Goal: Book appointment/travel/reservation

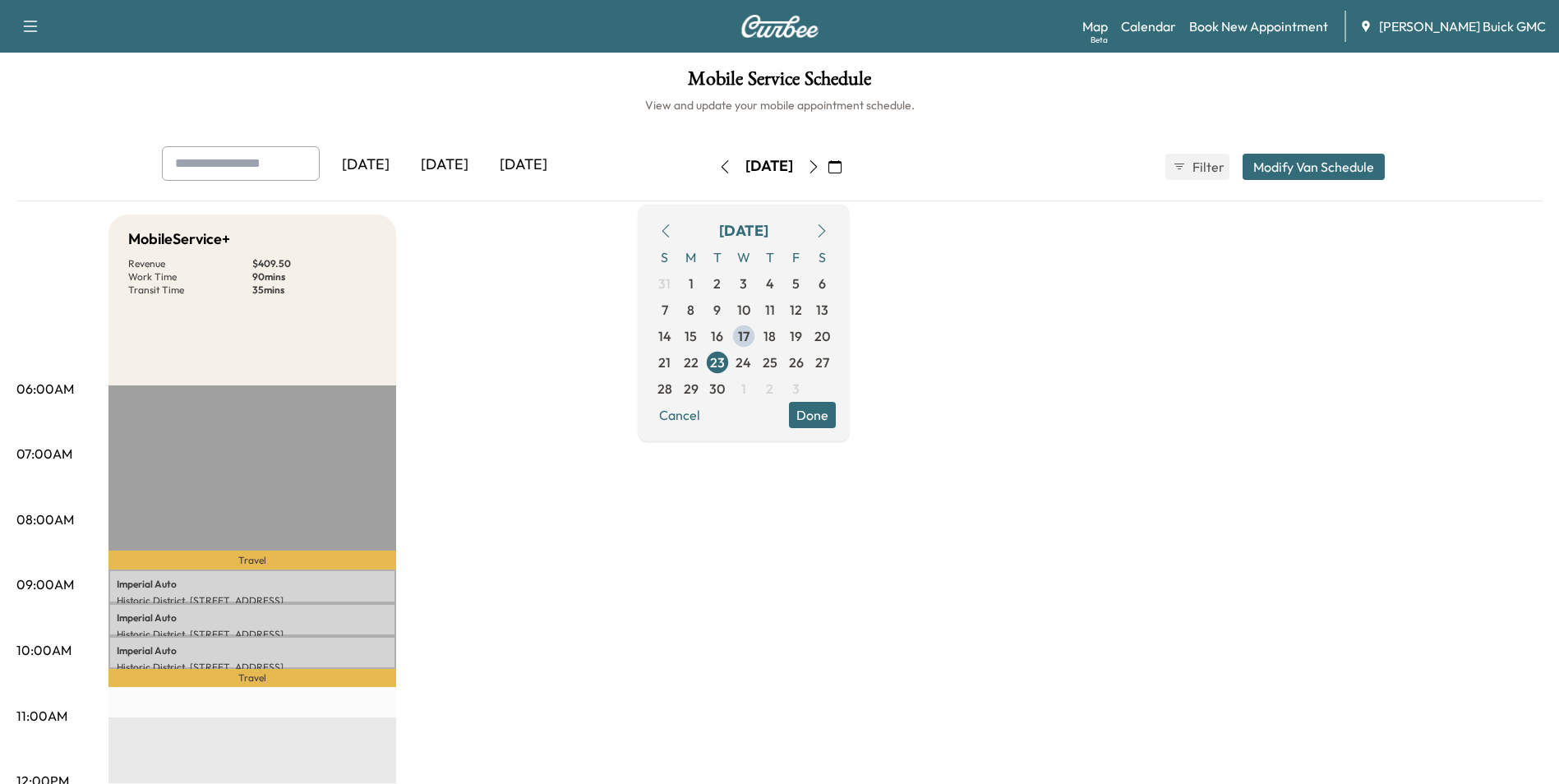
scroll to position [82, 0]
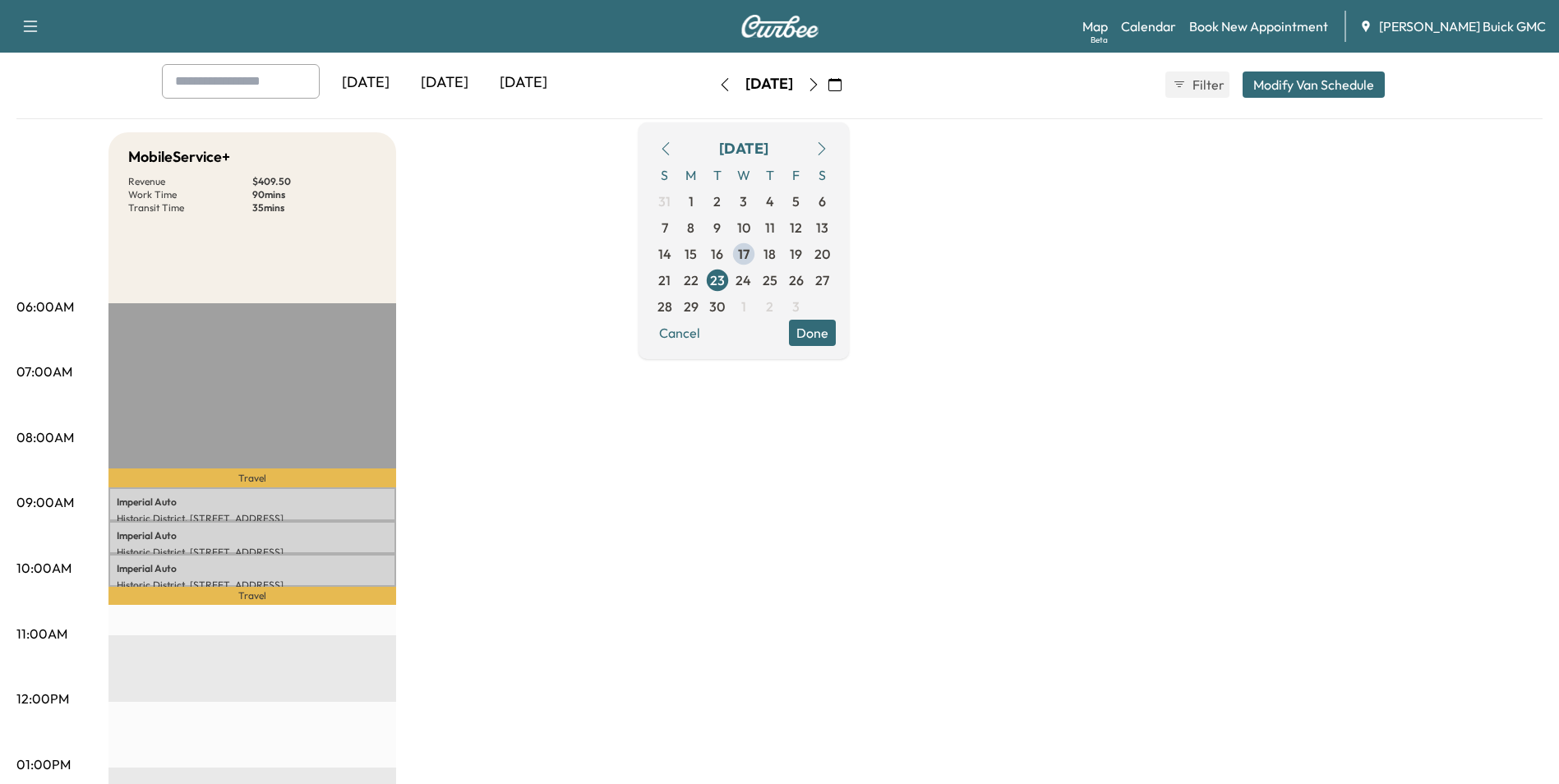
drag, startPoint x: 924, startPoint y: 471, endPoint x: 933, endPoint y: 502, distance: 32.3
click at [924, 469] on div "MobileService+ Revenue $ 409.50 Work Time 90 mins Transit Time 35 mins Travel […" at bounding box center [825, 748] width 1434 height 1232
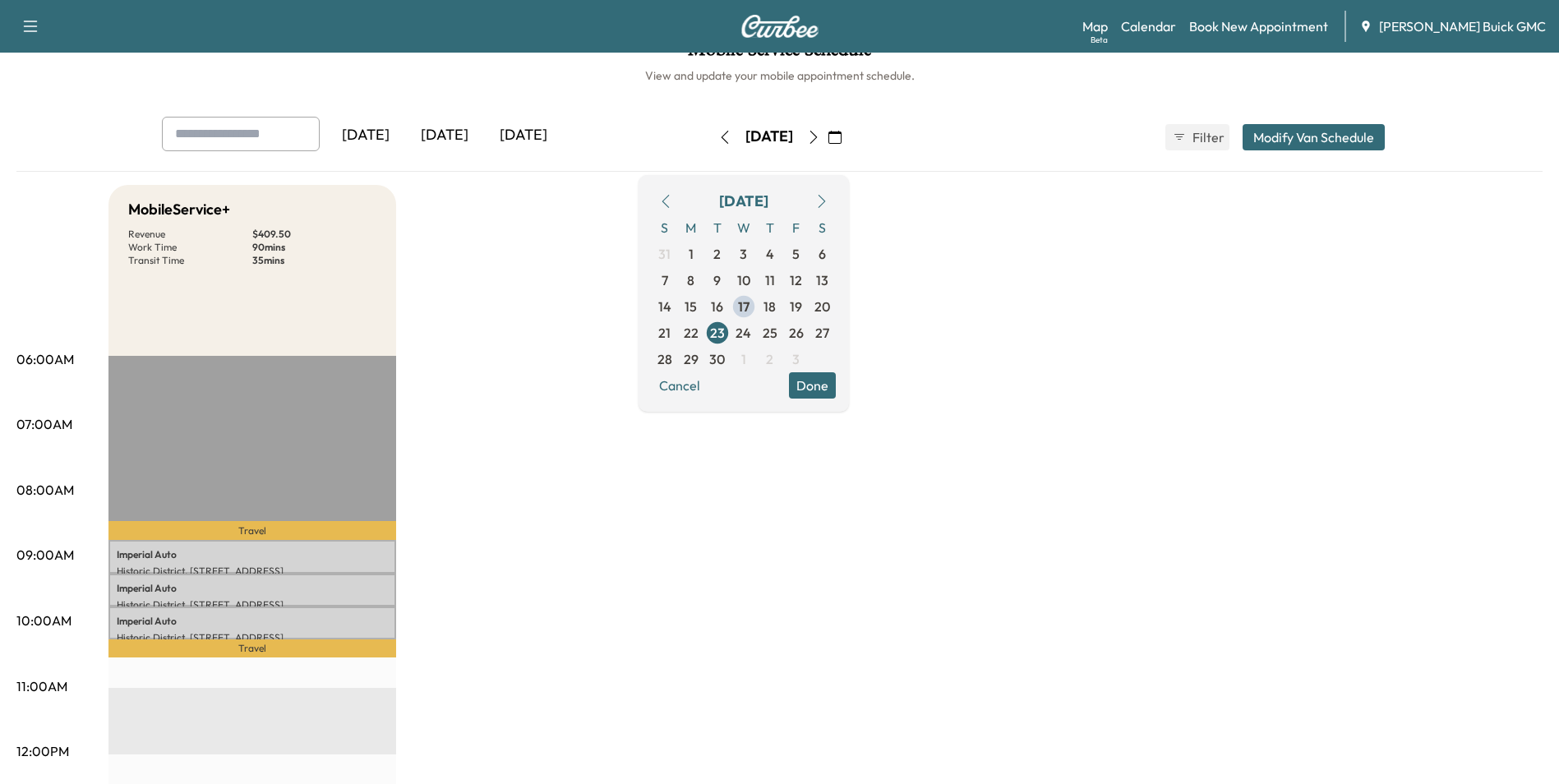
scroll to position [0, 0]
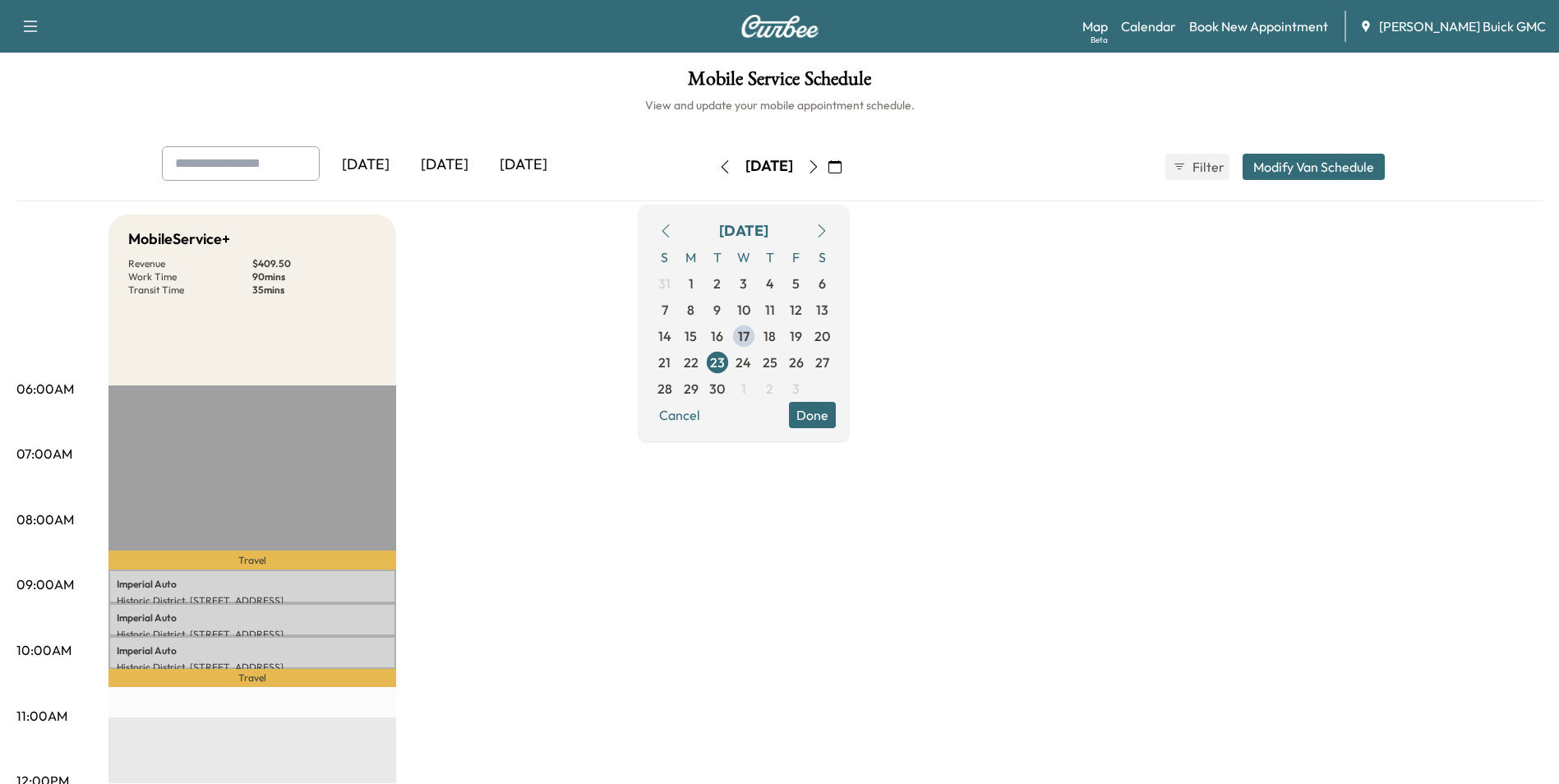
click at [817, 163] on icon "button" at bounding box center [814, 166] width 8 height 13
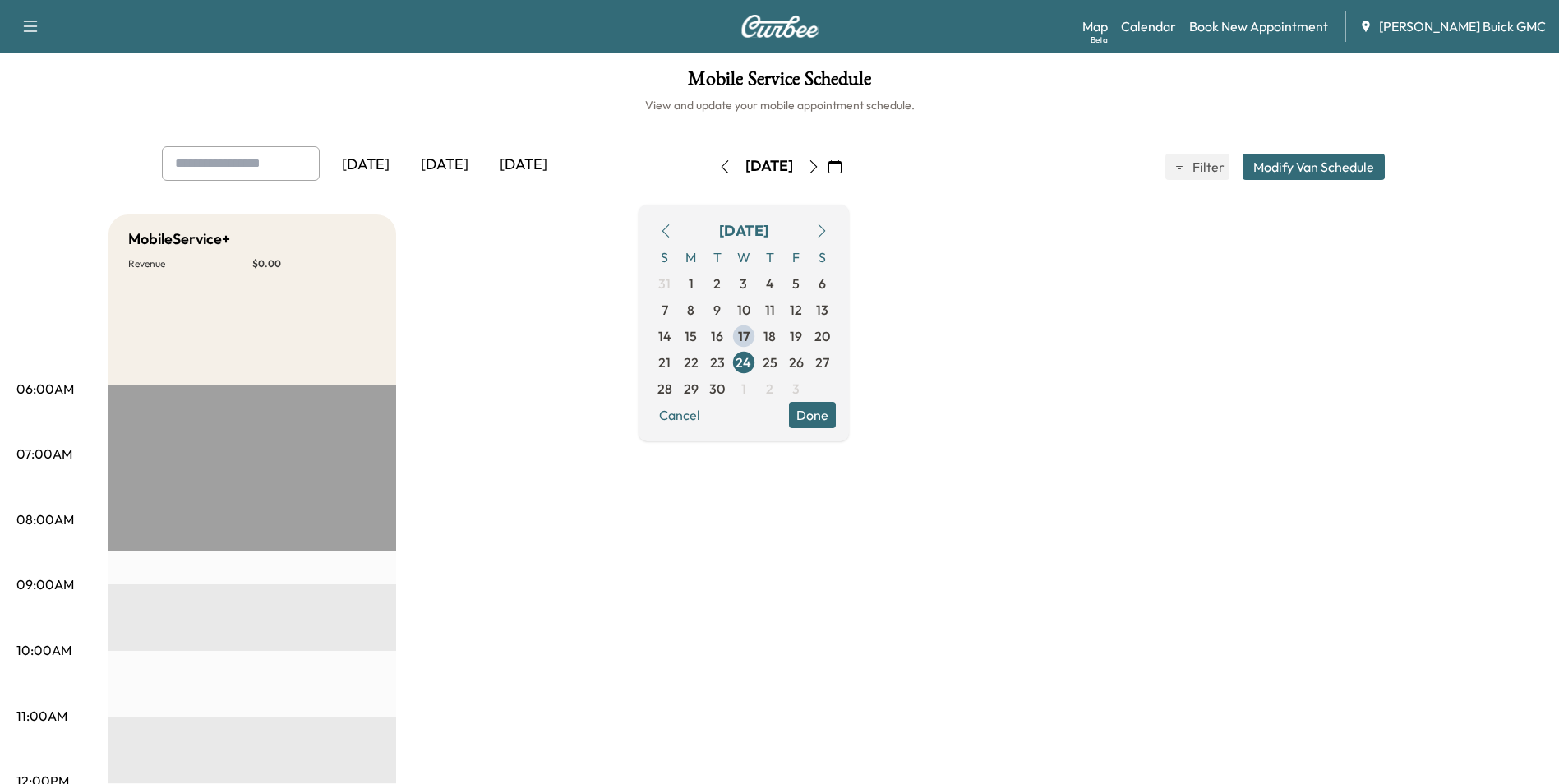
click at [1302, 27] on link "Book New Appointment" at bounding box center [1258, 27] width 139 height 20
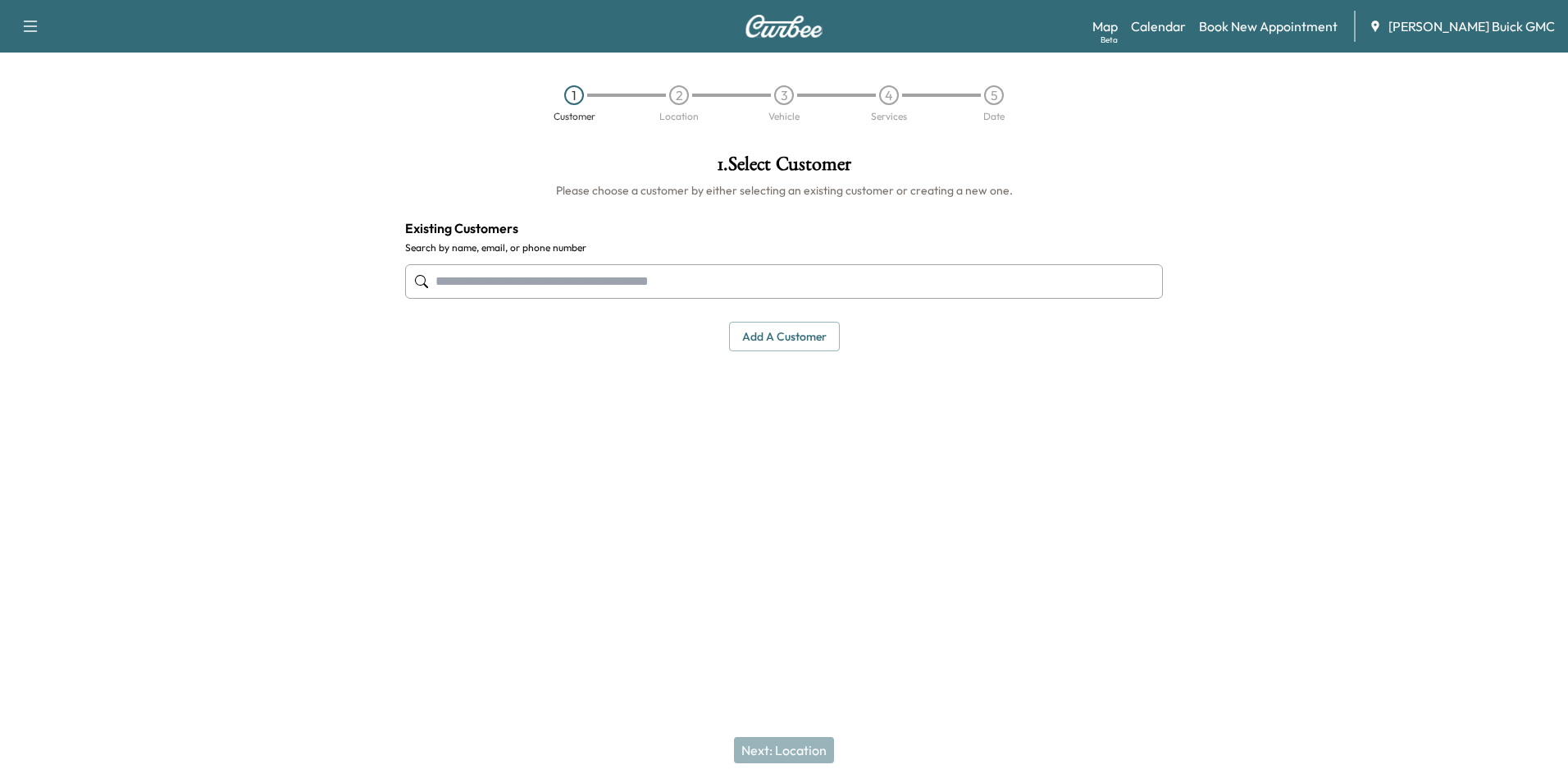
click at [583, 277] on input "text" at bounding box center [784, 281] width 758 height 34
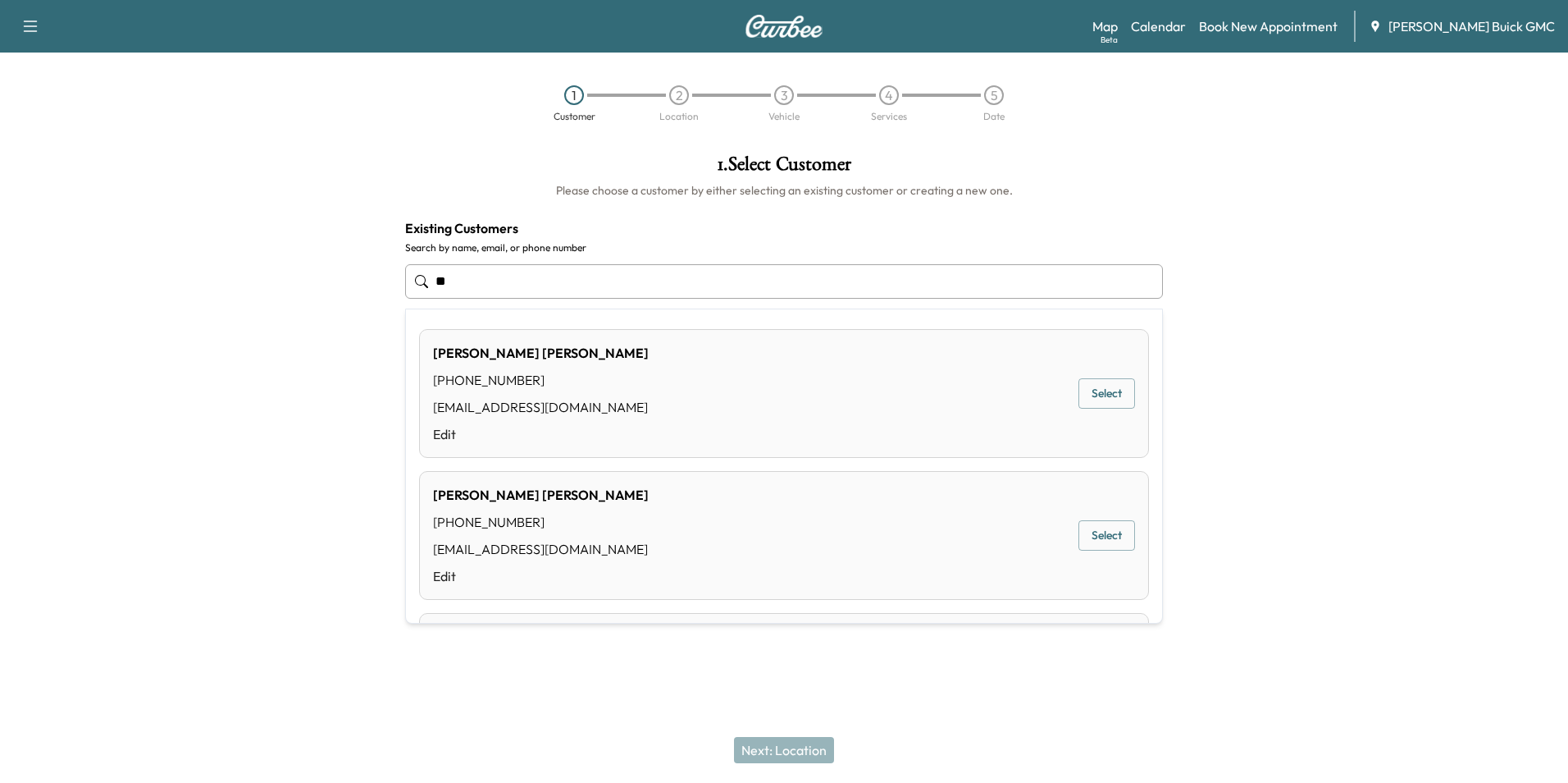
type input "*"
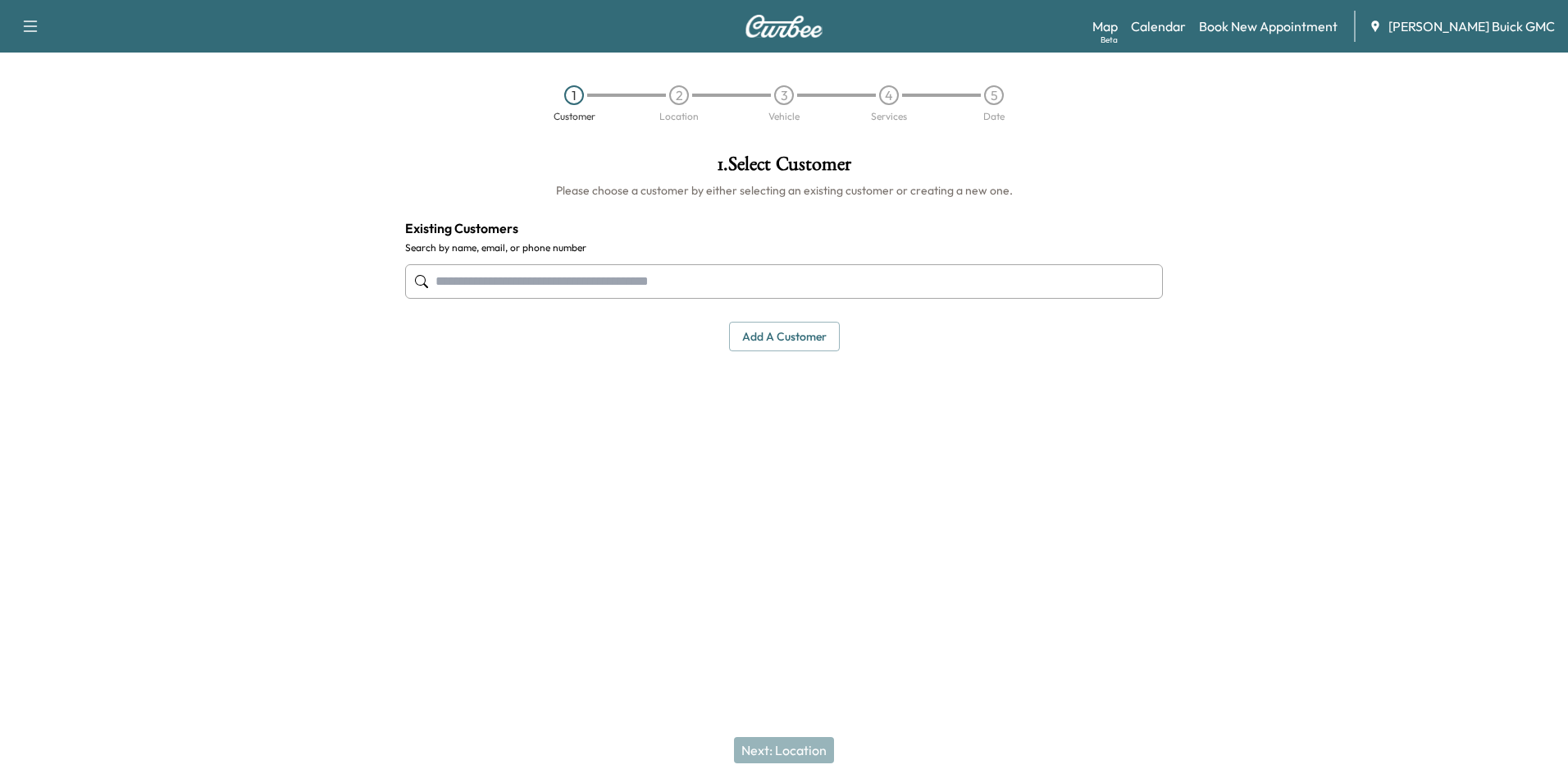
click at [785, 331] on button "Add a customer" at bounding box center [784, 336] width 111 height 30
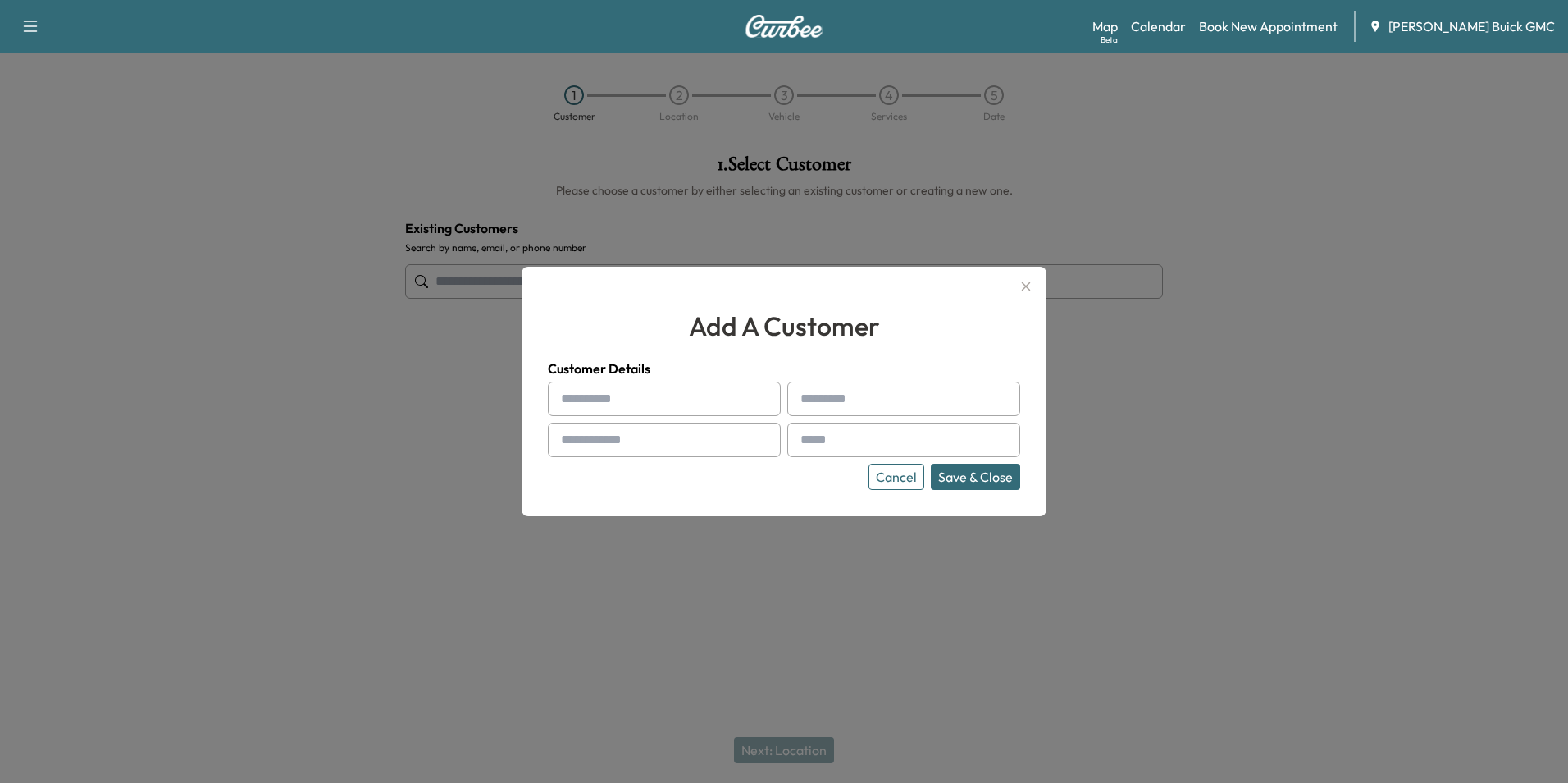
click at [647, 403] on input "text" at bounding box center [664, 398] width 233 height 34
type input "**********"
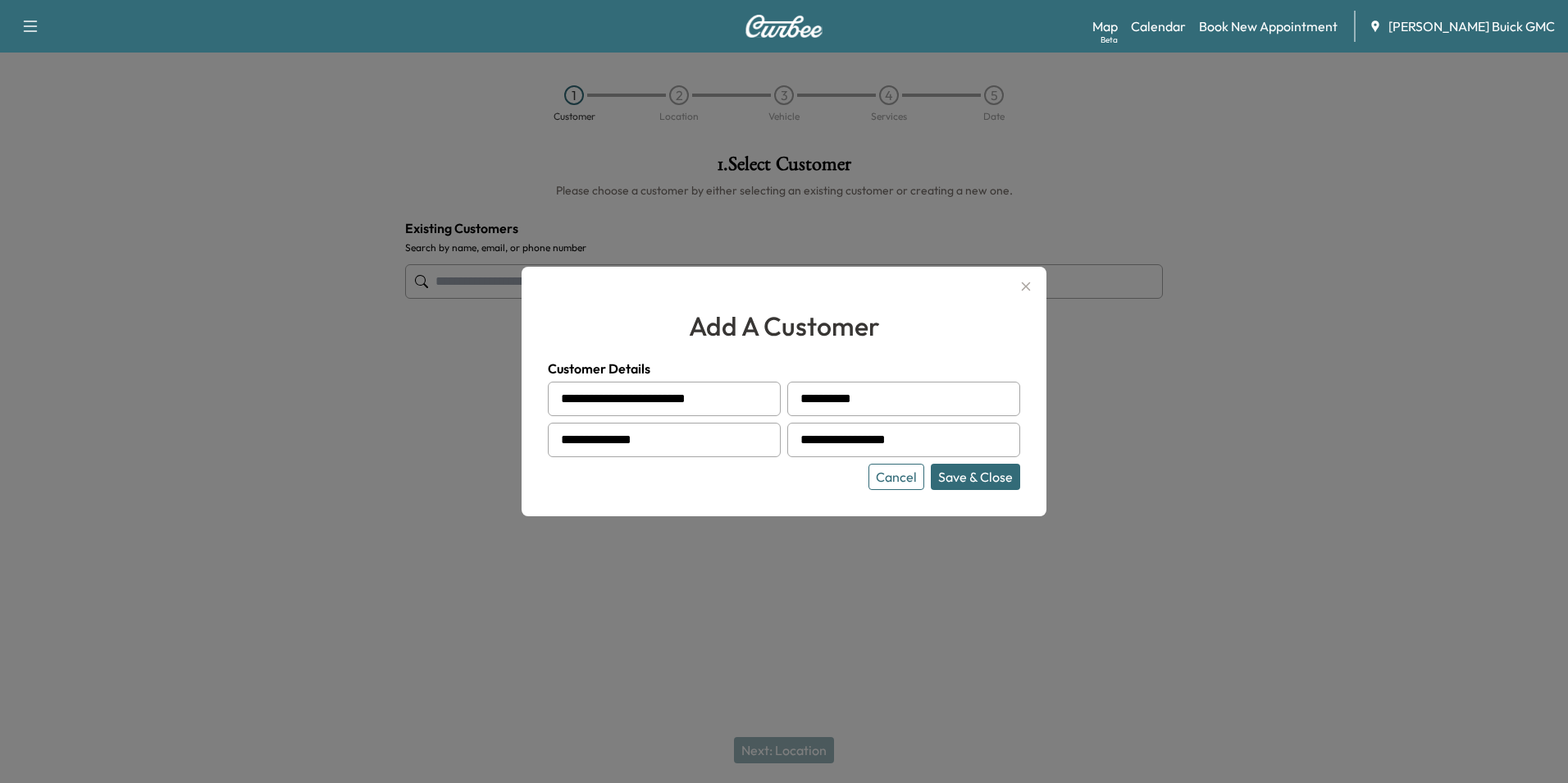
click at [987, 474] on button "Save & Close" at bounding box center [975, 476] width 89 height 27
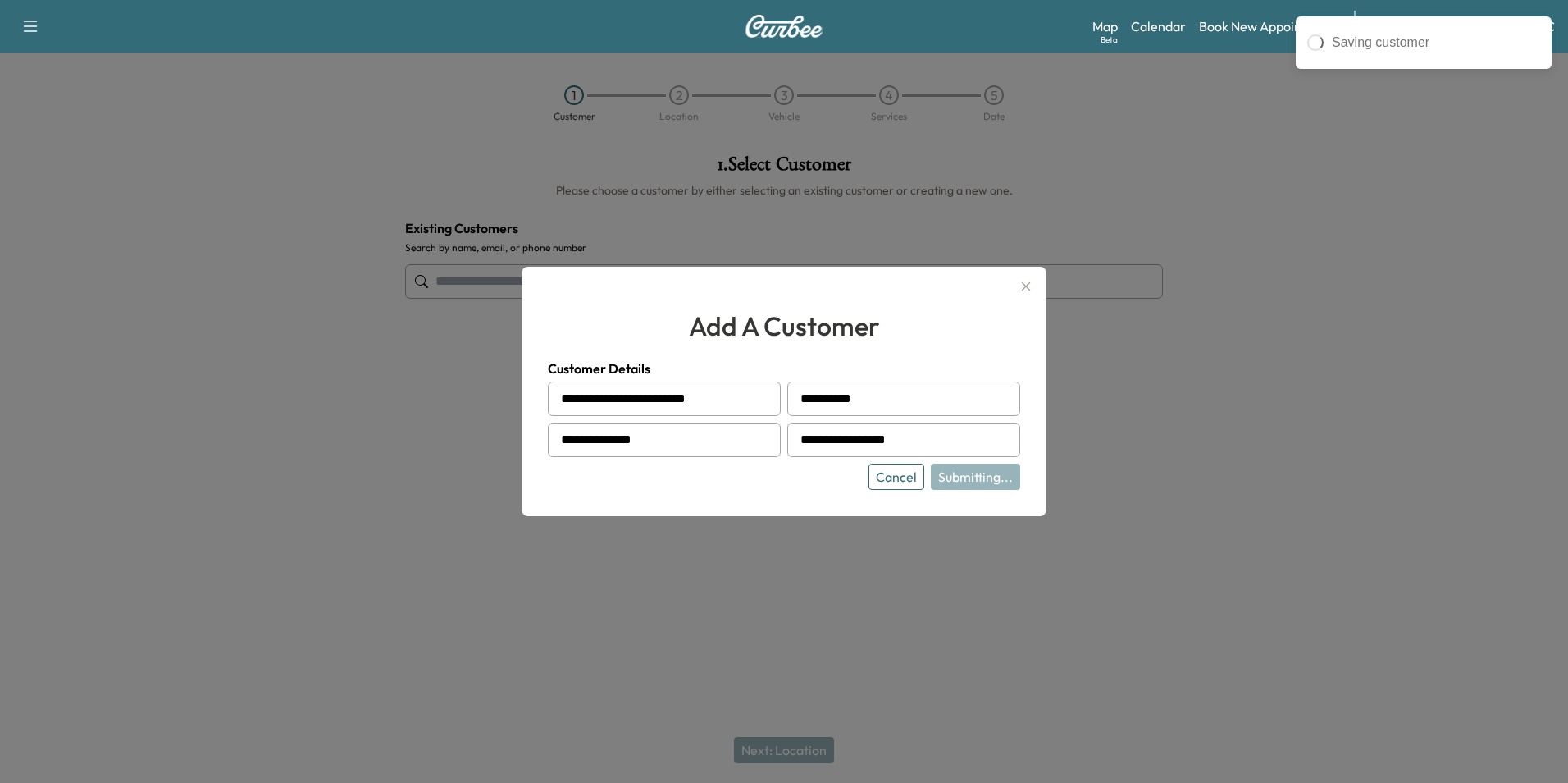
type input "**********"
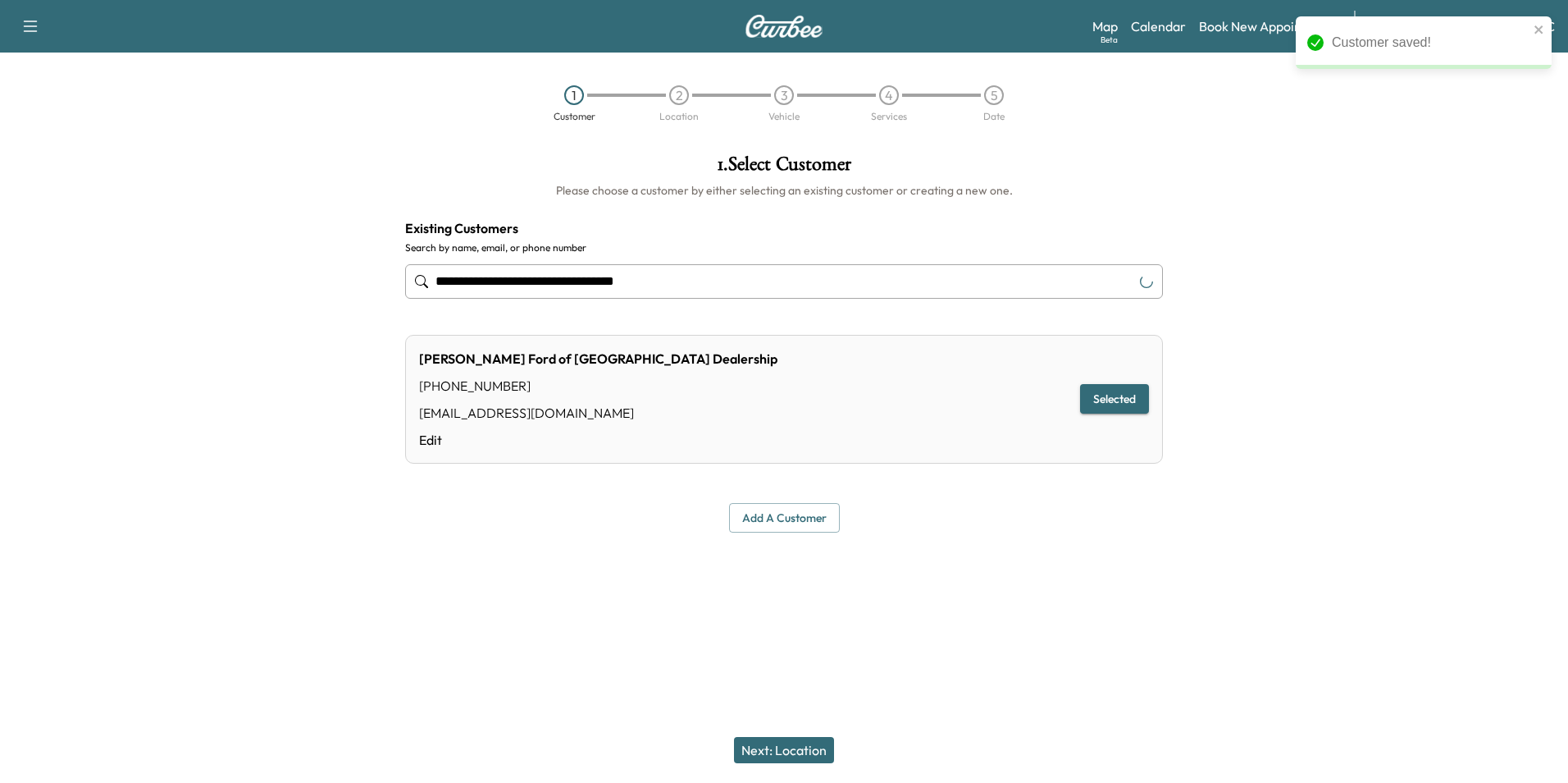
click at [797, 746] on button "Next: Location" at bounding box center [784, 750] width 100 height 27
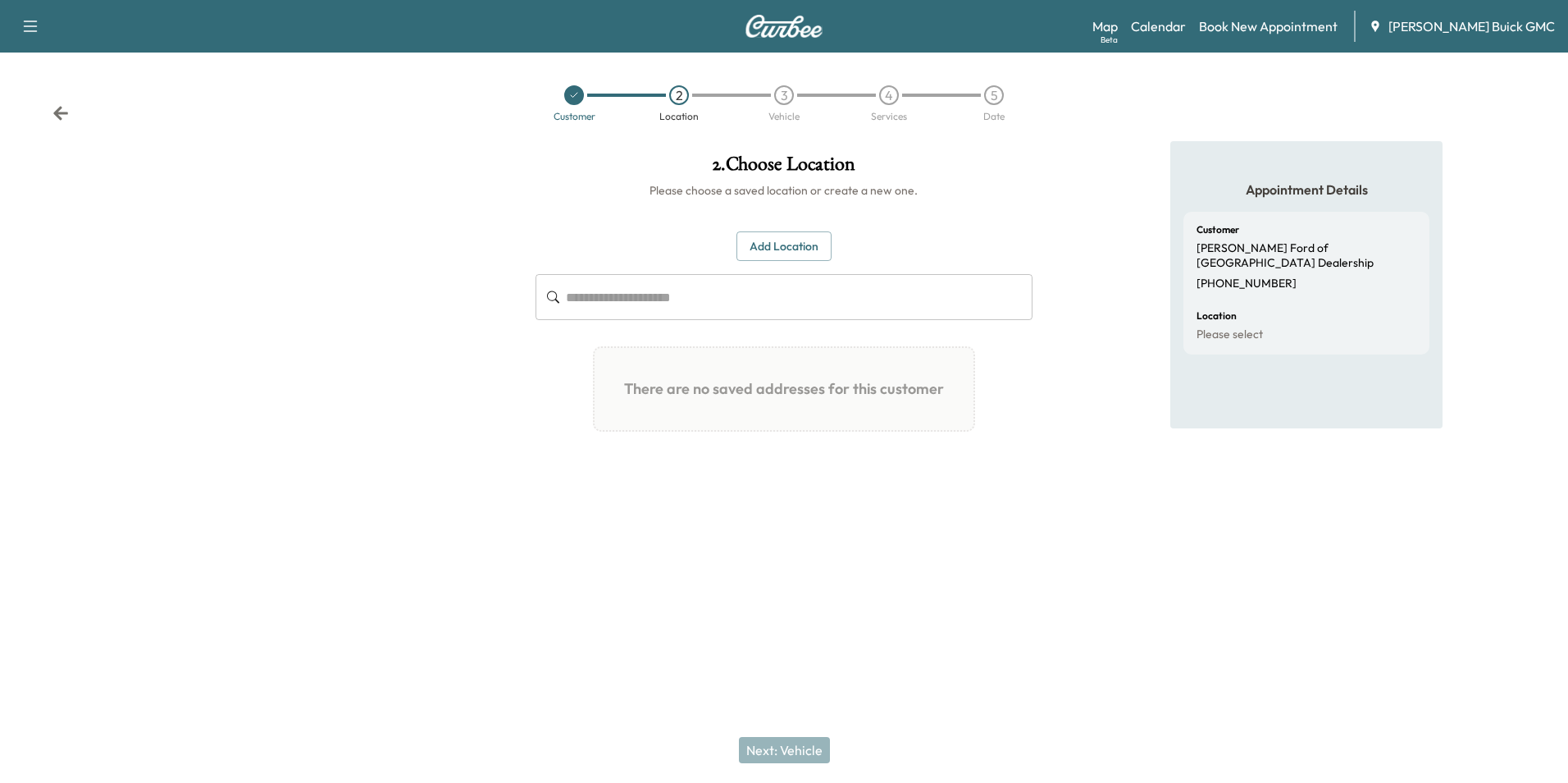
click at [801, 242] on button "Add Location" at bounding box center [784, 246] width 95 height 30
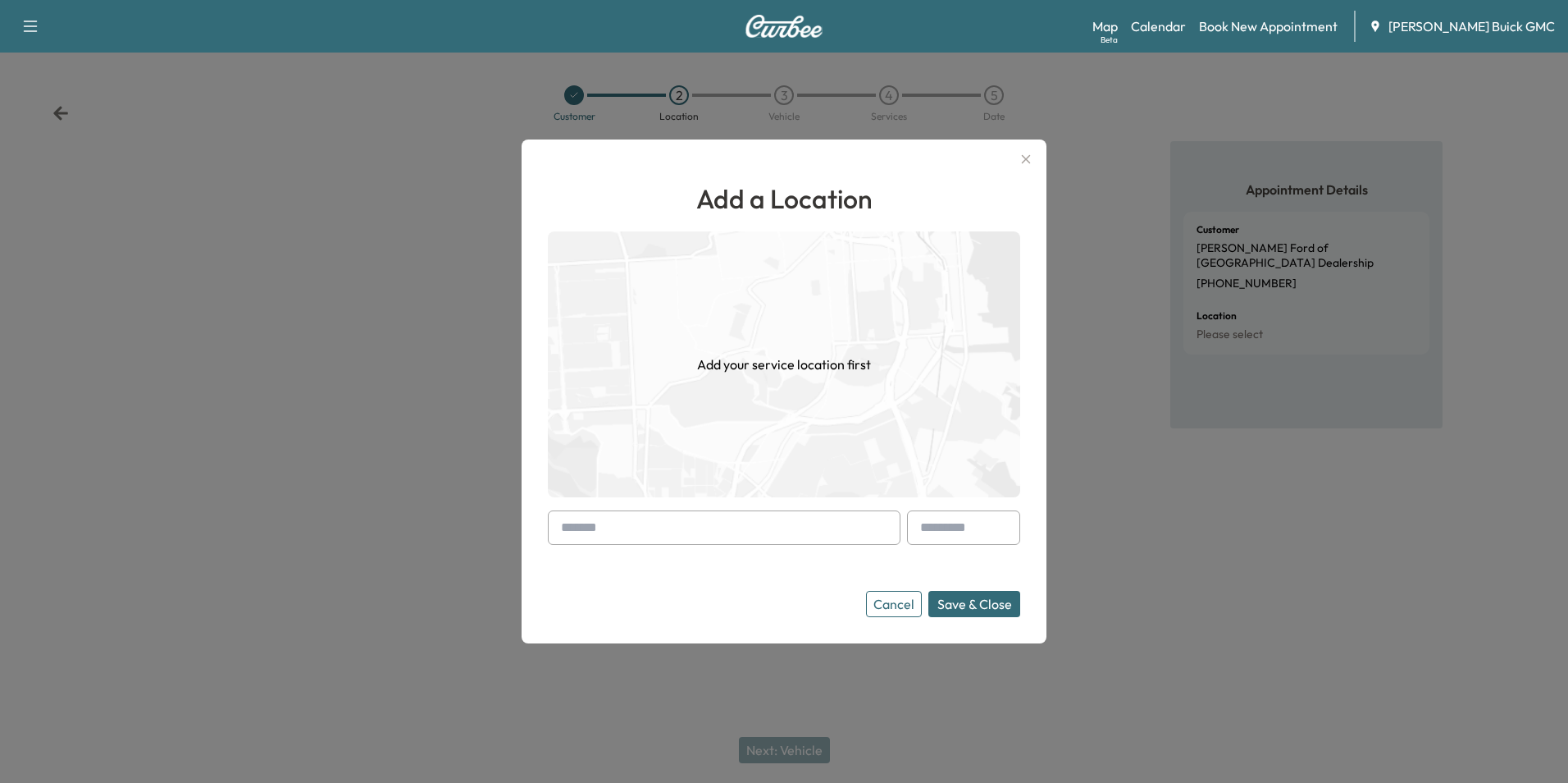
click at [727, 532] on input "text" at bounding box center [724, 527] width 353 height 34
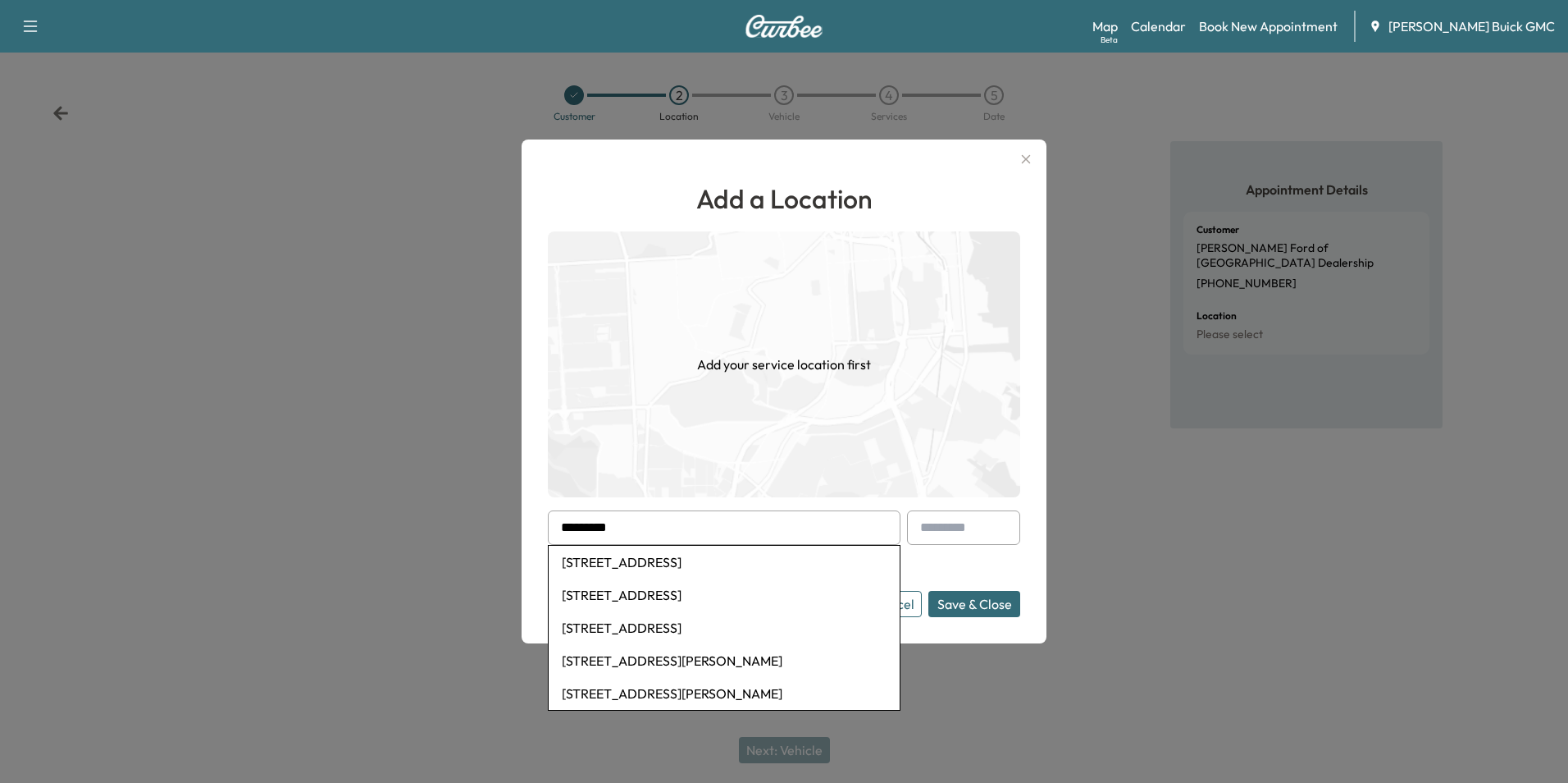
click at [701, 560] on li "[STREET_ADDRESS]" at bounding box center [724, 562] width 351 height 32
type input "**********"
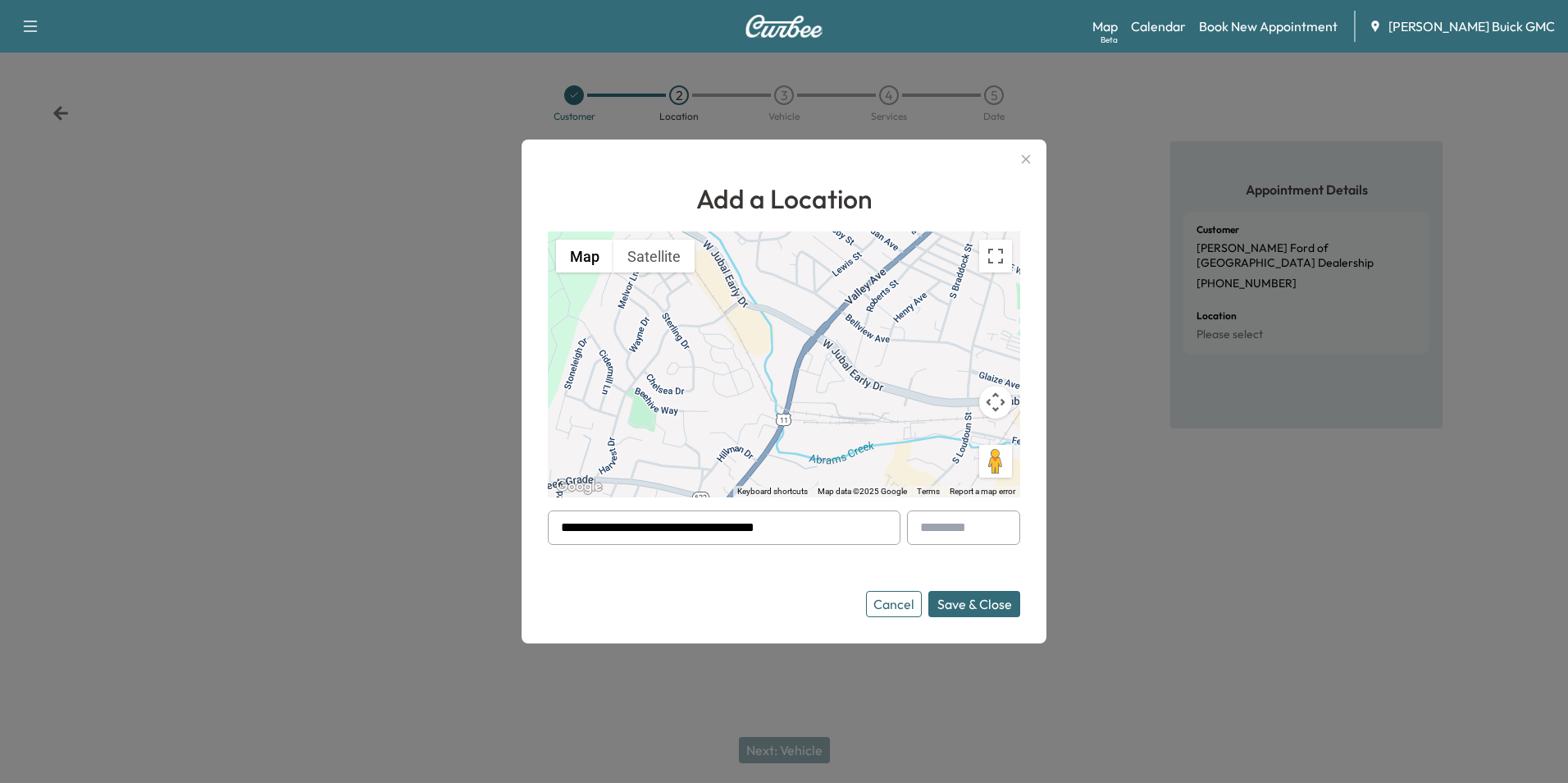
click at [953, 600] on button "Save & Close" at bounding box center [973, 604] width 91 height 27
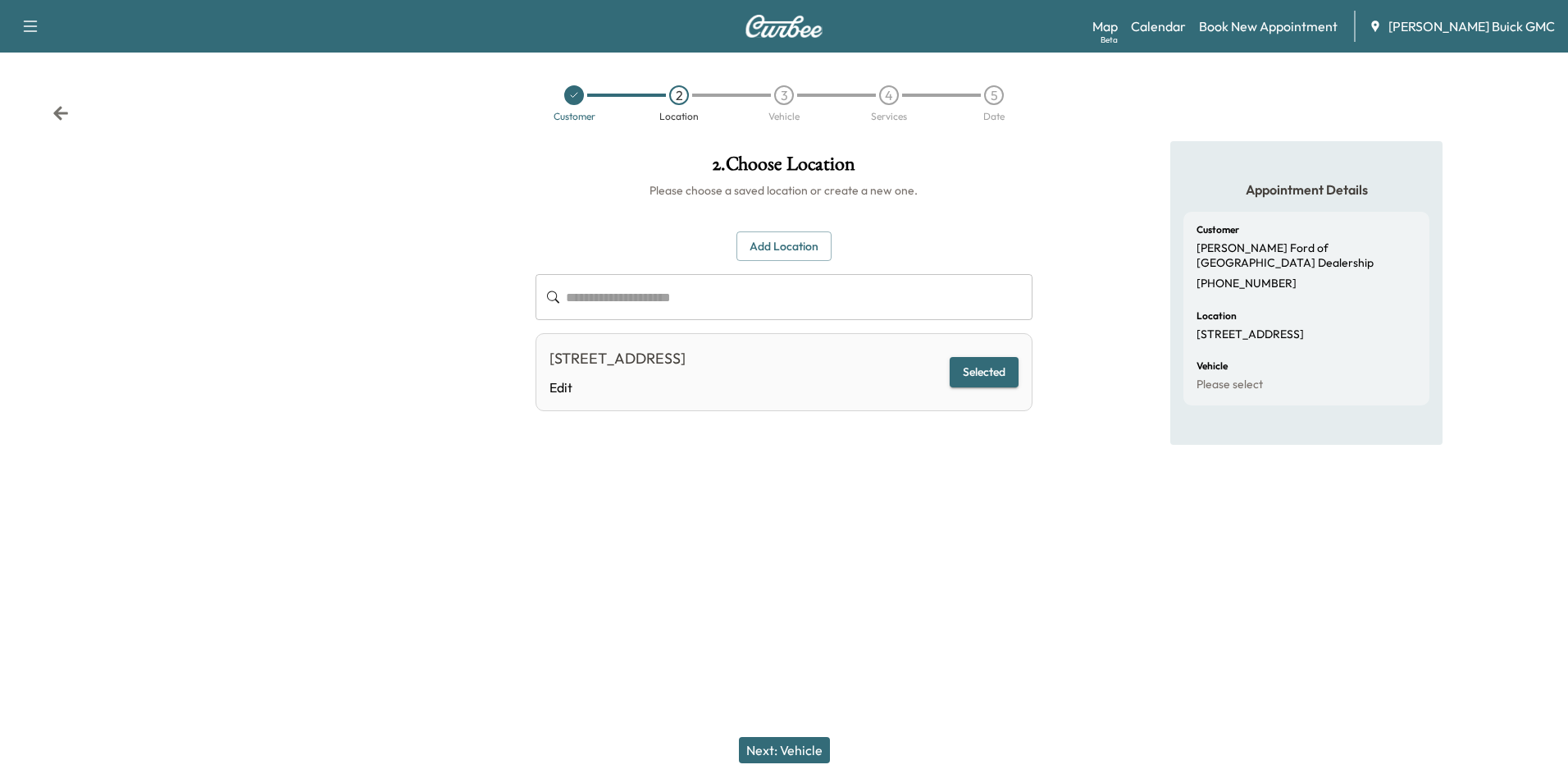
click at [812, 750] on button "Next: Vehicle" at bounding box center [784, 750] width 91 height 27
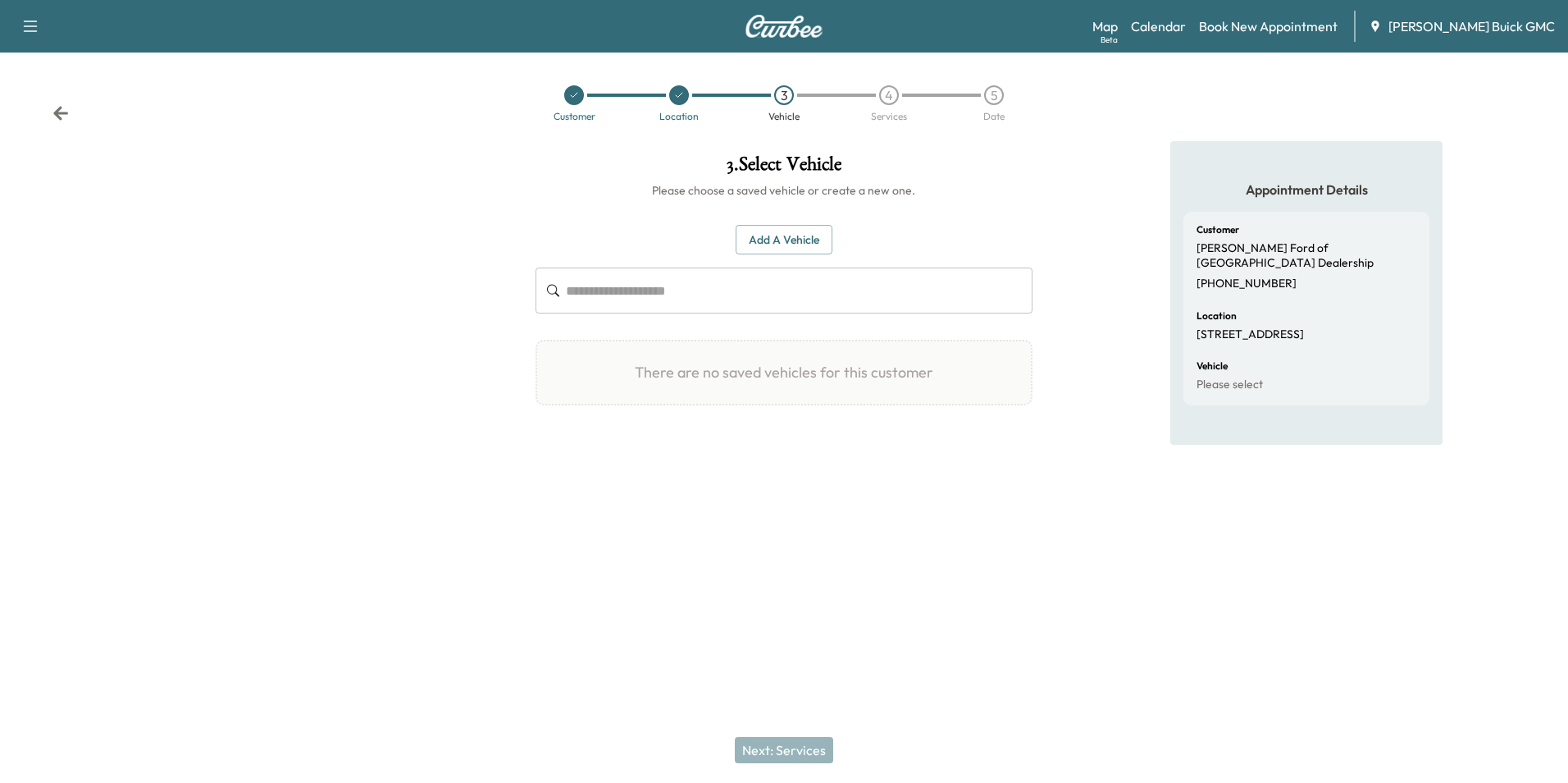
click at [779, 235] on button "Add a Vehicle" at bounding box center [784, 240] width 96 height 30
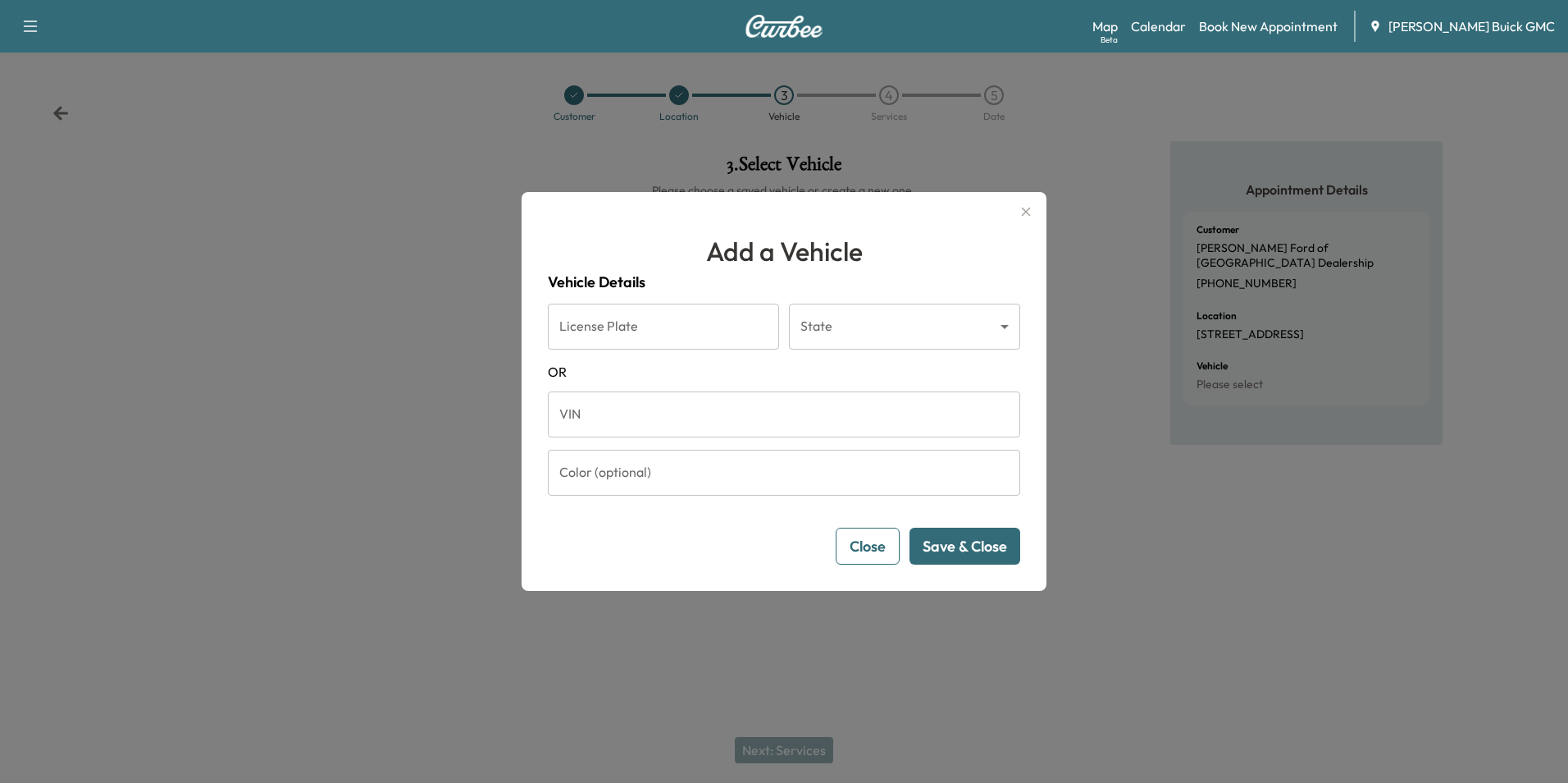
drag, startPoint x: 682, startPoint y: 410, endPoint x: 693, endPoint y: 405, distance: 12.1
click at [682, 410] on input "VIN" at bounding box center [784, 414] width 472 height 46
type input "**********"
click at [990, 536] on button "Save & Close" at bounding box center [964, 546] width 111 height 37
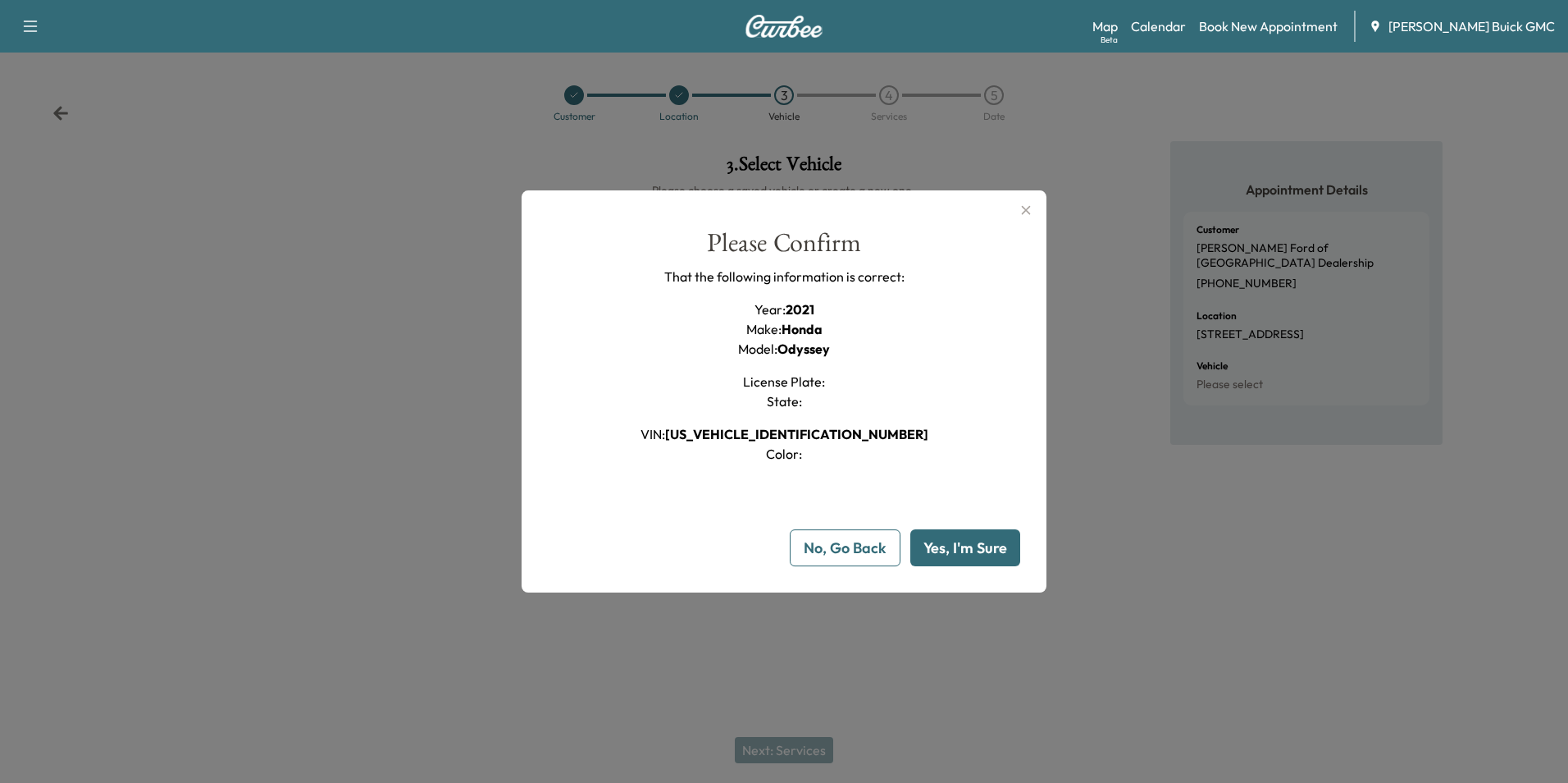
click at [971, 542] on button "Yes, I'm Sure" at bounding box center [965, 548] width 110 height 37
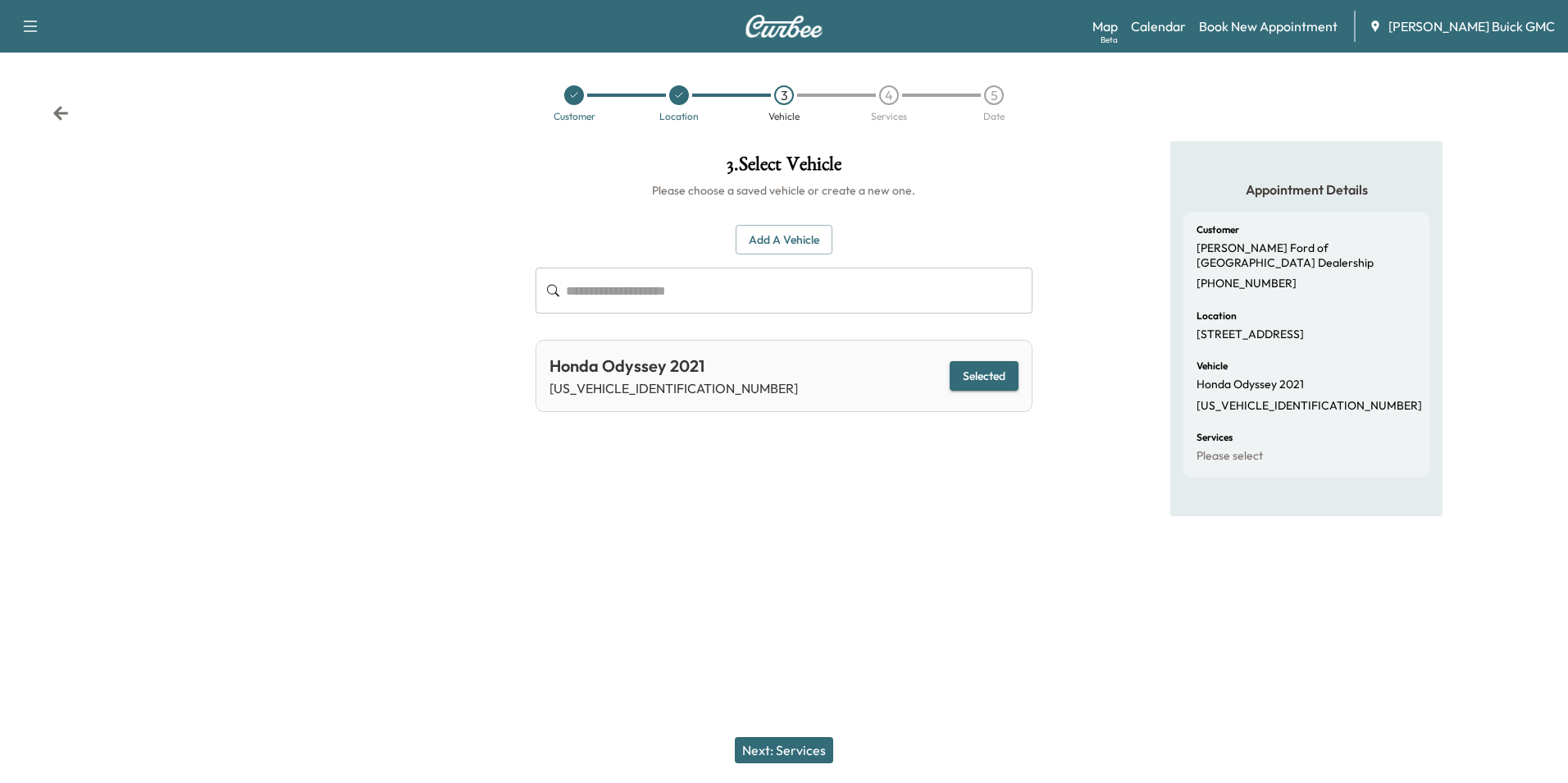
click at [802, 750] on button "Next: Services" at bounding box center [784, 750] width 98 height 27
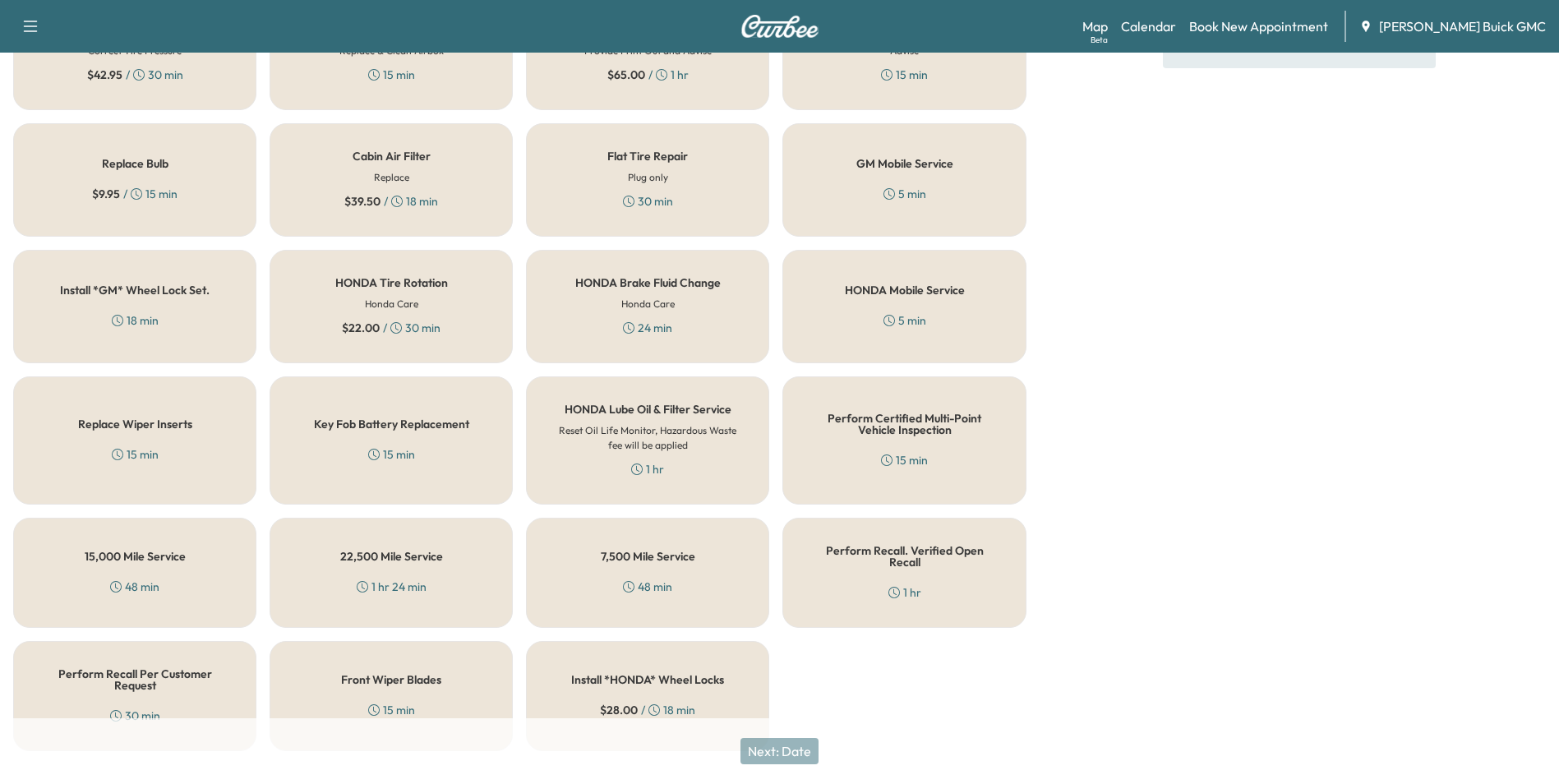
scroll to position [470, 0]
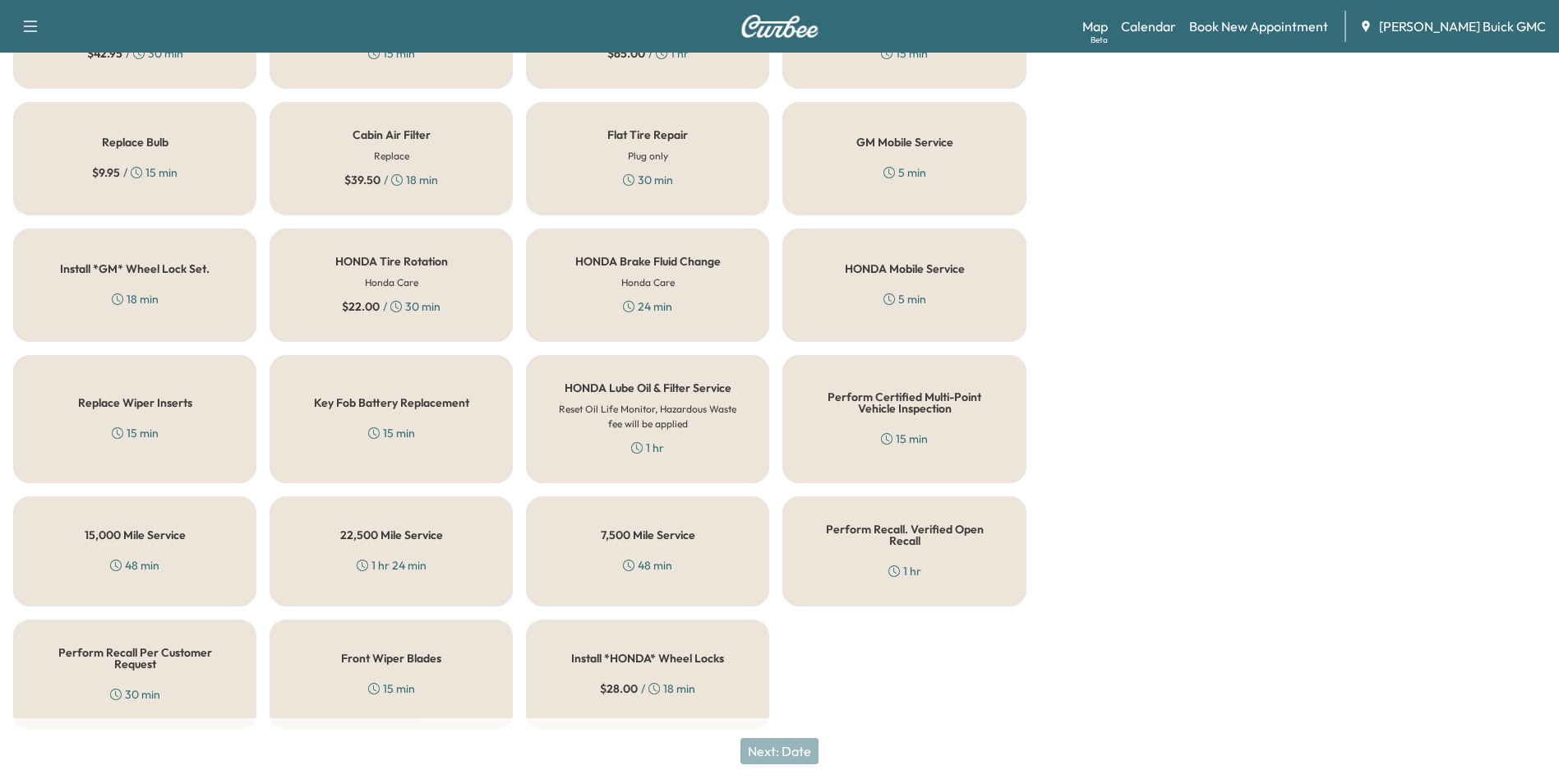
click at [110, 660] on div "Perform Recall Per Customer Request 30 min" at bounding box center [134, 675] width 243 height 110
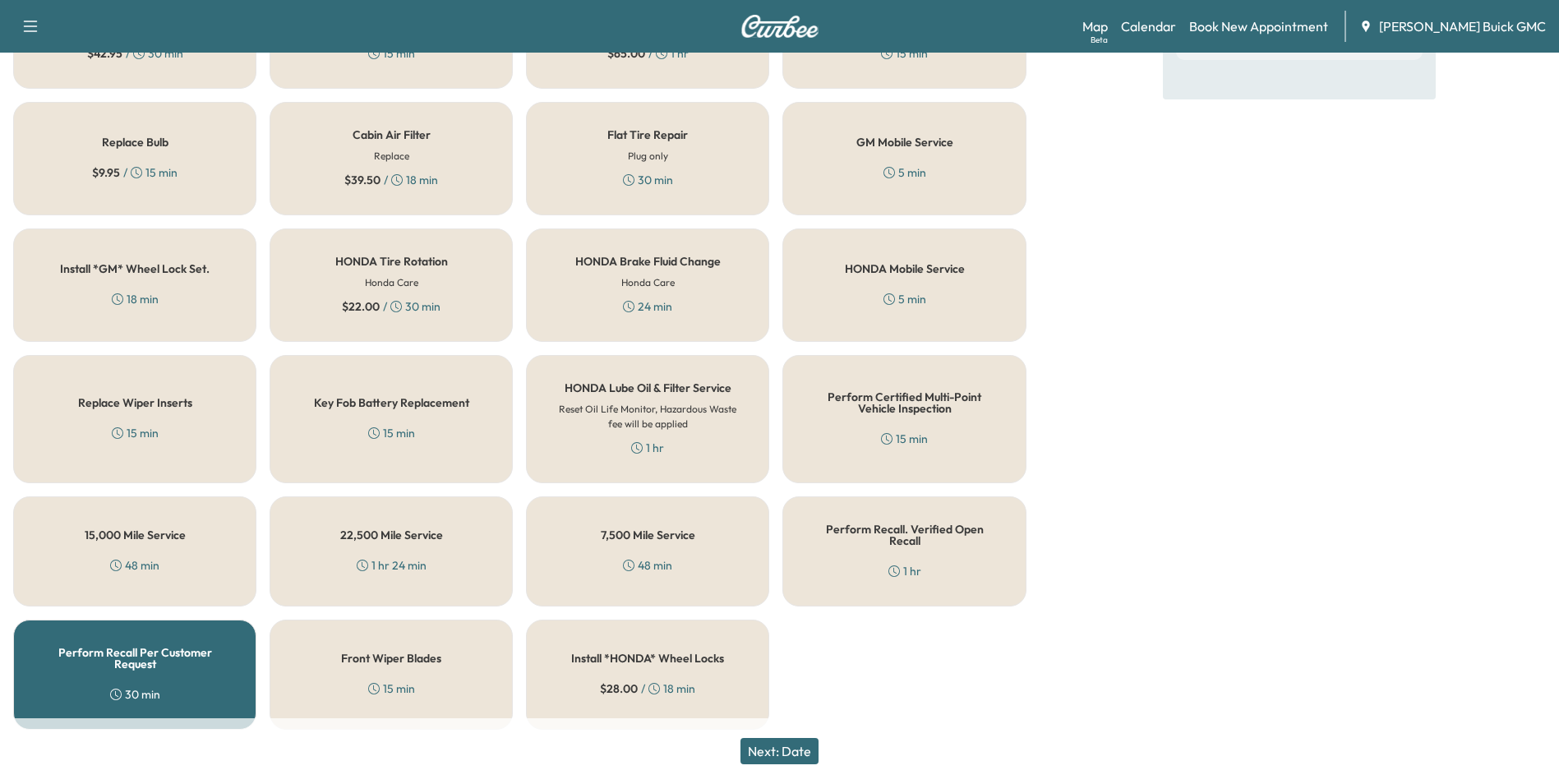
click at [791, 746] on button "Next: Date" at bounding box center [779, 751] width 78 height 27
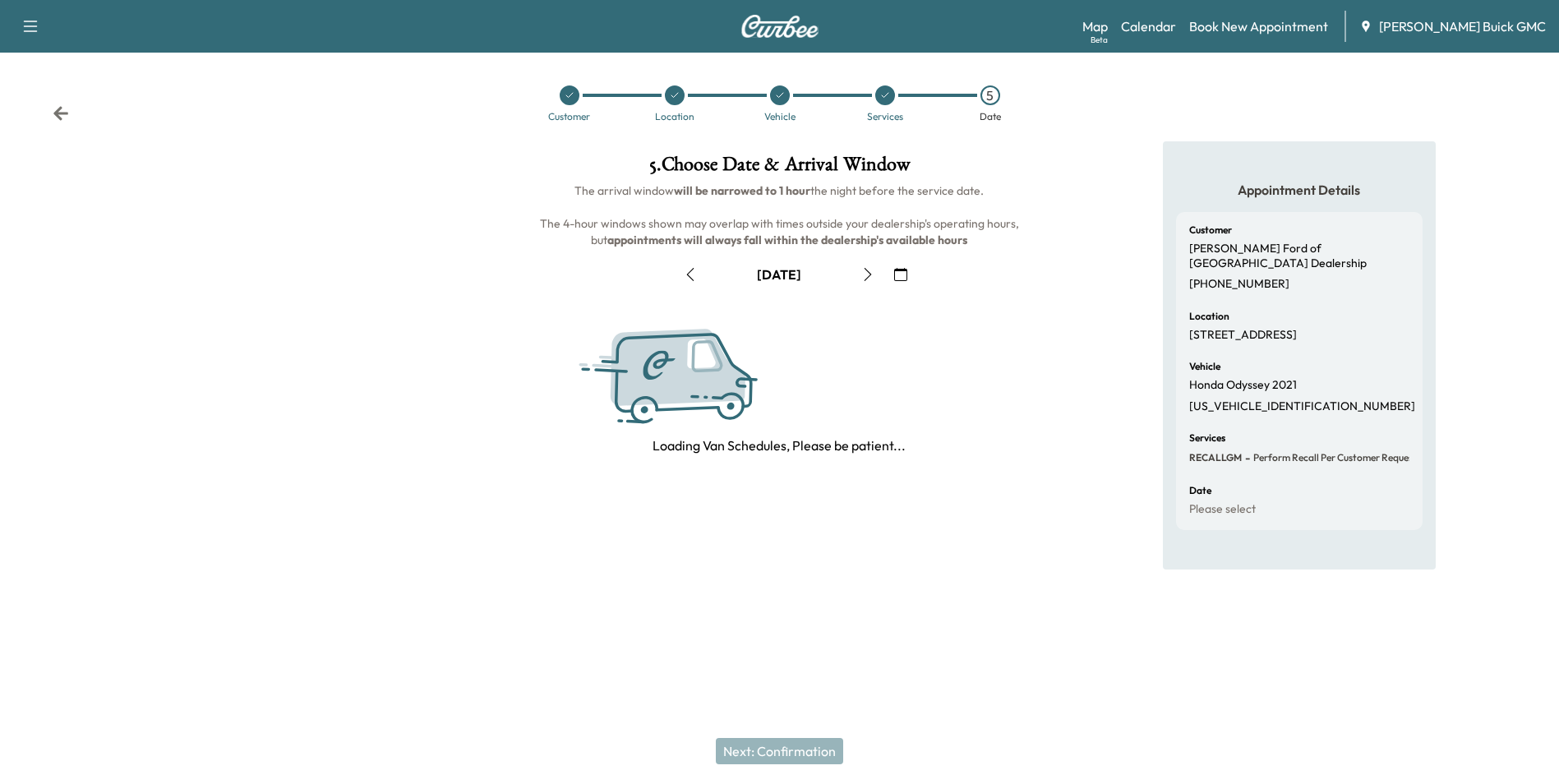
scroll to position [0, 0]
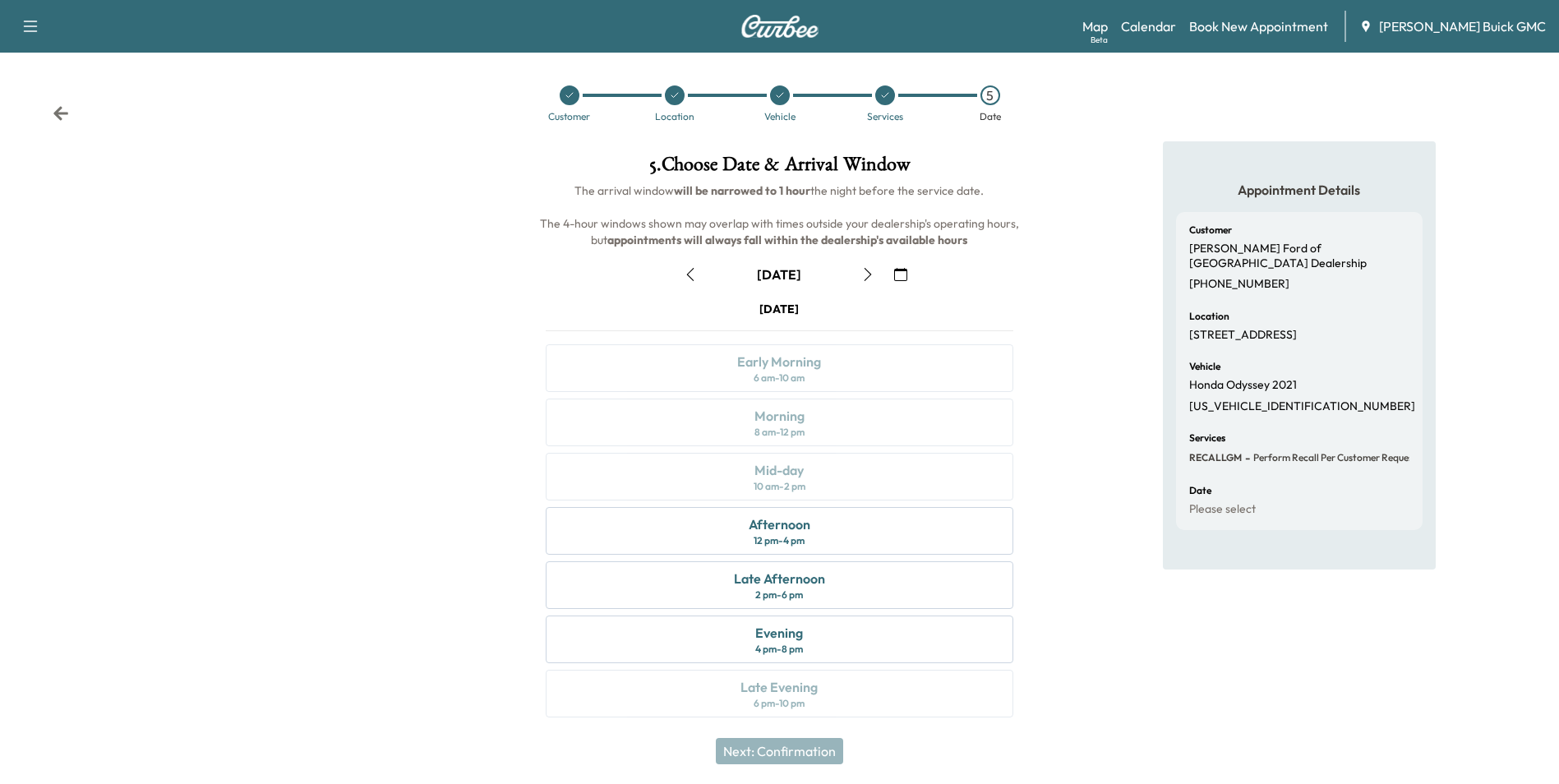
click at [903, 274] on icon "button" at bounding box center [900, 274] width 13 height 13
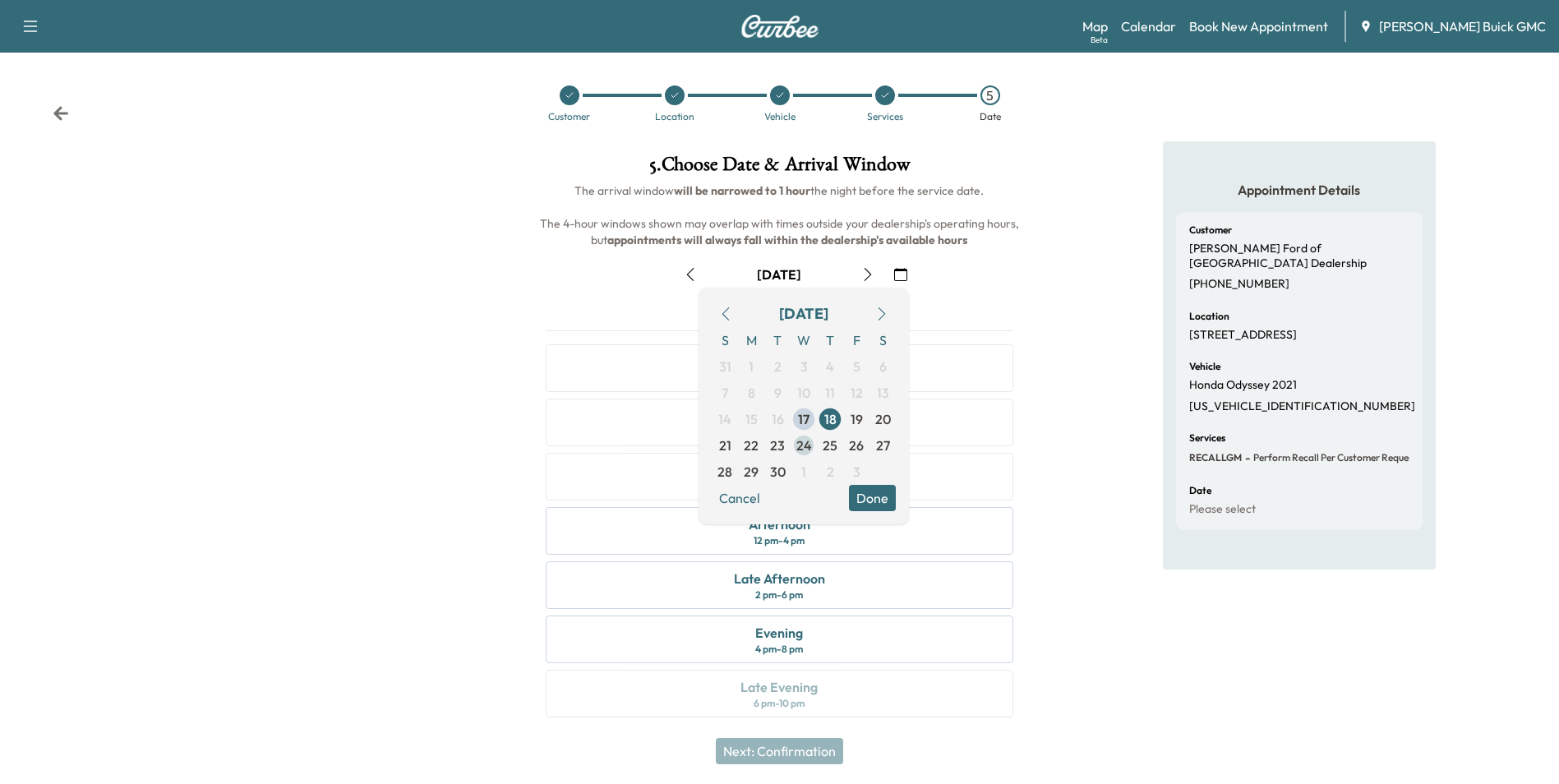
click at [803, 441] on span "24" at bounding box center [804, 445] width 16 height 20
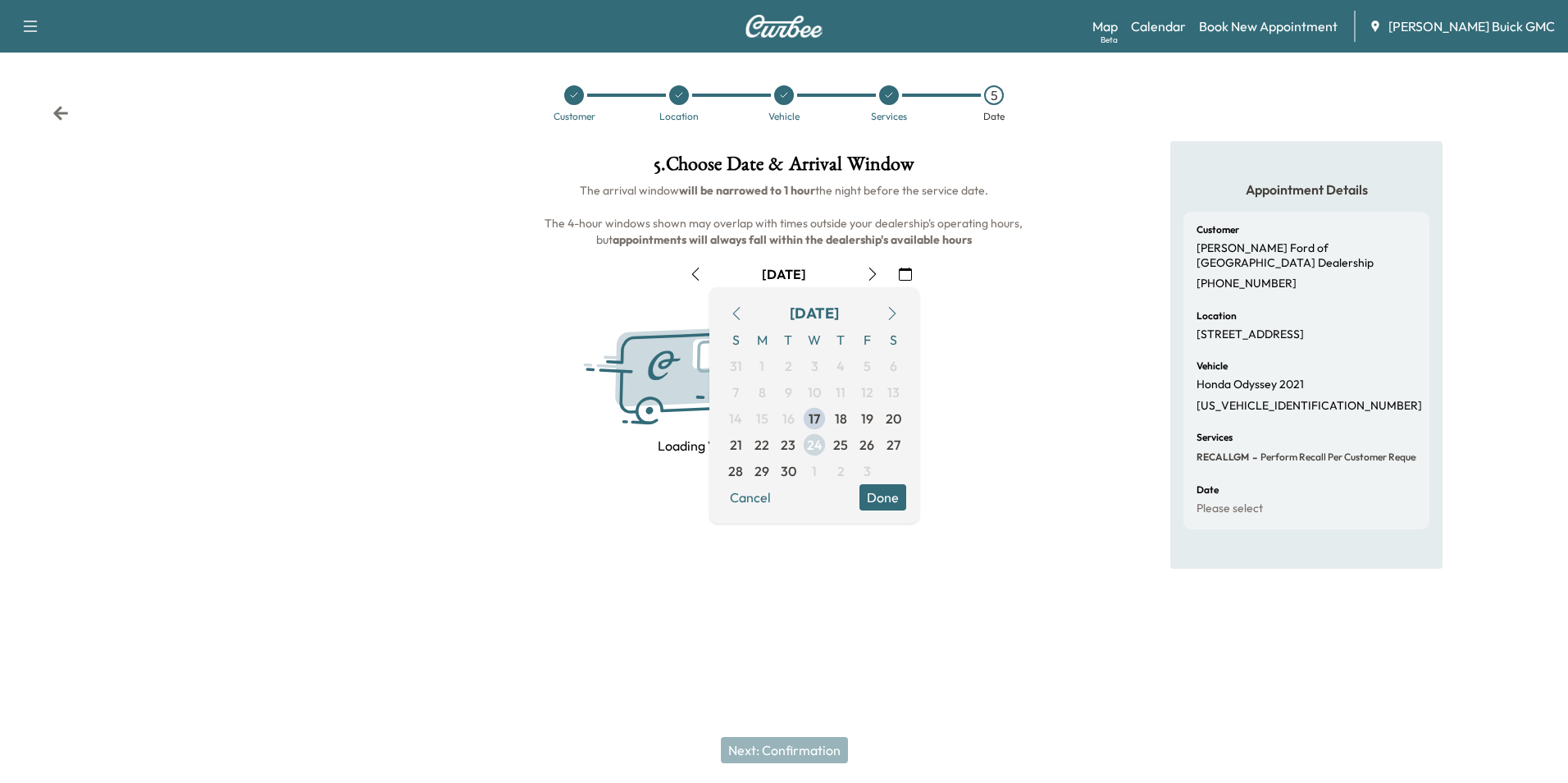
click at [801, 441] on span "24" at bounding box center [814, 445] width 27 height 27
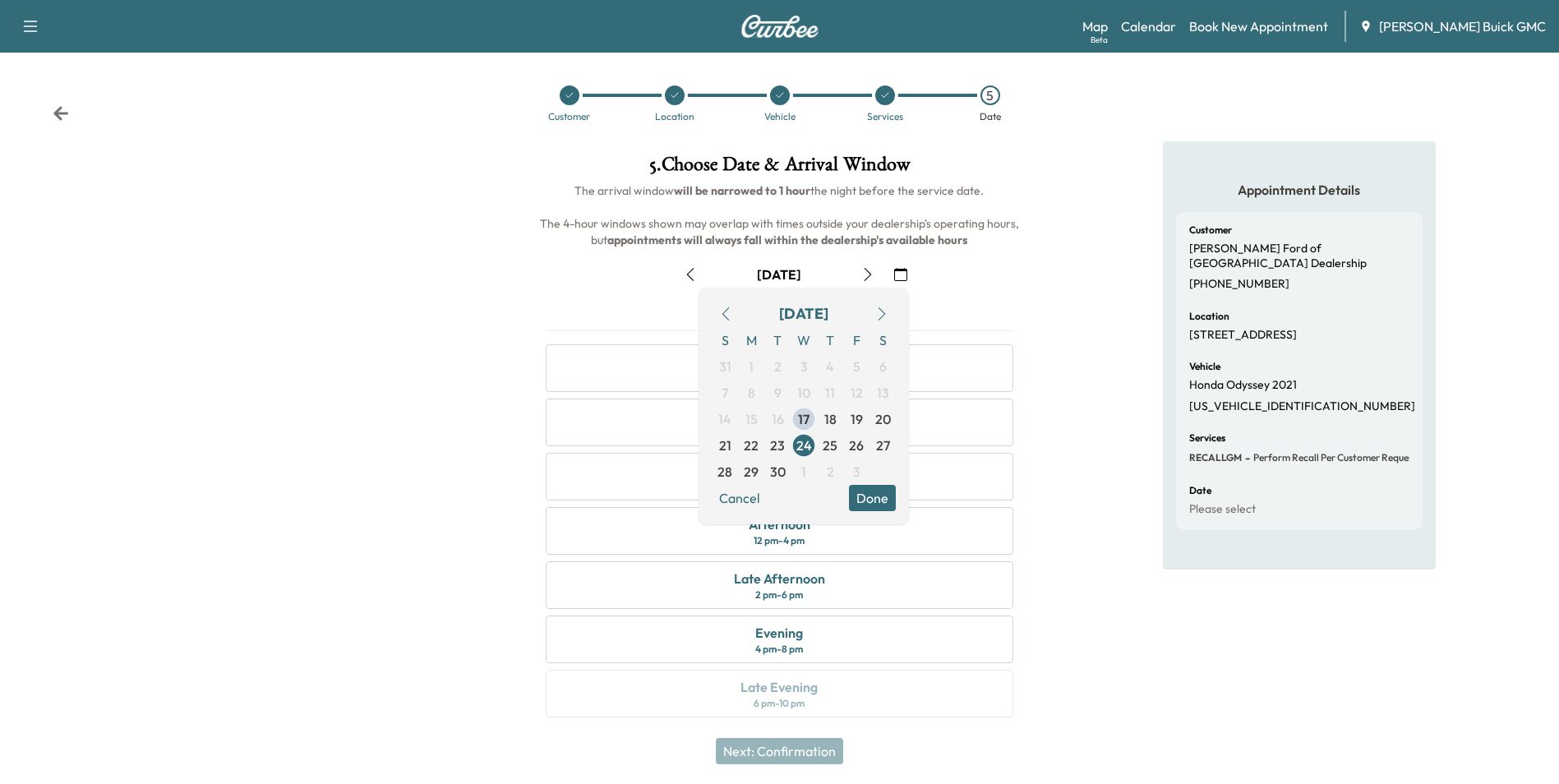
click at [877, 496] on button "Done" at bounding box center [873, 497] width 47 height 27
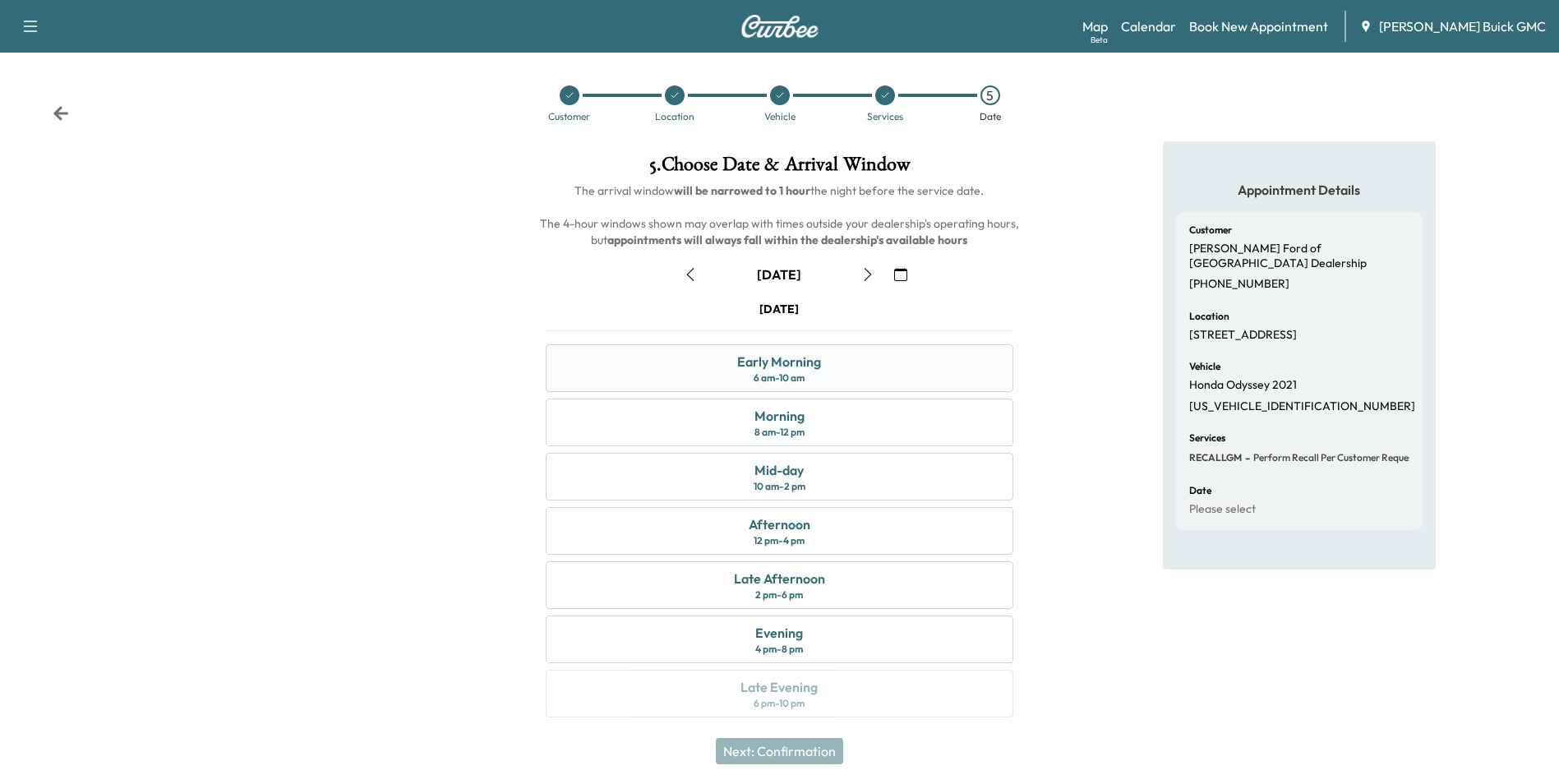
click at [776, 365] on div "Early Morning" at bounding box center [779, 361] width 84 height 20
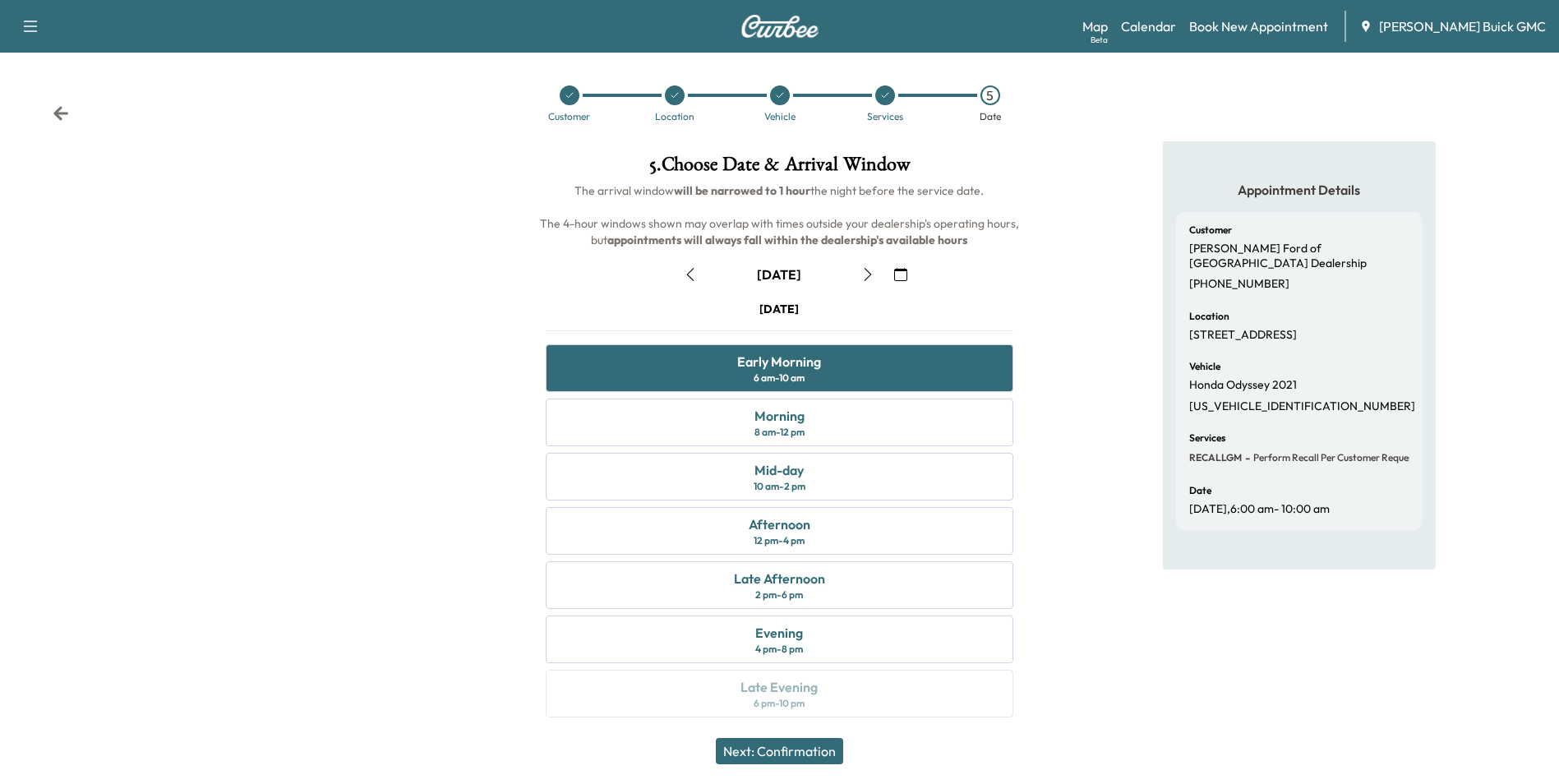
click at [822, 747] on button "Next: Confirmation" at bounding box center [779, 751] width 127 height 27
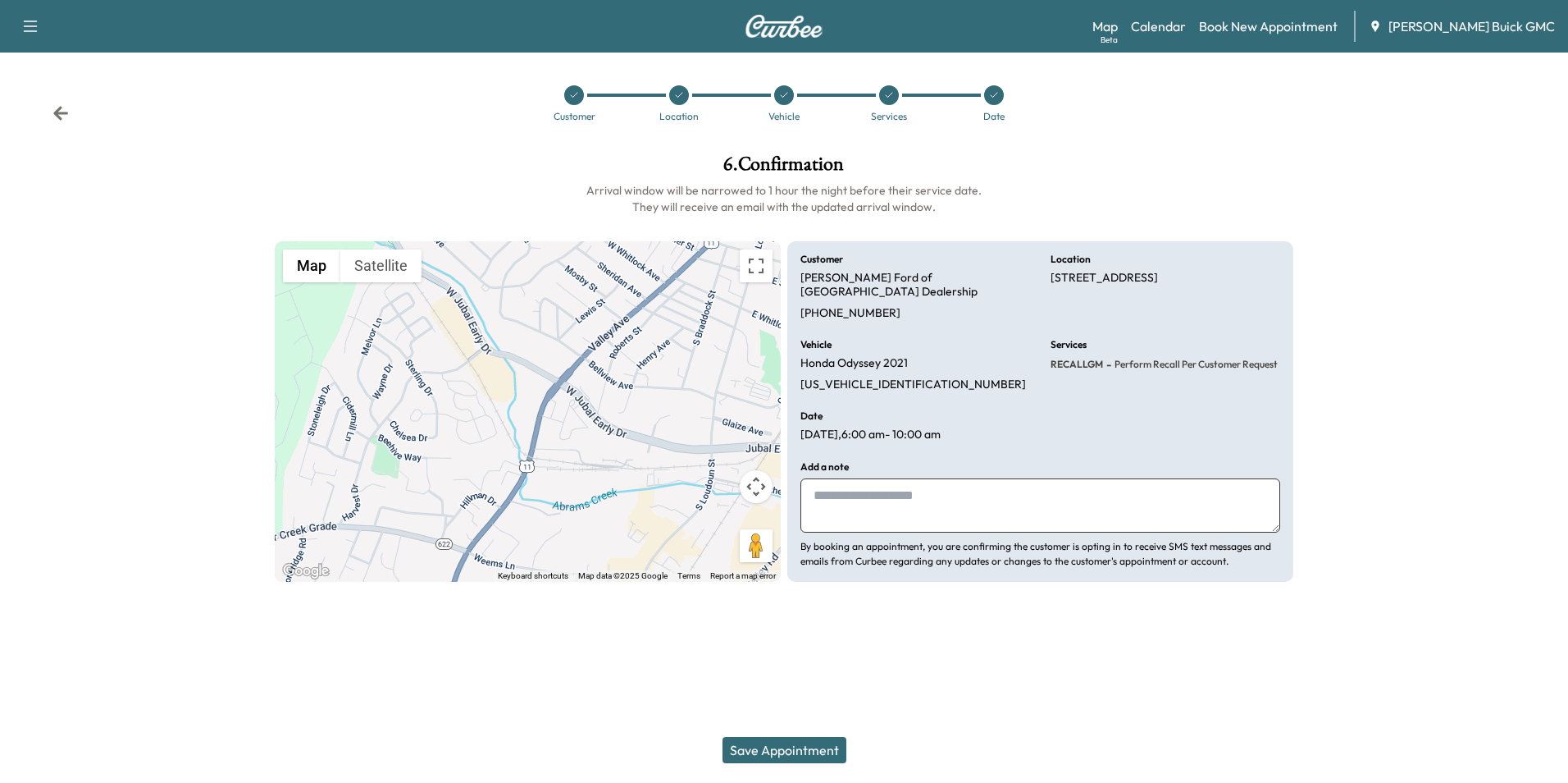
click at [866, 487] on textarea at bounding box center [1040, 505] width 480 height 54
type textarea "**********"
click at [760, 746] on button "Save Appointment" at bounding box center [784, 750] width 124 height 27
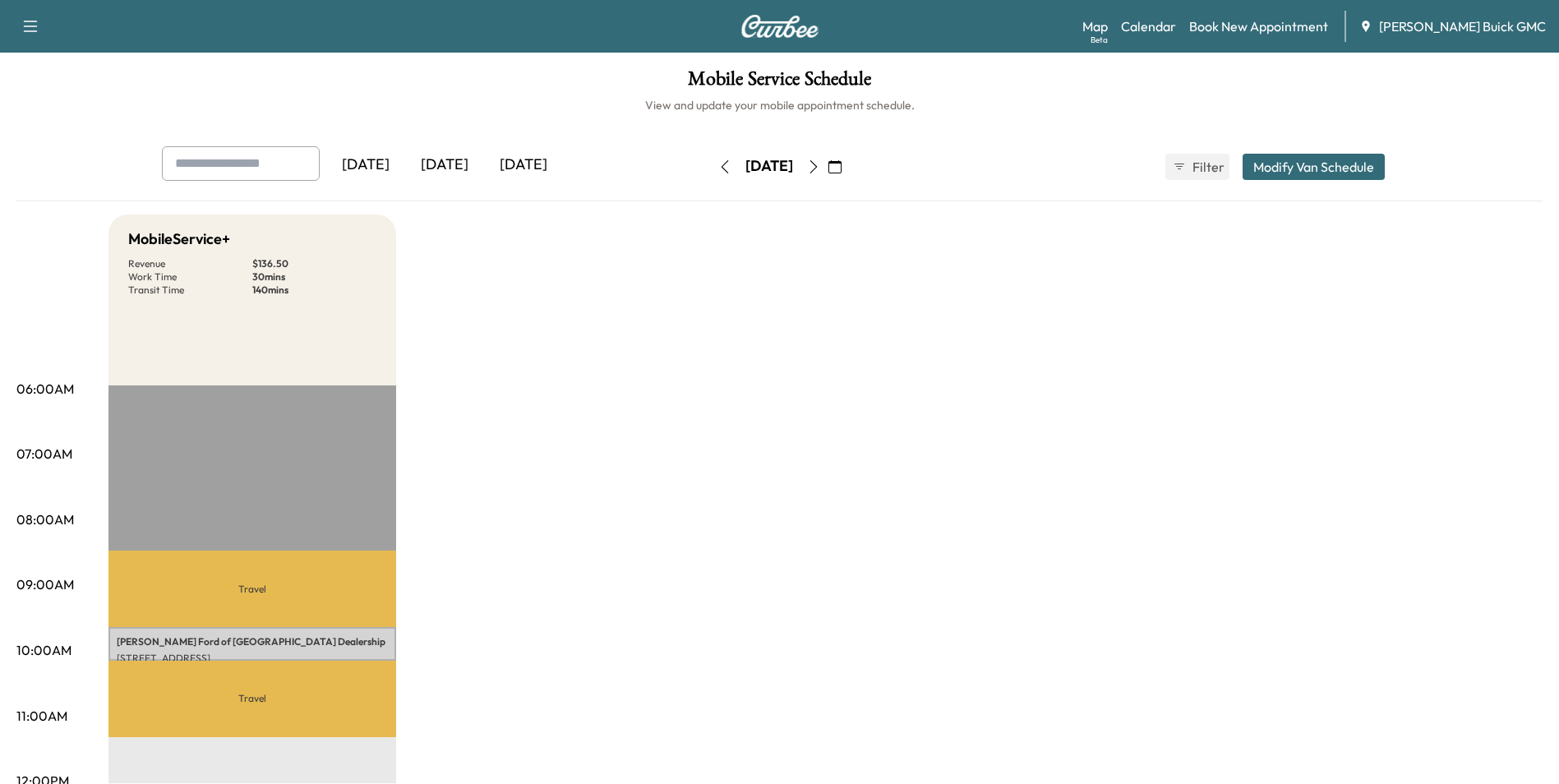
drag, startPoint x: 790, startPoint y: 401, endPoint x: 820, endPoint y: 386, distance: 33.5
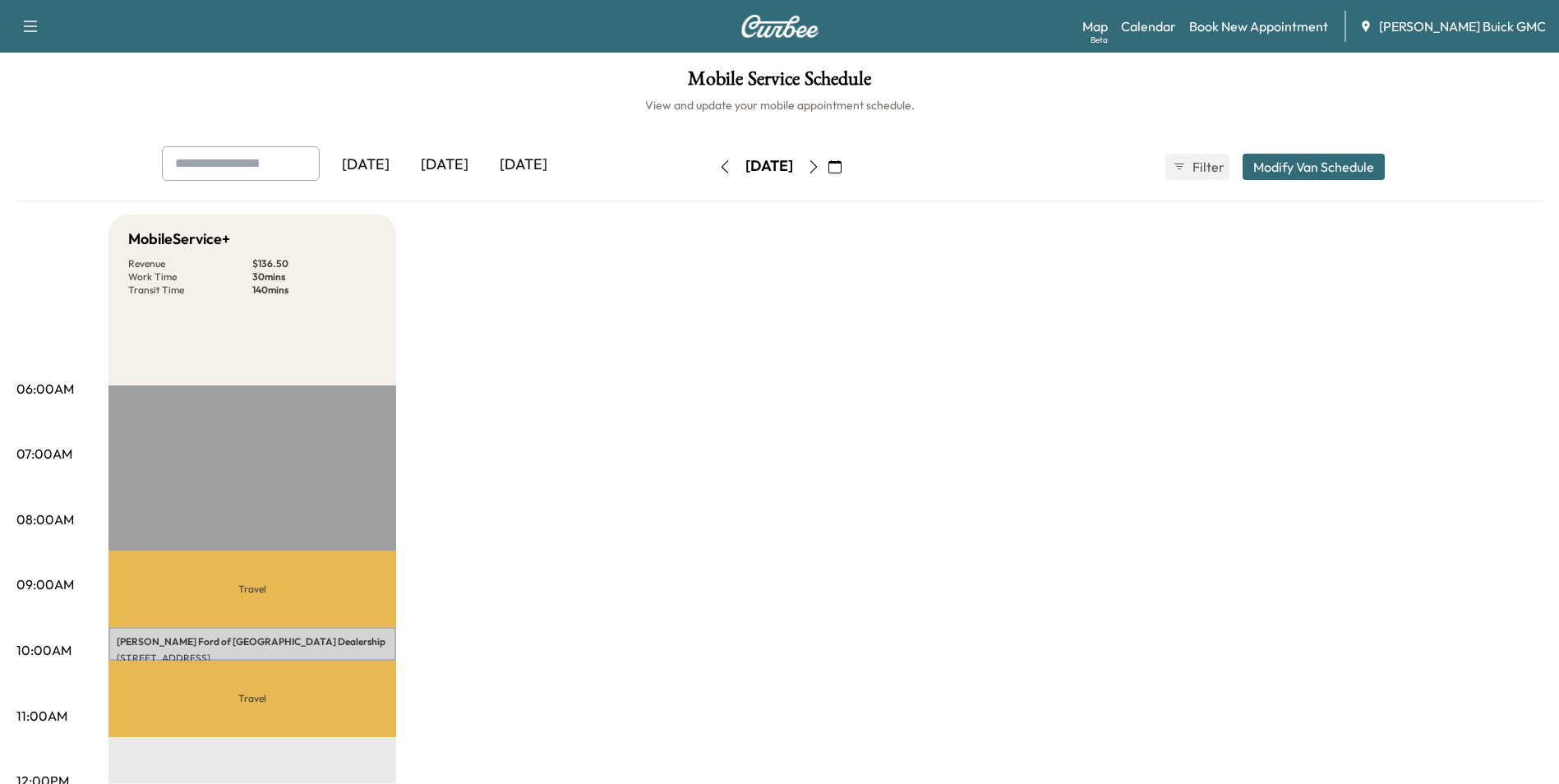
click at [1290, 26] on link "Book New Appointment" at bounding box center [1258, 27] width 139 height 20
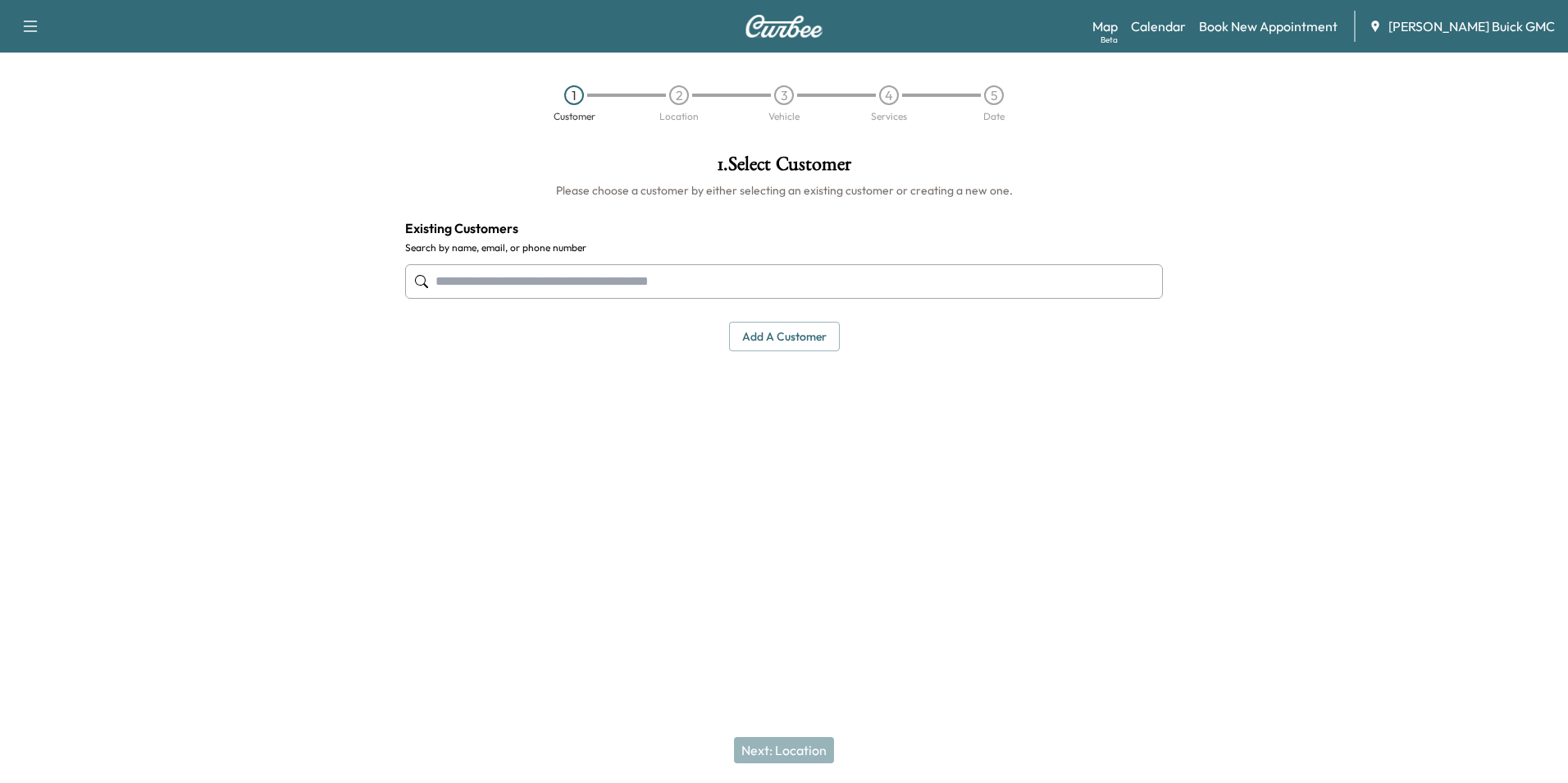
click at [645, 279] on input "text" at bounding box center [784, 281] width 758 height 34
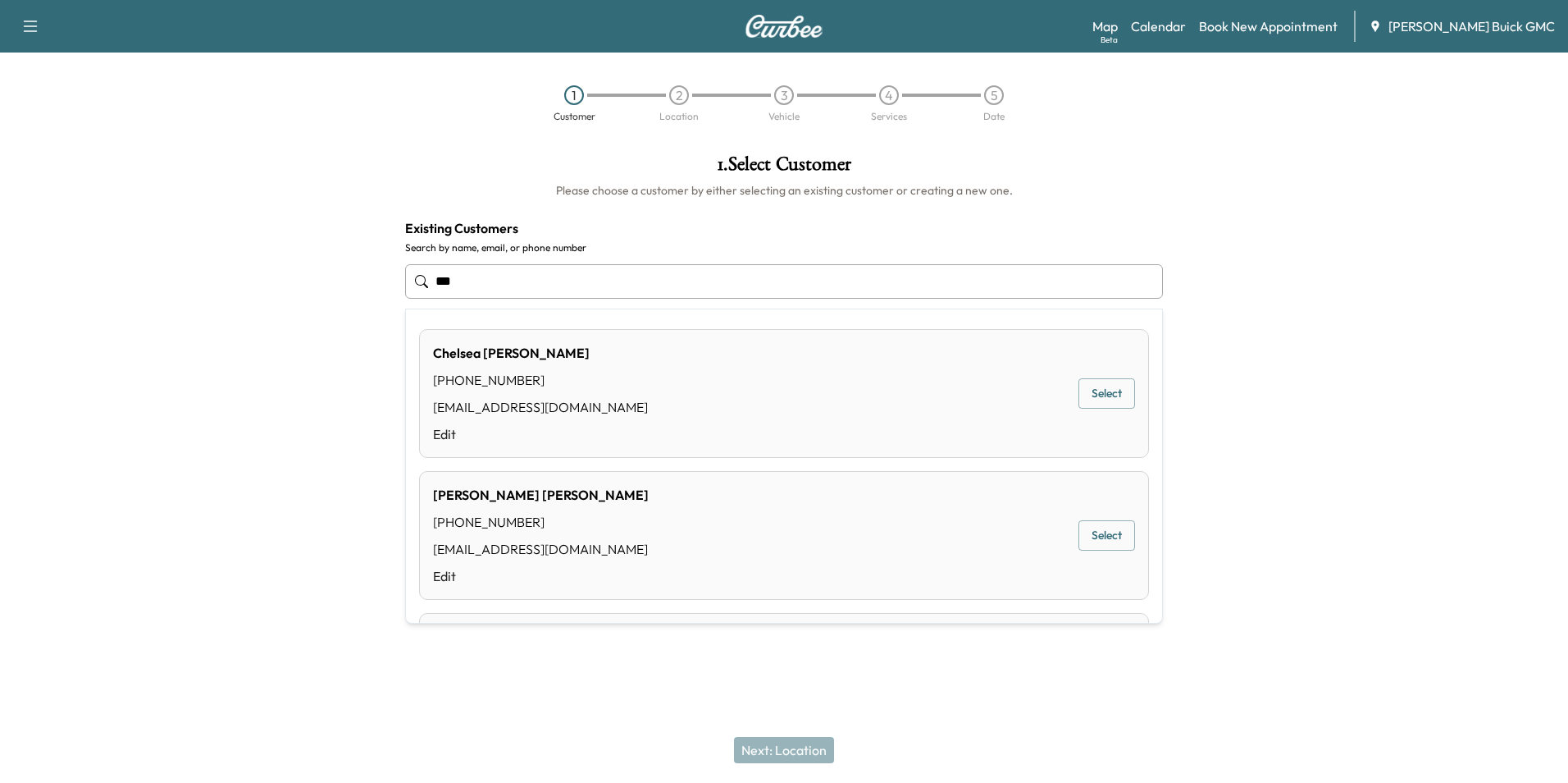
click at [547, 279] on input "***" at bounding box center [784, 281] width 758 height 34
type input "*"
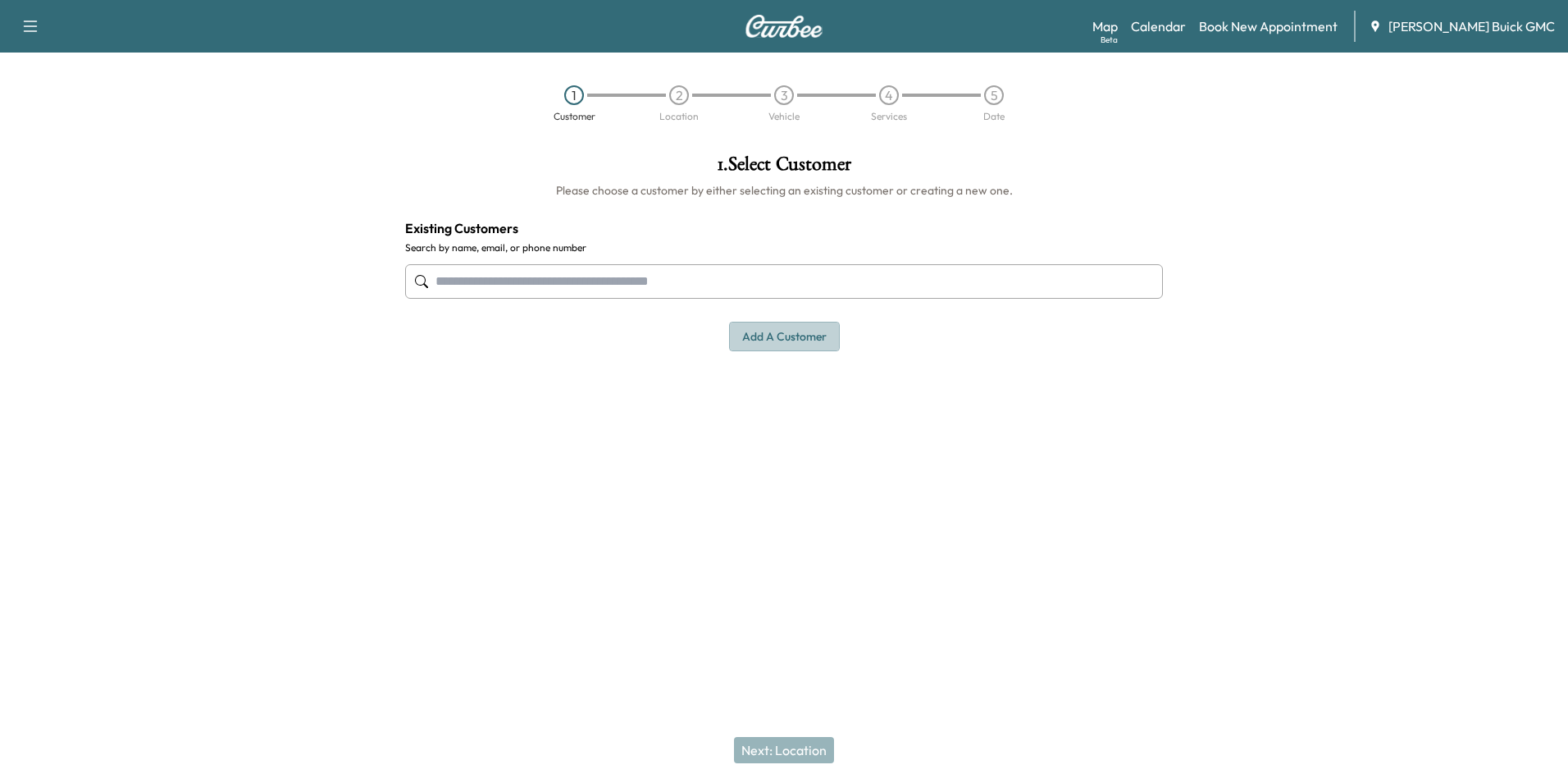
click at [773, 333] on button "Add a customer" at bounding box center [784, 336] width 111 height 30
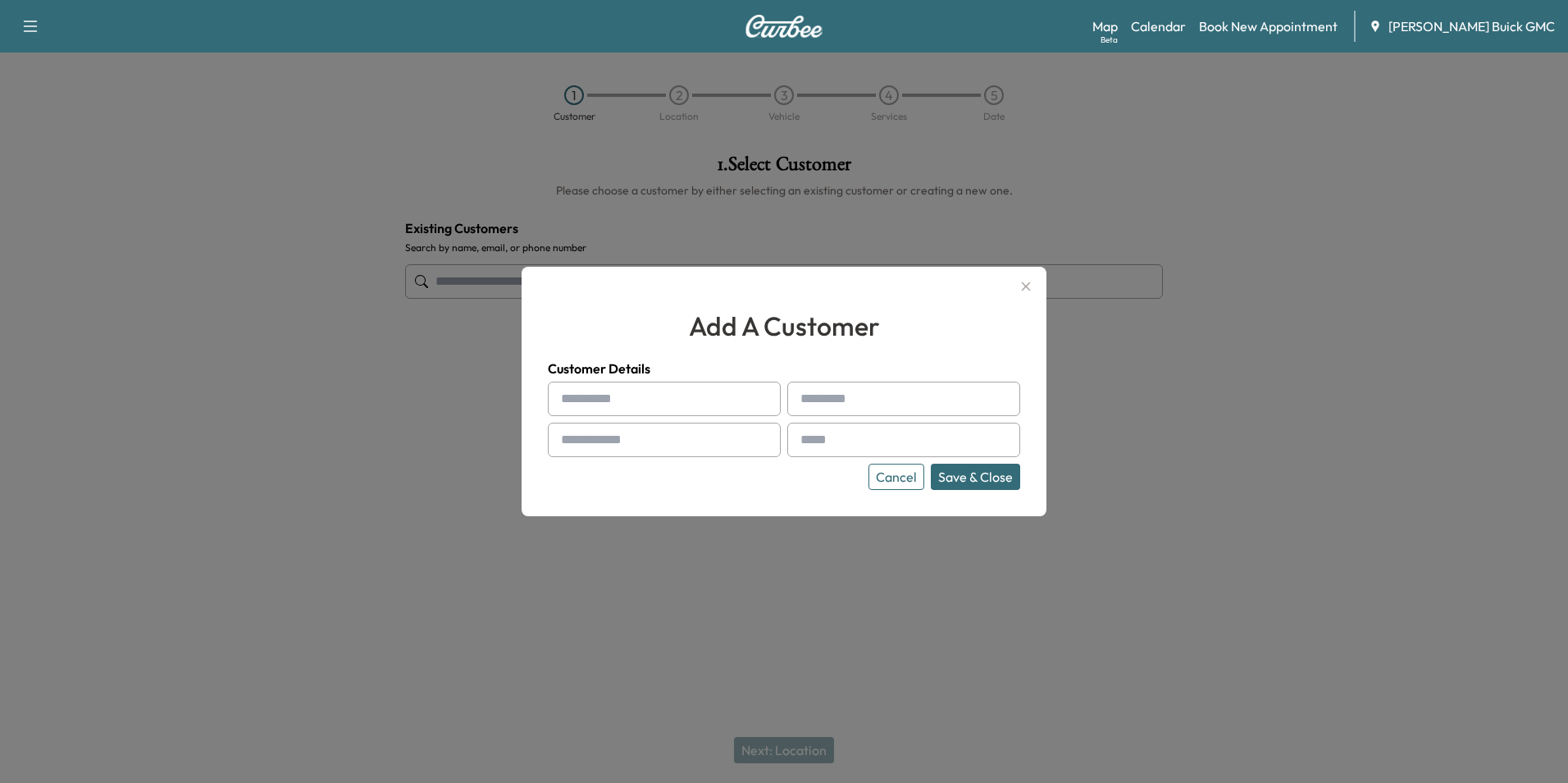
click at [680, 403] on input "text" at bounding box center [664, 398] width 233 height 34
type input "**********"
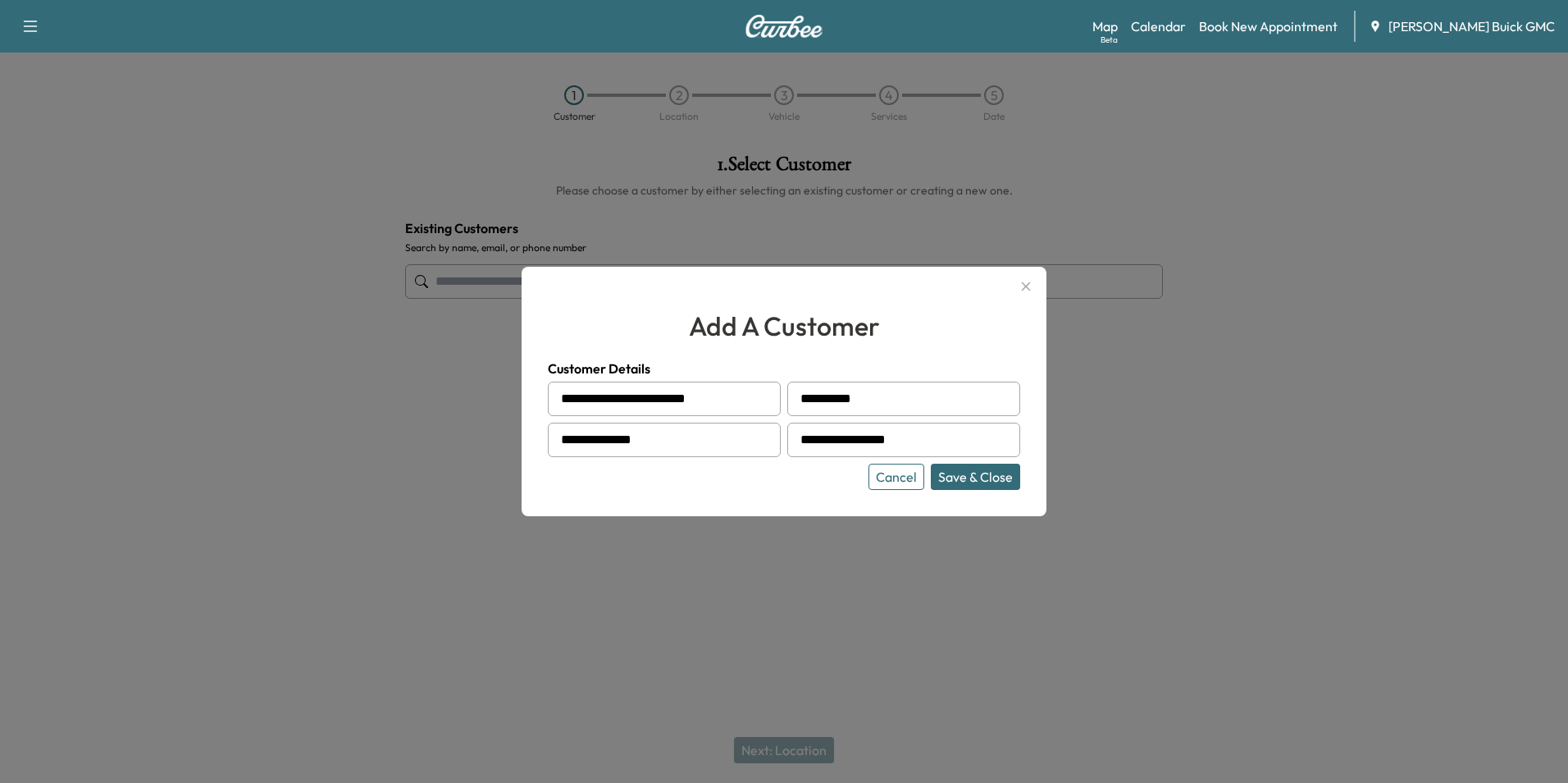
click at [967, 473] on button "Save & Close" at bounding box center [975, 476] width 89 height 27
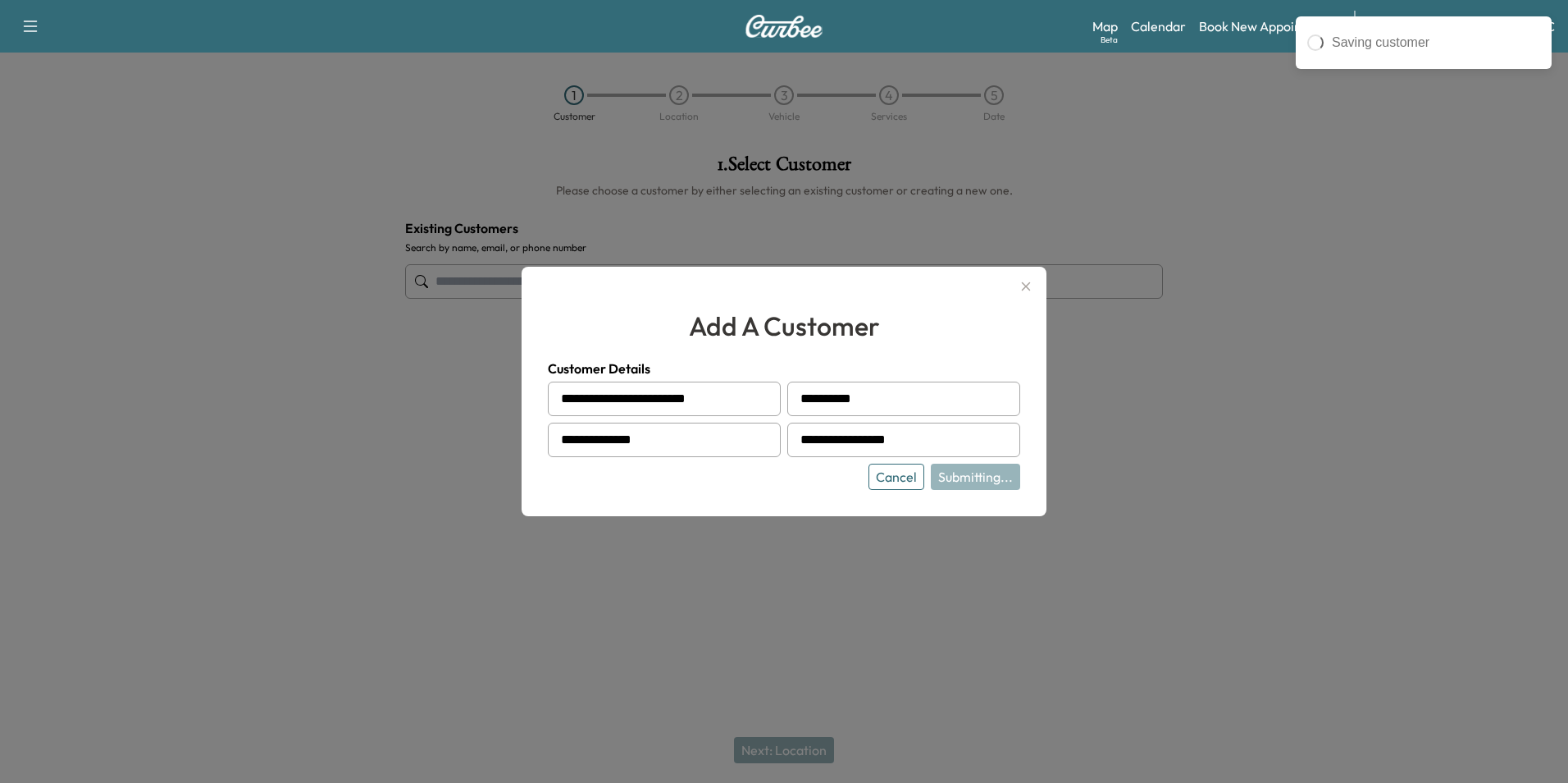
type input "**********"
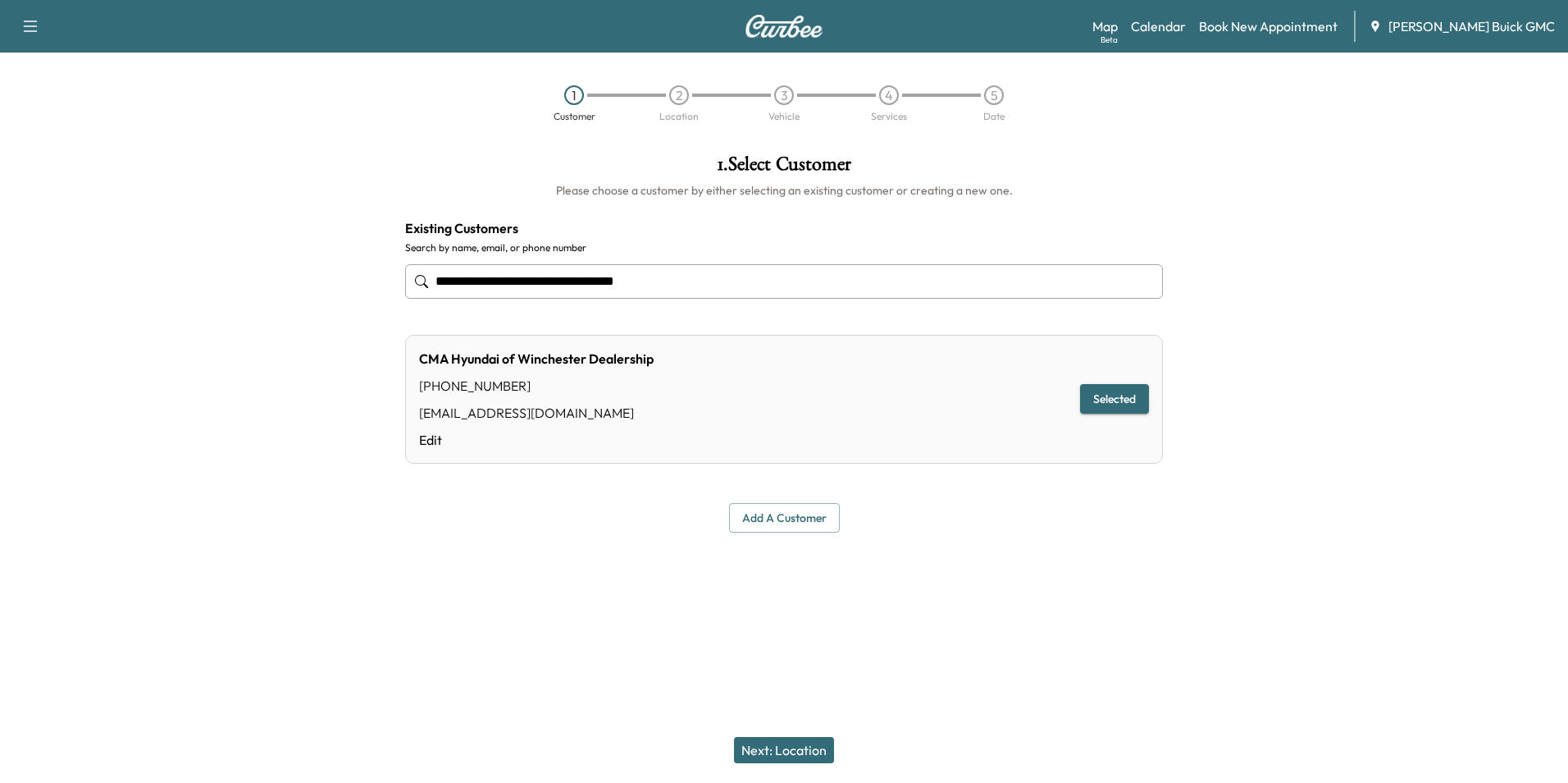
click at [804, 749] on button "Next: Location" at bounding box center [784, 750] width 100 height 27
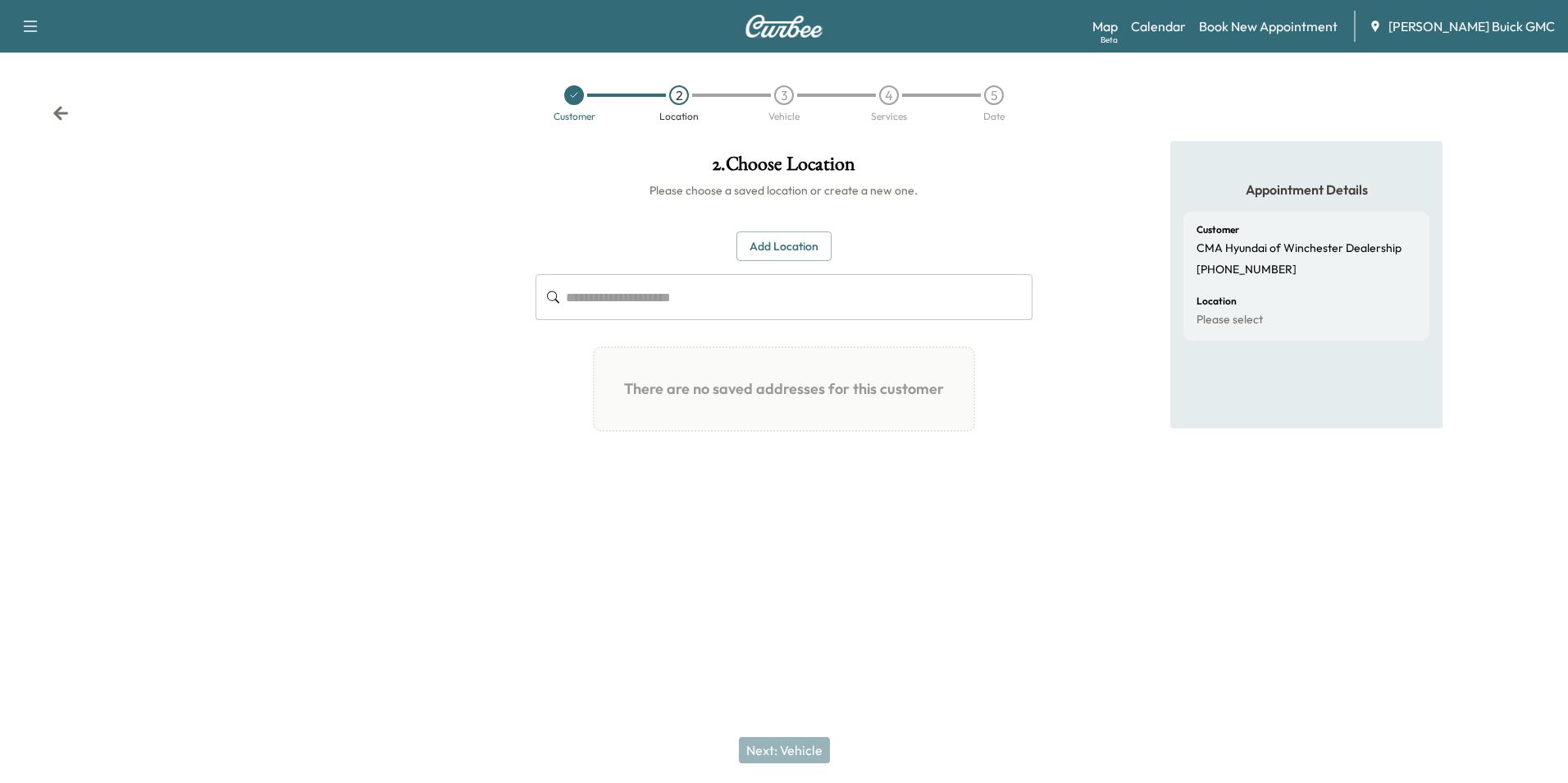
click at [809, 236] on button "Add Location" at bounding box center [784, 246] width 95 height 30
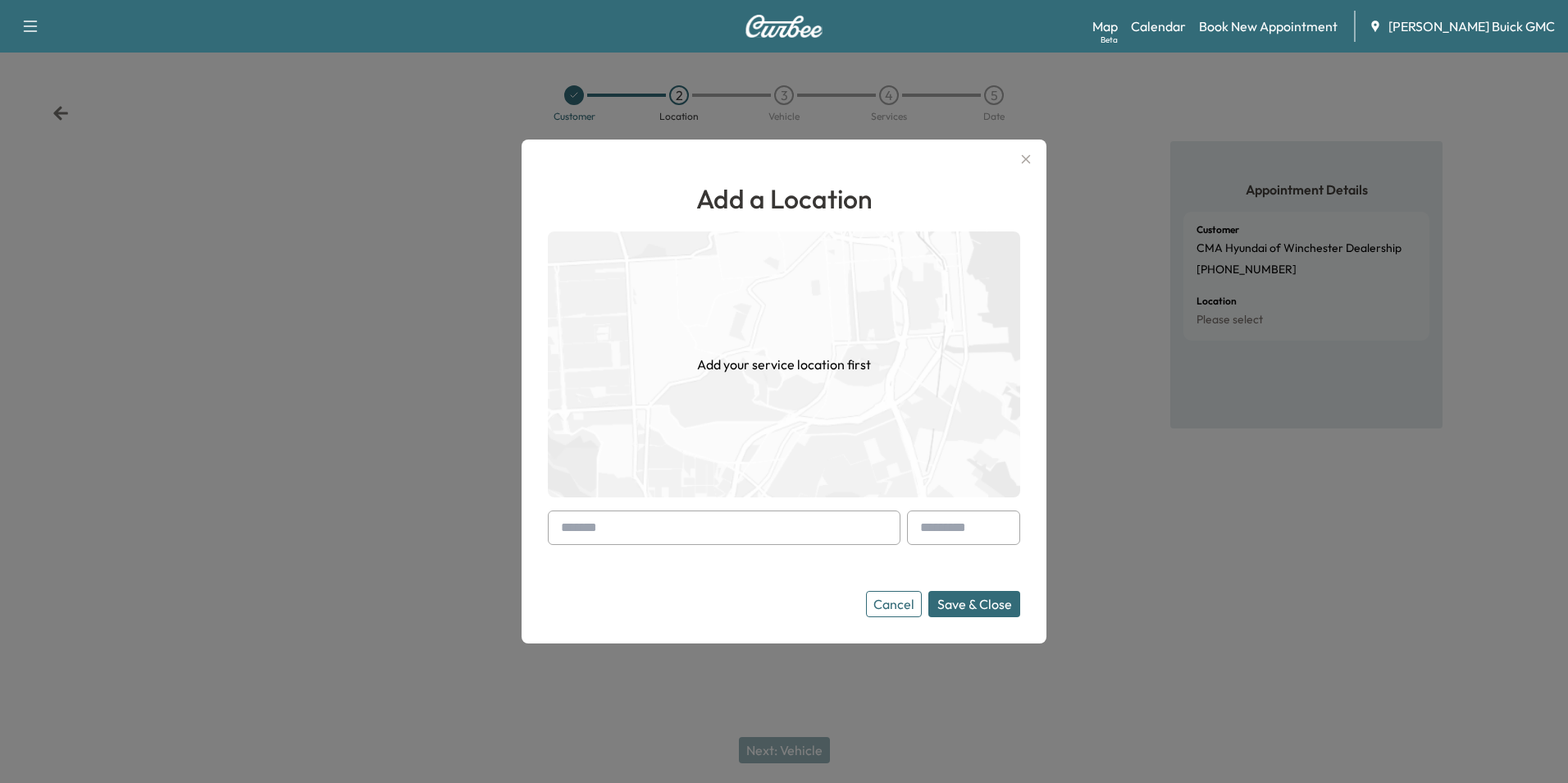
click at [725, 527] on input "text" at bounding box center [724, 527] width 353 height 34
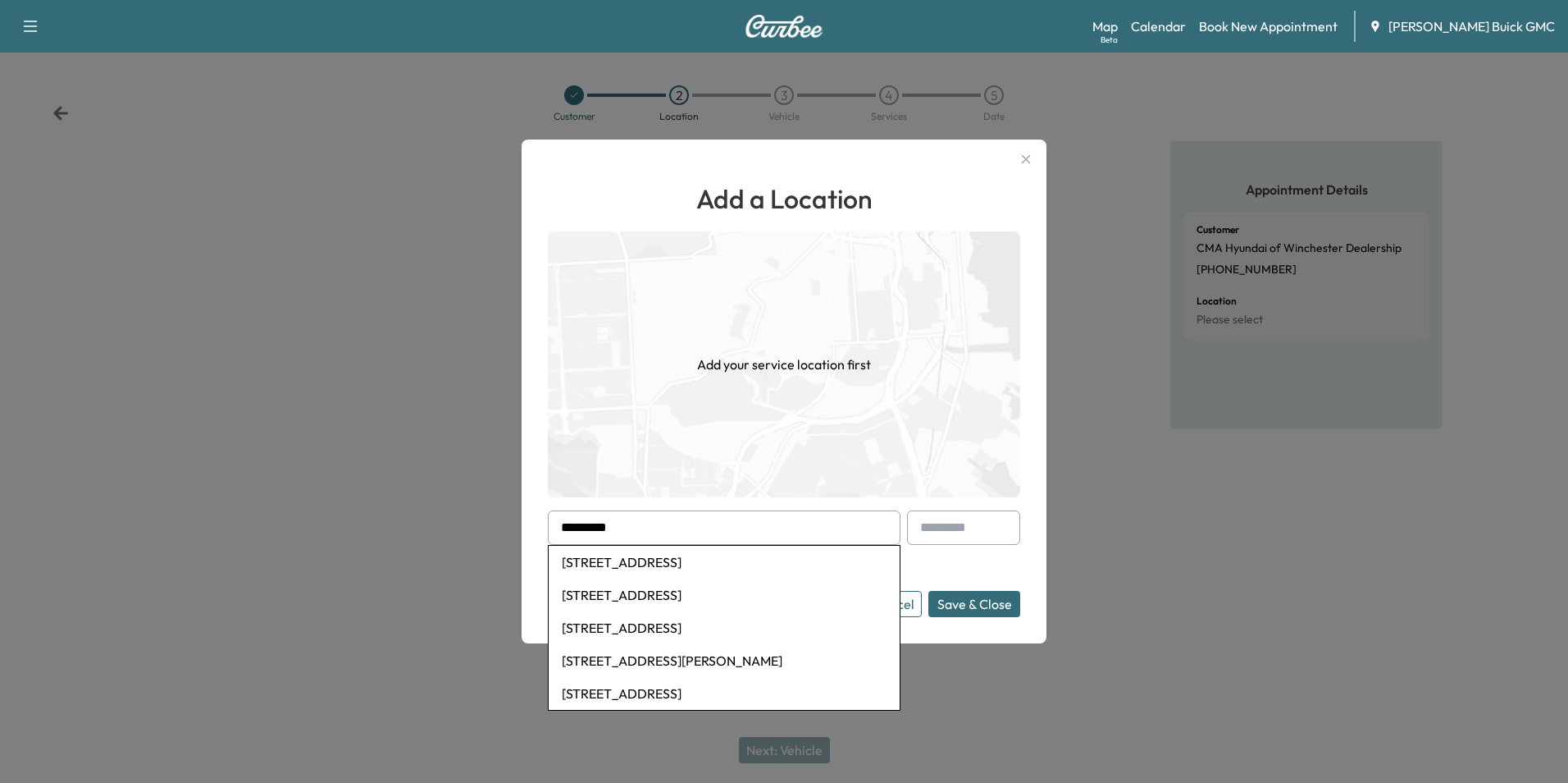
click at [789, 560] on li "[STREET_ADDRESS]" at bounding box center [724, 562] width 351 height 32
type input "**********"
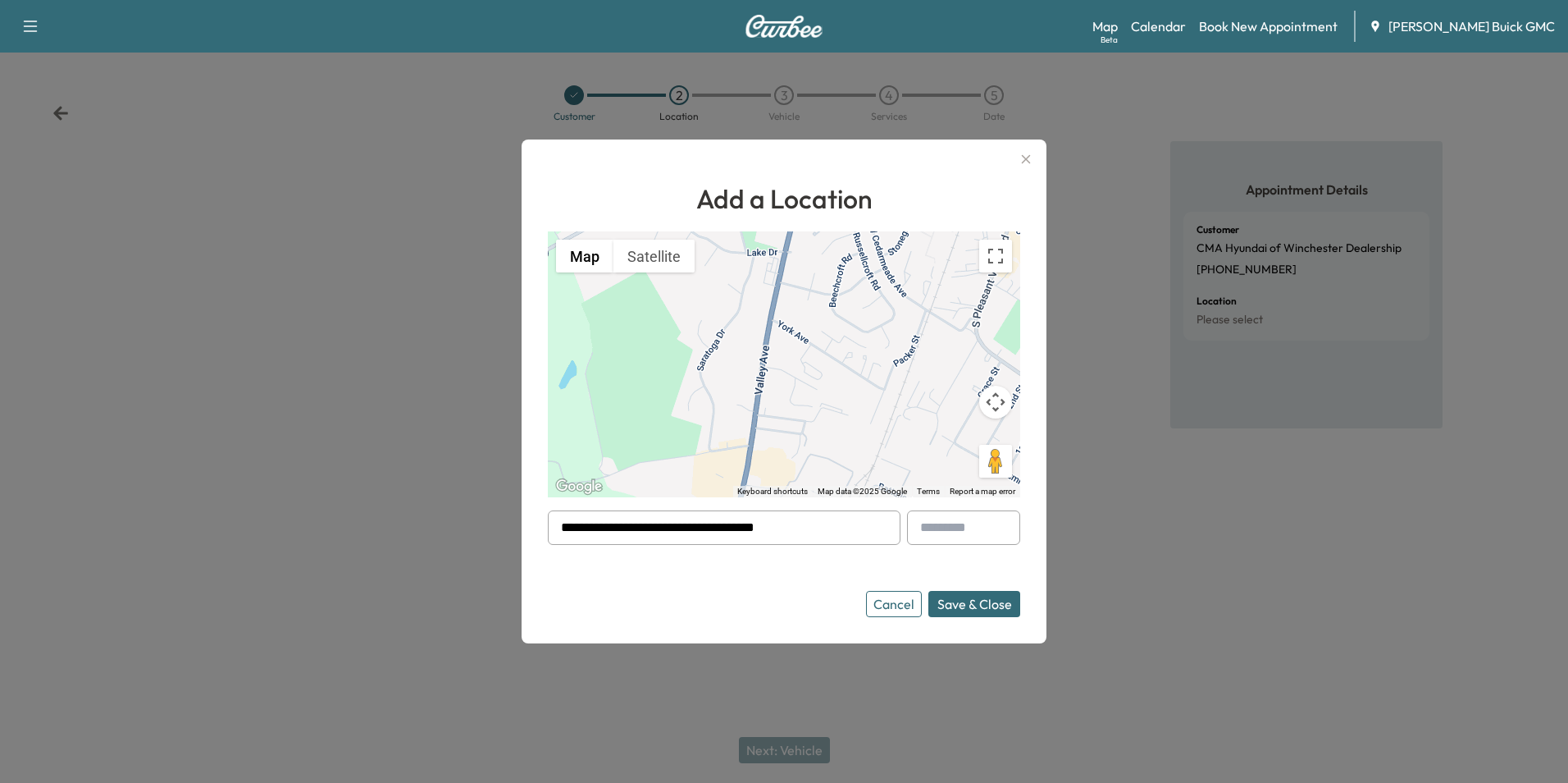
click at [972, 600] on button "Save & Close" at bounding box center [973, 604] width 91 height 27
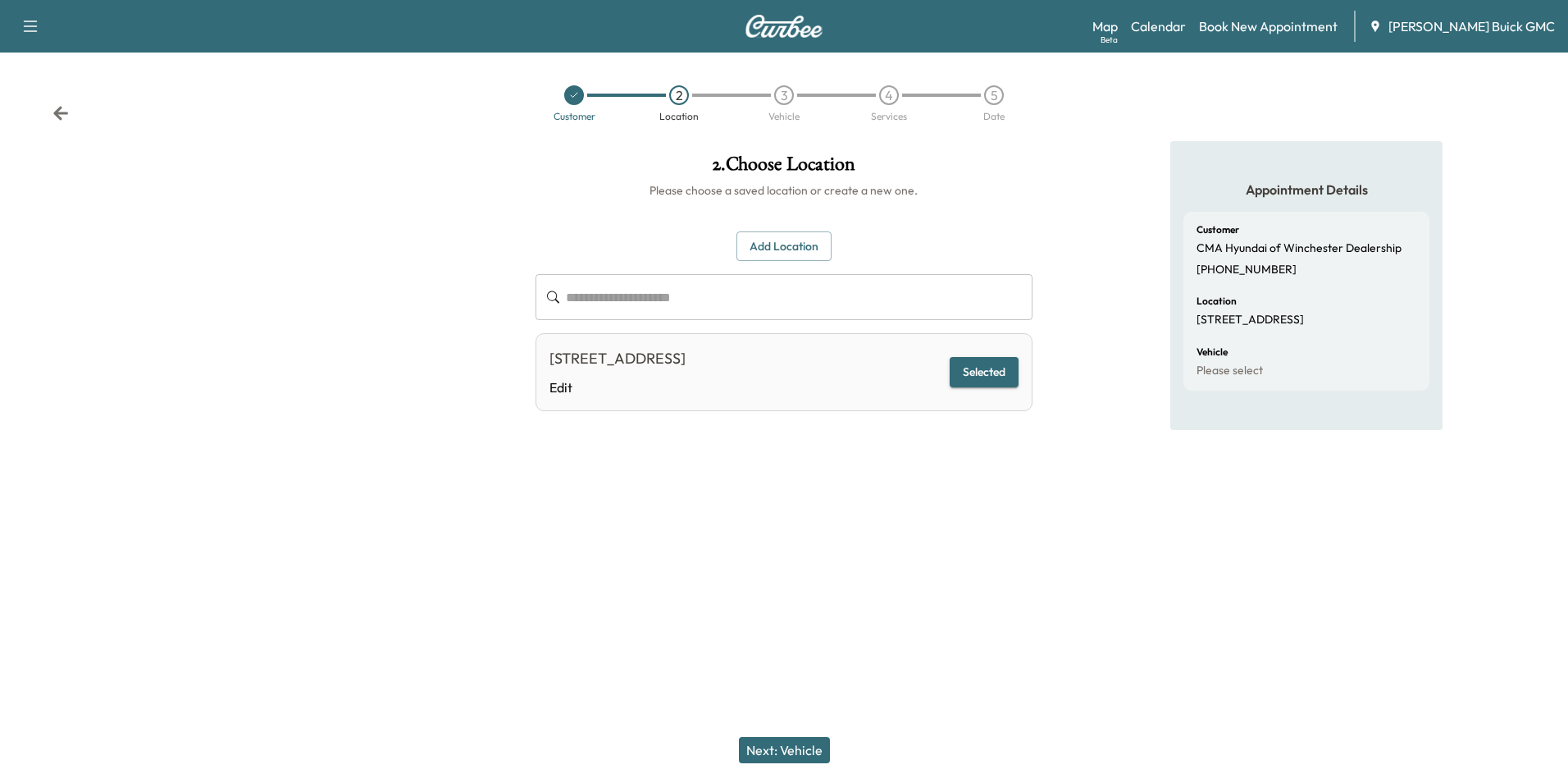
click at [849, 572] on div at bounding box center [784, 558] width 1568 height 52
click at [798, 749] on button "Next: Vehicle" at bounding box center [784, 750] width 91 height 27
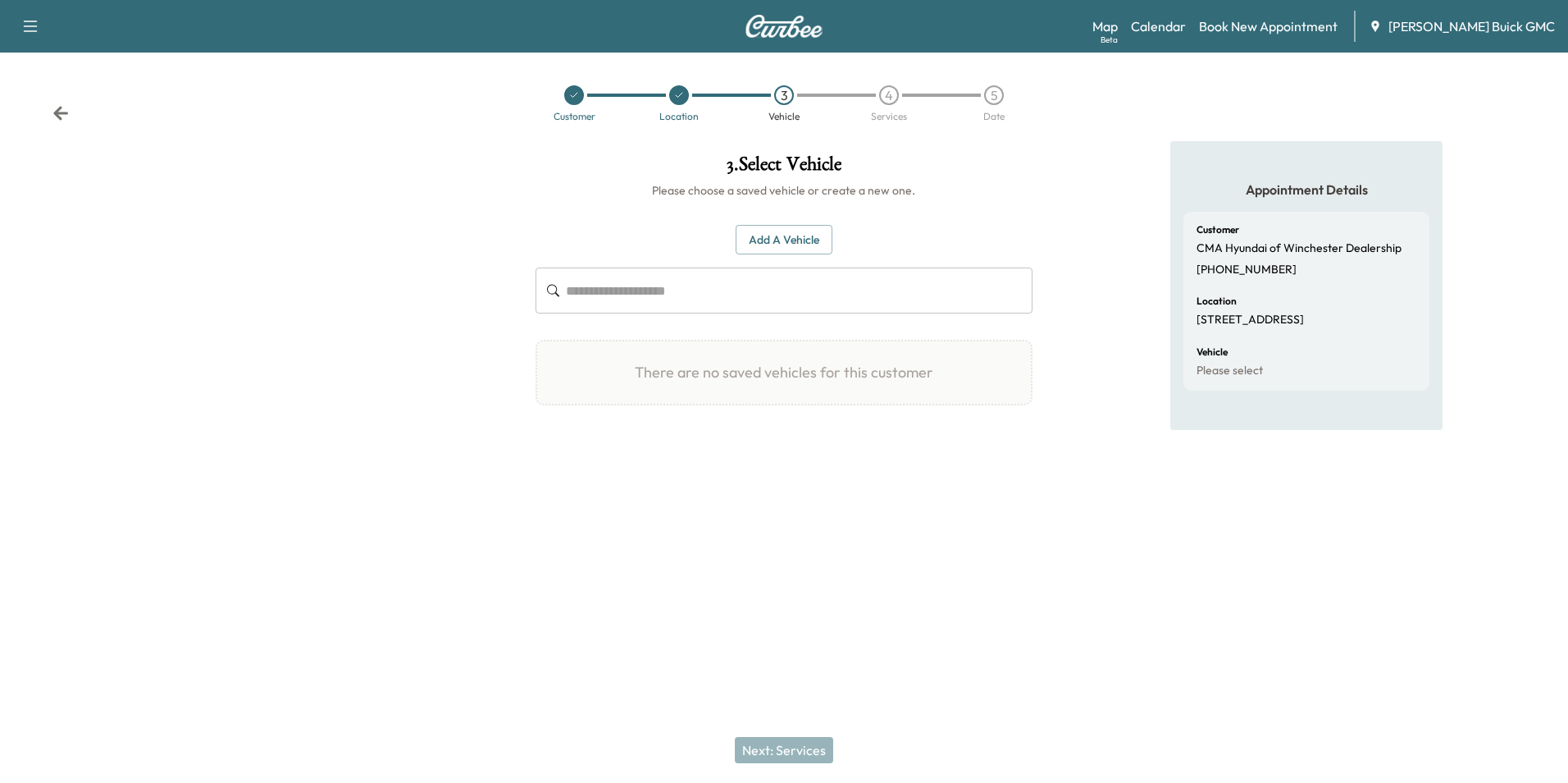
click at [789, 744] on div "Next: Services" at bounding box center [784, 750] width 1568 height 66
click at [887, 417] on div "Add a Vehicle ​ There are no saved vehicles for this customer Add a Vehicle Veh…" at bounding box center [784, 316] width 496 height 234
drag, startPoint x: 887, startPoint y: 417, endPoint x: 911, endPoint y: 462, distance: 51.0
click at [911, 462] on div "3 . Select Vehicle Please choose a saved vehicle or create a new one. Add a Veh…" at bounding box center [783, 336] width 522 height 392
click at [800, 239] on button "Add a Vehicle" at bounding box center [784, 240] width 96 height 30
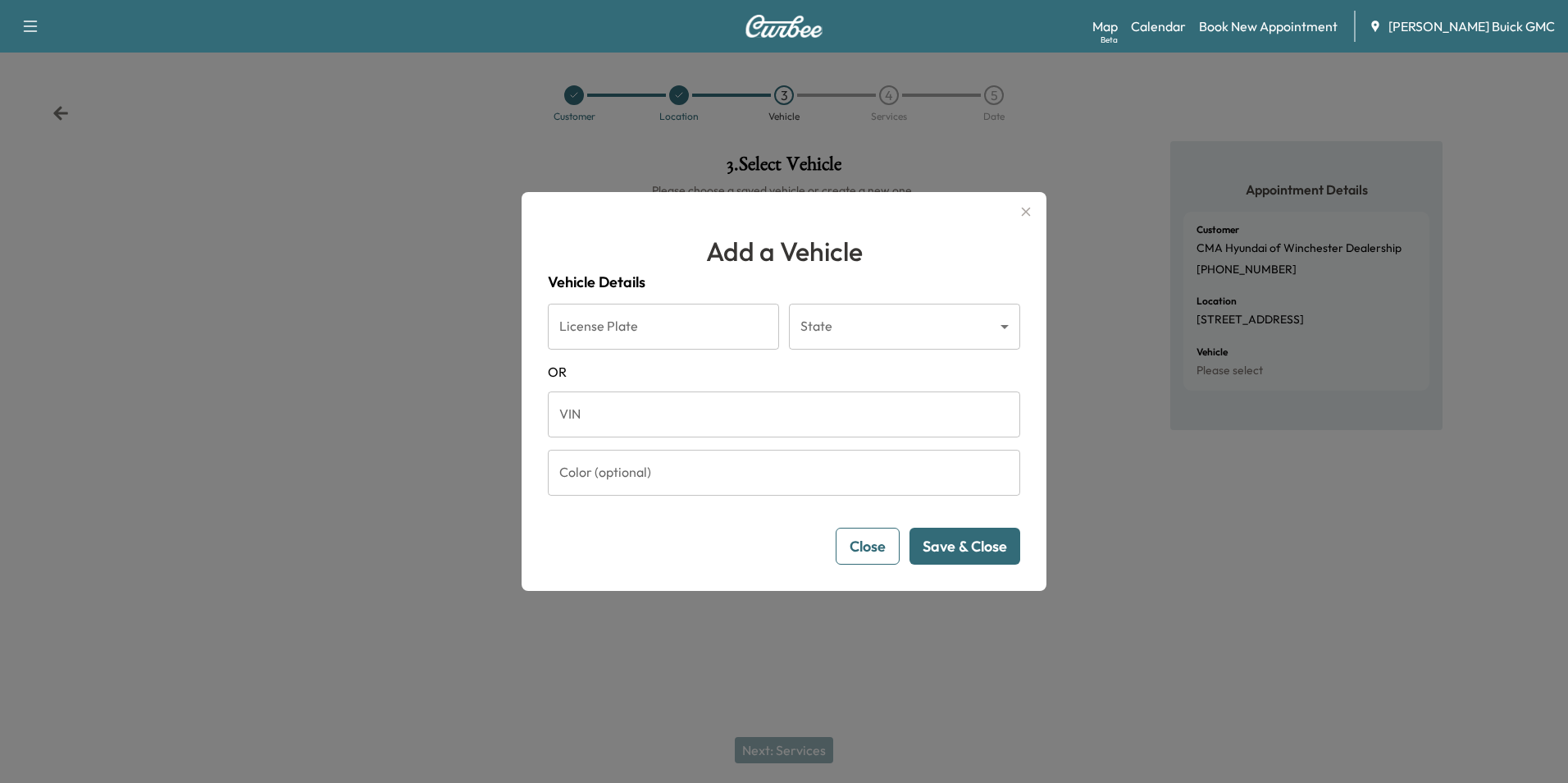
click at [1026, 209] on icon "button" at bounding box center [1025, 211] width 20 height 20
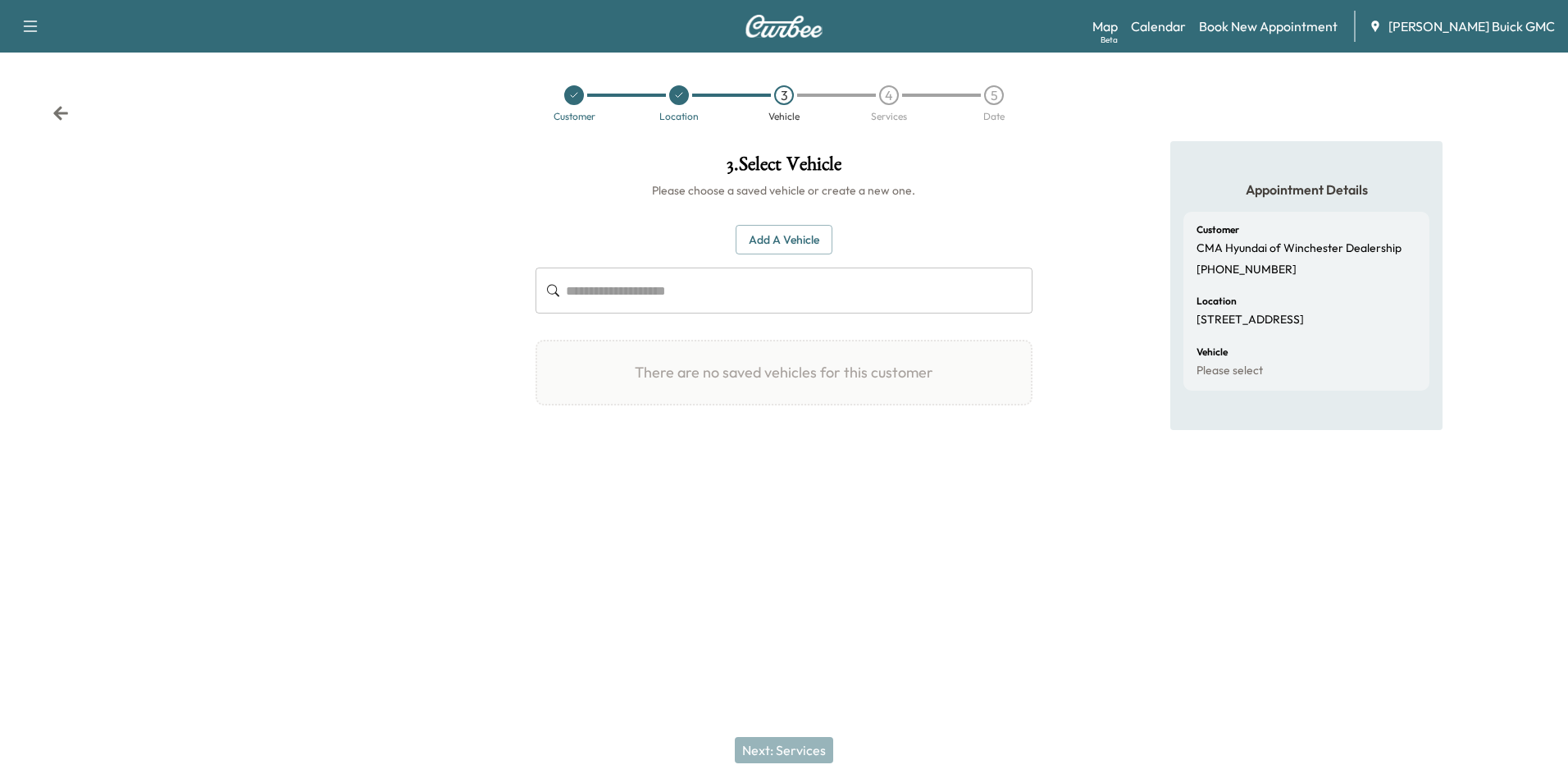
click at [676, 92] on icon at bounding box center [679, 95] width 10 height 10
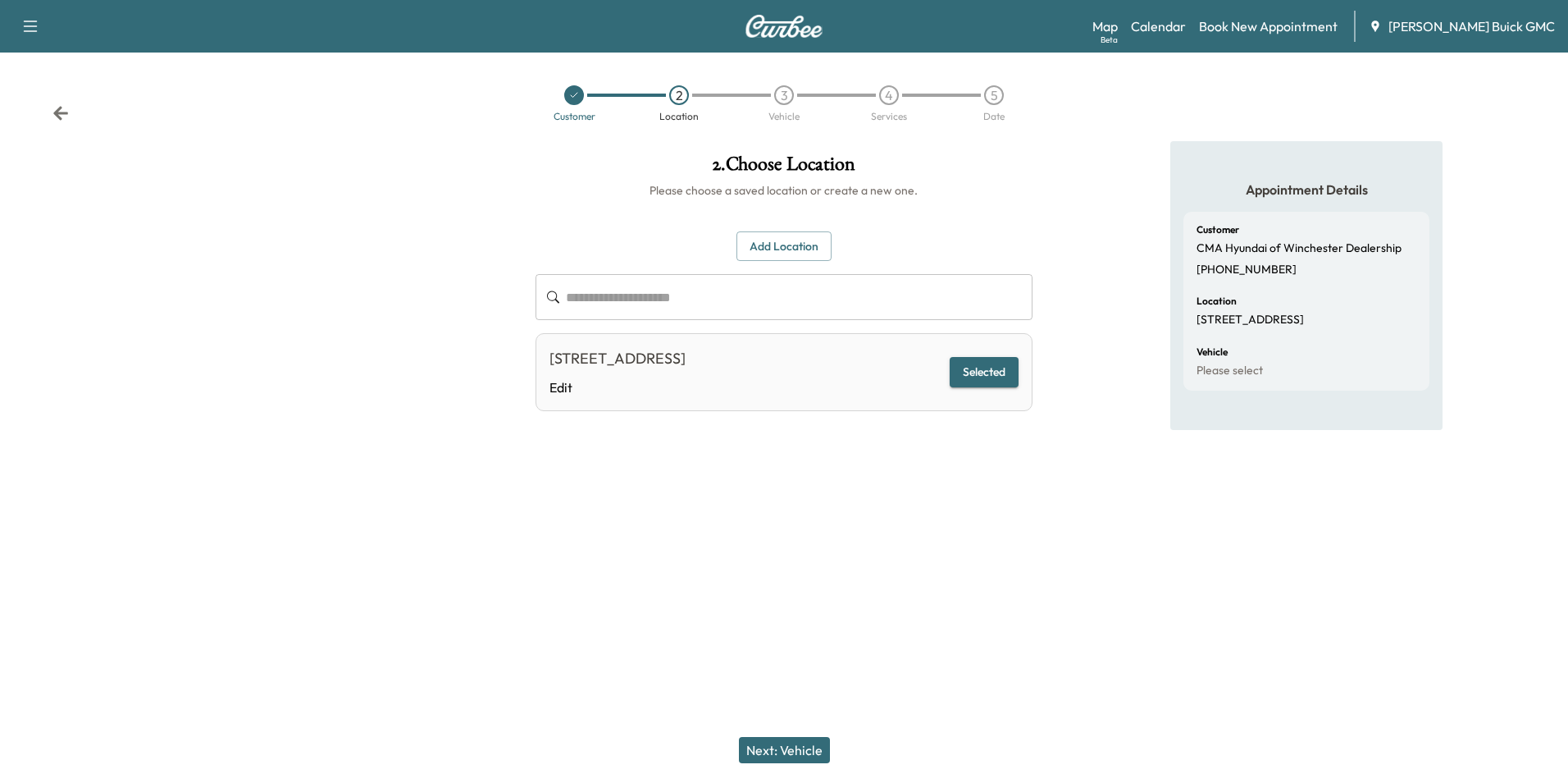
click at [810, 745] on button "Next: Vehicle" at bounding box center [784, 750] width 91 height 27
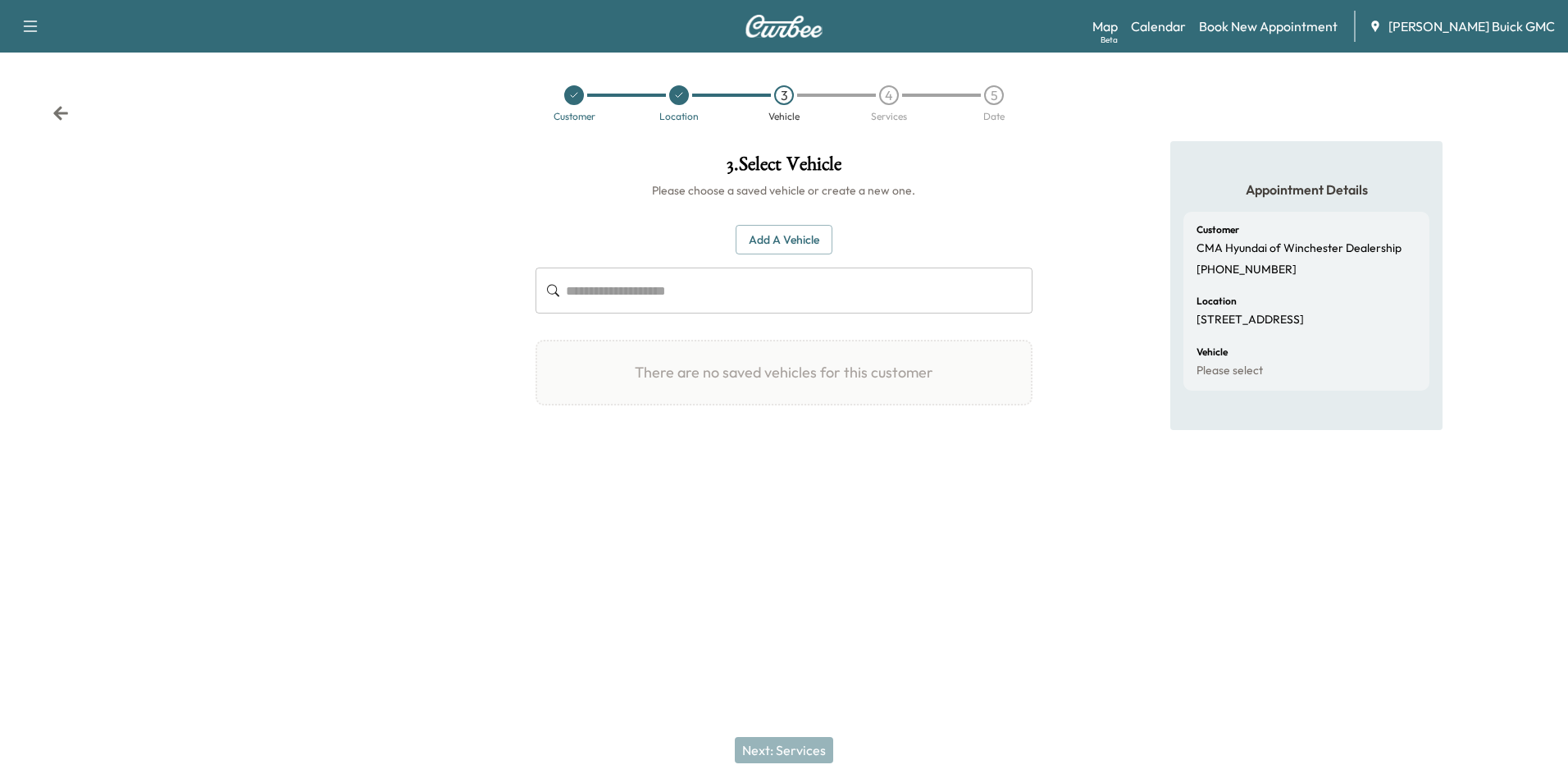
click at [785, 235] on button "Add a Vehicle" at bounding box center [784, 240] width 96 height 30
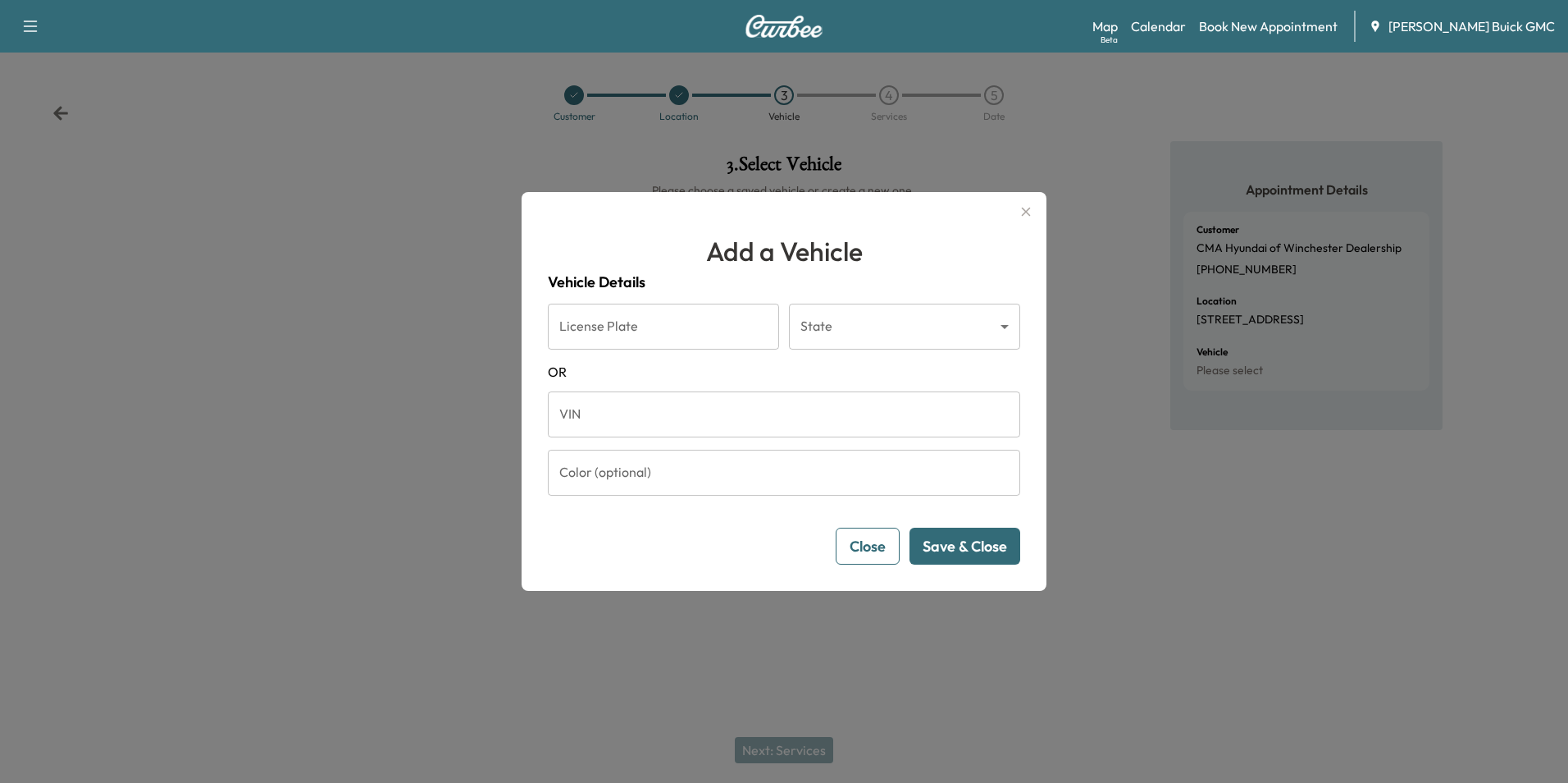
click at [655, 424] on input "VIN" at bounding box center [784, 414] width 472 height 46
click at [970, 541] on button "Save & Close" at bounding box center [964, 546] width 111 height 37
click at [967, 542] on button "Save & Close" at bounding box center [964, 546] width 111 height 37
click at [967, 544] on button "Save & Close" at bounding box center [964, 546] width 111 height 37
click at [784, 420] on input "**********" at bounding box center [784, 414] width 472 height 46
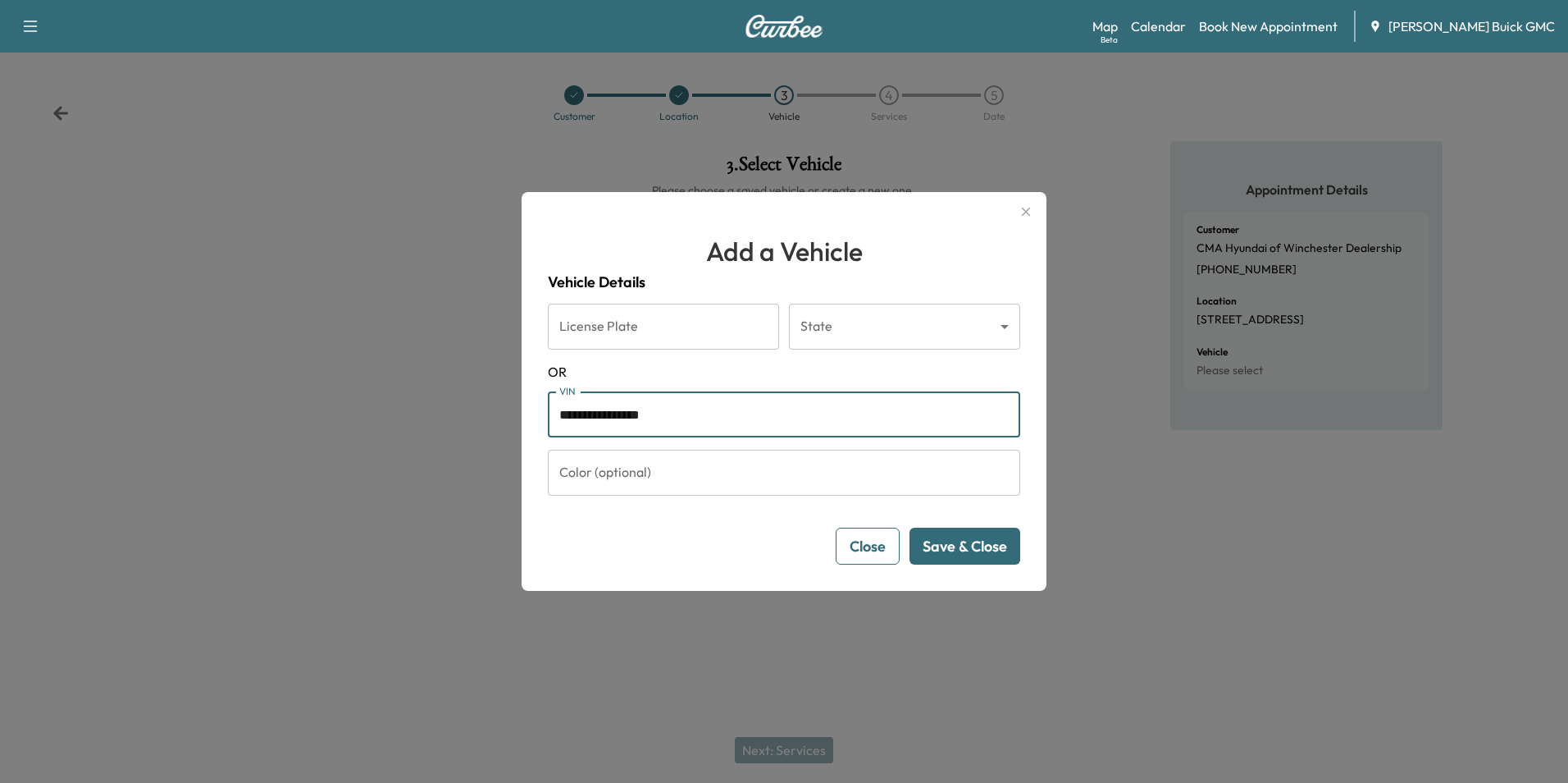
click at [605, 414] on input "**********" at bounding box center [784, 414] width 472 height 46
type input "**********"
click at [981, 540] on button "Save & Close" at bounding box center [964, 546] width 111 height 37
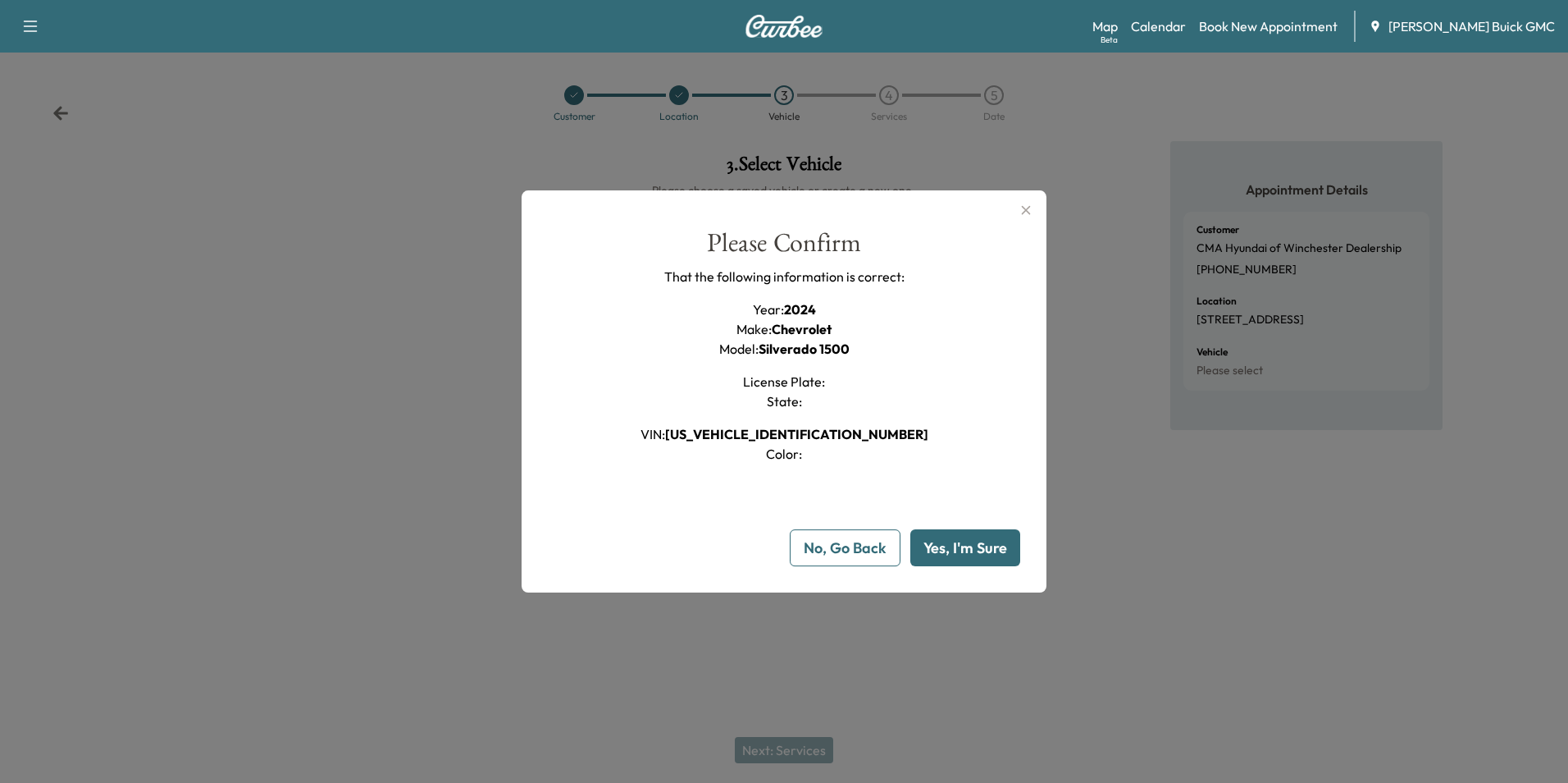
click at [968, 546] on button "Yes, I'm Sure" at bounding box center [965, 548] width 110 height 37
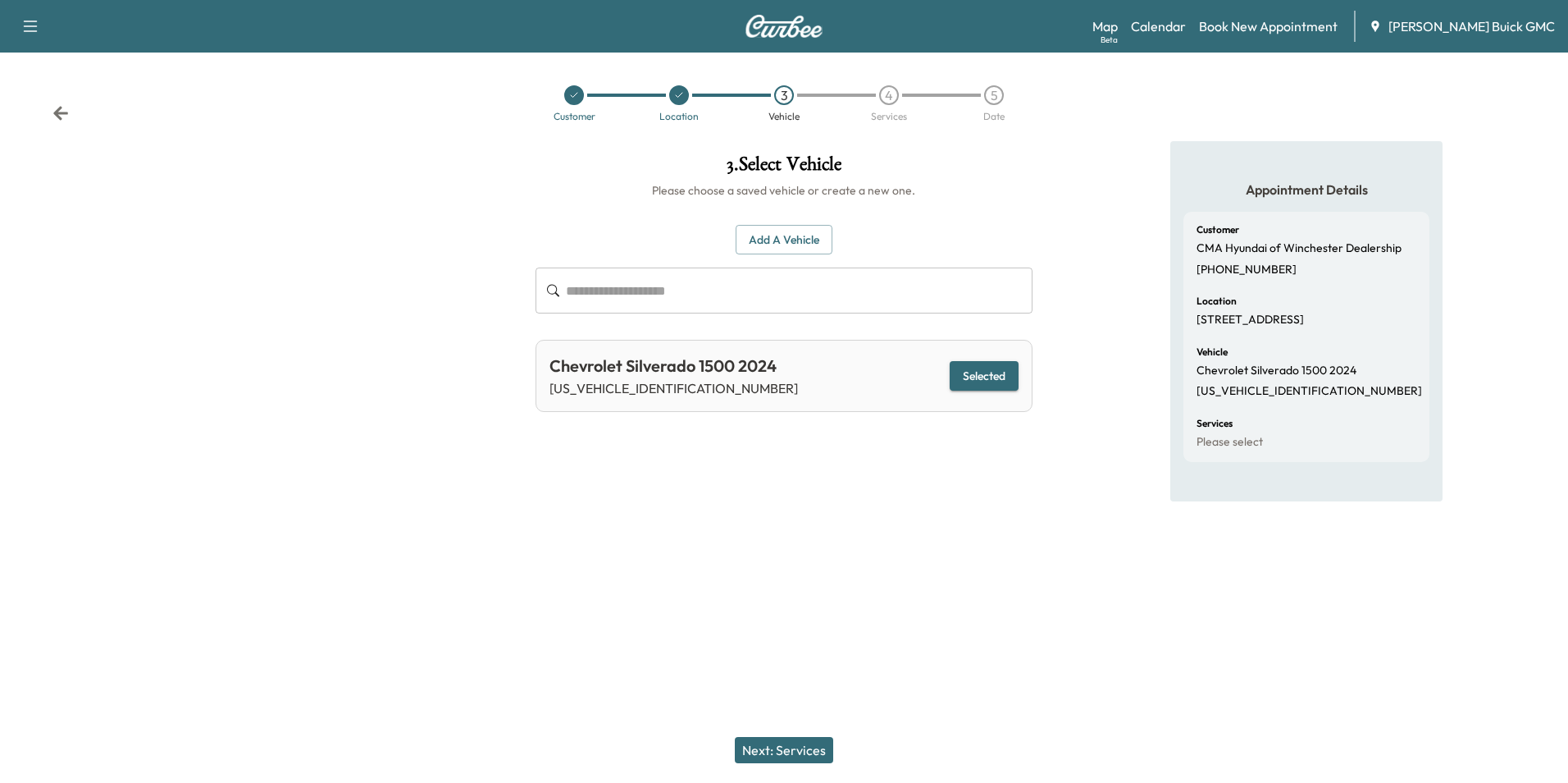
click at [807, 748] on button "Next: Services" at bounding box center [784, 750] width 98 height 27
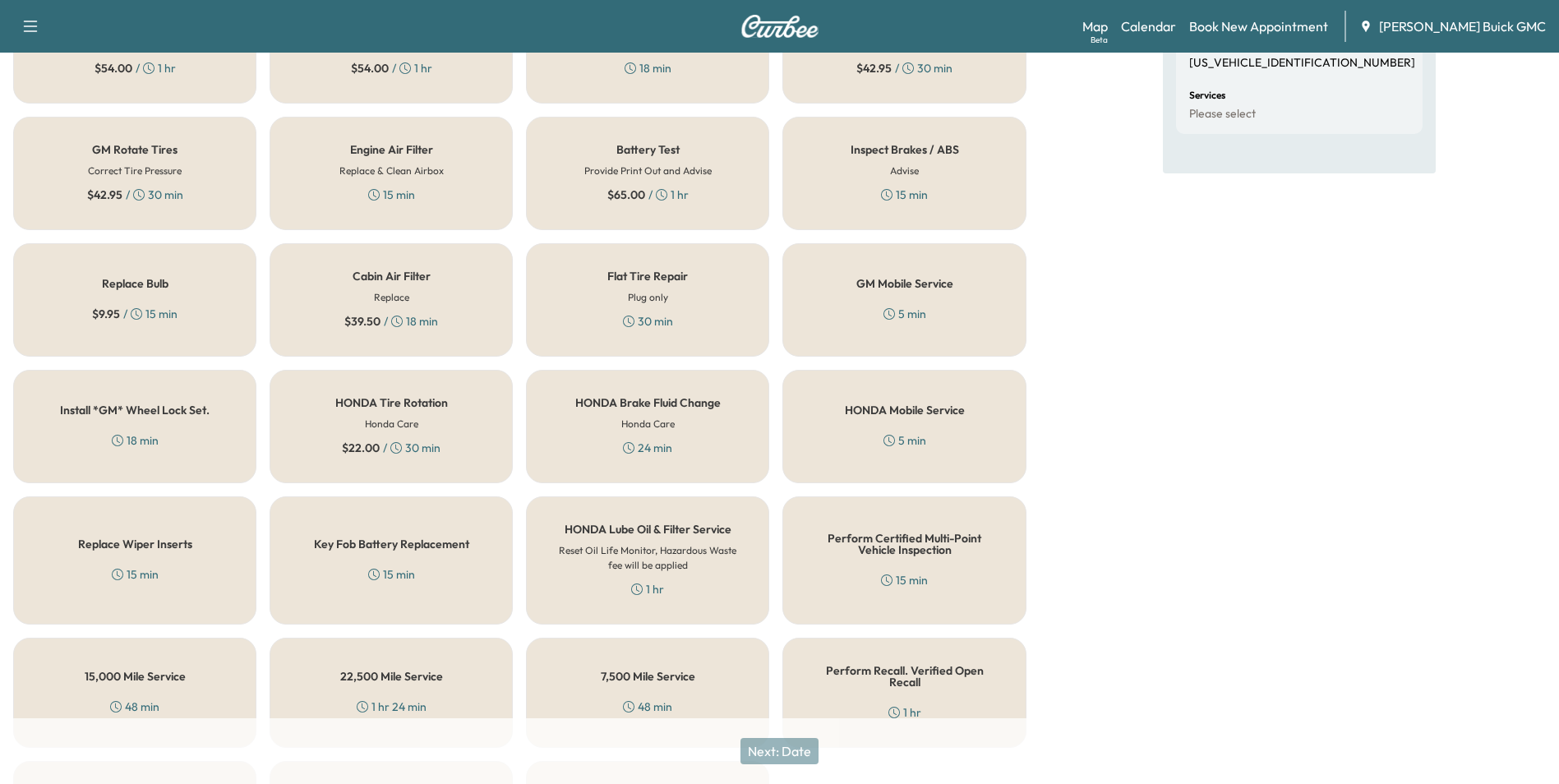
scroll to position [470, 0]
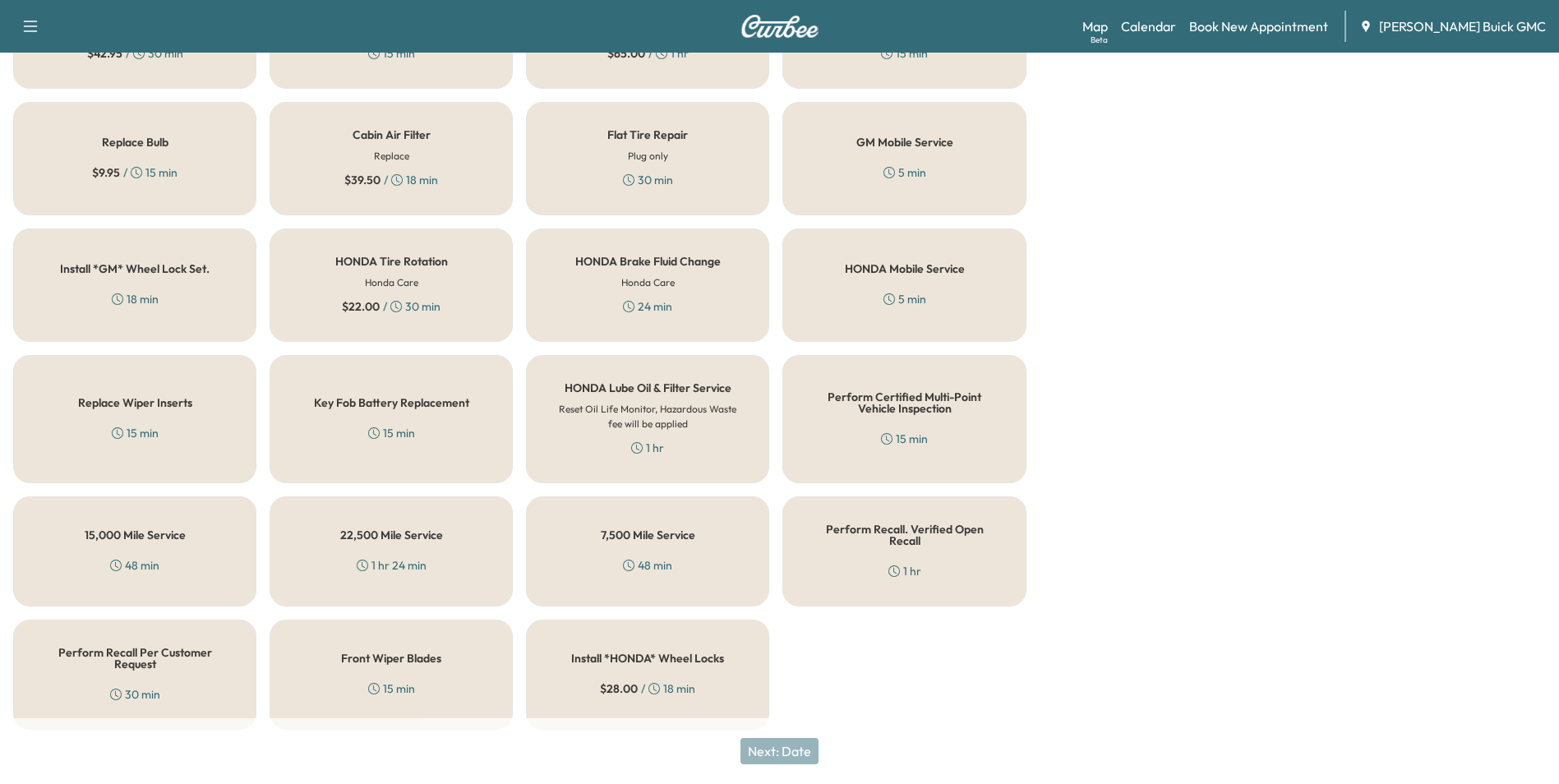
click at [174, 663] on div "Perform Recall Per Customer Request 30 min" at bounding box center [134, 675] width 243 height 110
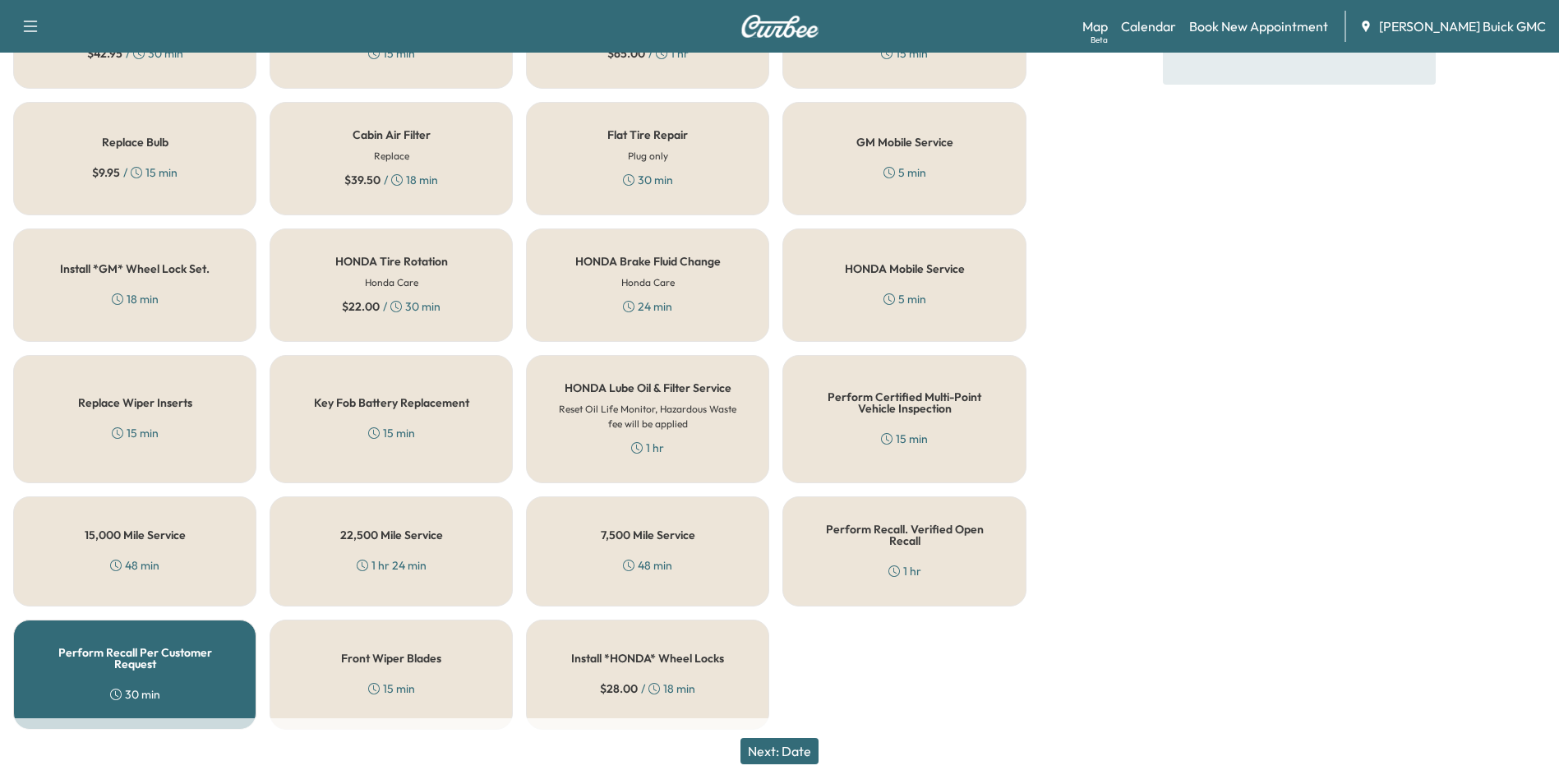
click at [799, 750] on button "Next: Date" at bounding box center [779, 751] width 78 height 27
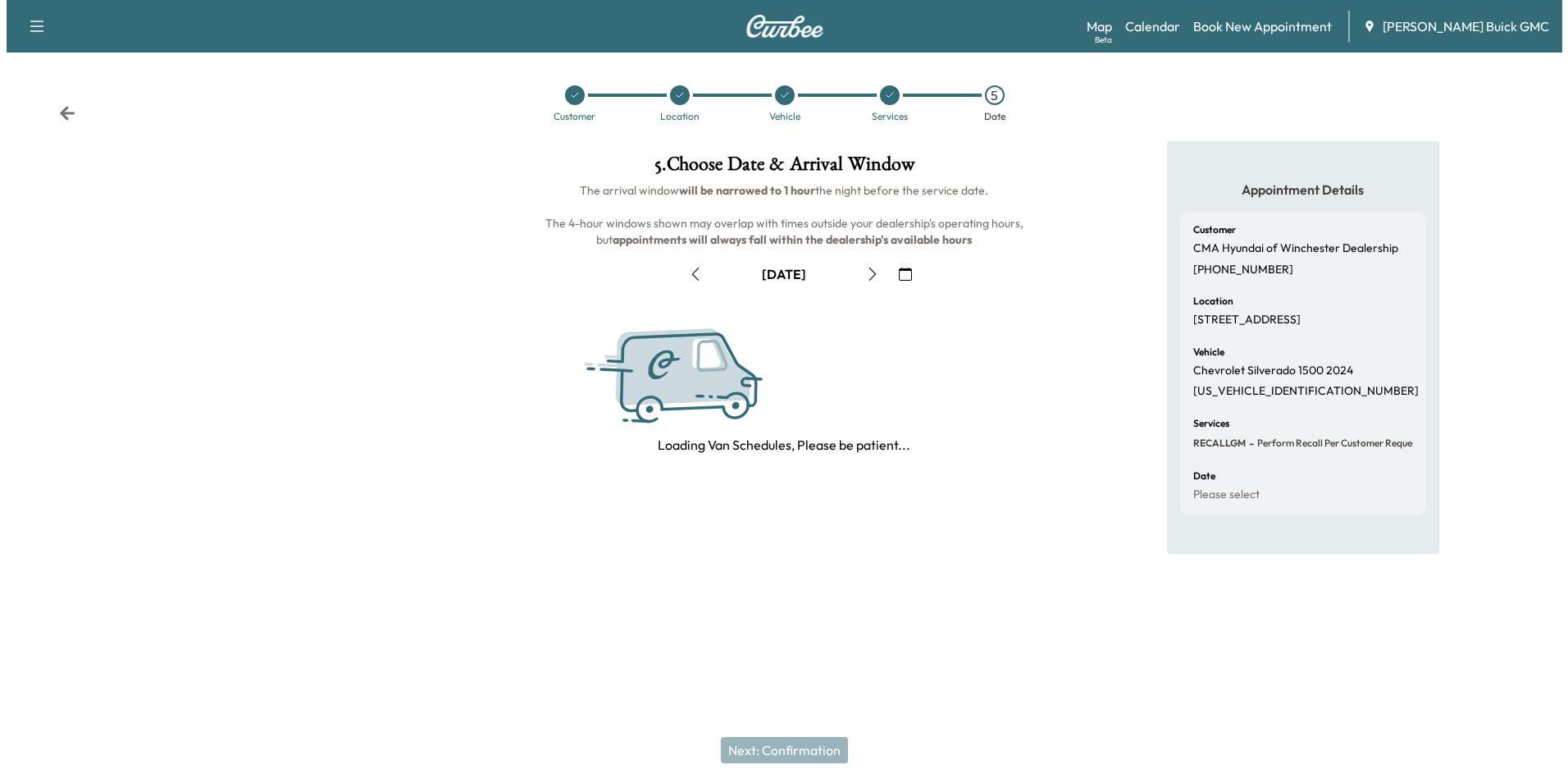
scroll to position [0, 0]
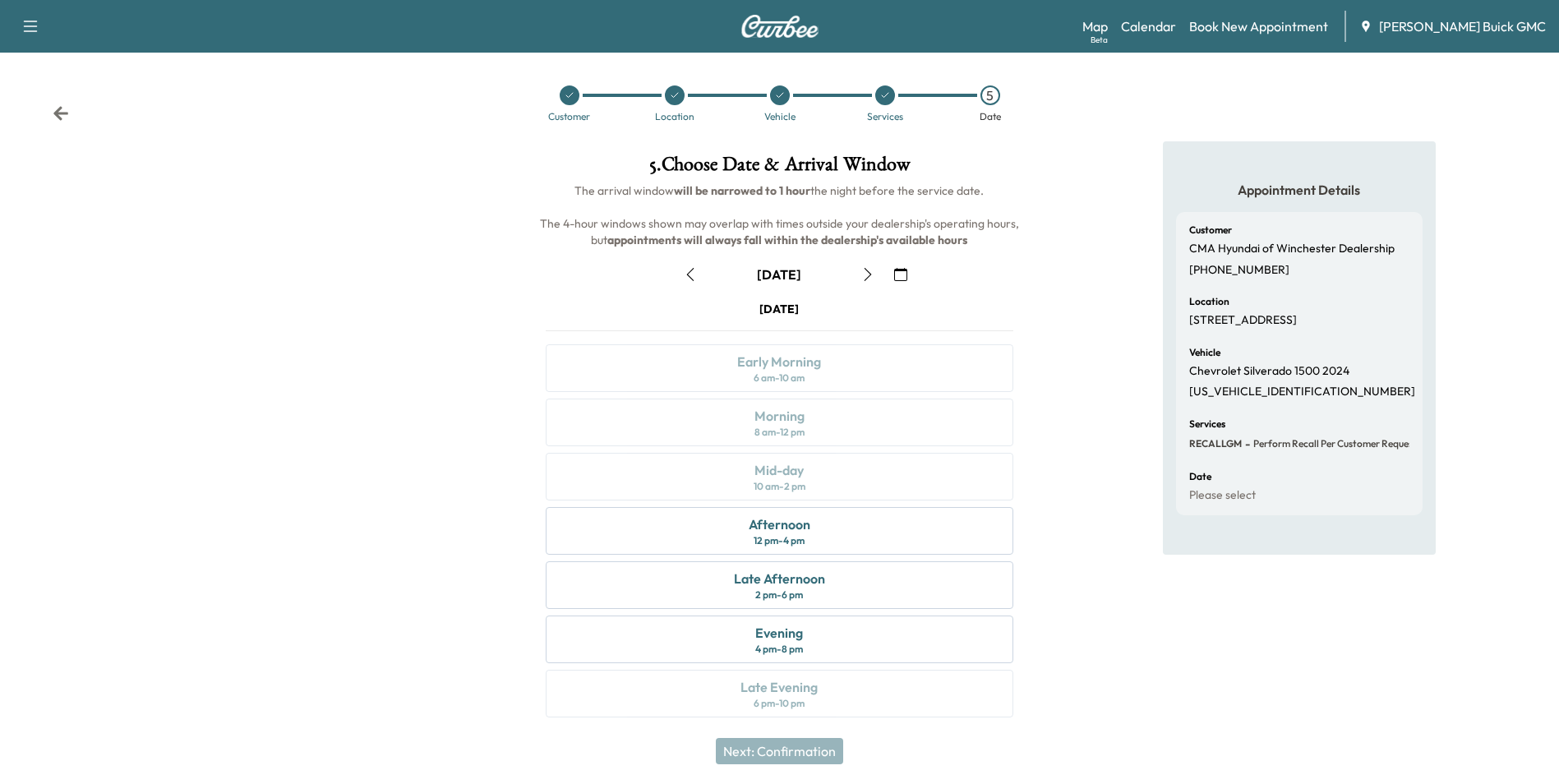
click at [900, 273] on icon "button" at bounding box center [900, 274] width 13 height 13
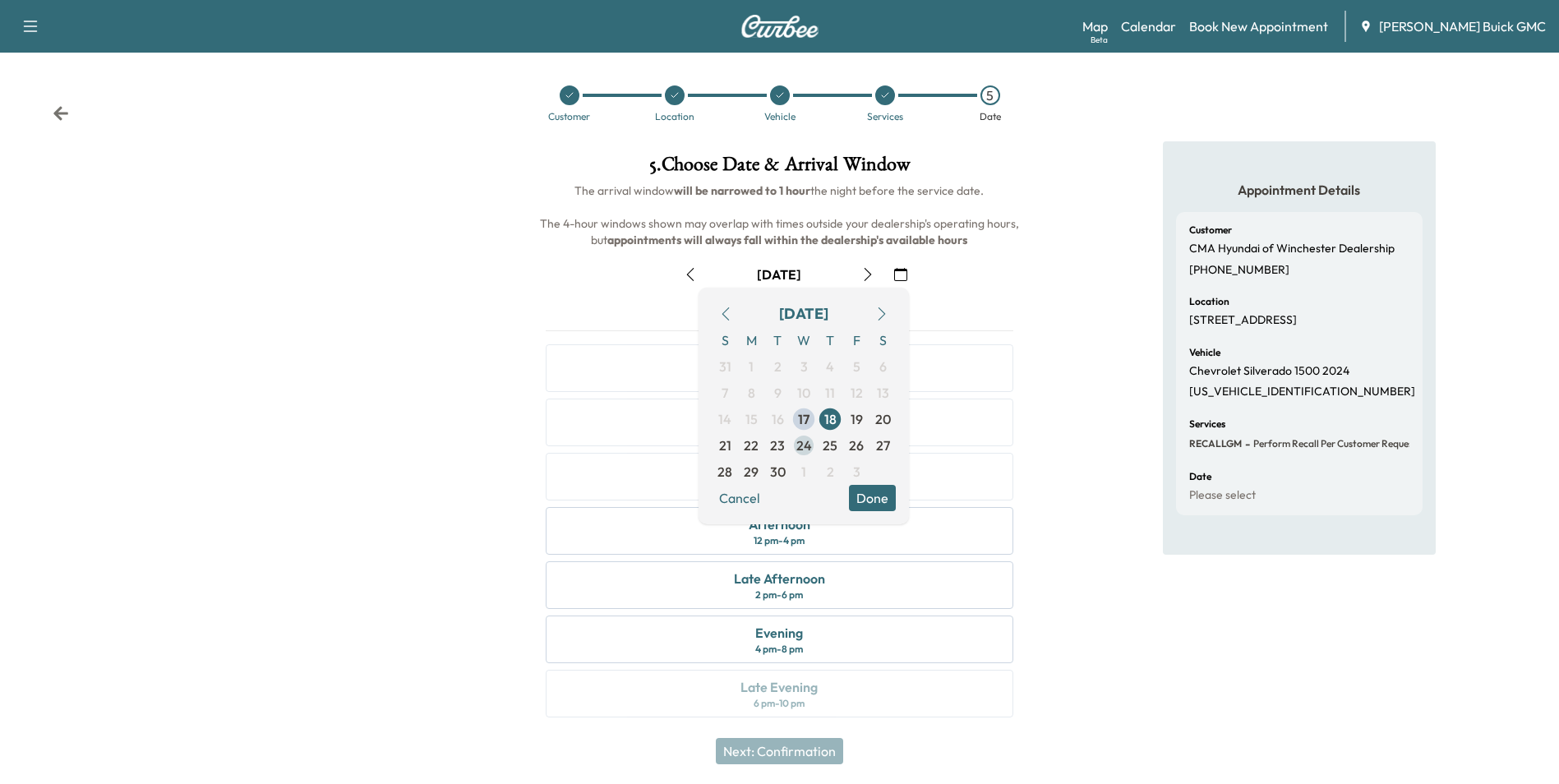
click at [806, 441] on span "24" at bounding box center [804, 445] width 16 height 20
click at [880, 497] on button "Done" at bounding box center [873, 497] width 47 height 27
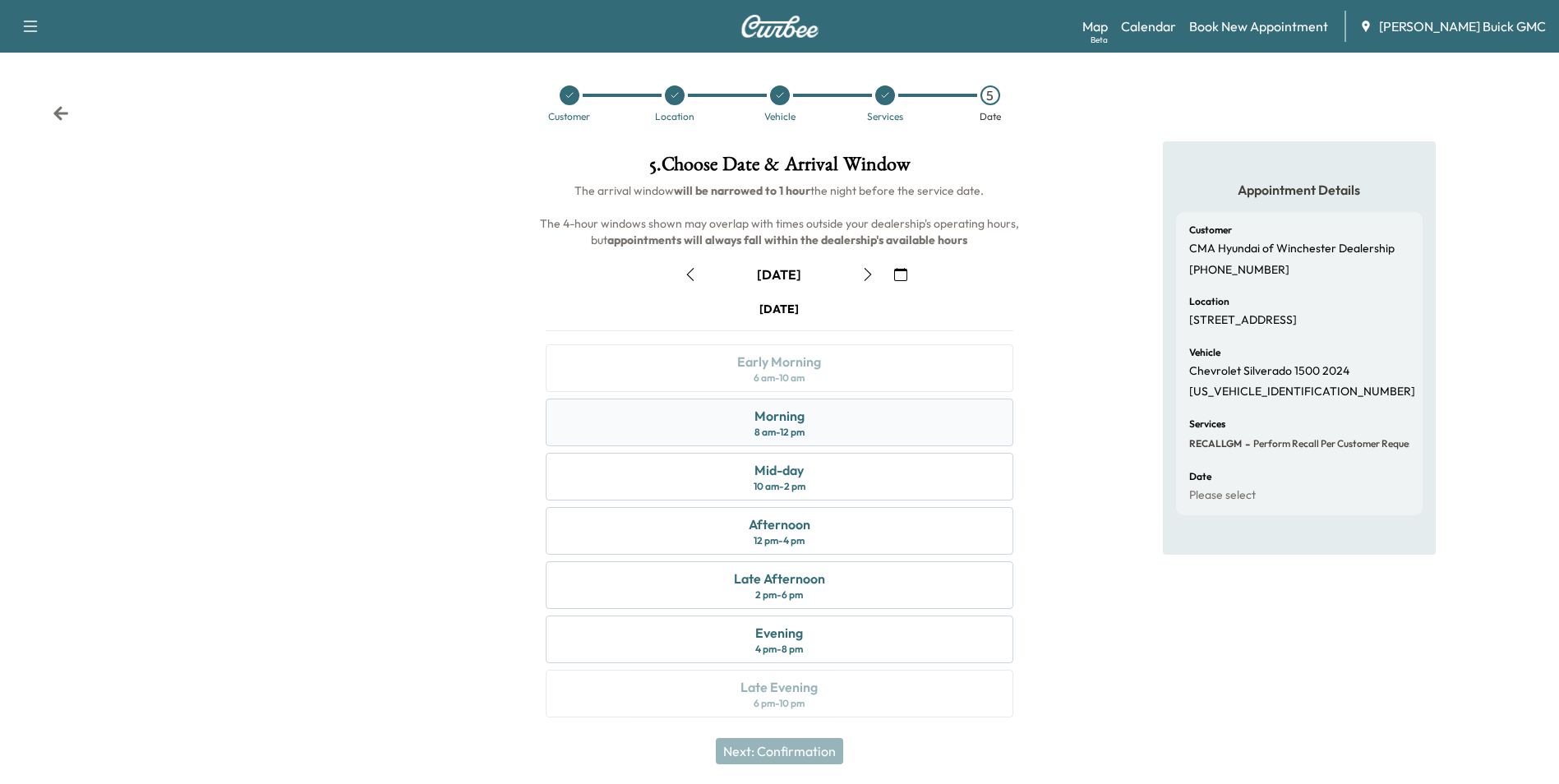
click at [807, 422] on div "Morning 8 am - 12 pm" at bounding box center [780, 423] width 467 height 47
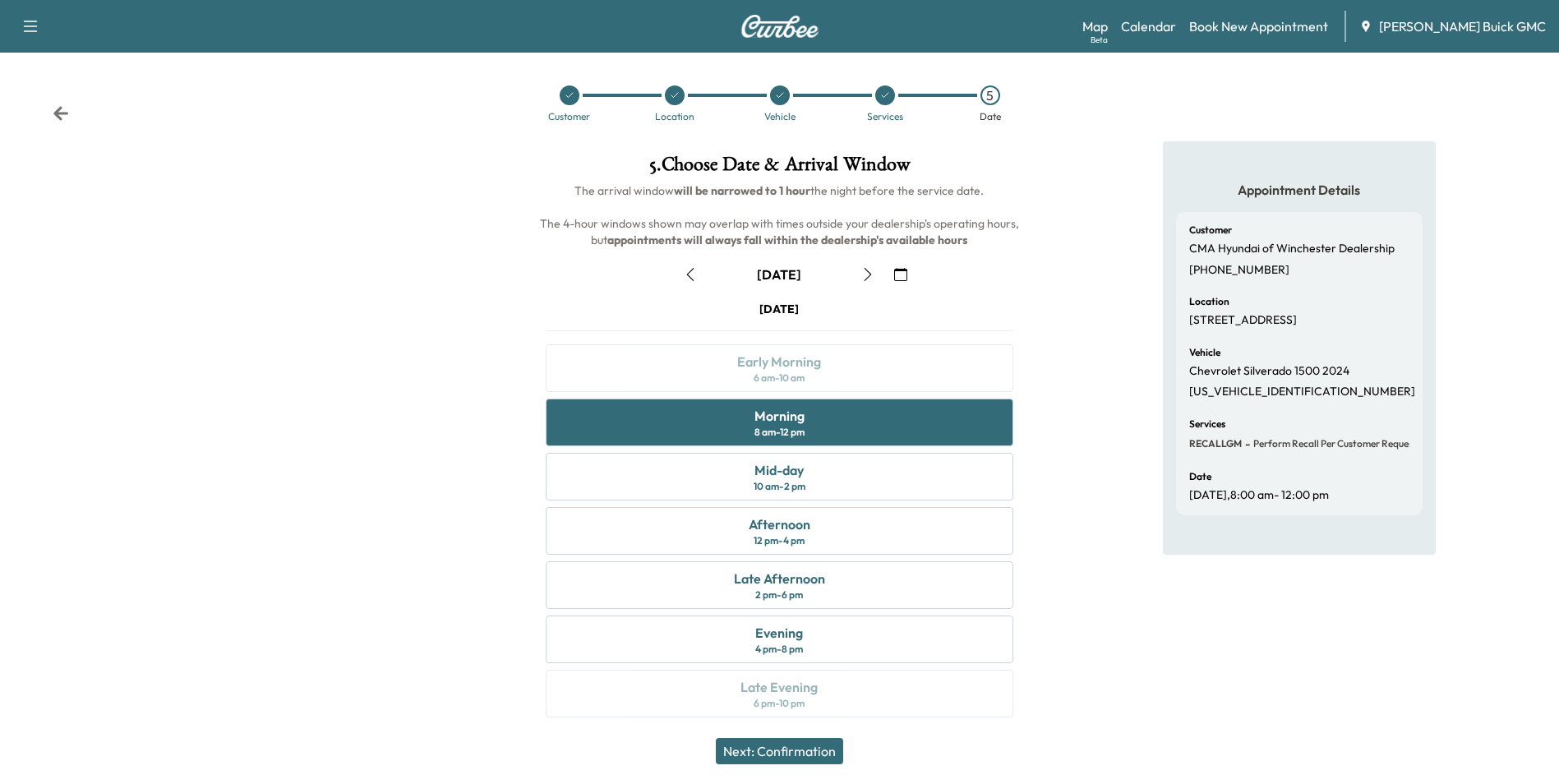
click at [819, 749] on button "Next: Confirmation" at bounding box center [779, 751] width 127 height 27
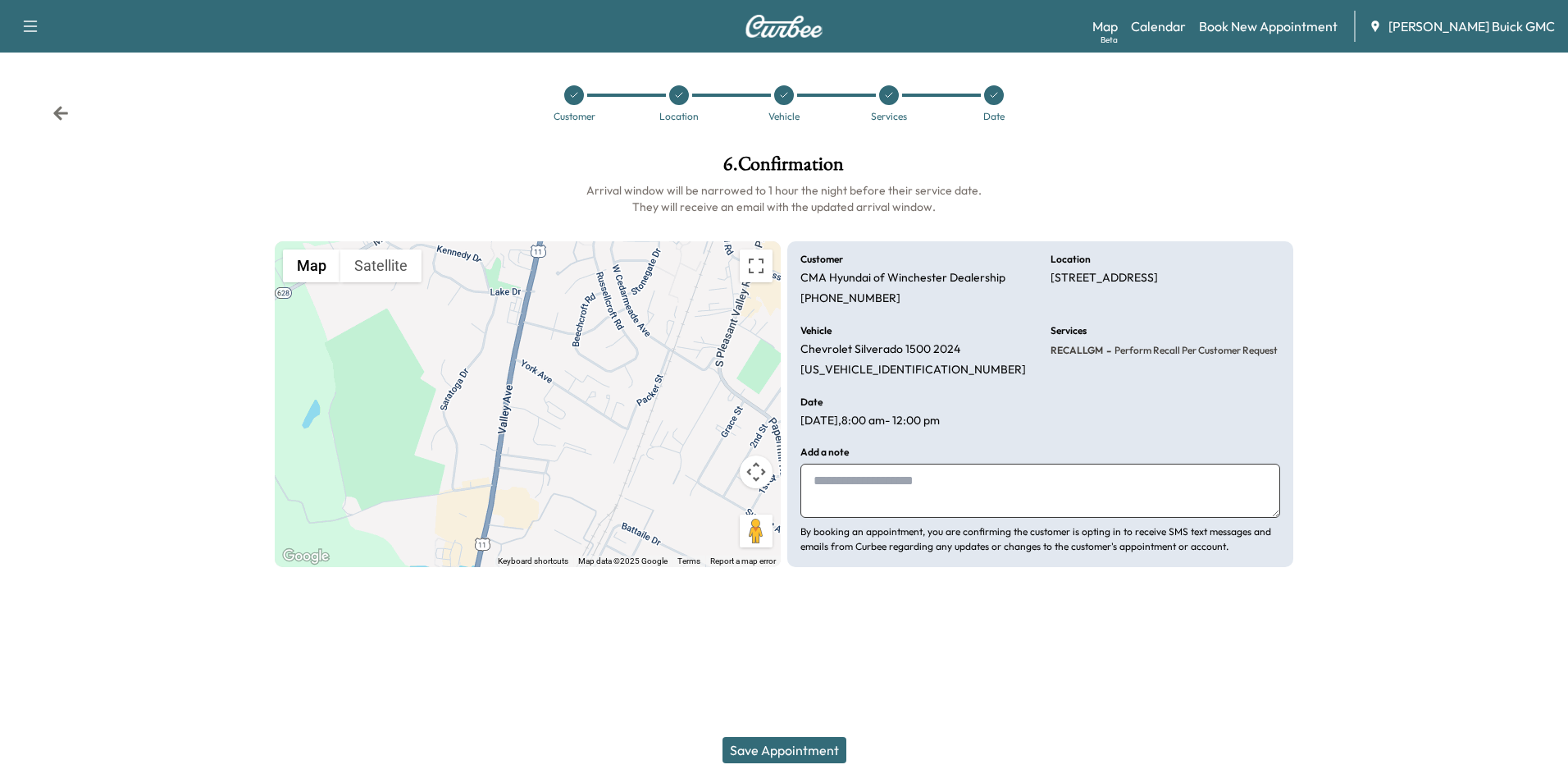
click at [893, 489] on textarea at bounding box center [1040, 490] width 480 height 54
type textarea "**********"
click at [788, 744] on button "Save Appointment" at bounding box center [784, 750] width 124 height 27
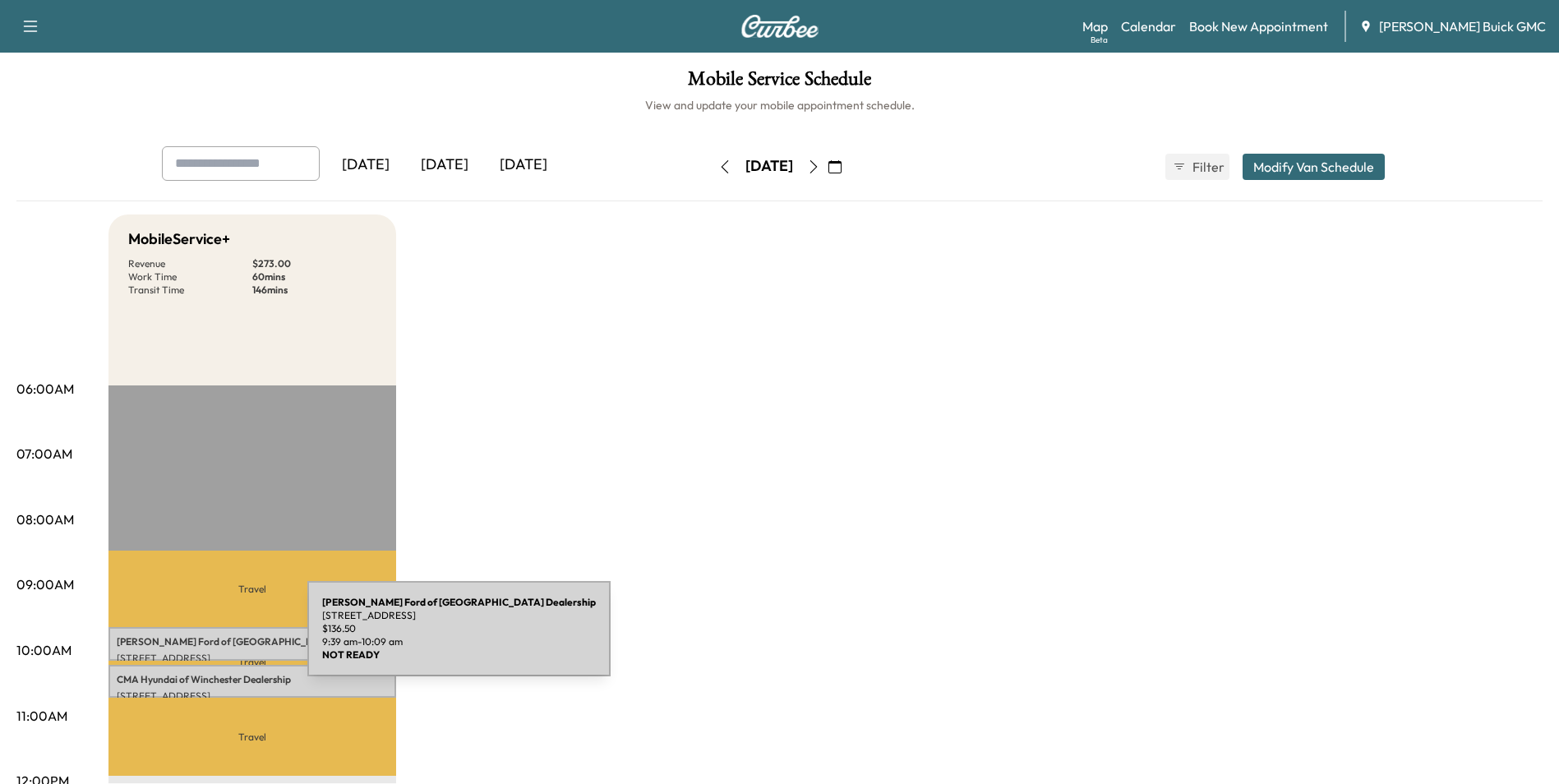
click at [183, 638] on p "[PERSON_NAME] Ford of Winchester Dealership" at bounding box center [251, 641] width 271 height 13
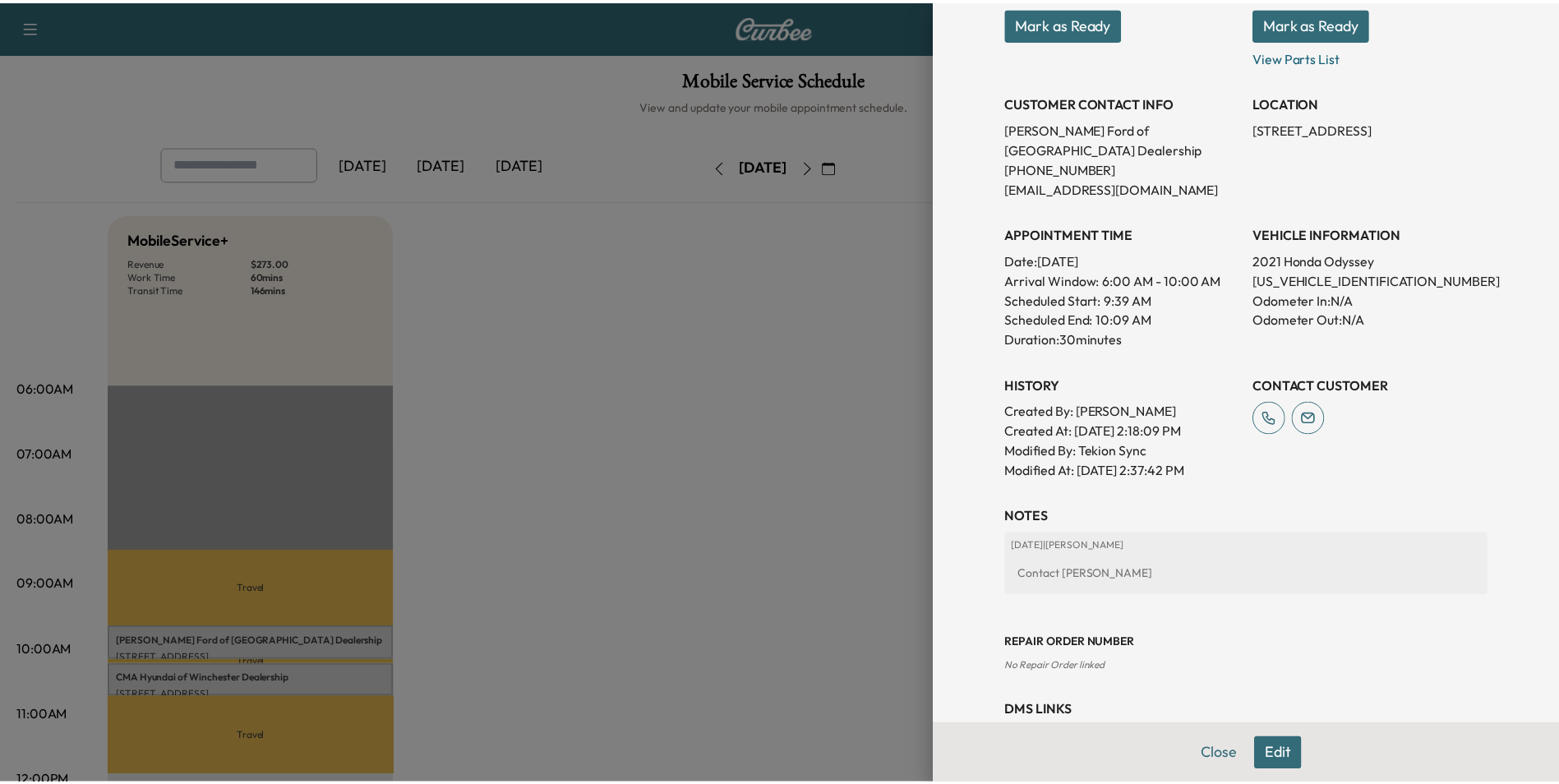
scroll to position [304, 0]
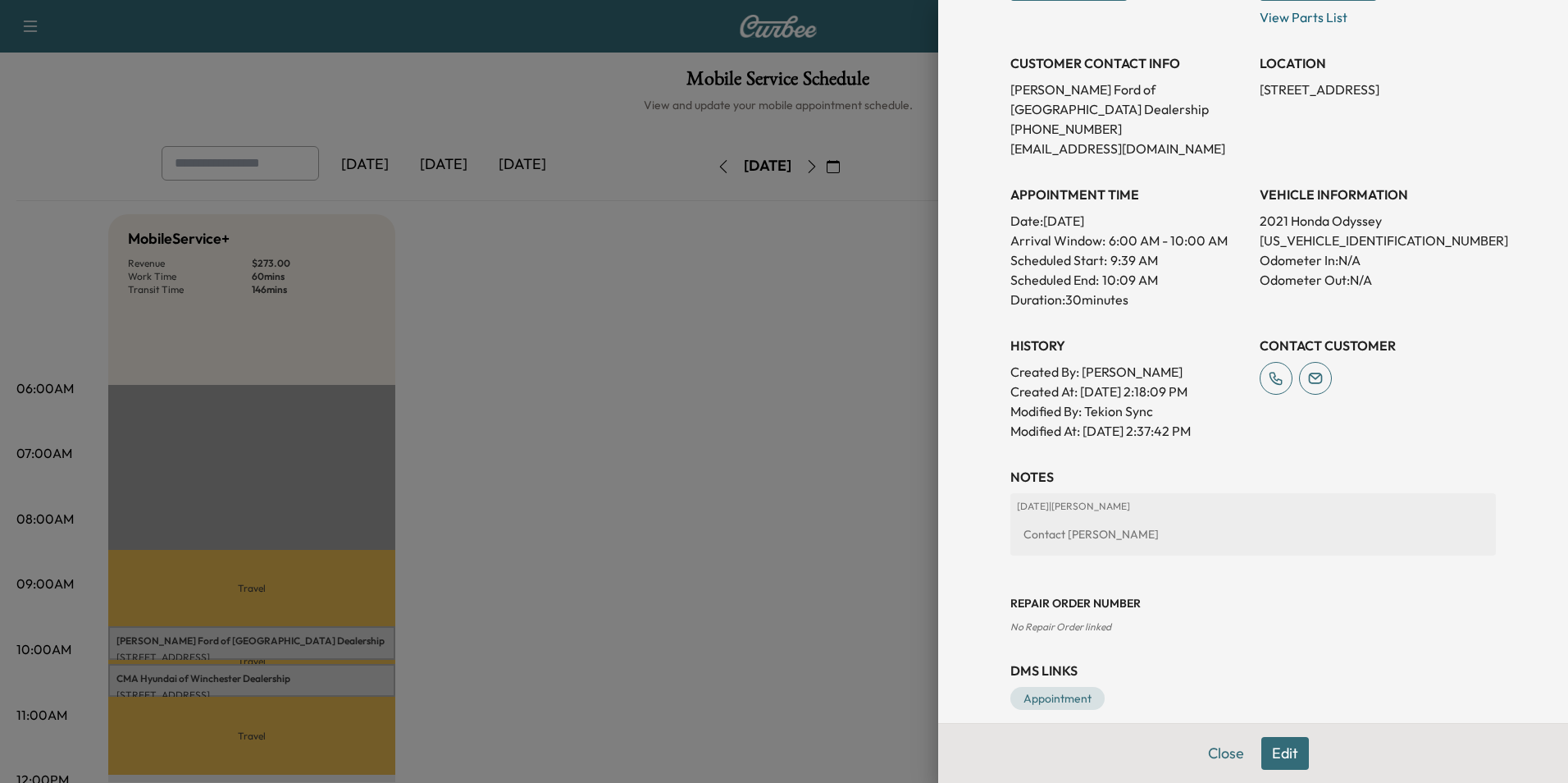
click at [763, 310] on div at bounding box center [784, 392] width 1568 height 783
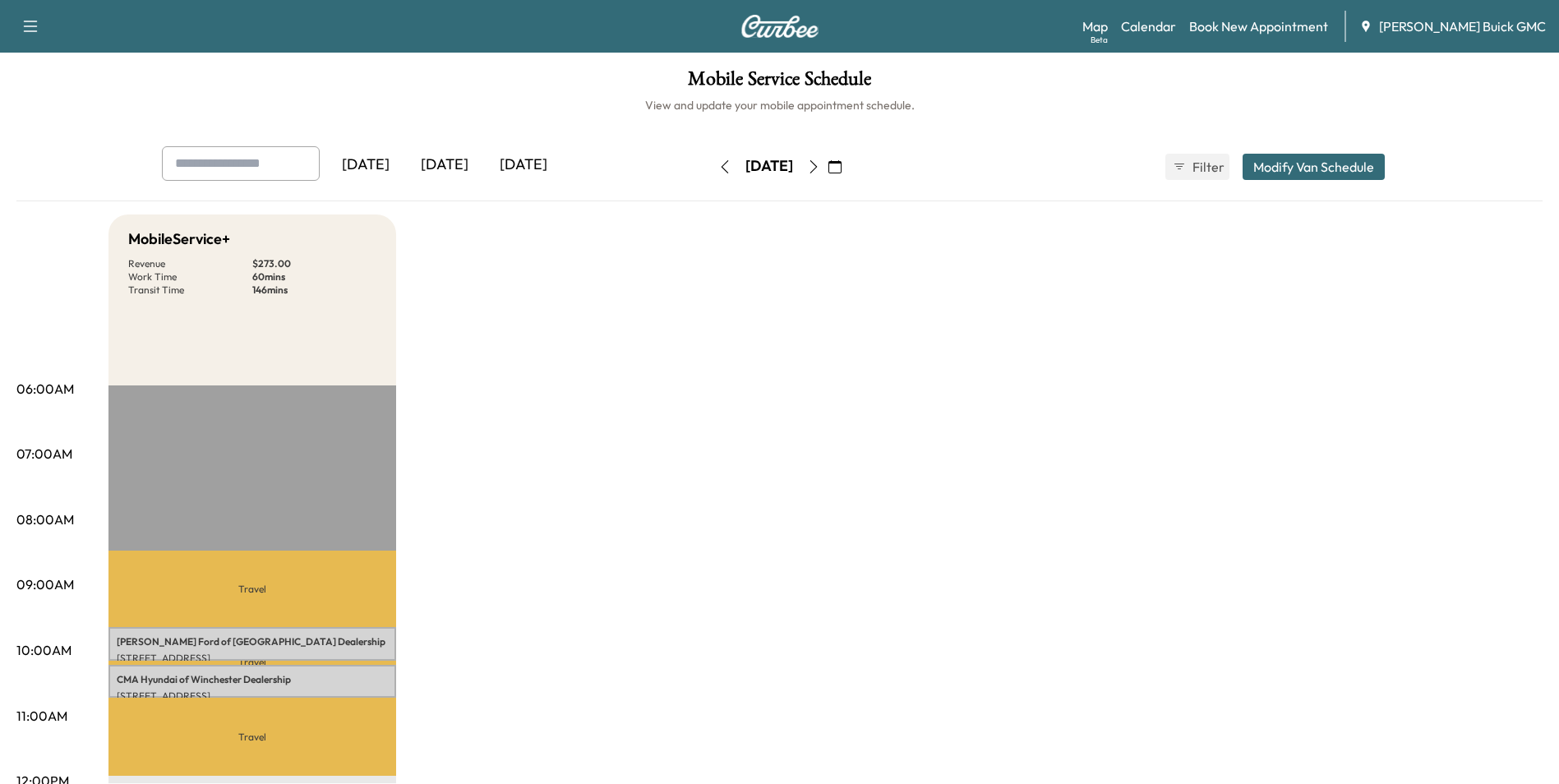
drag, startPoint x: 782, startPoint y: 376, endPoint x: 839, endPoint y: 375, distance: 57.0
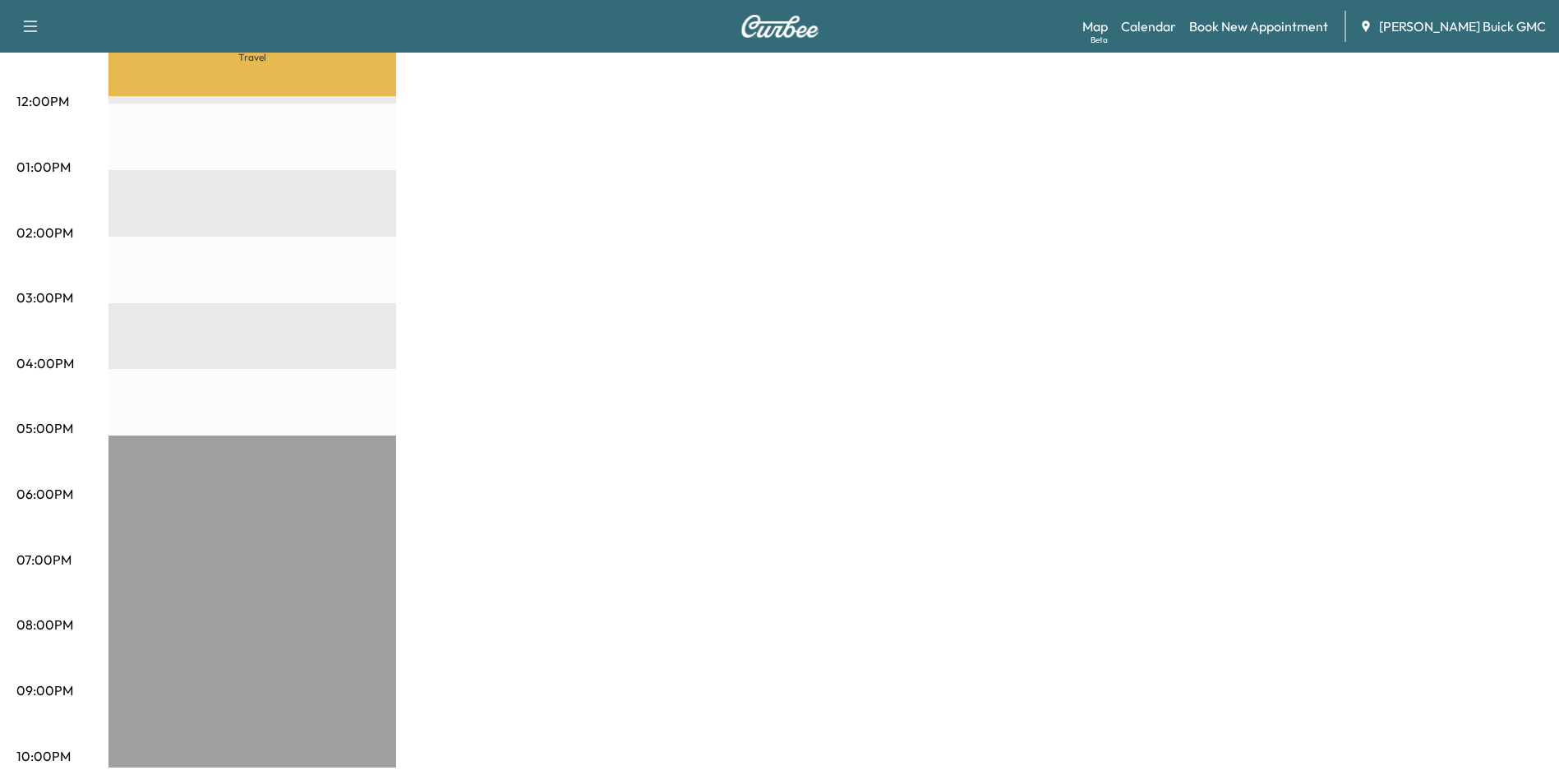
click at [1064, 224] on div "MobileService+ Revenue $ 273.00 Work Time 60 mins Transit Time 146 mins Travel …" at bounding box center [825, 151] width 1434 height 1232
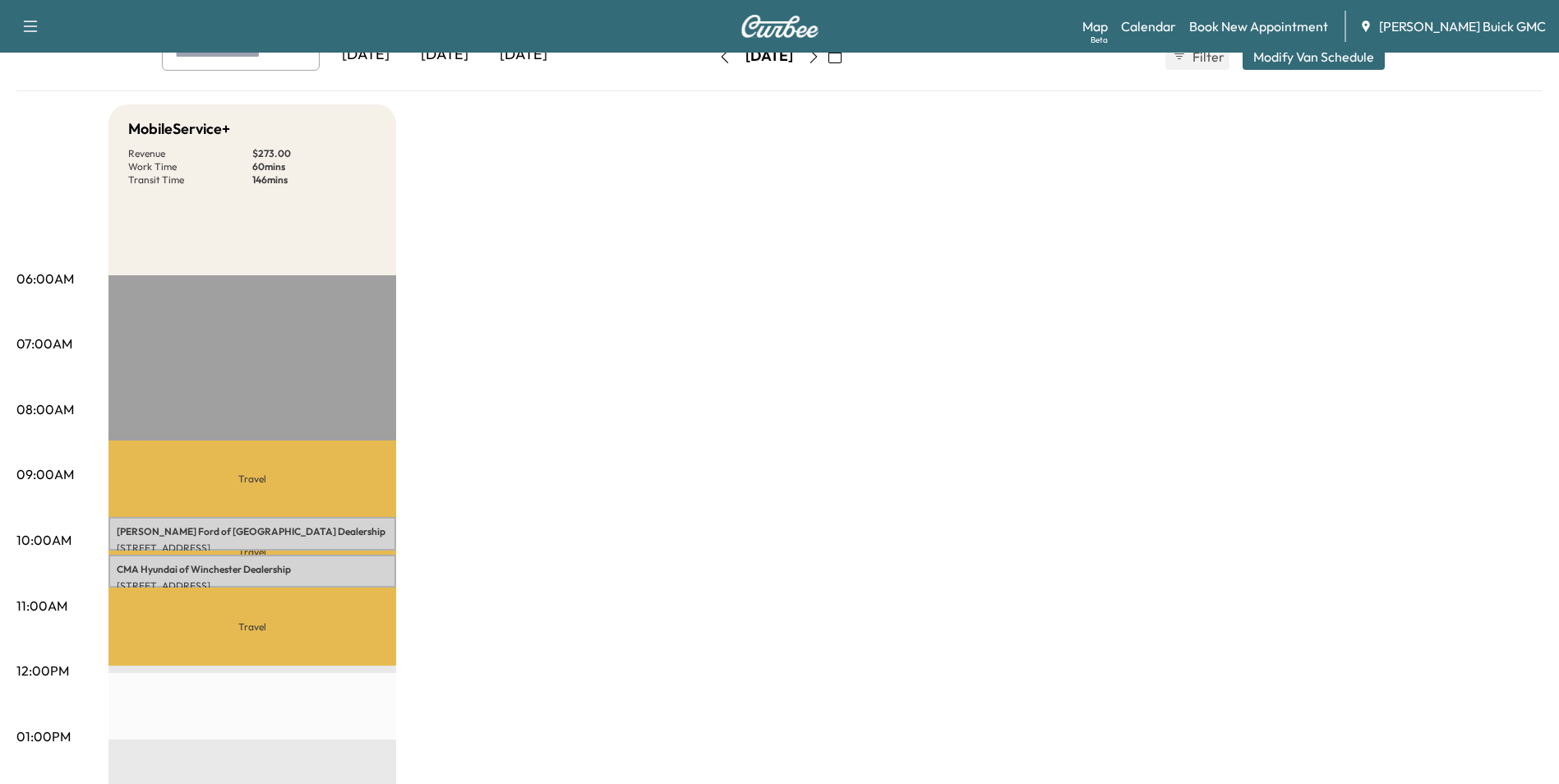
scroll to position [0, 0]
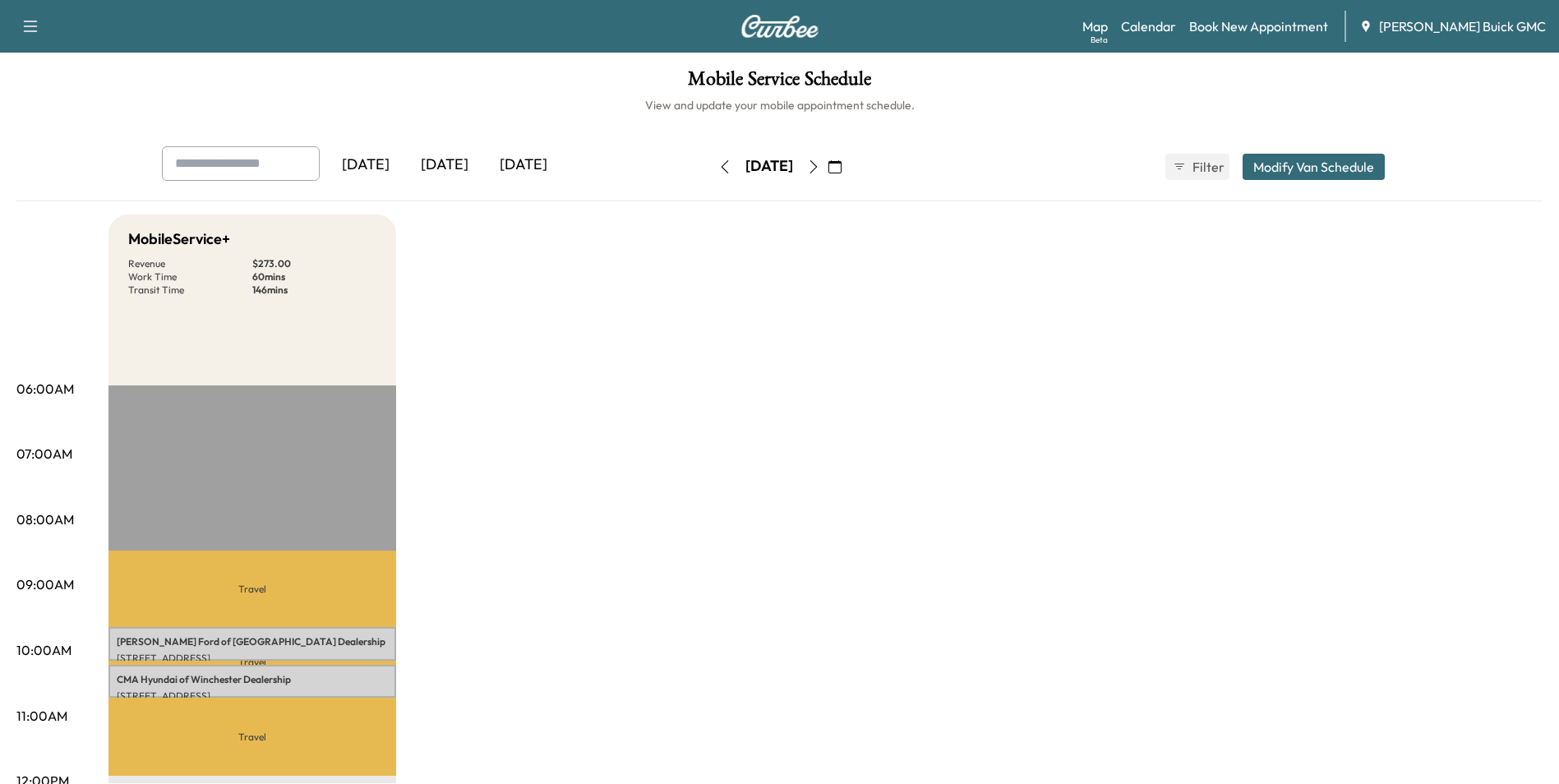
click at [1328, 24] on link "Book New Appointment" at bounding box center [1258, 27] width 139 height 20
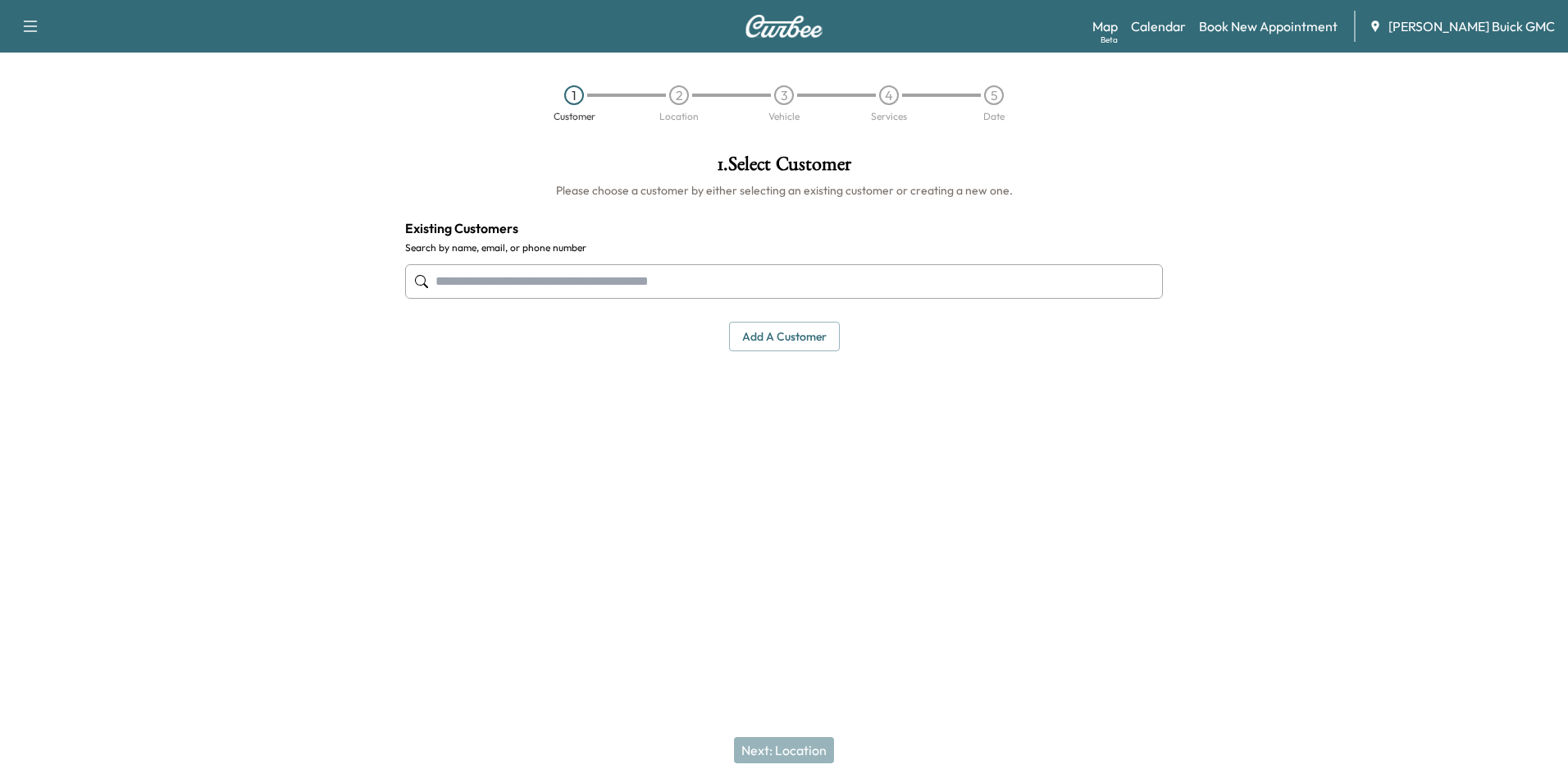
click at [720, 277] on input "text" at bounding box center [784, 281] width 758 height 34
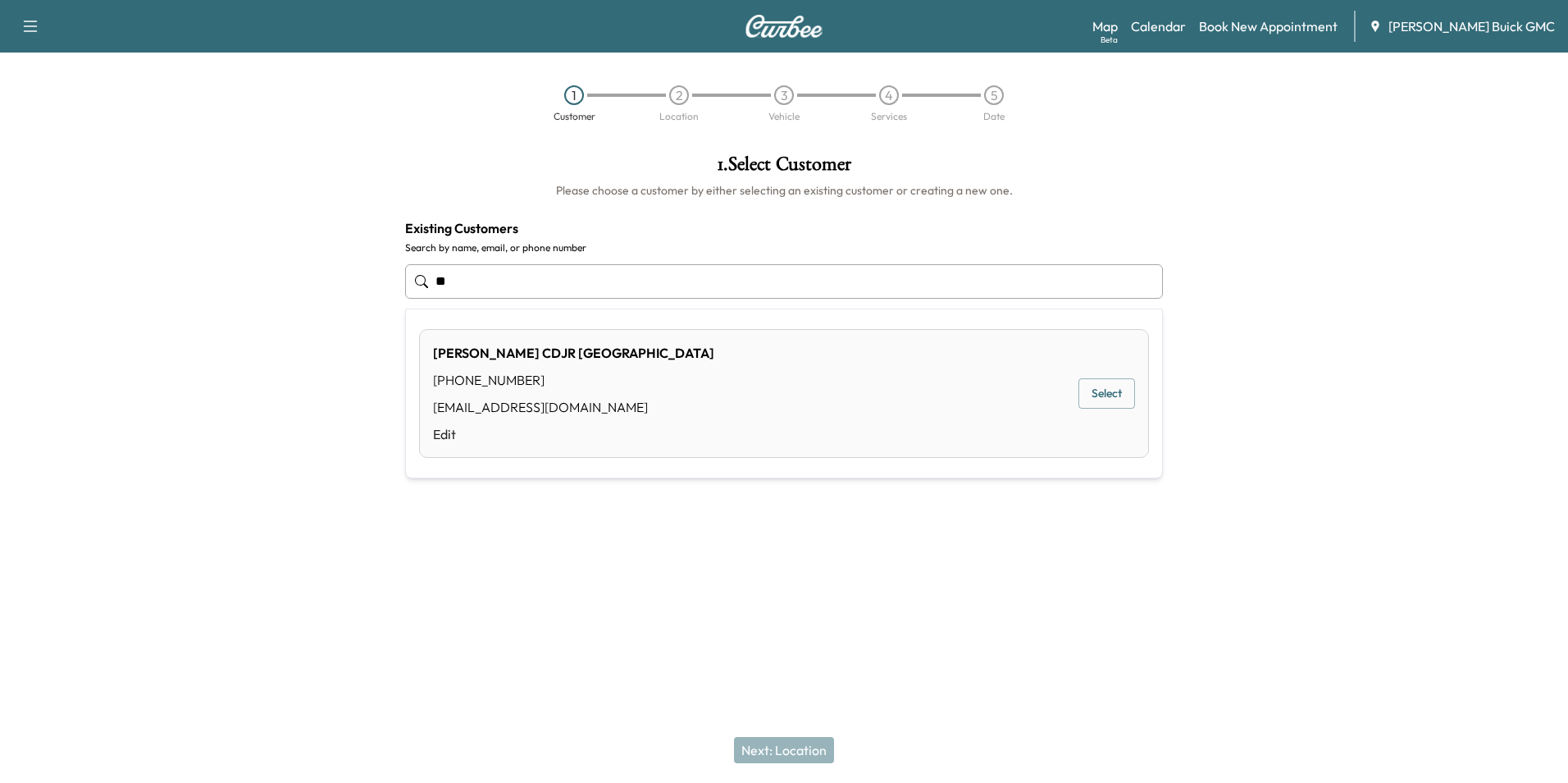
type input "*"
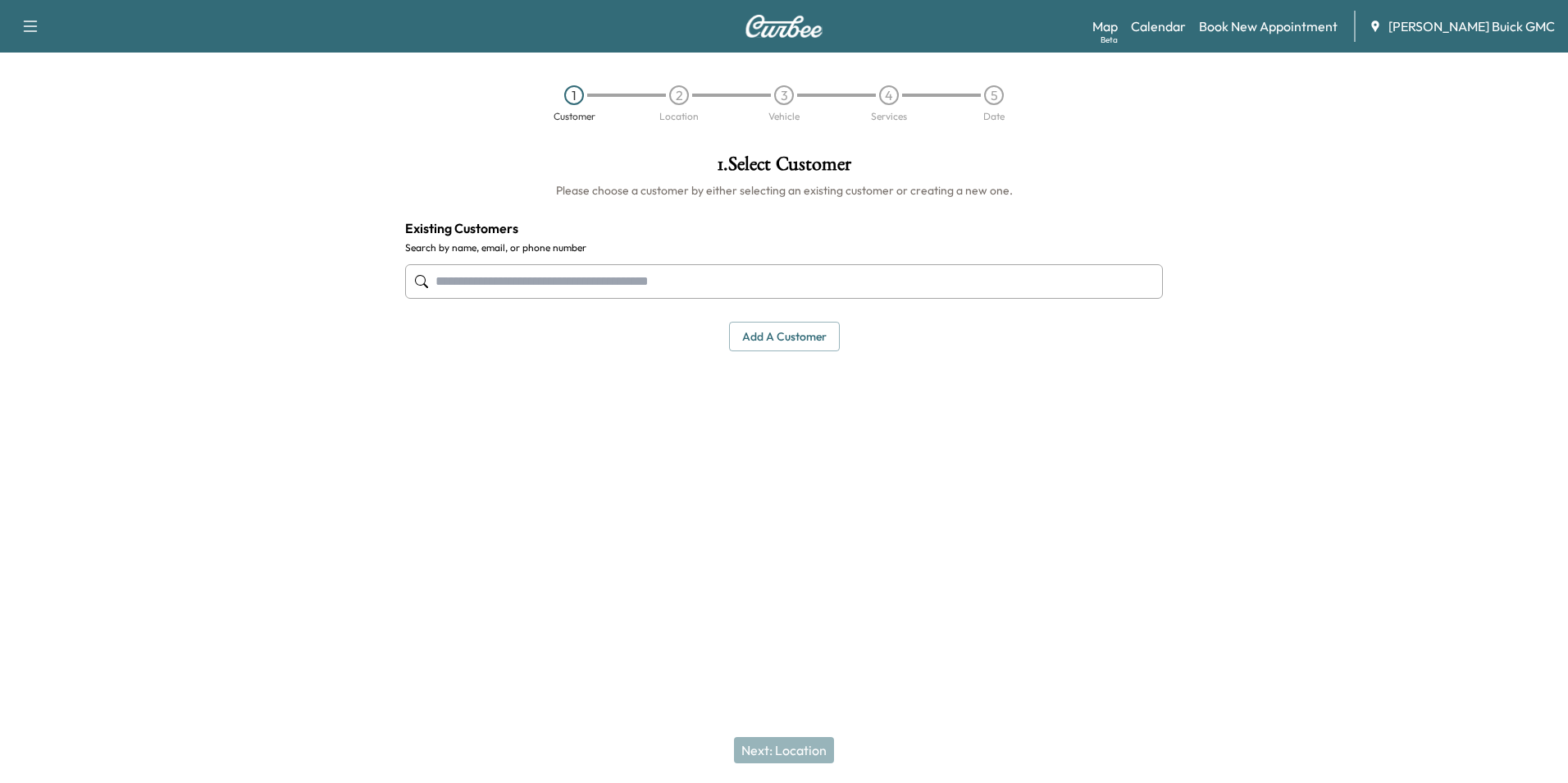
click at [797, 330] on button "Add a customer" at bounding box center [784, 336] width 111 height 30
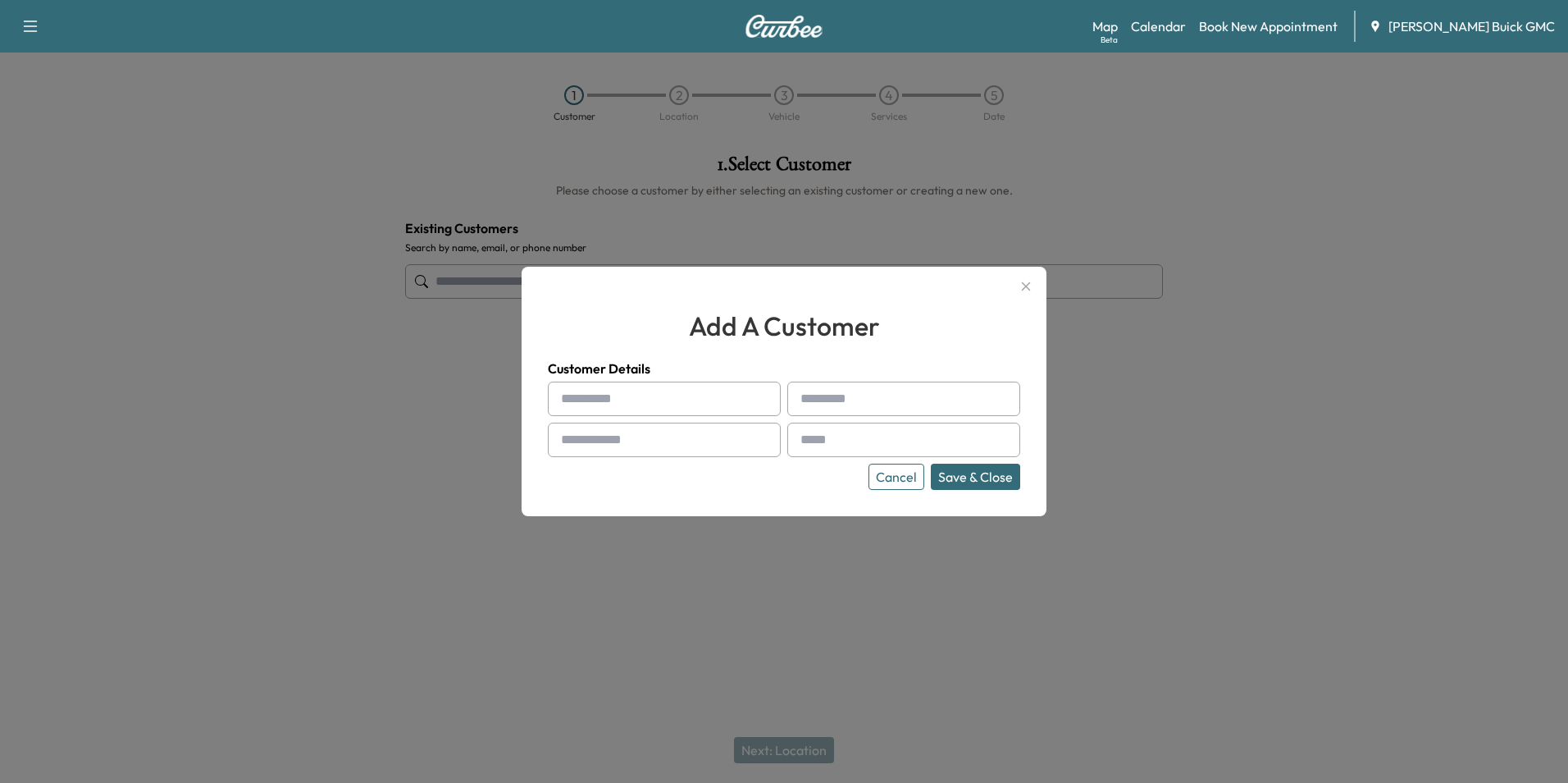
click at [665, 396] on input "text" at bounding box center [664, 398] width 233 height 34
type input "**********"
click at [857, 444] on input "text" at bounding box center [903, 440] width 233 height 34
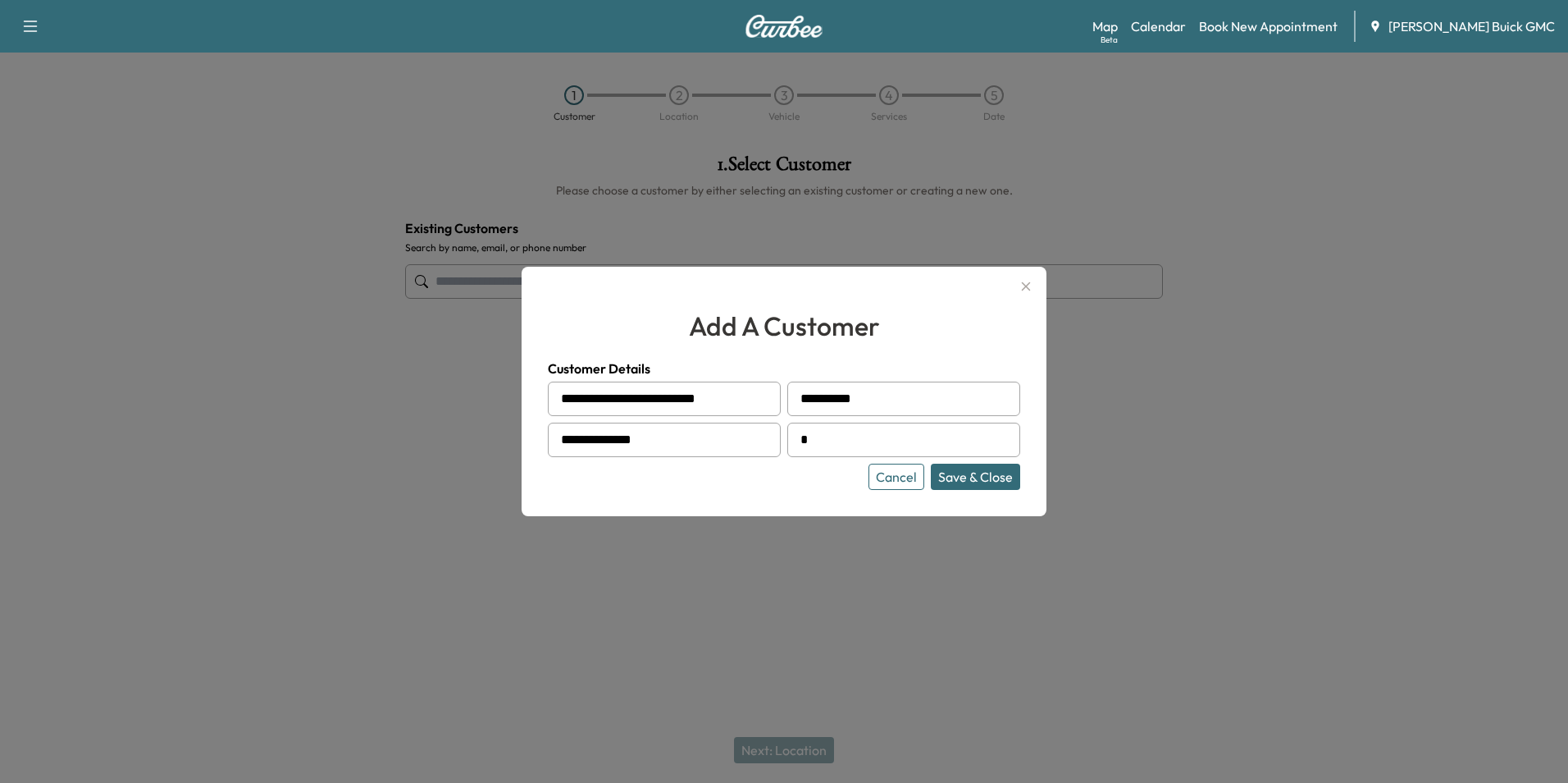
type input "**********"
click at [960, 475] on button "Save & Close" at bounding box center [975, 476] width 89 height 27
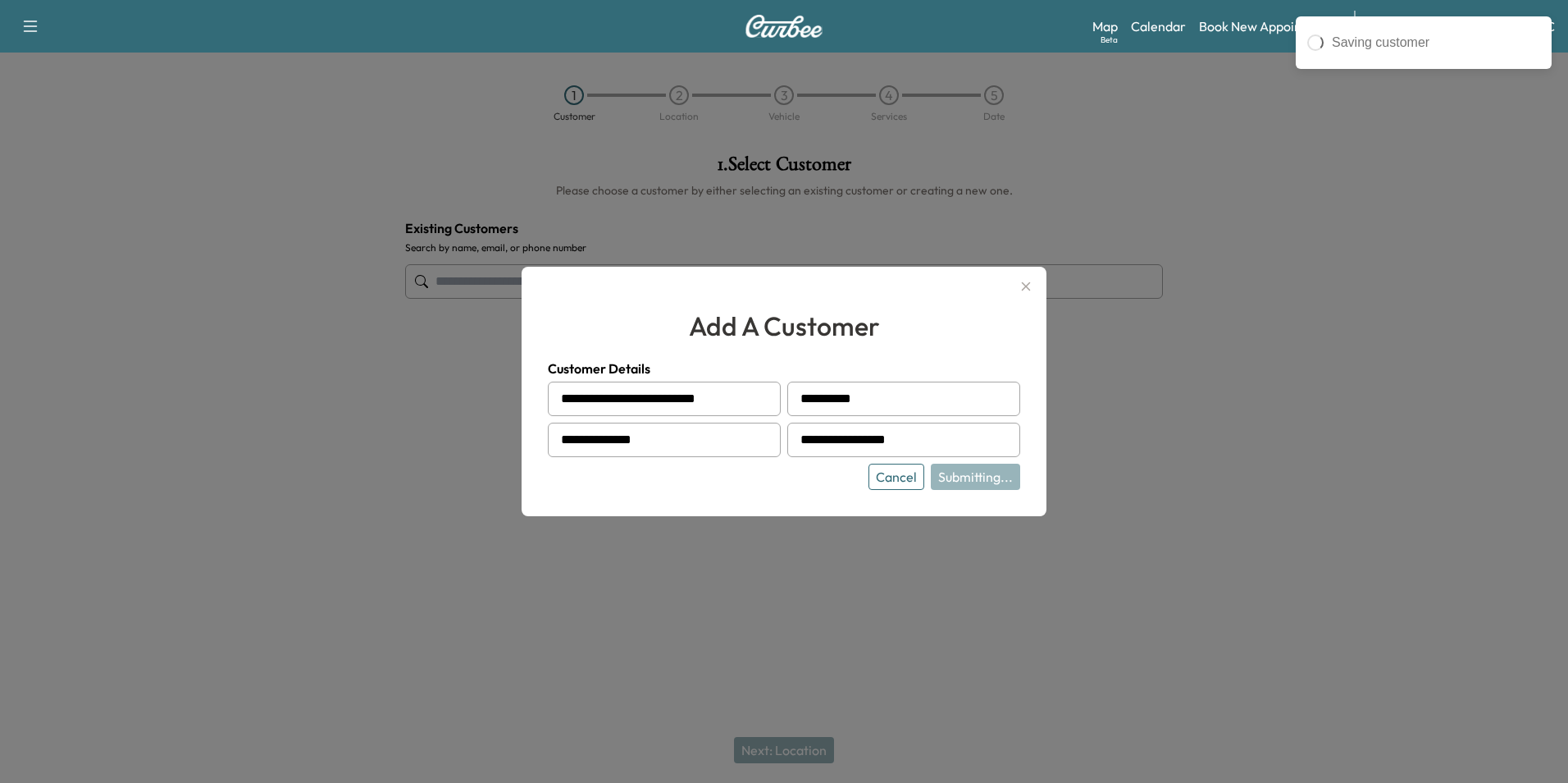
type input "**********"
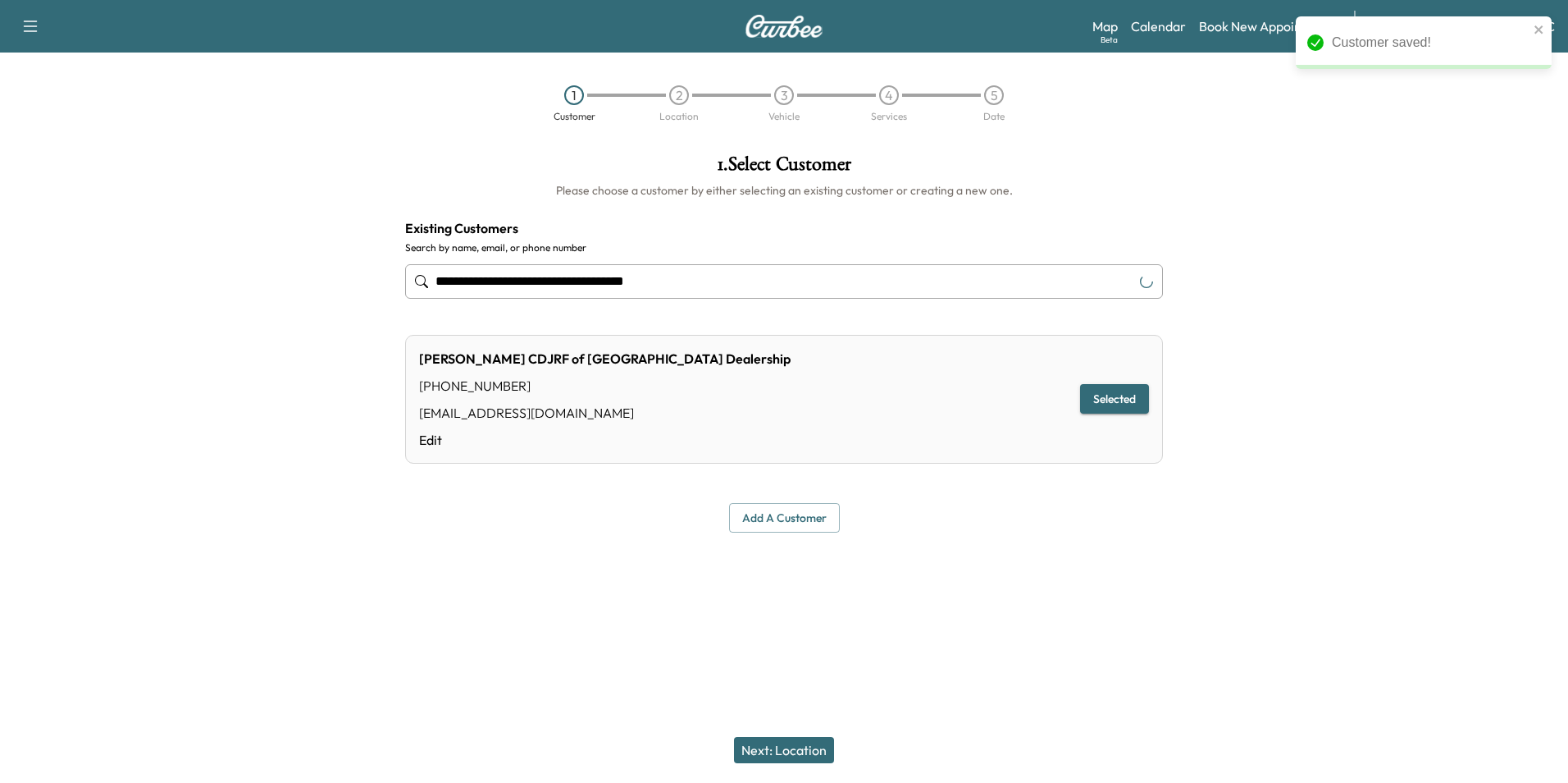
click at [793, 748] on button "Next: Location" at bounding box center [784, 750] width 100 height 27
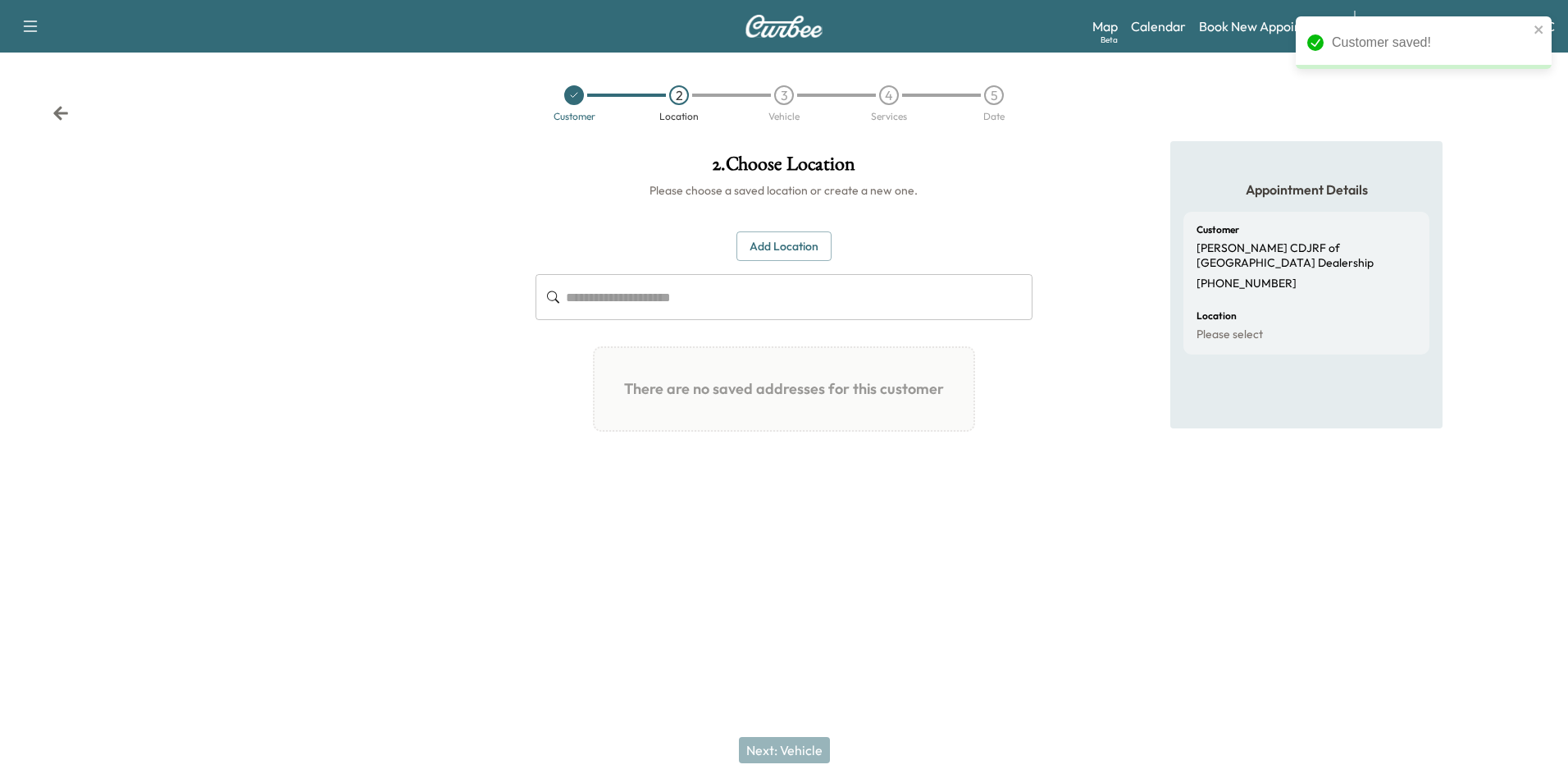
click at [791, 244] on button "Add Location" at bounding box center [784, 246] width 95 height 30
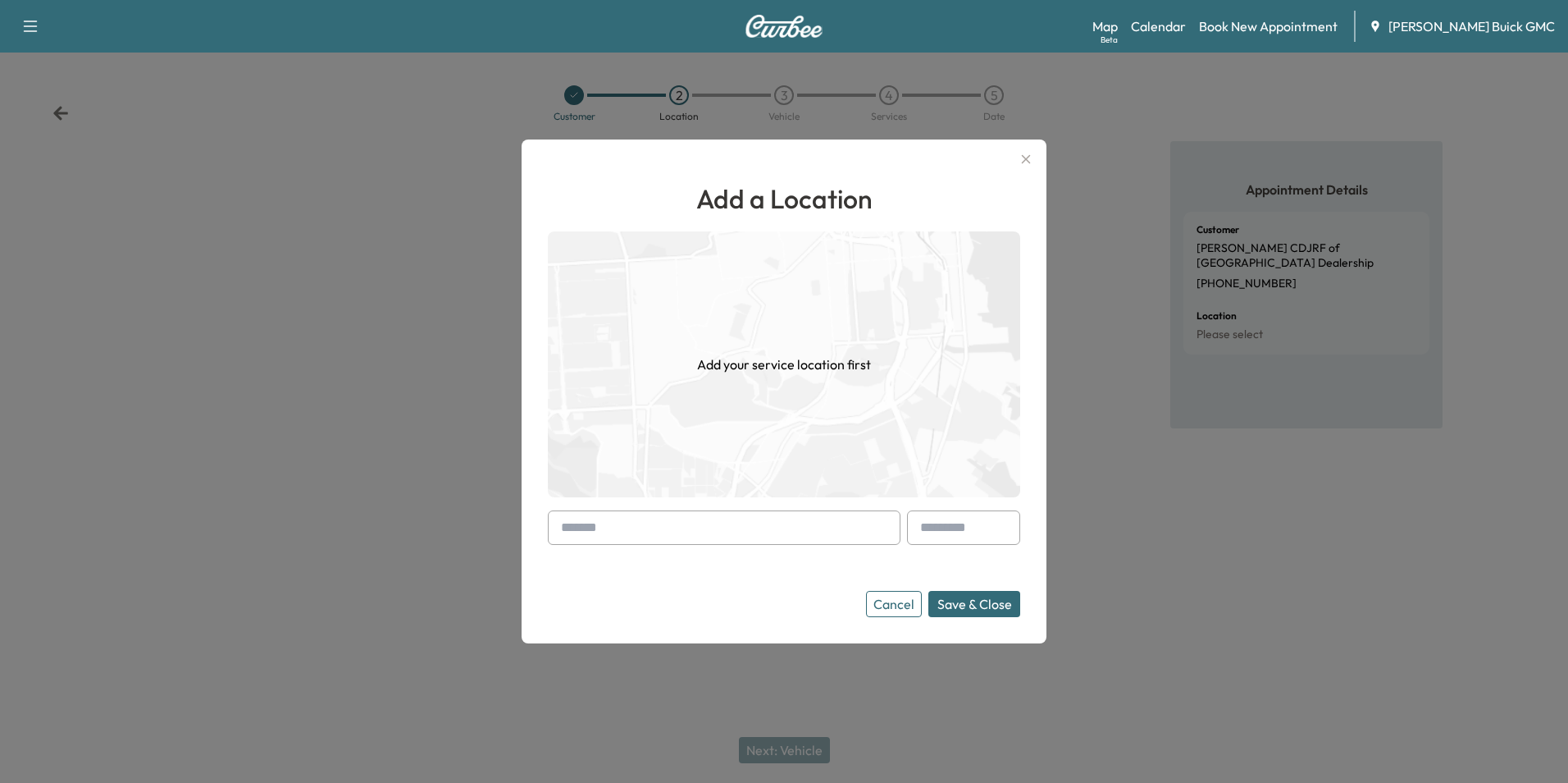
click at [743, 516] on input "text" at bounding box center [724, 527] width 353 height 34
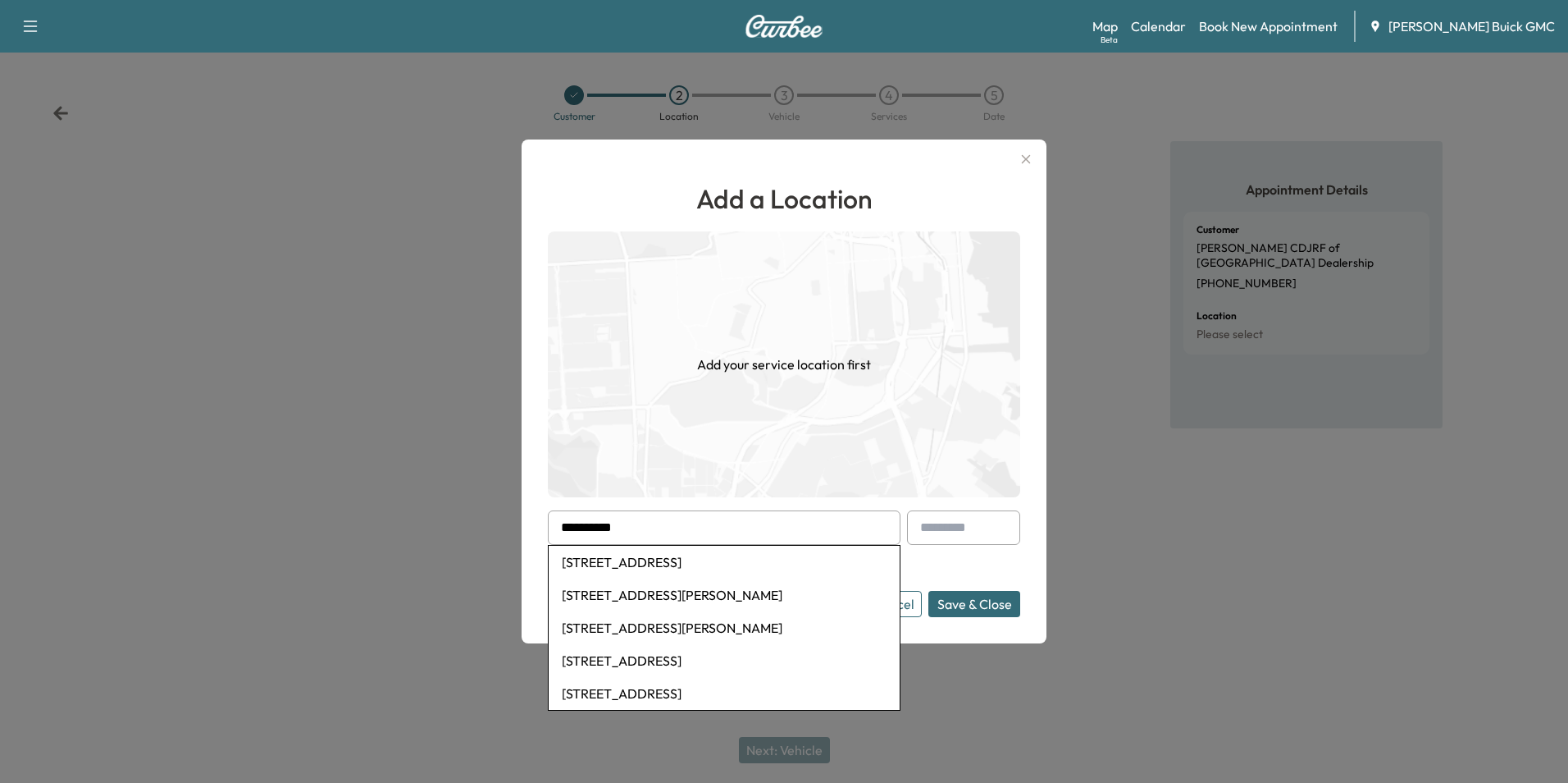
click at [704, 558] on li "[STREET_ADDRESS]" at bounding box center [724, 562] width 351 height 32
type input "**********"
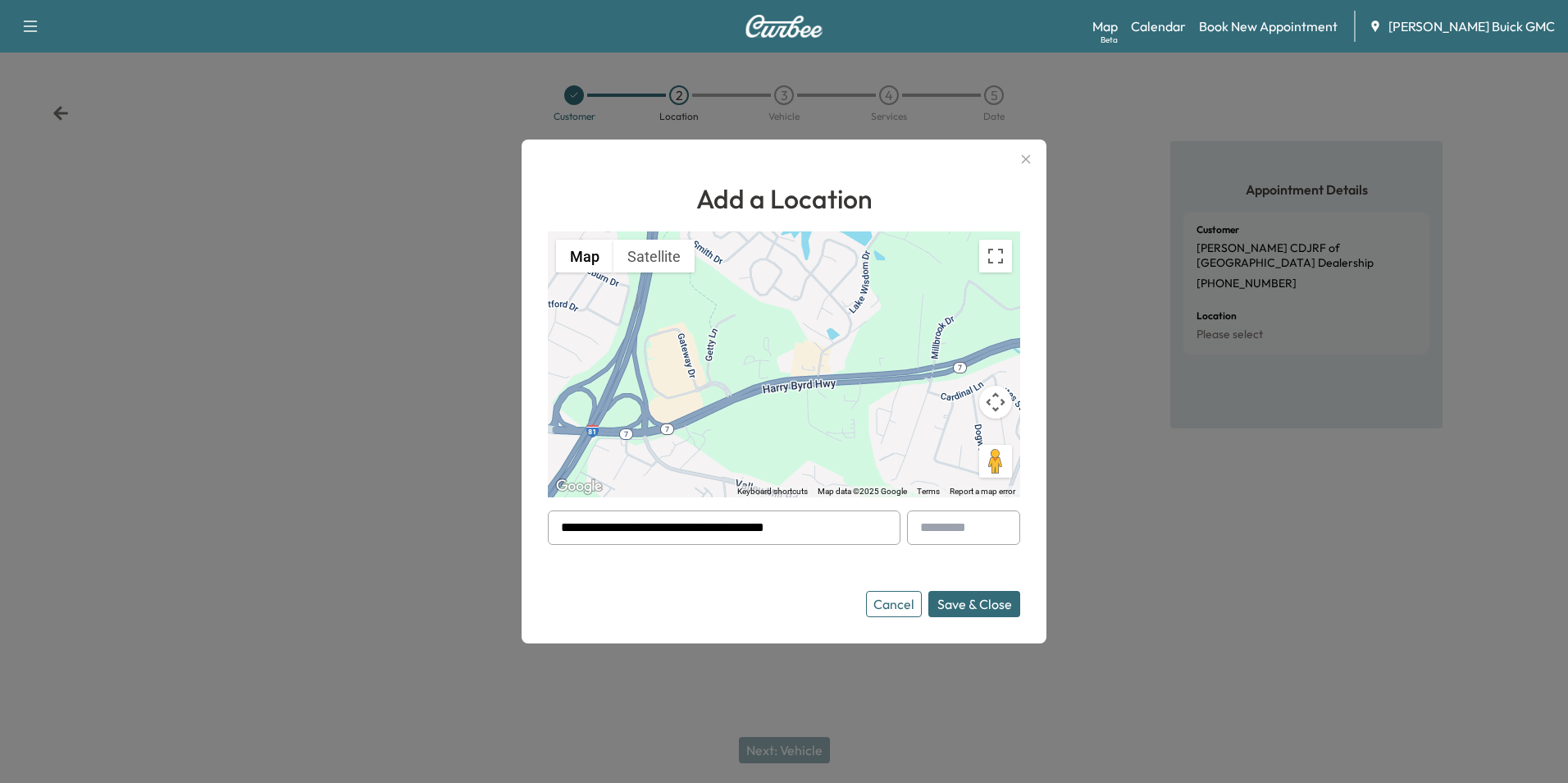
click at [980, 599] on button "Save & Close" at bounding box center [973, 604] width 91 height 27
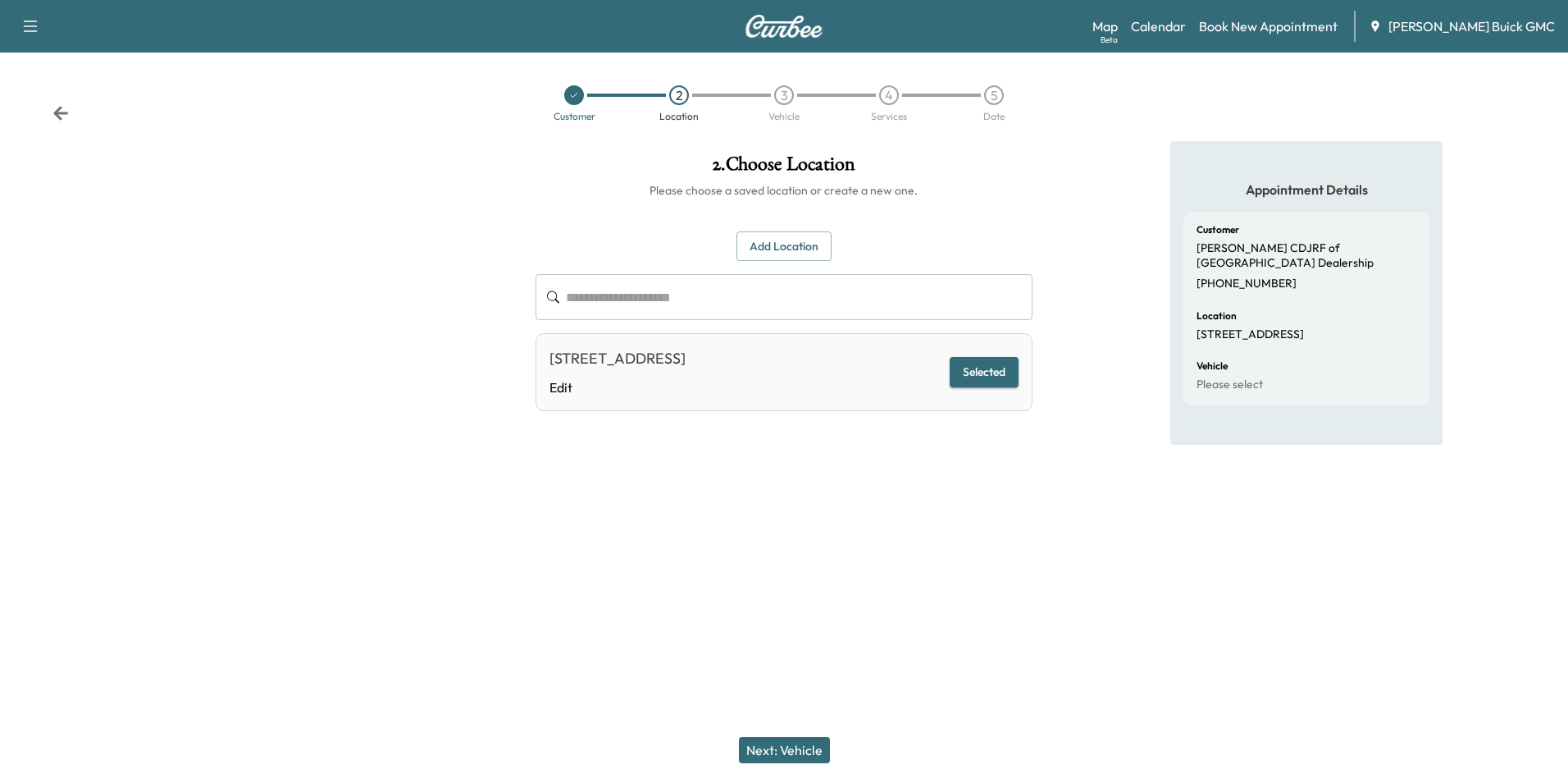
click at [798, 745] on button "Next: Vehicle" at bounding box center [784, 750] width 91 height 27
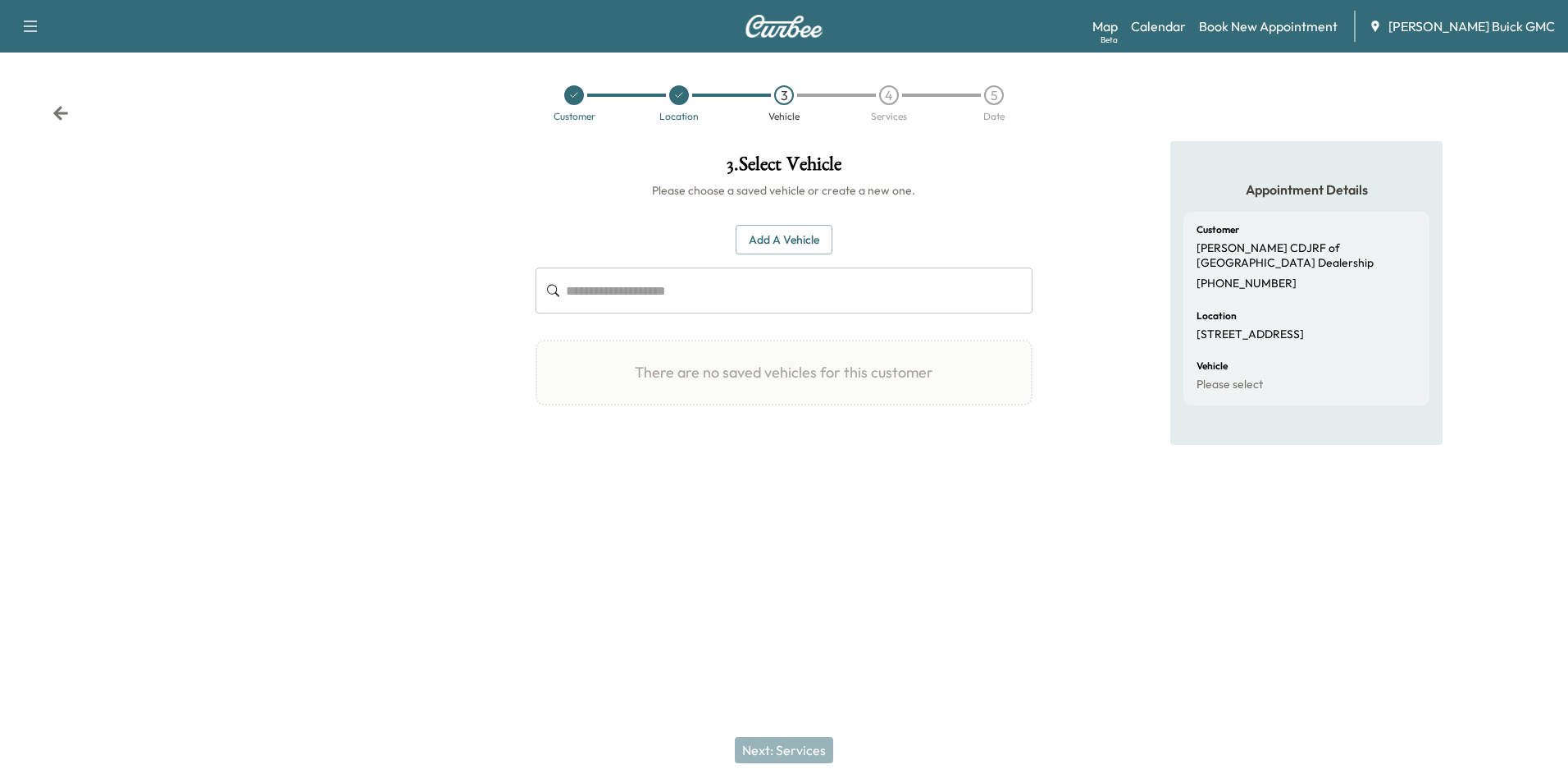
click at [781, 231] on button "Add a Vehicle" at bounding box center [784, 240] width 96 height 30
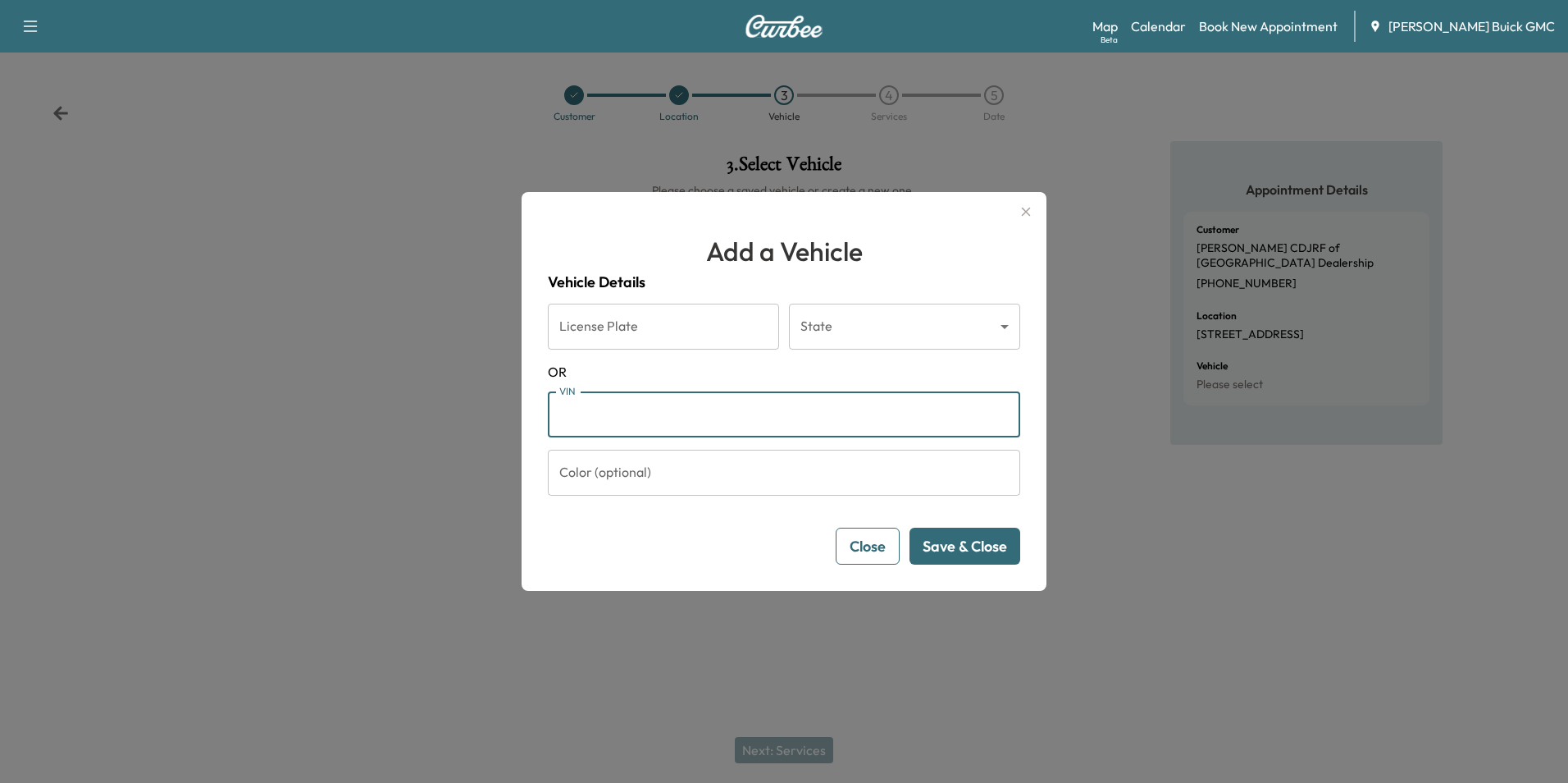
click at [667, 417] on input "VIN" at bounding box center [784, 414] width 472 height 46
type input "**********"
click at [954, 541] on button "Save & Close" at bounding box center [964, 546] width 111 height 37
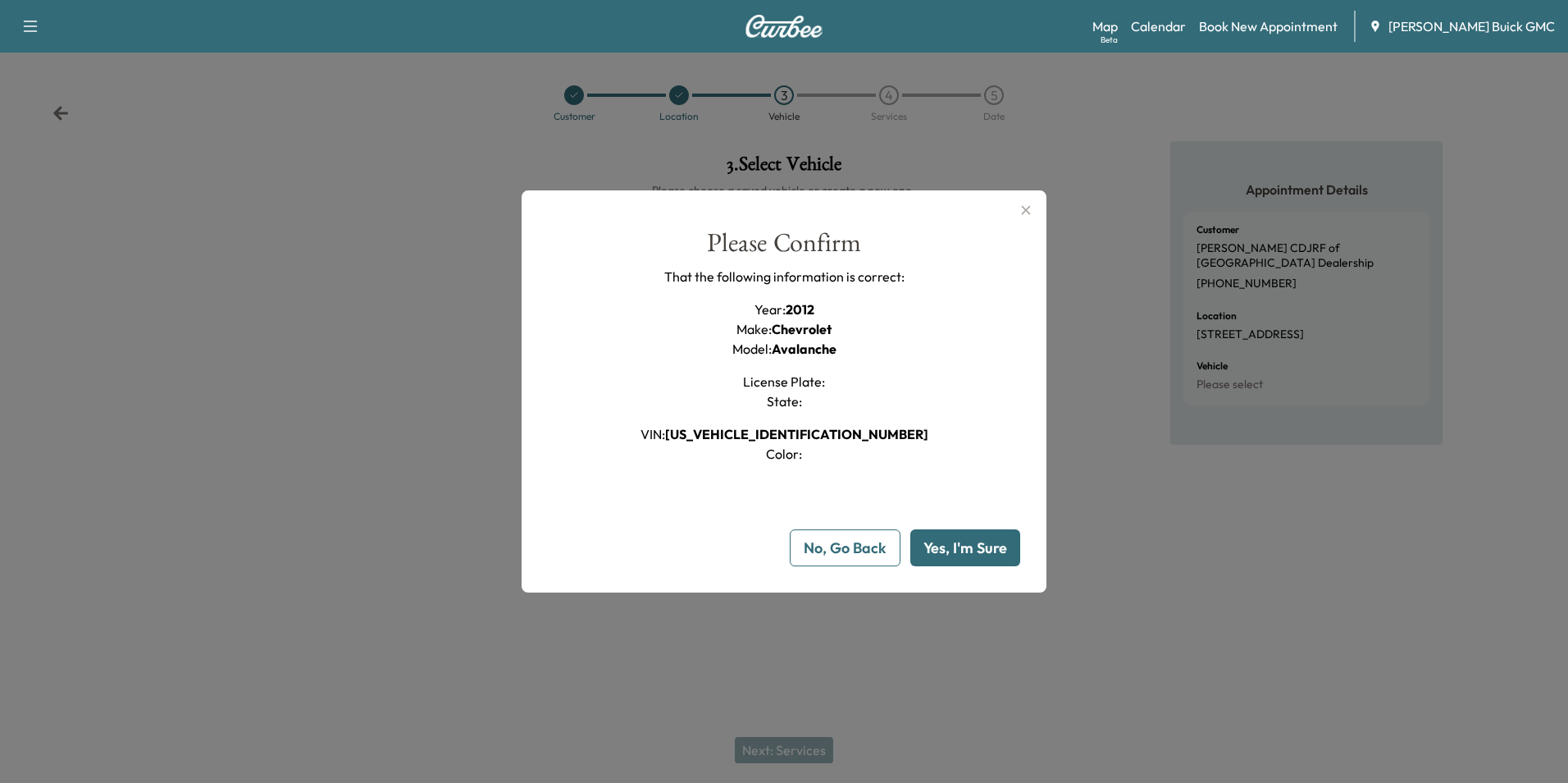
click at [954, 539] on button "Yes, I'm Sure" at bounding box center [965, 548] width 110 height 37
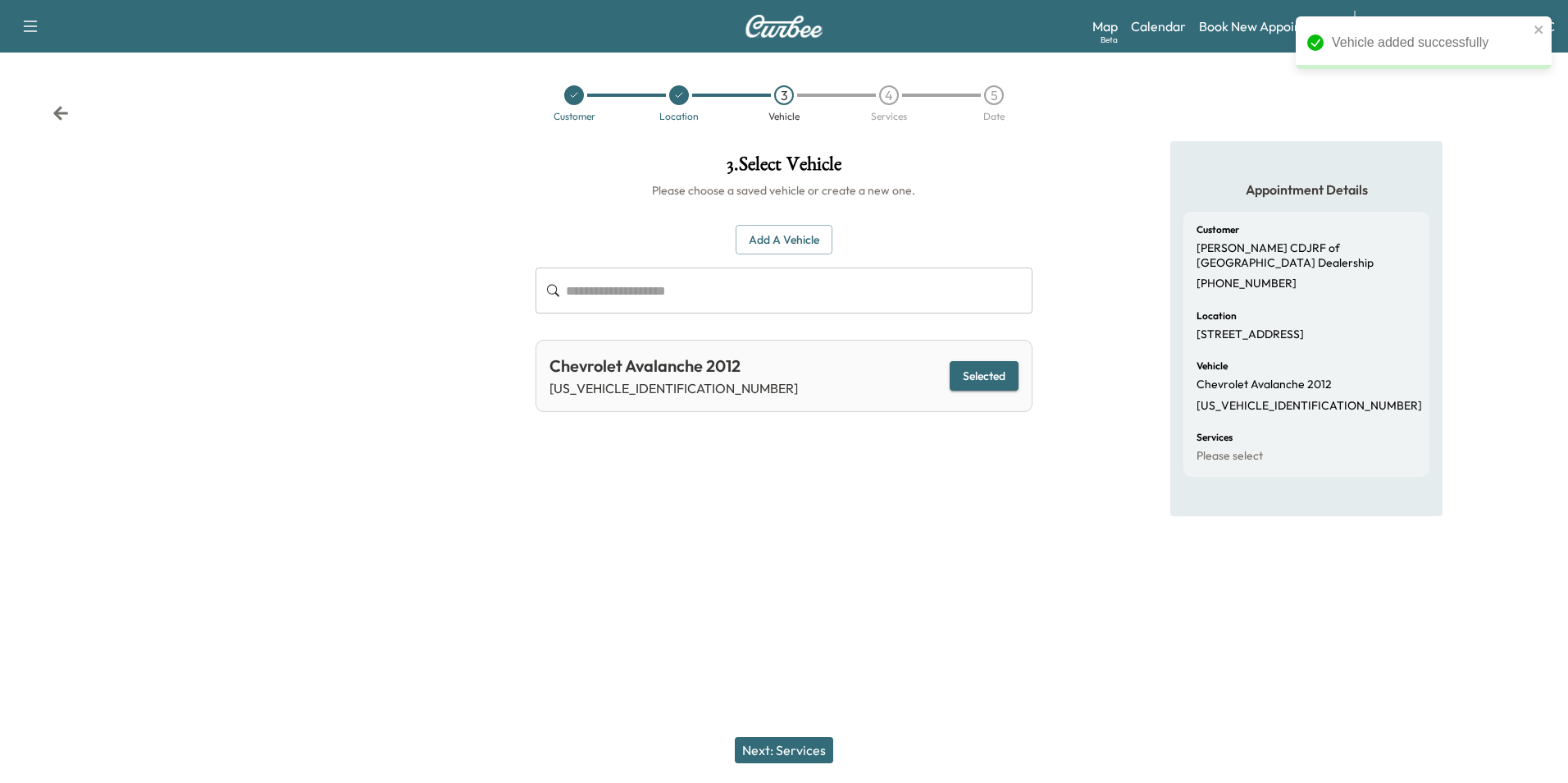
click at [805, 747] on button "Next: Services" at bounding box center [784, 750] width 98 height 27
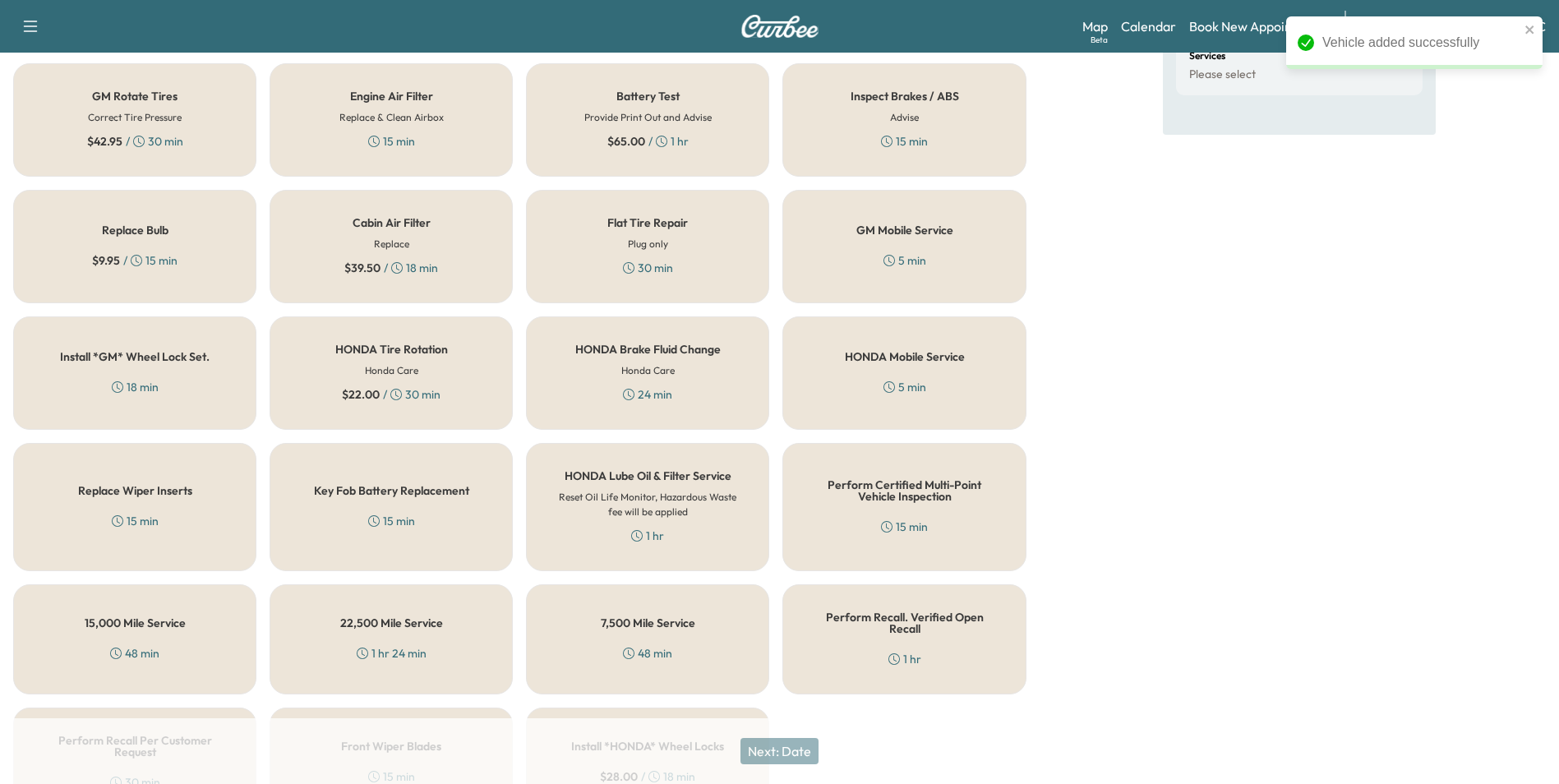
scroll to position [470, 0]
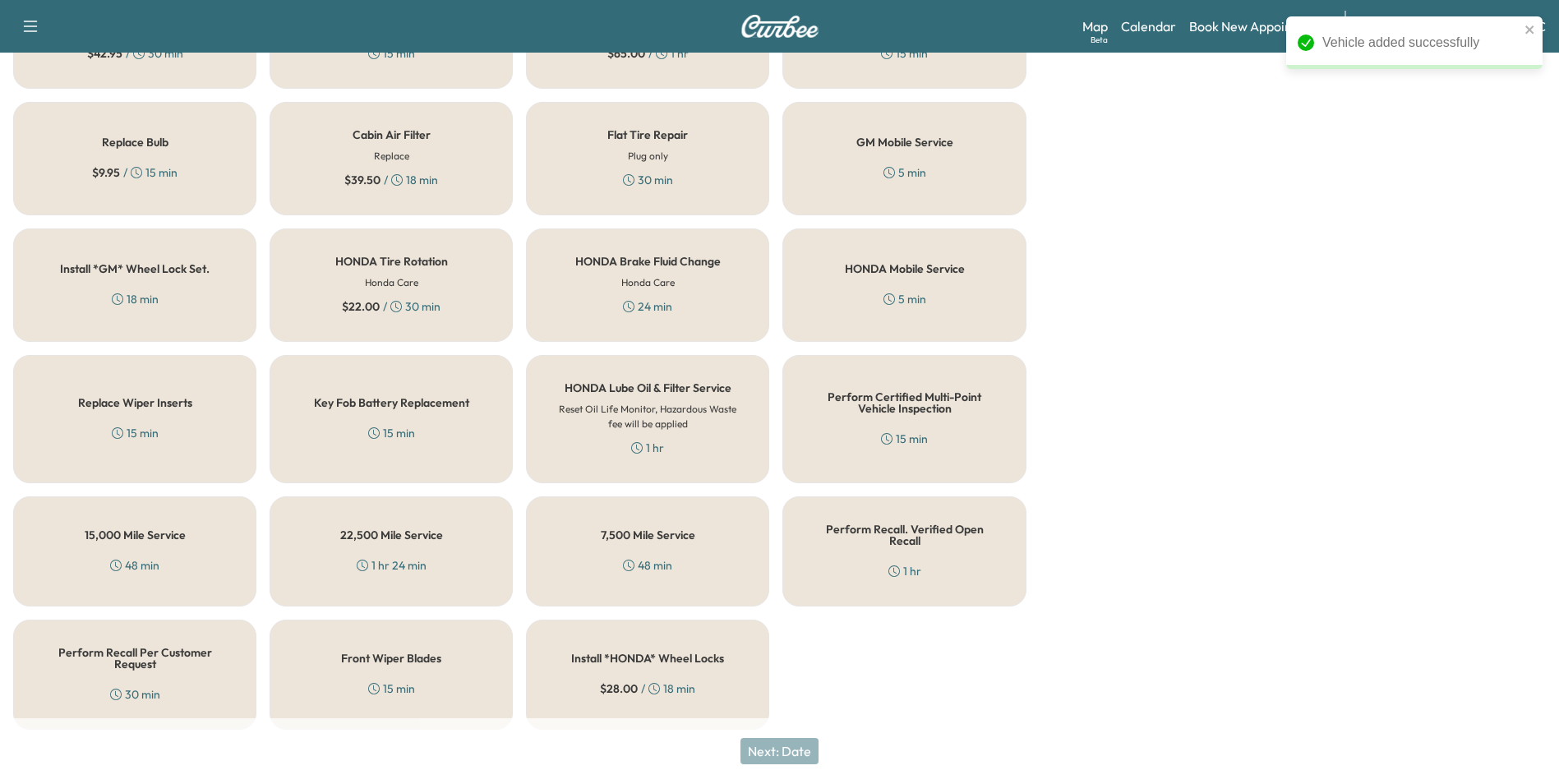
click at [125, 625] on div "Perform Recall Per Customer Request 30 min" at bounding box center [134, 675] width 243 height 110
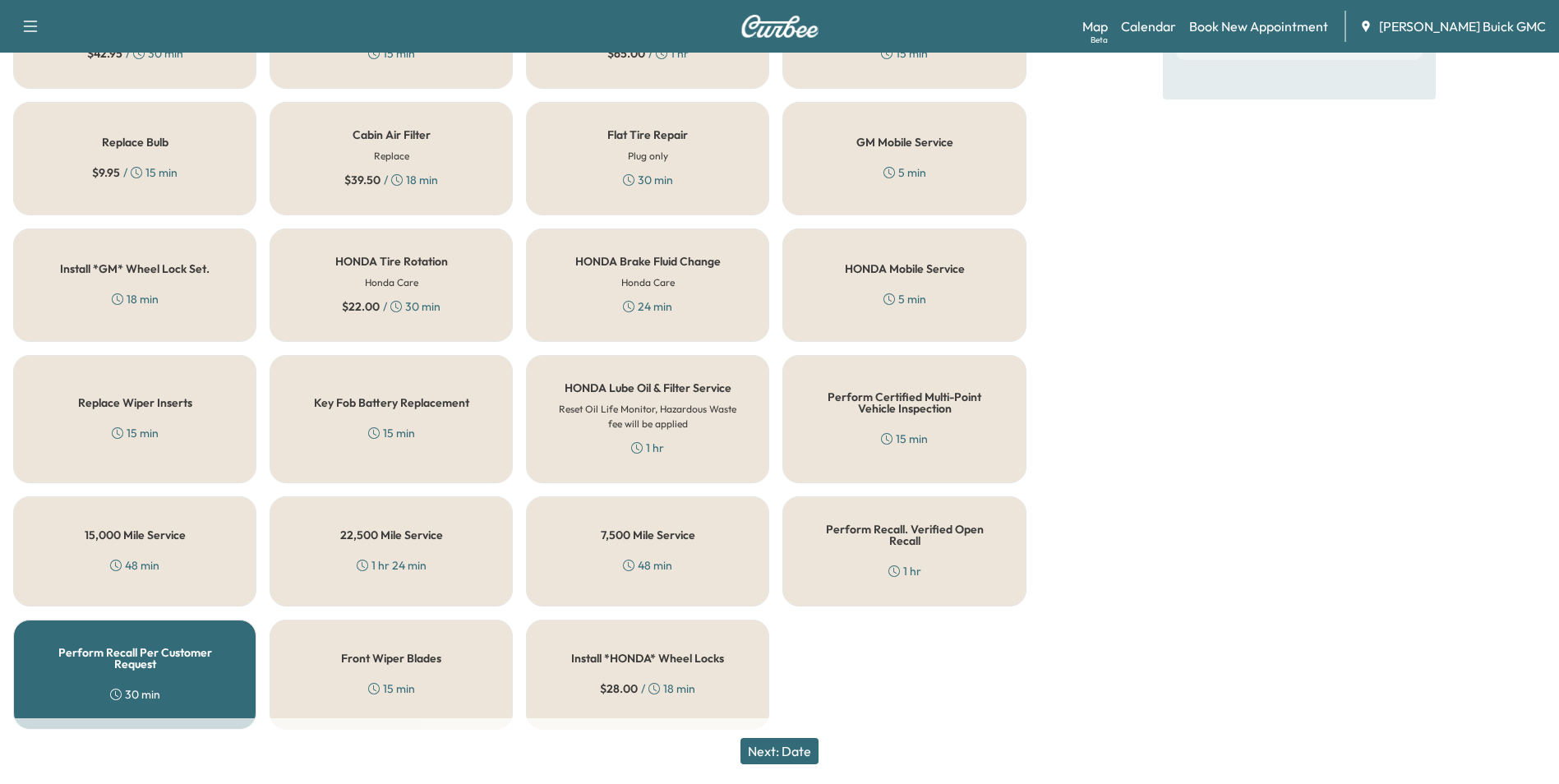
click at [796, 747] on button "Next: Date" at bounding box center [779, 751] width 78 height 27
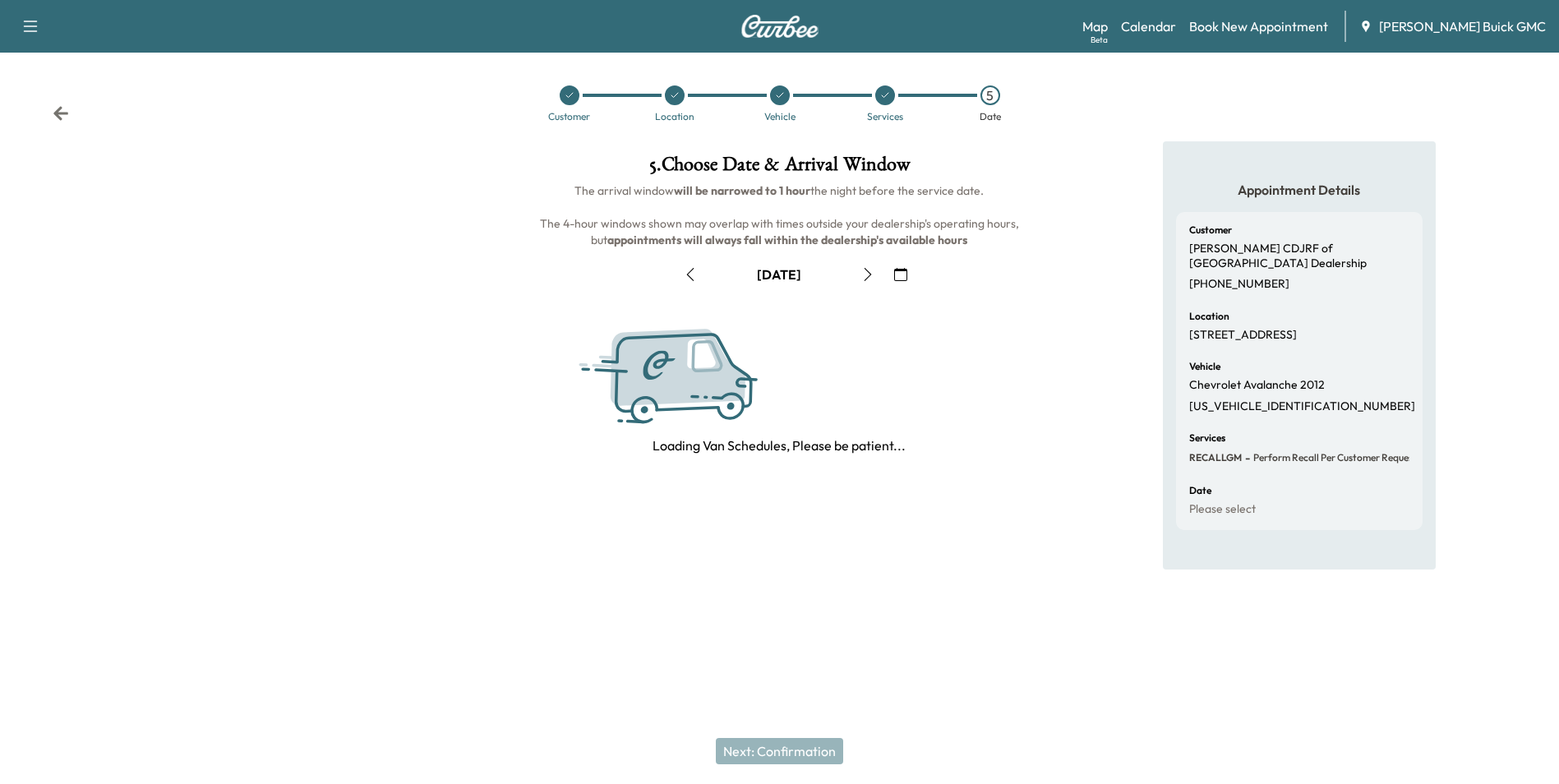
scroll to position [0, 0]
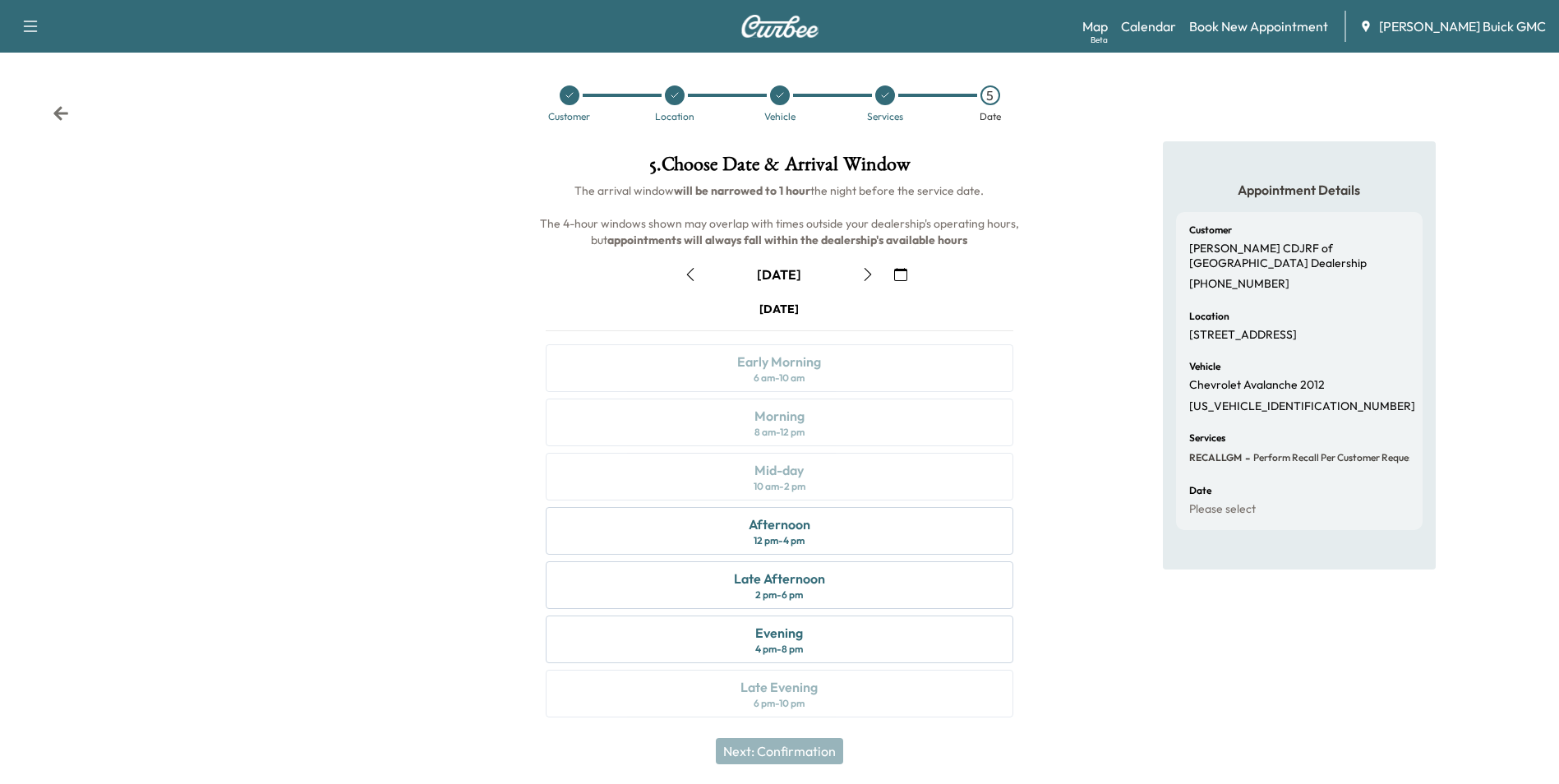
click at [901, 272] on icon "button" at bounding box center [900, 274] width 13 height 13
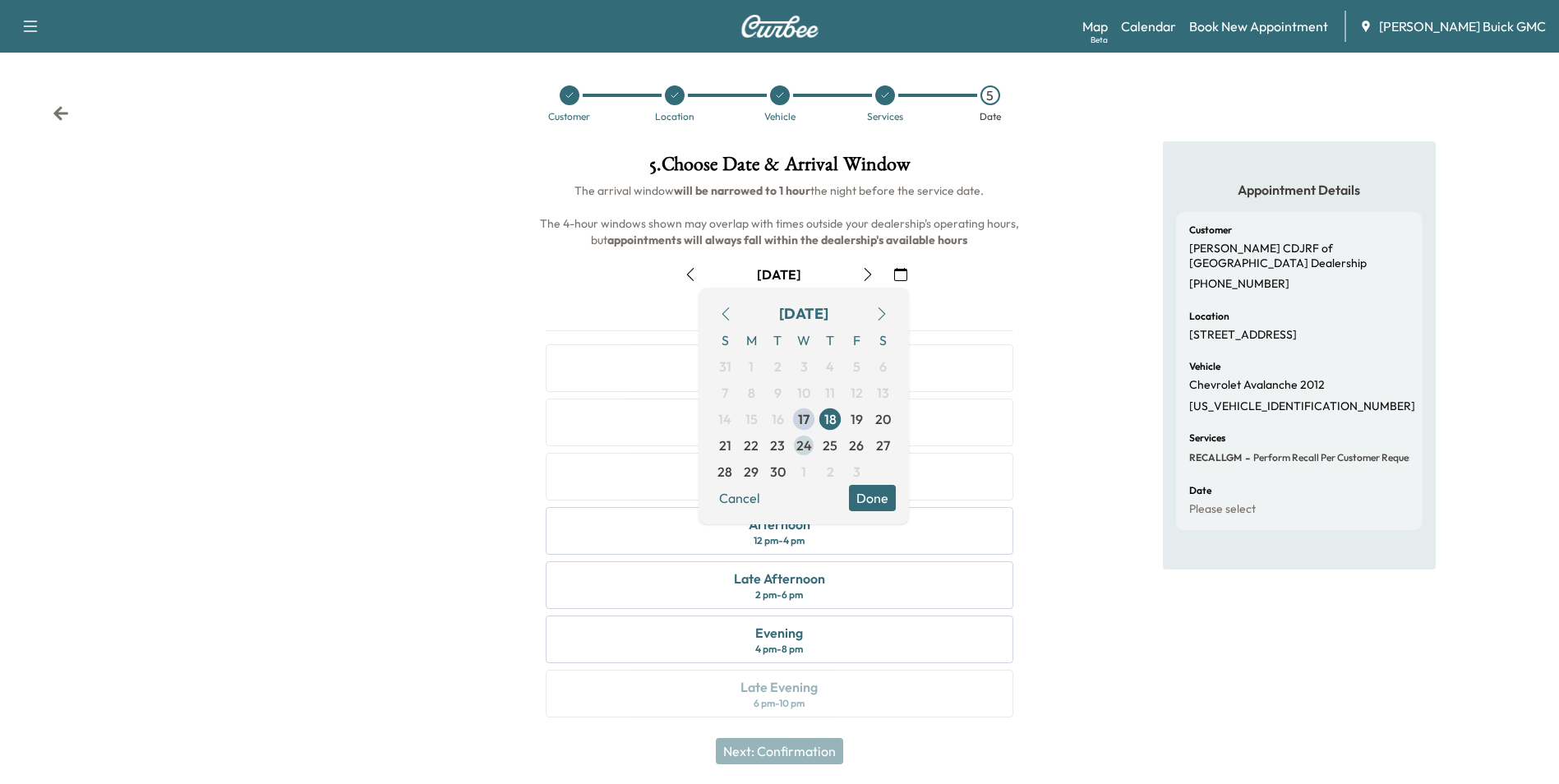
click at [805, 444] on span "24" at bounding box center [804, 445] width 16 height 20
click at [866, 492] on button "Done" at bounding box center [873, 497] width 47 height 27
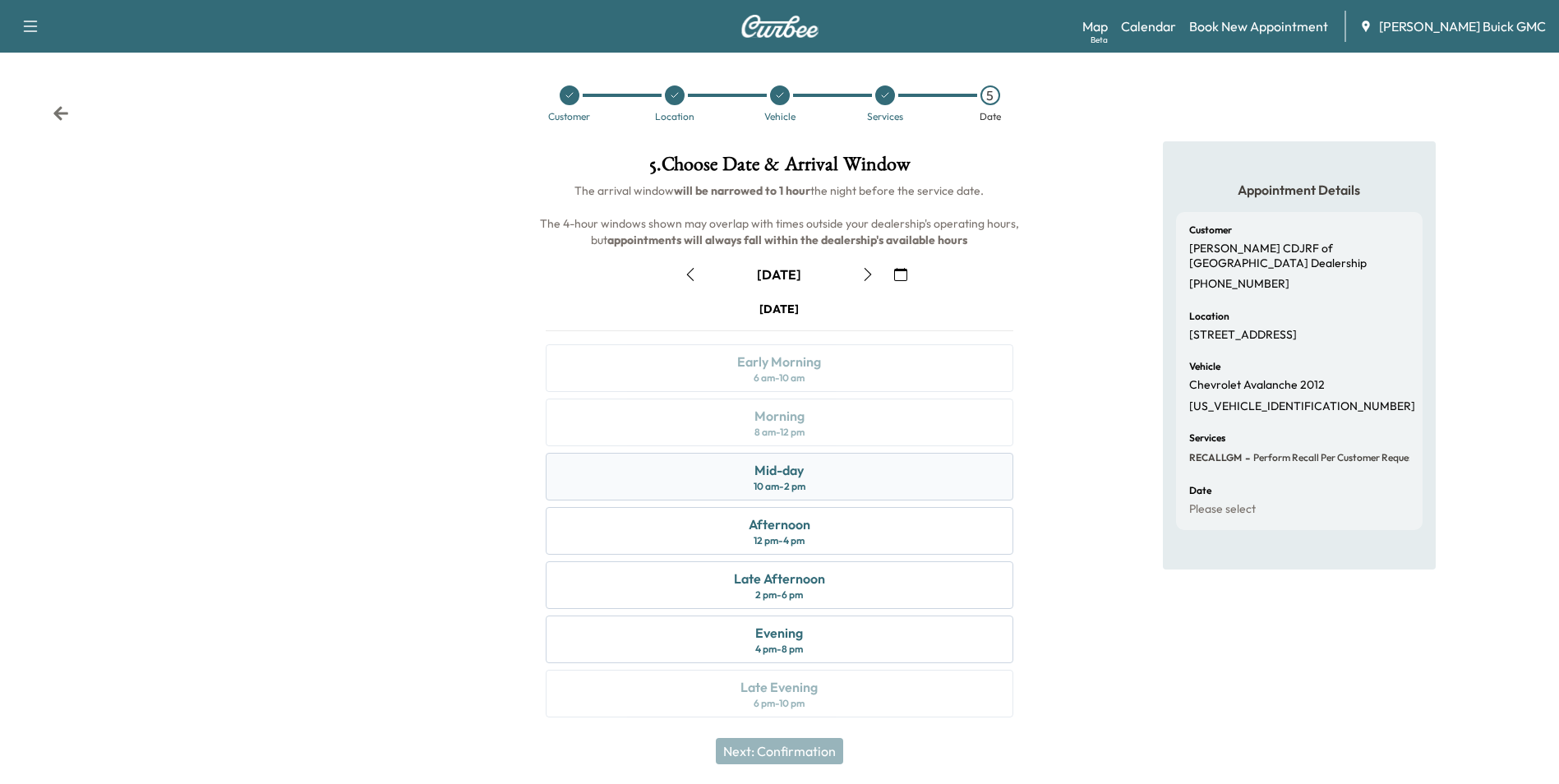
click at [789, 475] on div "Mid-day" at bounding box center [780, 470] width 49 height 20
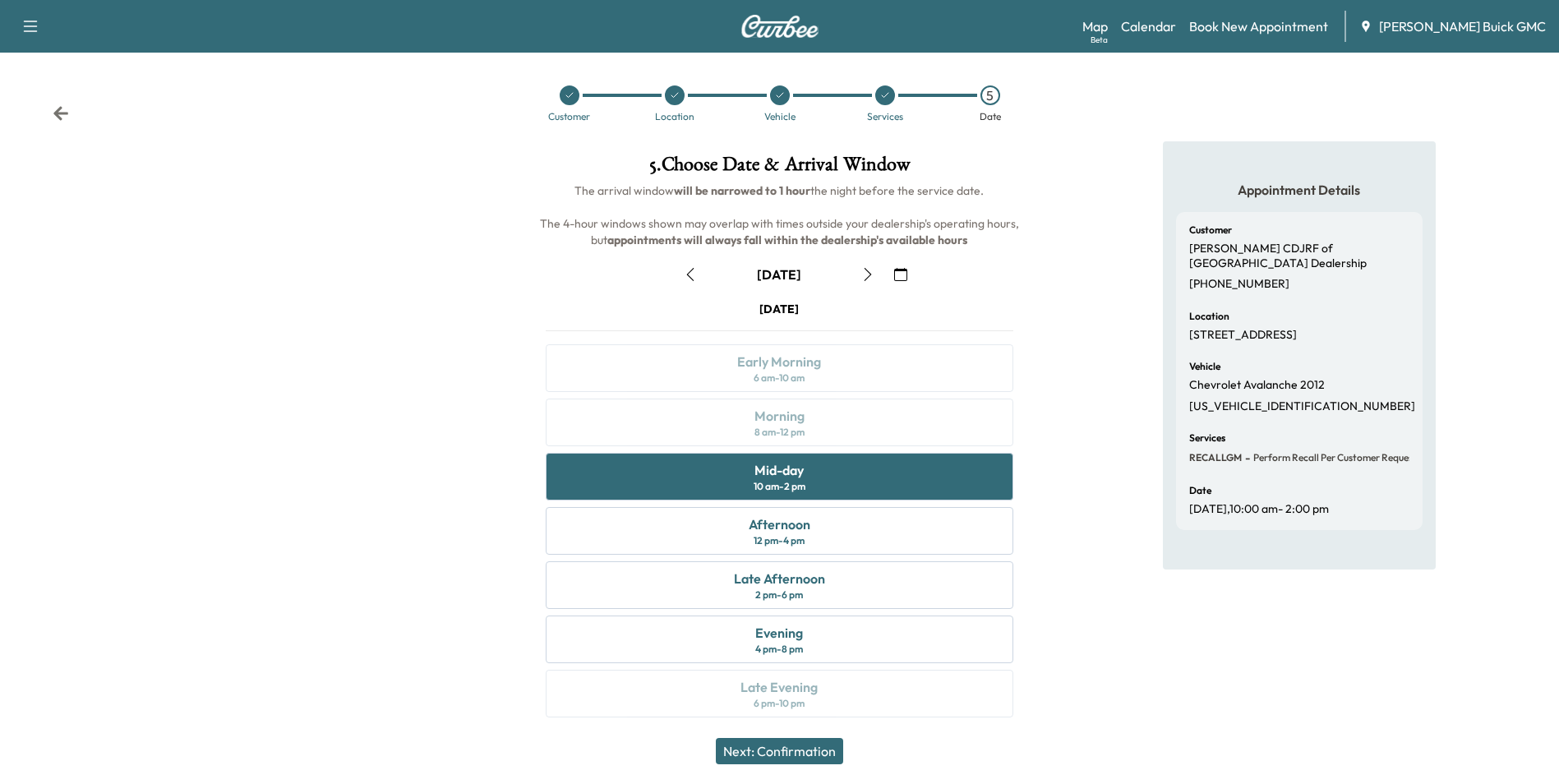
click at [827, 746] on button "Next: Confirmation" at bounding box center [779, 751] width 127 height 27
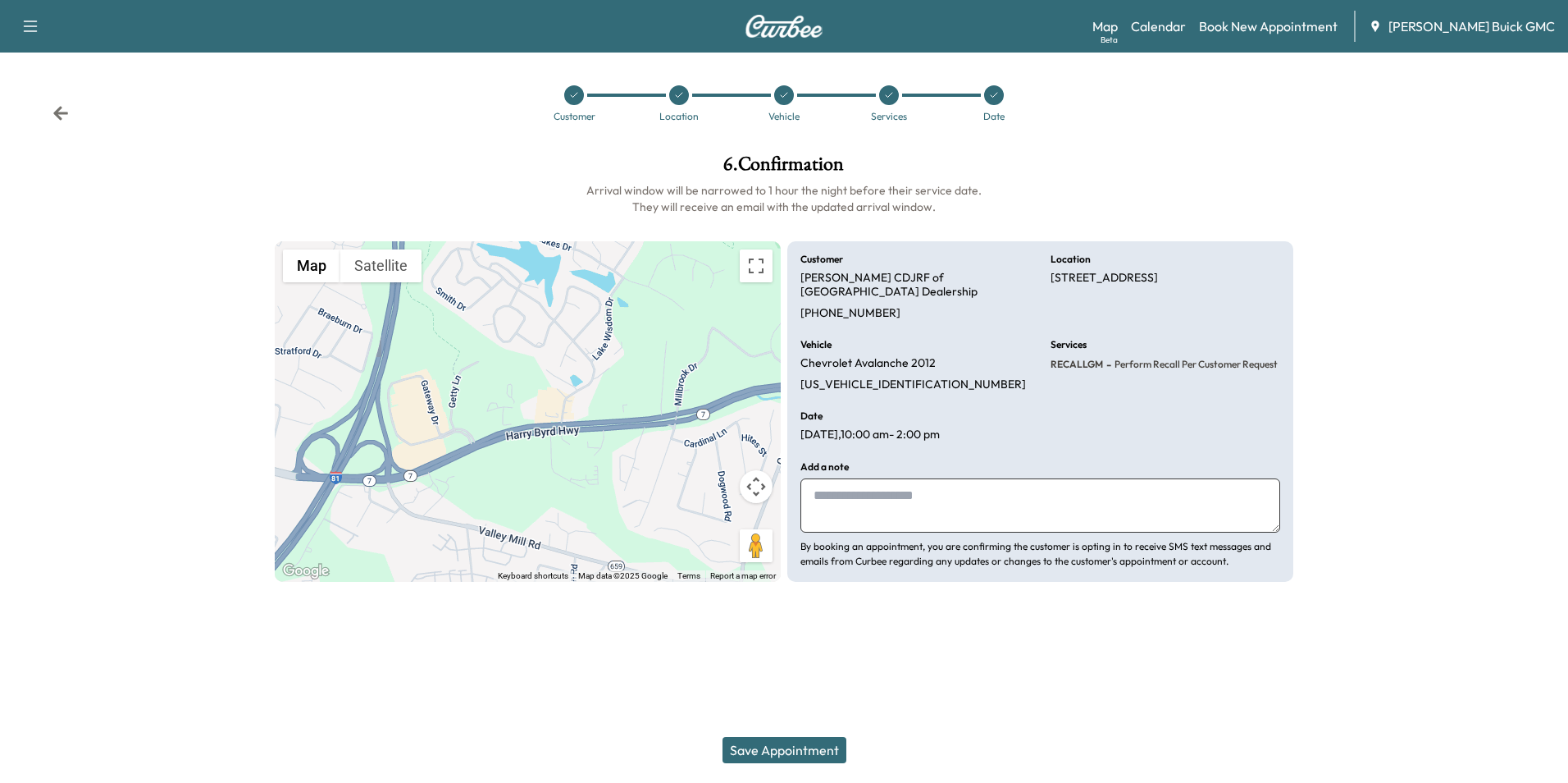
click at [870, 480] on textarea at bounding box center [1040, 505] width 480 height 54
type textarea "*"
type textarea "**********"
click at [798, 747] on button "Save Appointment" at bounding box center [784, 750] width 124 height 27
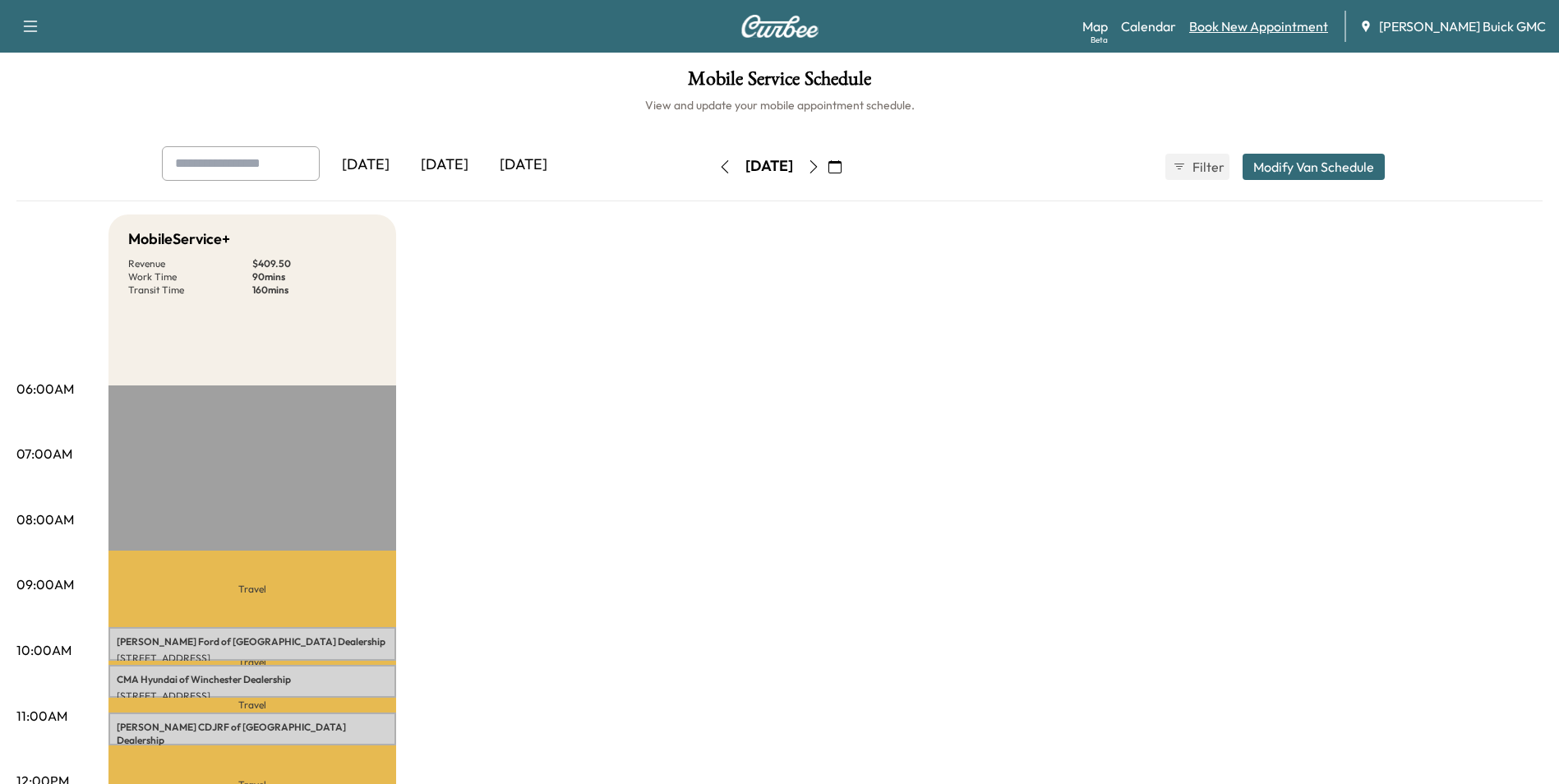
click at [1295, 23] on link "Book New Appointment" at bounding box center [1258, 27] width 139 height 20
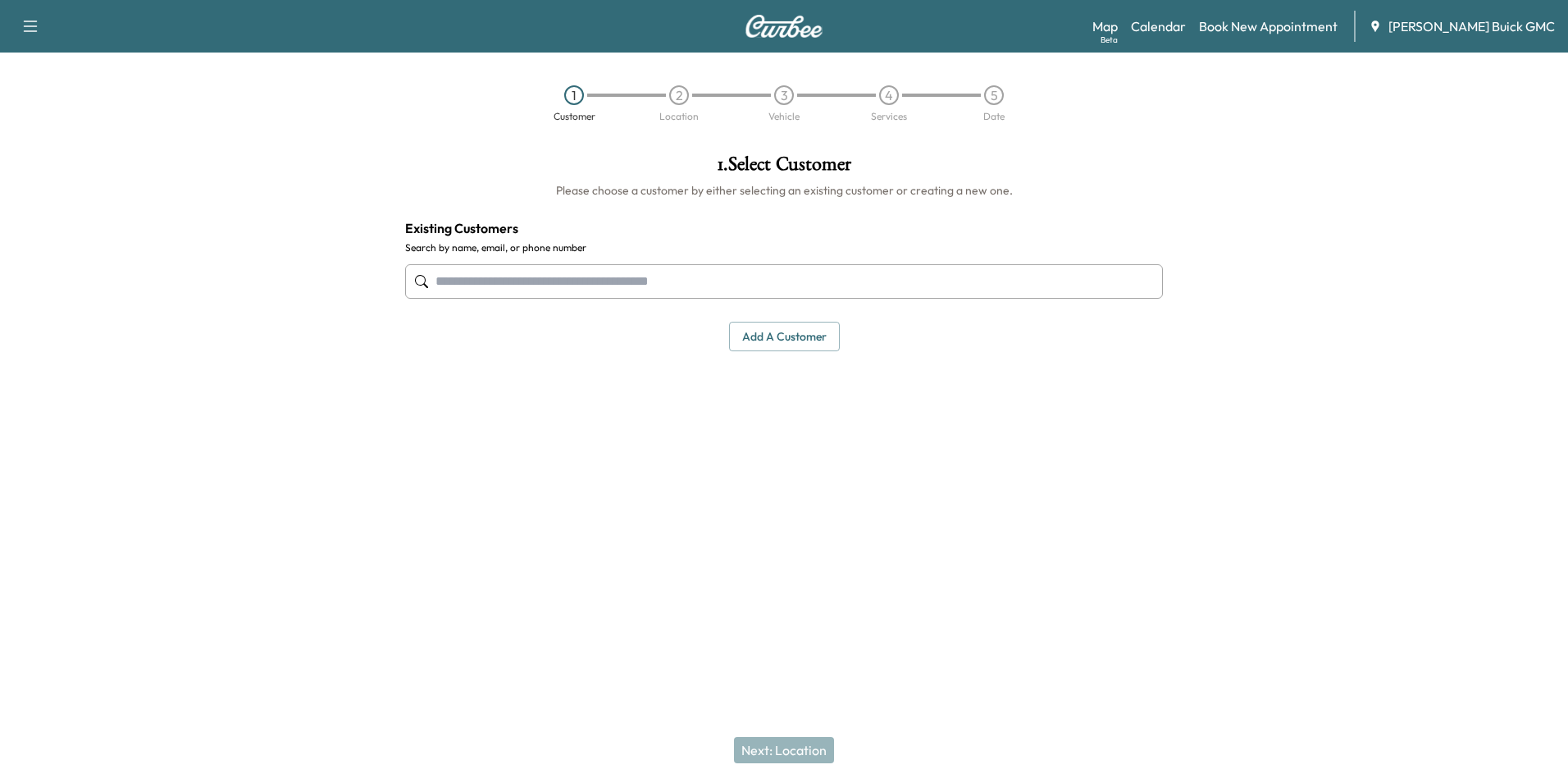
click at [597, 279] on input "text" at bounding box center [784, 281] width 758 height 34
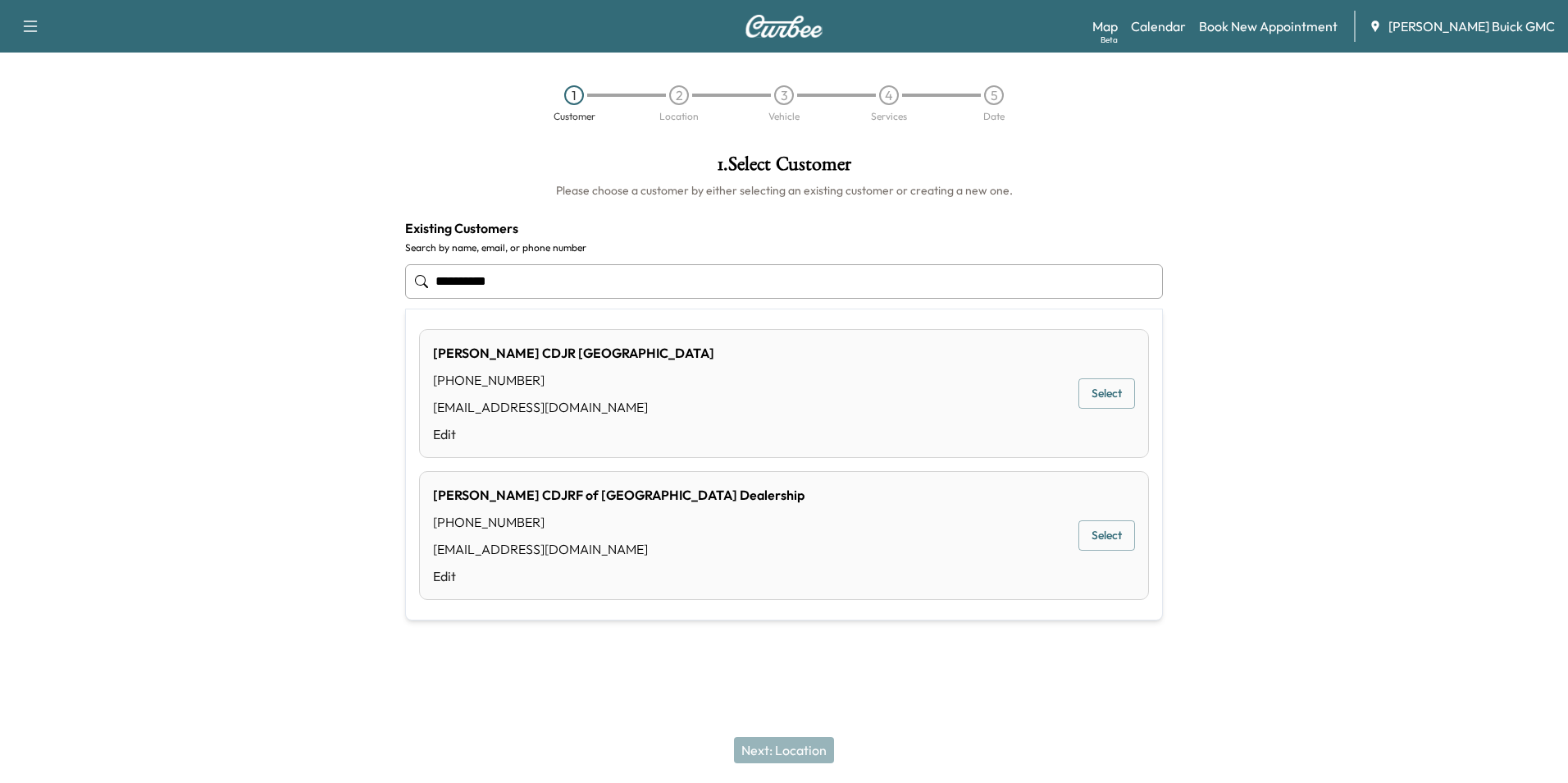
click at [1114, 532] on button "Select" at bounding box center [1107, 535] width 57 height 30
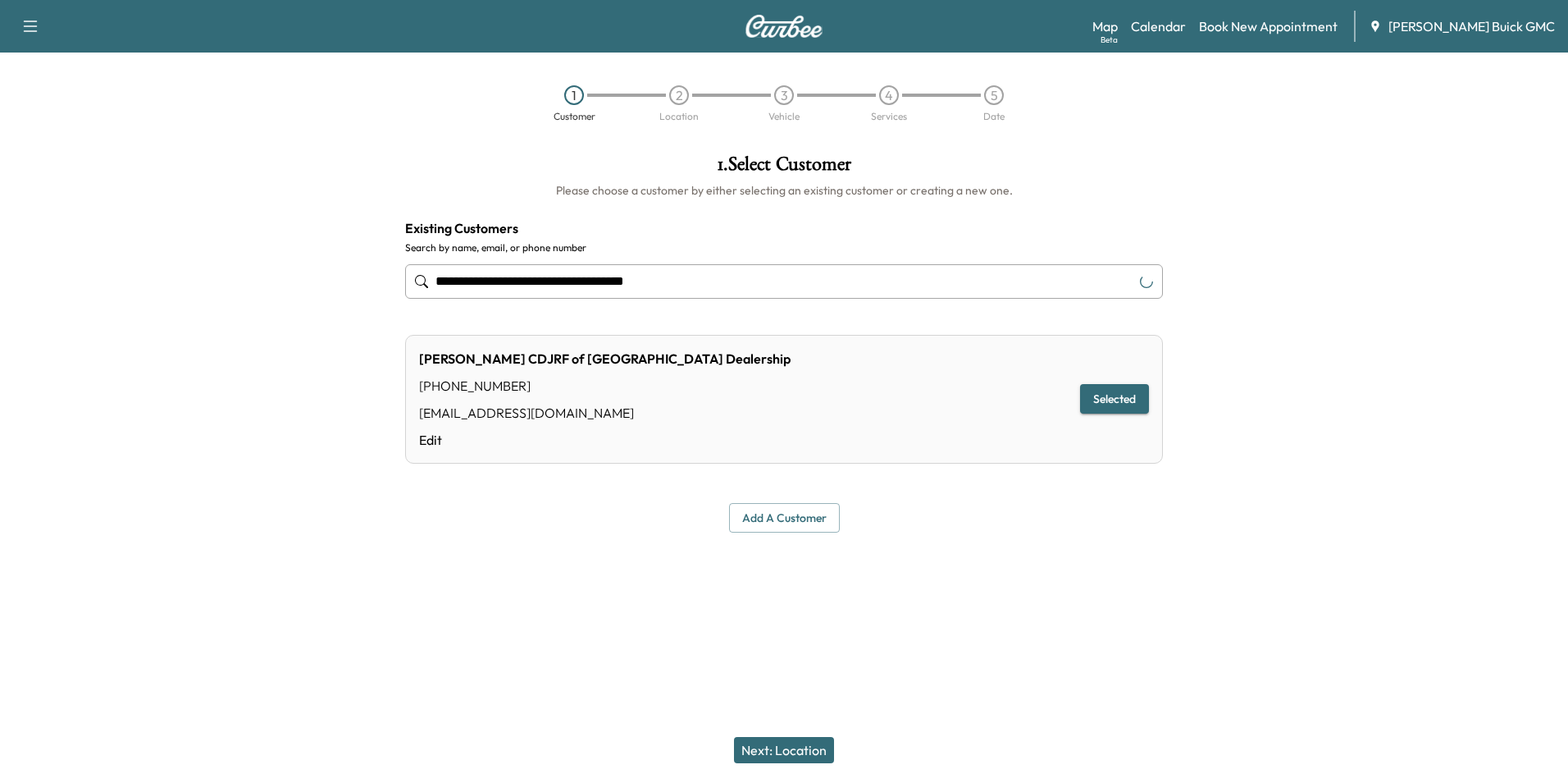
type input "**********"
click at [790, 749] on button "Next: Location" at bounding box center [784, 750] width 100 height 27
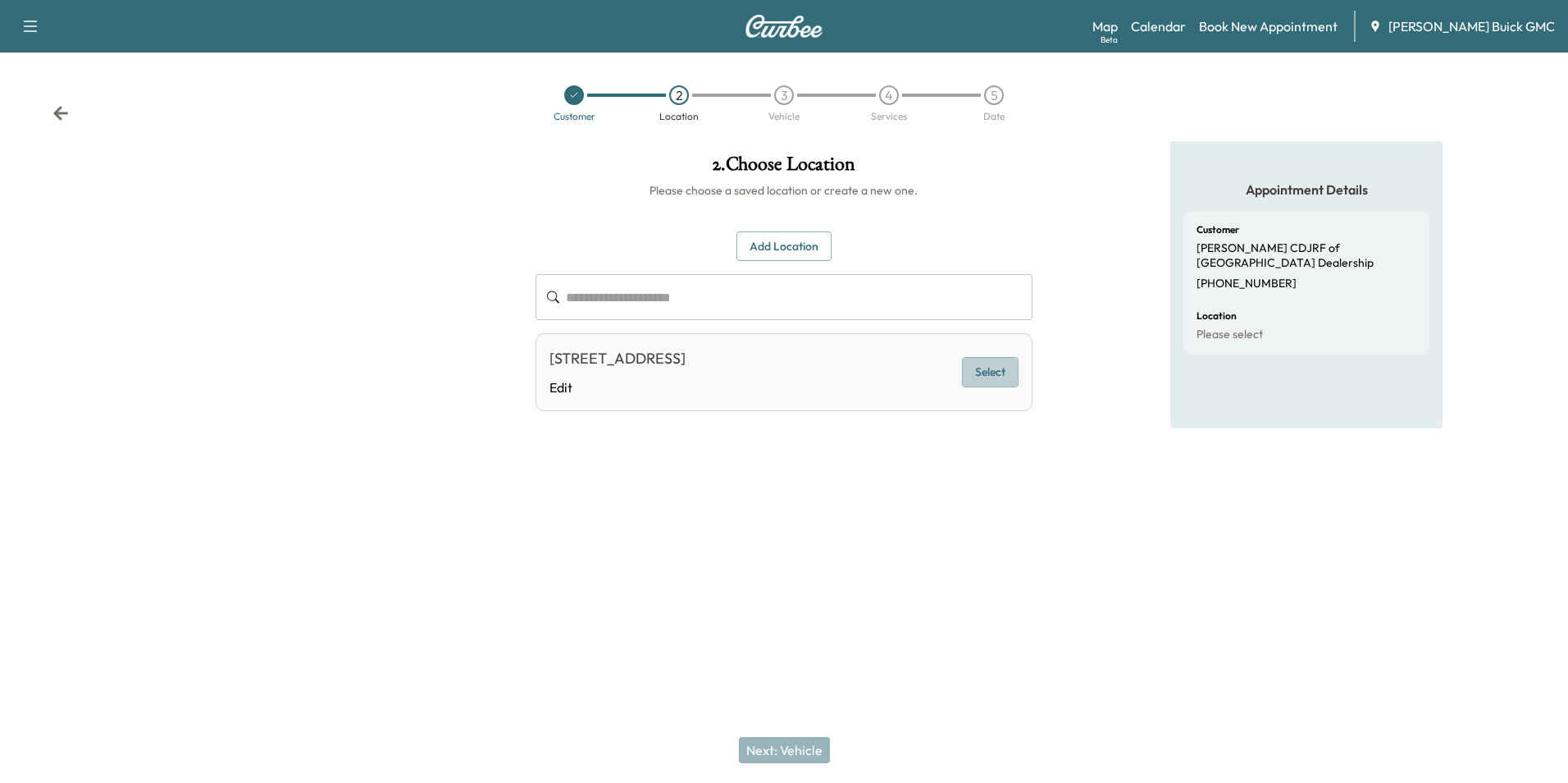
click at [995, 372] on button "Select" at bounding box center [990, 372] width 57 height 30
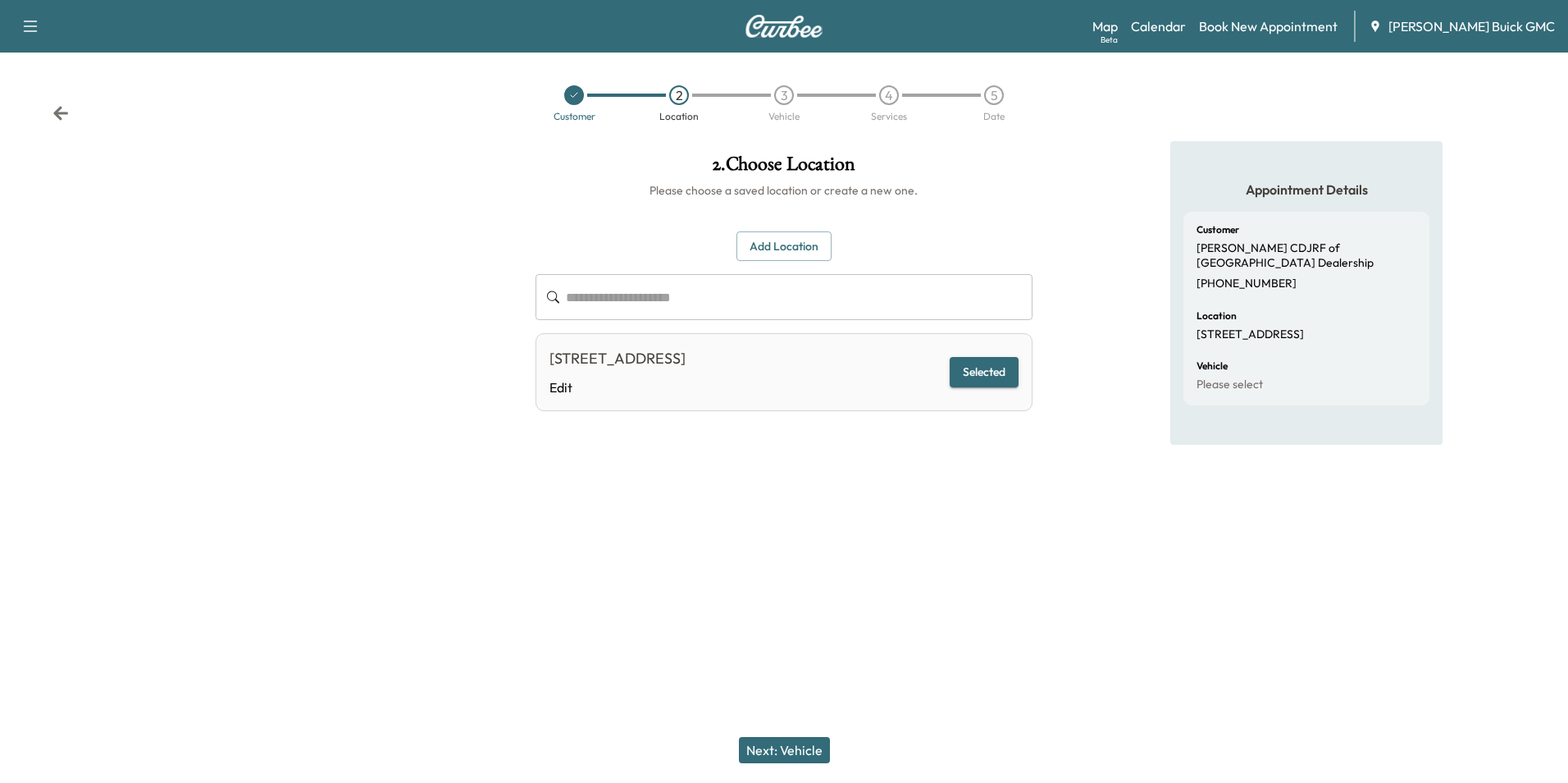
click at [794, 749] on button "Next: Vehicle" at bounding box center [784, 750] width 91 height 27
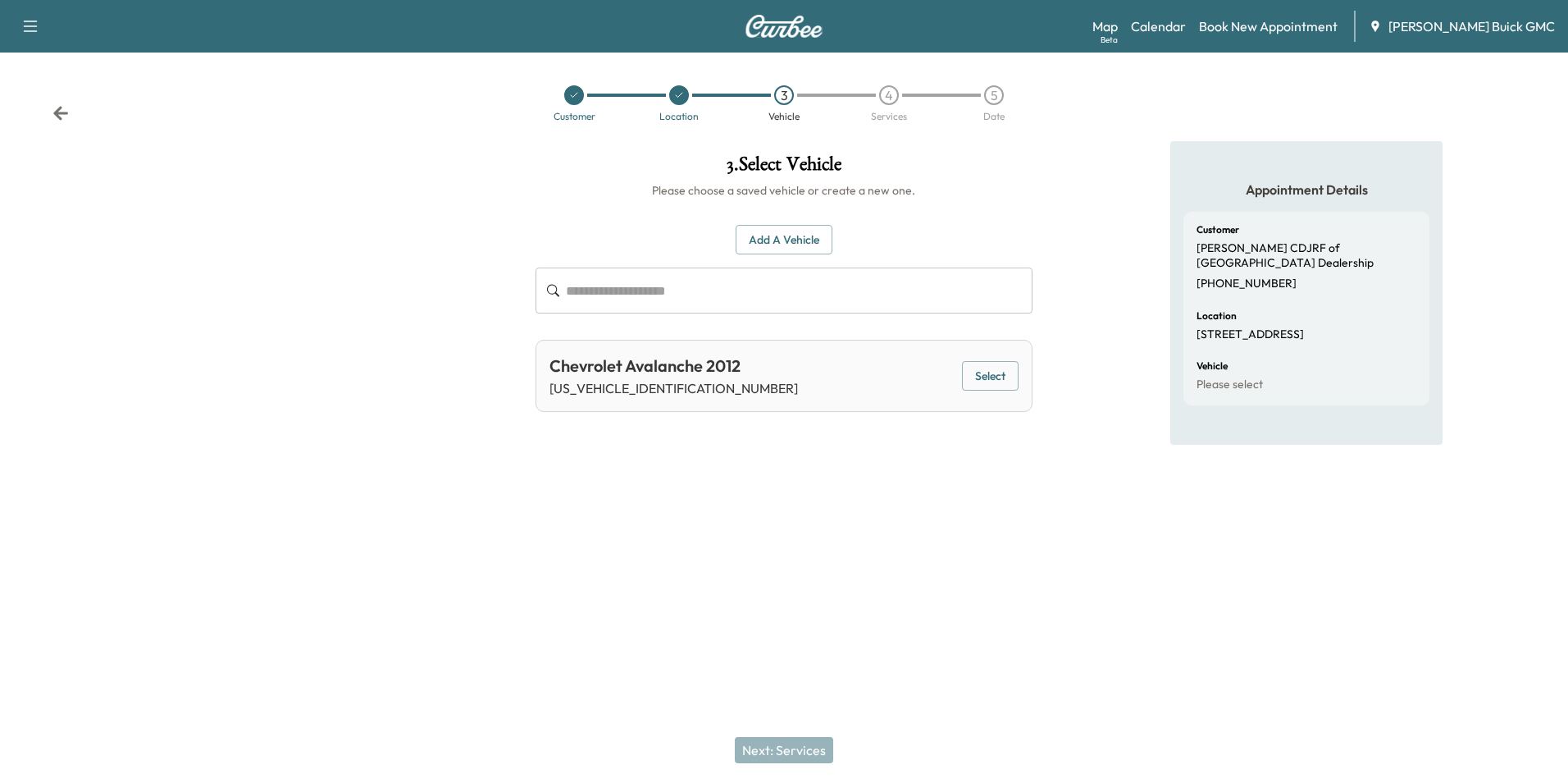
click at [784, 232] on button "Add a Vehicle" at bounding box center [784, 240] width 96 height 30
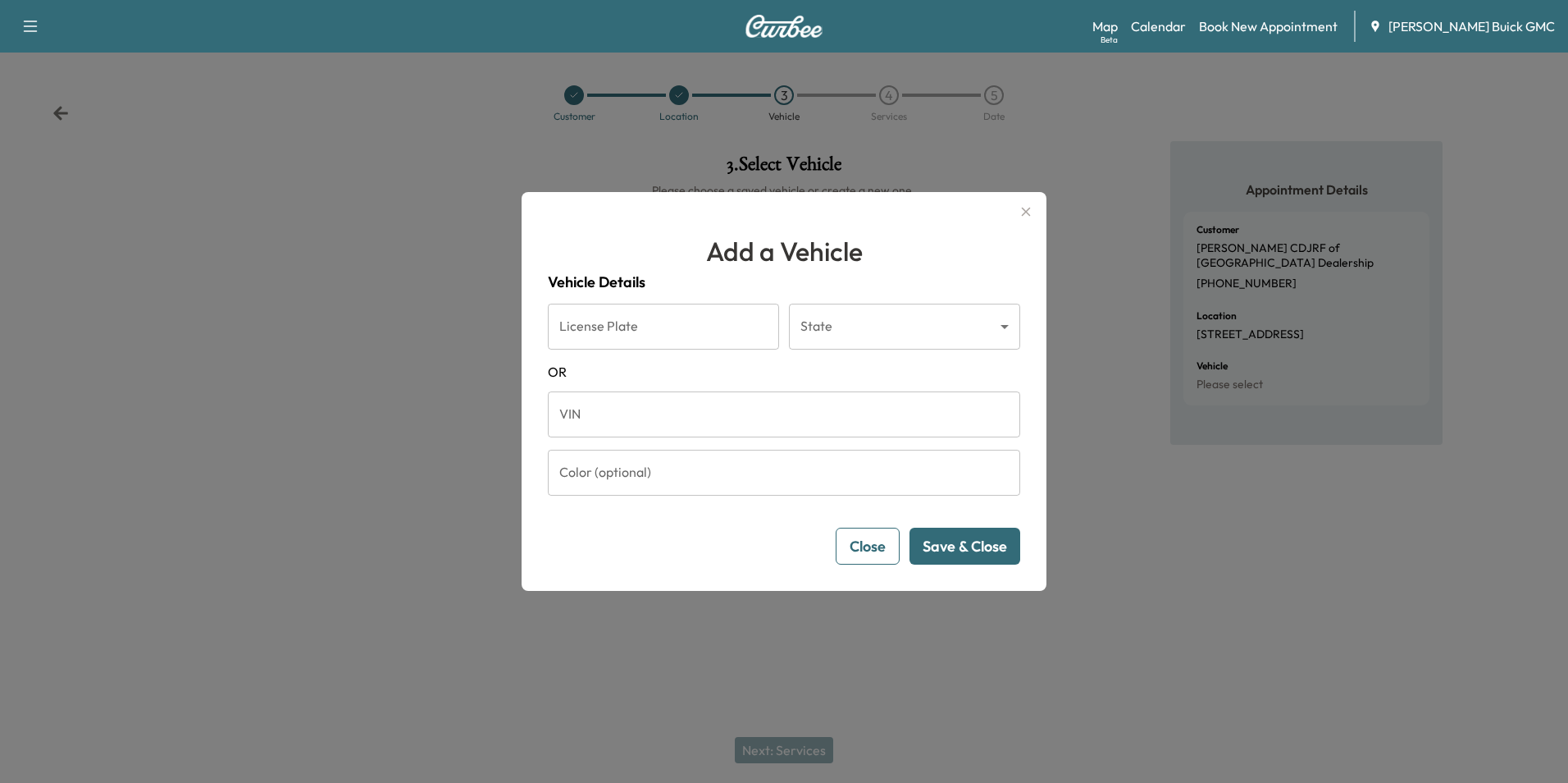
click at [651, 406] on input "VIN" at bounding box center [784, 414] width 472 height 46
type input "**********"
click at [946, 546] on button "Save & Close" at bounding box center [964, 546] width 111 height 37
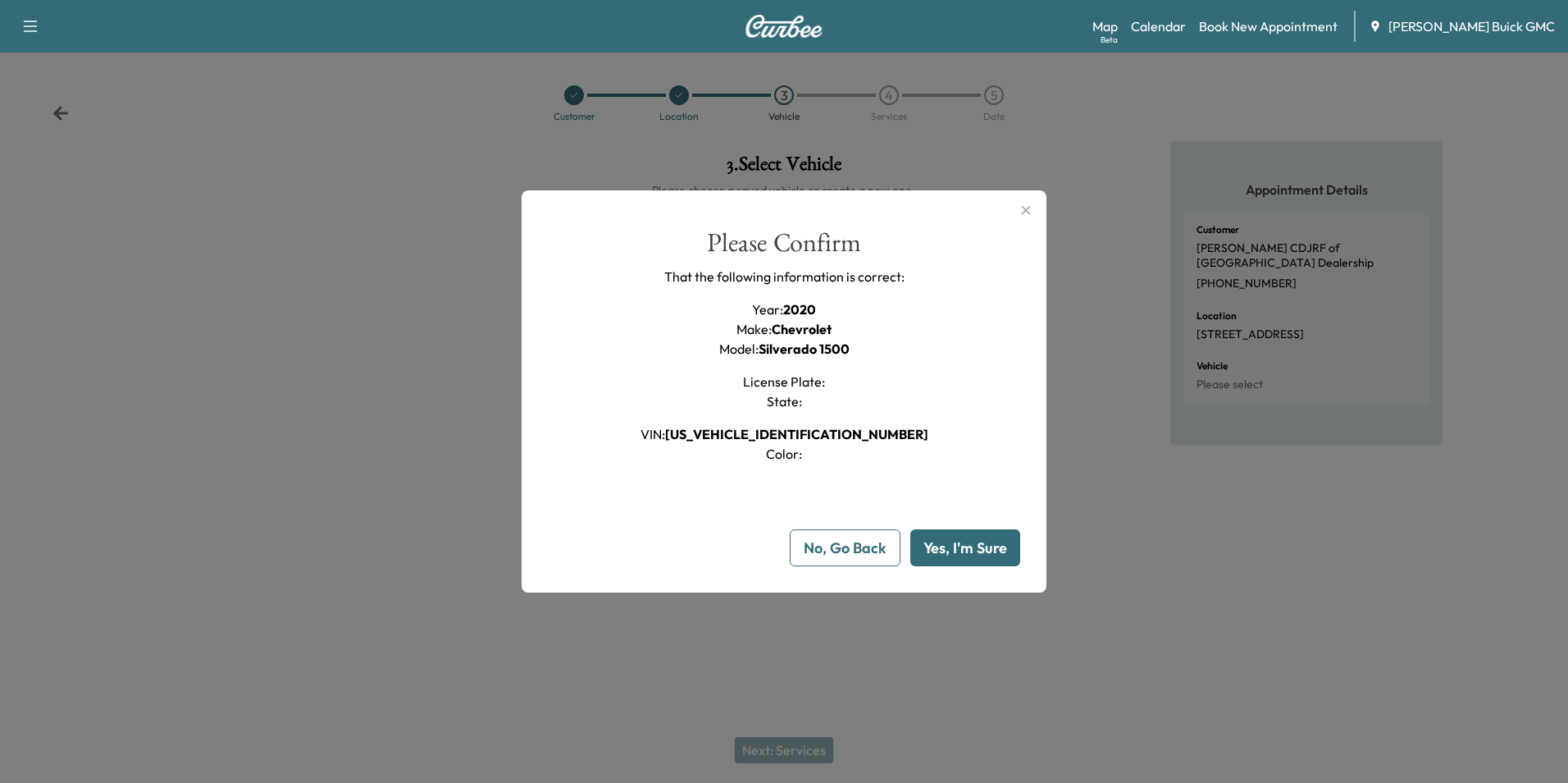
click at [945, 546] on button "Yes, I'm Sure" at bounding box center [965, 548] width 110 height 37
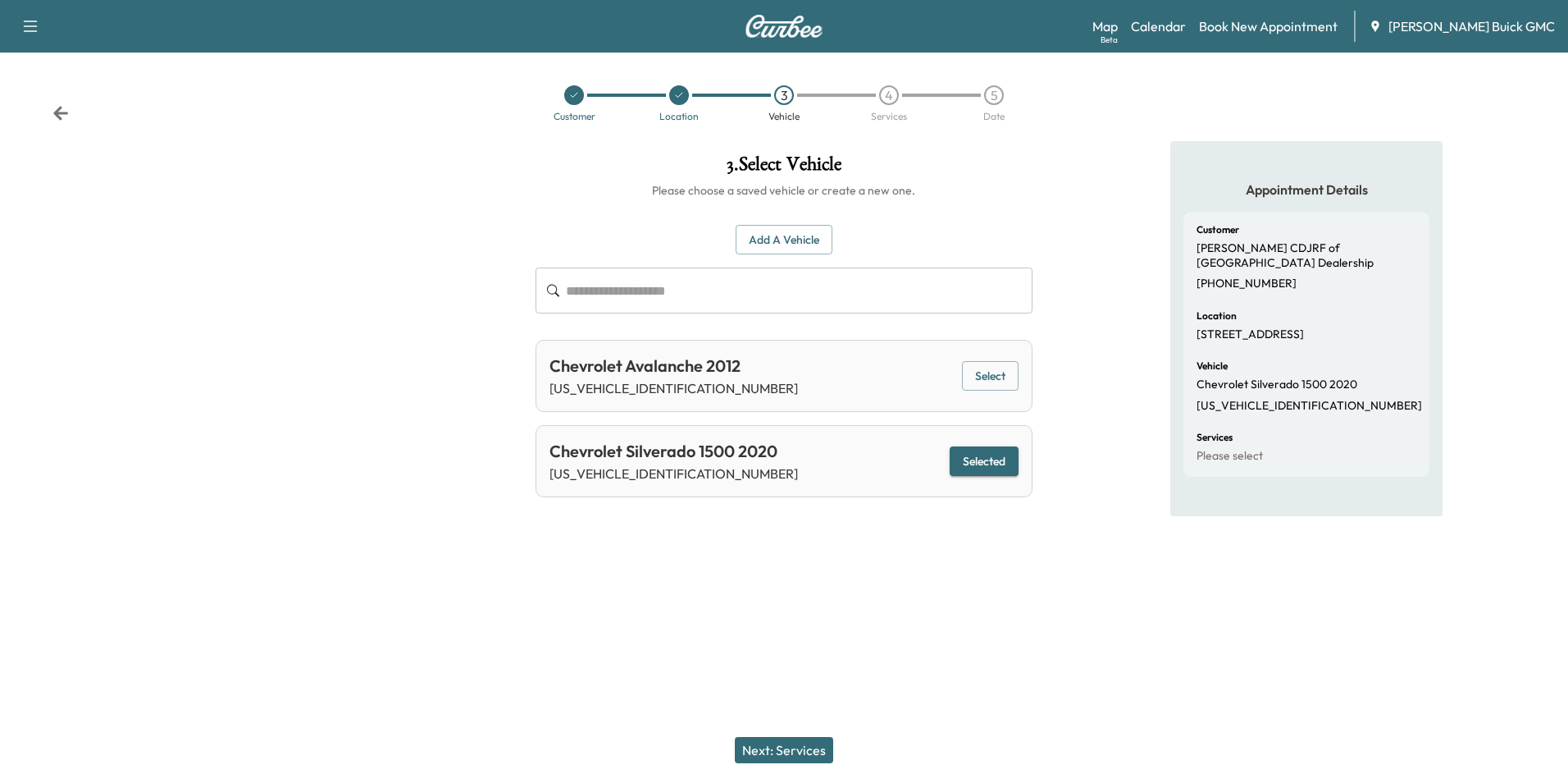
click at [798, 746] on button "Next: Services" at bounding box center [784, 750] width 98 height 27
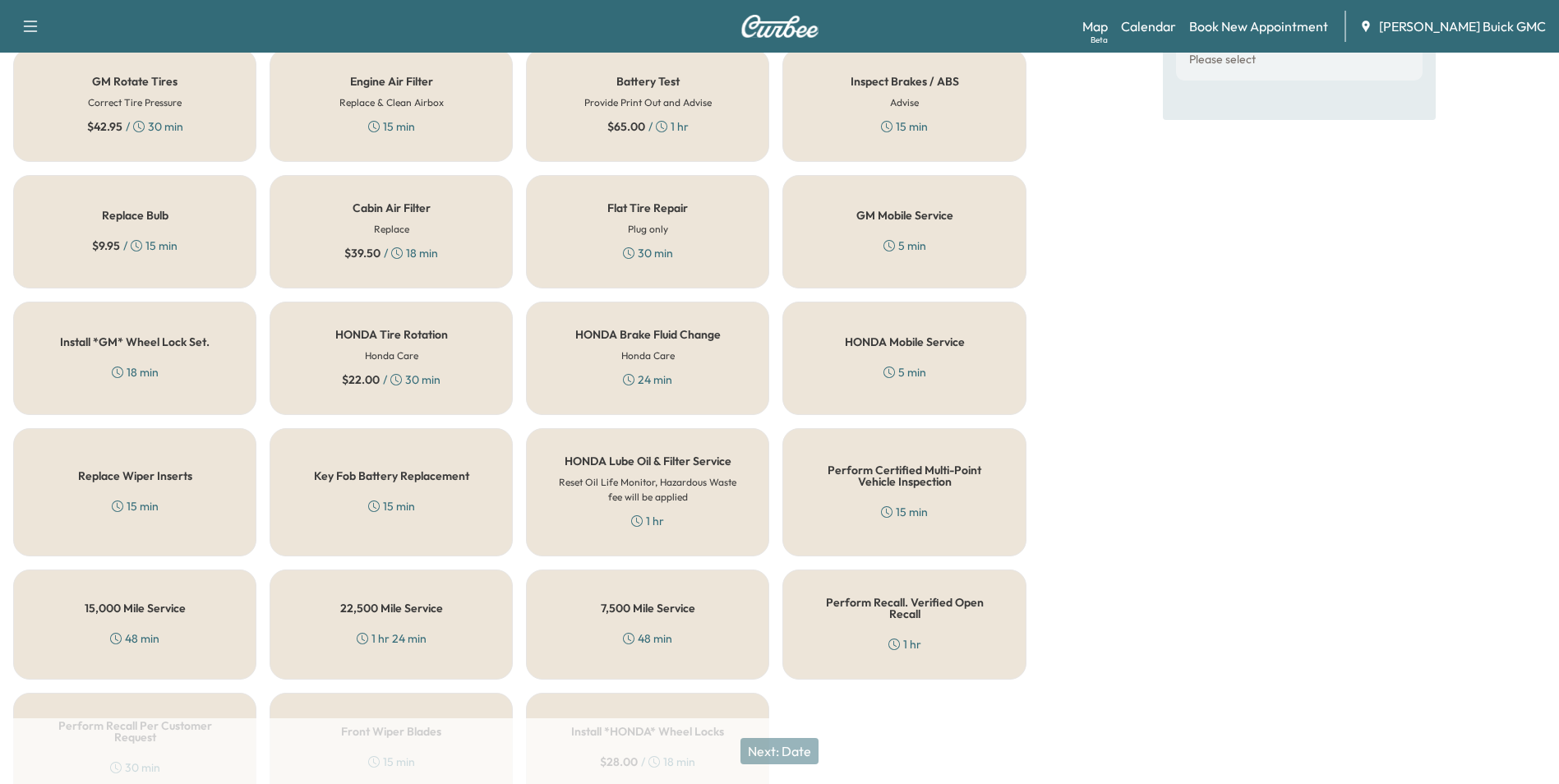
scroll to position [470, 0]
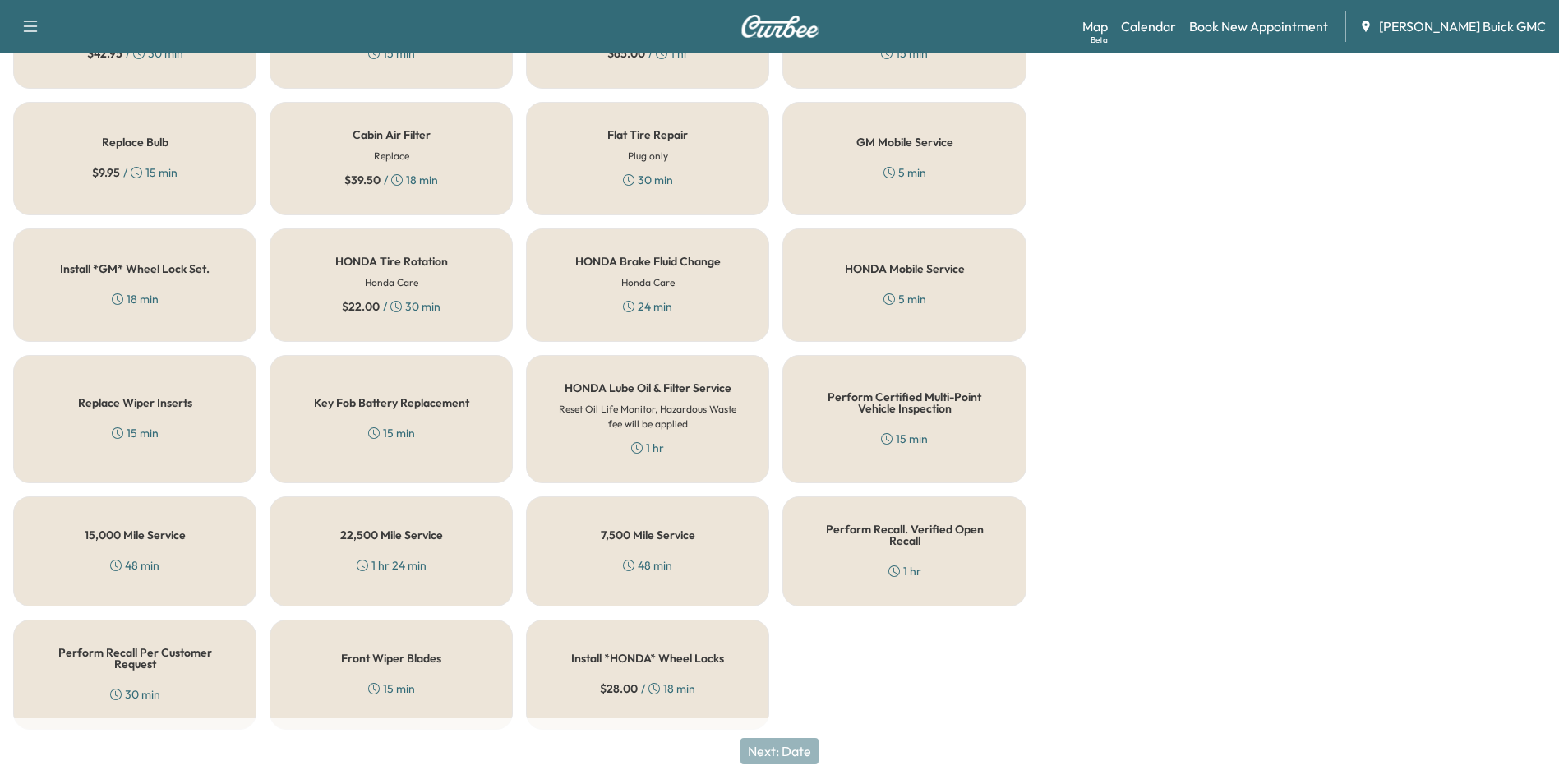
click at [97, 646] on h5 "Perform Recall Per Customer Request" at bounding box center [135, 657] width 189 height 23
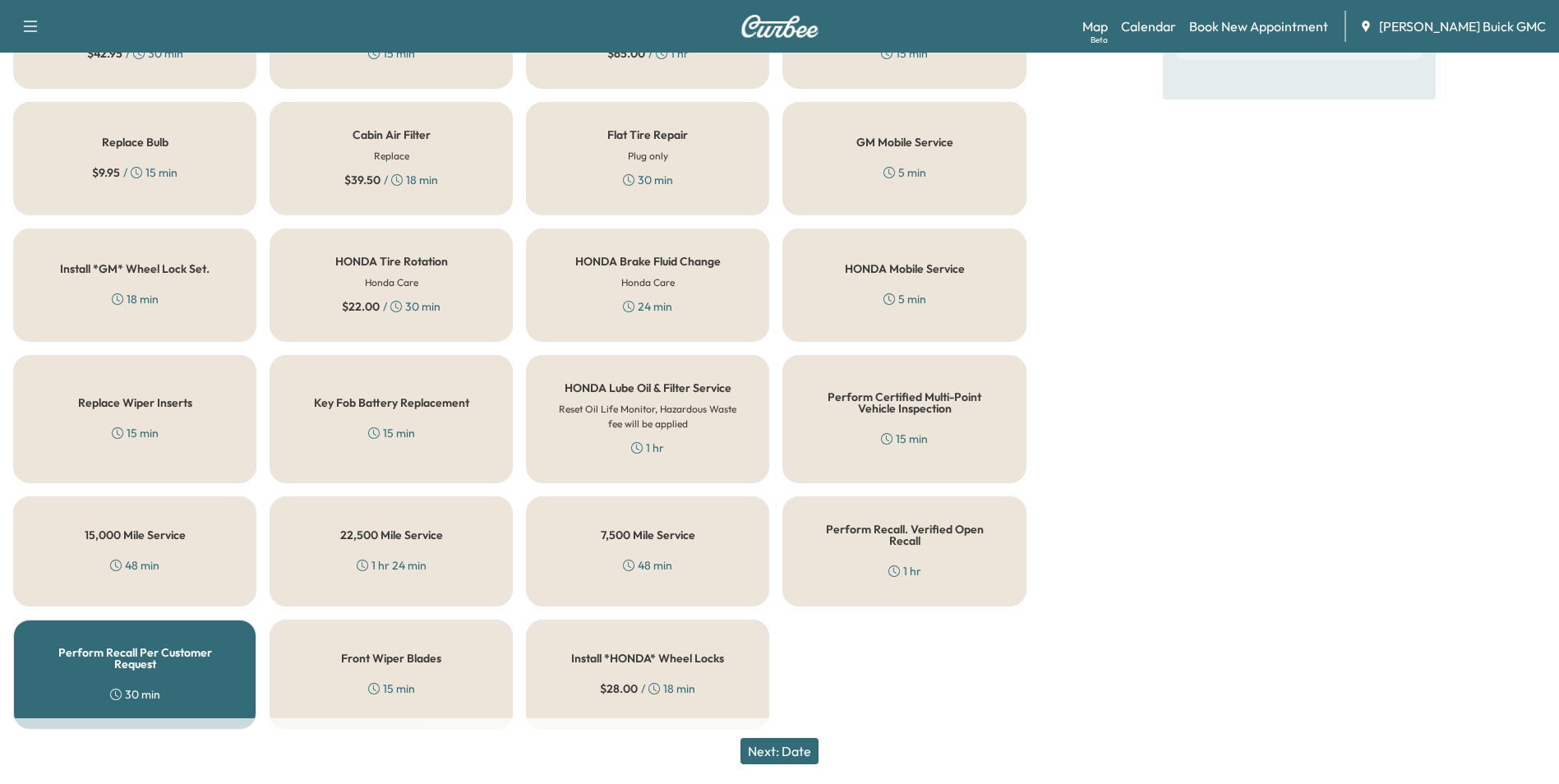
click at [790, 748] on button "Next: Date" at bounding box center [779, 751] width 78 height 27
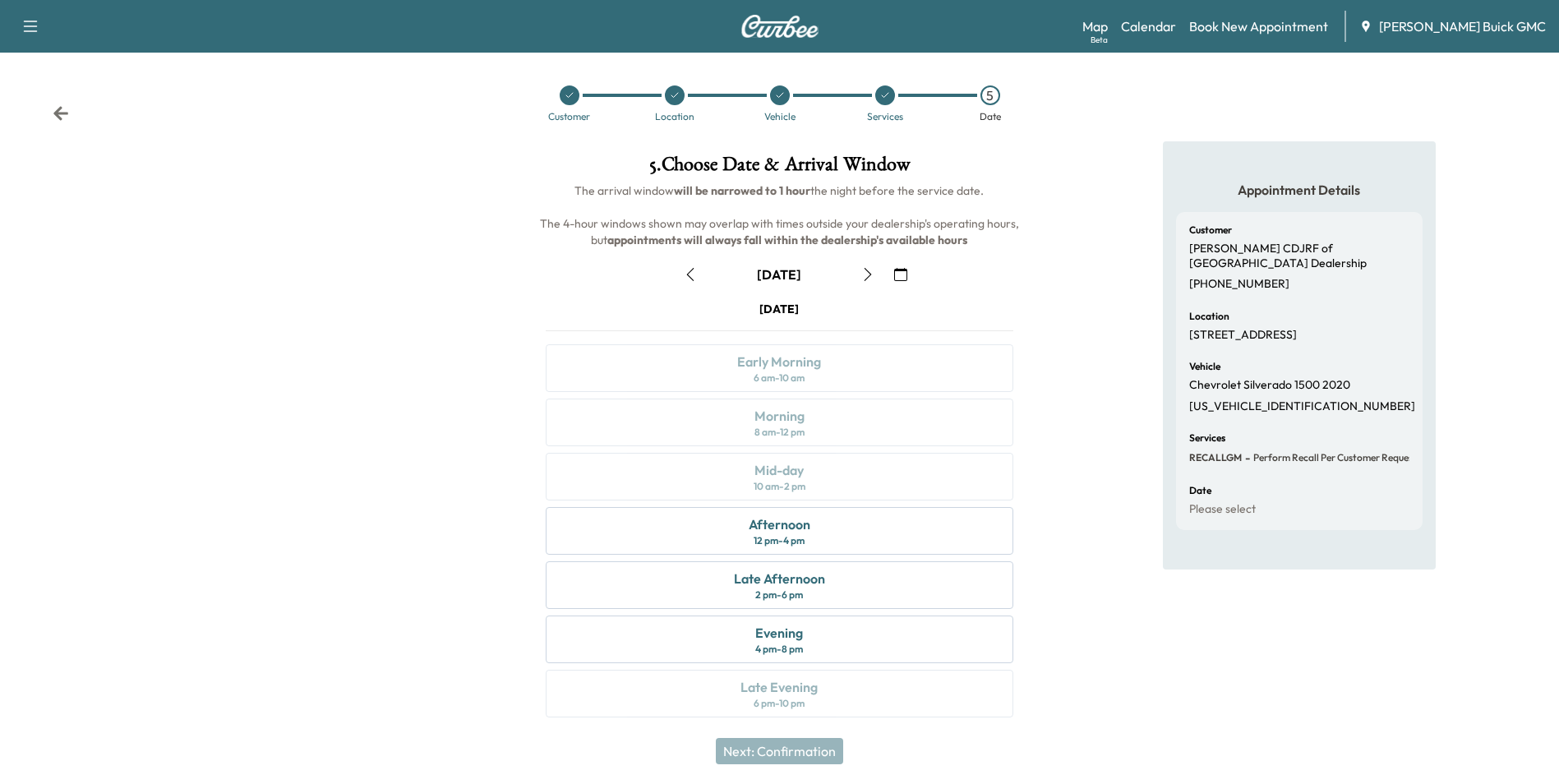
click at [902, 272] on icon "button" at bounding box center [900, 274] width 13 height 13
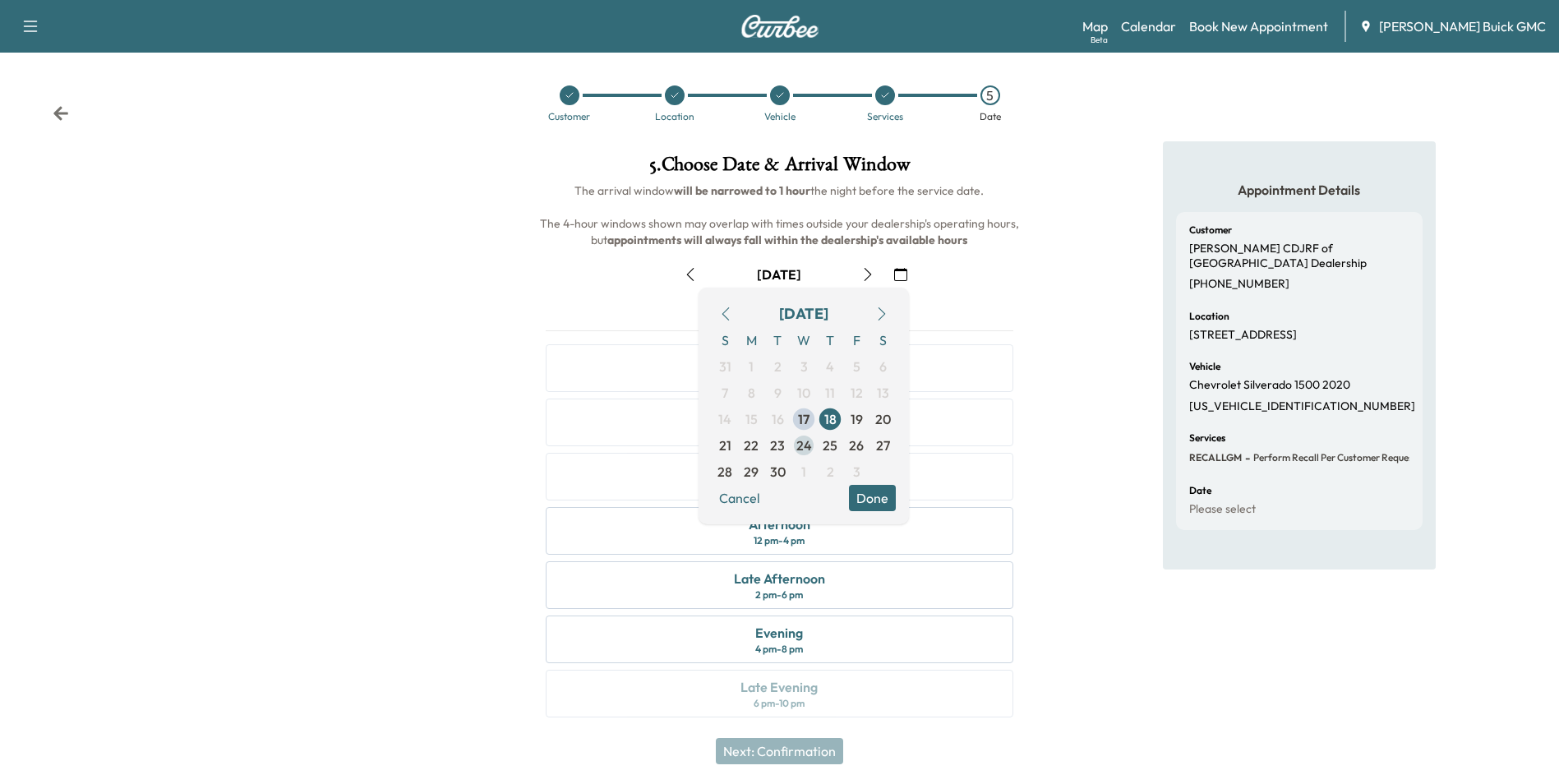
click at [800, 444] on span "24" at bounding box center [804, 445] width 16 height 20
click at [800, 444] on span "23" at bounding box center [789, 445] width 27 height 27
click at [804, 443] on span "24" at bounding box center [804, 445] width 16 height 20
click at [869, 495] on button "Done" at bounding box center [873, 497] width 47 height 27
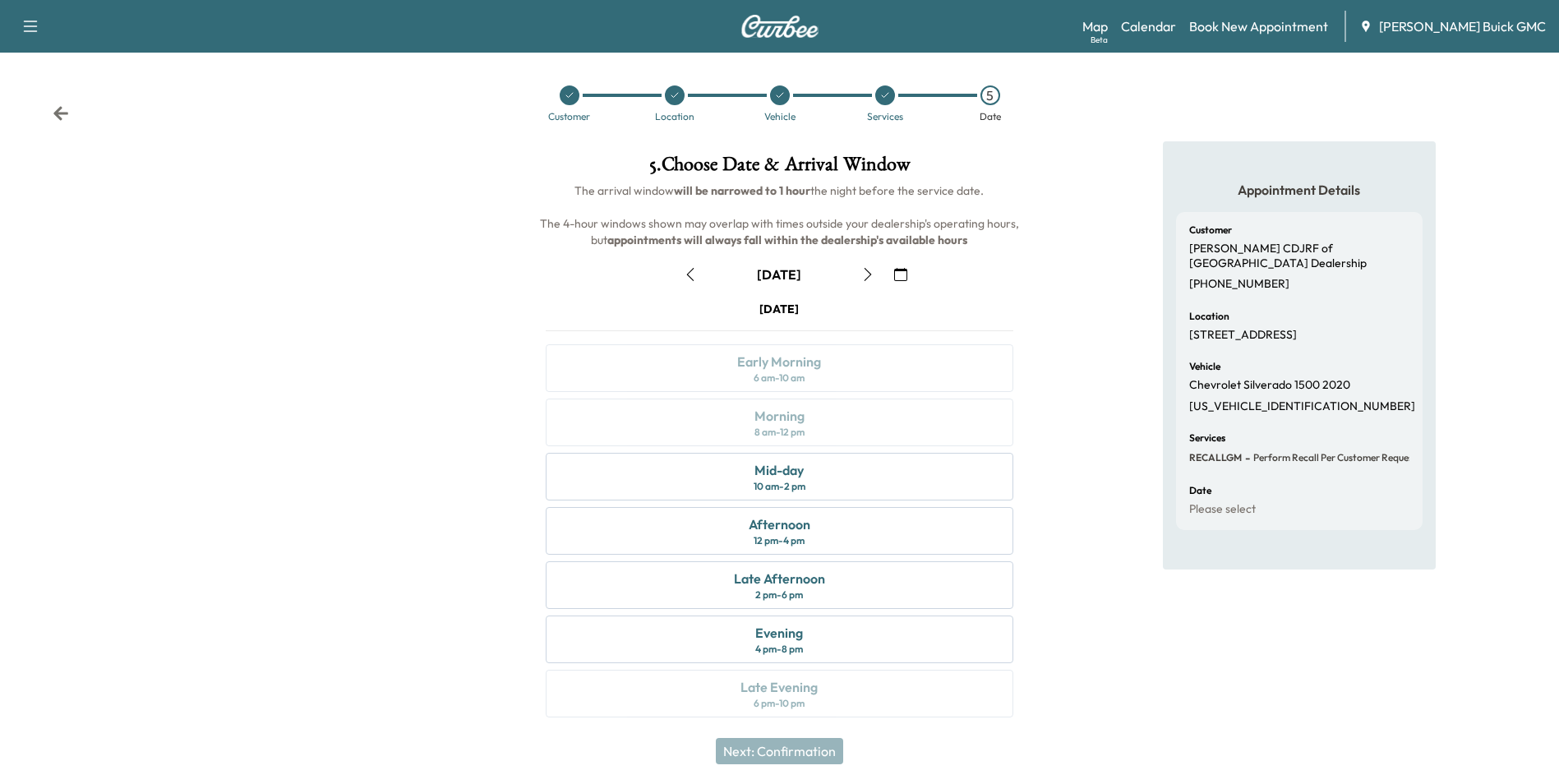
click at [1072, 393] on div "Appointment Details Customer [PERSON_NAME] CDJRF of Winchester Dealership [PHON…" at bounding box center [1299, 438] width 519 height 596
click at [883, 469] on div "Mid-day 10 am - 2 pm" at bounding box center [780, 477] width 467 height 47
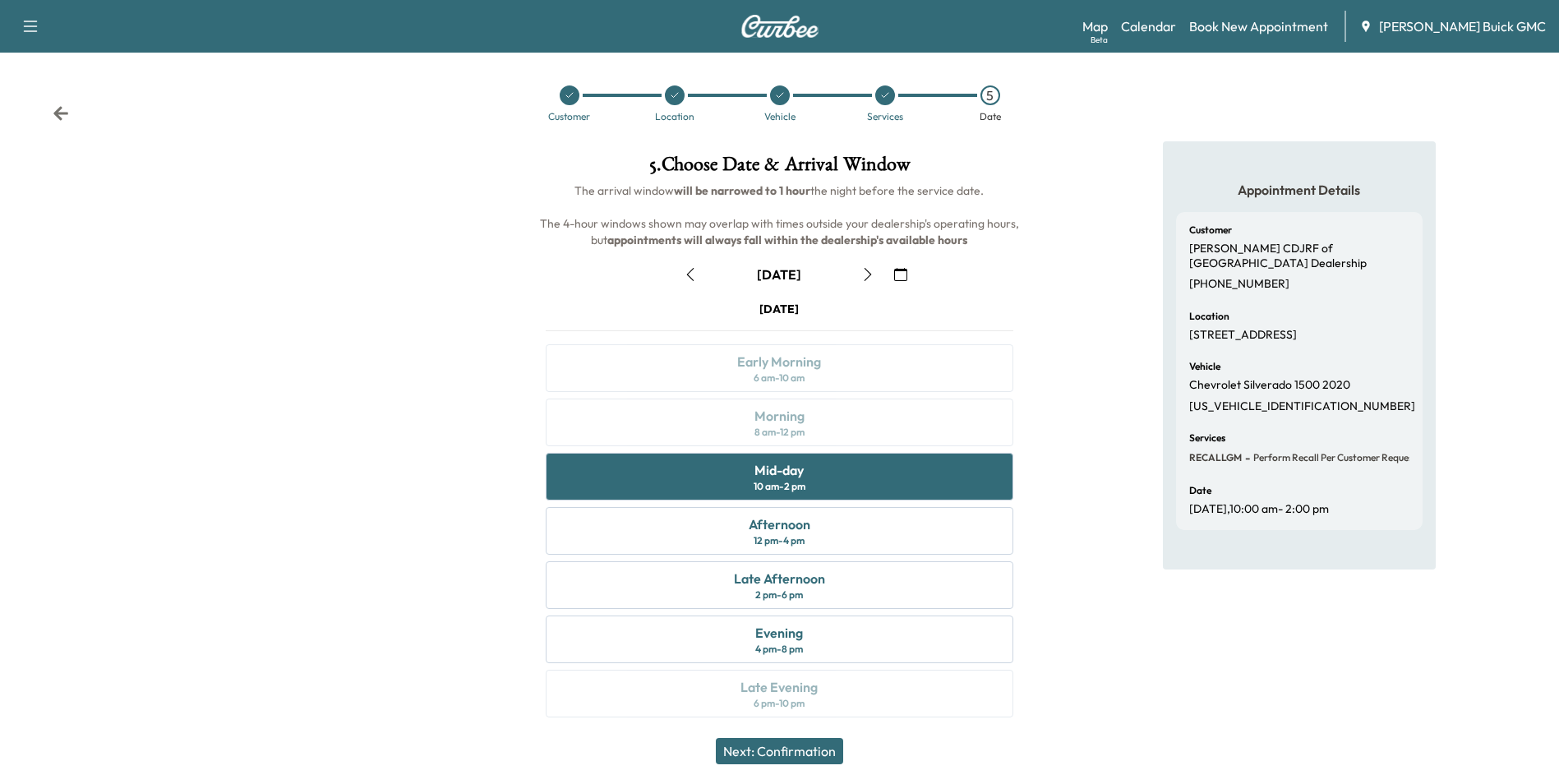
click at [819, 747] on button "Next: Confirmation" at bounding box center [779, 751] width 127 height 27
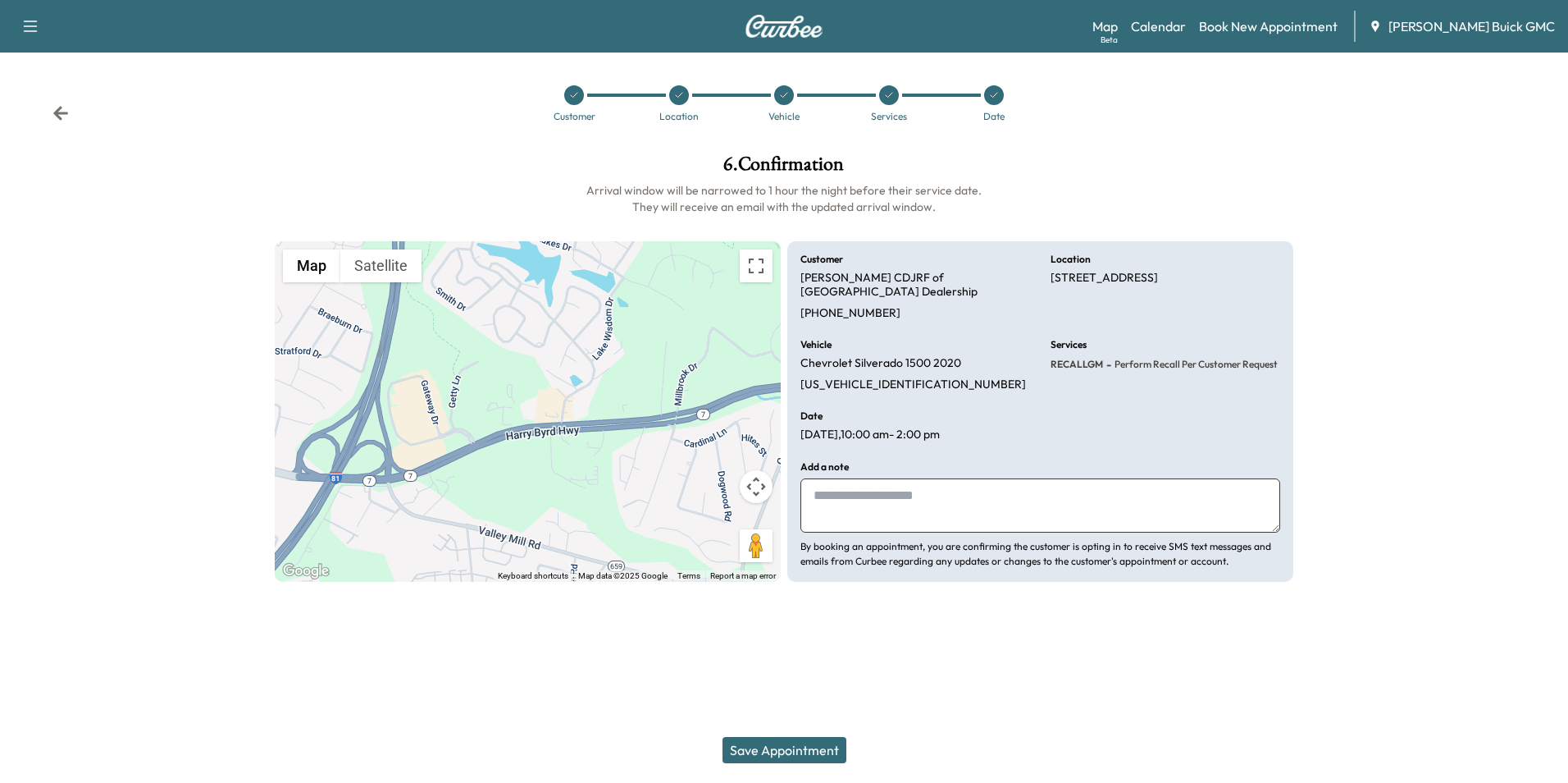
click at [893, 478] on textarea at bounding box center [1040, 505] width 480 height 54
type textarea "**********"
click at [775, 748] on button "Save Appointment" at bounding box center [784, 750] width 124 height 27
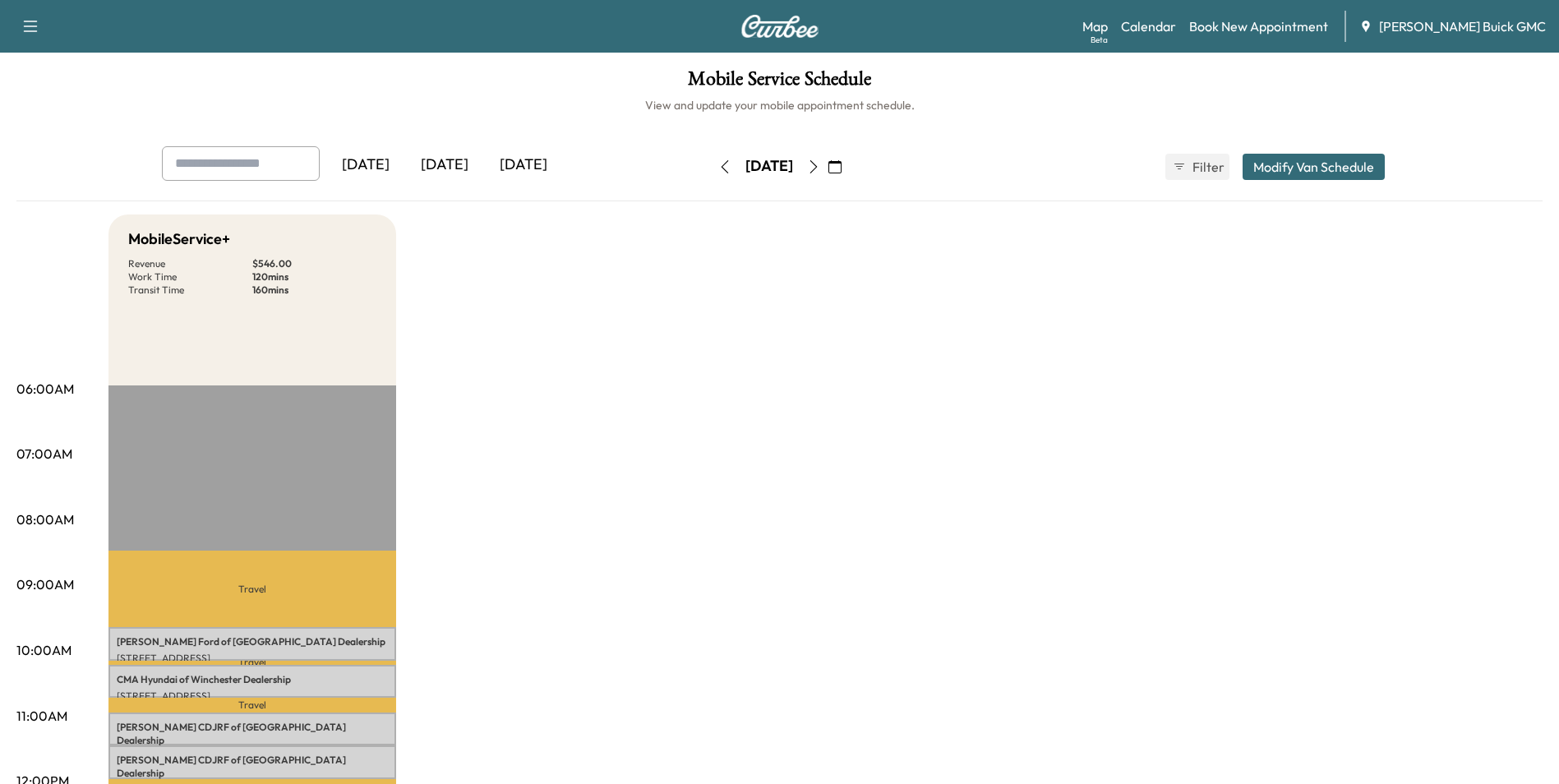
click at [1270, 25] on link "Book New Appointment" at bounding box center [1258, 27] width 139 height 20
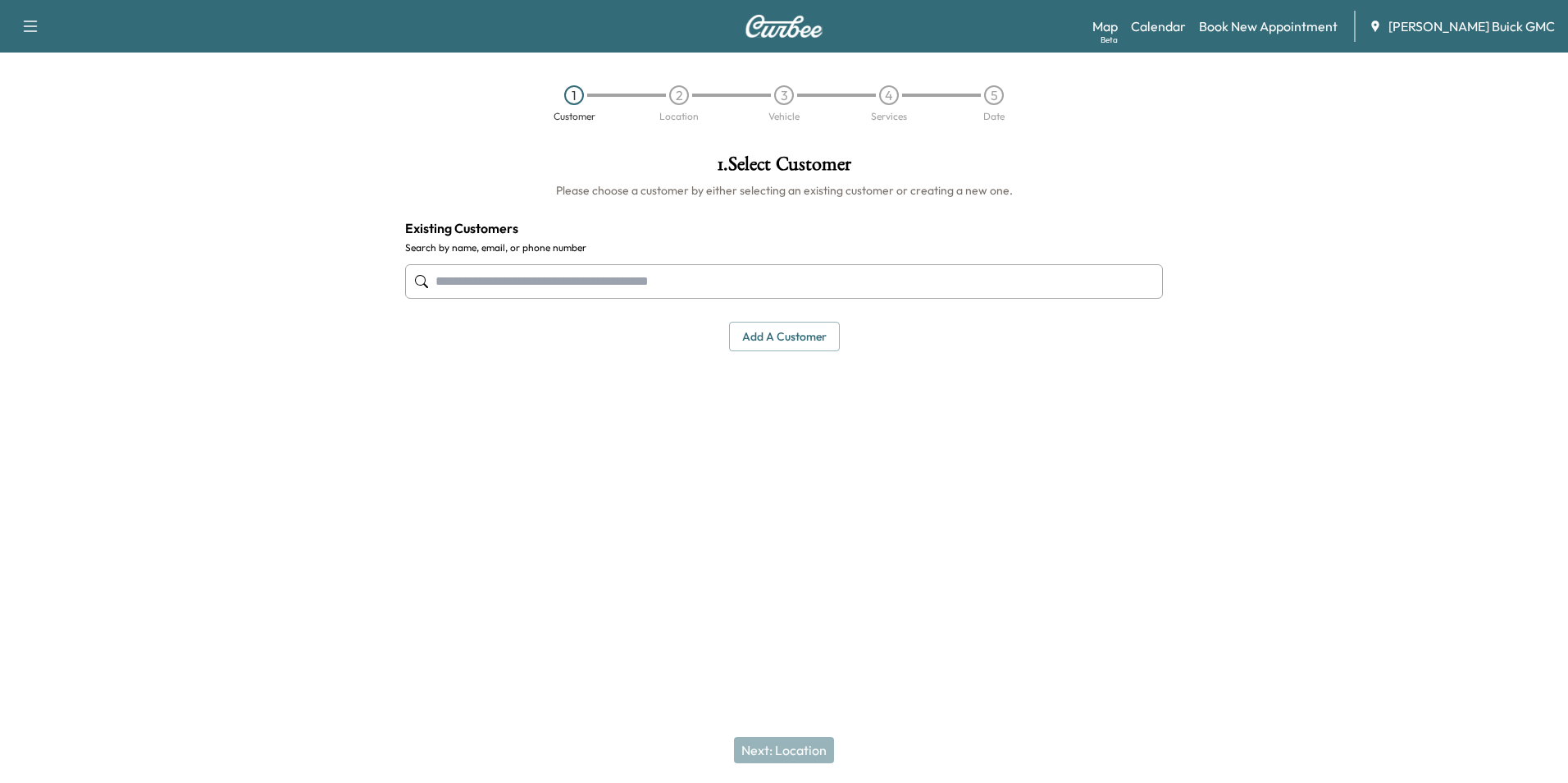
click at [602, 281] on input "text" at bounding box center [784, 281] width 758 height 34
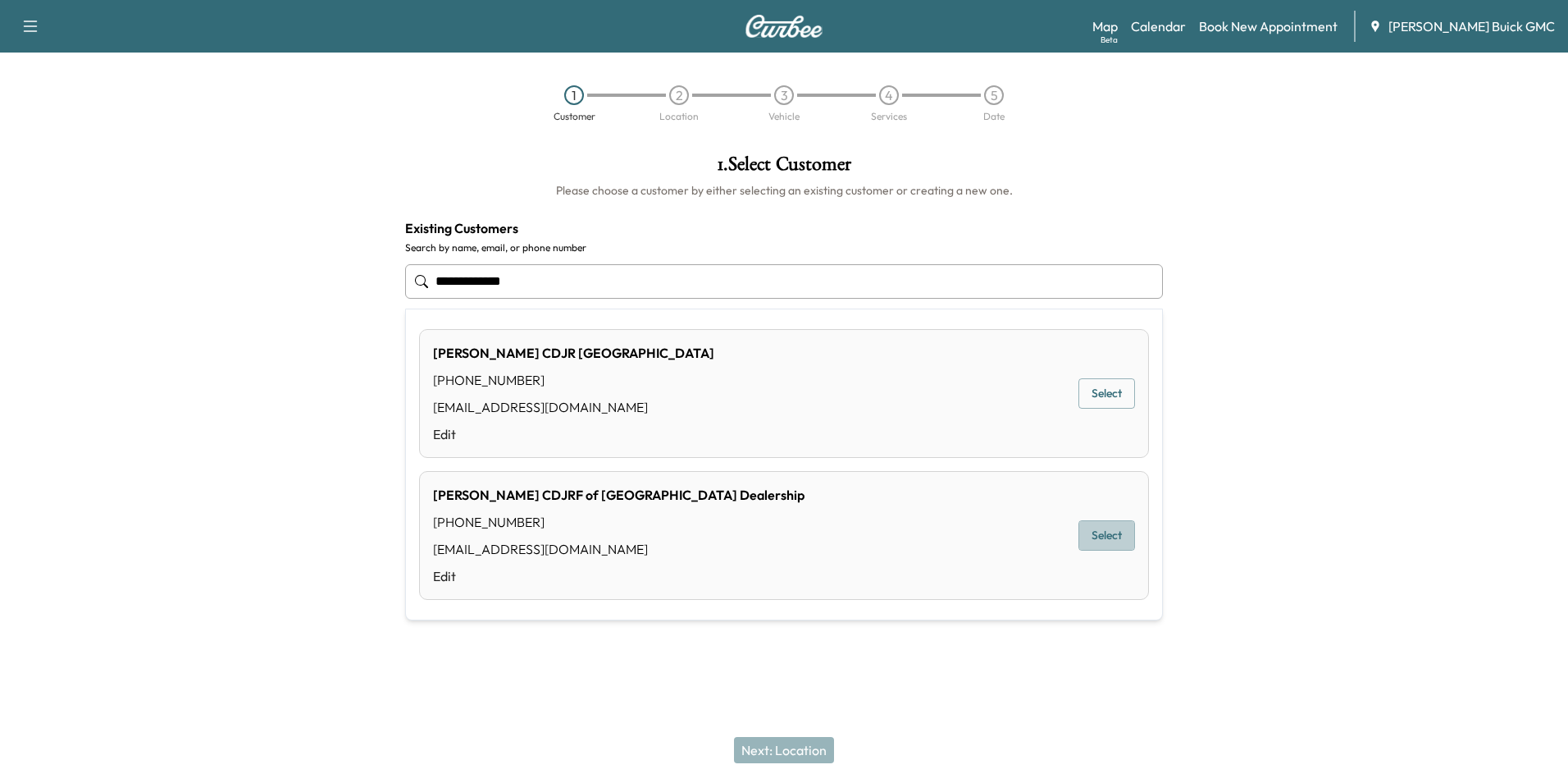
click at [1099, 534] on button "Select" at bounding box center [1107, 535] width 57 height 30
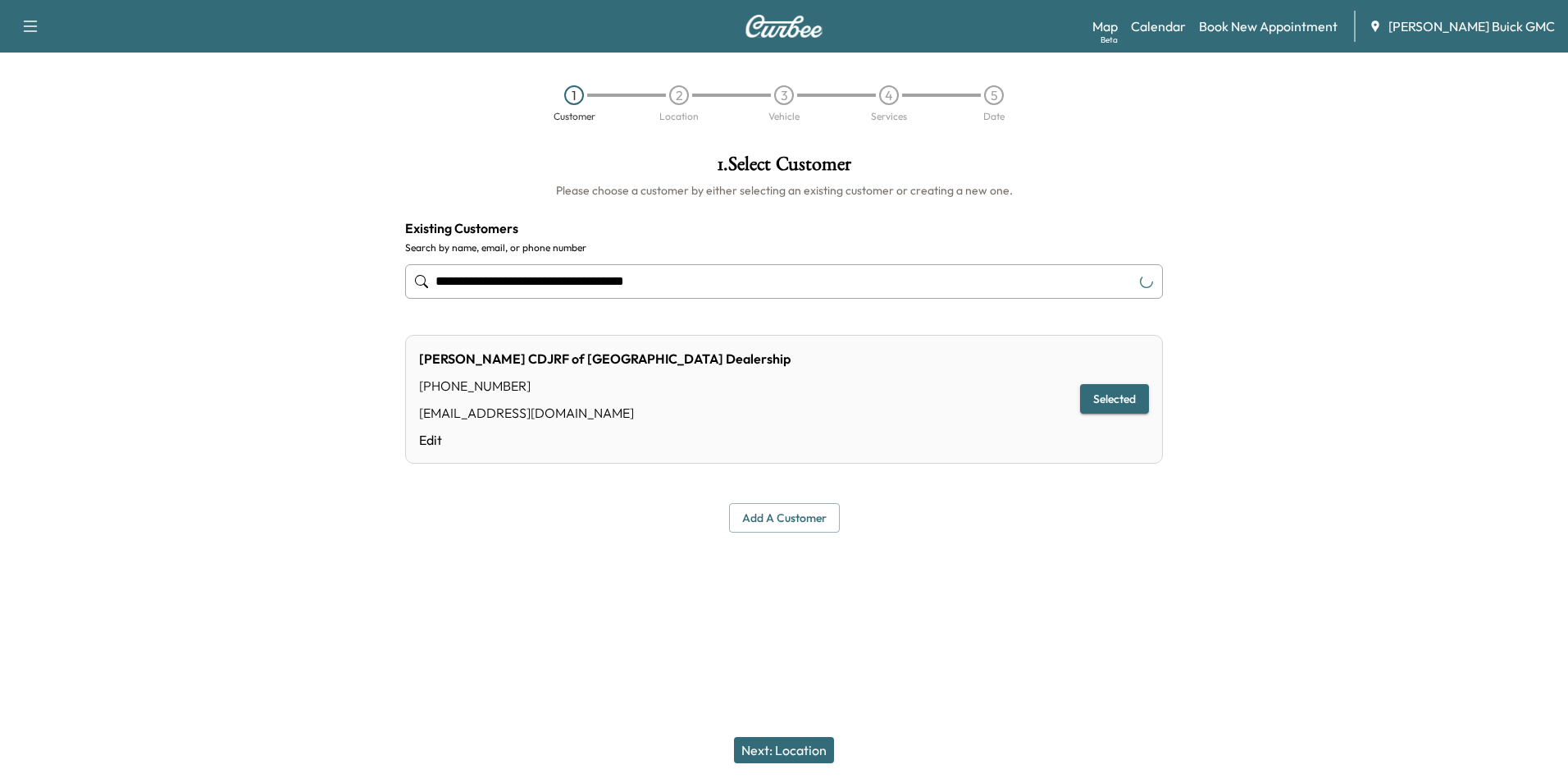
type input "**********"
click at [794, 746] on button "Next: Location" at bounding box center [784, 750] width 100 height 27
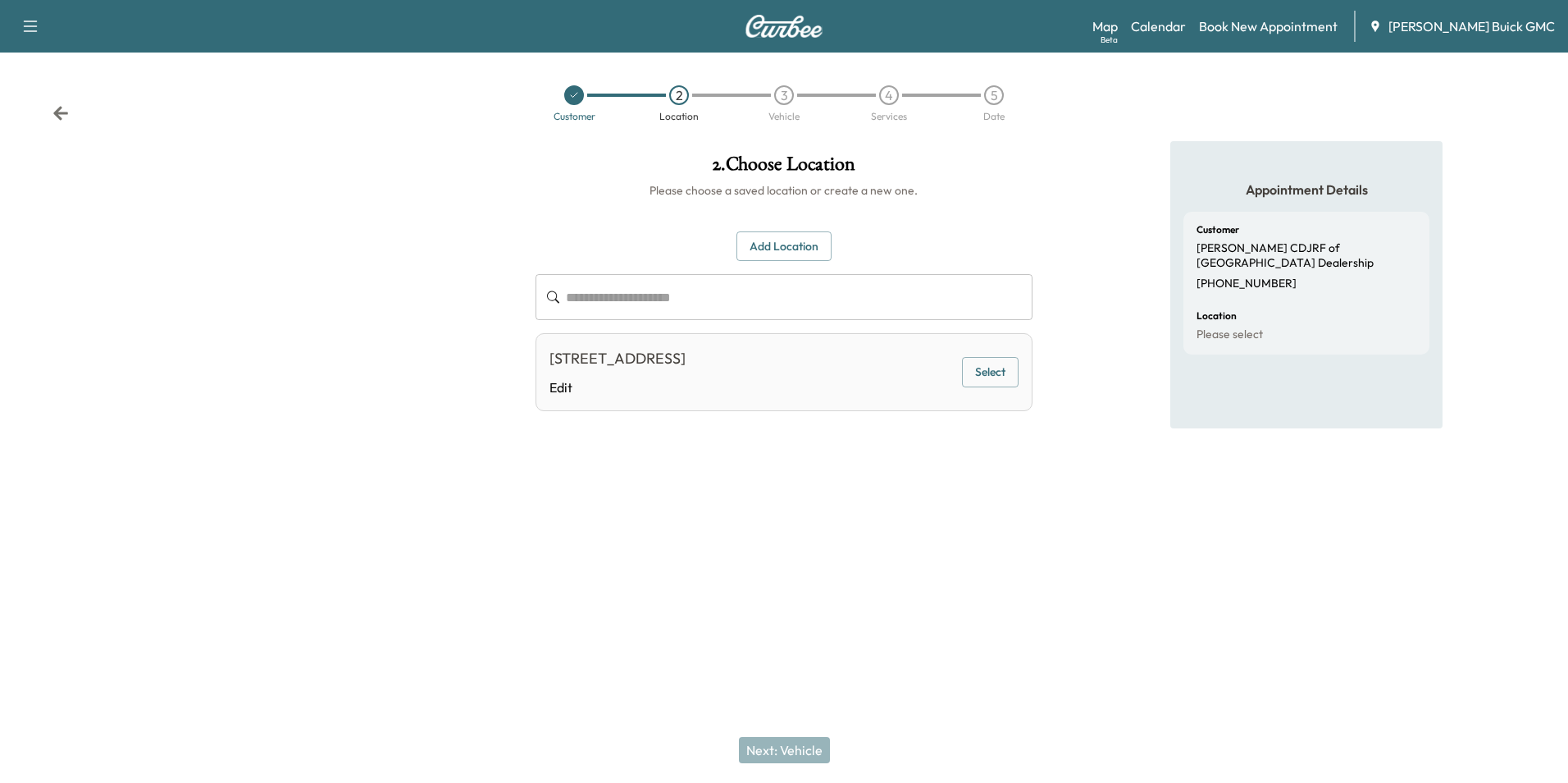
click at [981, 363] on button "Select" at bounding box center [990, 372] width 57 height 30
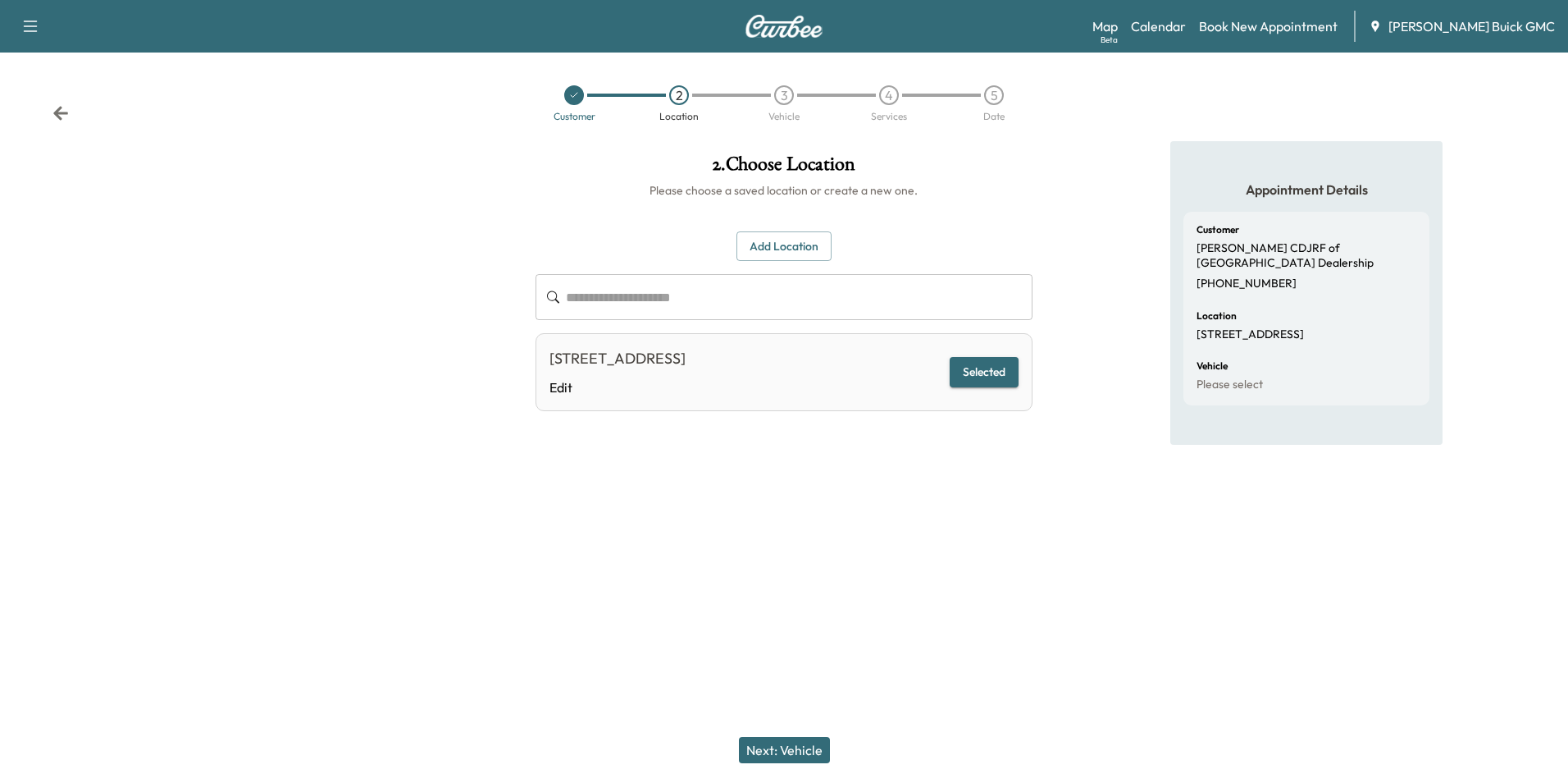
click at [803, 741] on button "Next: Vehicle" at bounding box center [784, 750] width 91 height 27
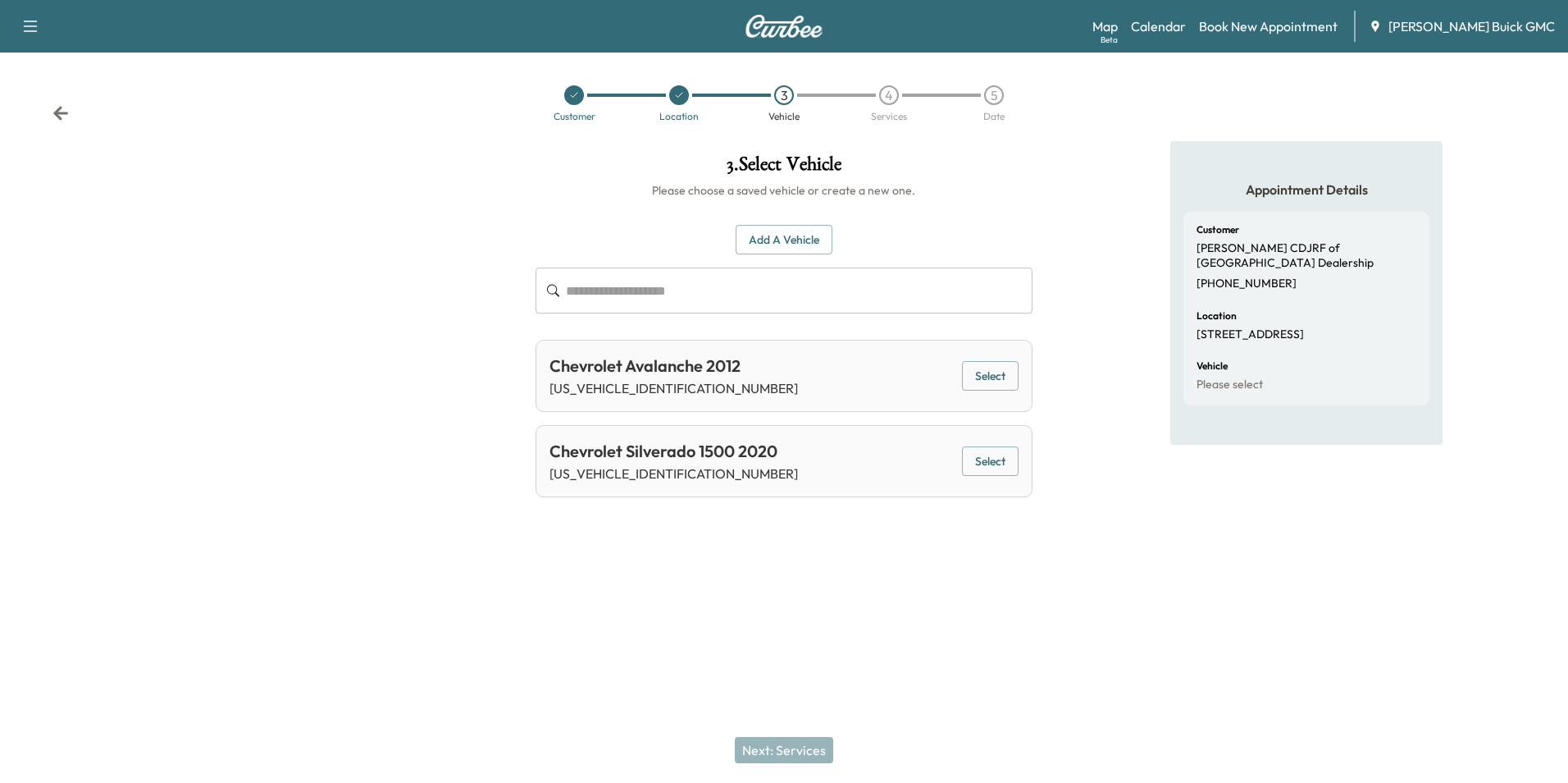
click at [793, 233] on button "Add a Vehicle" at bounding box center [784, 240] width 96 height 30
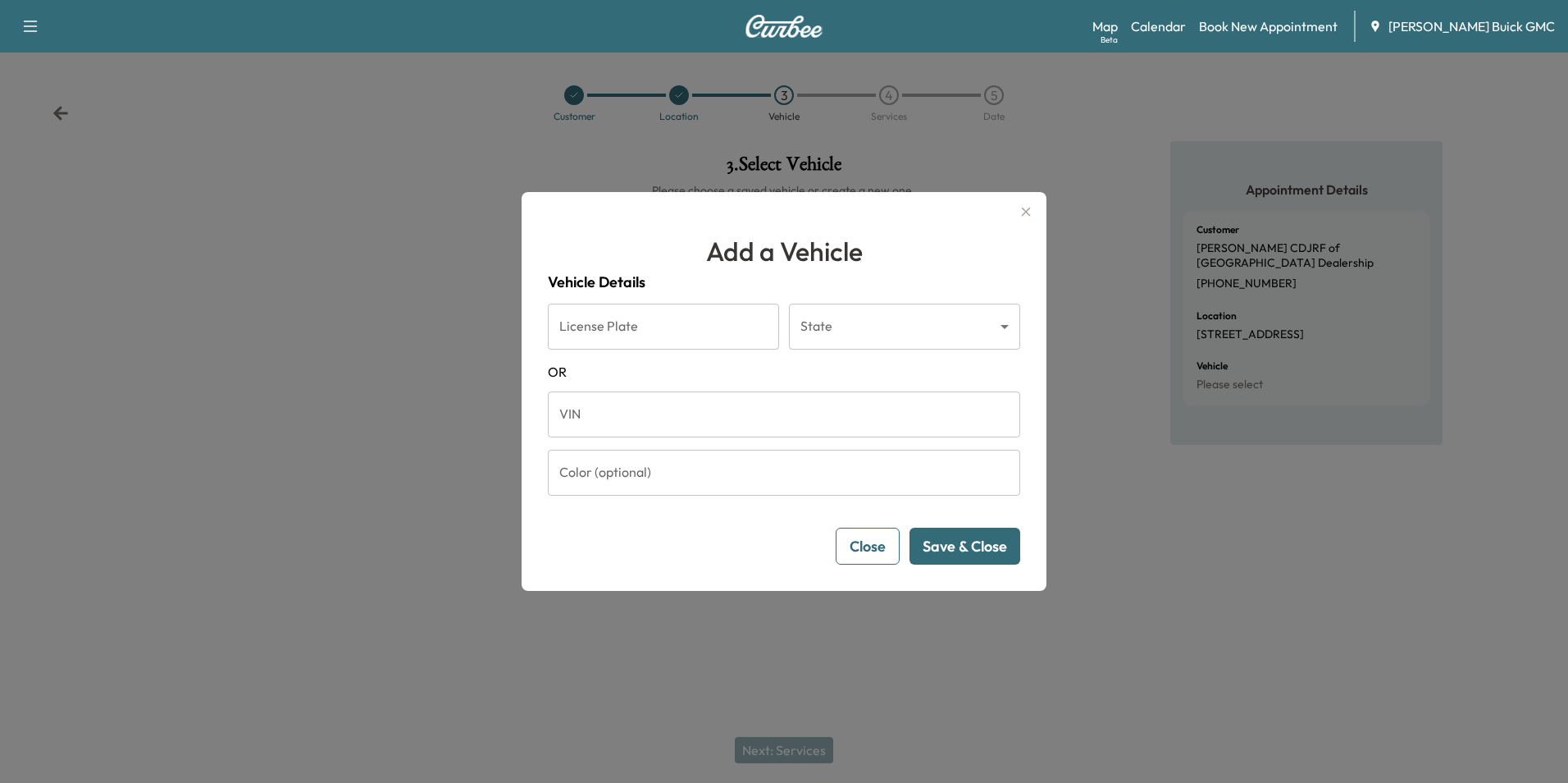
click at [679, 427] on input "VIN" at bounding box center [784, 414] width 472 height 46
type input "**********"
click at [981, 550] on button "Save & Close" at bounding box center [964, 546] width 111 height 37
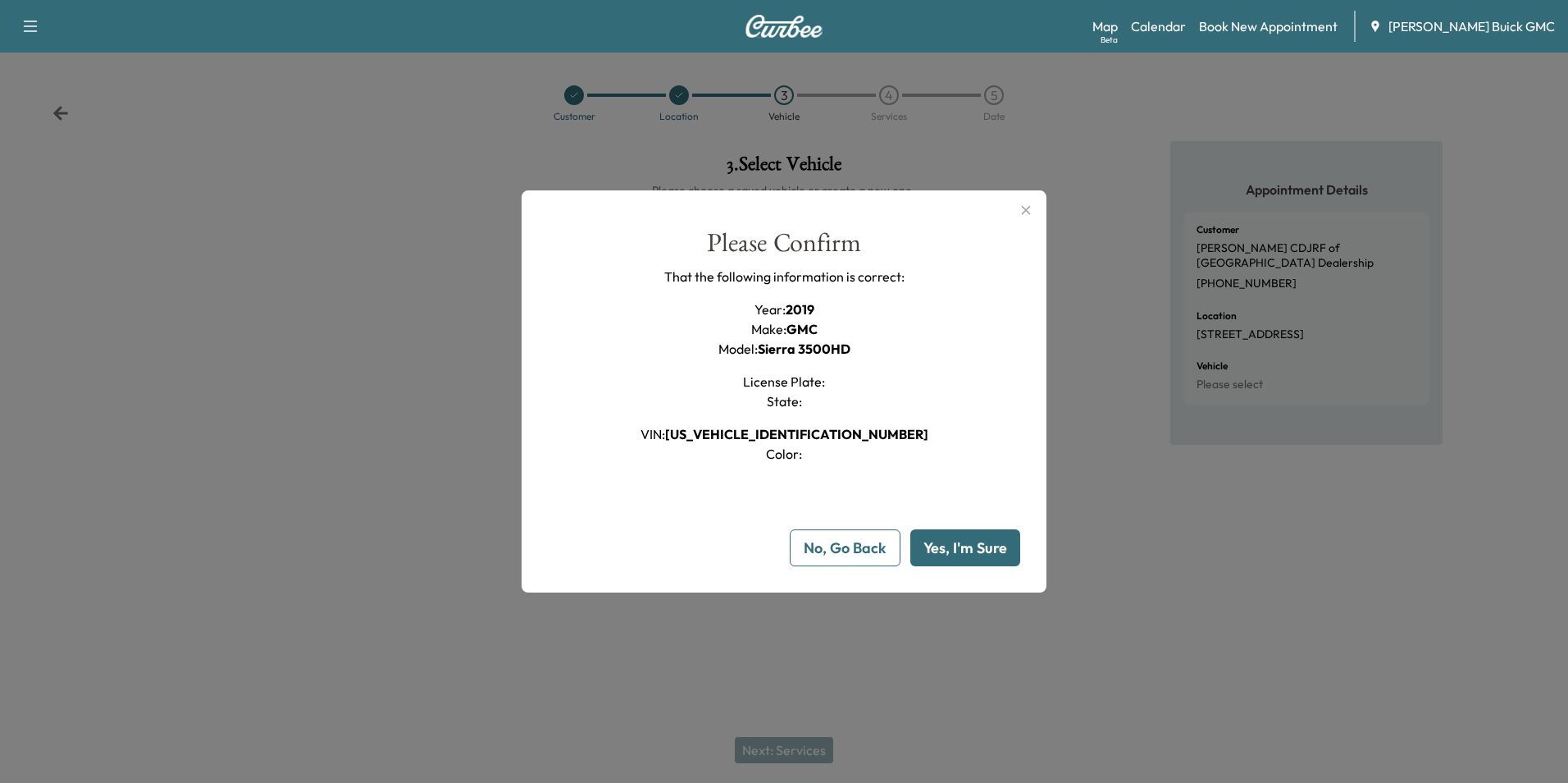
click at [965, 544] on button "Yes, I'm Sure" at bounding box center [965, 548] width 110 height 37
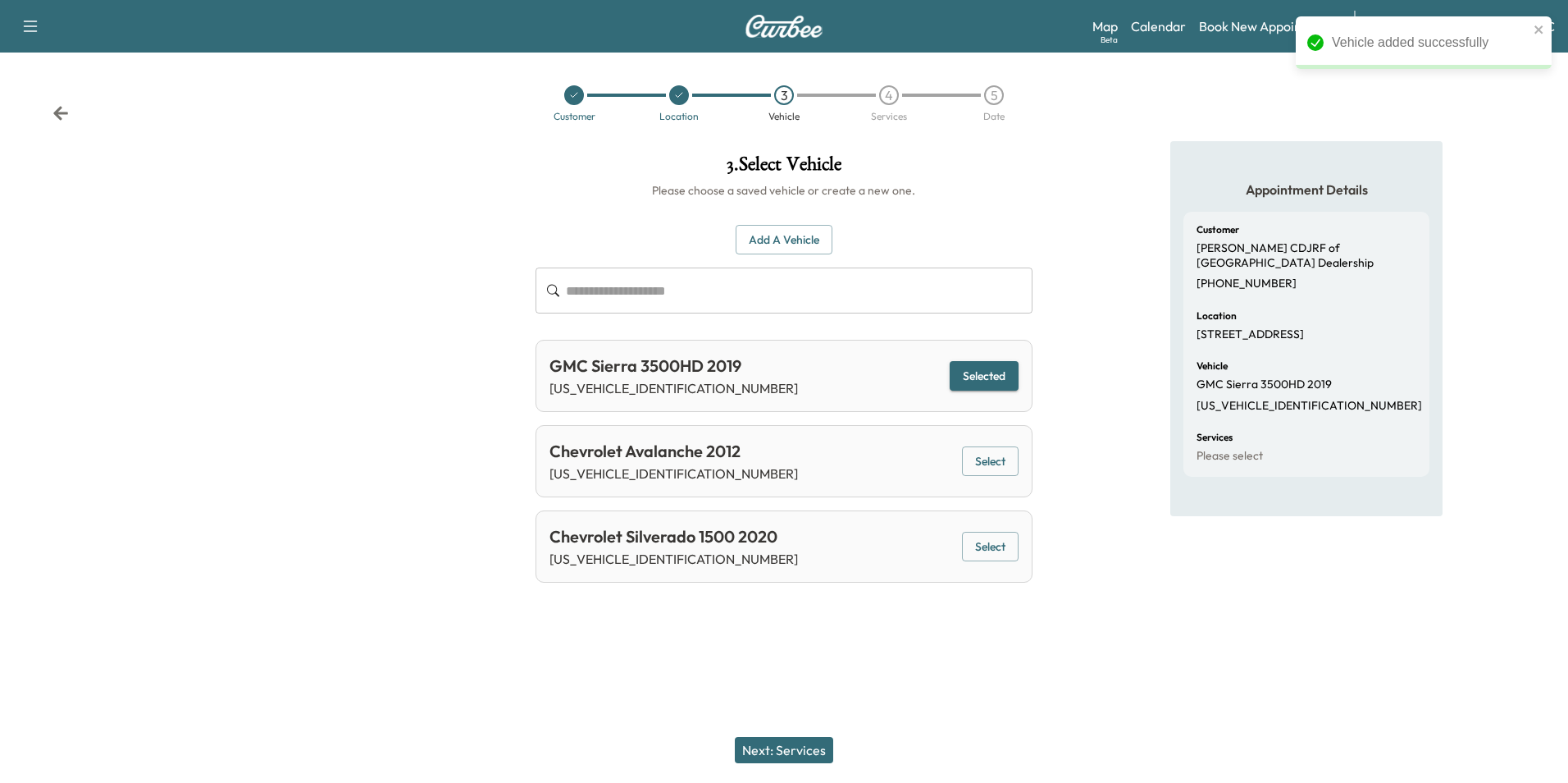
click at [802, 747] on button "Next: Services" at bounding box center [784, 750] width 98 height 27
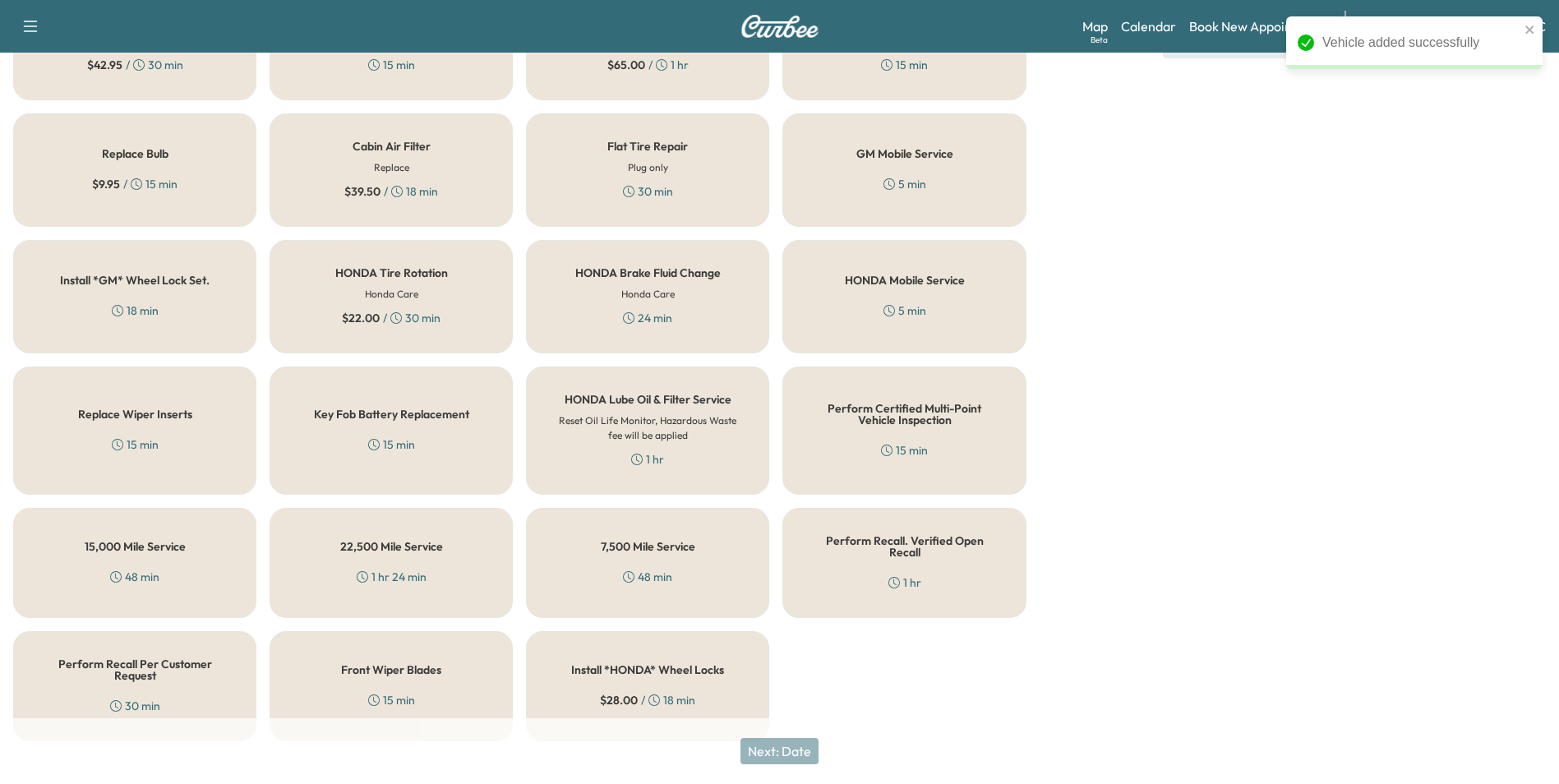
scroll to position [470, 0]
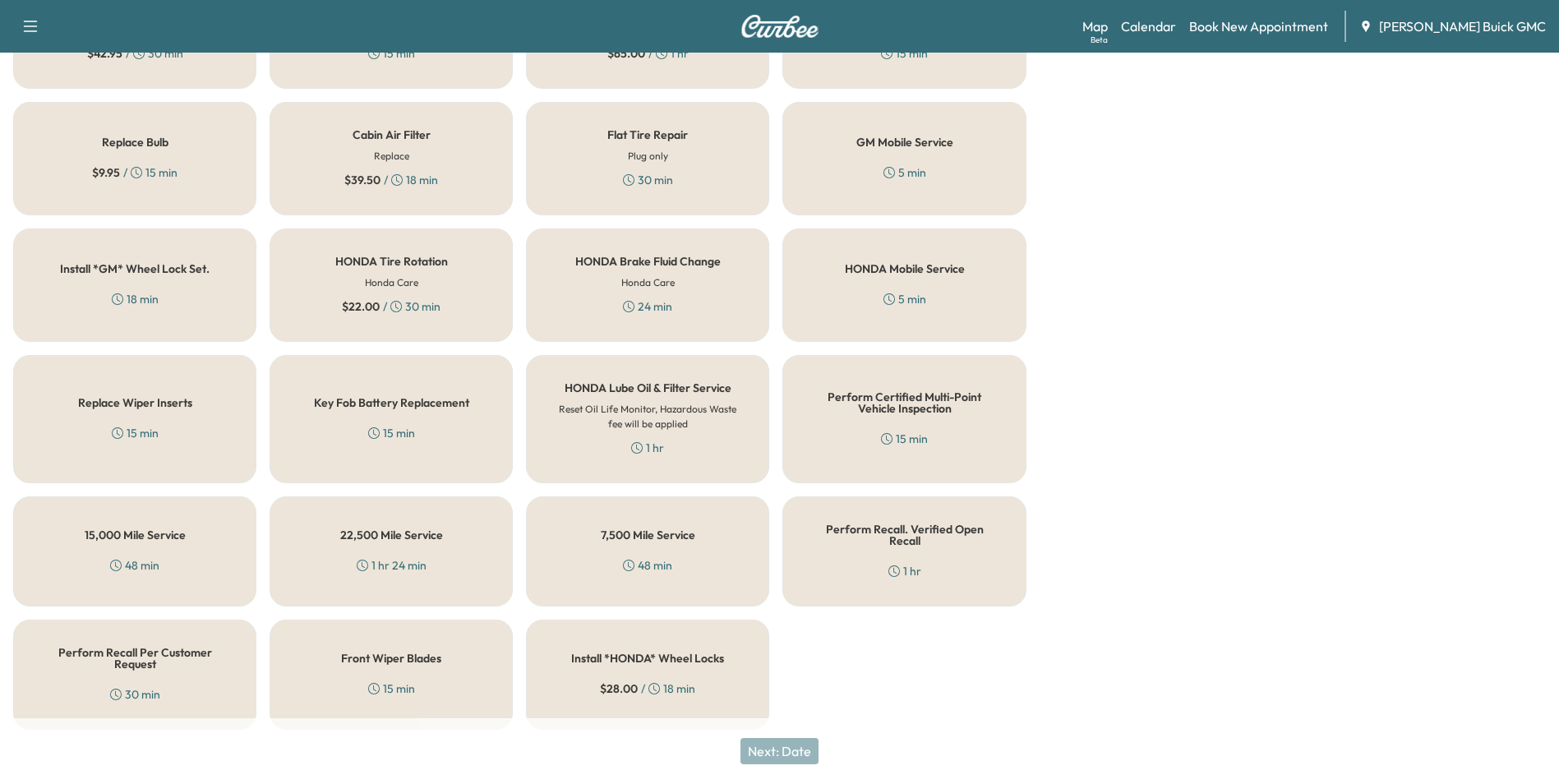
click at [164, 655] on h5 "Perform Recall Per Customer Request" at bounding box center [135, 657] width 189 height 23
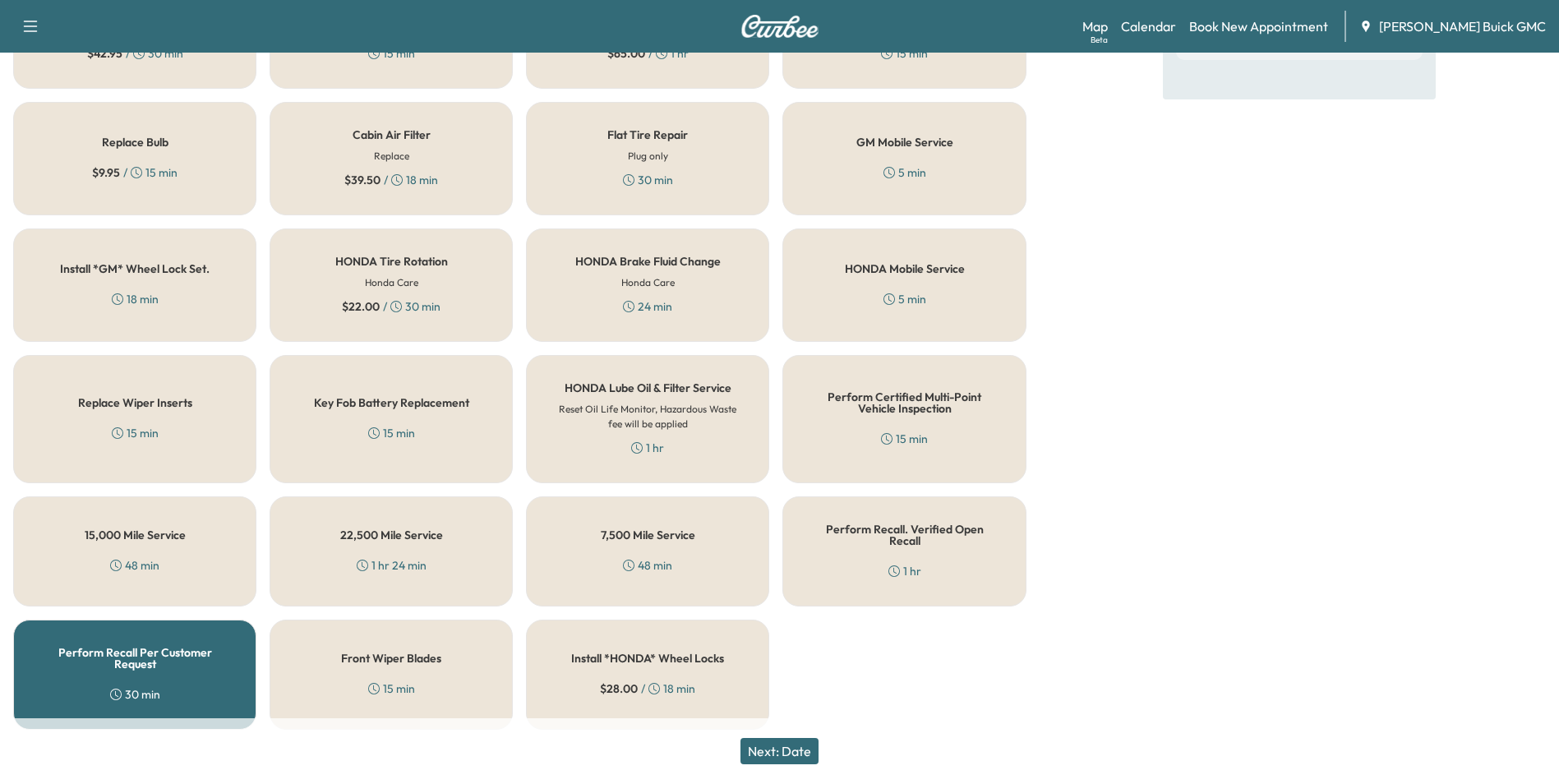
click at [796, 746] on button "Next: Date" at bounding box center [779, 751] width 78 height 27
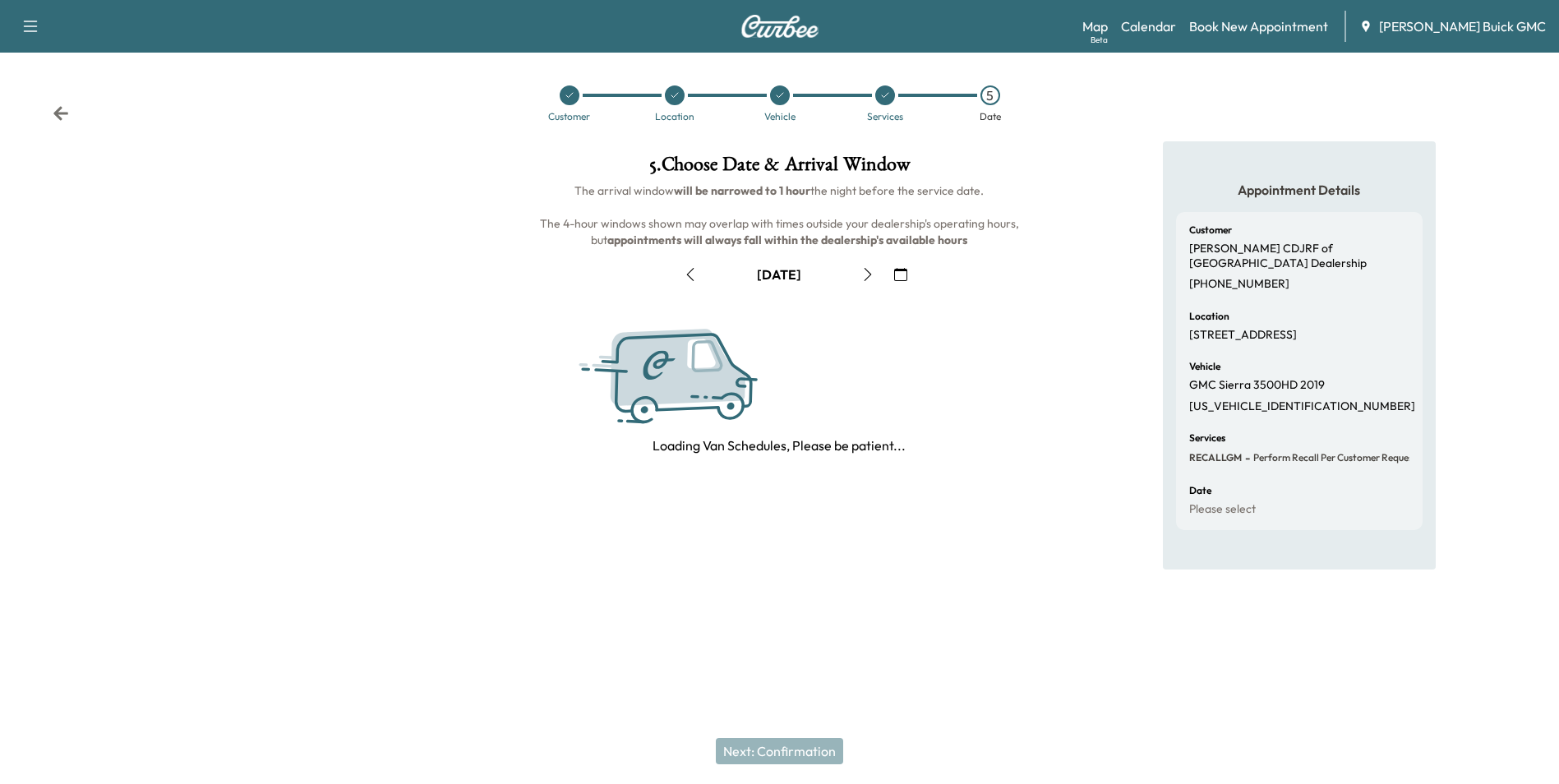
scroll to position [0, 0]
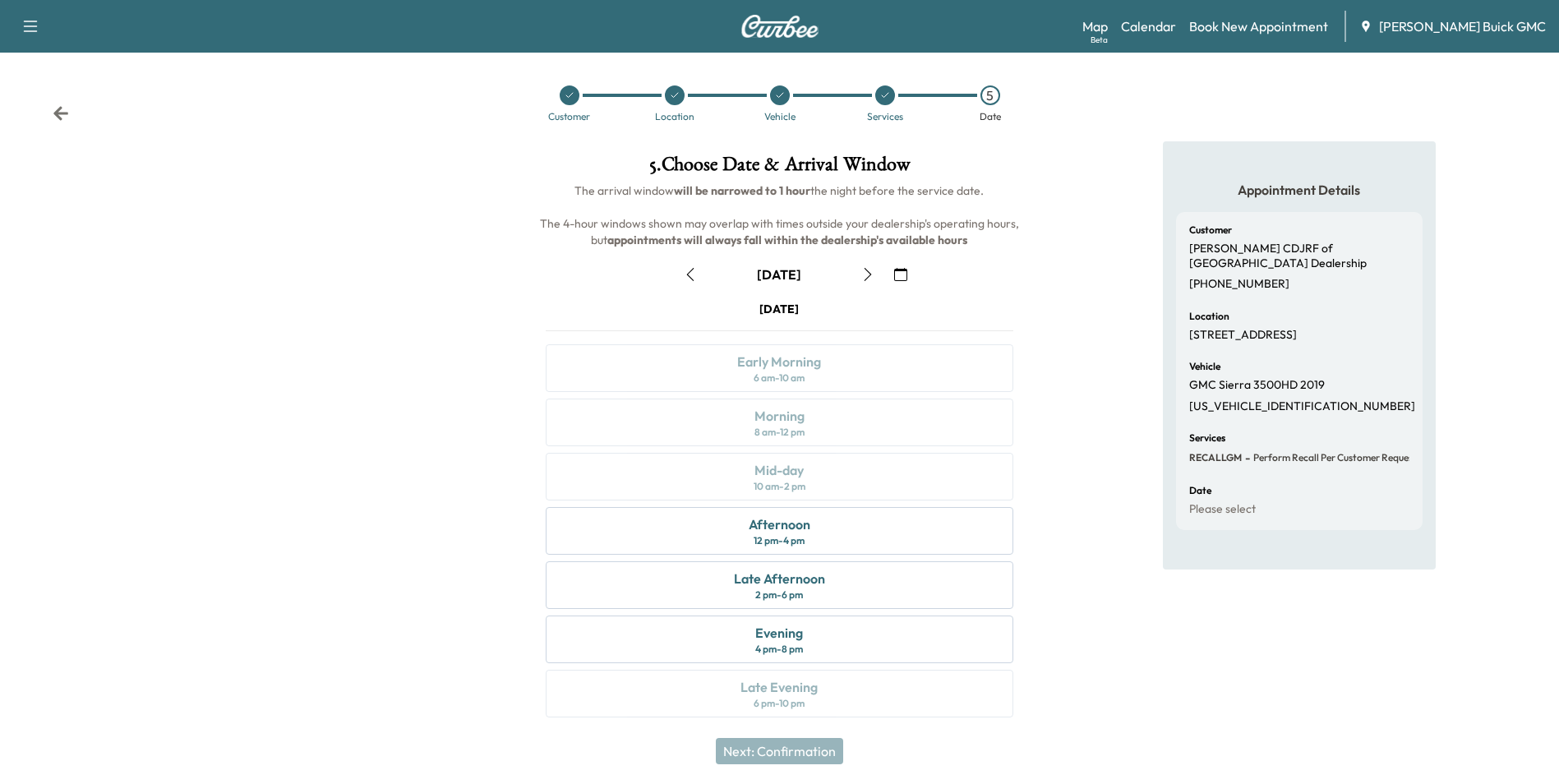
click at [902, 272] on icon "button" at bounding box center [900, 274] width 13 height 13
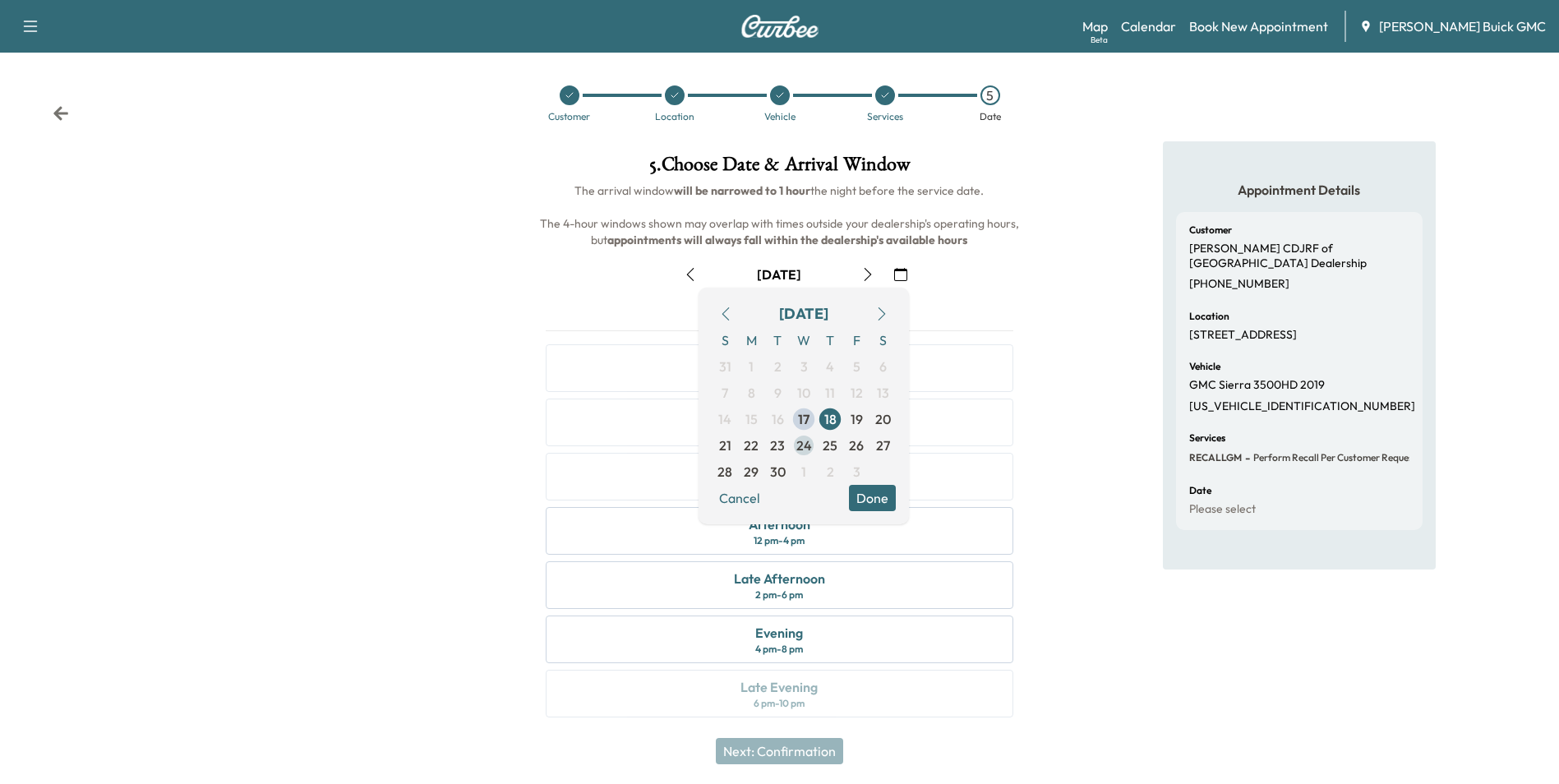
click at [801, 443] on span "24" at bounding box center [804, 445] width 16 height 20
click at [801, 443] on span "23" at bounding box center [789, 445] width 27 height 27
click at [805, 444] on span "24" at bounding box center [804, 445] width 16 height 20
click at [870, 492] on button "Done" at bounding box center [873, 497] width 47 height 27
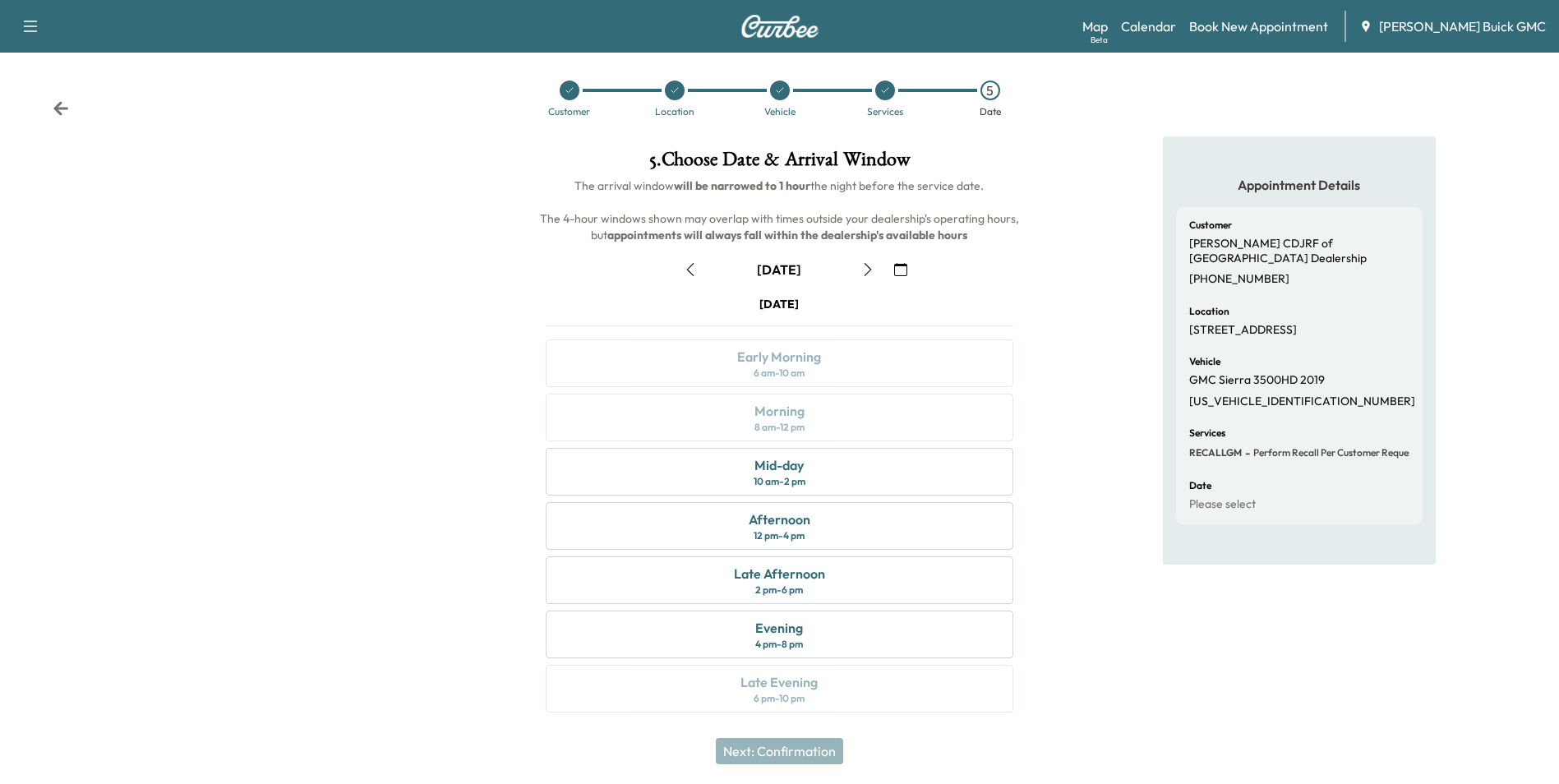
scroll to position [6, 0]
click at [747, 461] on div "Mid-day 10 am - 2 pm" at bounding box center [780, 471] width 467 height 47
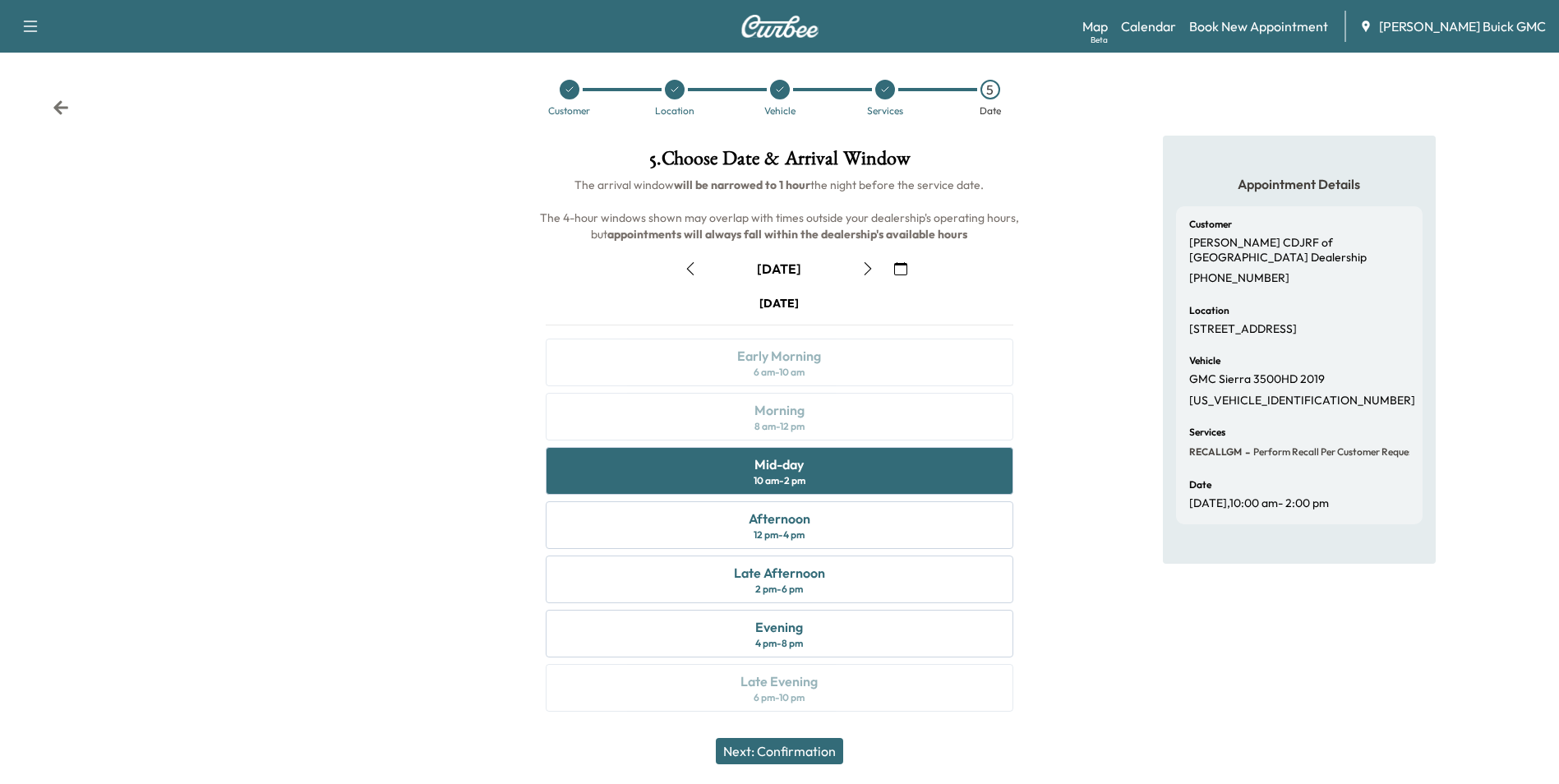
click at [821, 750] on button "Next: Confirmation" at bounding box center [779, 751] width 127 height 27
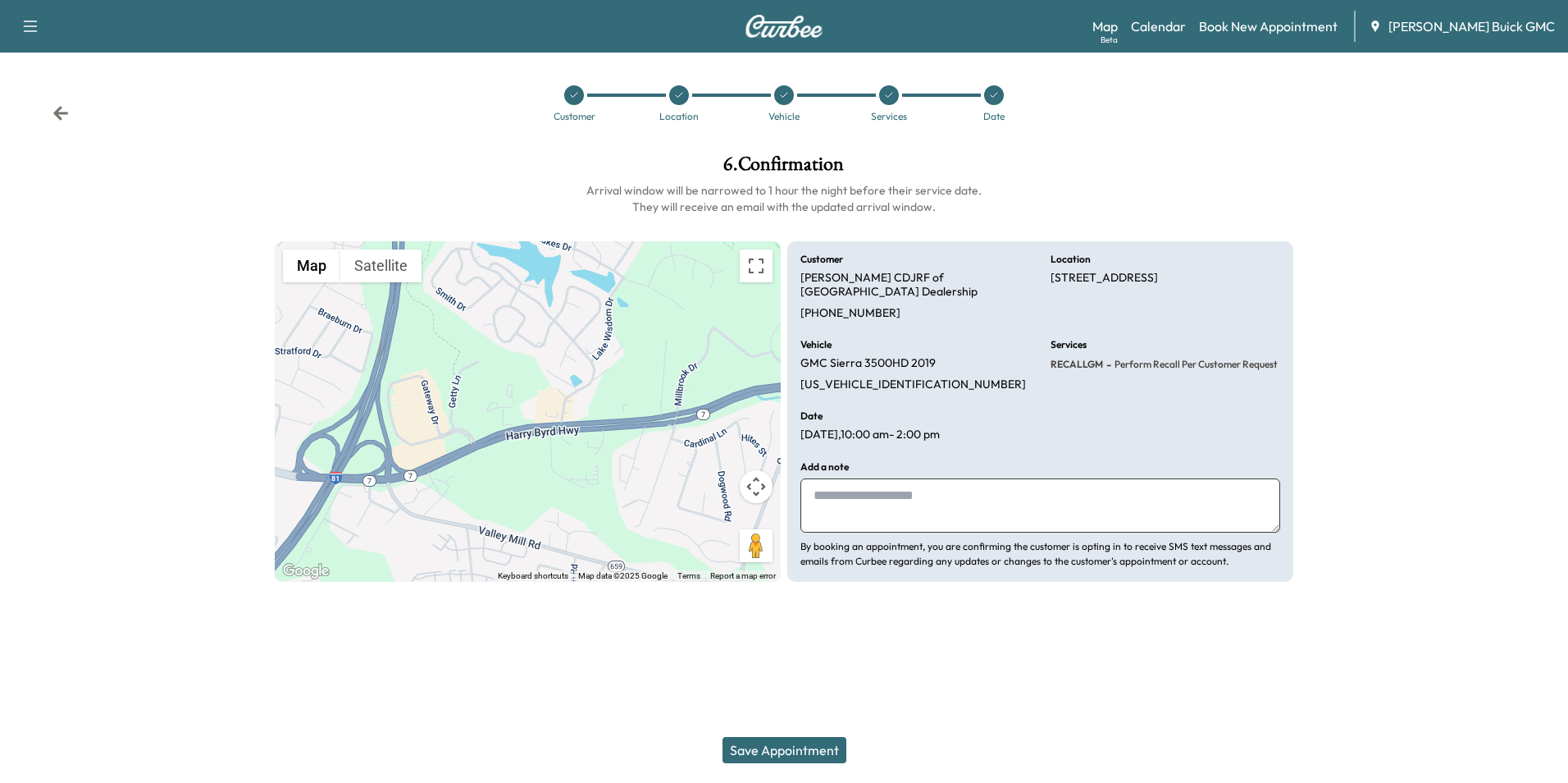
click at [890, 478] on textarea at bounding box center [1040, 505] width 480 height 54
type textarea "**********"
click at [774, 746] on button "Save Appointment" at bounding box center [784, 750] width 124 height 27
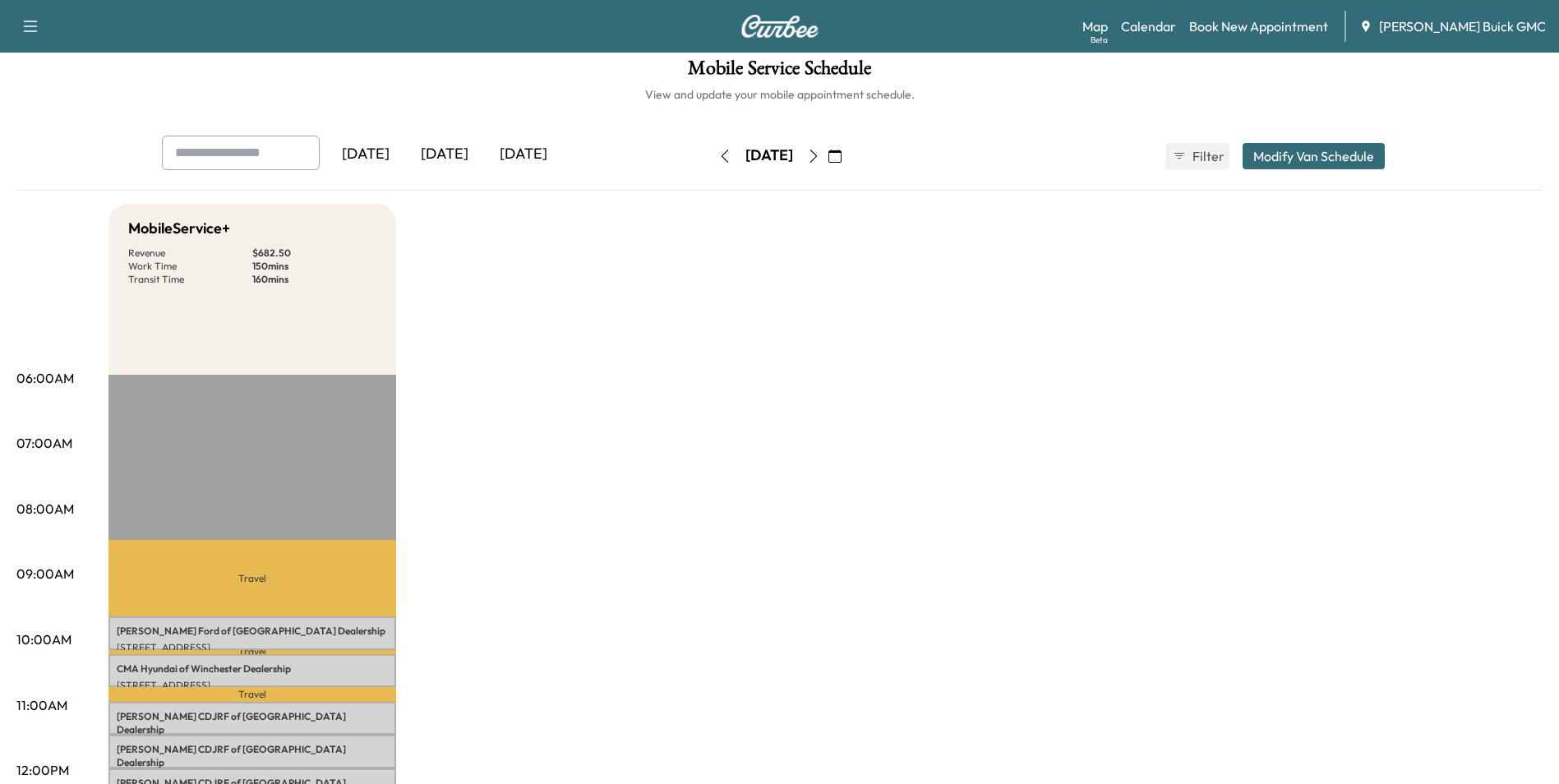
scroll to position [164, 0]
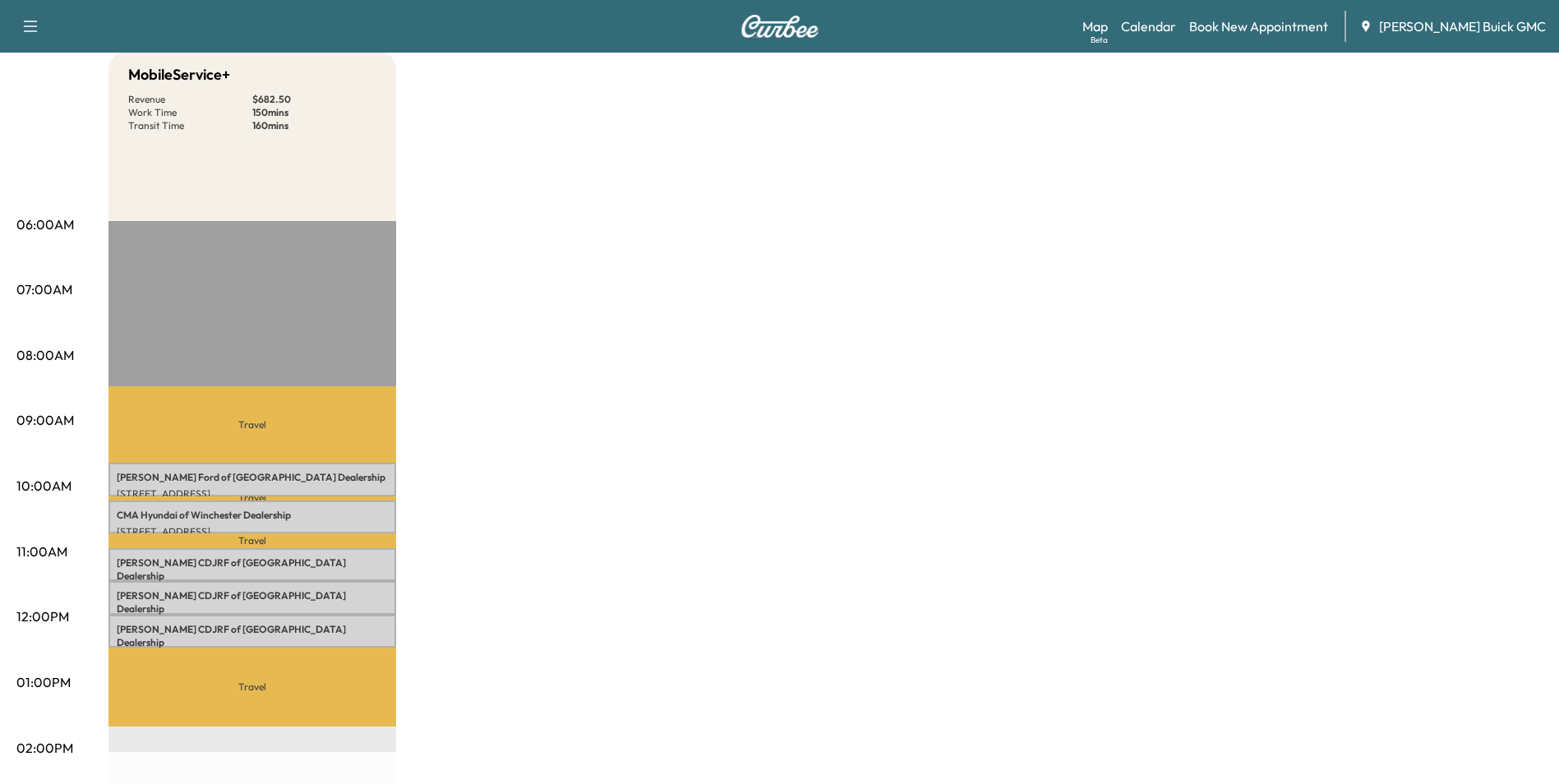
drag, startPoint x: 928, startPoint y: 281, endPoint x: 919, endPoint y: 297, distance: 18.4
click at [920, 289] on div "MobileService+ Revenue $ 682.50 Work Time 150 mins Transit Time 160 mins Travel…" at bounding box center [825, 666] width 1434 height 1232
click at [1394, 158] on div "MobileService+ Revenue $ 682.50 Work Time 150 mins Transit Time 160 mins Travel…" at bounding box center [825, 666] width 1434 height 1232
click at [1046, 335] on div "MobileService+ Revenue $ 682.50 Work Time 150 mins Transit Time 160 mins Travel…" at bounding box center [825, 666] width 1434 height 1232
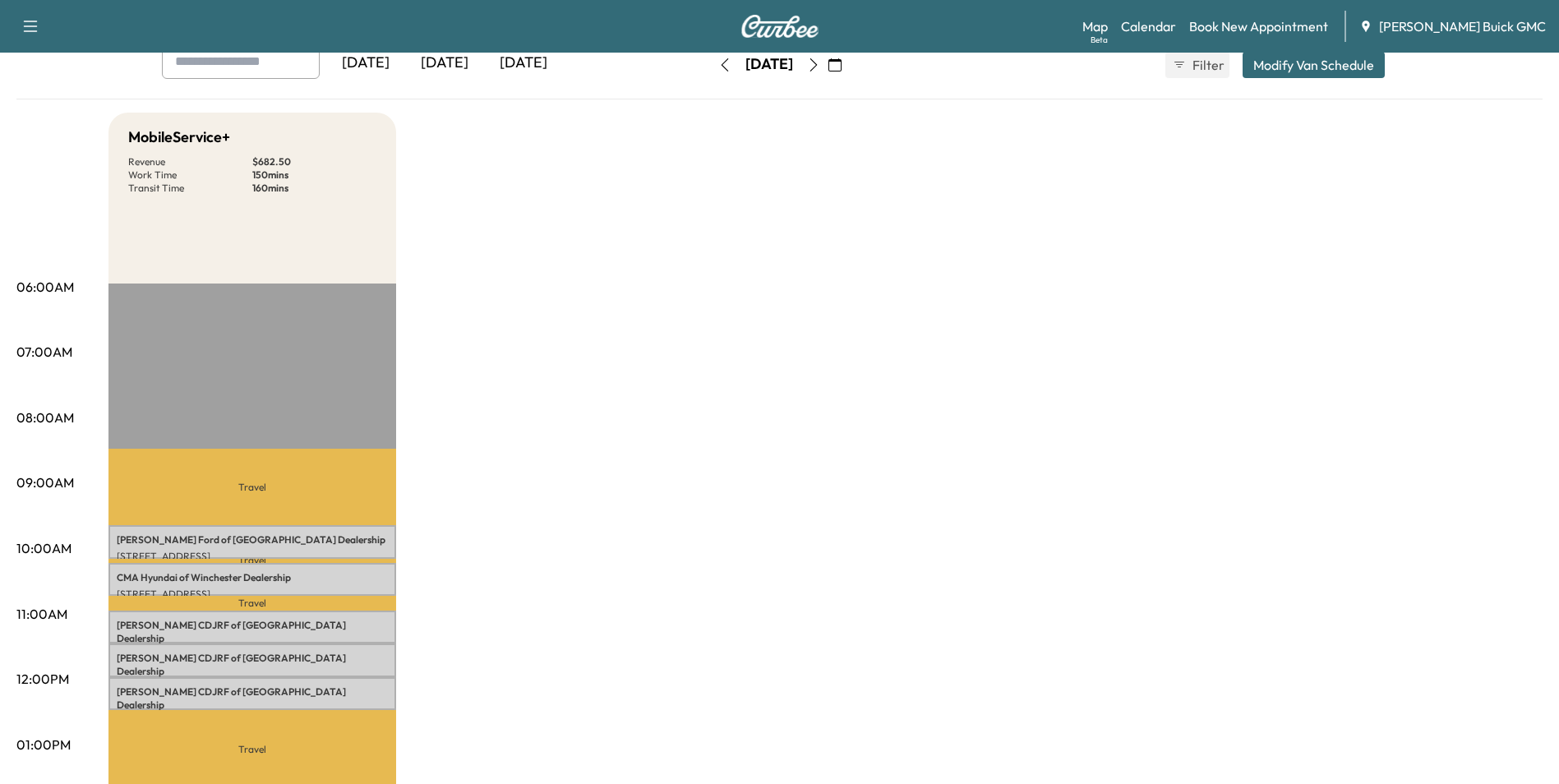
scroll to position [0, 0]
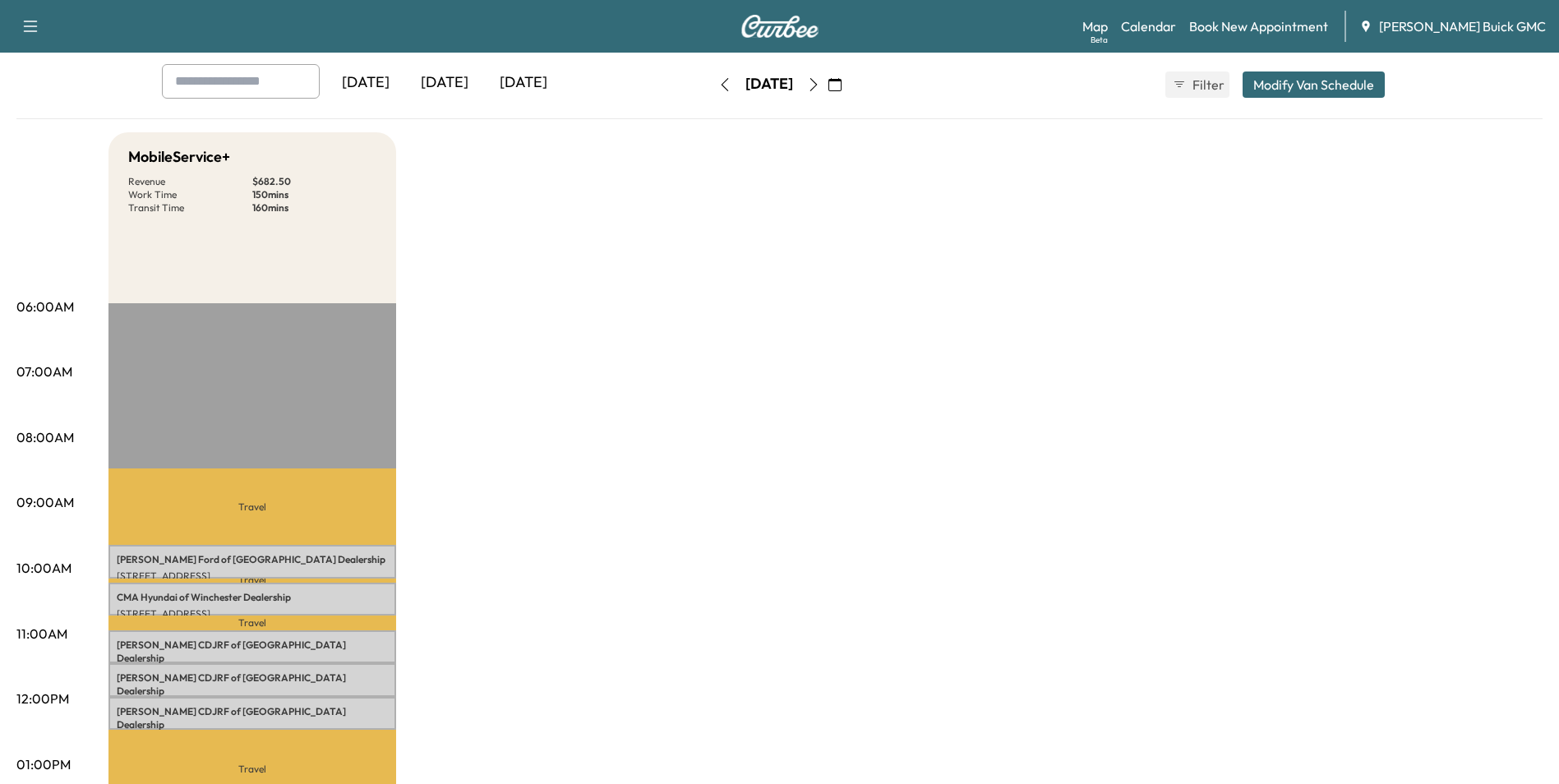
scroll to position [164, 0]
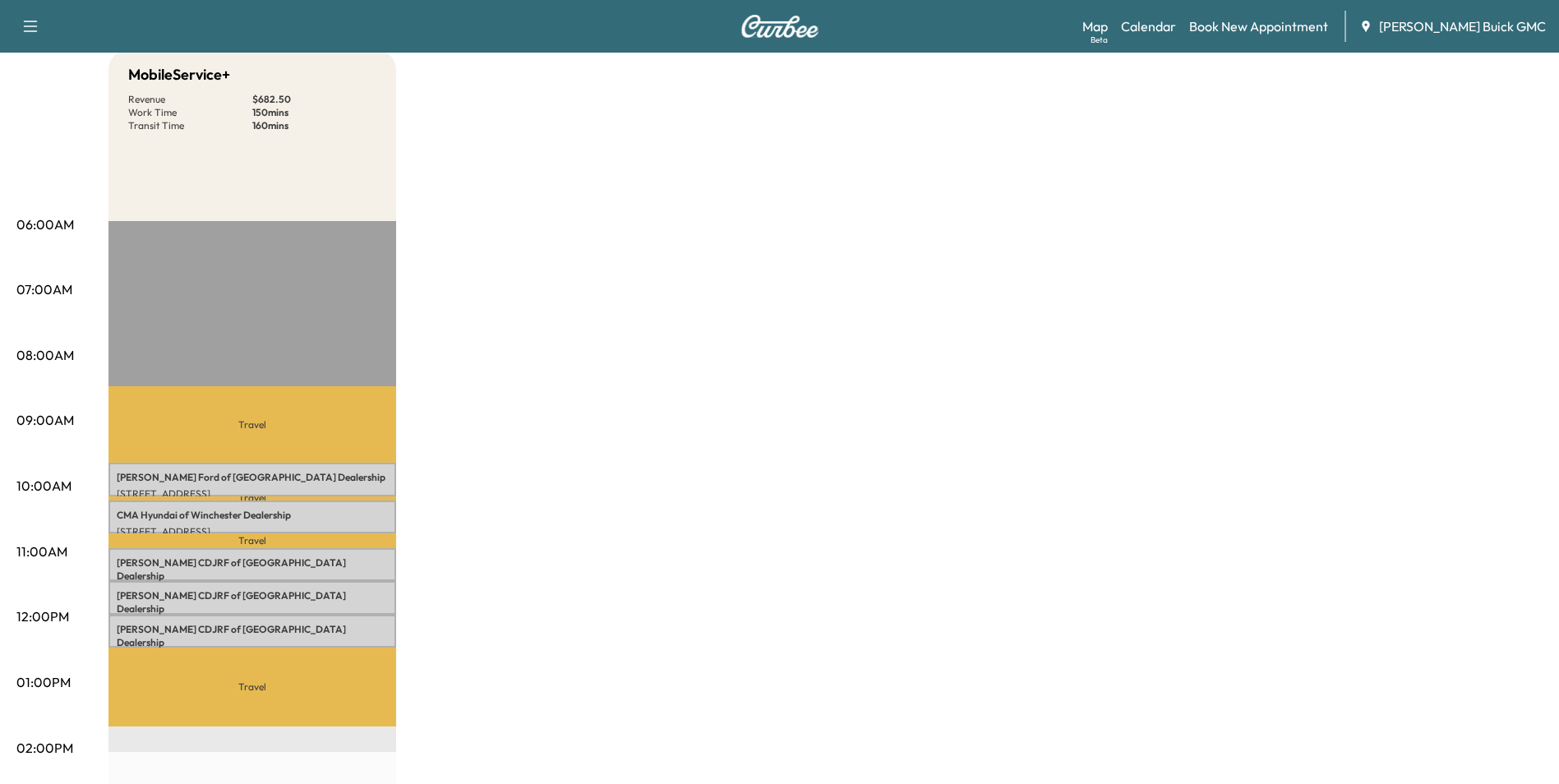
click at [884, 294] on div "MobileService+ Revenue $ 682.50 Work Time 150 mins Transit Time 160 mins Travel…" at bounding box center [825, 666] width 1434 height 1232
click at [898, 284] on div "MobileService+ Revenue $ 682.50 Work Time 150 mins Transit Time 160 mins Travel…" at bounding box center [825, 666] width 1434 height 1232
click at [895, 312] on div "MobileService+ Revenue $ 682.50 Work Time 150 mins Transit Time 160 mins Travel…" at bounding box center [825, 666] width 1434 height 1232
click at [941, 314] on div "MobileService+ Revenue $ 682.50 Work Time 150 mins Transit Time 160 mins Travel…" at bounding box center [825, 666] width 1434 height 1232
click at [1375, 221] on div "MobileService+ Revenue $ 682.50 Work Time 150 mins Transit Time 160 mins Travel…" at bounding box center [825, 666] width 1434 height 1232
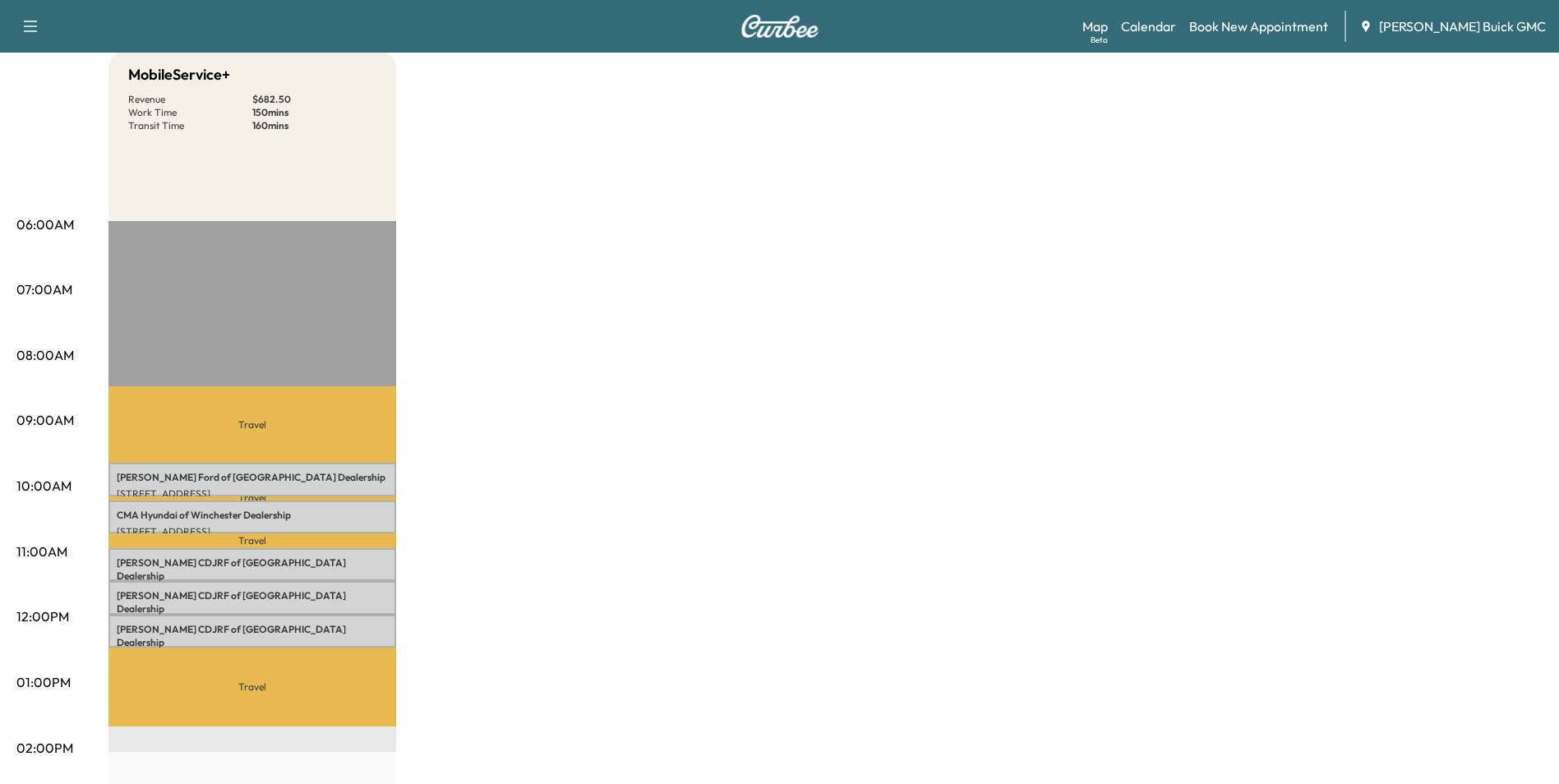
click at [931, 423] on div "MobileService+ Revenue $ 682.50 Work Time 150 mins Transit Time 160 mins Travel…" at bounding box center [825, 666] width 1434 height 1232
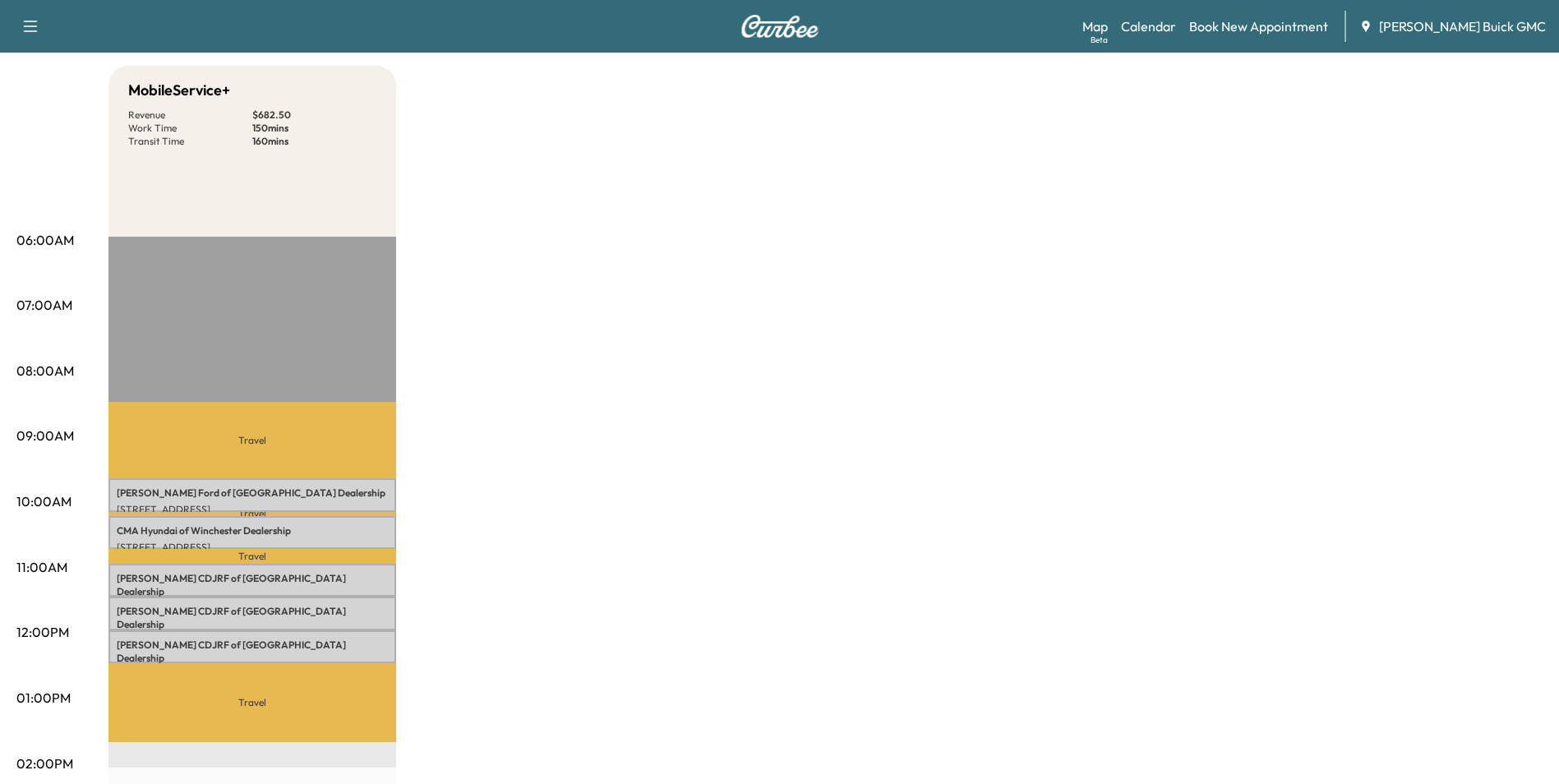
scroll to position [0, 0]
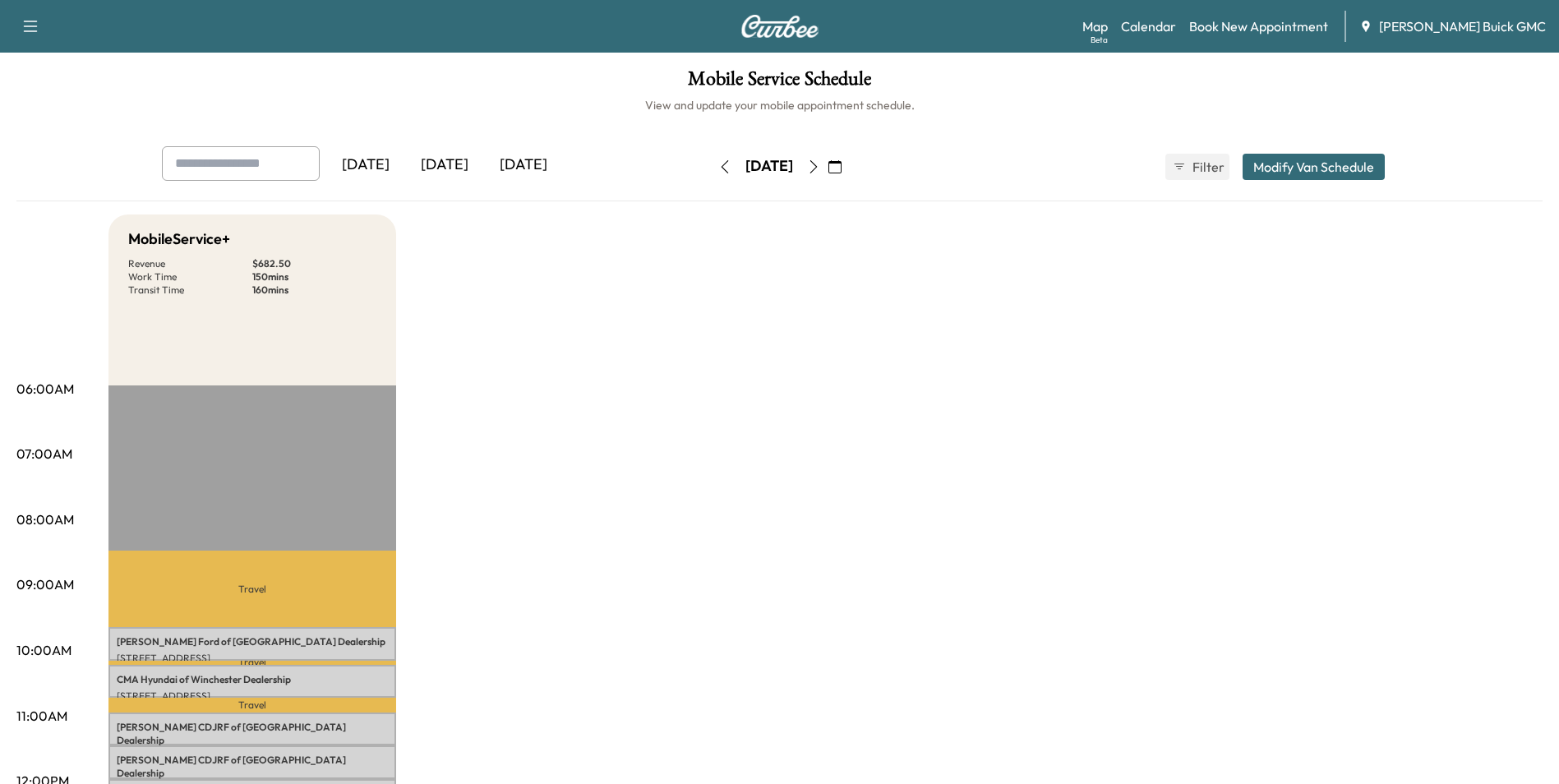
click at [1323, 23] on link "Book New Appointment" at bounding box center [1258, 27] width 139 height 20
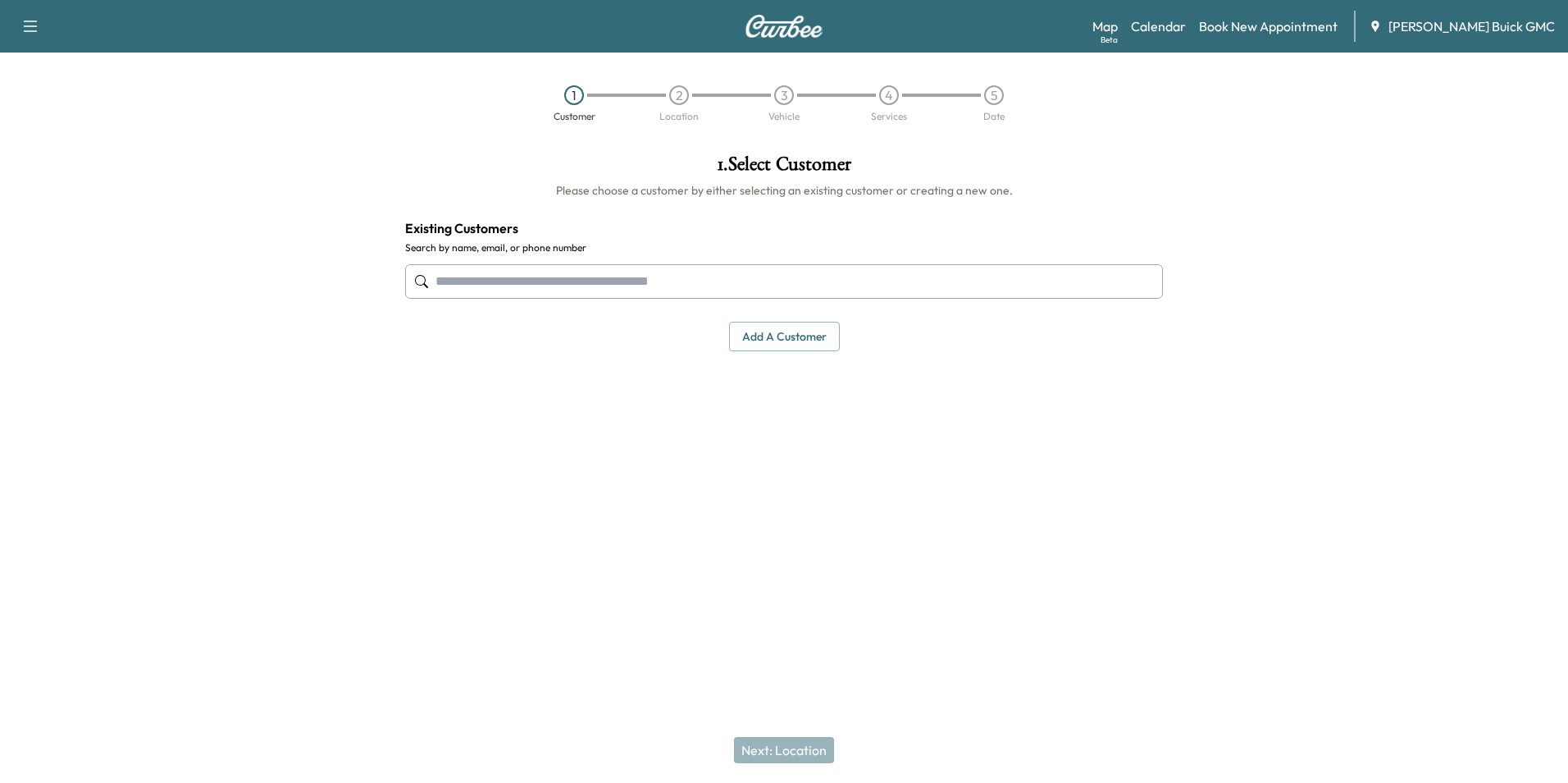
click at [708, 274] on input "text" at bounding box center [784, 281] width 758 height 34
click at [776, 332] on button "Add a customer" at bounding box center [784, 336] width 111 height 30
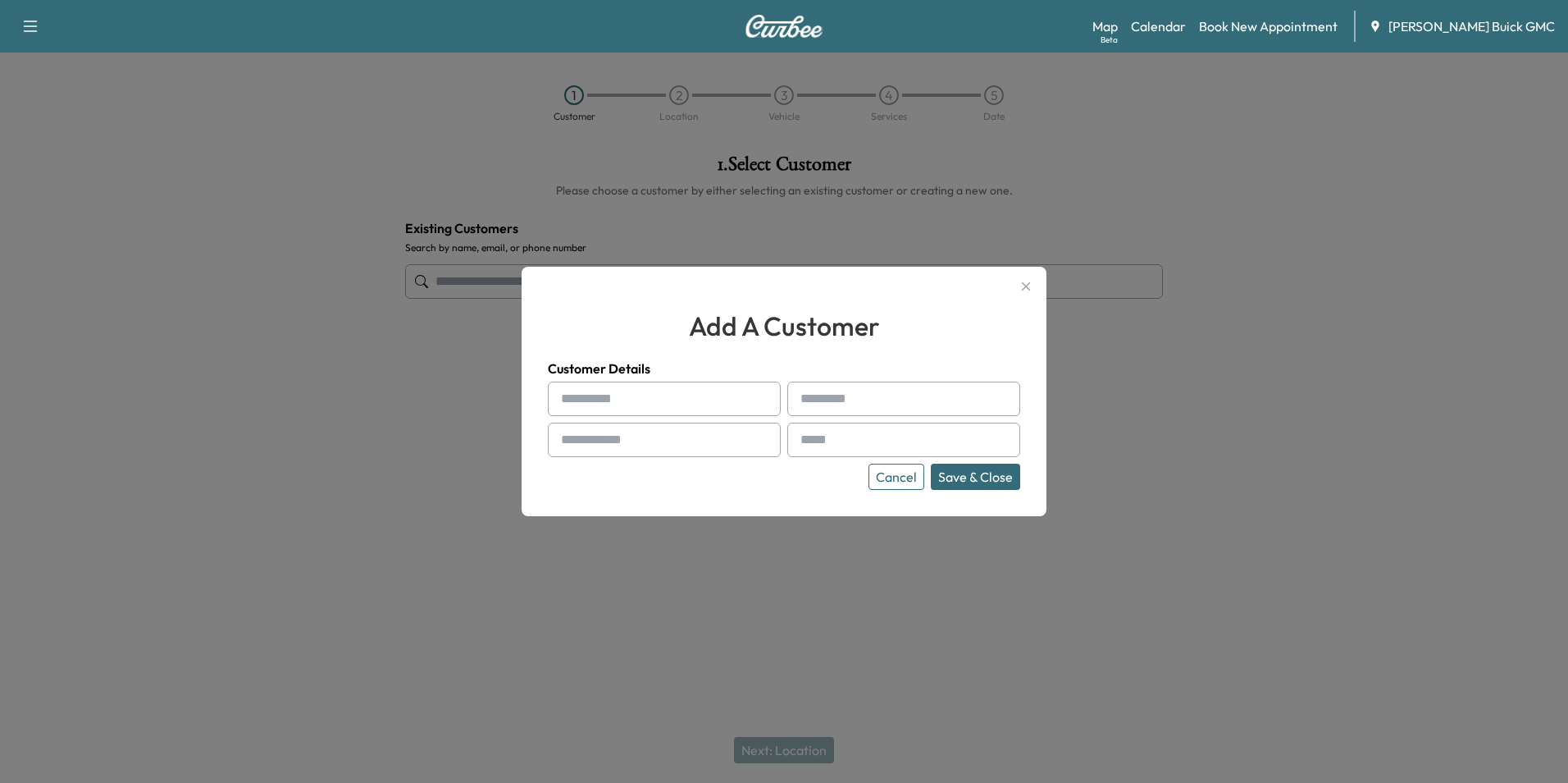
click at [722, 400] on input "text" at bounding box center [664, 398] width 233 height 34
type input "**********"
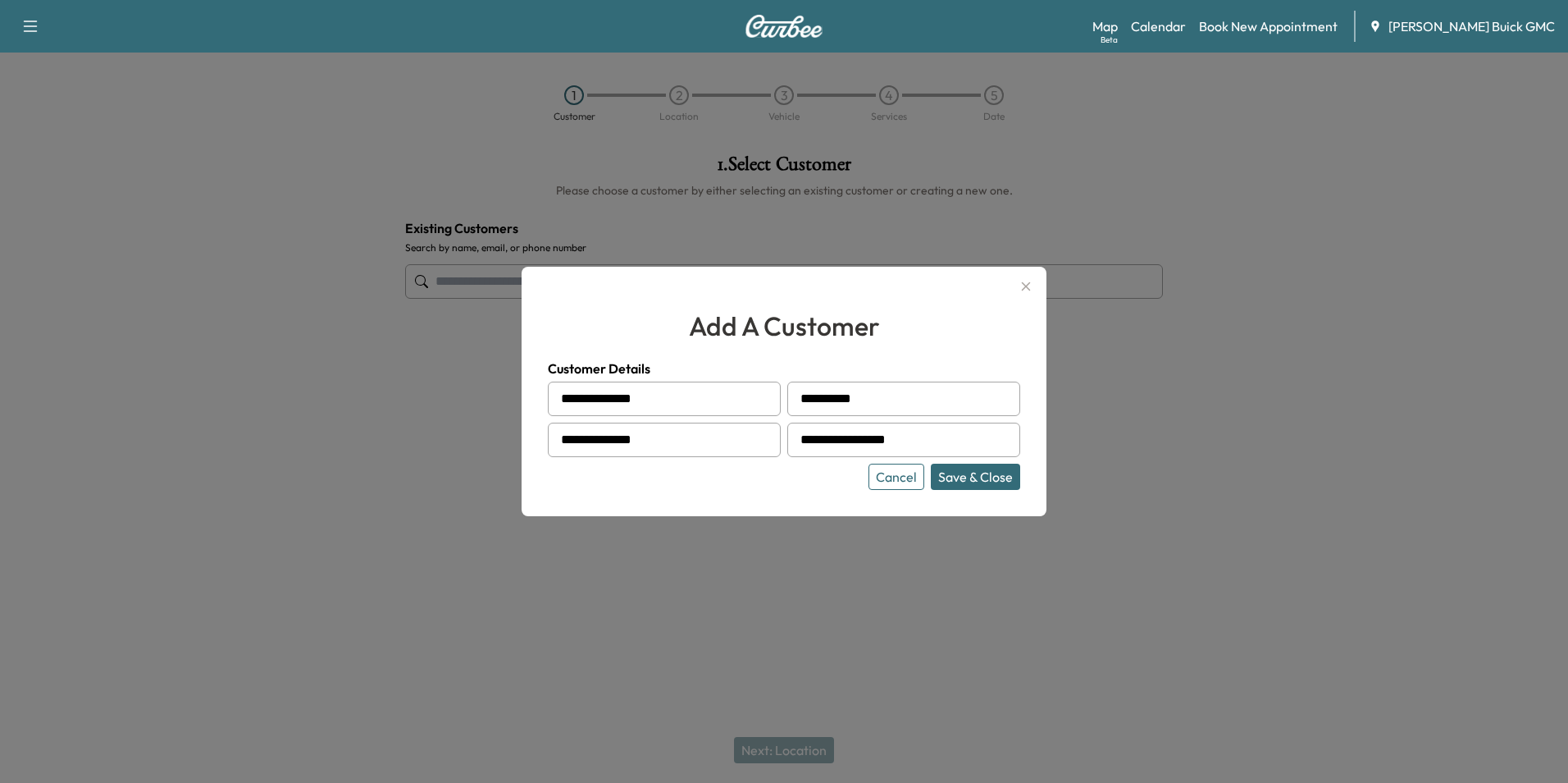
click at [1002, 475] on button "Save & Close" at bounding box center [975, 476] width 89 height 27
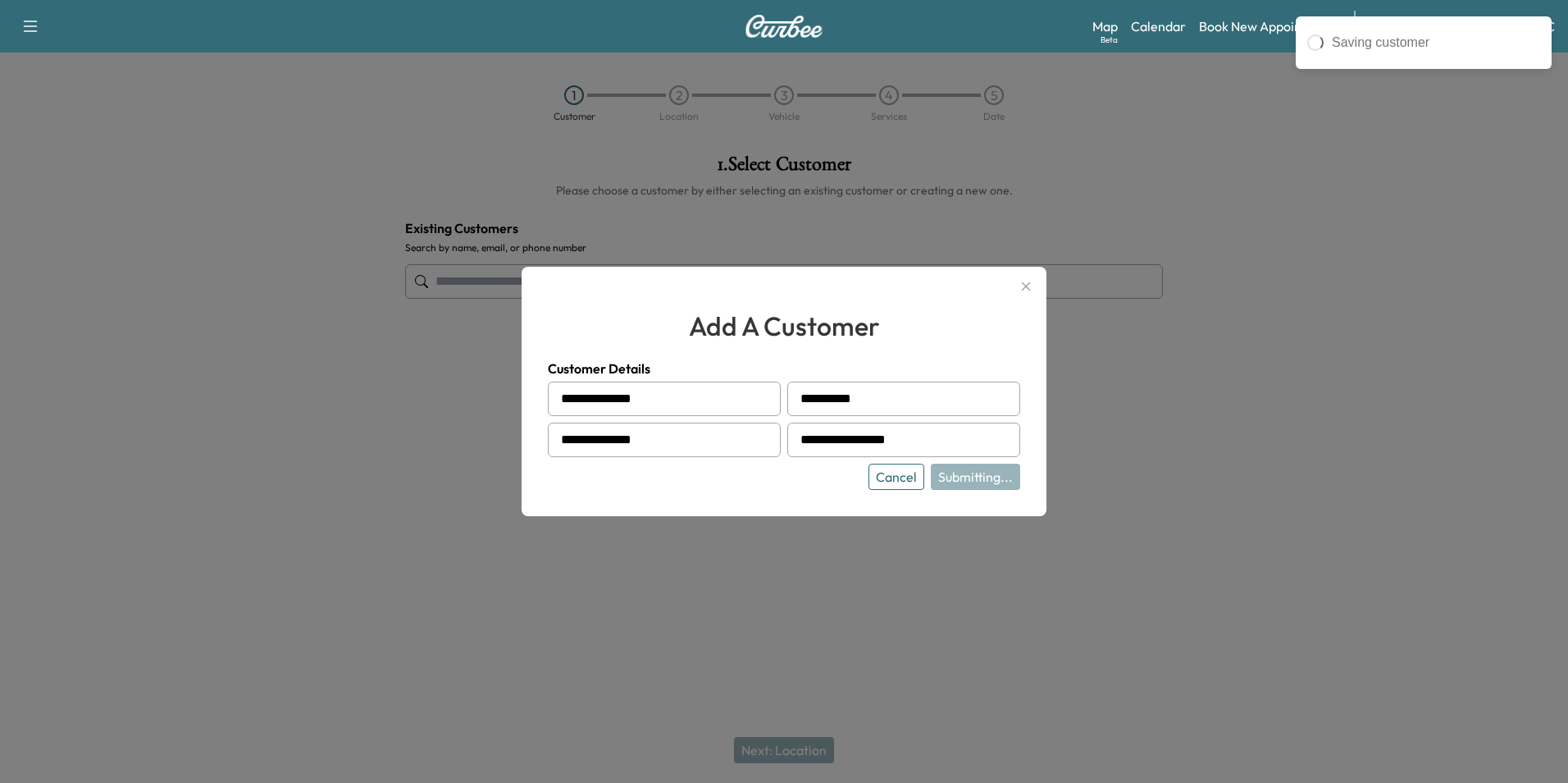
type input "**********"
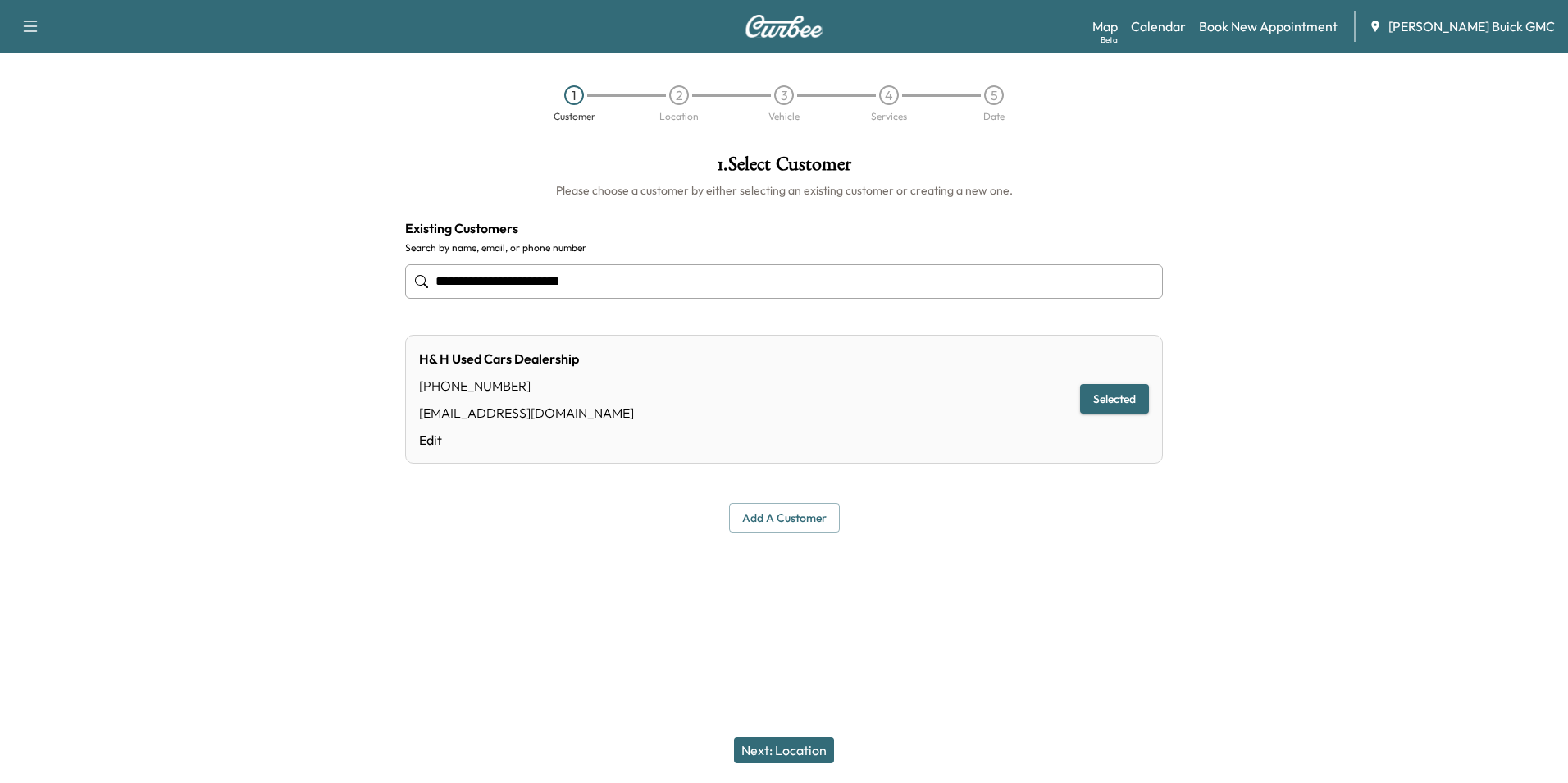
click at [798, 747] on button "Next: Location" at bounding box center [784, 750] width 100 height 27
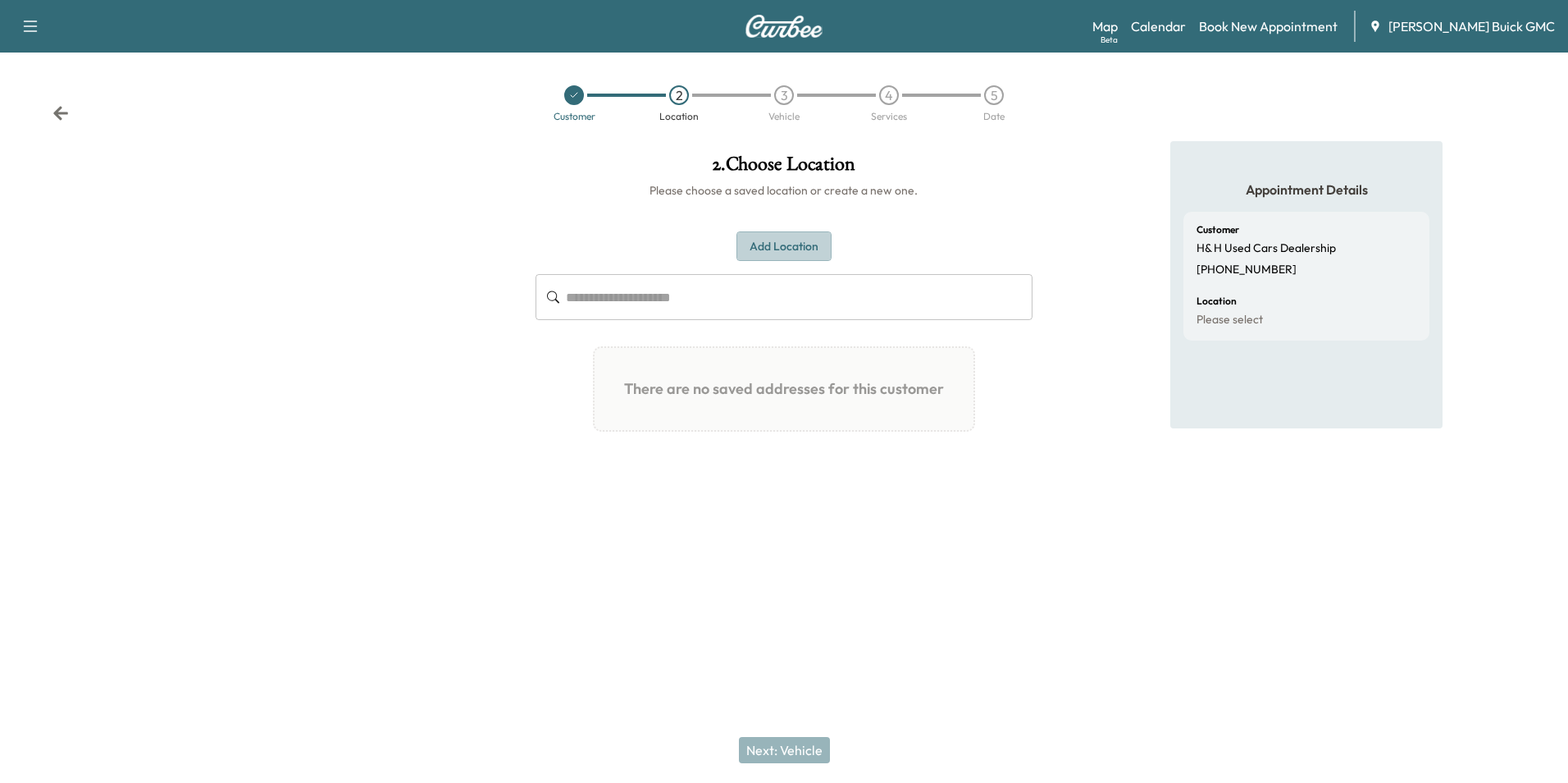
click at [788, 241] on button "Add Location" at bounding box center [784, 246] width 95 height 30
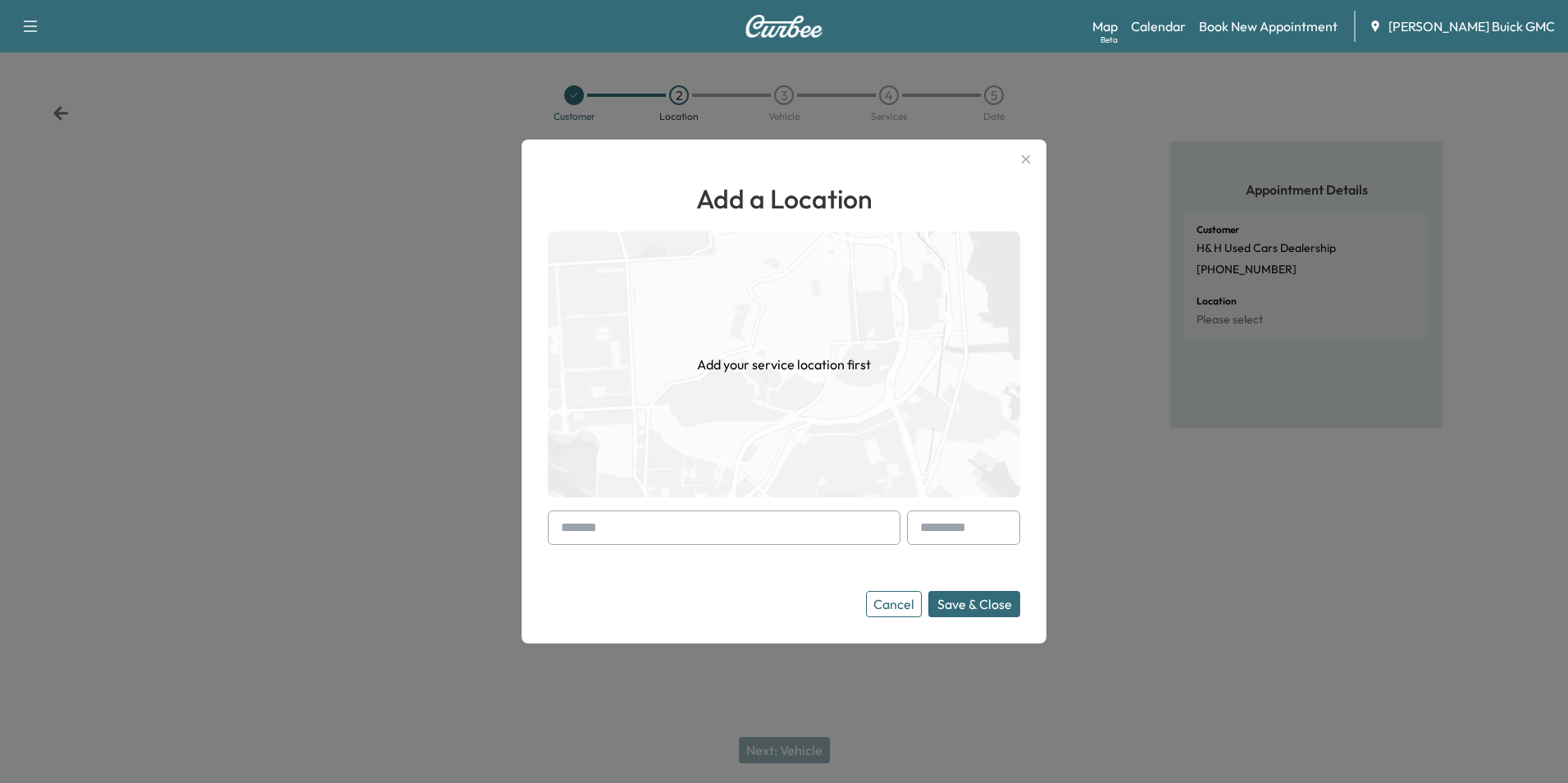
click at [724, 536] on input "text" at bounding box center [724, 527] width 353 height 34
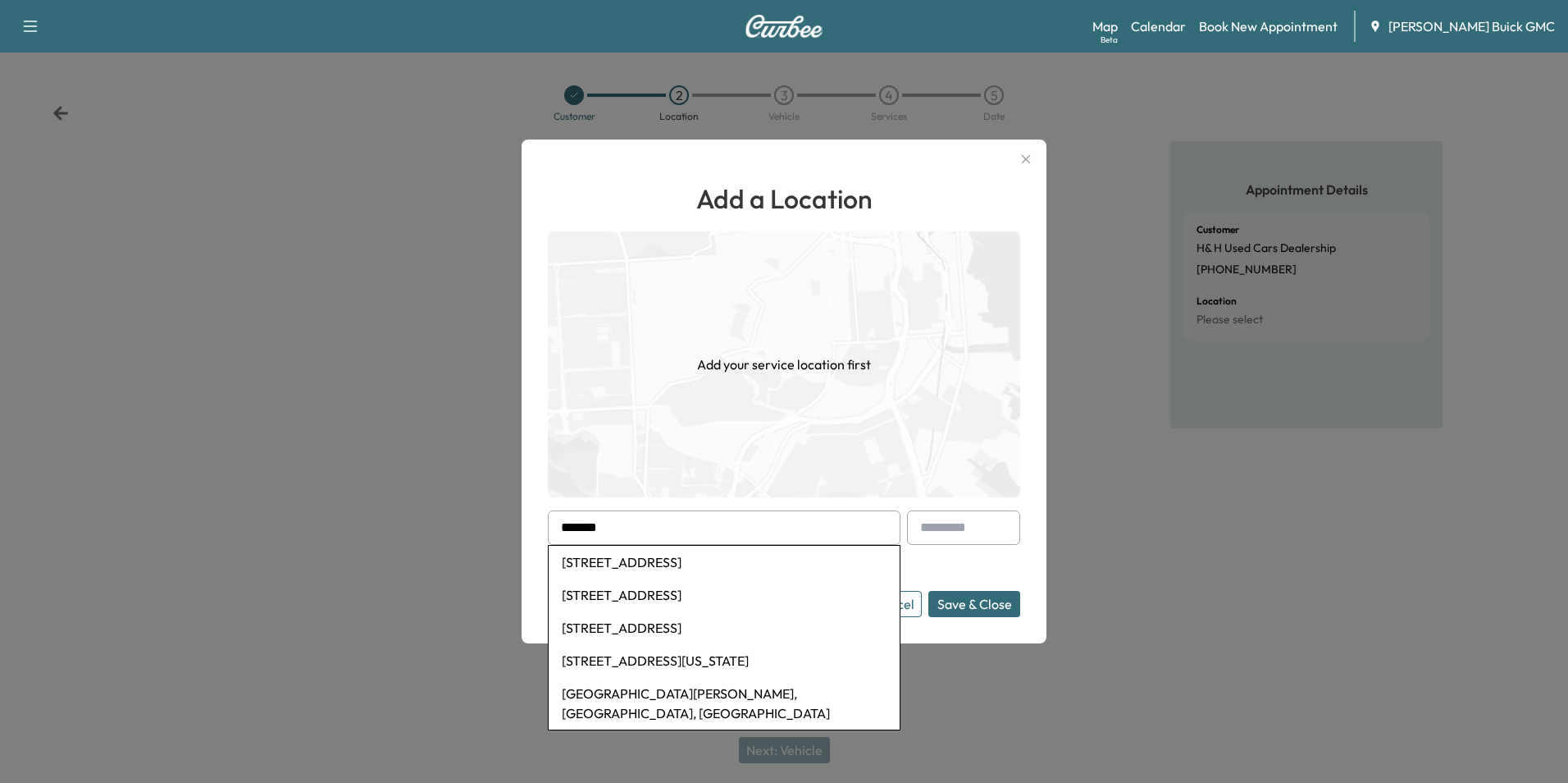
click at [802, 562] on li "[STREET_ADDRESS]" at bounding box center [724, 562] width 351 height 32
type input "**********"
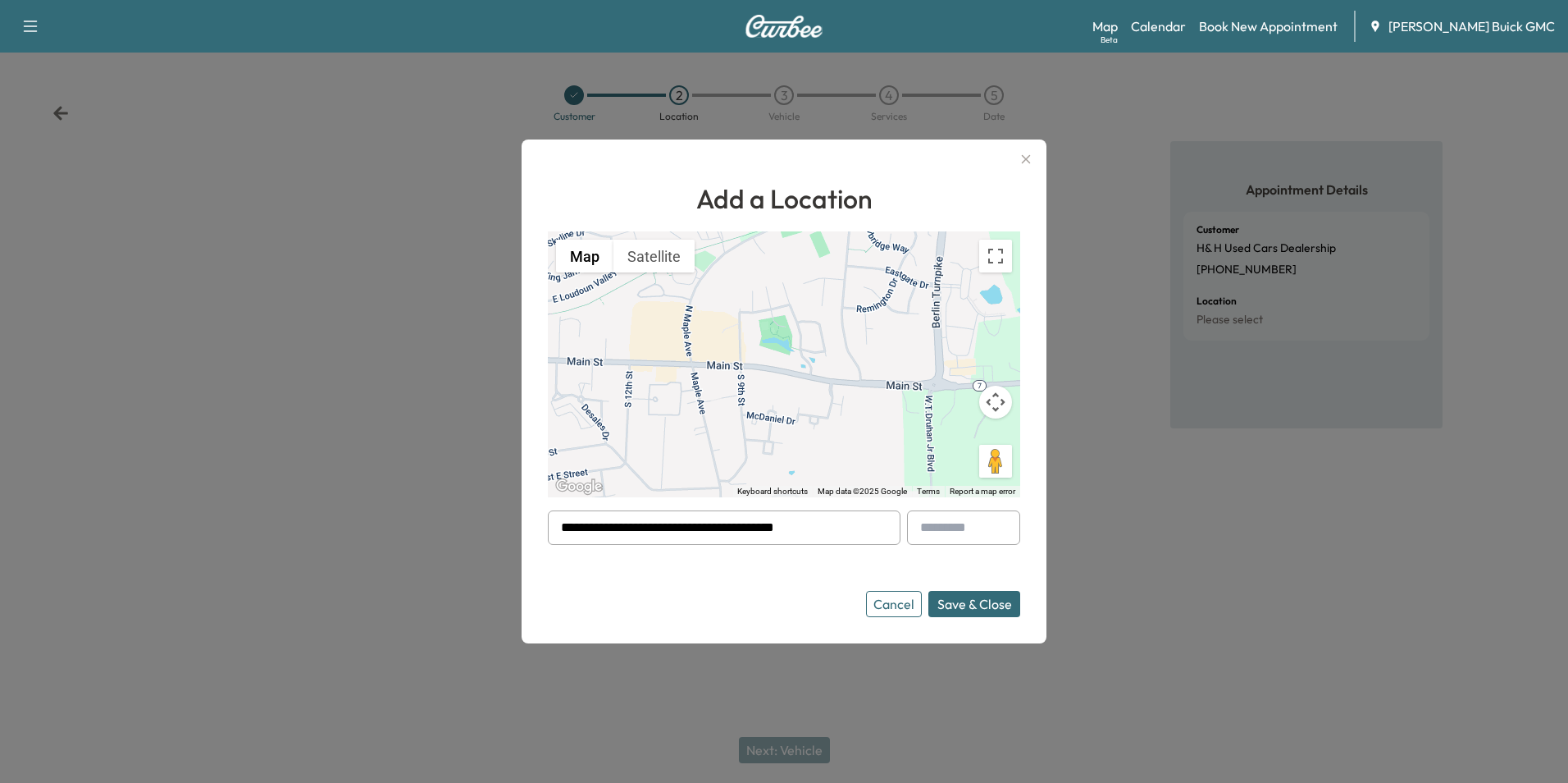
click at [1005, 601] on button "Save & Close" at bounding box center [973, 604] width 91 height 27
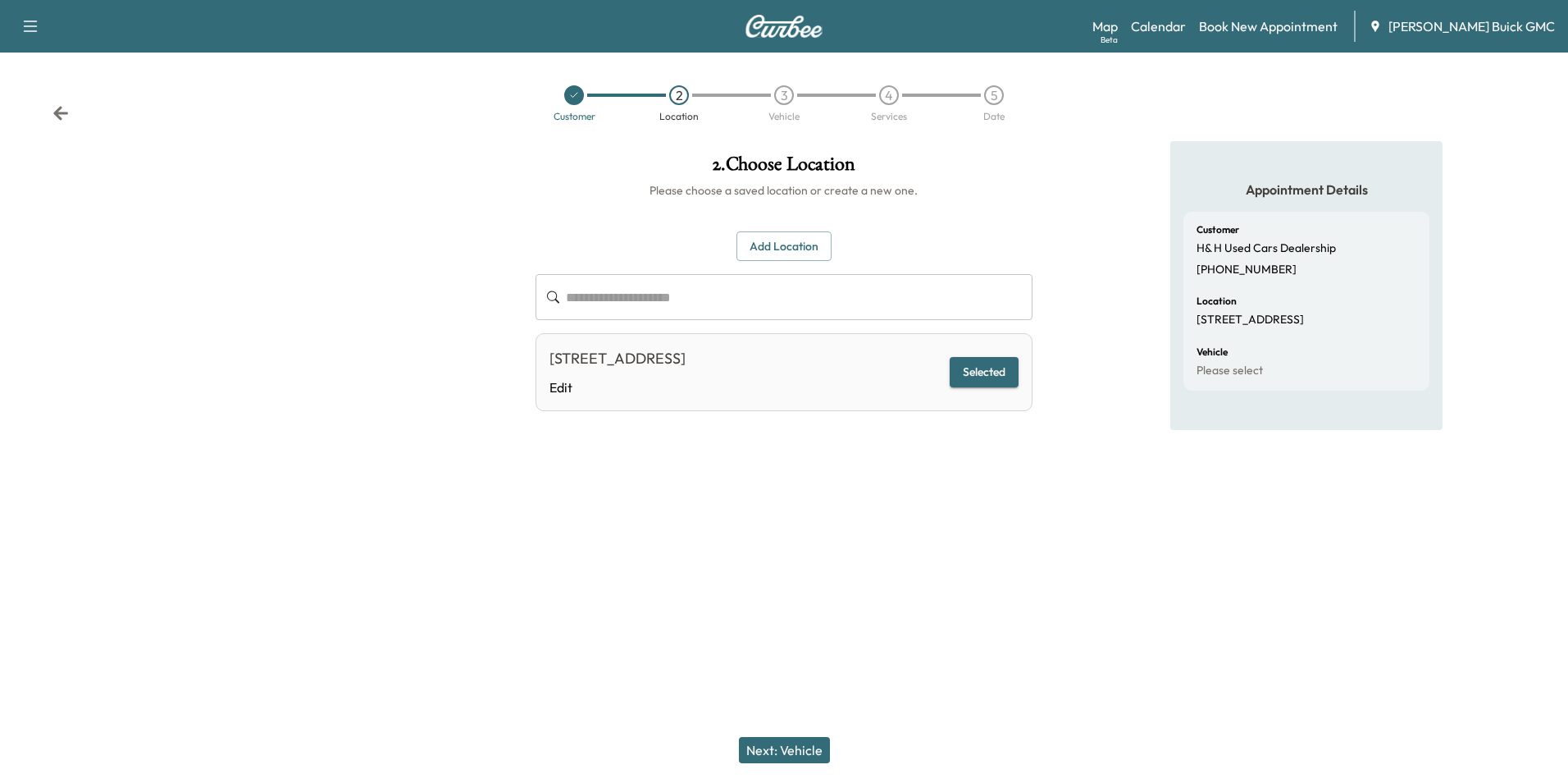
click at [788, 749] on button "Next: Vehicle" at bounding box center [784, 750] width 91 height 27
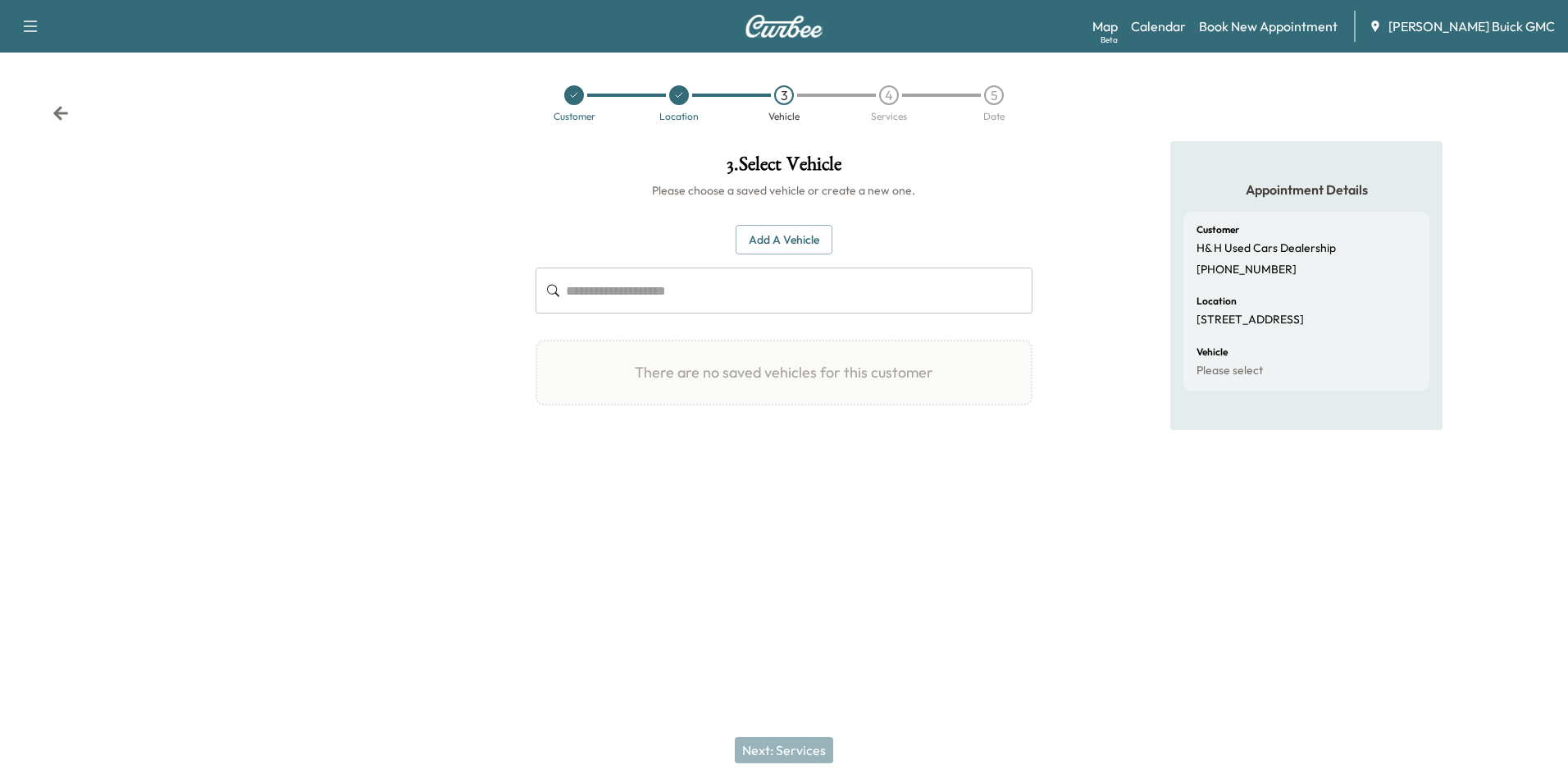
click at [816, 231] on button "Add a Vehicle" at bounding box center [784, 240] width 96 height 30
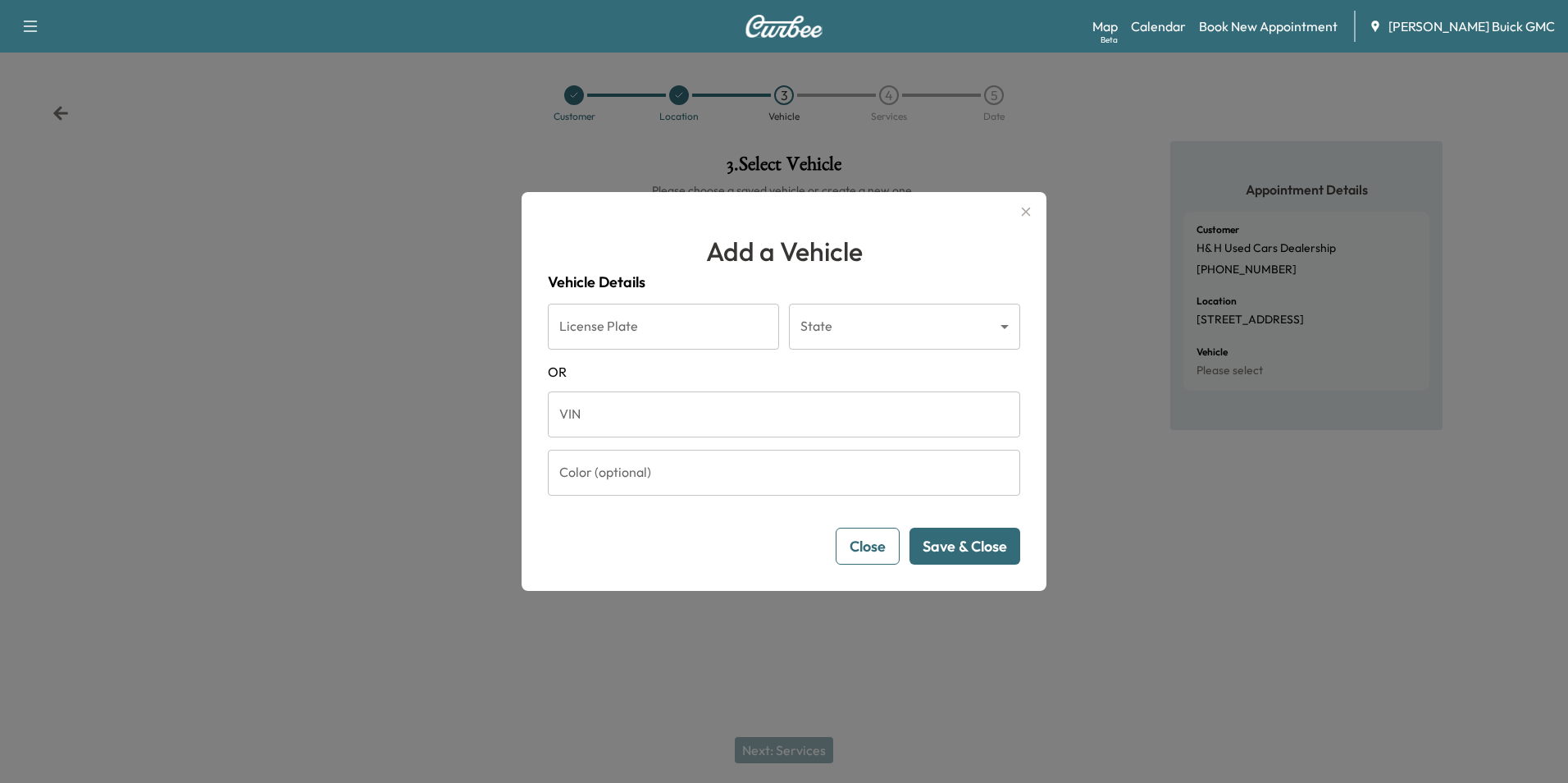
click at [731, 429] on input "VIN" at bounding box center [784, 414] width 472 height 46
type input "**********"
click at [953, 548] on button "Save & Close" at bounding box center [964, 546] width 111 height 37
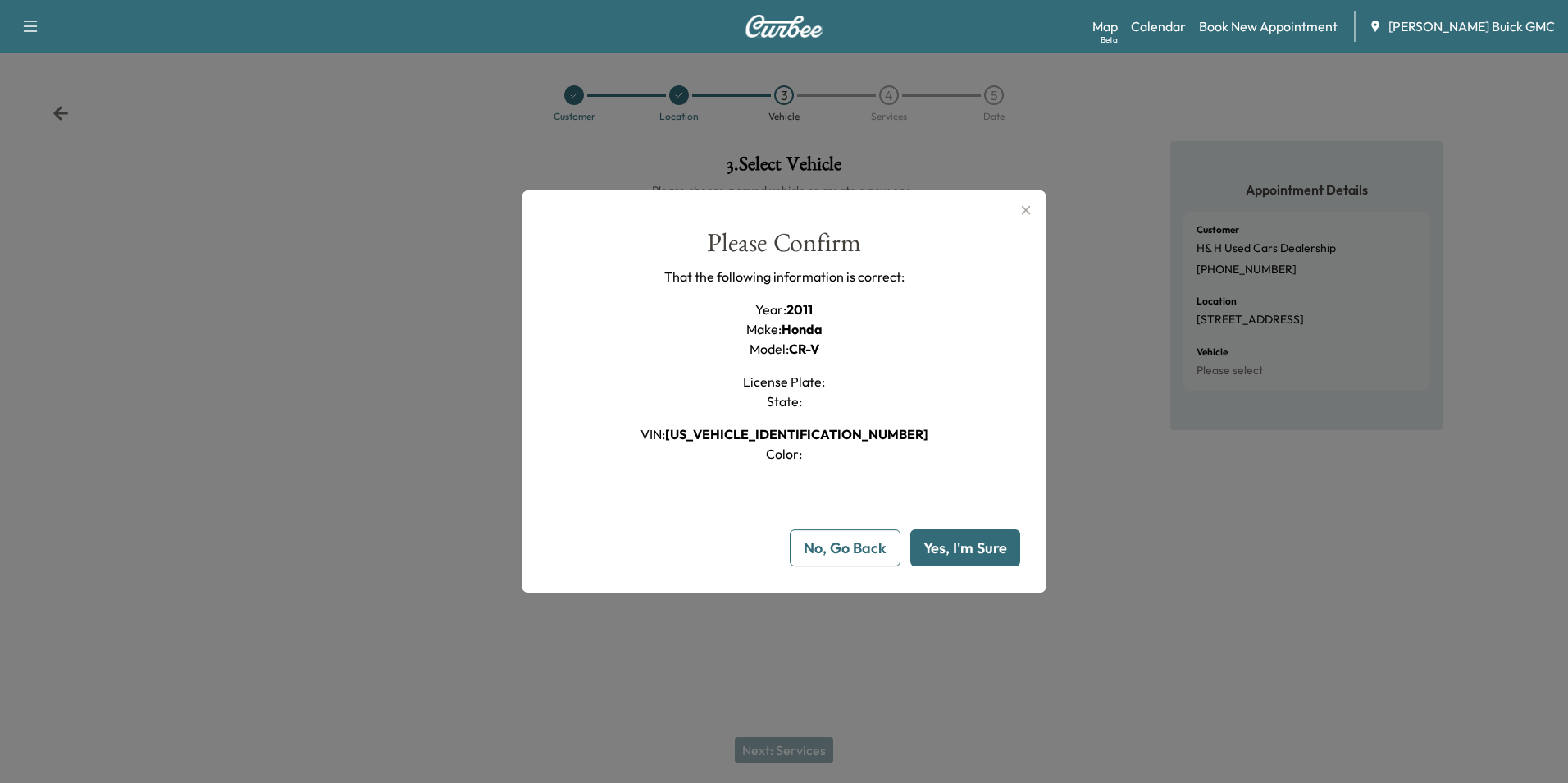
click at [959, 549] on button "Yes, I'm Sure" at bounding box center [965, 548] width 110 height 37
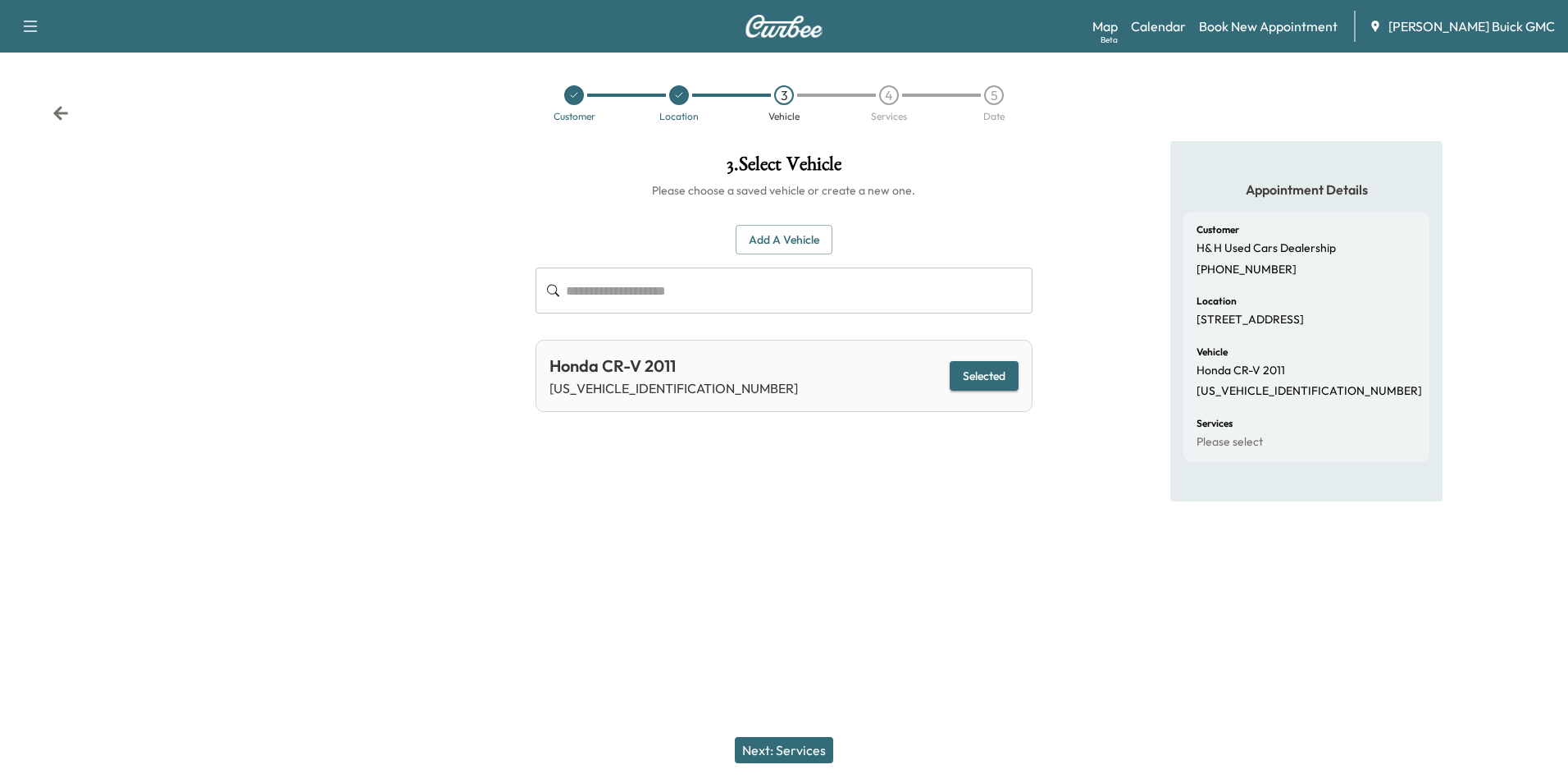
click at [791, 746] on button "Next: Services" at bounding box center [784, 750] width 98 height 27
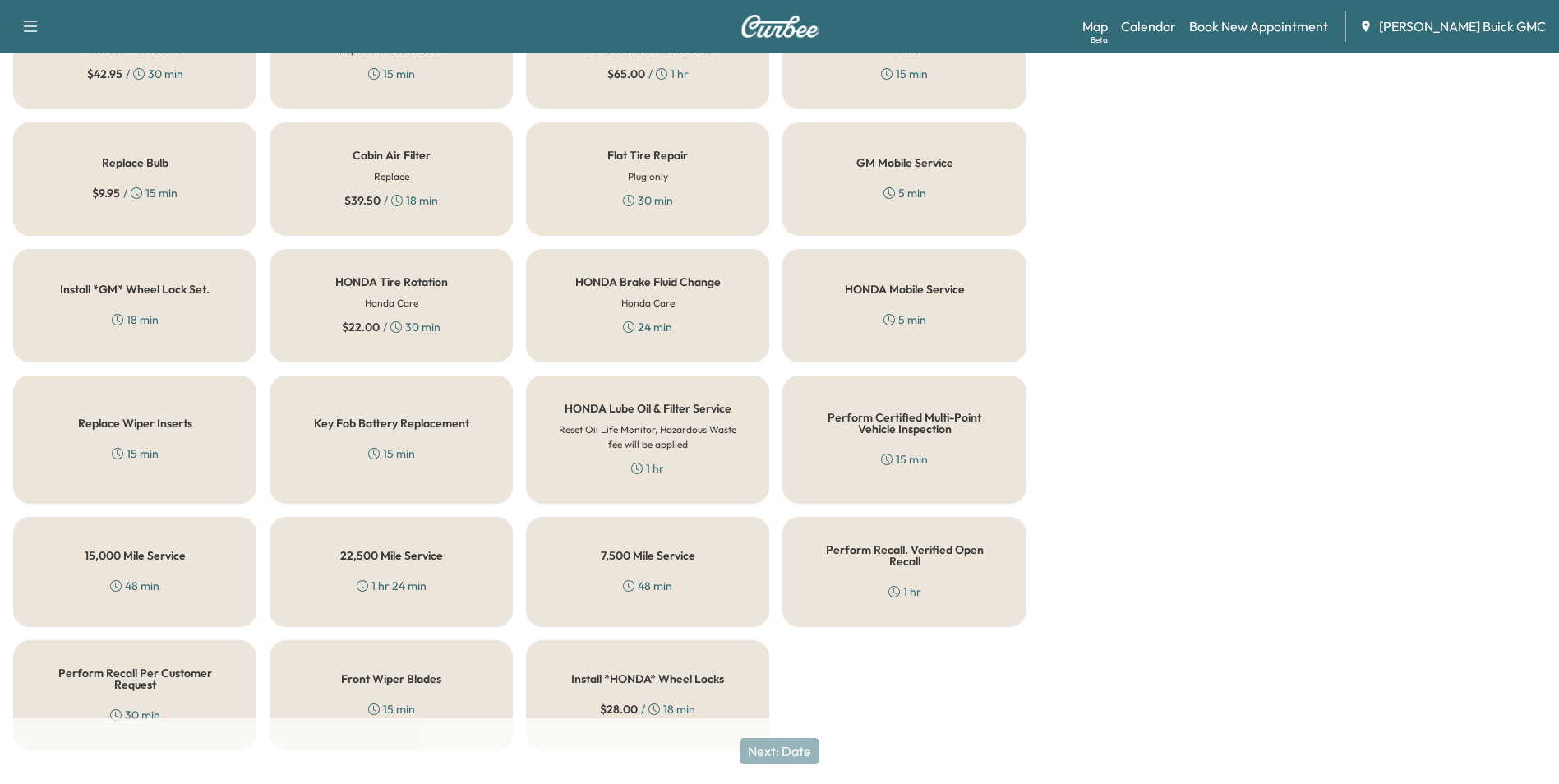
scroll to position [470, 0]
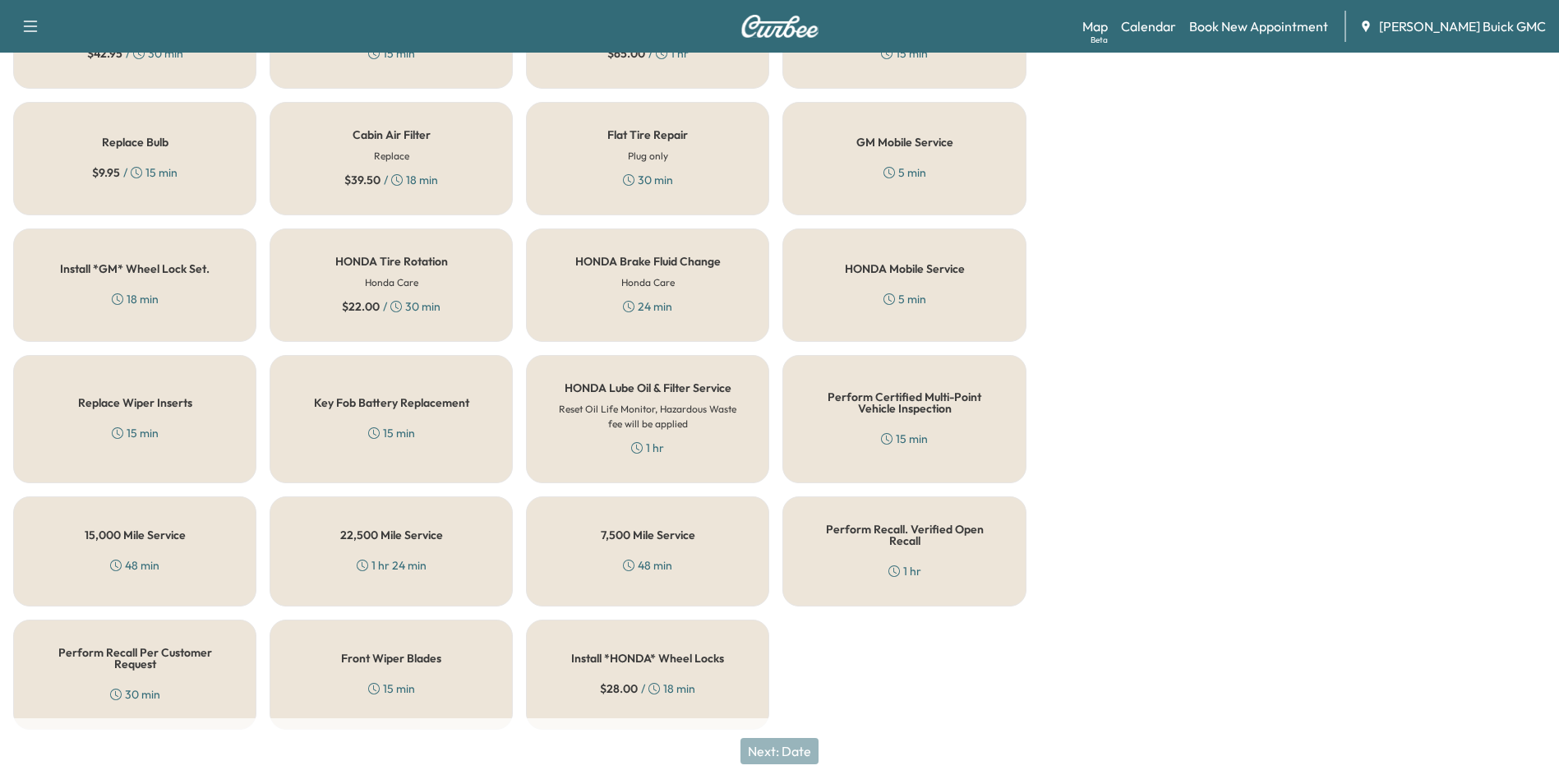
click at [167, 668] on div "Perform Recall Per Customer Request 30 min" at bounding box center [134, 675] width 243 height 110
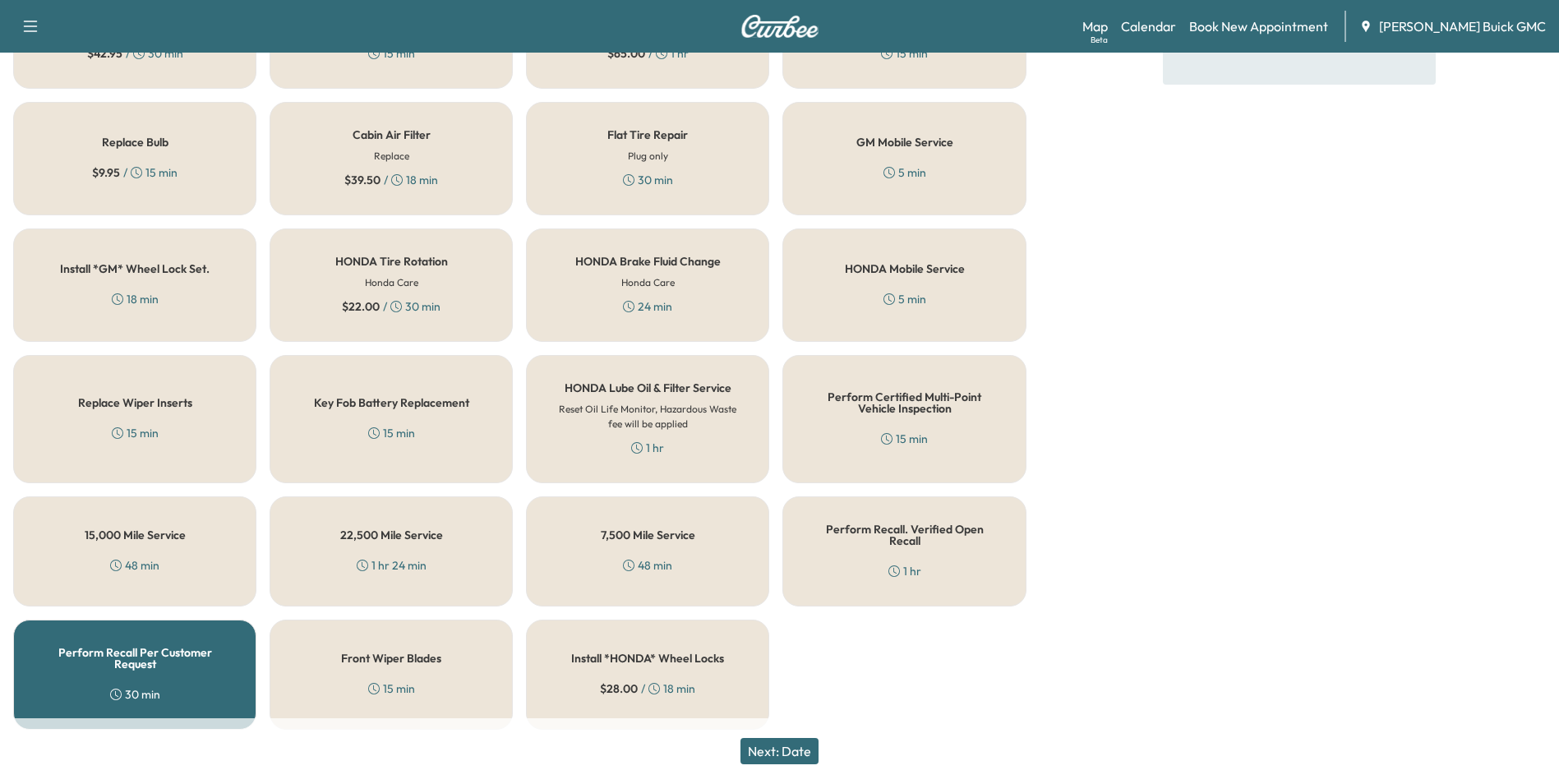
click at [784, 749] on button "Next: Date" at bounding box center [779, 751] width 78 height 27
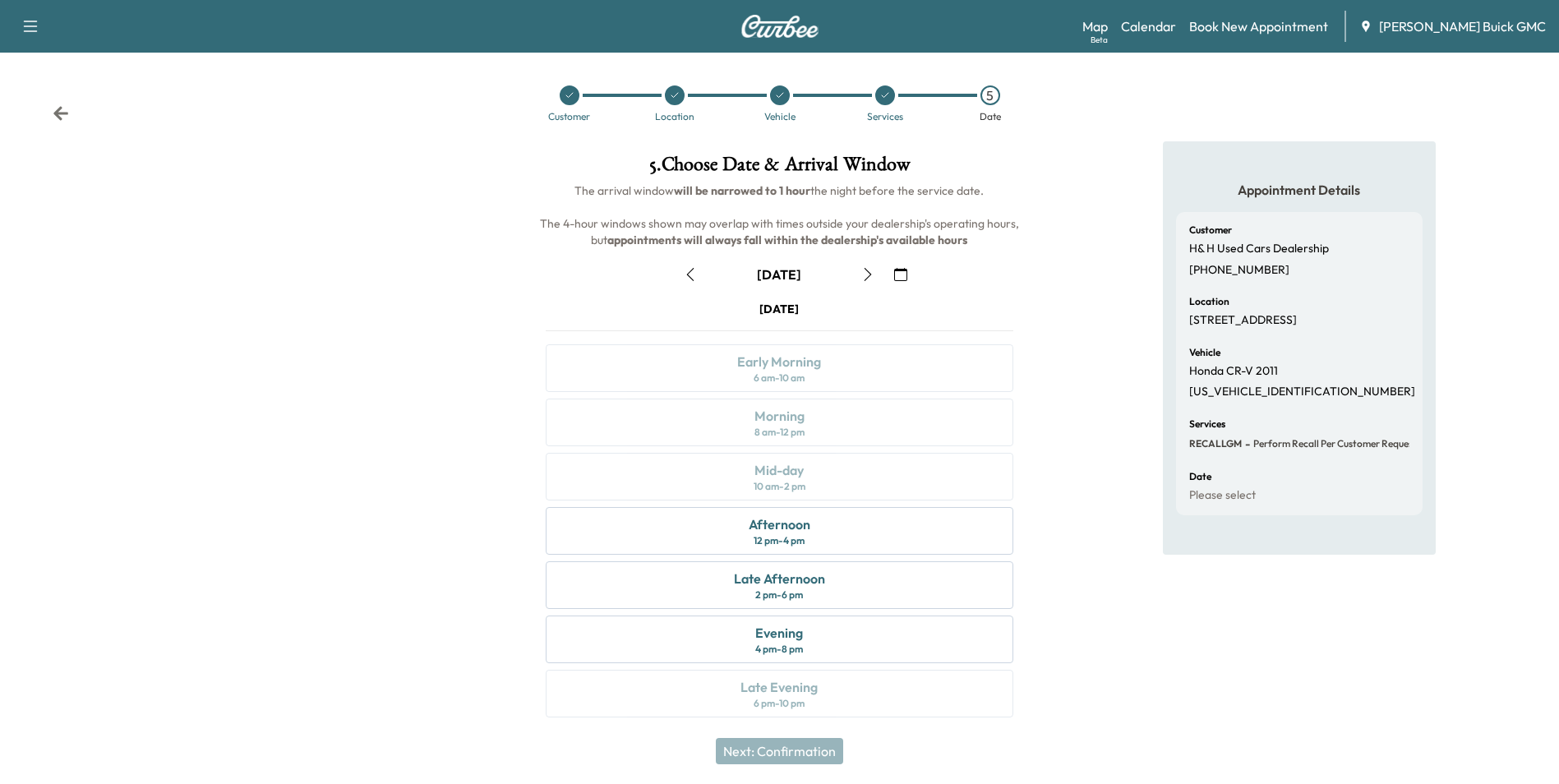
click at [899, 270] on icon "button" at bounding box center [900, 274] width 13 height 13
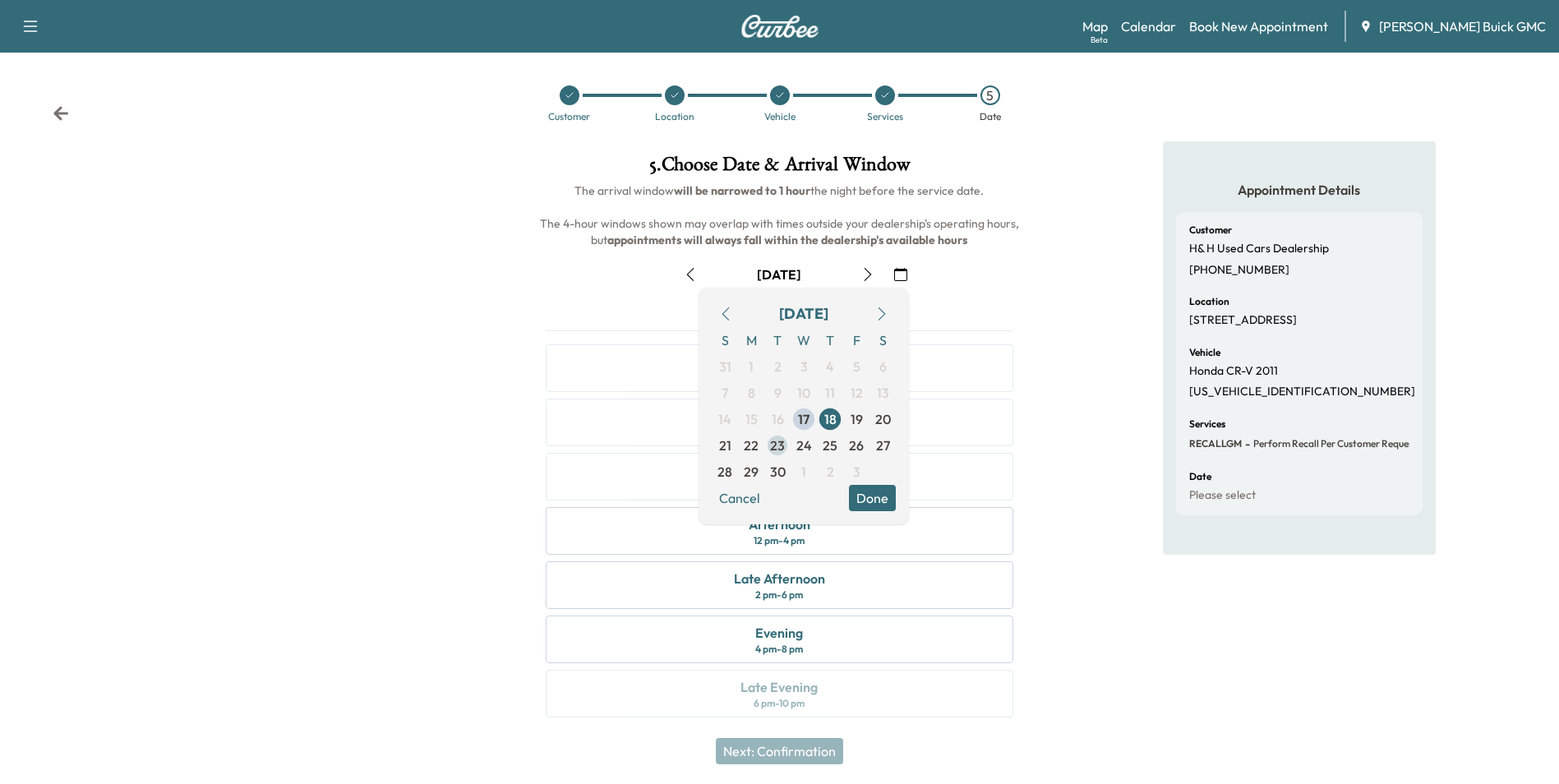
click at [800, 441] on span "24" at bounding box center [804, 445] width 16 height 20
click at [874, 495] on button "Done" at bounding box center [873, 497] width 47 height 27
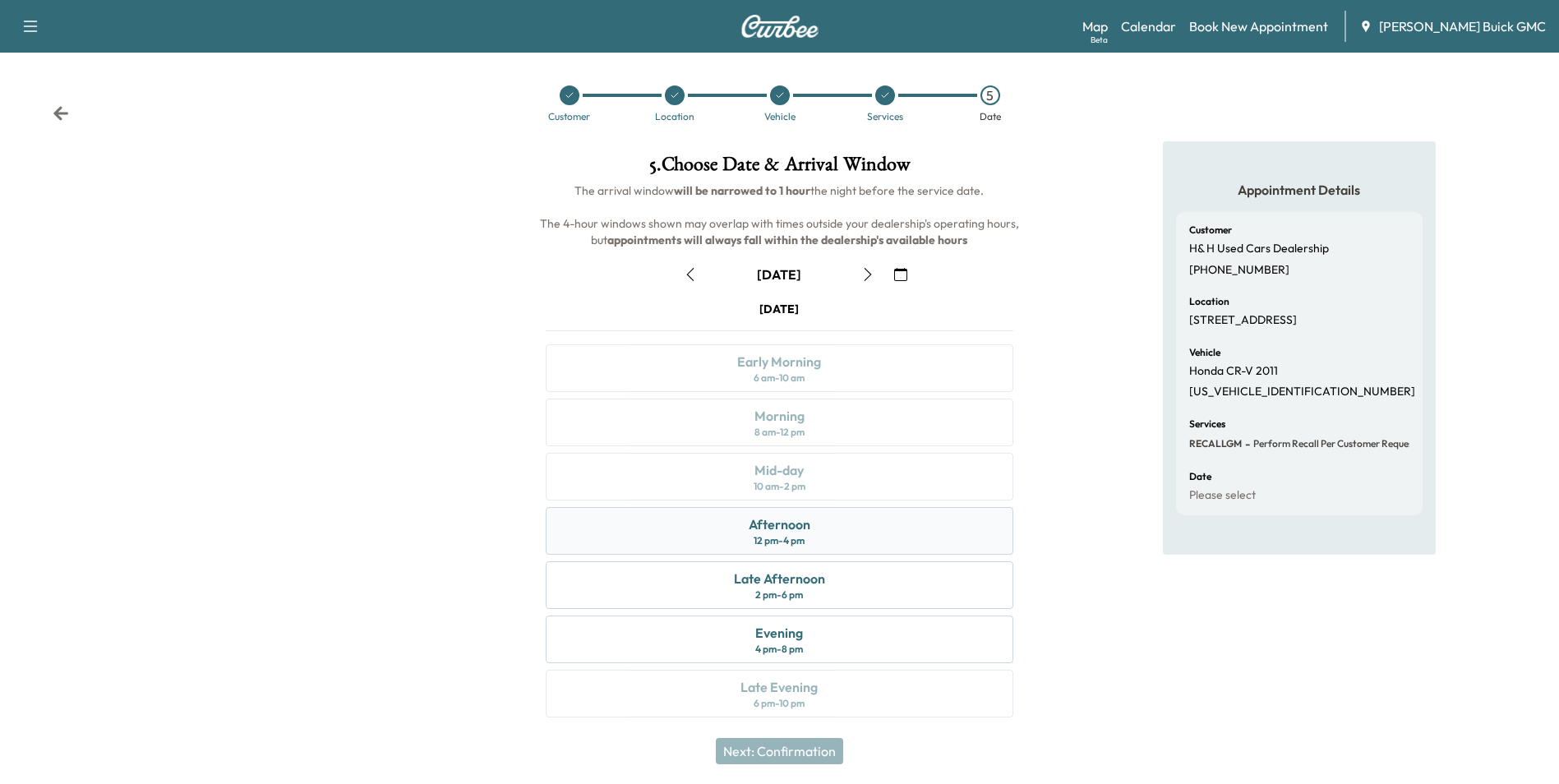
click at [795, 526] on div "Afternoon" at bounding box center [780, 524] width 62 height 20
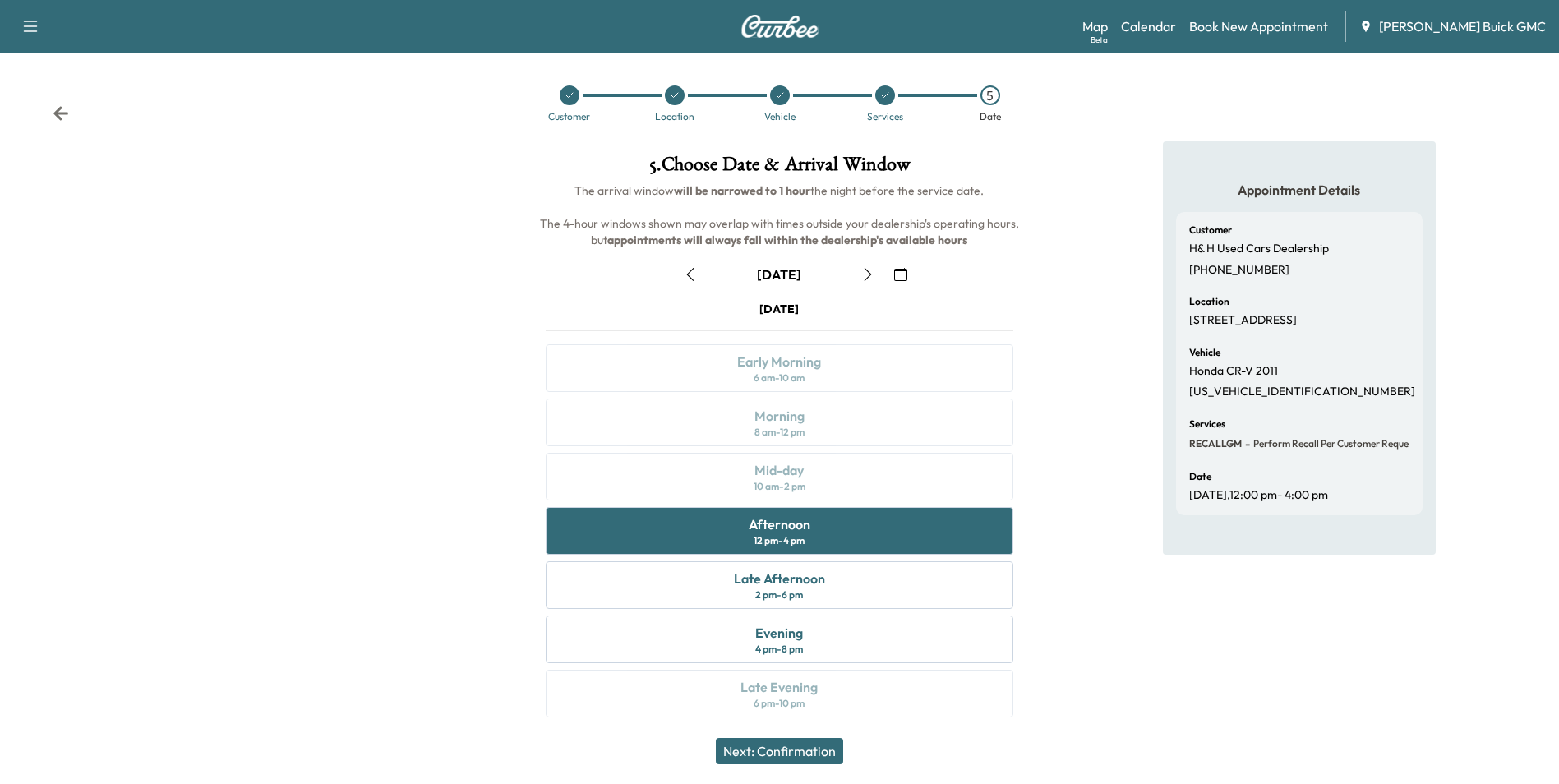
click at [795, 749] on button "Next: Confirmation" at bounding box center [779, 751] width 127 height 27
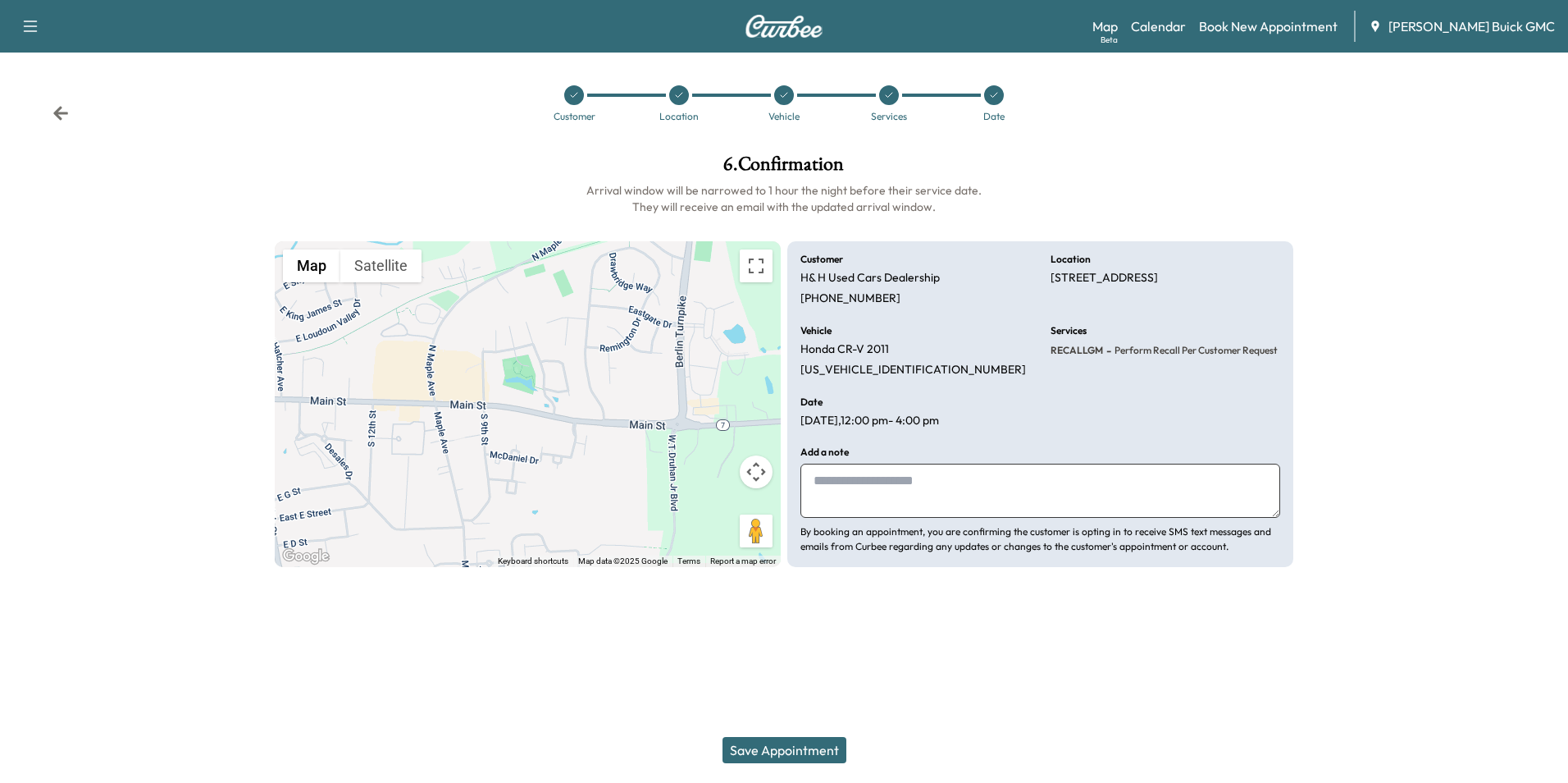
click at [847, 486] on textarea at bounding box center [1040, 490] width 480 height 54
type textarea "**********"
click at [970, 601] on div at bounding box center [784, 606] width 1568 height 52
click at [809, 749] on button "Save Appointment" at bounding box center [784, 750] width 124 height 27
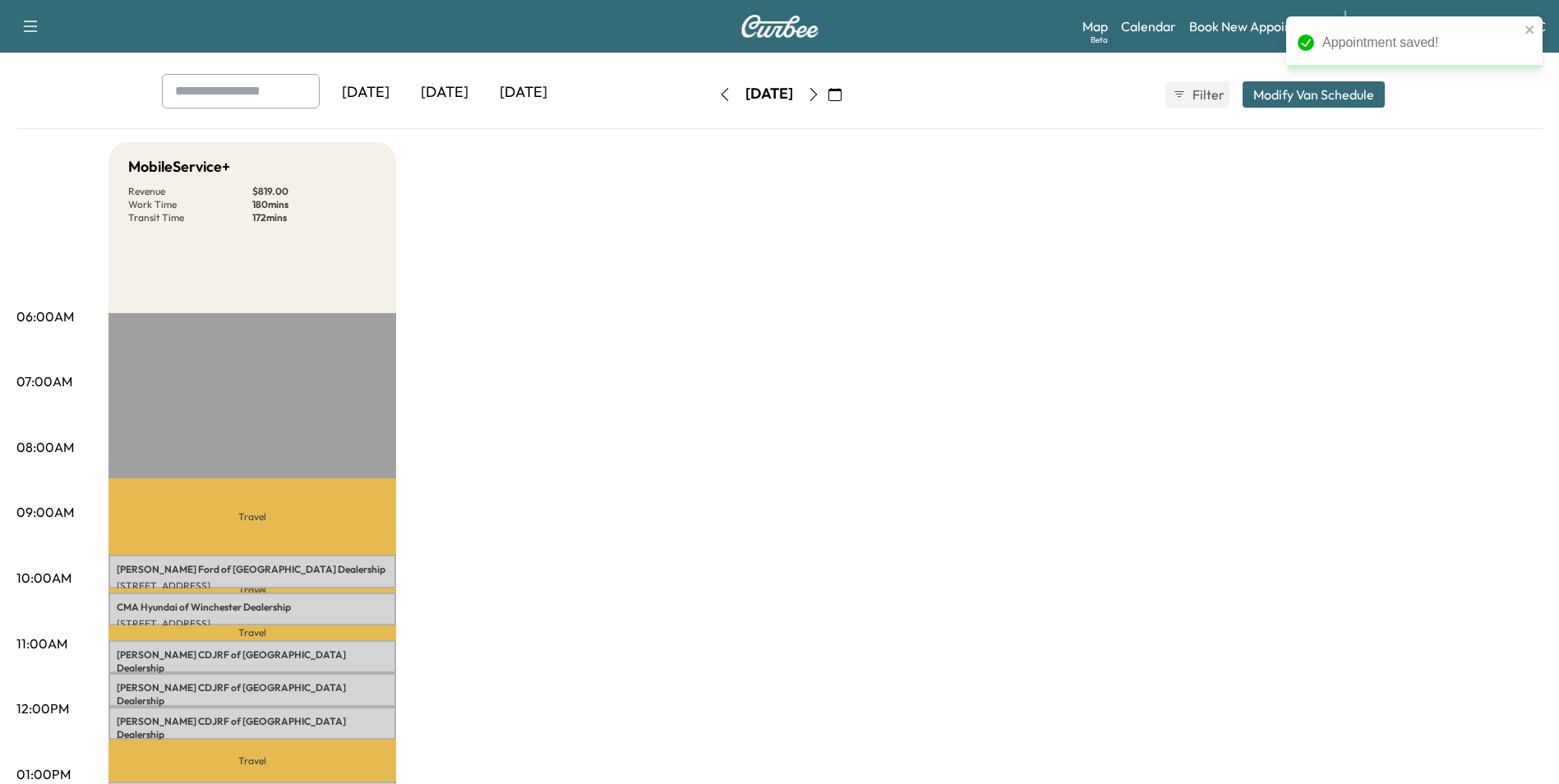
scroll to position [164, 0]
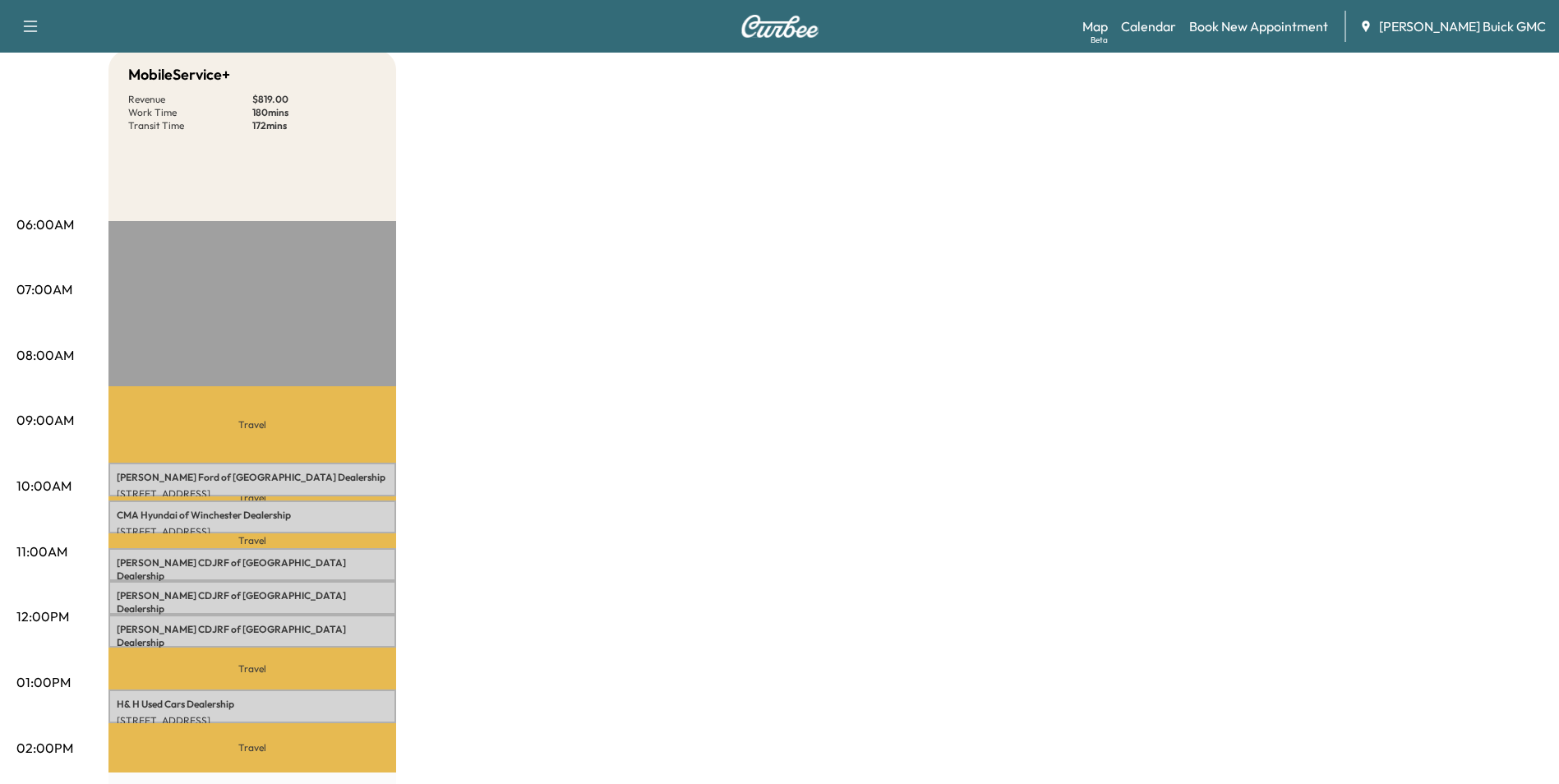
click at [1221, 349] on div "MobileService+ Revenue $ 819.00 Work Time 180 mins Transit Time 172 mins Travel…" at bounding box center [825, 666] width 1434 height 1232
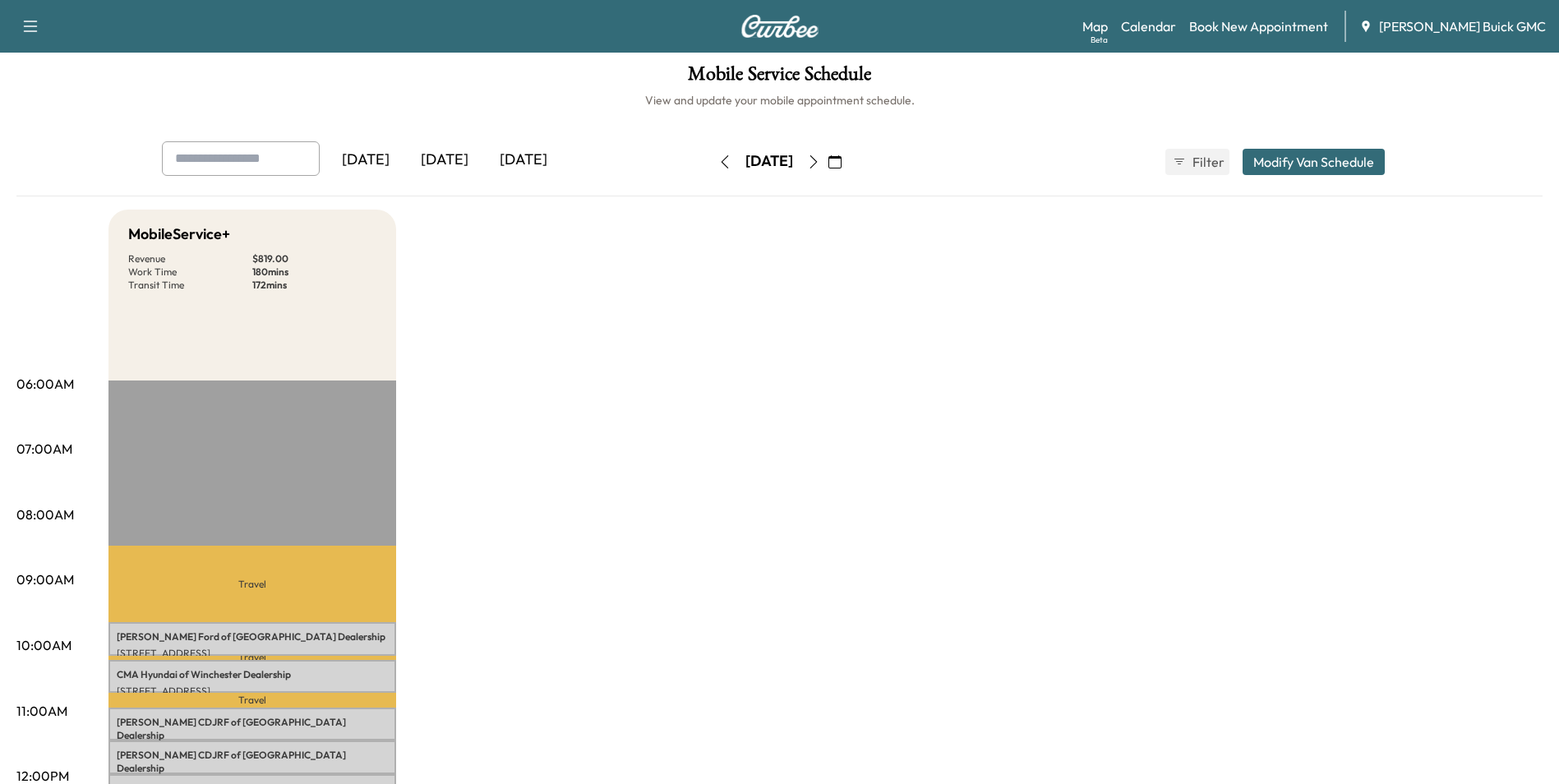
scroll to position [0, 0]
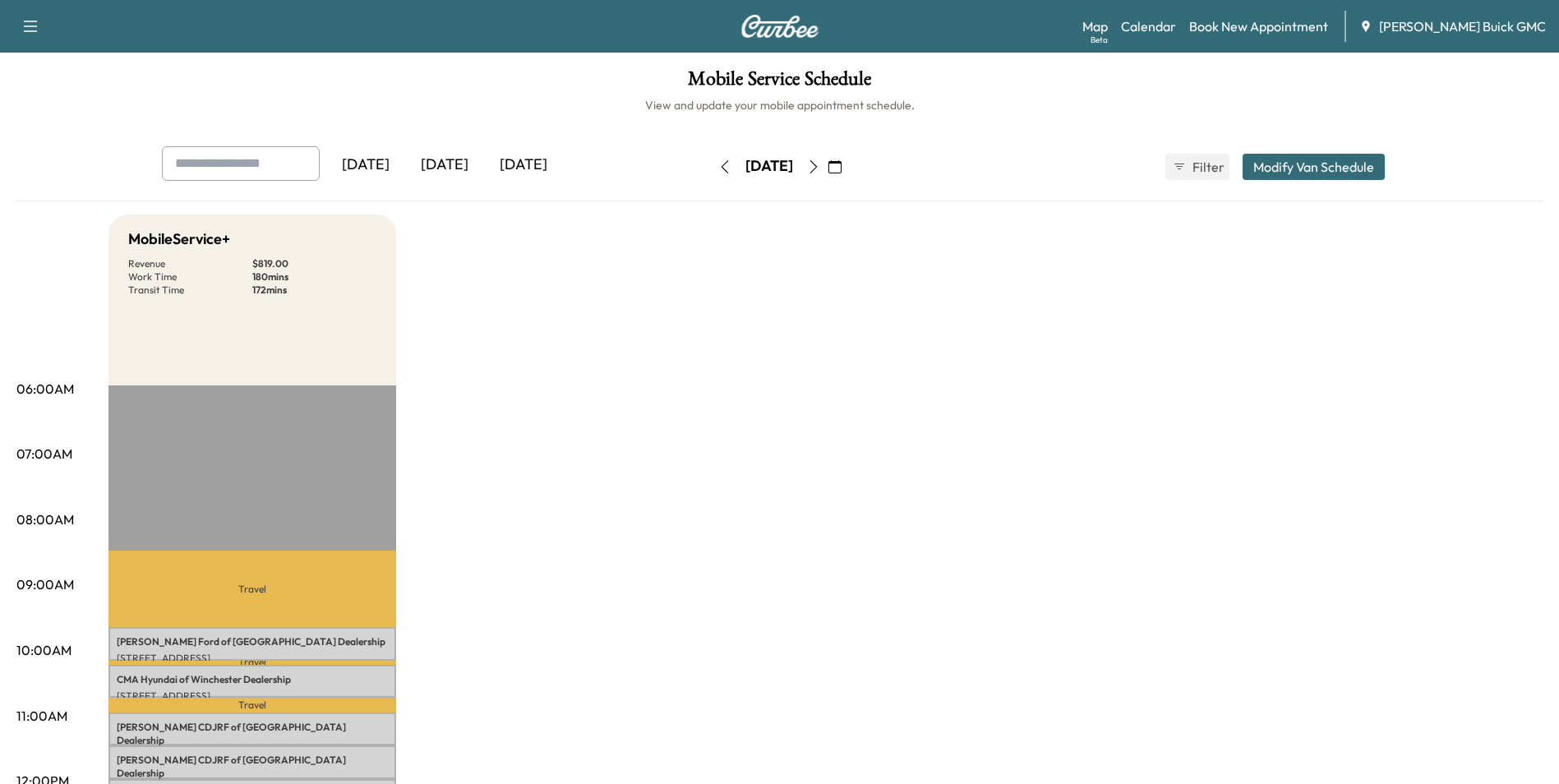
drag, startPoint x: 1087, startPoint y: 276, endPoint x: 1098, endPoint y: 276, distance: 11.0
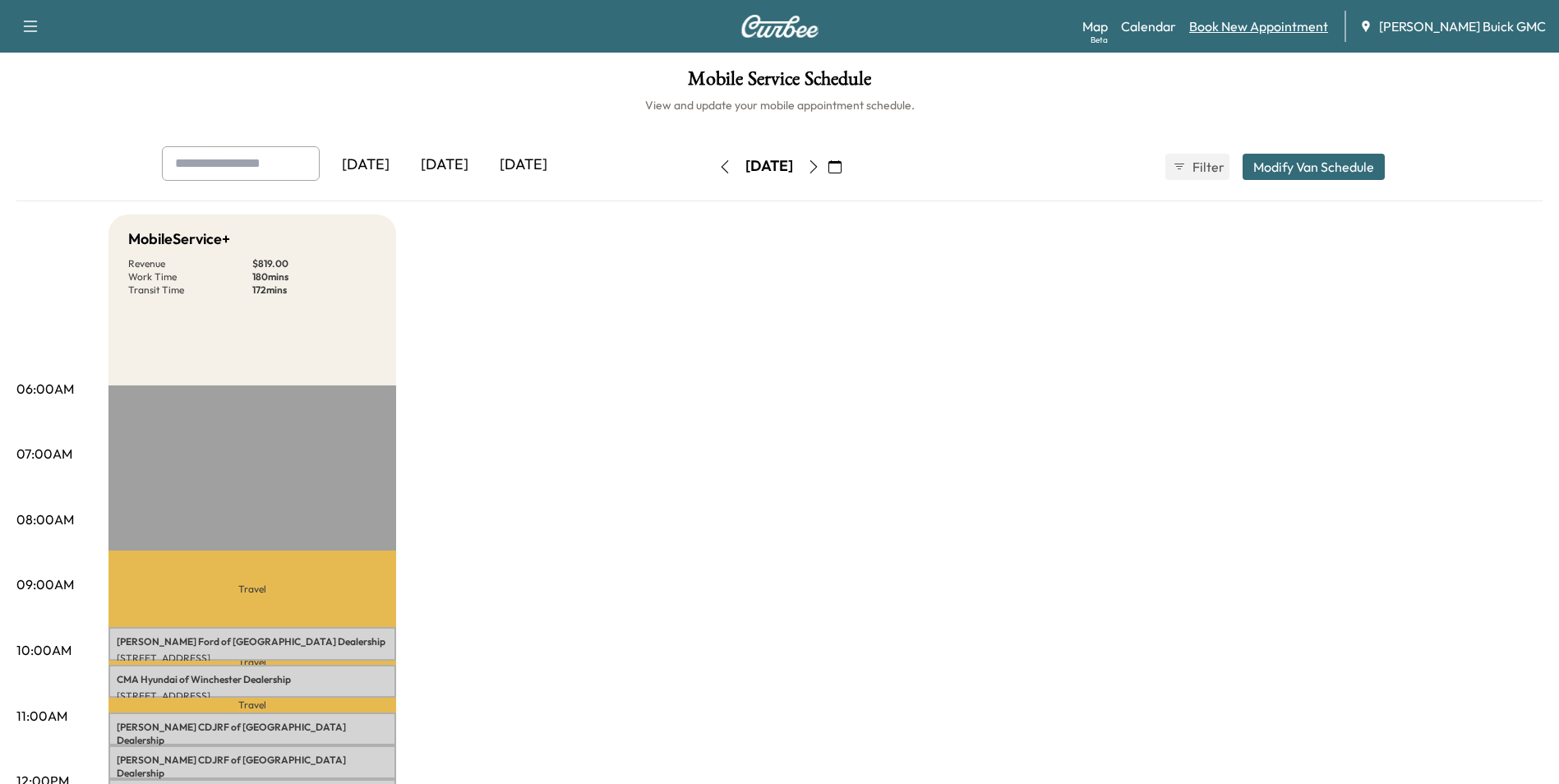
click at [1263, 23] on link "Book New Appointment" at bounding box center [1258, 27] width 139 height 20
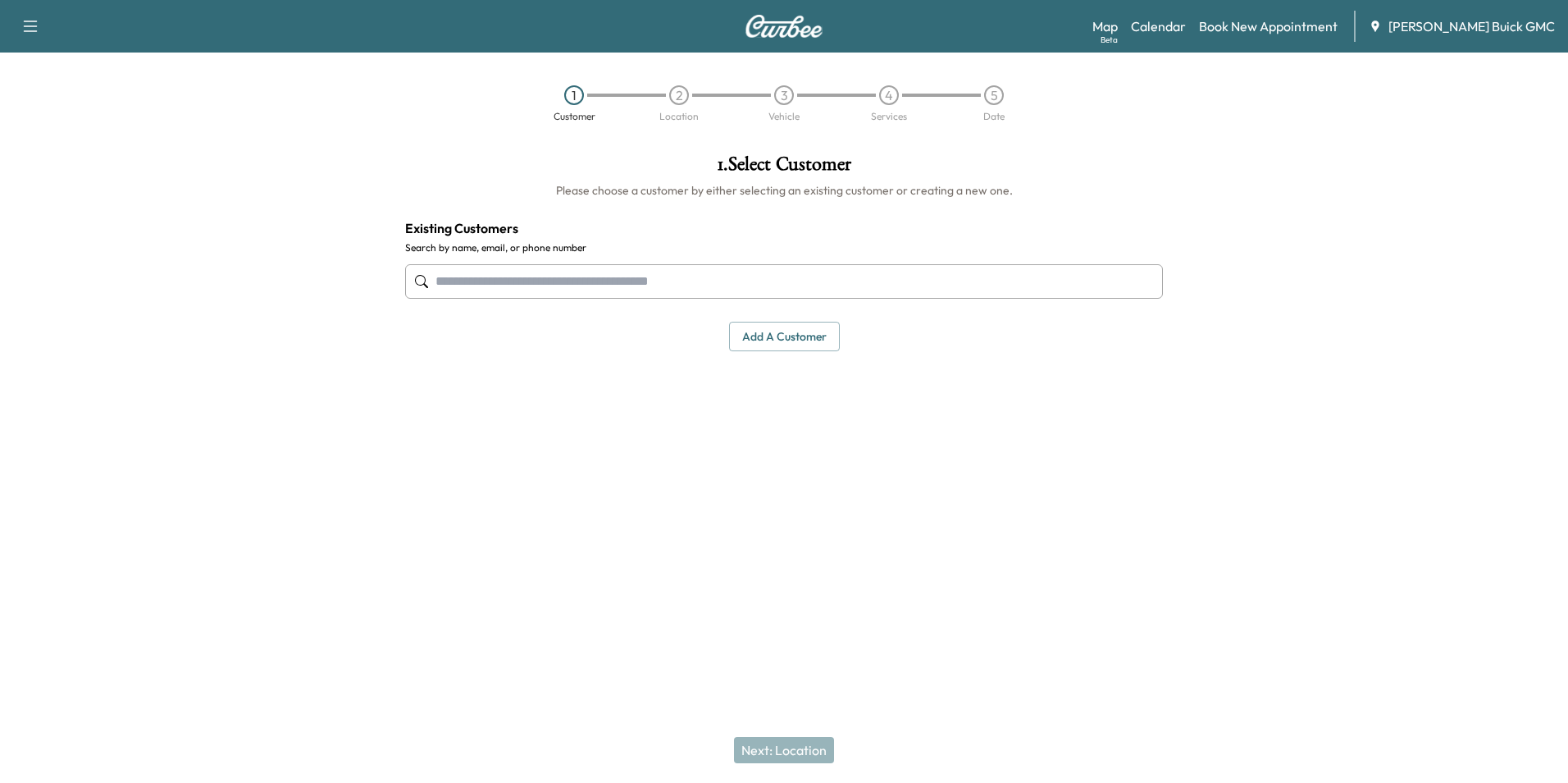
click at [671, 276] on input "text" at bounding box center [784, 281] width 758 height 34
click at [800, 336] on button "Add a customer" at bounding box center [784, 336] width 111 height 30
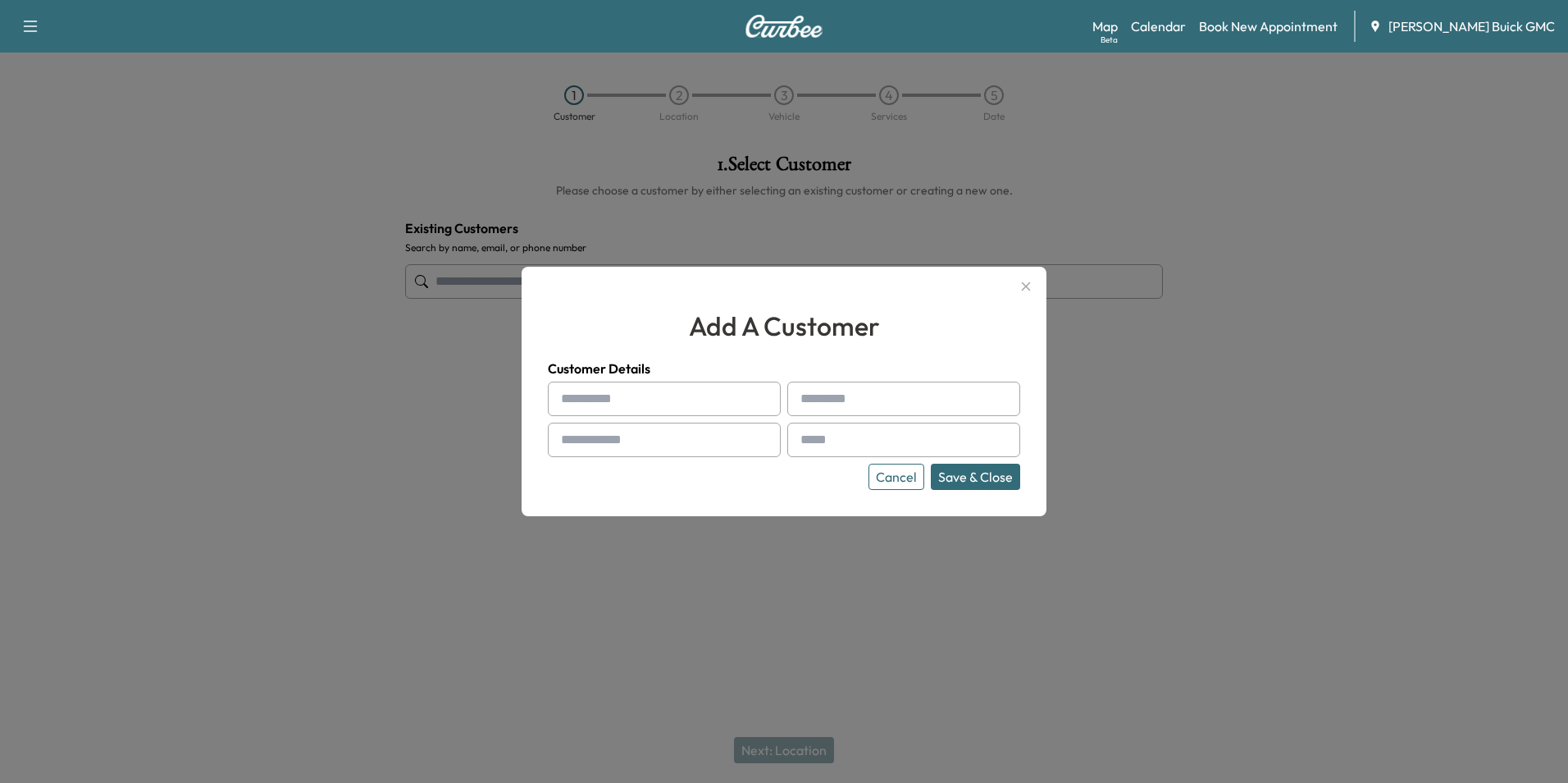
click at [639, 408] on input "text" at bounding box center [664, 398] width 233 height 34
type input "*********"
type input "**********"
click at [639, 398] on input "*********" at bounding box center [664, 398] width 233 height 34
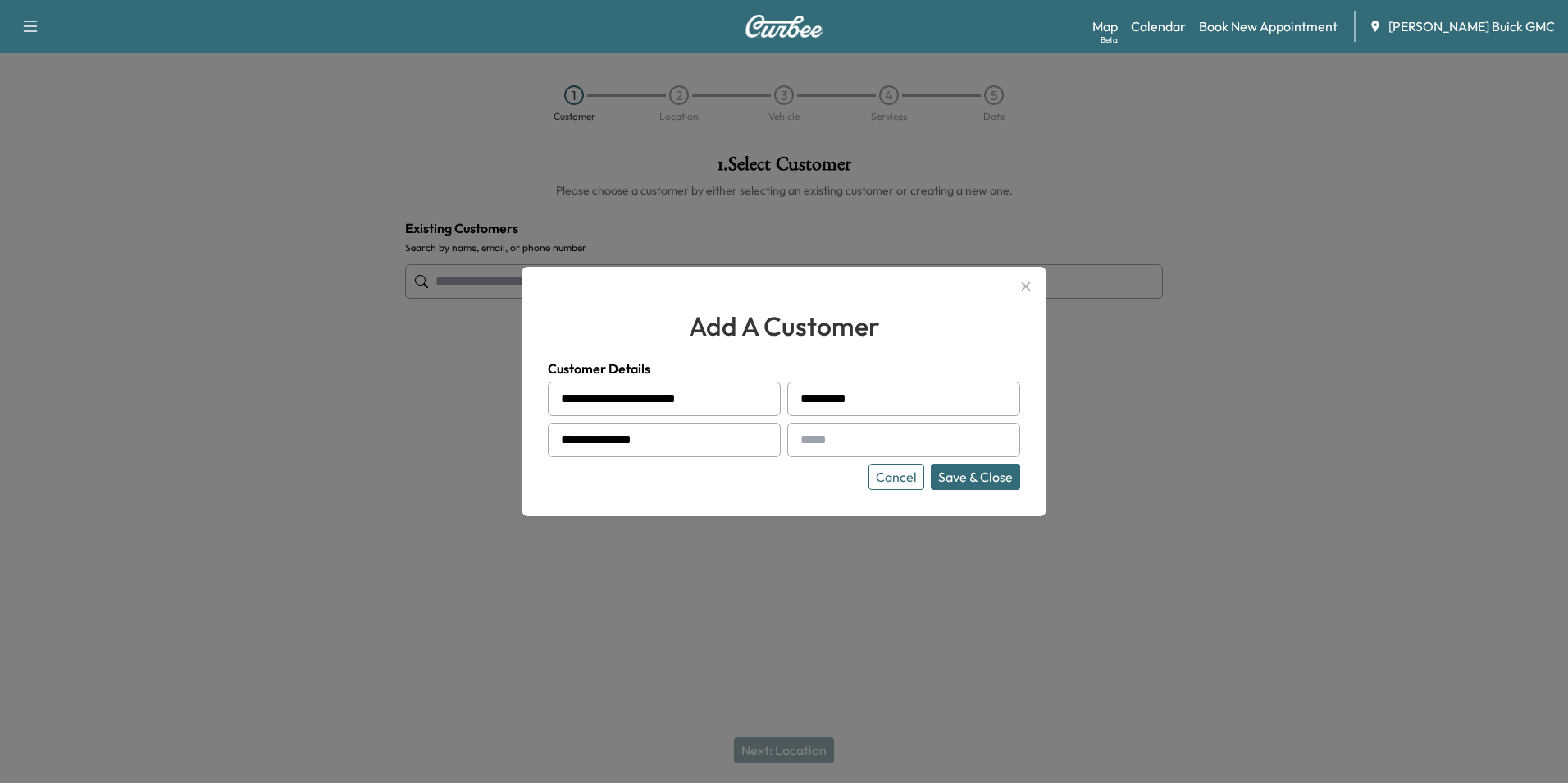
type input "**********"
click at [842, 440] on input "text" at bounding box center [903, 440] width 233 height 34
type input "**********"
click at [823, 482] on div "Cancel Save & Close" at bounding box center [784, 476] width 472 height 27
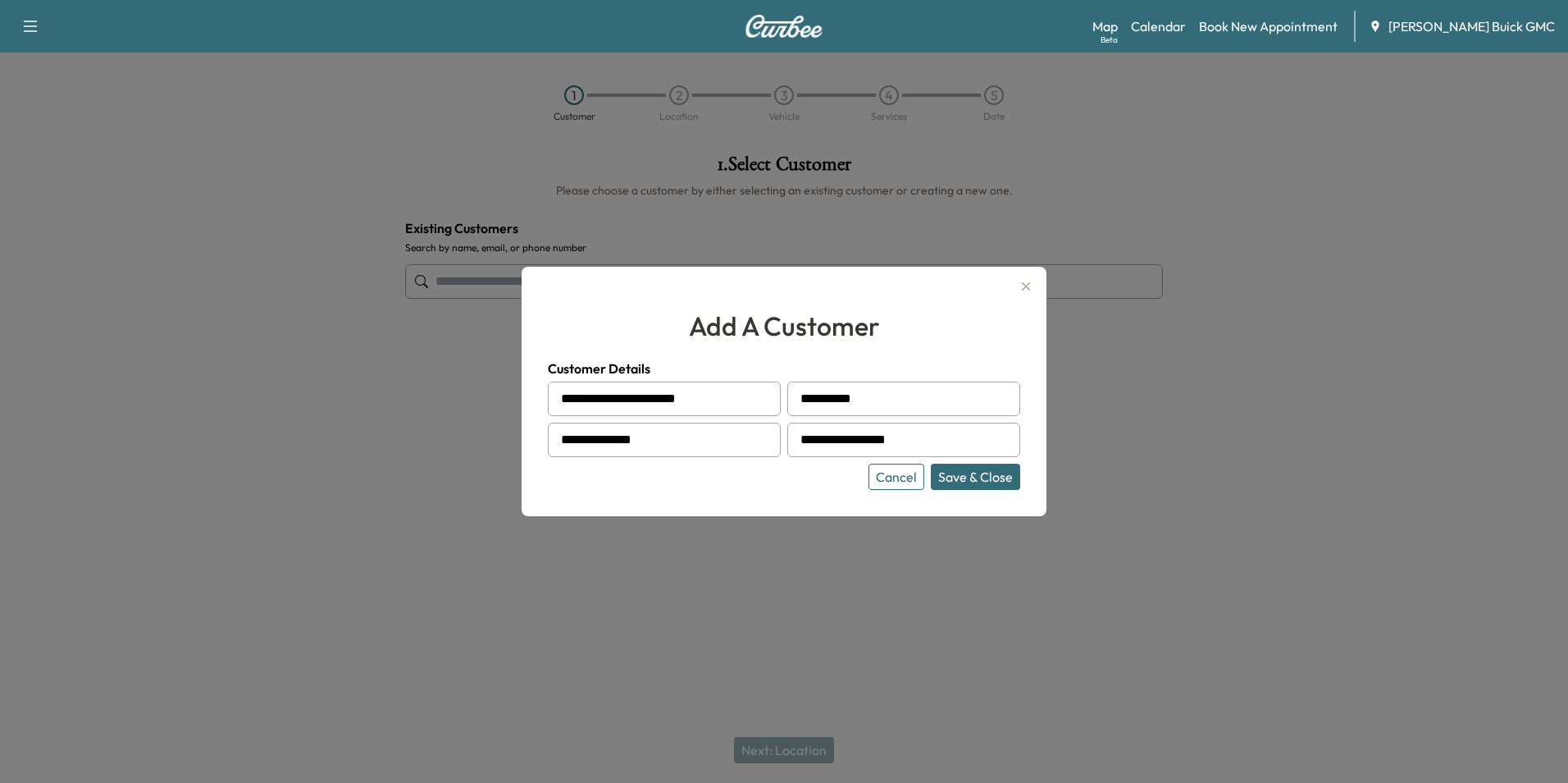
click at [962, 475] on button "Save & Close" at bounding box center [975, 476] width 89 height 27
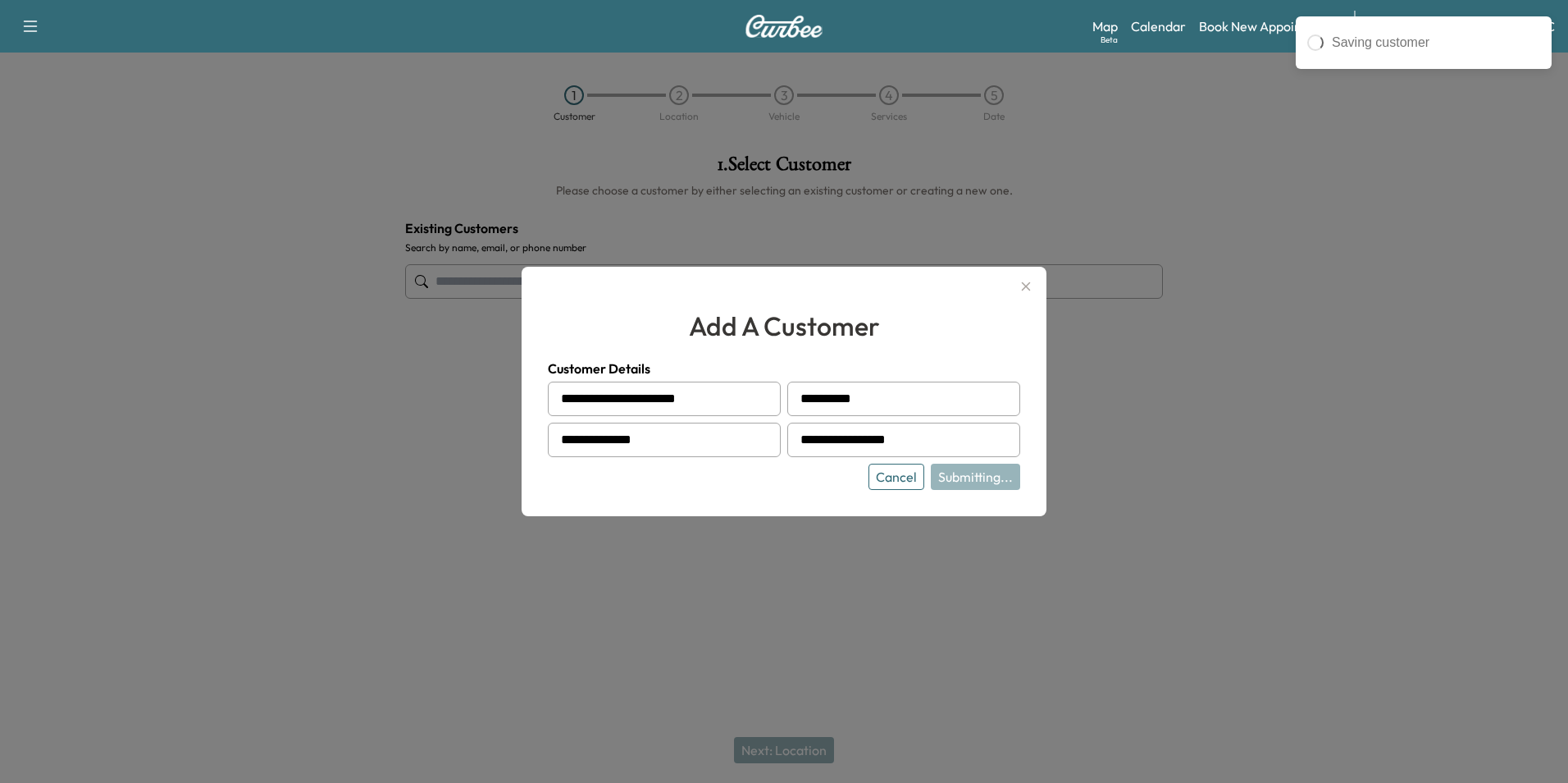
type input "**********"
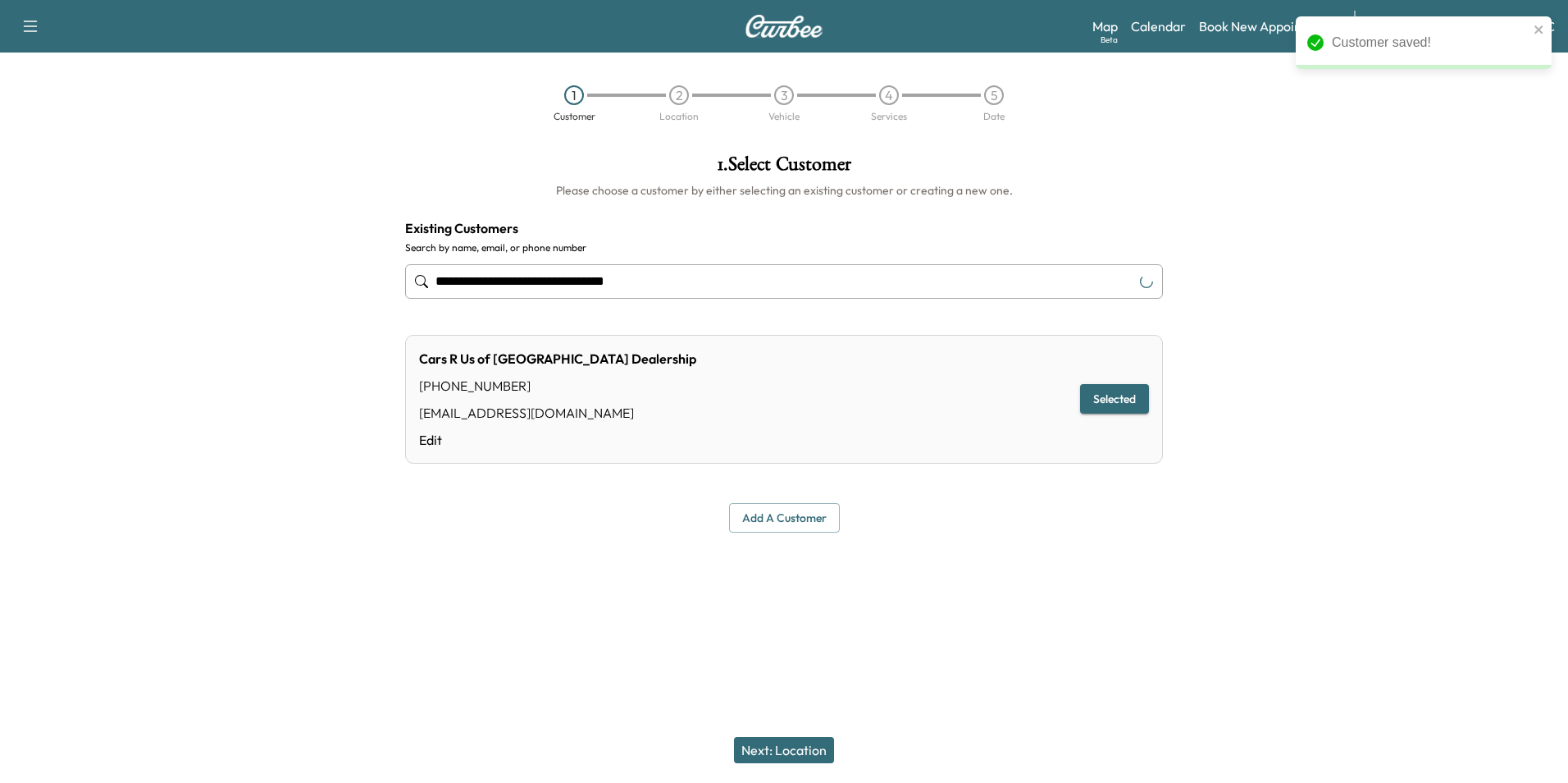
click at [808, 747] on button "Next: Location" at bounding box center [784, 750] width 100 height 27
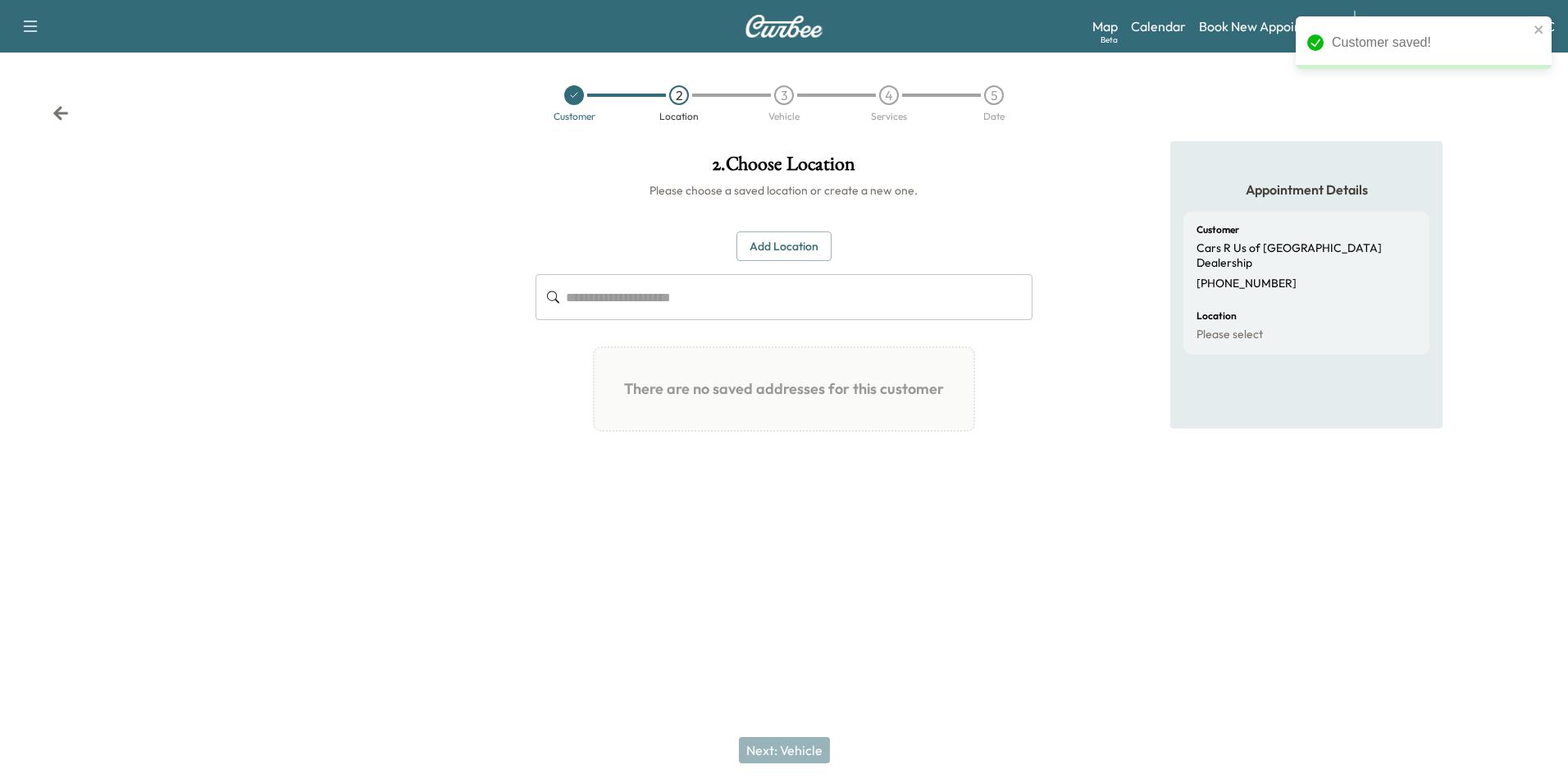
click at [804, 241] on button "Add Location" at bounding box center [784, 246] width 95 height 30
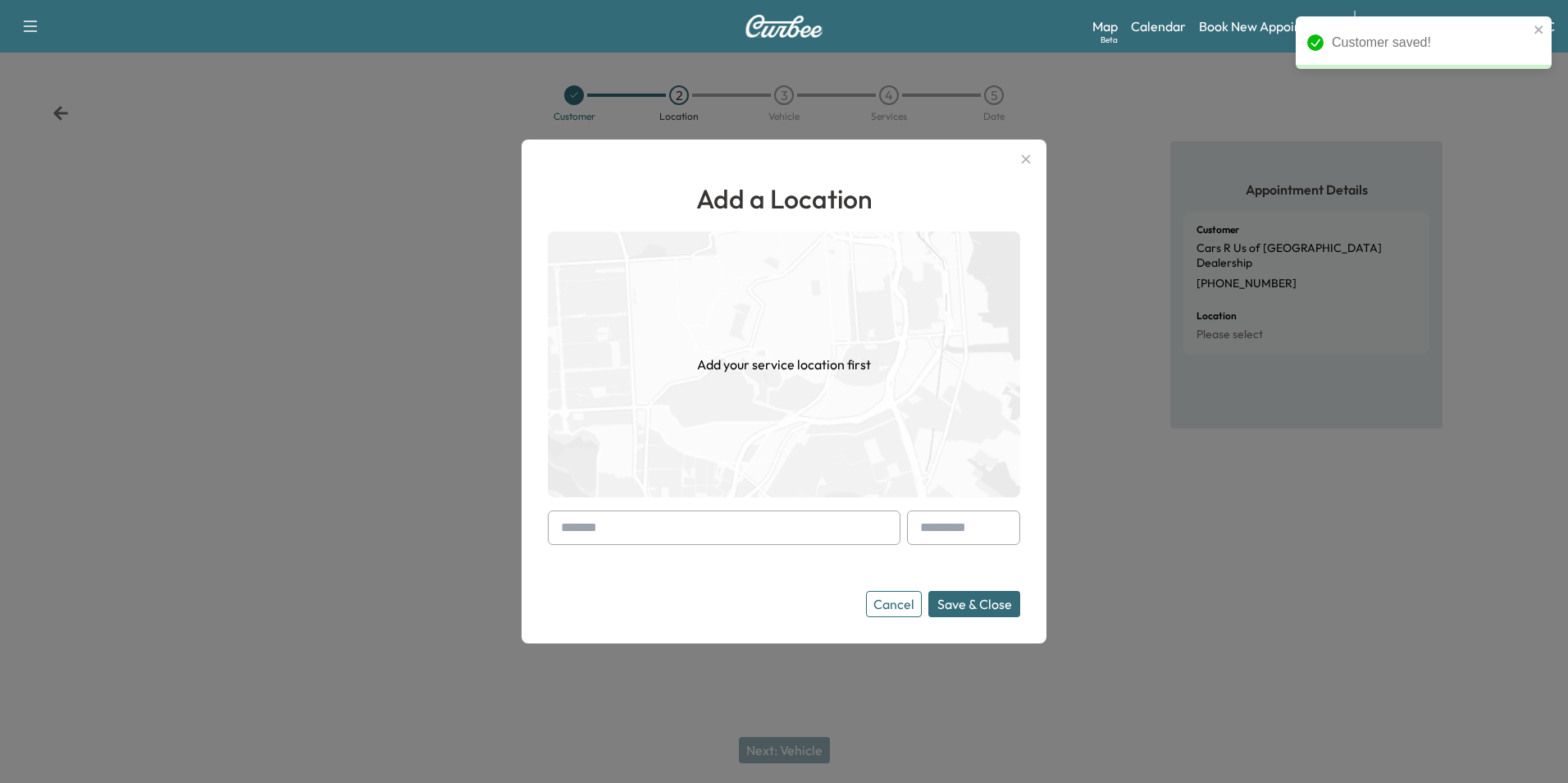
click at [707, 533] on input "text" at bounding box center [724, 527] width 353 height 34
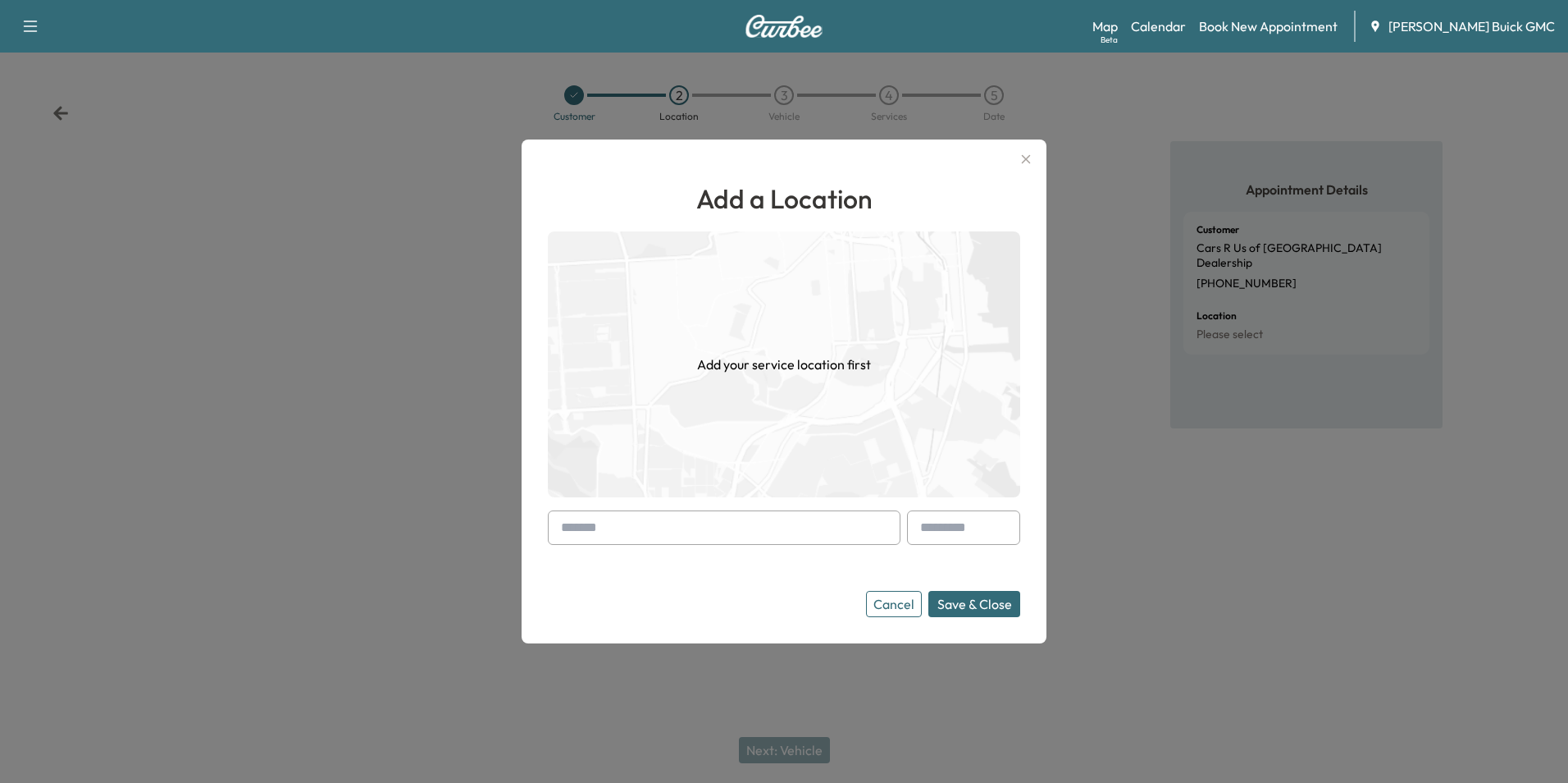
click at [668, 527] on input "text" at bounding box center [724, 527] width 353 height 34
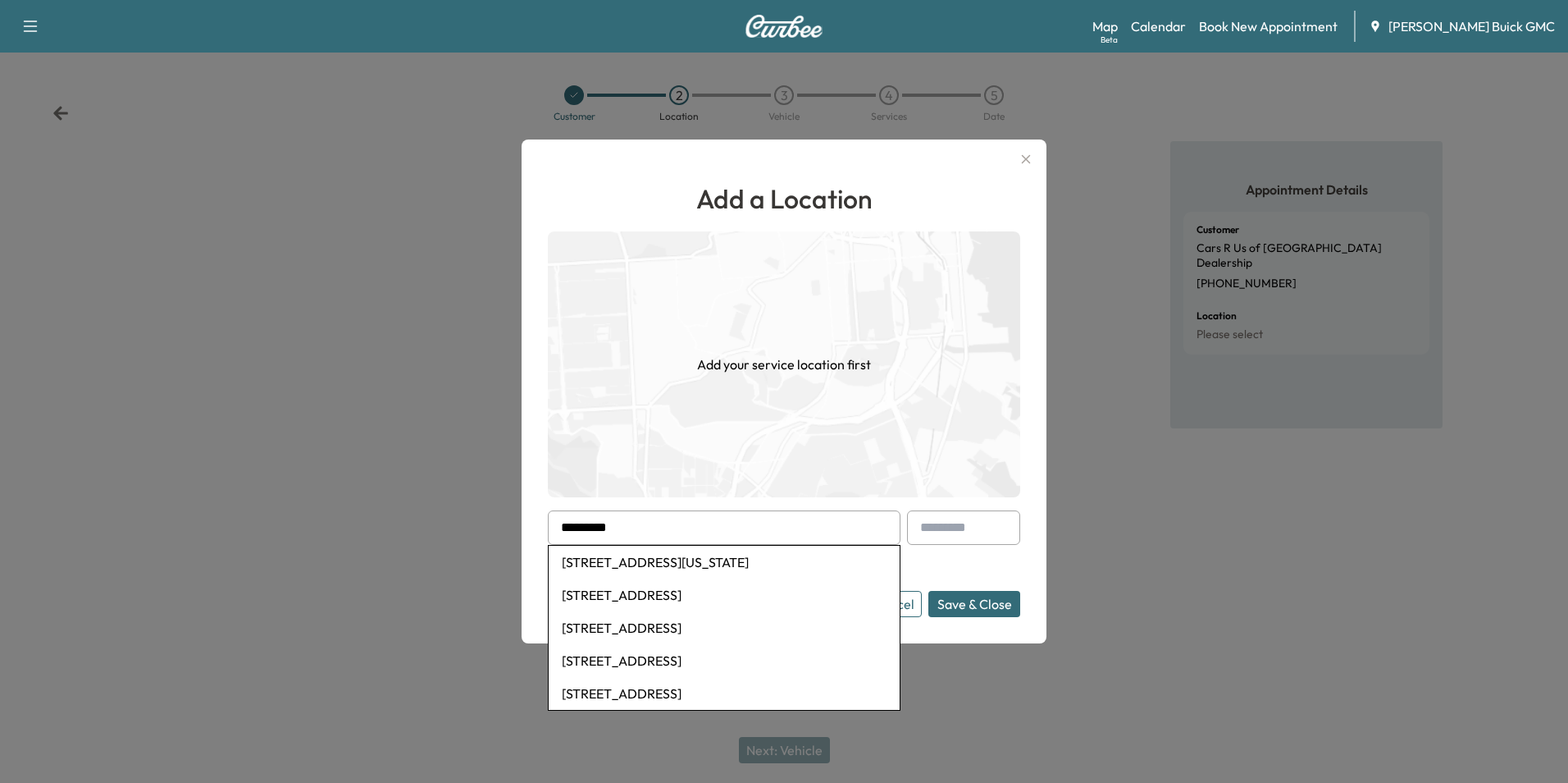
click at [699, 591] on li "[STREET_ADDRESS]" at bounding box center [724, 594] width 351 height 32
type input "**********"
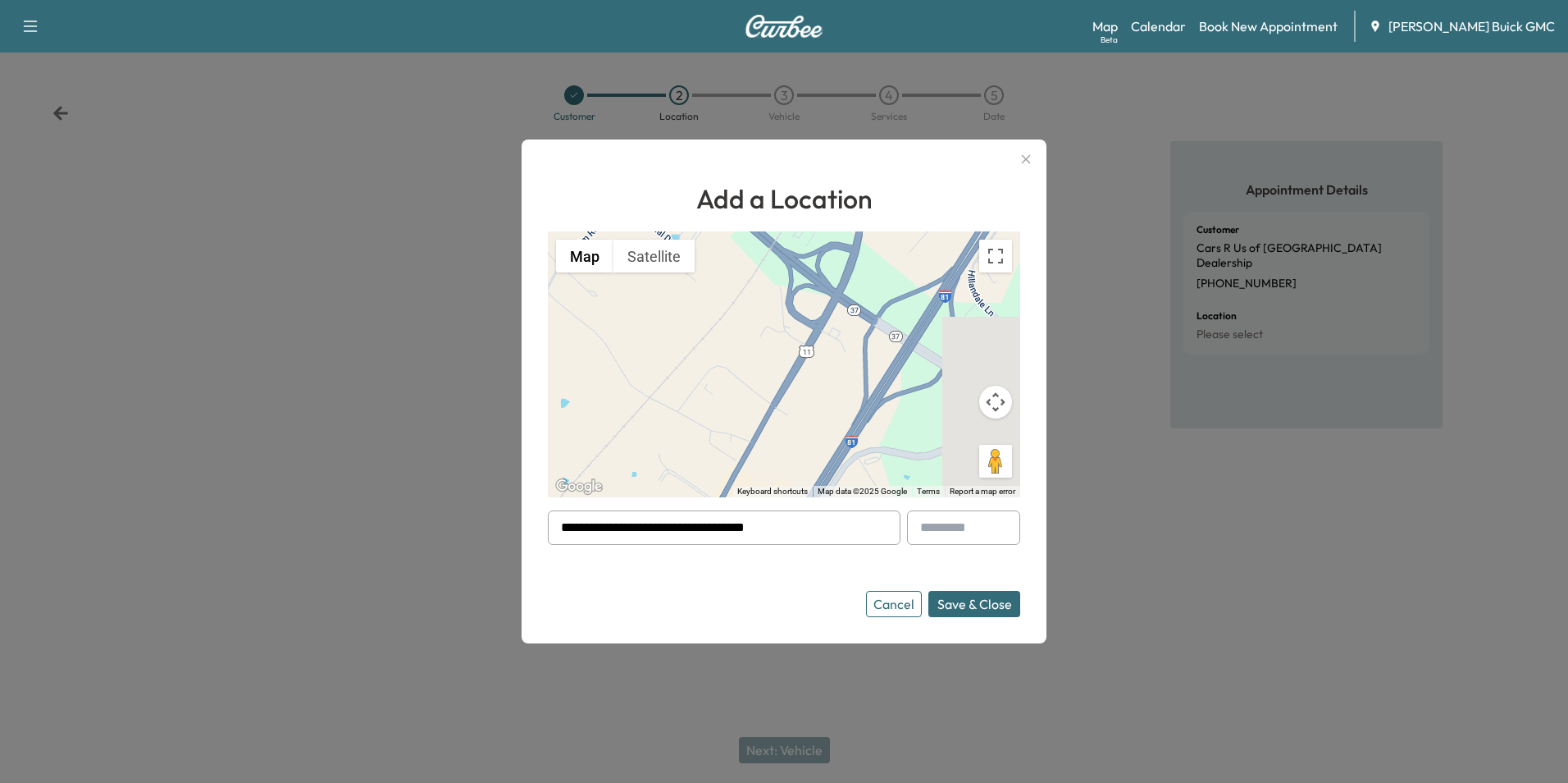
click at [961, 599] on button "Save & Close" at bounding box center [973, 604] width 91 height 27
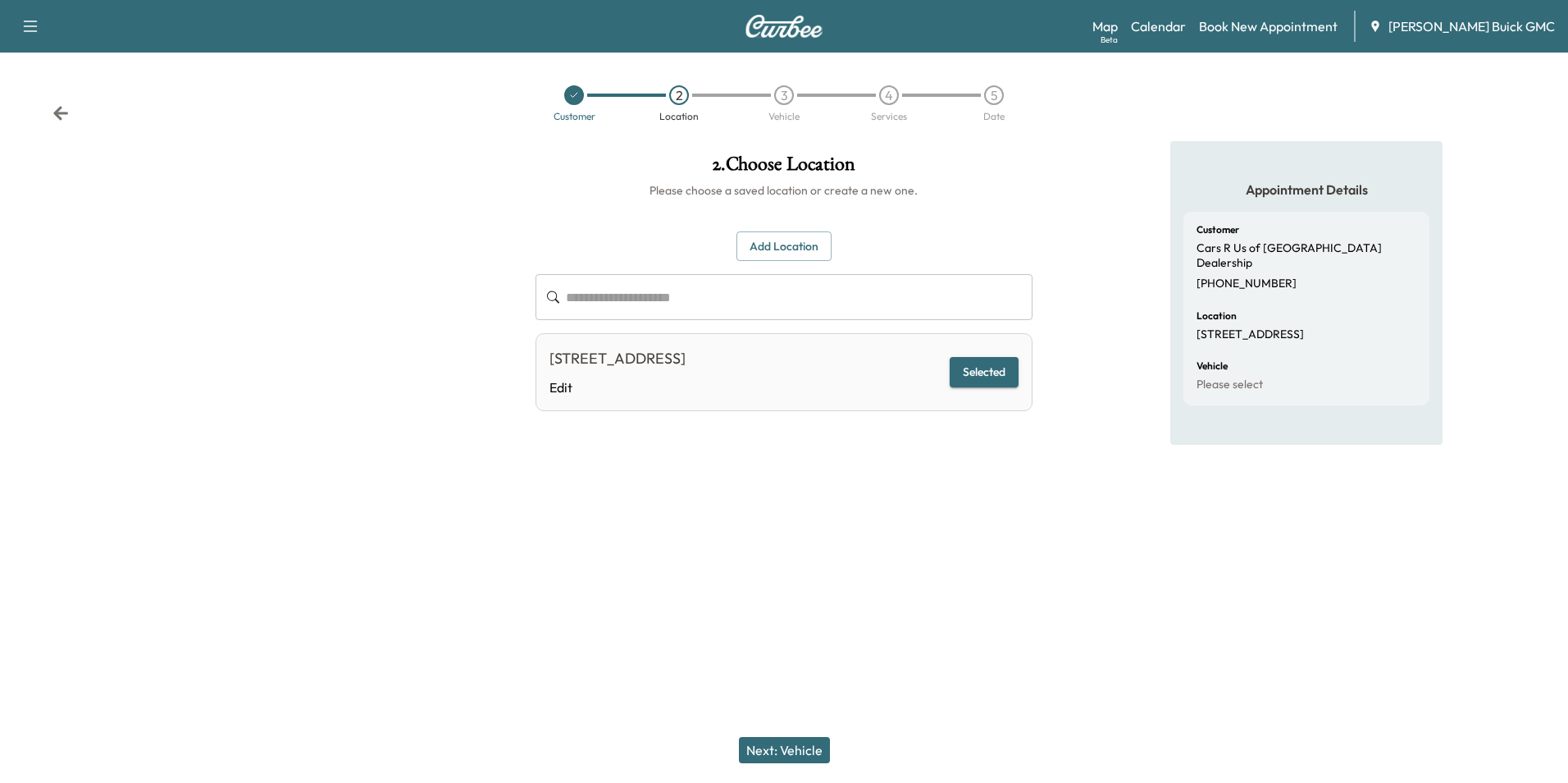
click at [805, 746] on button "Next: Vehicle" at bounding box center [784, 750] width 91 height 27
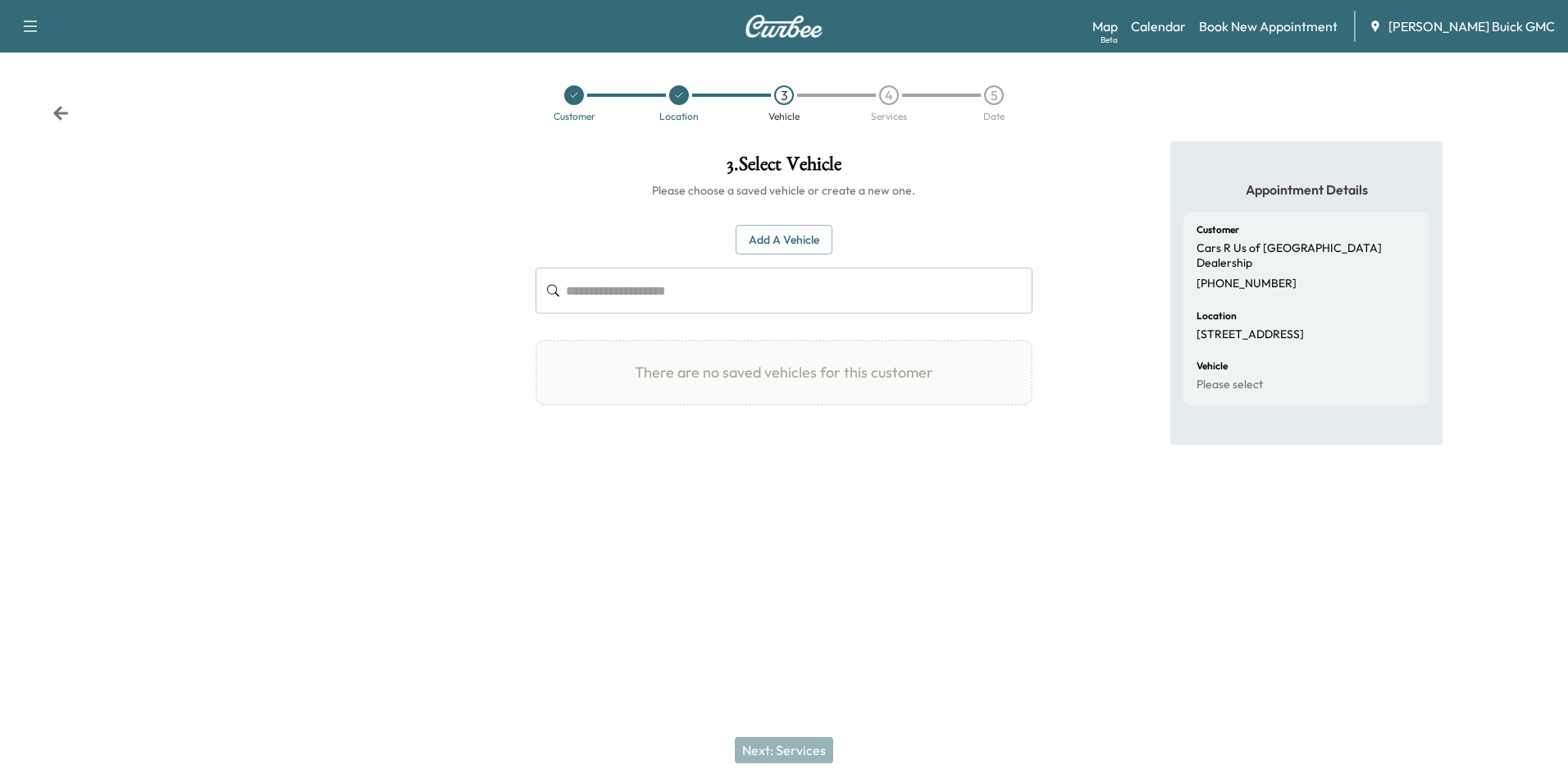
click at [761, 235] on button "Add a Vehicle" at bounding box center [784, 240] width 96 height 30
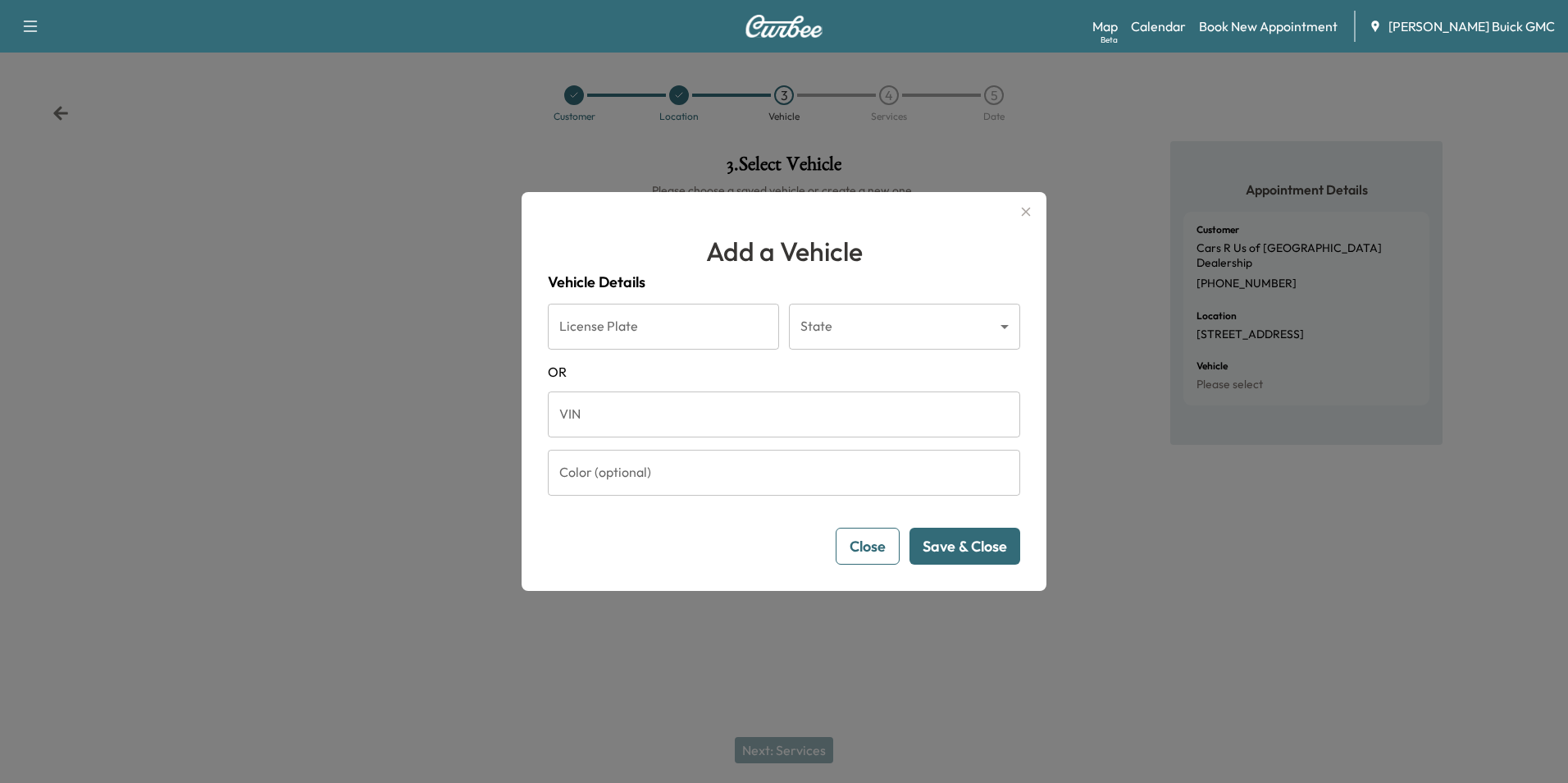
click at [659, 425] on input "VIN" at bounding box center [784, 414] width 472 height 46
type input "*"
type input "**********"
click at [936, 543] on button "Save & Close" at bounding box center [964, 546] width 111 height 37
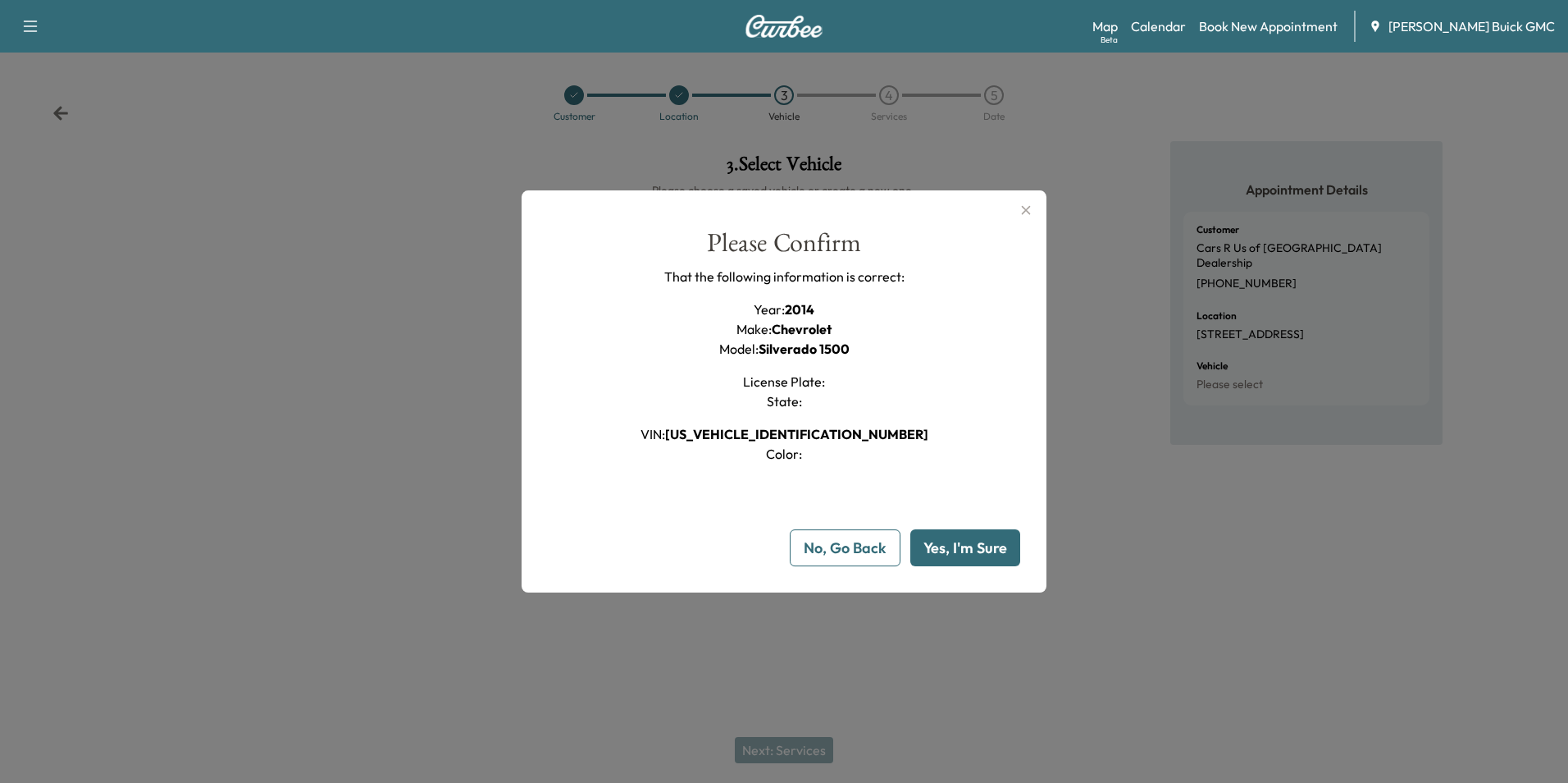
click at [936, 543] on button "Yes, I'm Sure" at bounding box center [965, 548] width 110 height 37
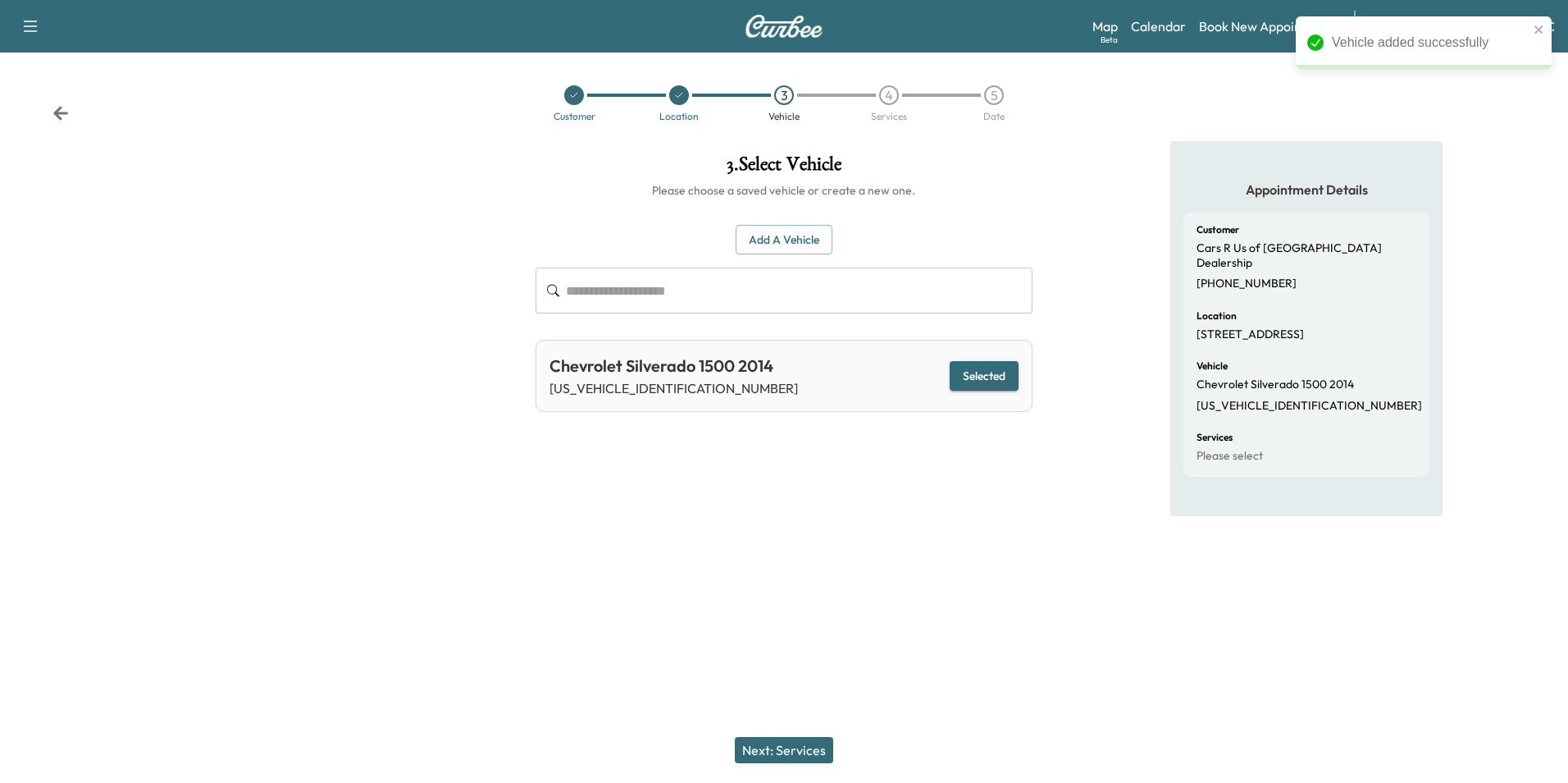
click at [810, 749] on button "Next: Services" at bounding box center [784, 750] width 98 height 27
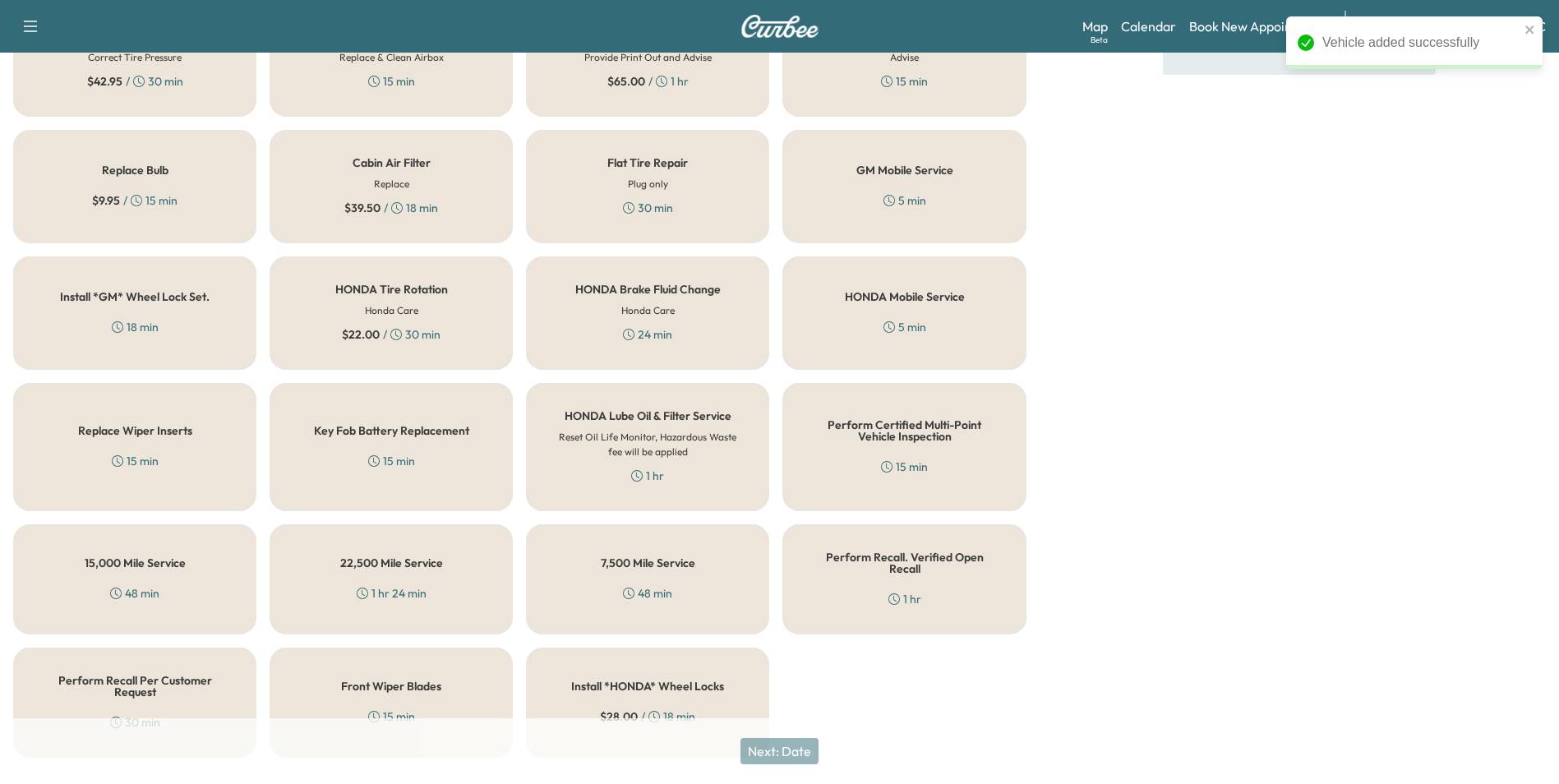
scroll to position [470, 0]
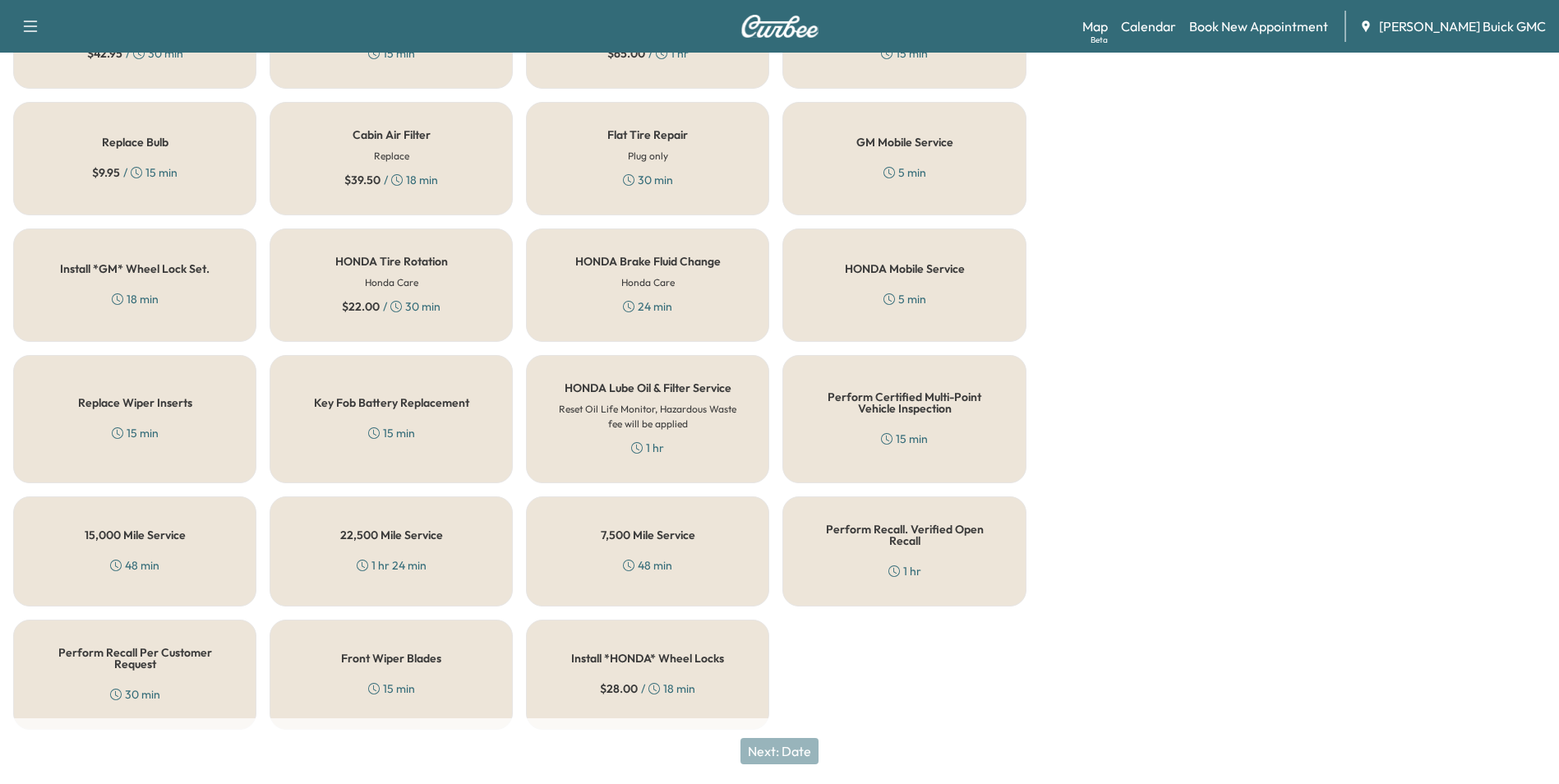
click at [97, 649] on h5 "Perform Recall Per Customer Request" at bounding box center [135, 657] width 189 height 23
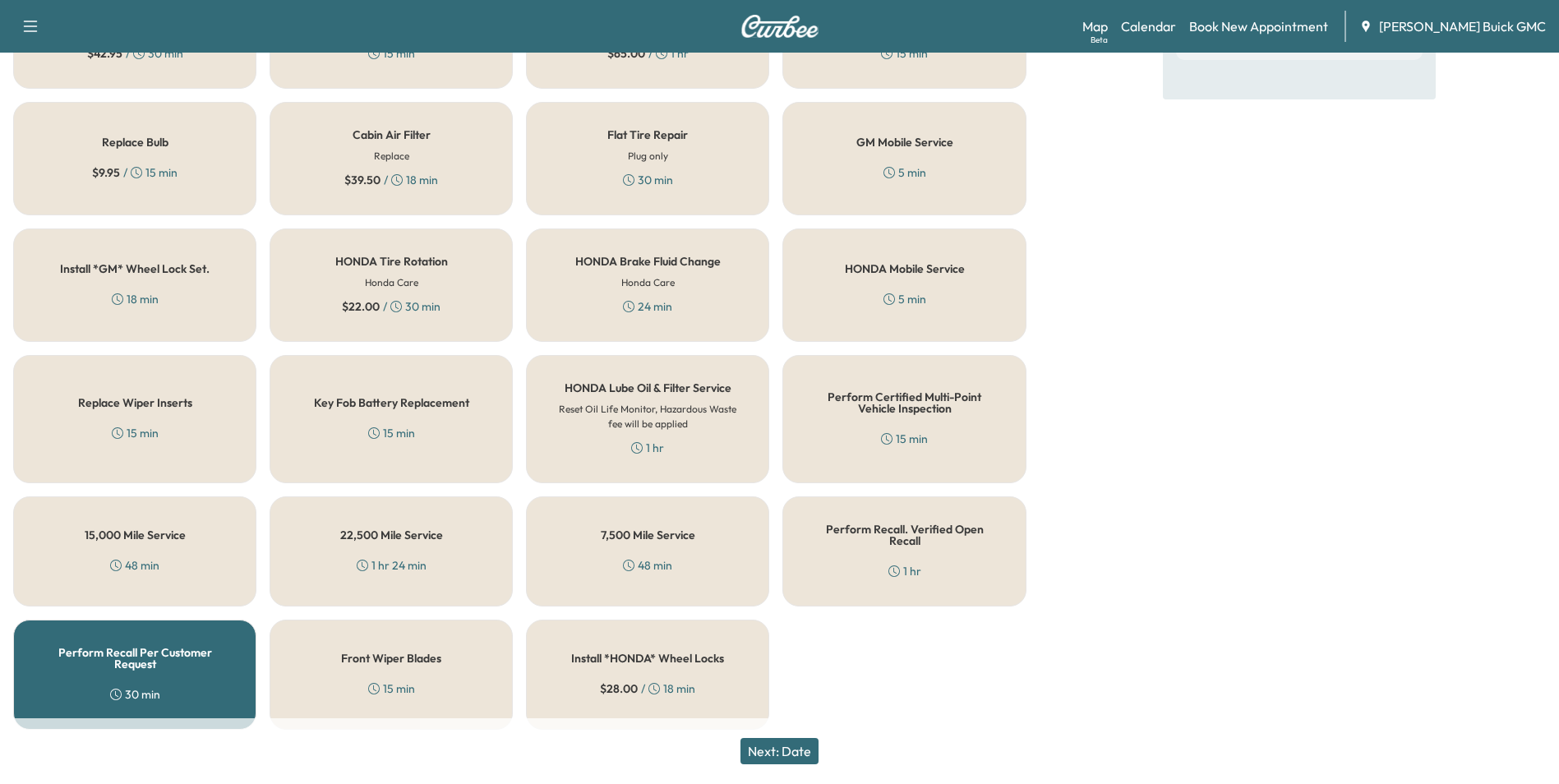
click at [800, 746] on button "Next: Date" at bounding box center [779, 751] width 78 height 27
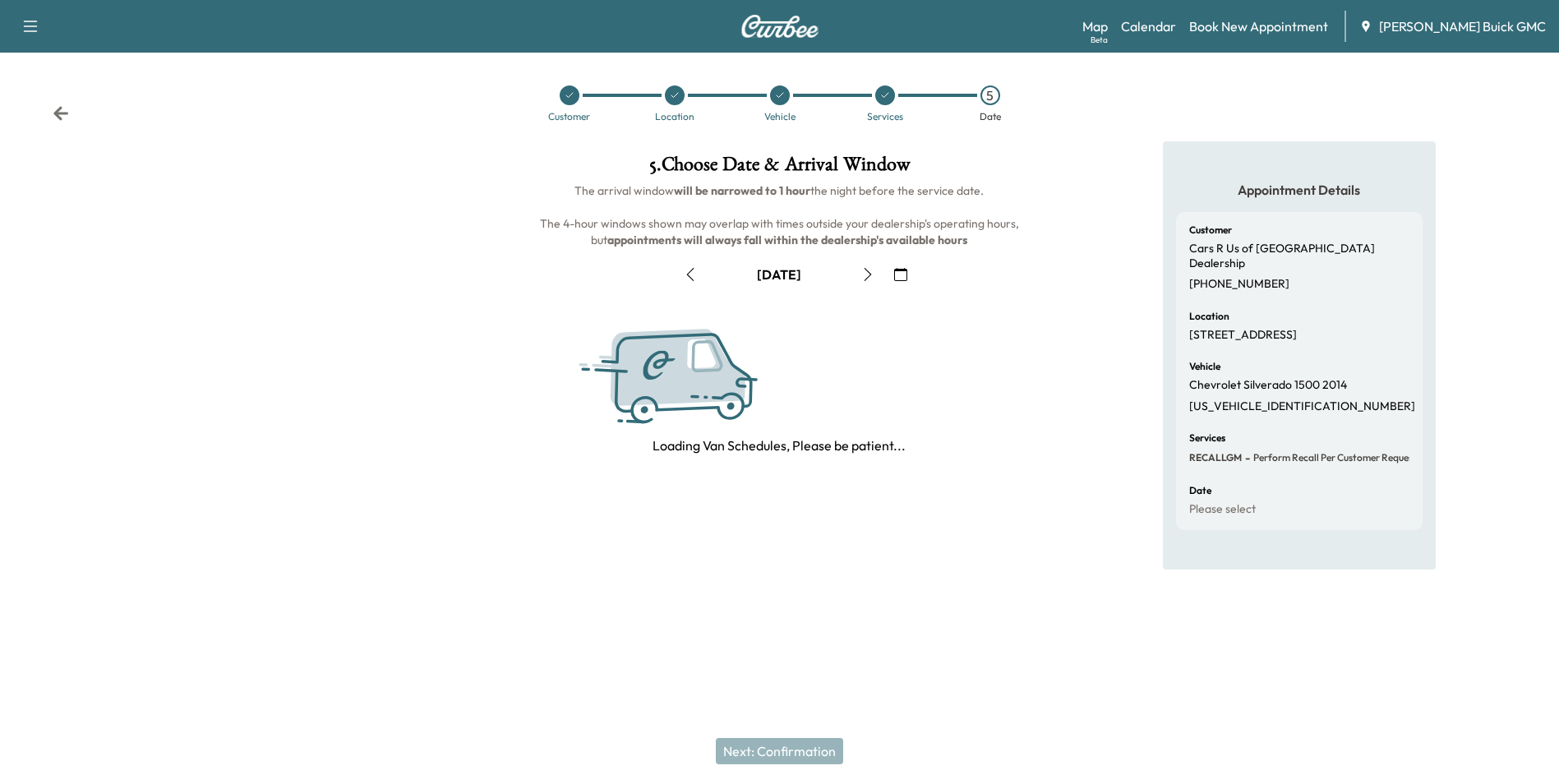
scroll to position [0, 0]
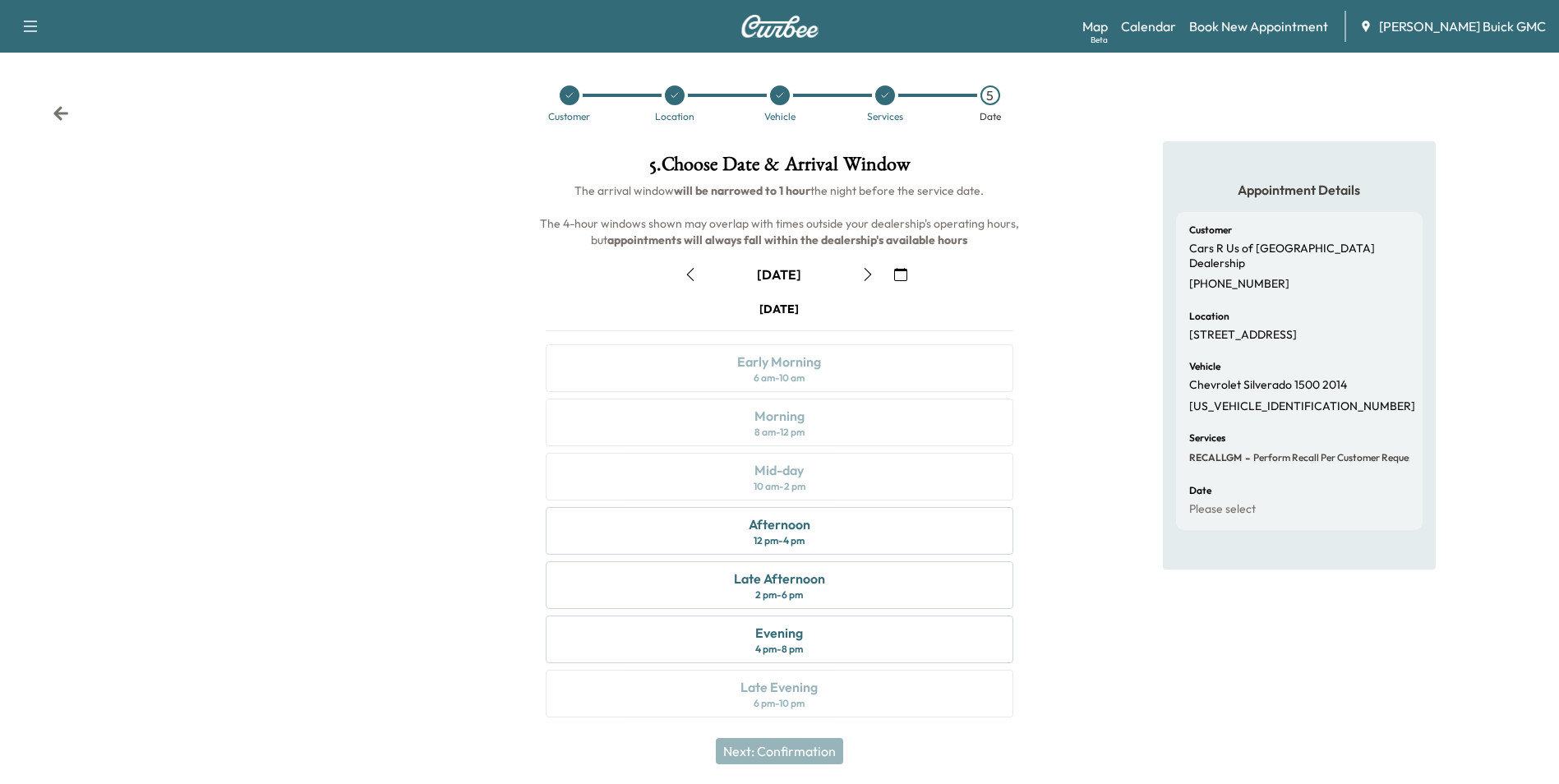
click at [897, 272] on icon "button" at bounding box center [900, 274] width 13 height 13
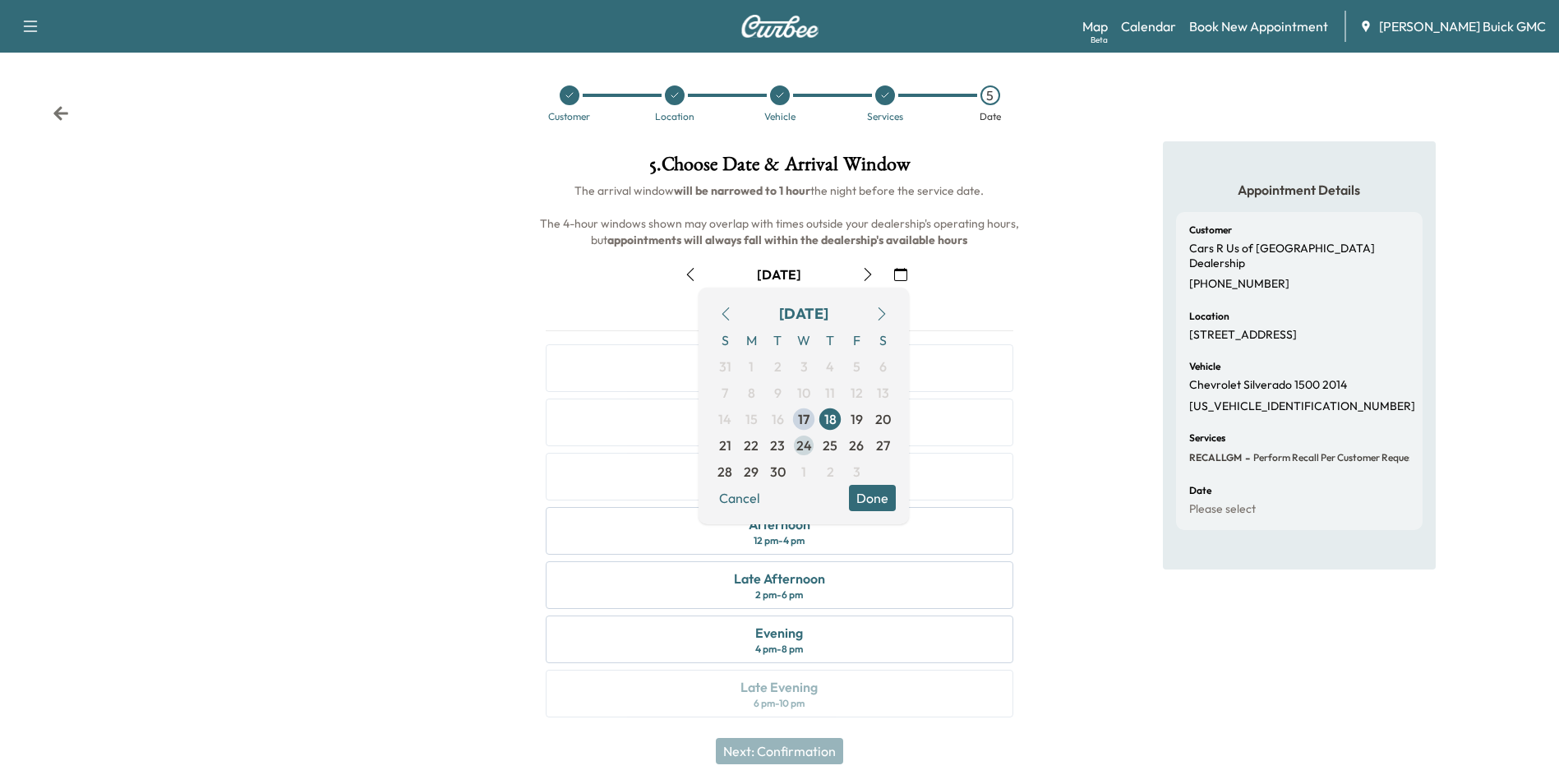
click at [802, 443] on span "24" at bounding box center [804, 445] width 16 height 20
click at [790, 443] on span "23" at bounding box center [778, 445] width 27 height 27
click at [804, 443] on span "24" at bounding box center [804, 445] width 16 height 20
click at [871, 492] on button "Done" at bounding box center [873, 497] width 47 height 27
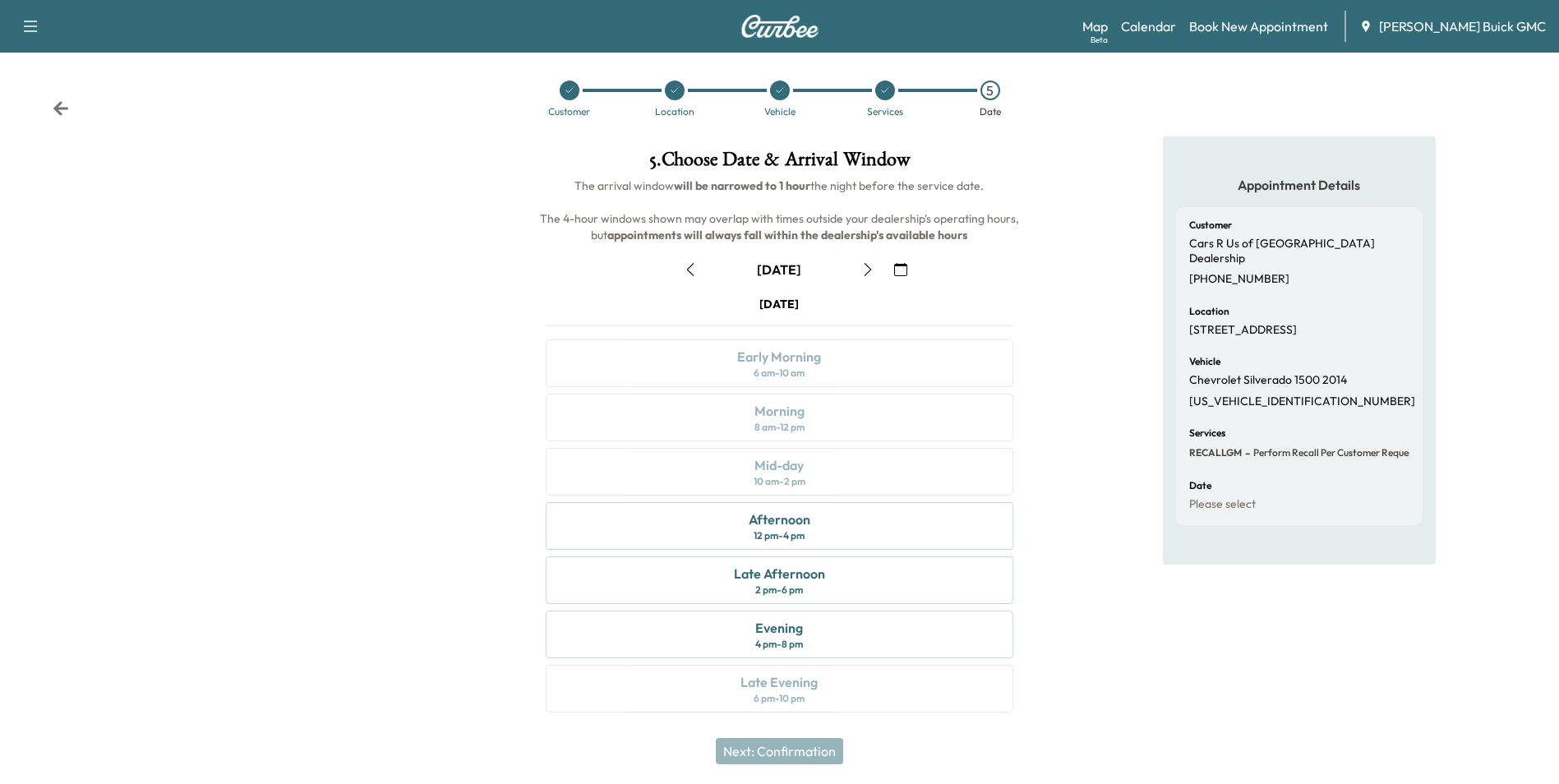
scroll to position [6, 0]
click at [842, 529] on div "Afternoon 12 pm - 4 pm" at bounding box center [780, 525] width 467 height 47
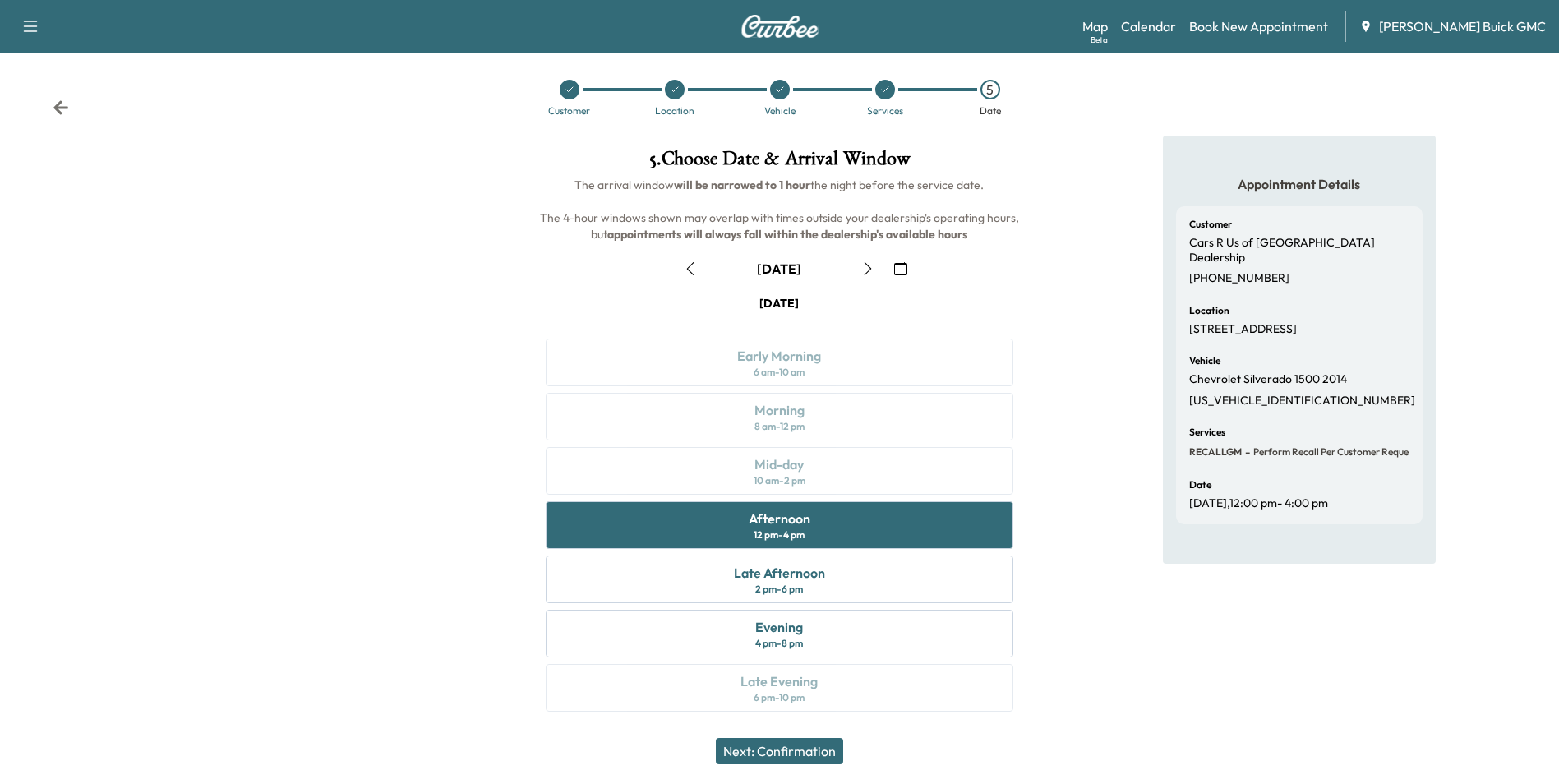
click at [803, 747] on button "Next: Confirmation" at bounding box center [779, 751] width 127 height 27
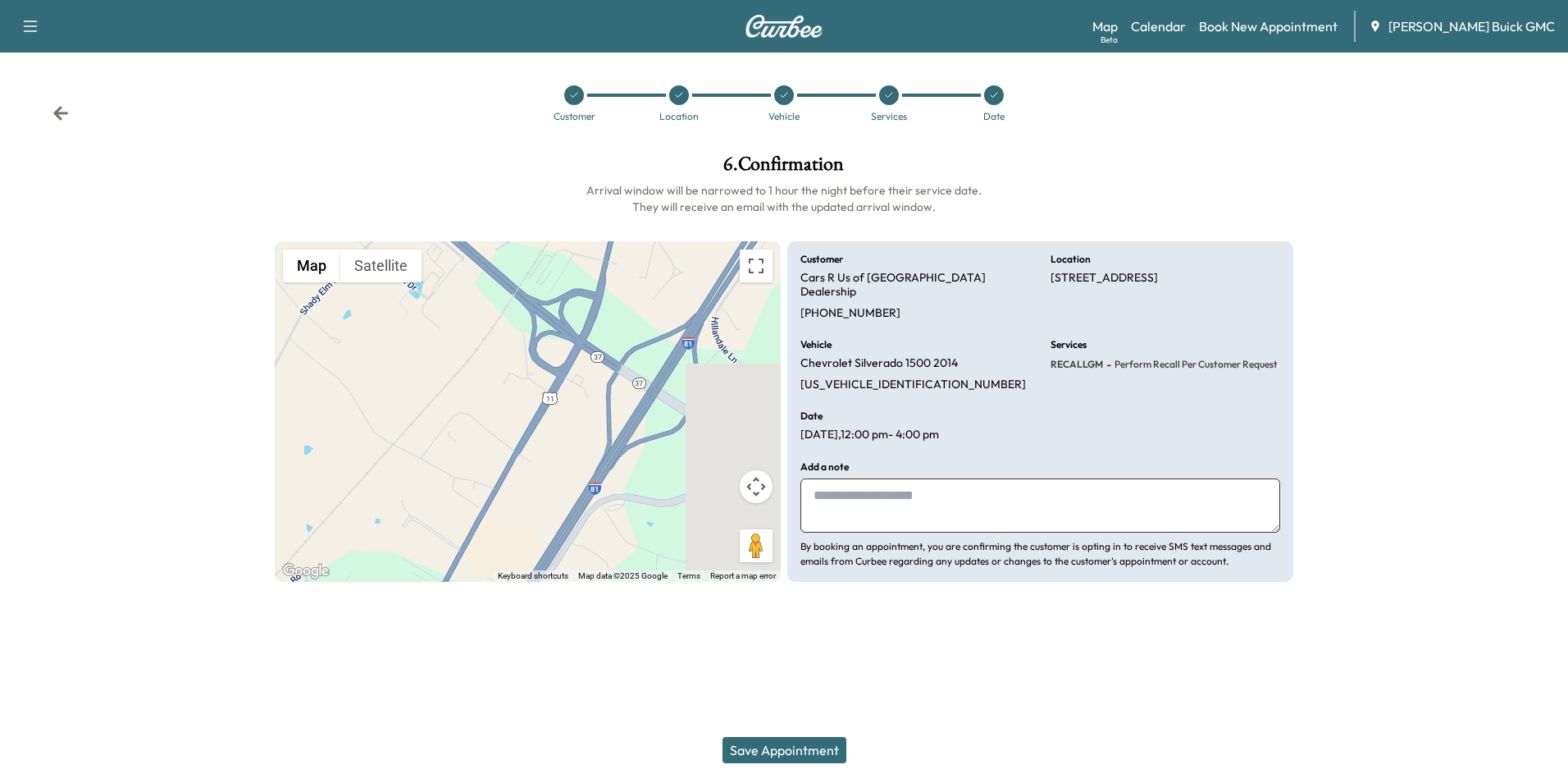
click at [880, 485] on textarea at bounding box center [1040, 505] width 480 height 54
type textarea "**********"
click at [817, 739] on button "Save Appointment" at bounding box center [784, 750] width 124 height 27
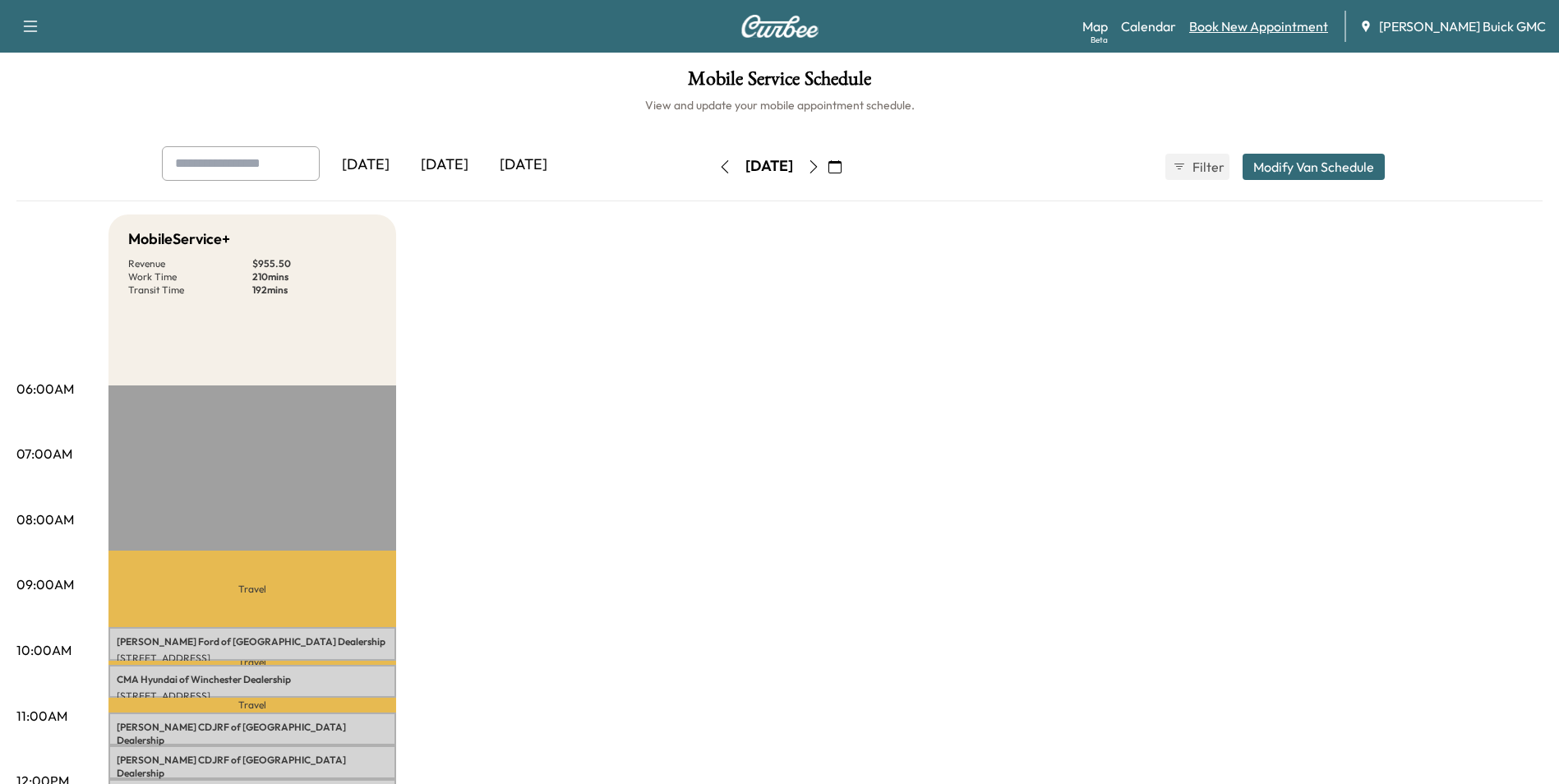
click at [1297, 23] on link "Book New Appointment" at bounding box center [1258, 27] width 139 height 20
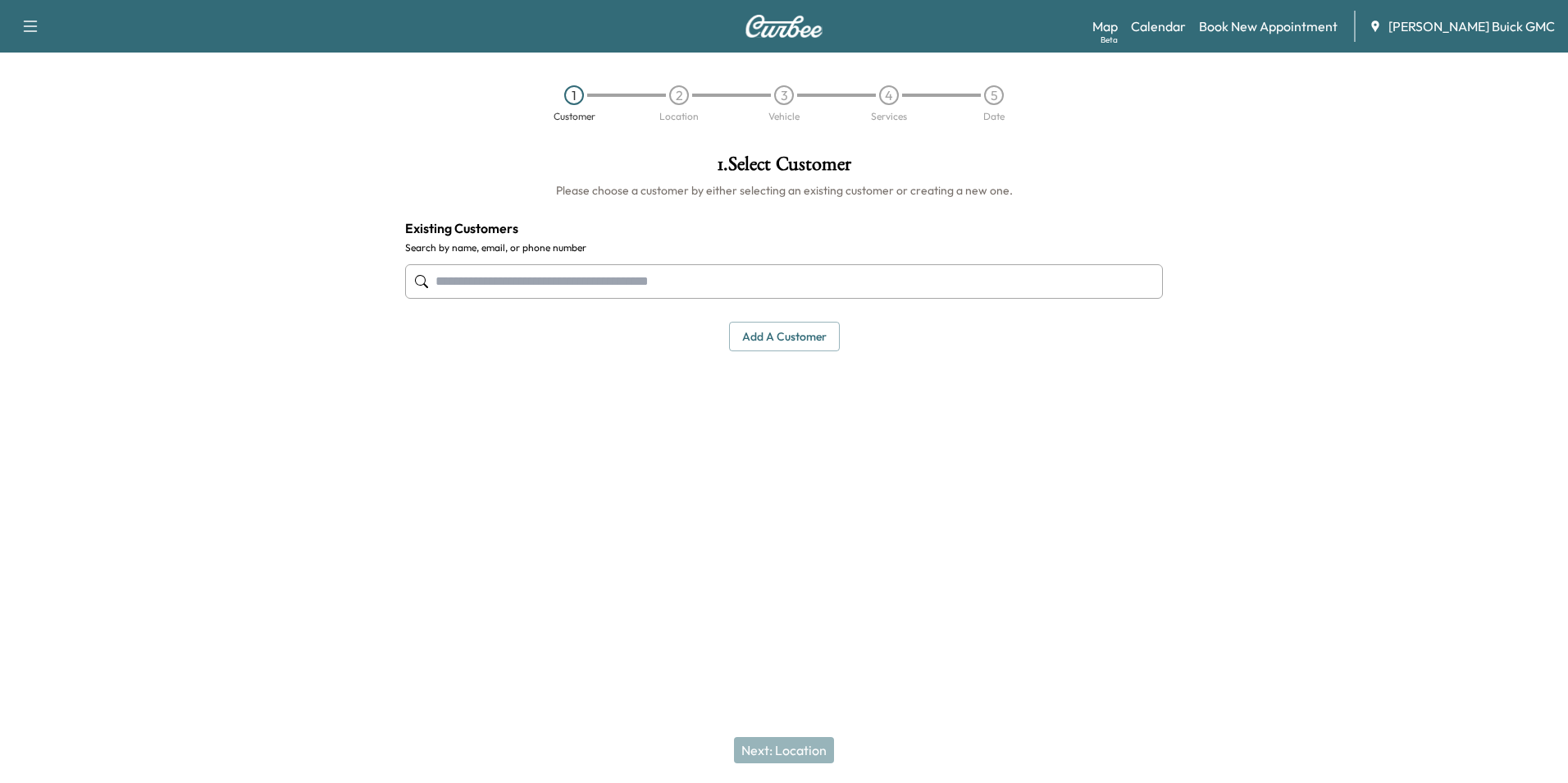
click at [704, 278] on input "text" at bounding box center [784, 281] width 758 height 34
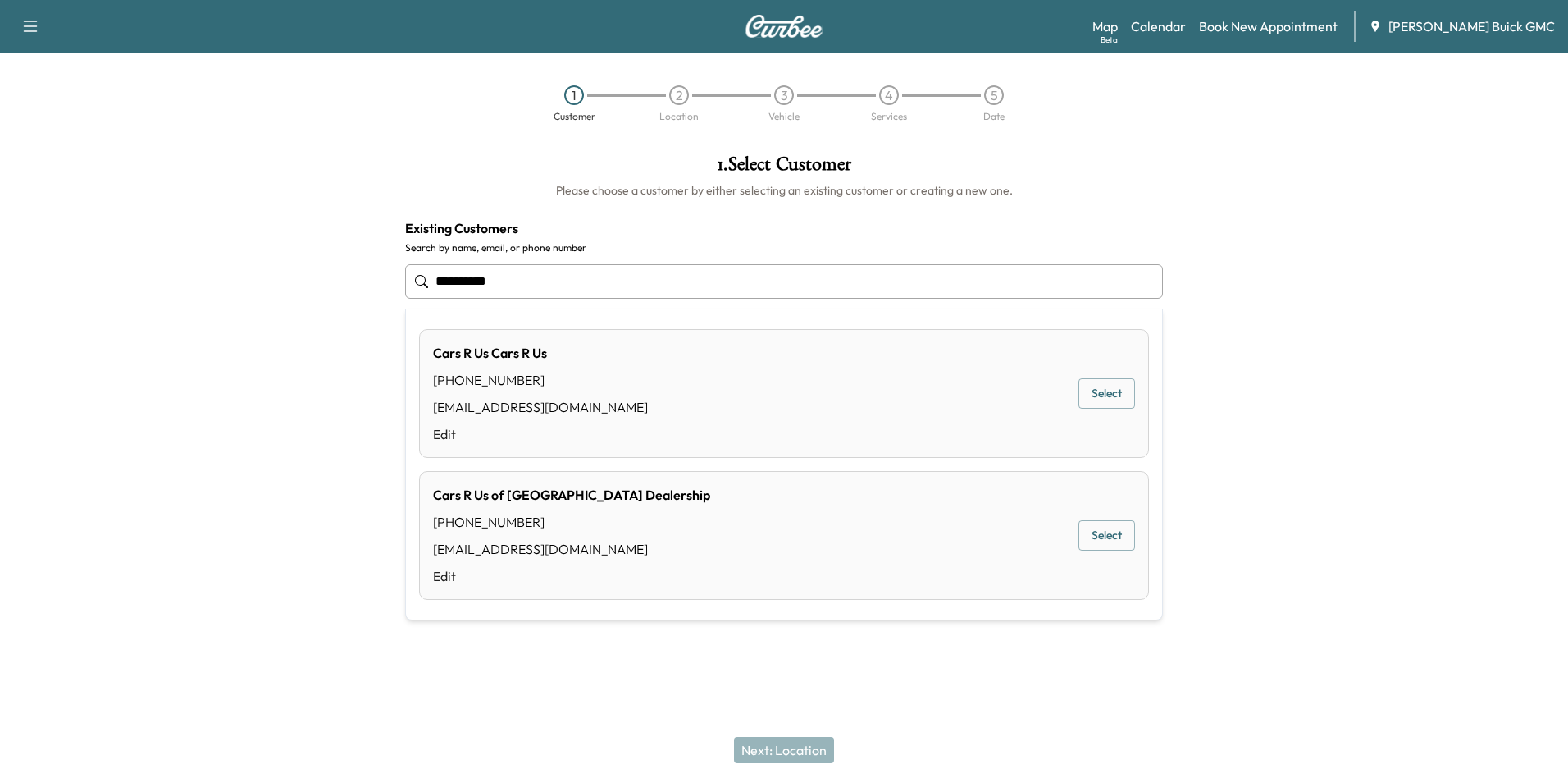
click at [1097, 532] on button "Select" at bounding box center [1107, 535] width 57 height 30
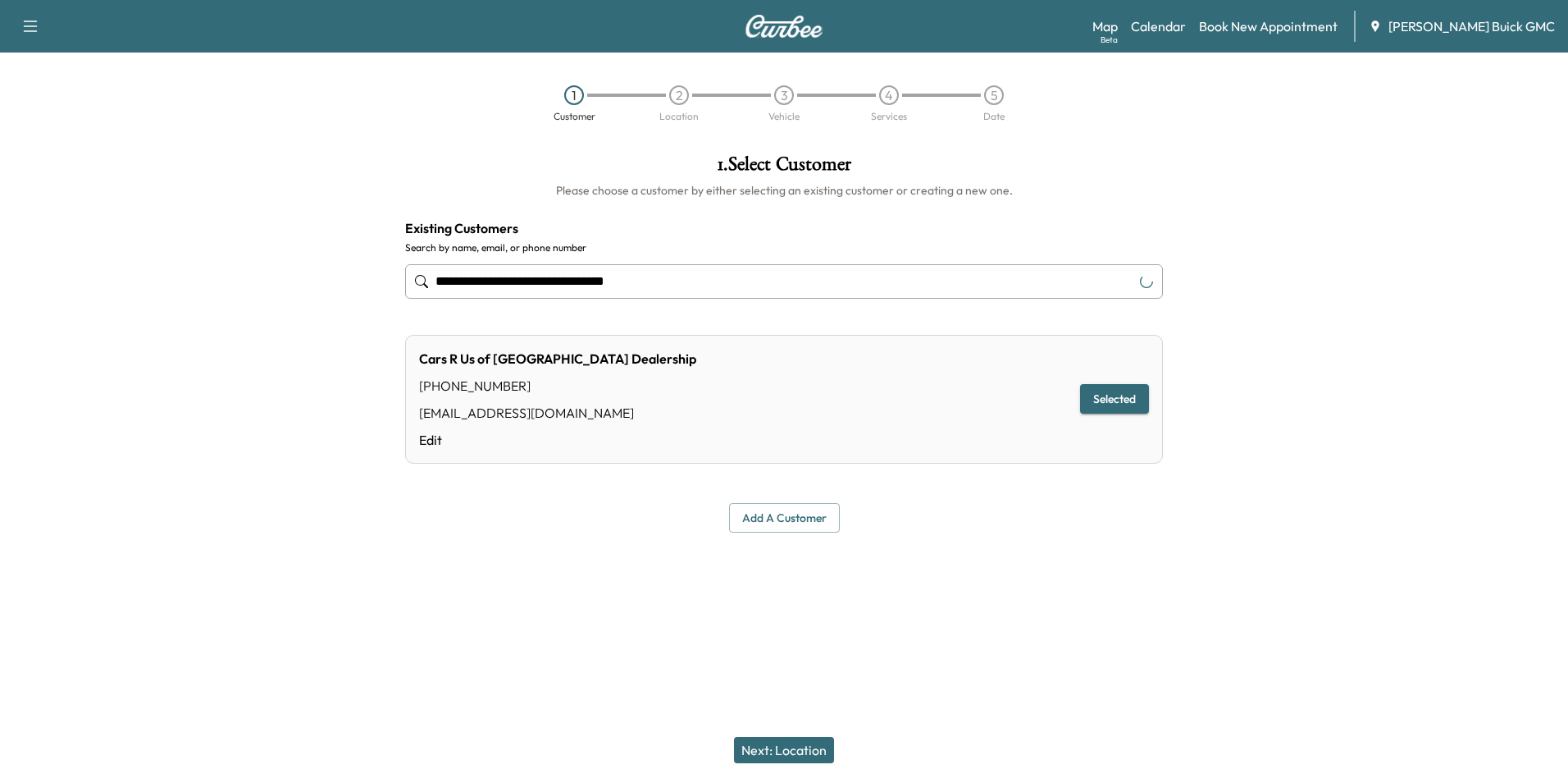
type input "**********"
click at [810, 749] on button "Next: Location" at bounding box center [784, 750] width 100 height 27
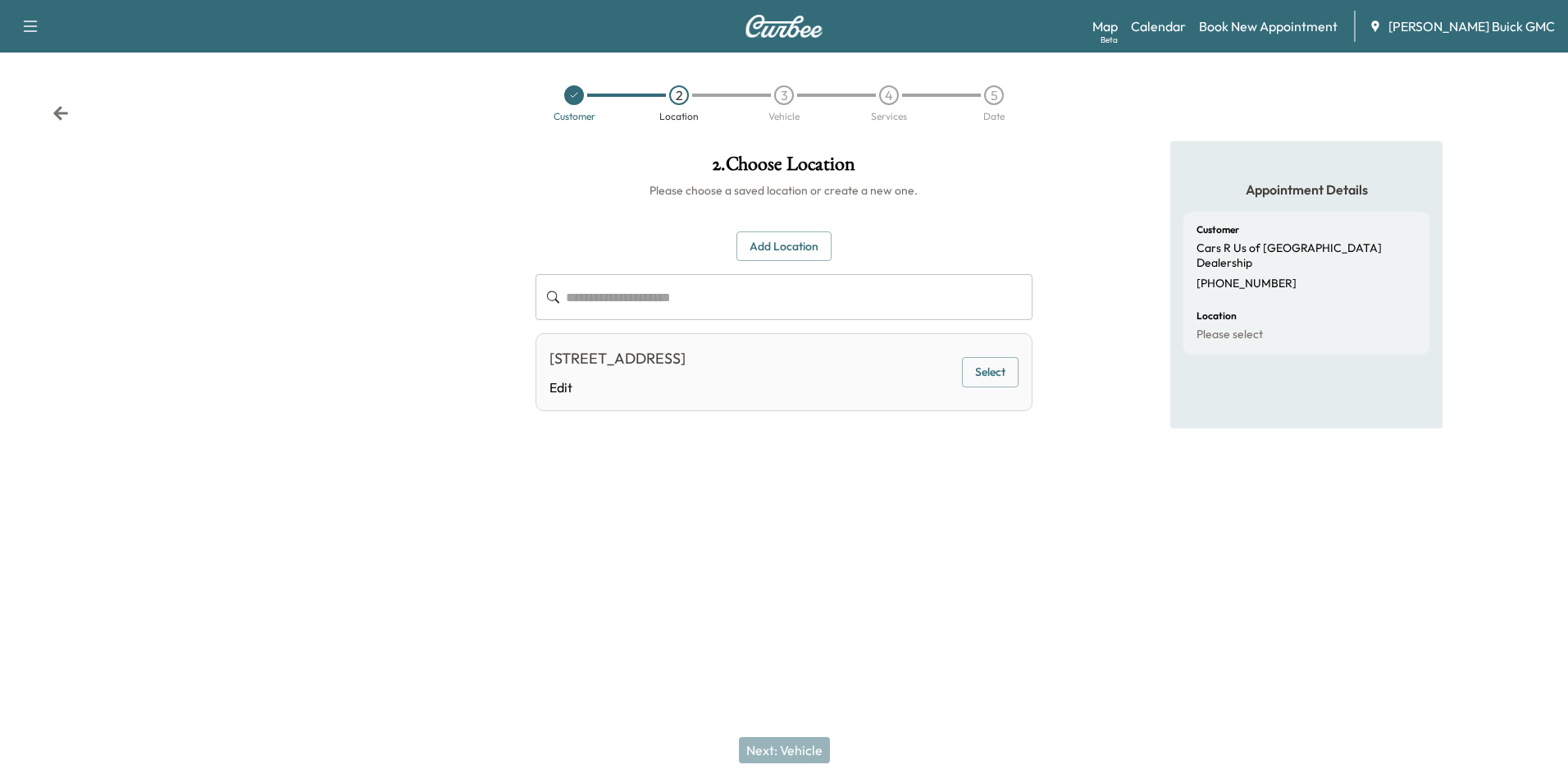
click at [991, 370] on button "Select" at bounding box center [990, 372] width 57 height 30
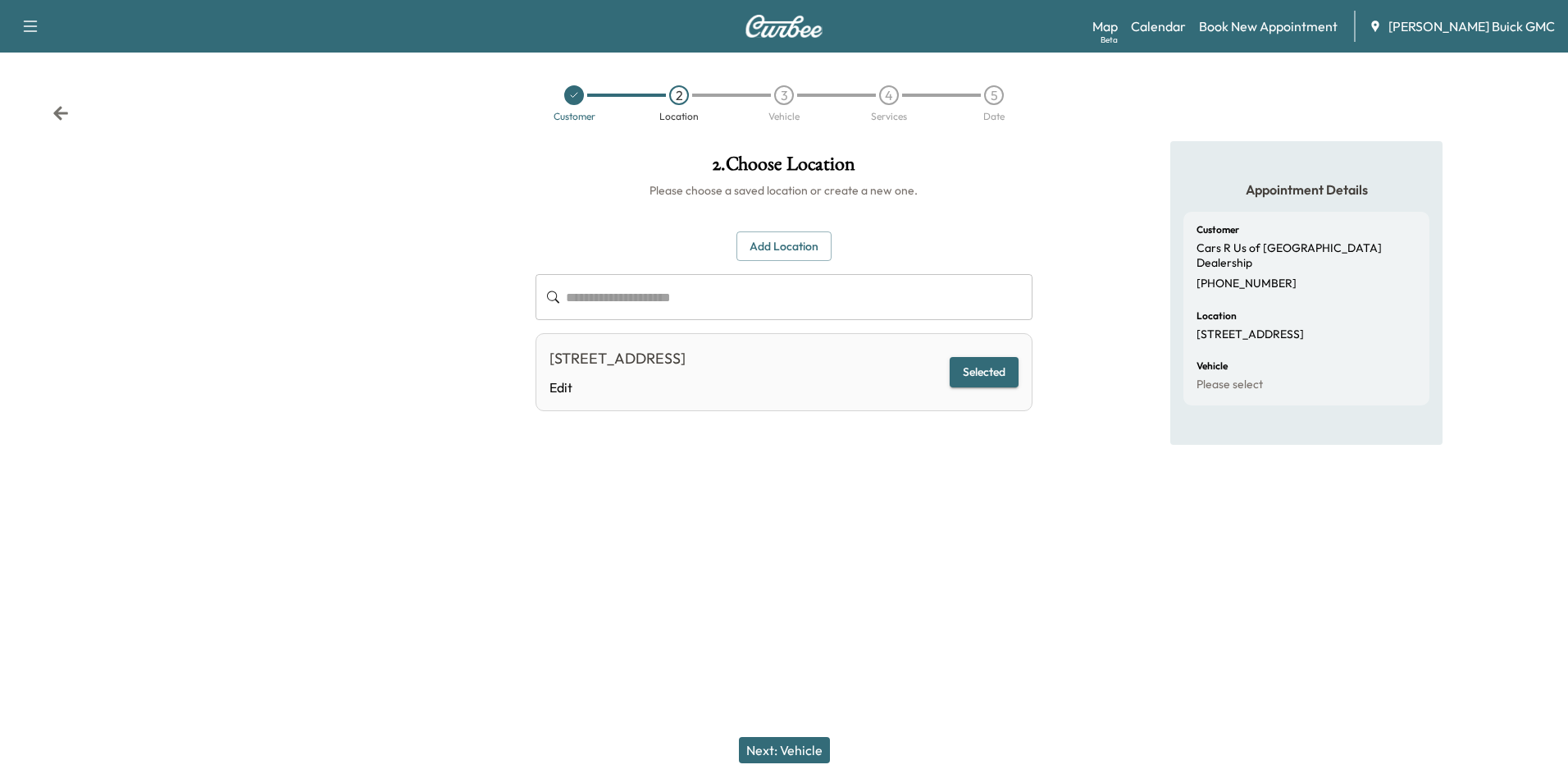
click at [783, 744] on button "Next: Vehicle" at bounding box center [784, 750] width 91 height 27
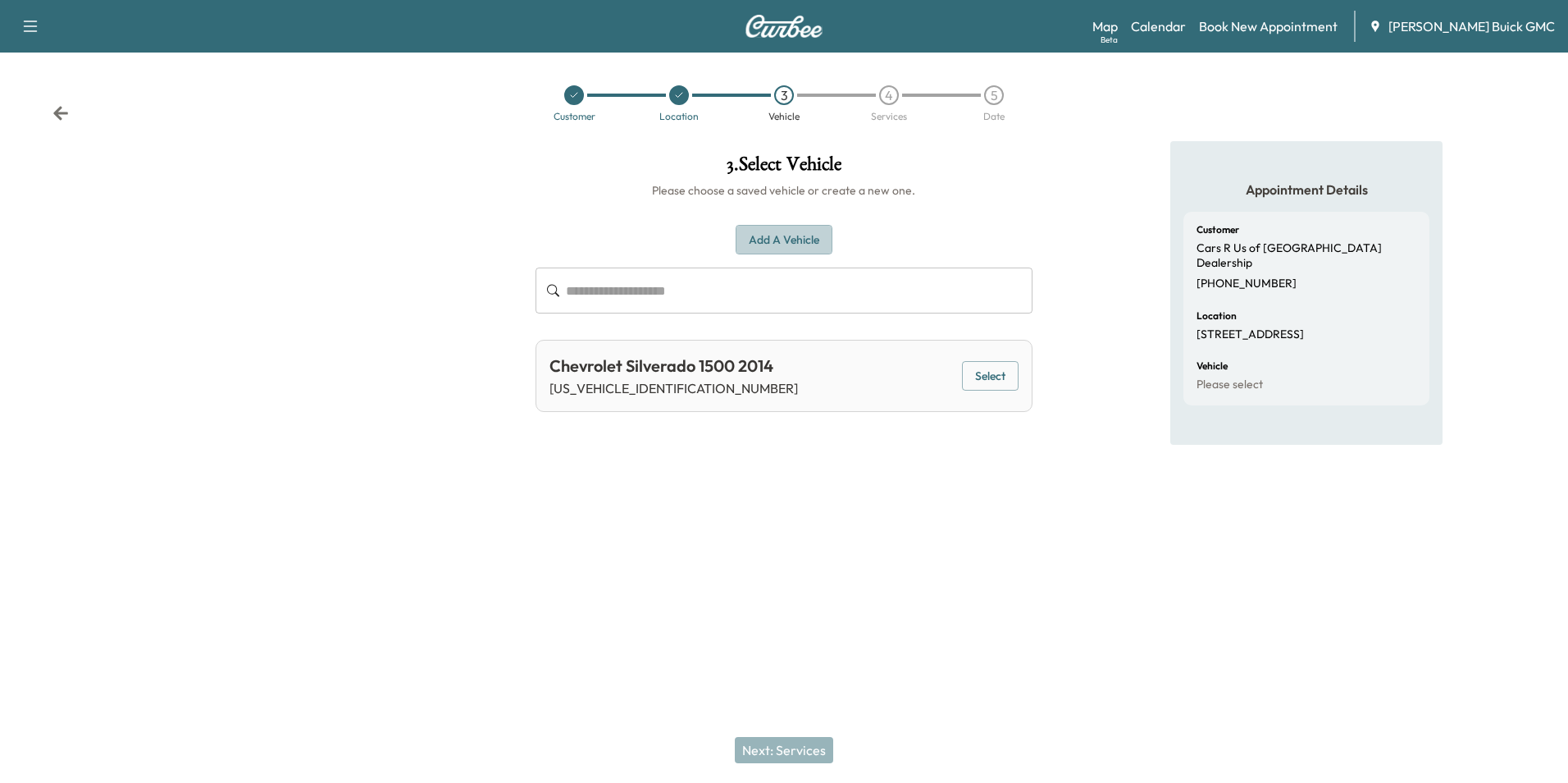
click at [780, 232] on button "Add a Vehicle" at bounding box center [784, 240] width 96 height 30
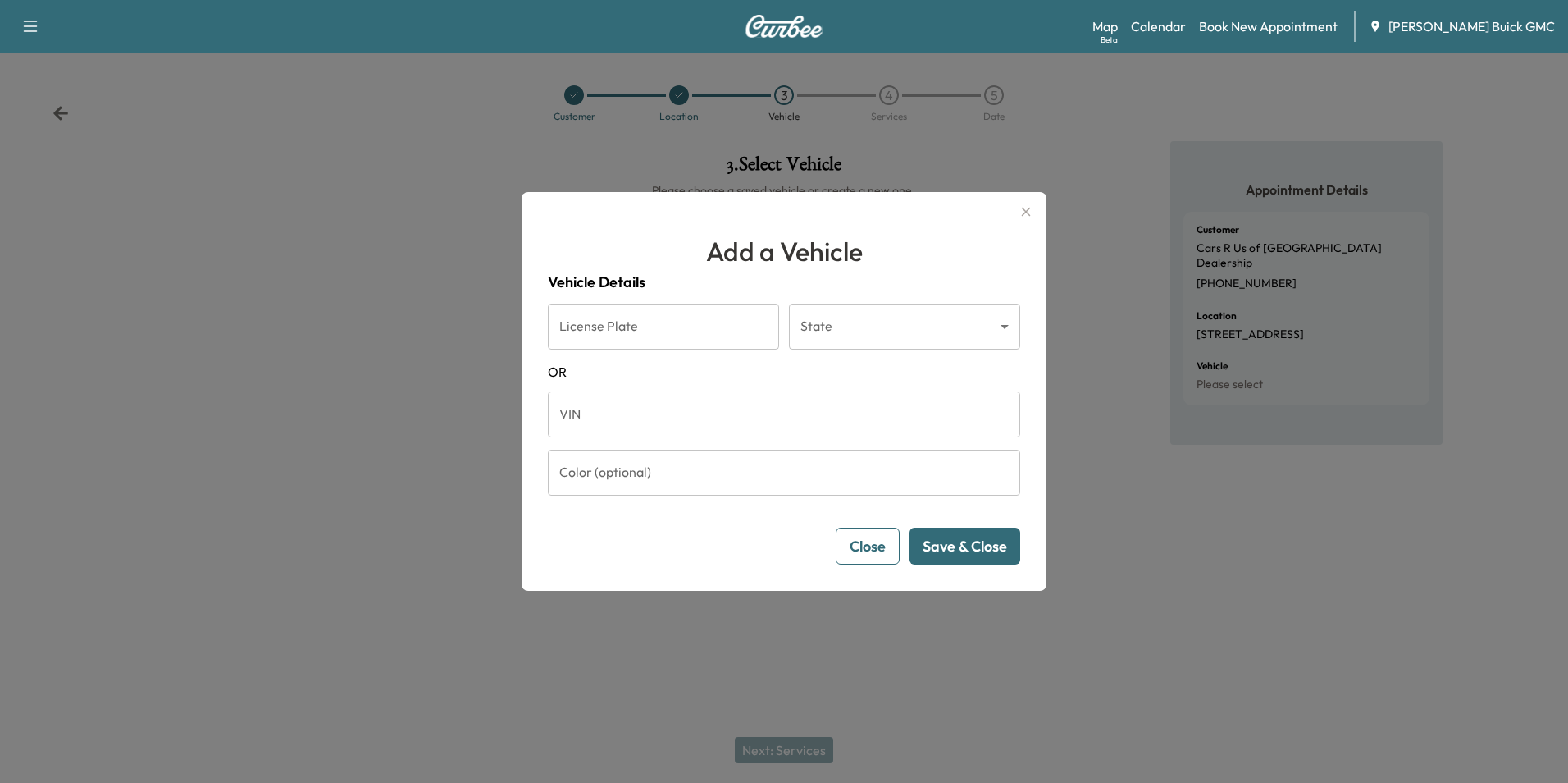
click at [625, 414] on input "VIN" at bounding box center [784, 414] width 472 height 46
type input "**********"
click at [932, 540] on button "Save & Close" at bounding box center [964, 546] width 111 height 37
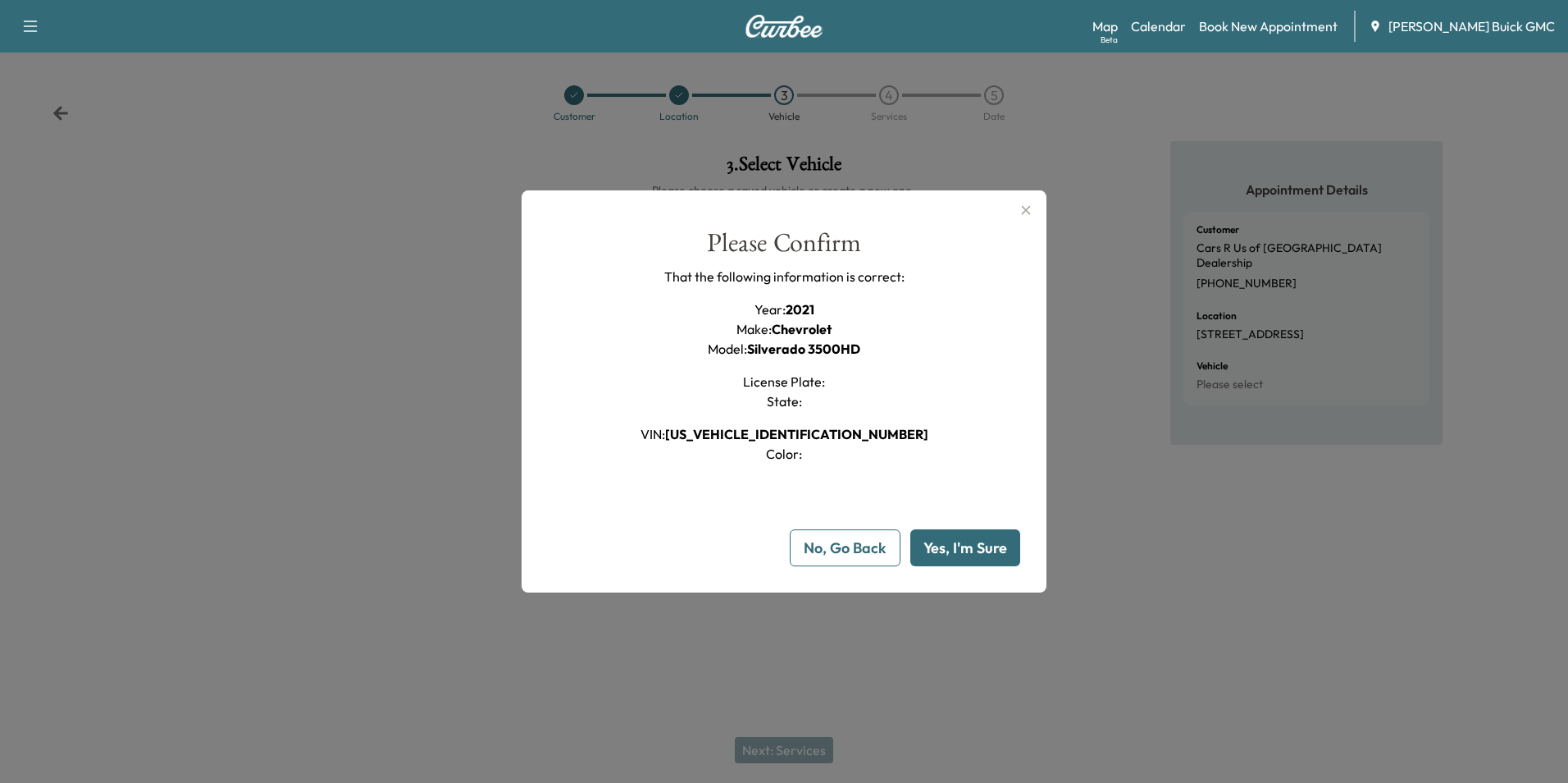
click at [970, 549] on button "Yes, I'm Sure" at bounding box center [965, 548] width 110 height 37
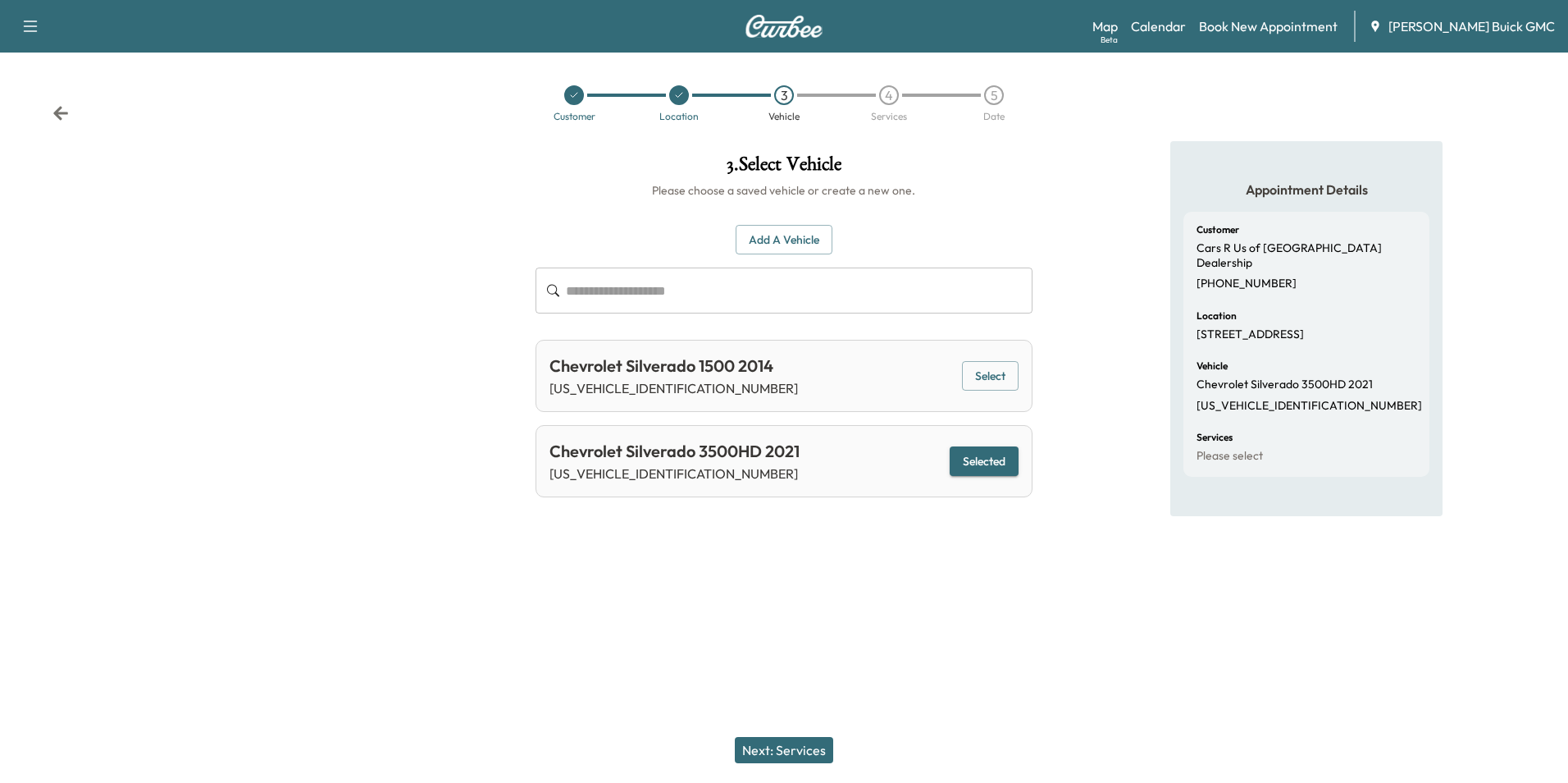
click at [818, 747] on button "Next: Services" at bounding box center [784, 750] width 98 height 27
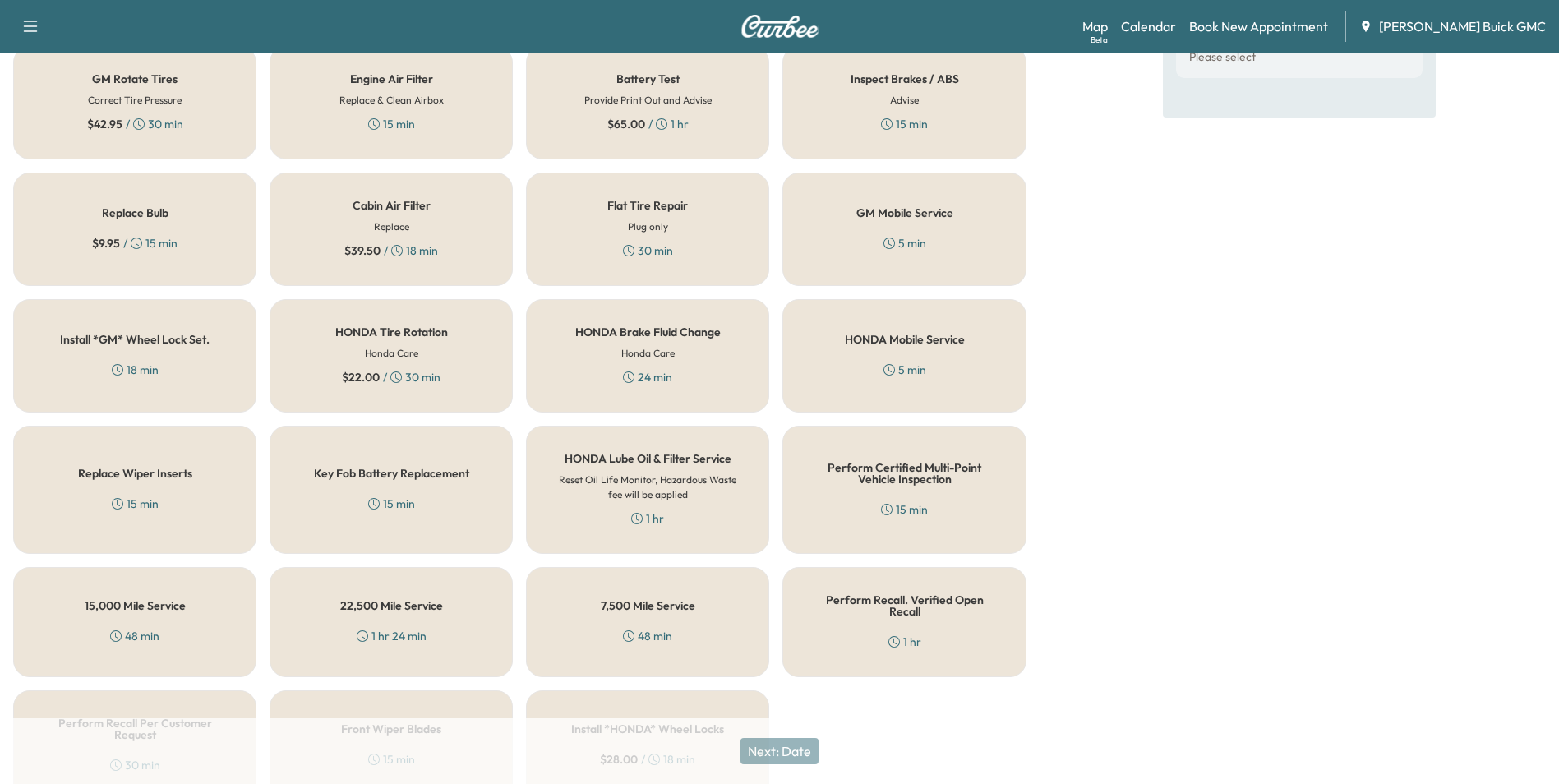
scroll to position [470, 0]
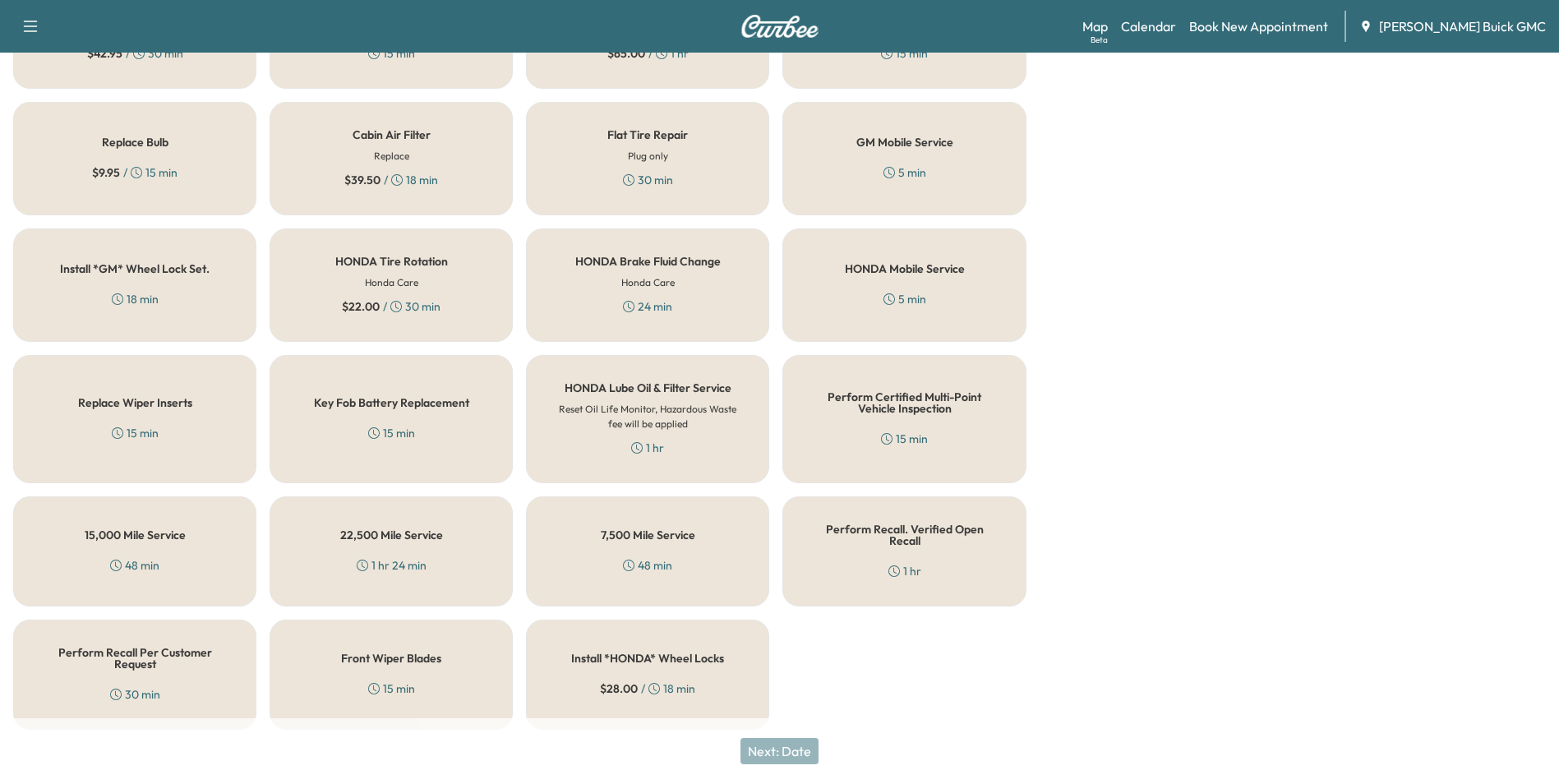
click at [102, 659] on div "Perform Recall Per Customer Request 30 min" at bounding box center [134, 675] width 243 height 110
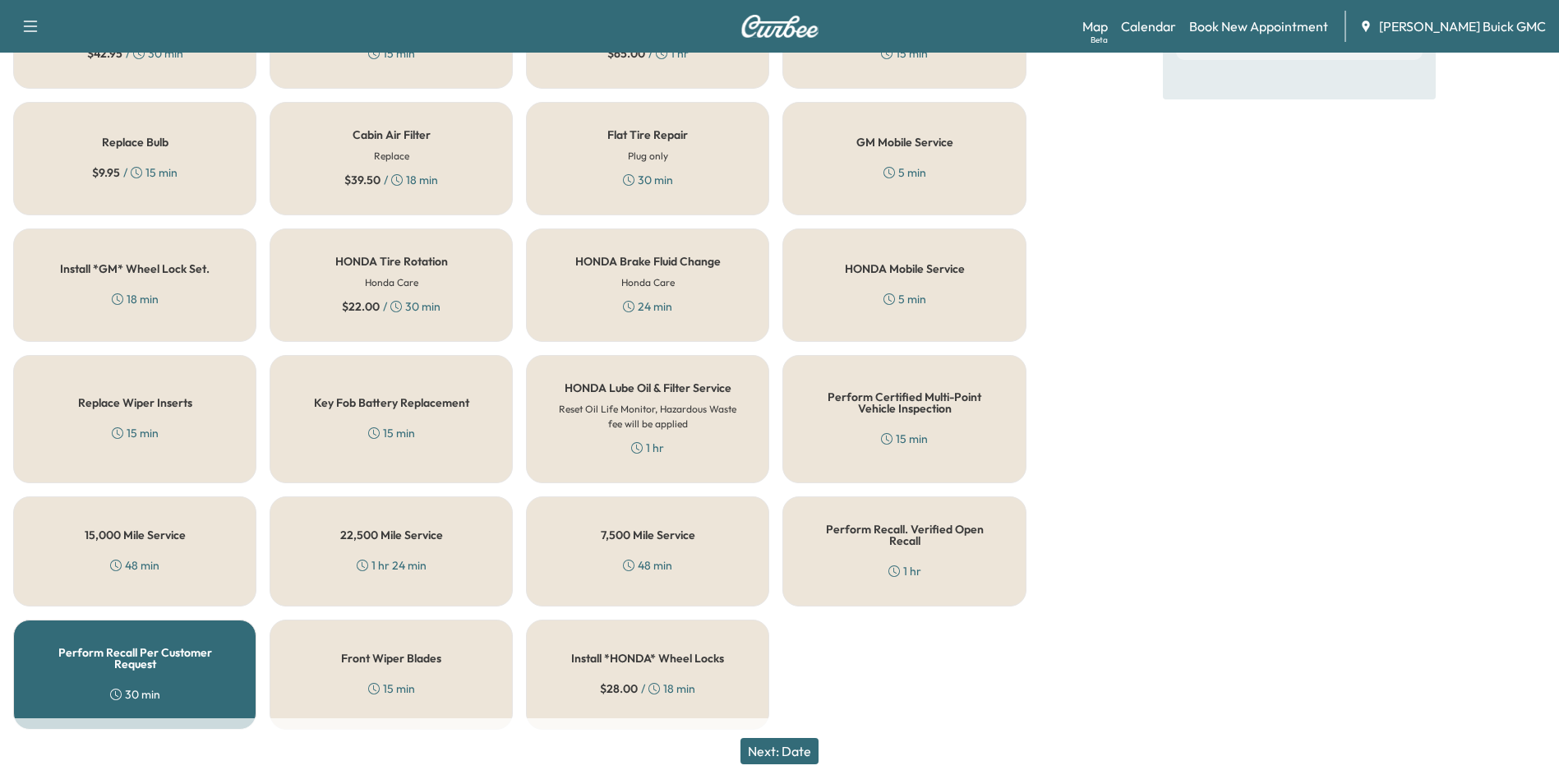
click at [797, 750] on button "Next: Date" at bounding box center [779, 751] width 78 height 27
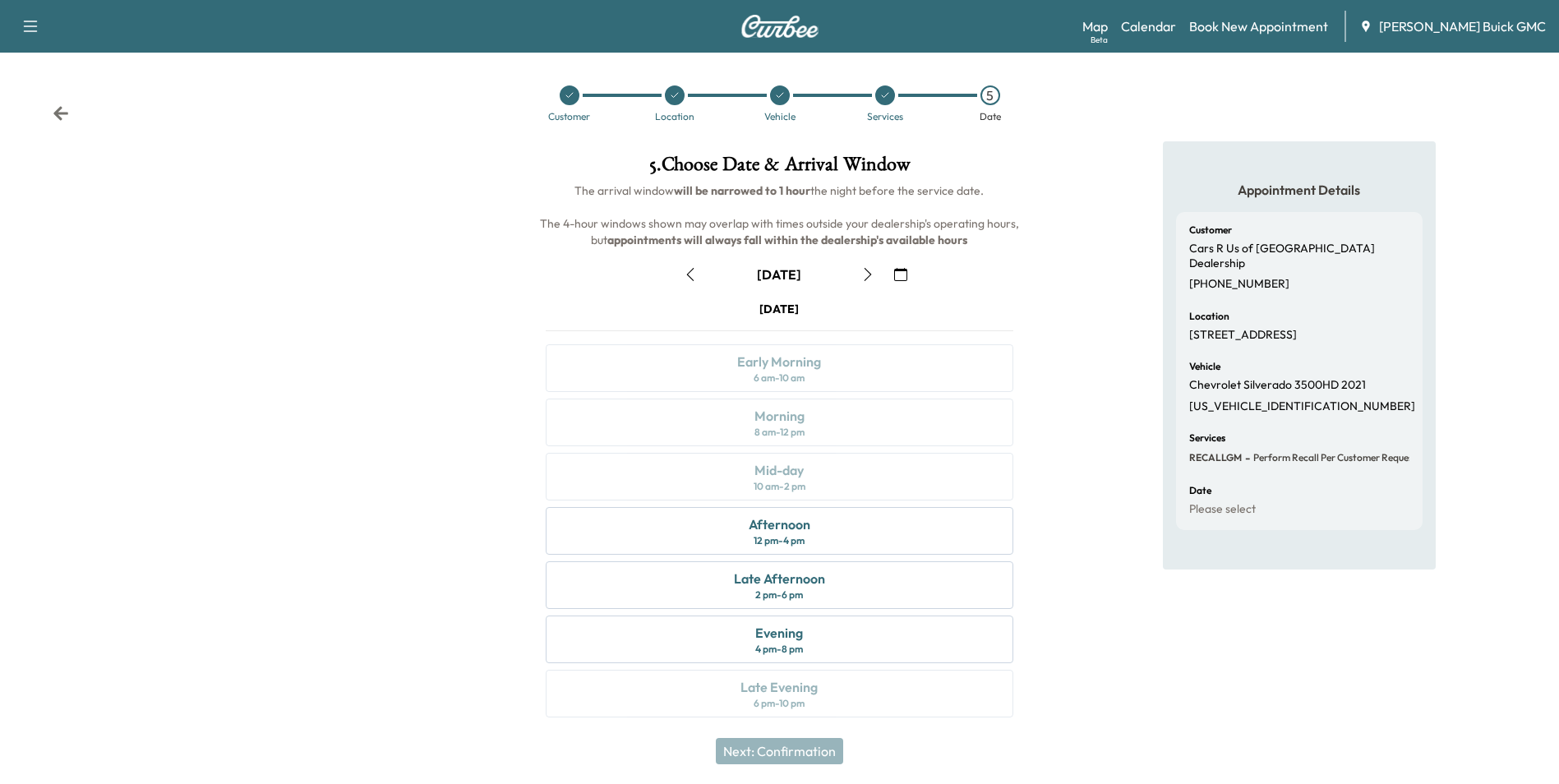
click at [900, 270] on icon "button" at bounding box center [900, 274] width 13 height 13
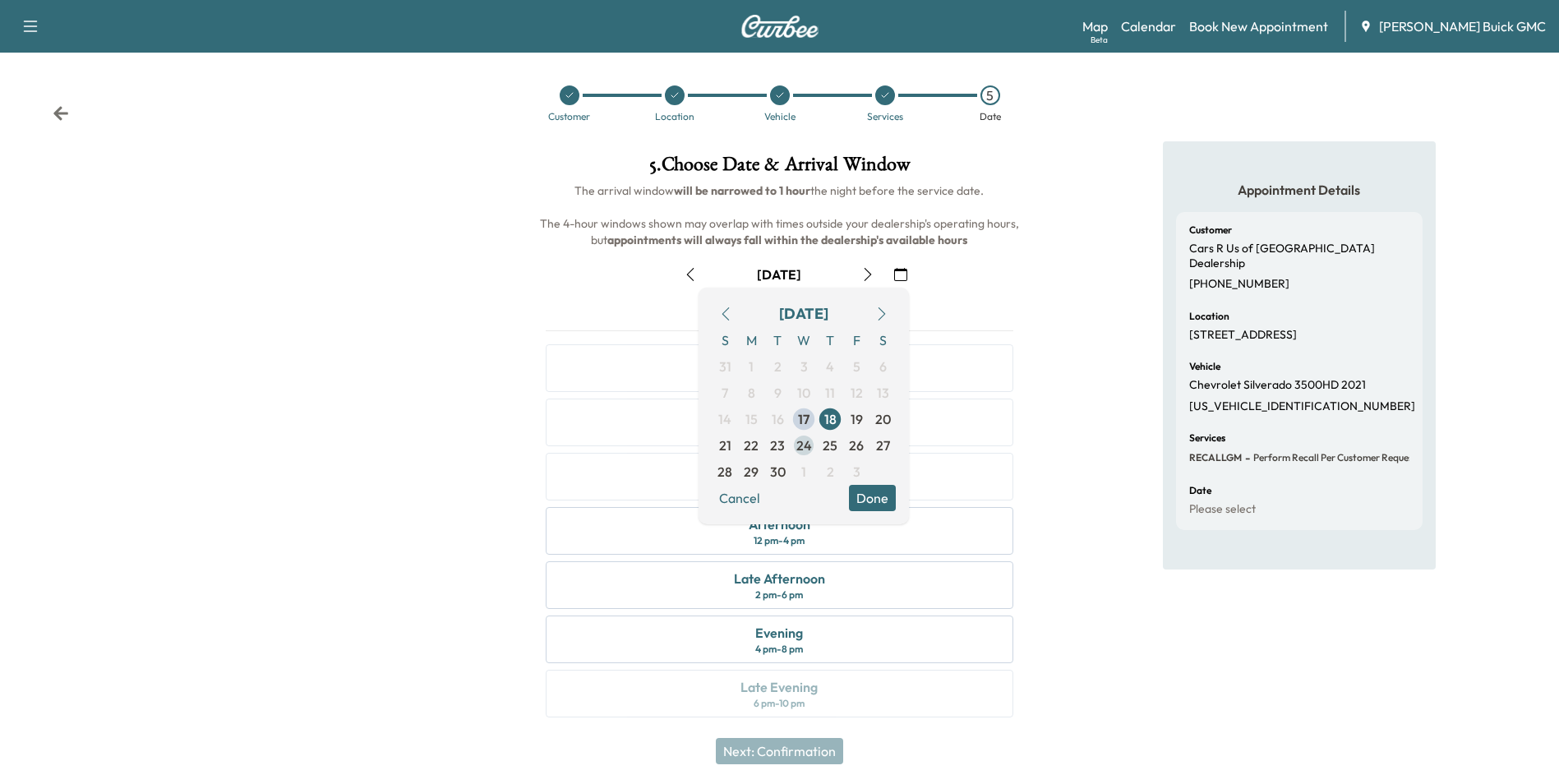
click at [806, 443] on span "24" at bounding box center [804, 445] width 16 height 20
click at [805, 442] on span "24" at bounding box center [804, 445] width 16 height 20
click at [881, 491] on button "Done" at bounding box center [873, 497] width 47 height 27
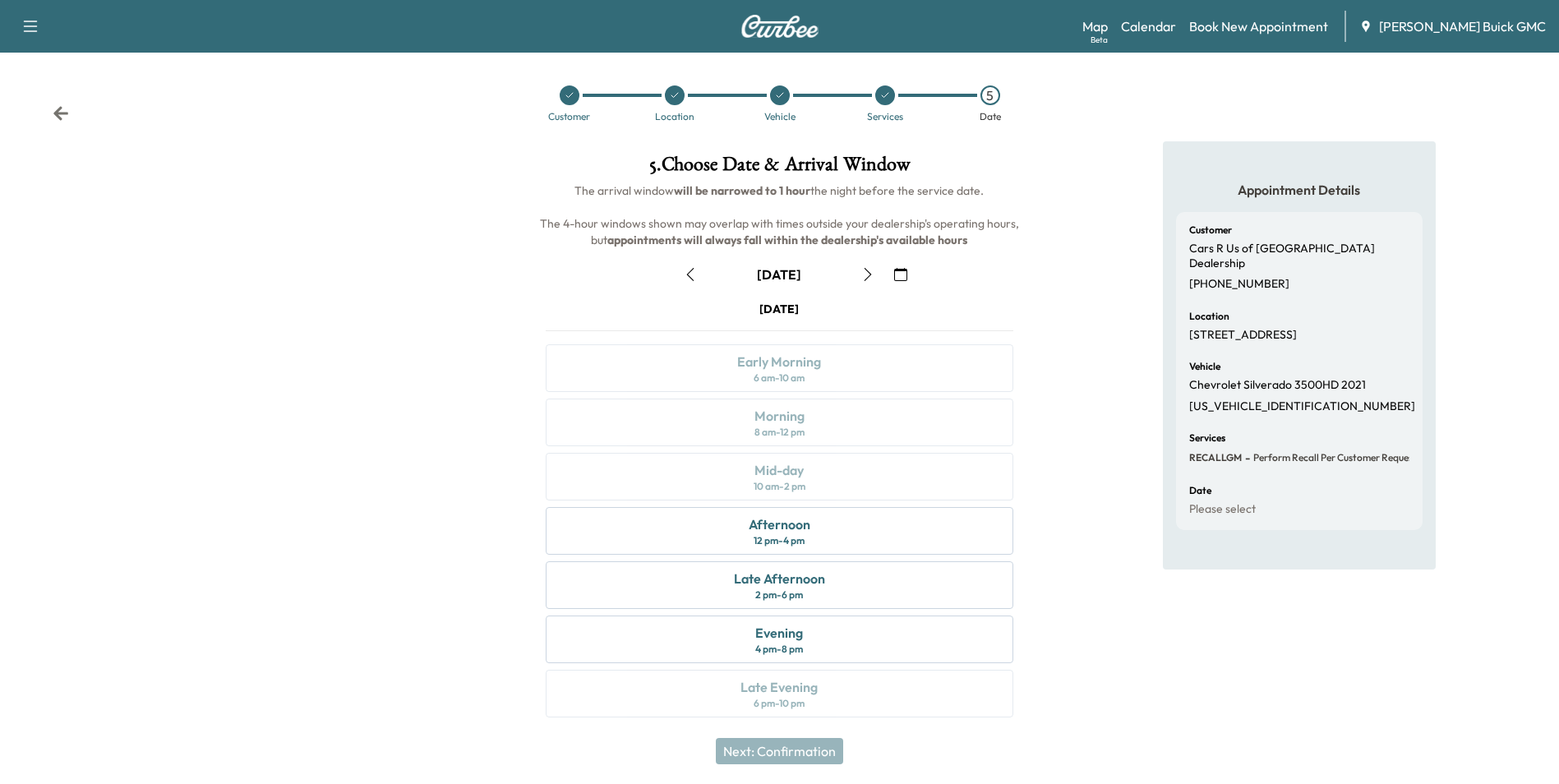
click at [1069, 382] on div "Appointment Details Customer Cars R Us of Winchester Dealership [PHONE_NUMBER] …" at bounding box center [1299, 438] width 519 height 596
click at [827, 527] on div "Afternoon 12 pm - 4 pm" at bounding box center [780, 531] width 467 height 47
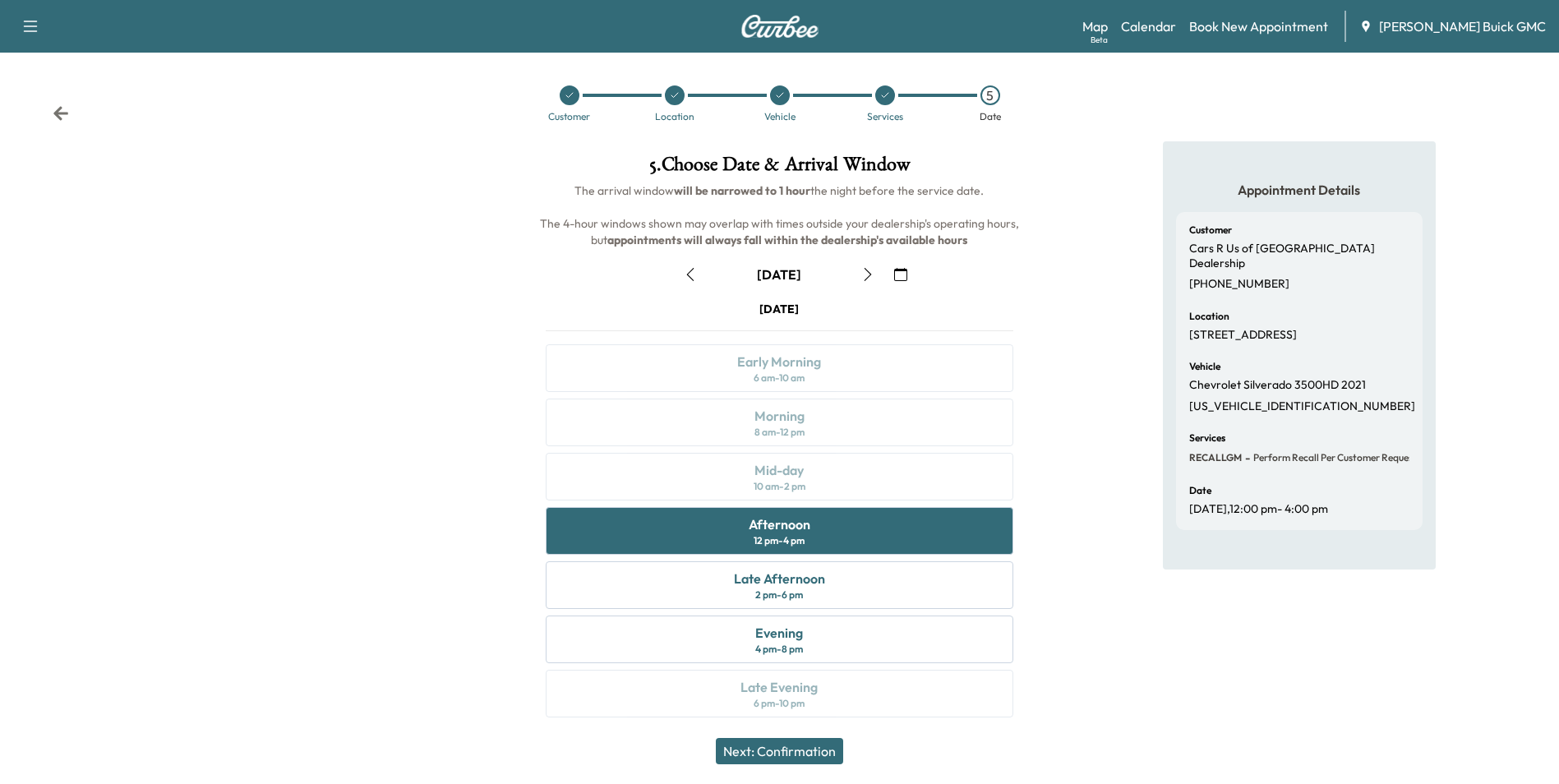
click at [820, 750] on button "Next: Confirmation" at bounding box center [779, 751] width 127 height 27
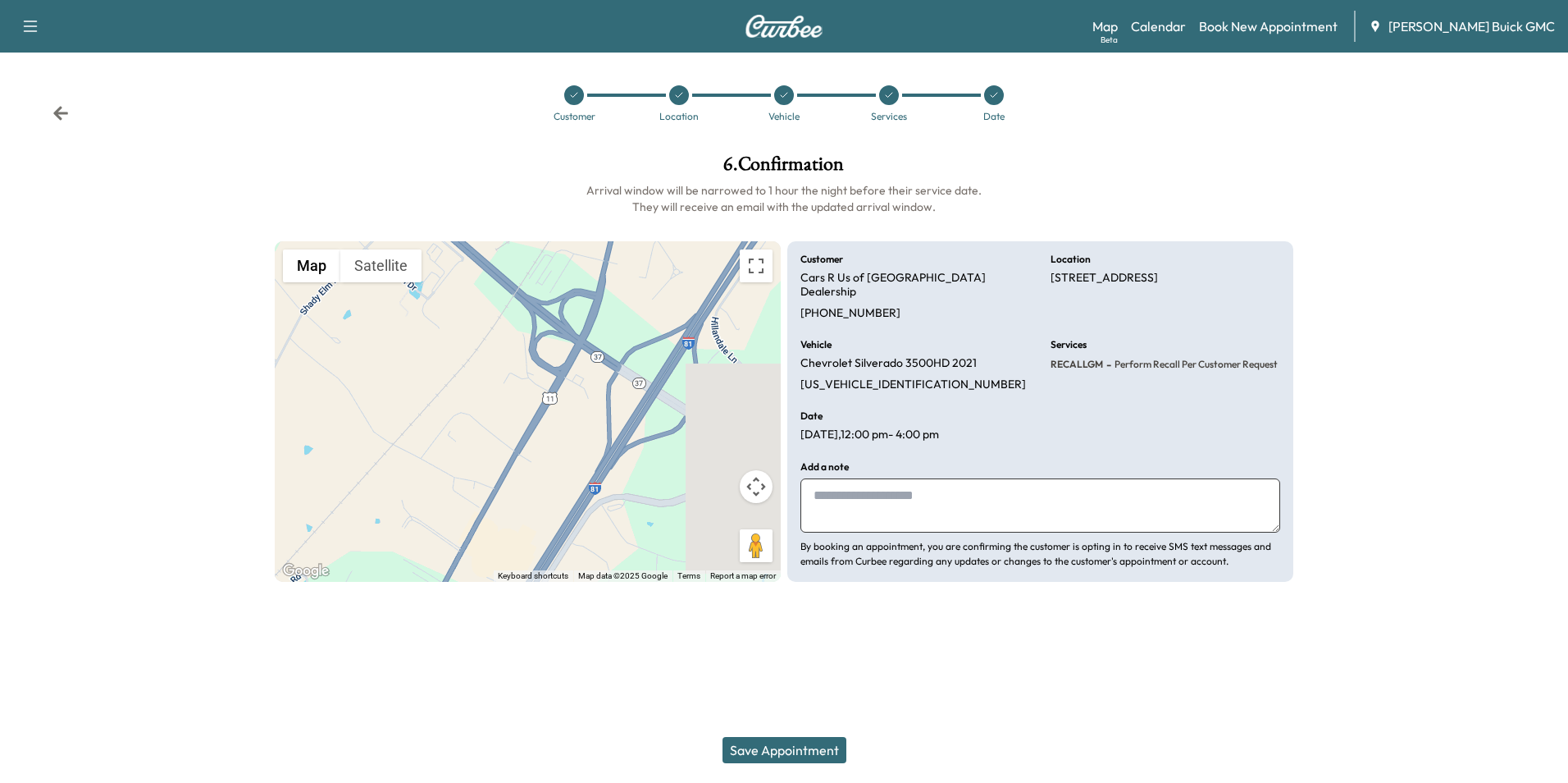
click at [877, 487] on textarea at bounding box center [1040, 505] width 480 height 54
type textarea "**********"
click at [793, 749] on button "Save Appointment" at bounding box center [784, 750] width 124 height 27
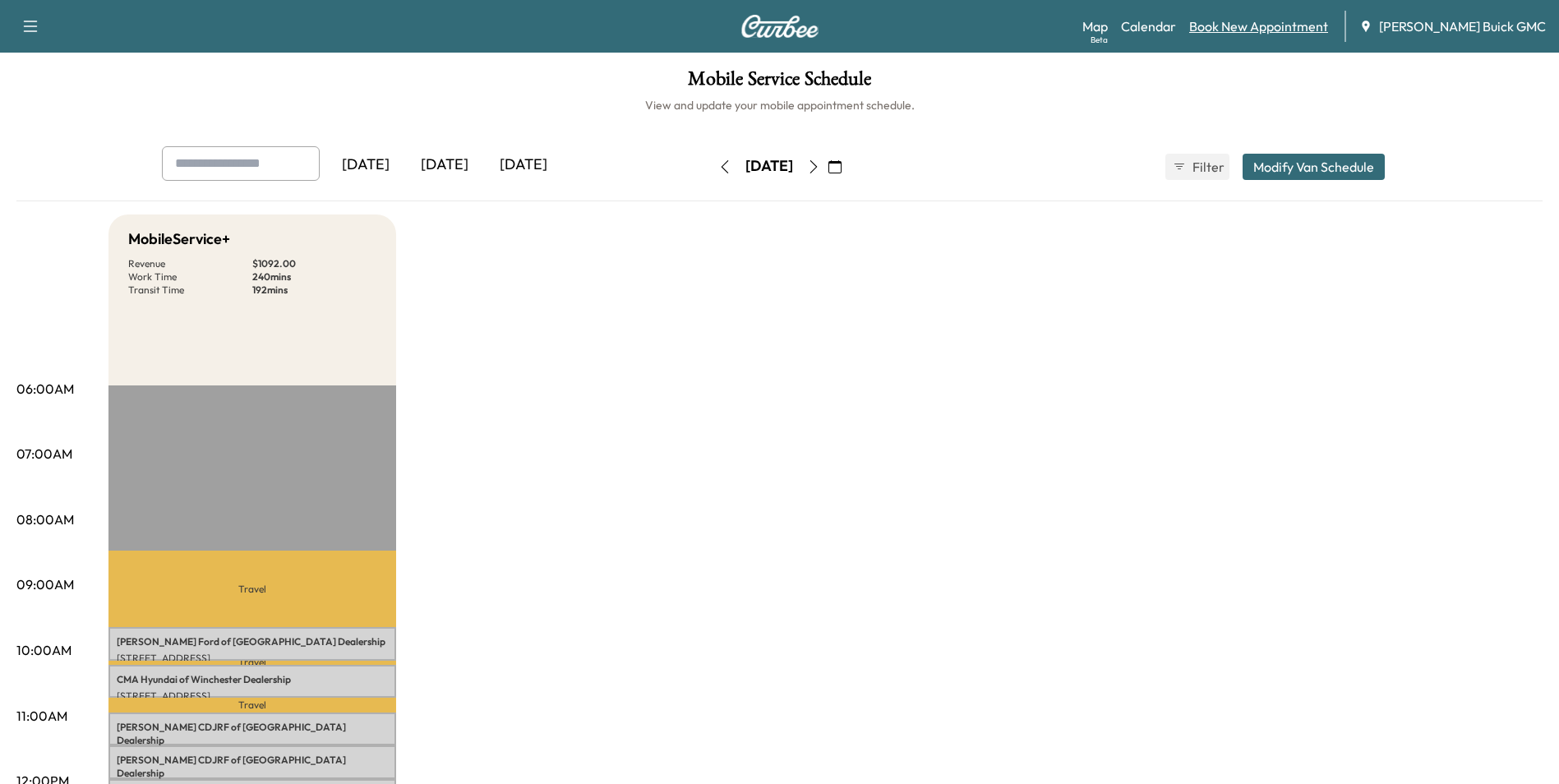
click at [1282, 24] on link "Book New Appointment" at bounding box center [1258, 27] width 139 height 20
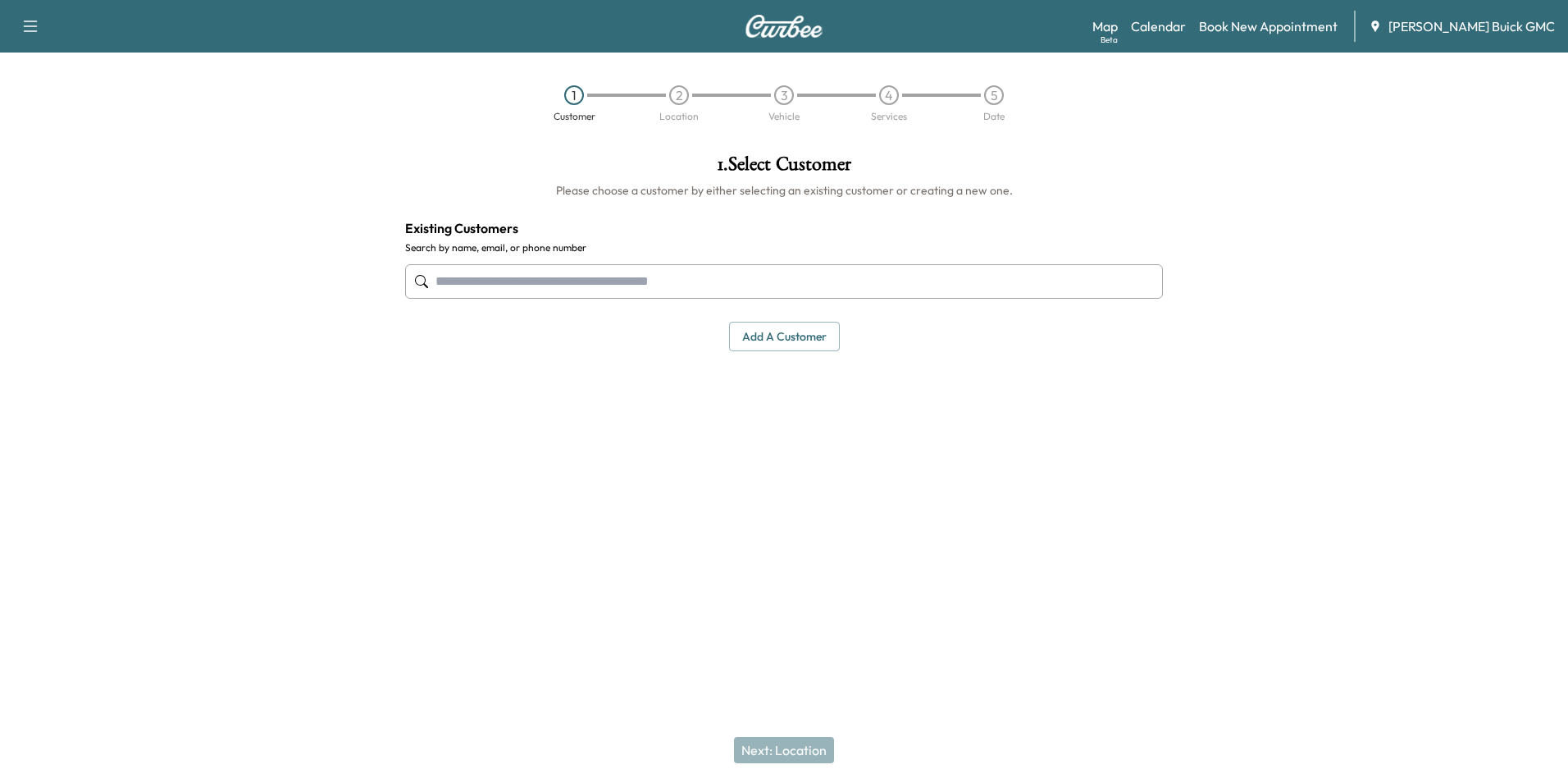
click at [793, 283] on input "text" at bounding box center [784, 281] width 758 height 34
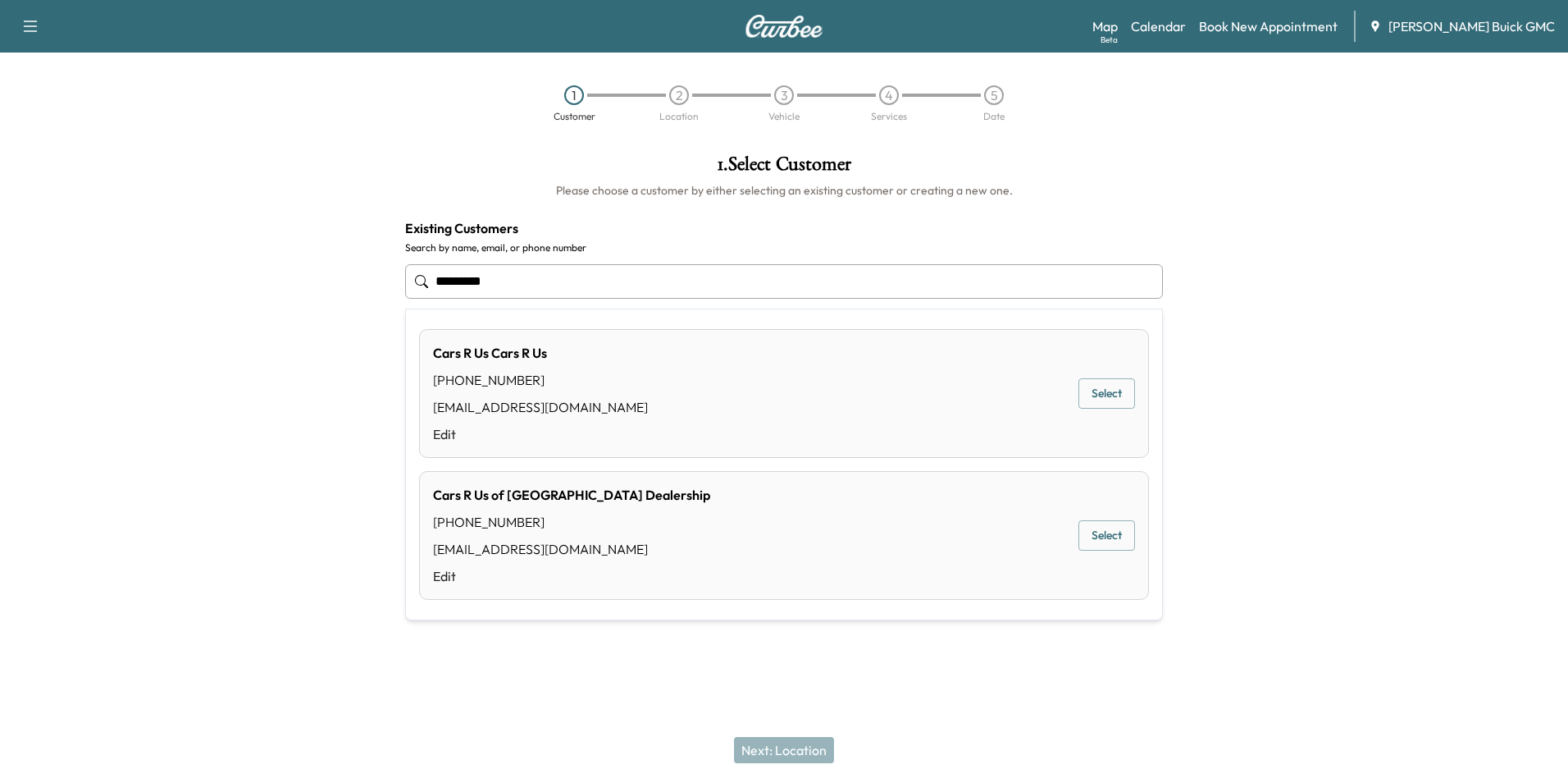
click at [1109, 534] on button "Select" at bounding box center [1107, 535] width 57 height 30
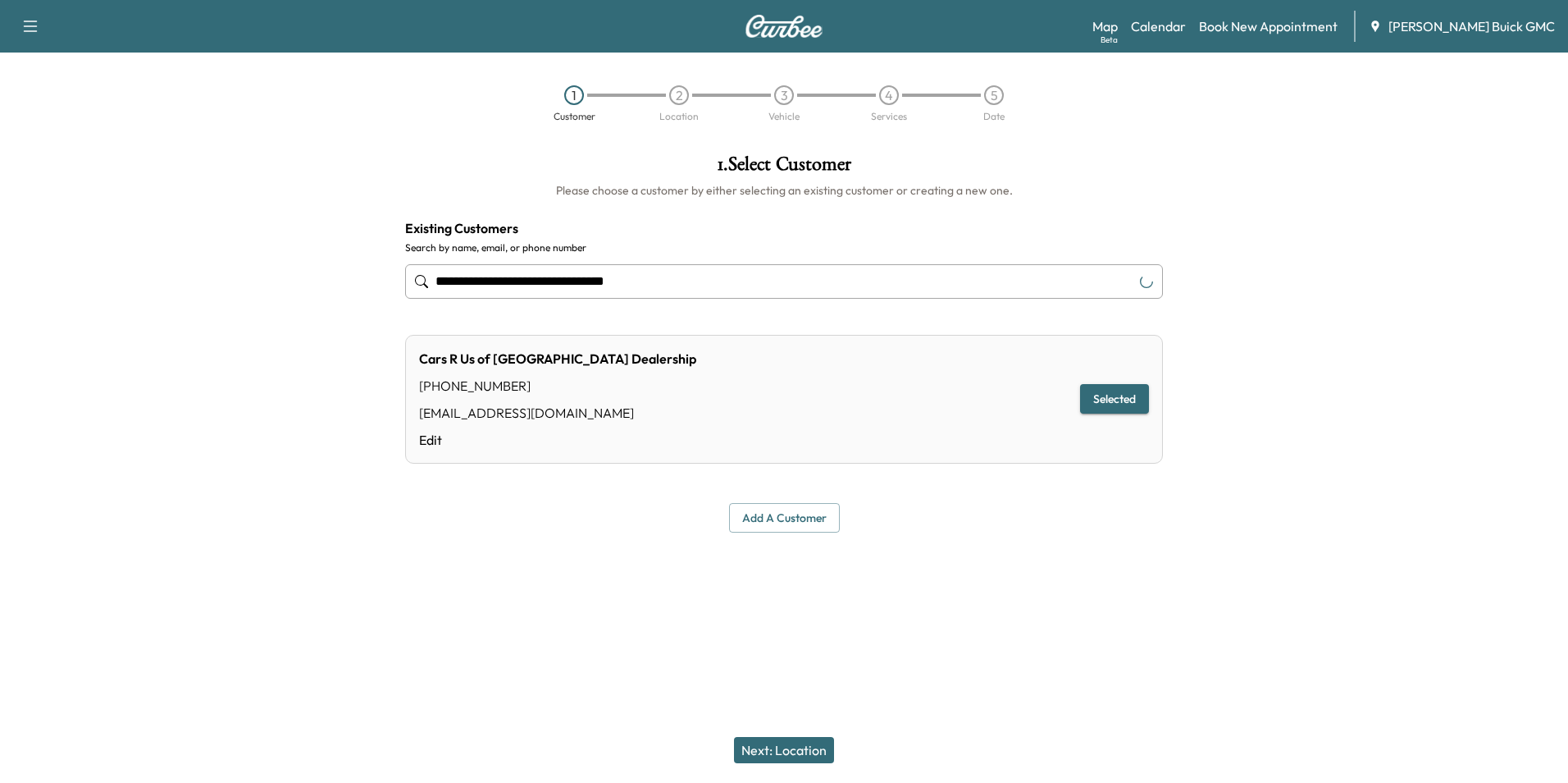
type input "**********"
click at [814, 753] on button "Next: Location" at bounding box center [784, 750] width 100 height 27
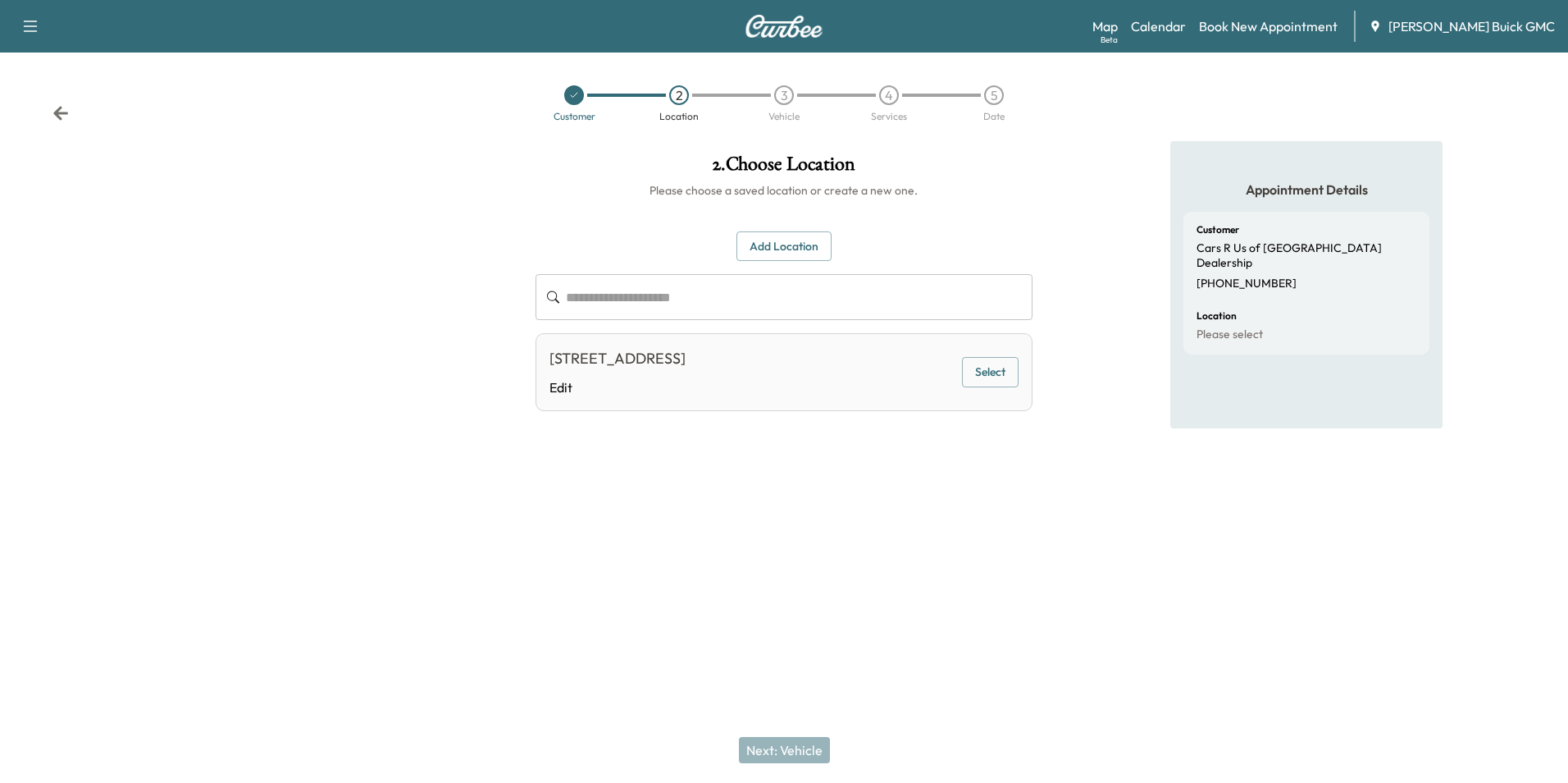
click at [988, 371] on button "Select" at bounding box center [990, 372] width 57 height 30
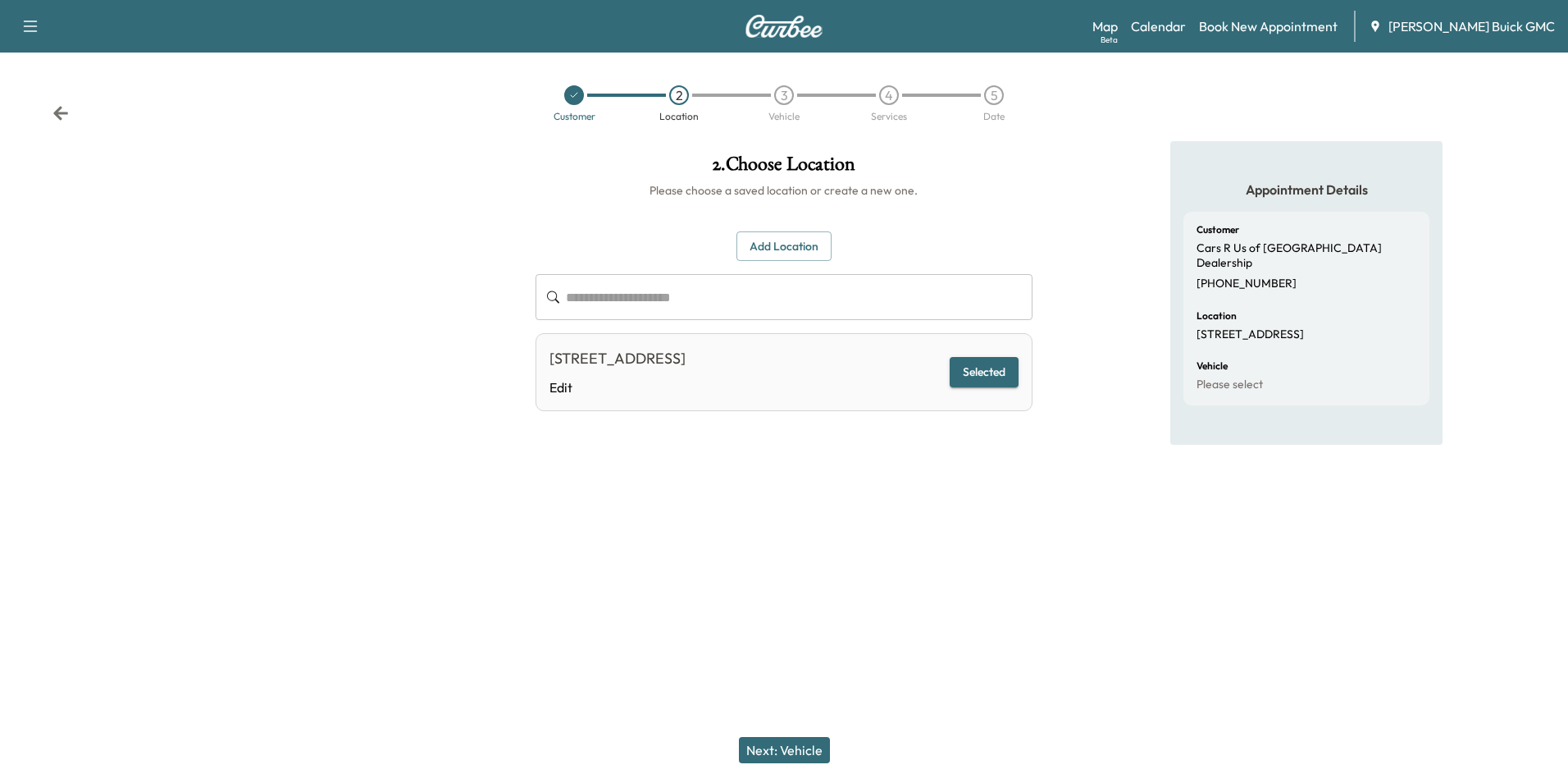
click at [803, 746] on button "Next: Vehicle" at bounding box center [784, 750] width 91 height 27
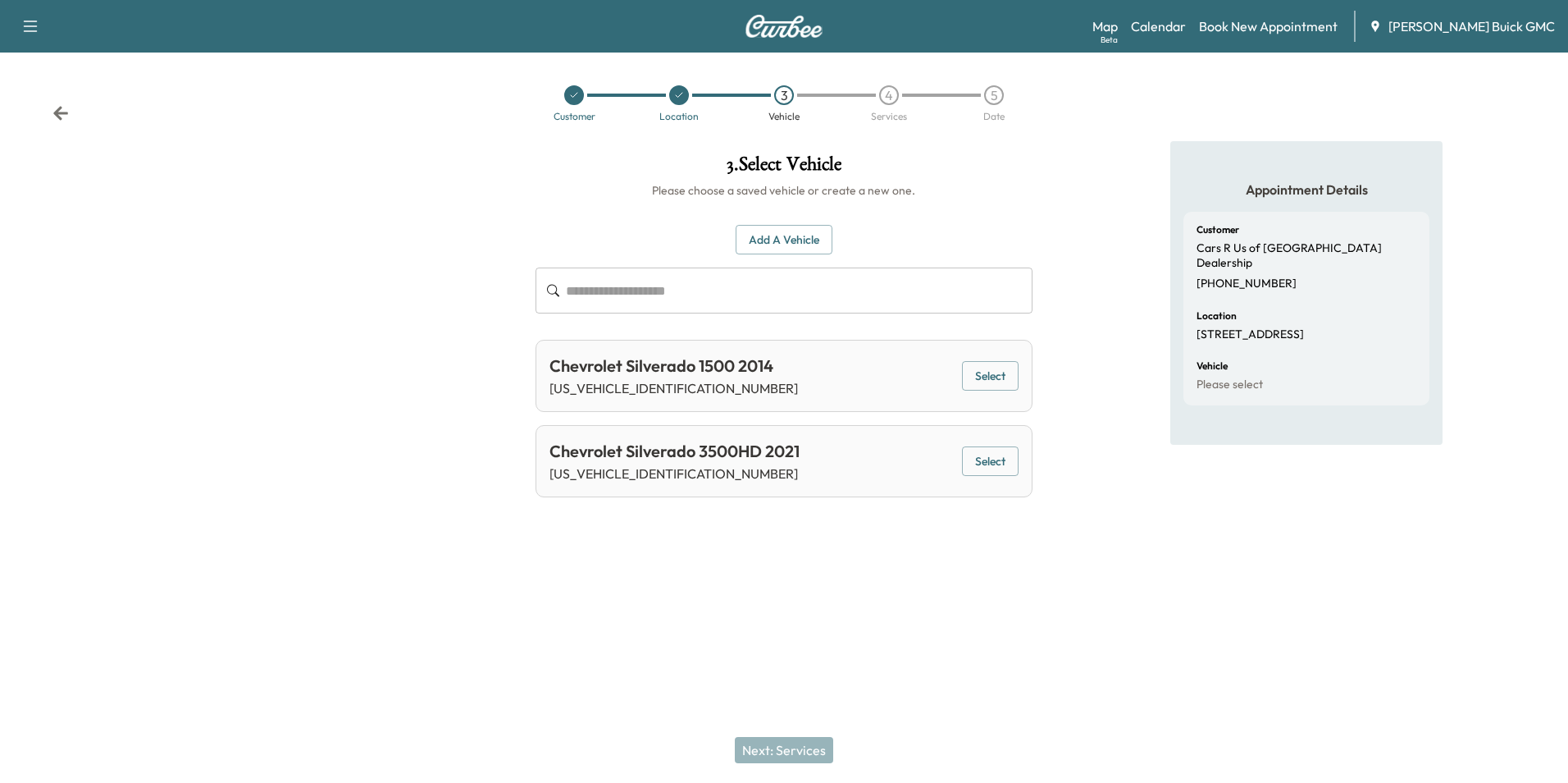
click at [792, 233] on button "Add a Vehicle" at bounding box center [784, 240] width 96 height 30
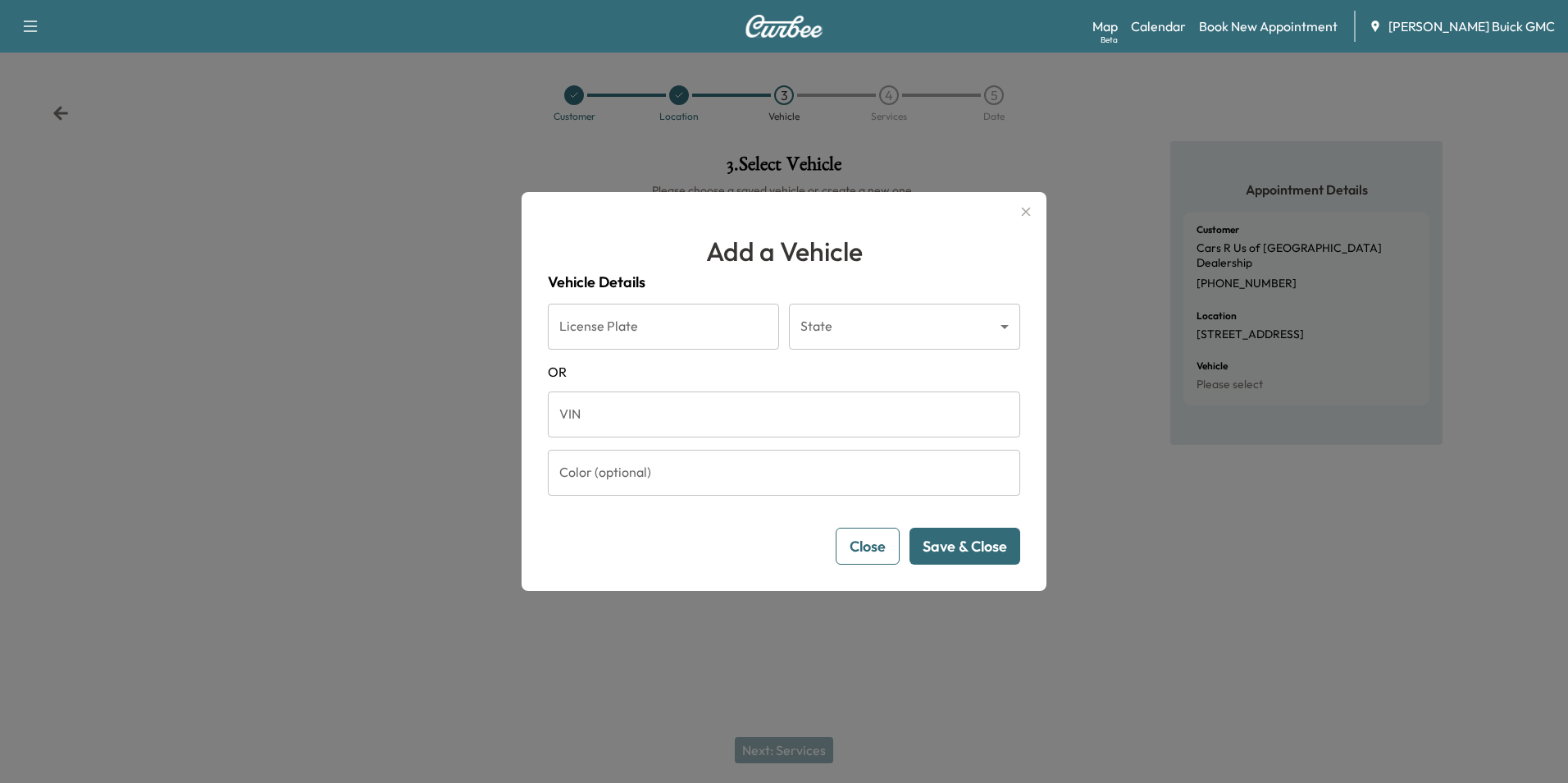
click at [701, 413] on input "VIN" at bounding box center [784, 414] width 472 height 46
type input "**********"
click at [962, 543] on button "Save & Close" at bounding box center [964, 546] width 111 height 37
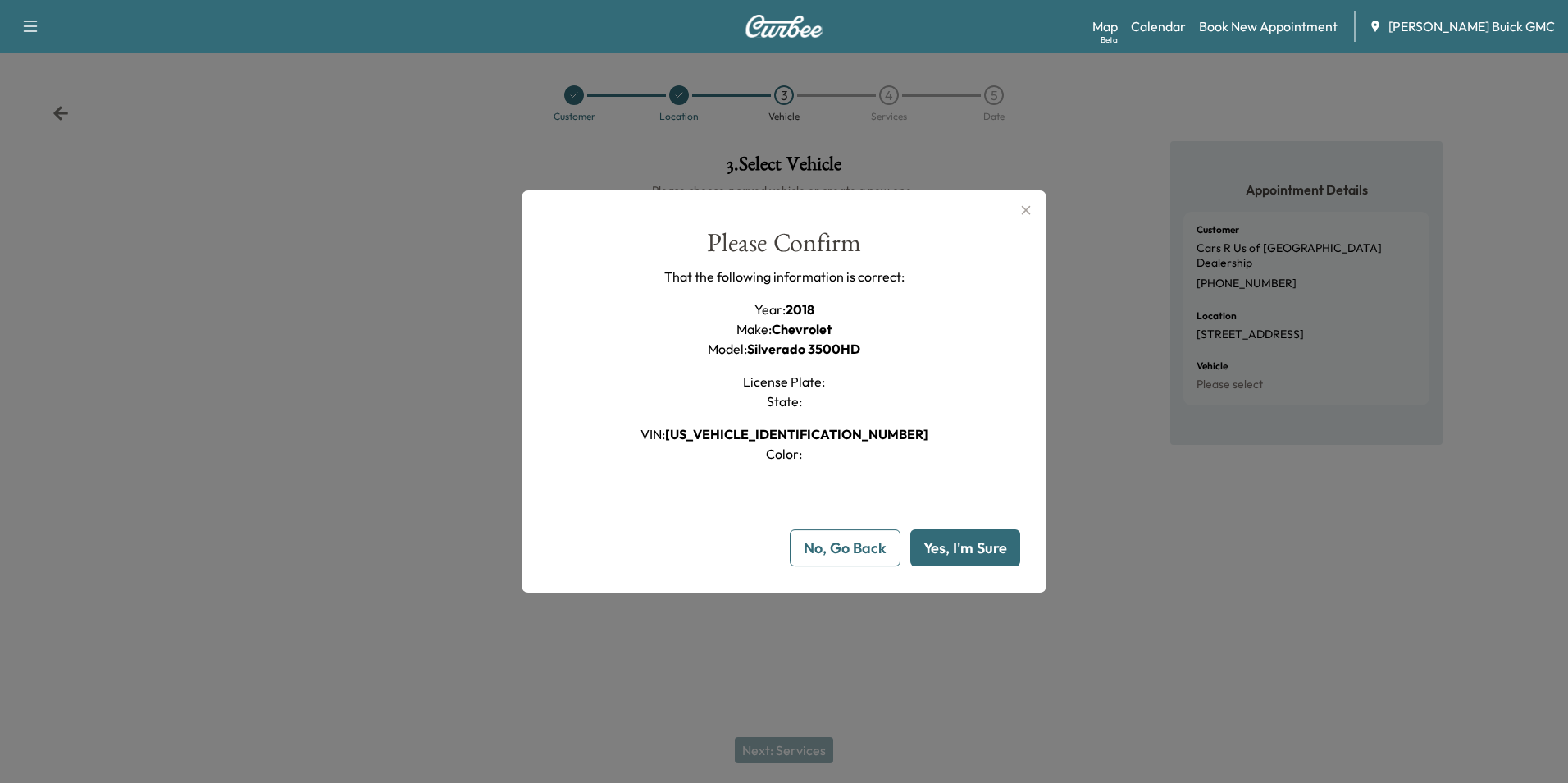
click at [976, 543] on button "Yes, I'm Sure" at bounding box center [965, 548] width 110 height 37
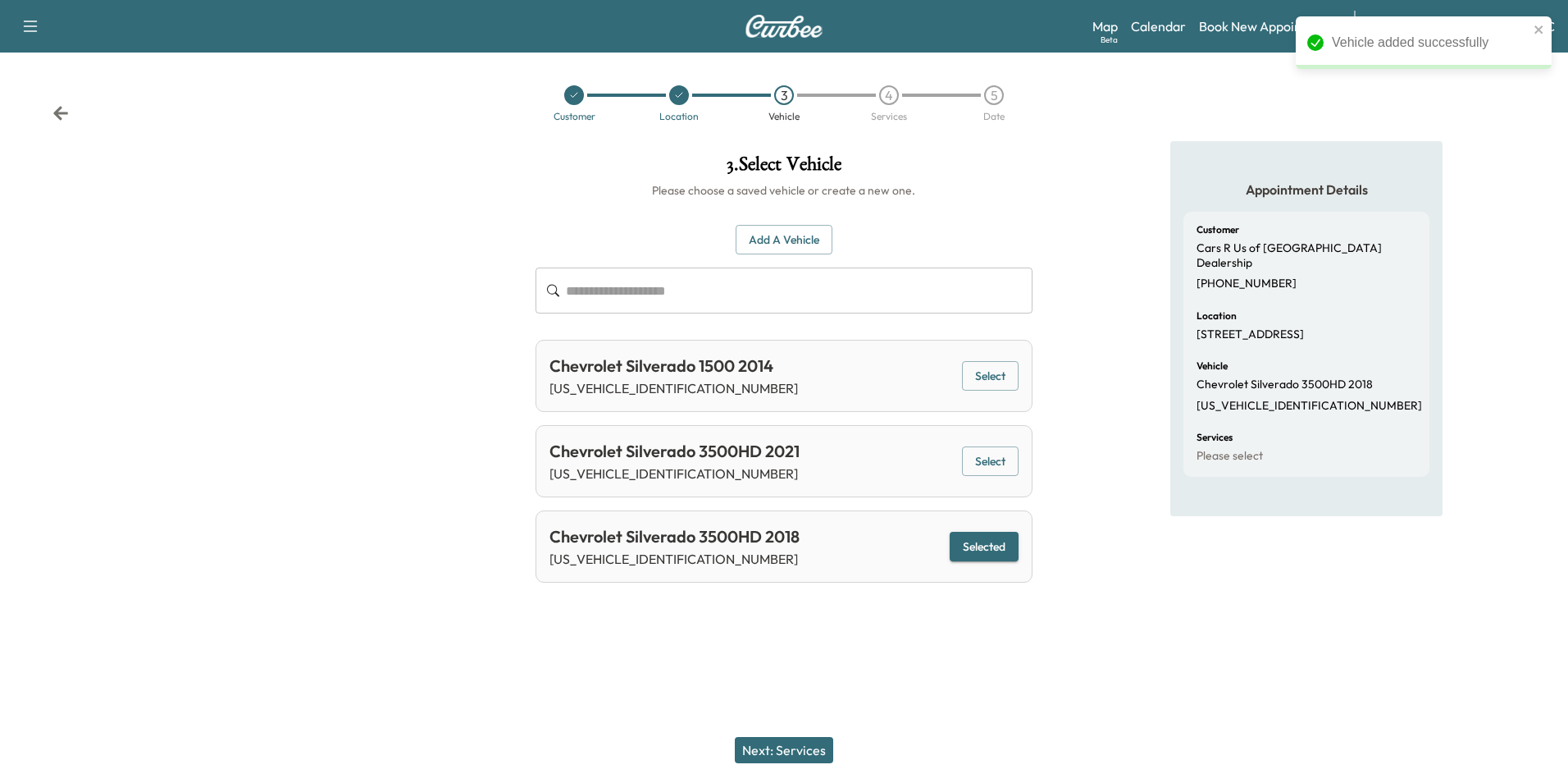
click at [807, 752] on button "Next: Services" at bounding box center [784, 750] width 98 height 27
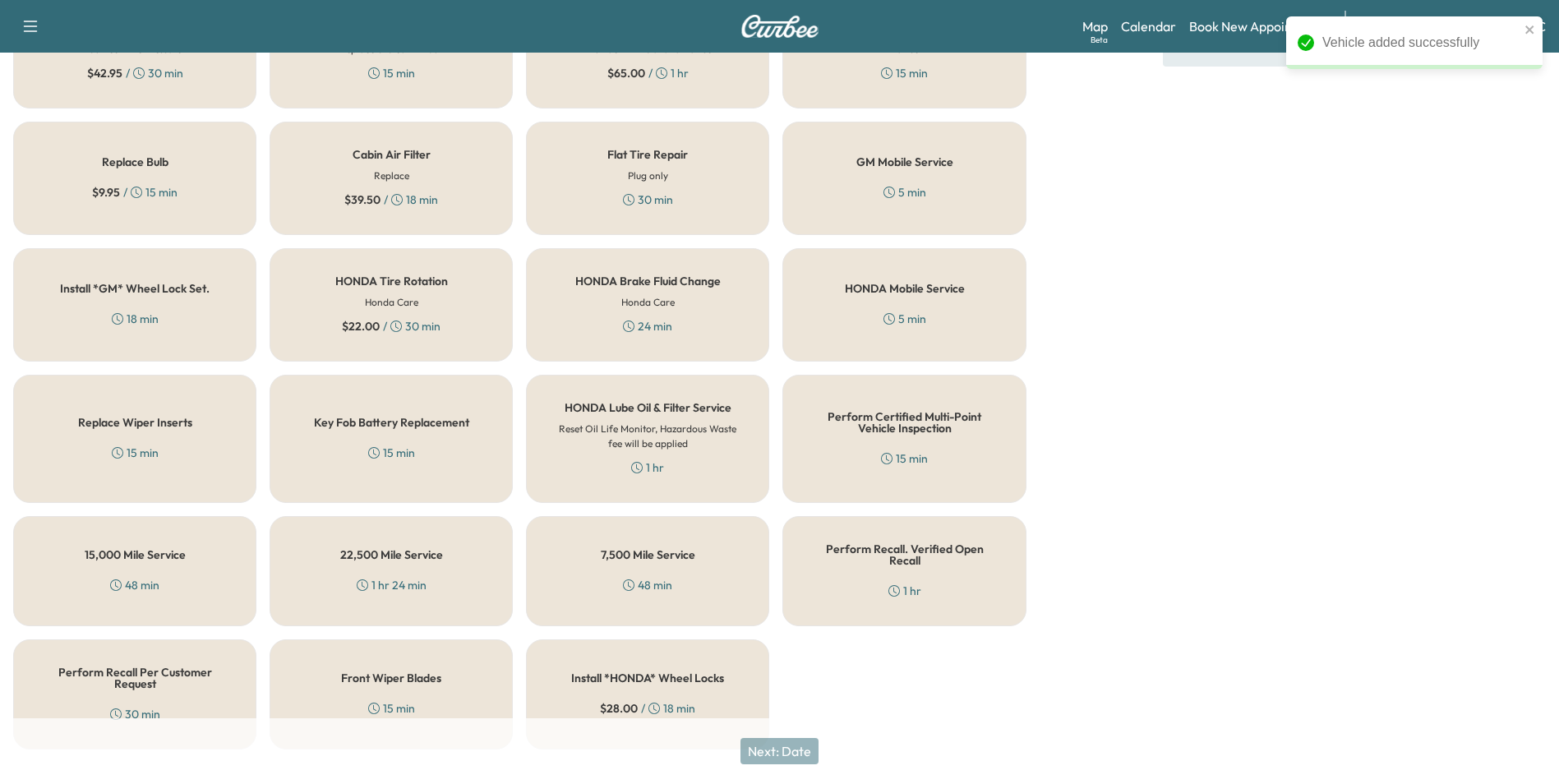
scroll to position [470, 0]
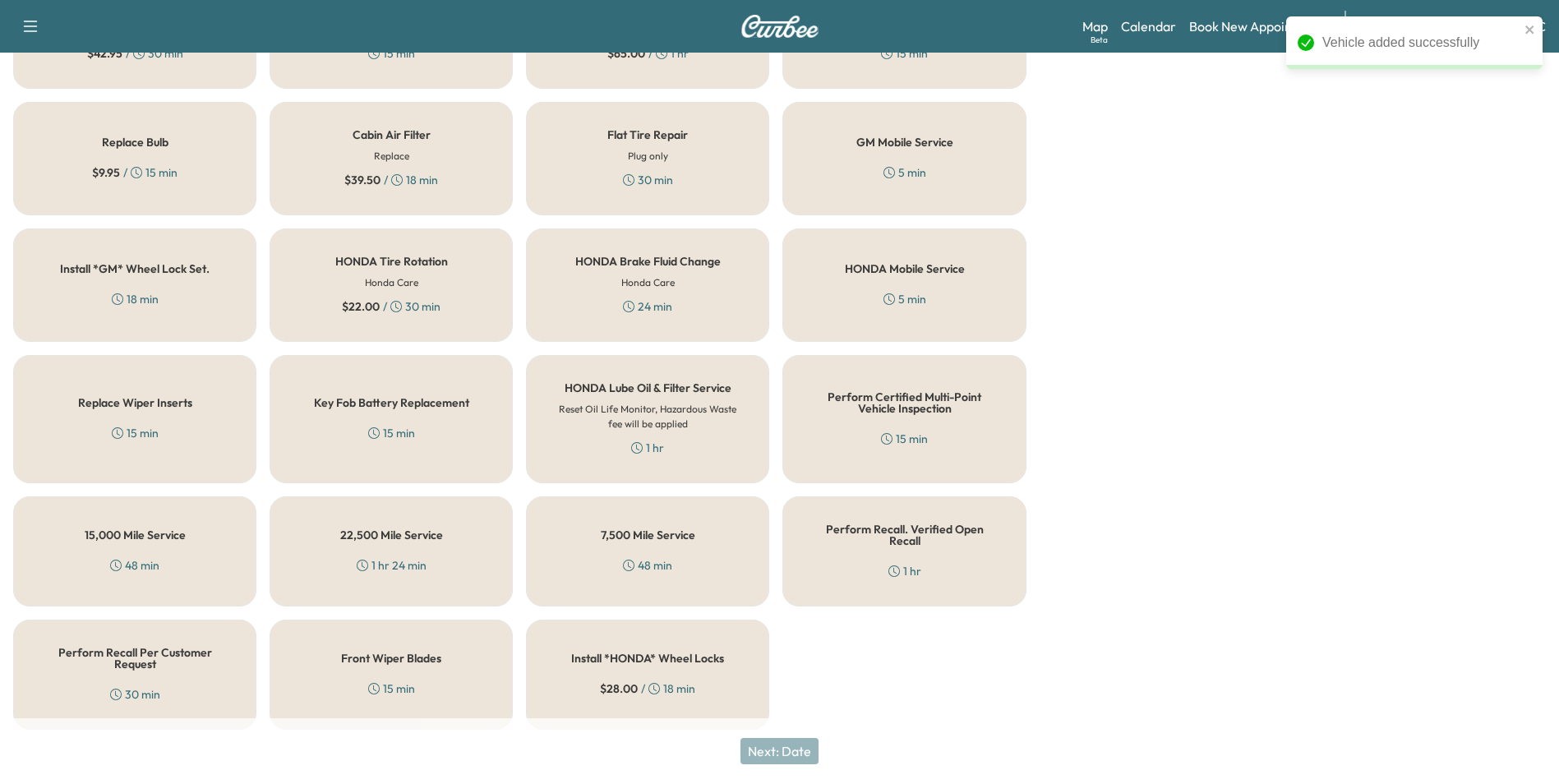
click at [176, 668] on div "Perform Recall Per Customer Request 30 min" at bounding box center [134, 675] width 243 height 110
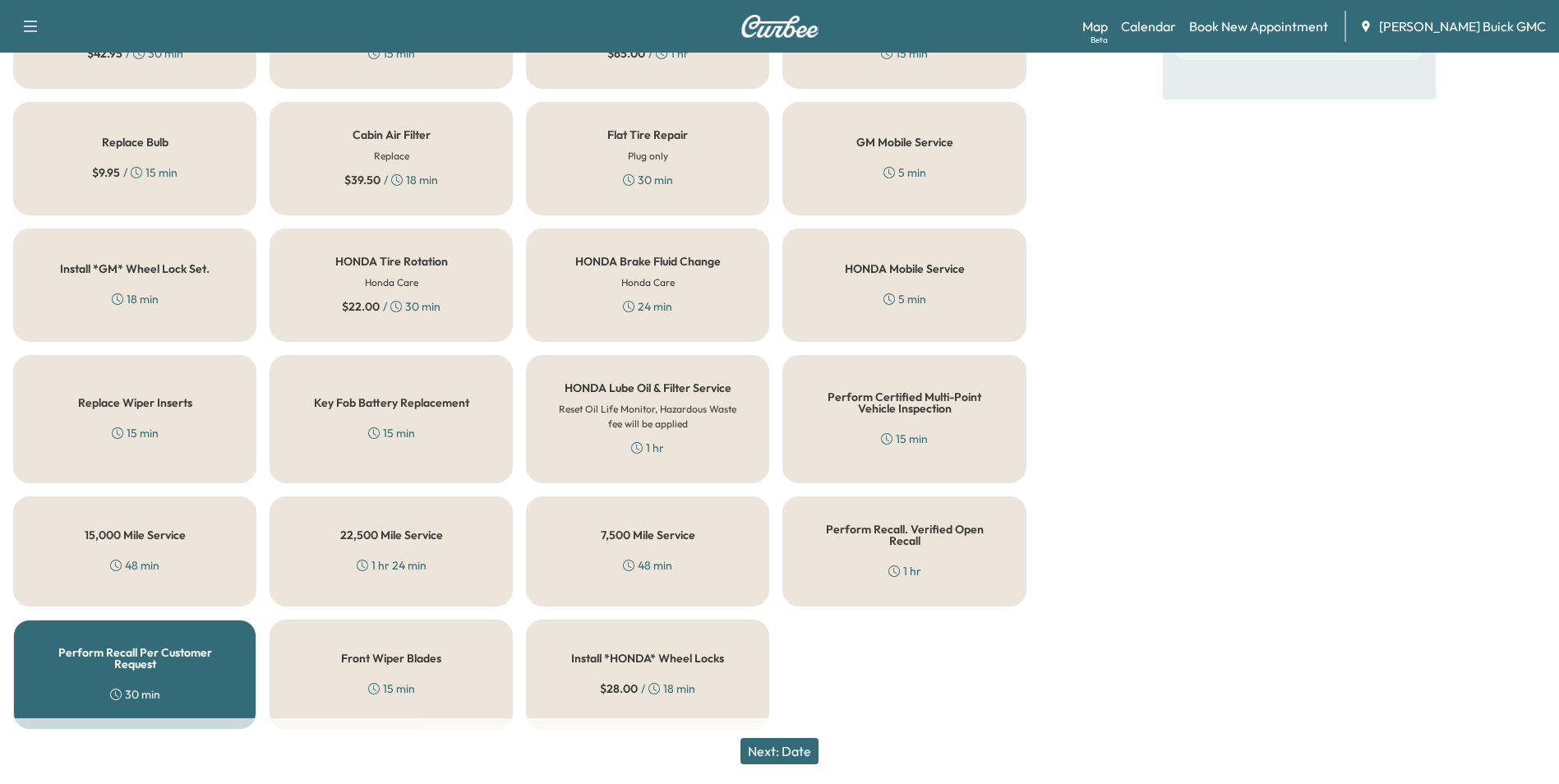
click at [805, 749] on button "Next: Date" at bounding box center [779, 751] width 78 height 27
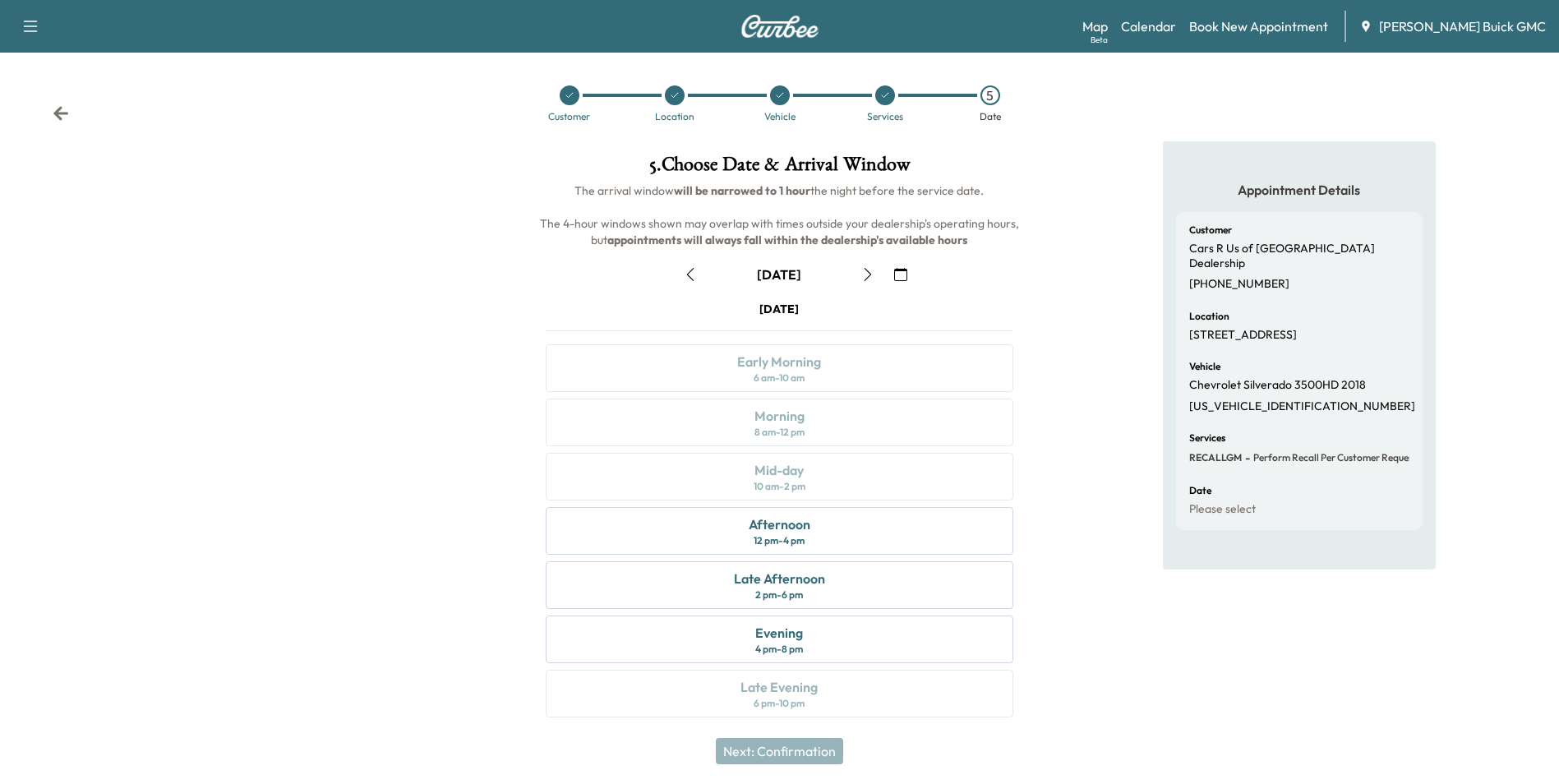
click at [900, 274] on icon "button" at bounding box center [900, 274] width 13 height 13
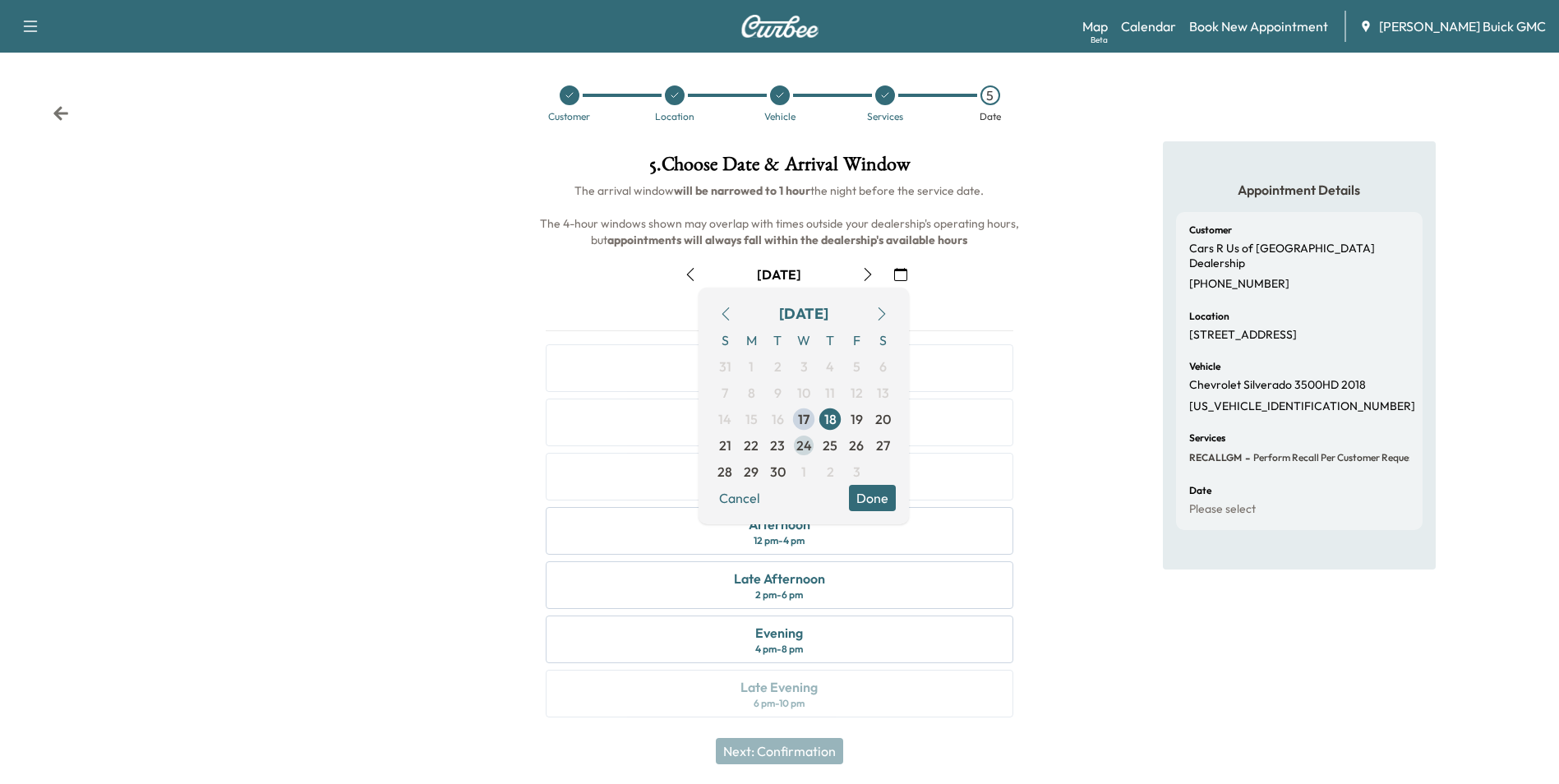
click at [804, 442] on span "24" at bounding box center [804, 445] width 16 height 20
click at [874, 493] on button "Done" at bounding box center [873, 497] width 47 height 27
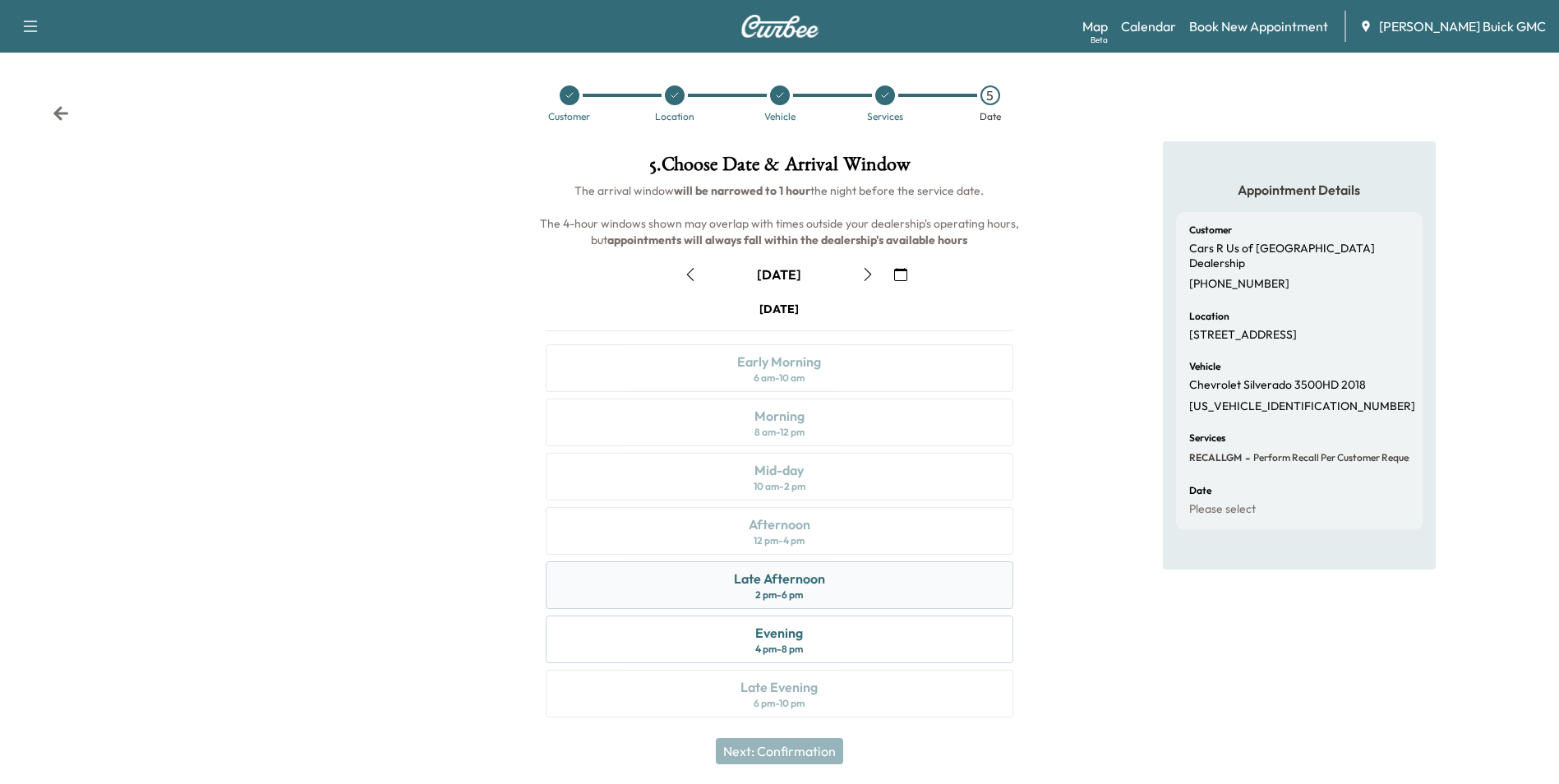
click at [812, 573] on div "Late Afternoon" at bounding box center [780, 578] width 92 height 20
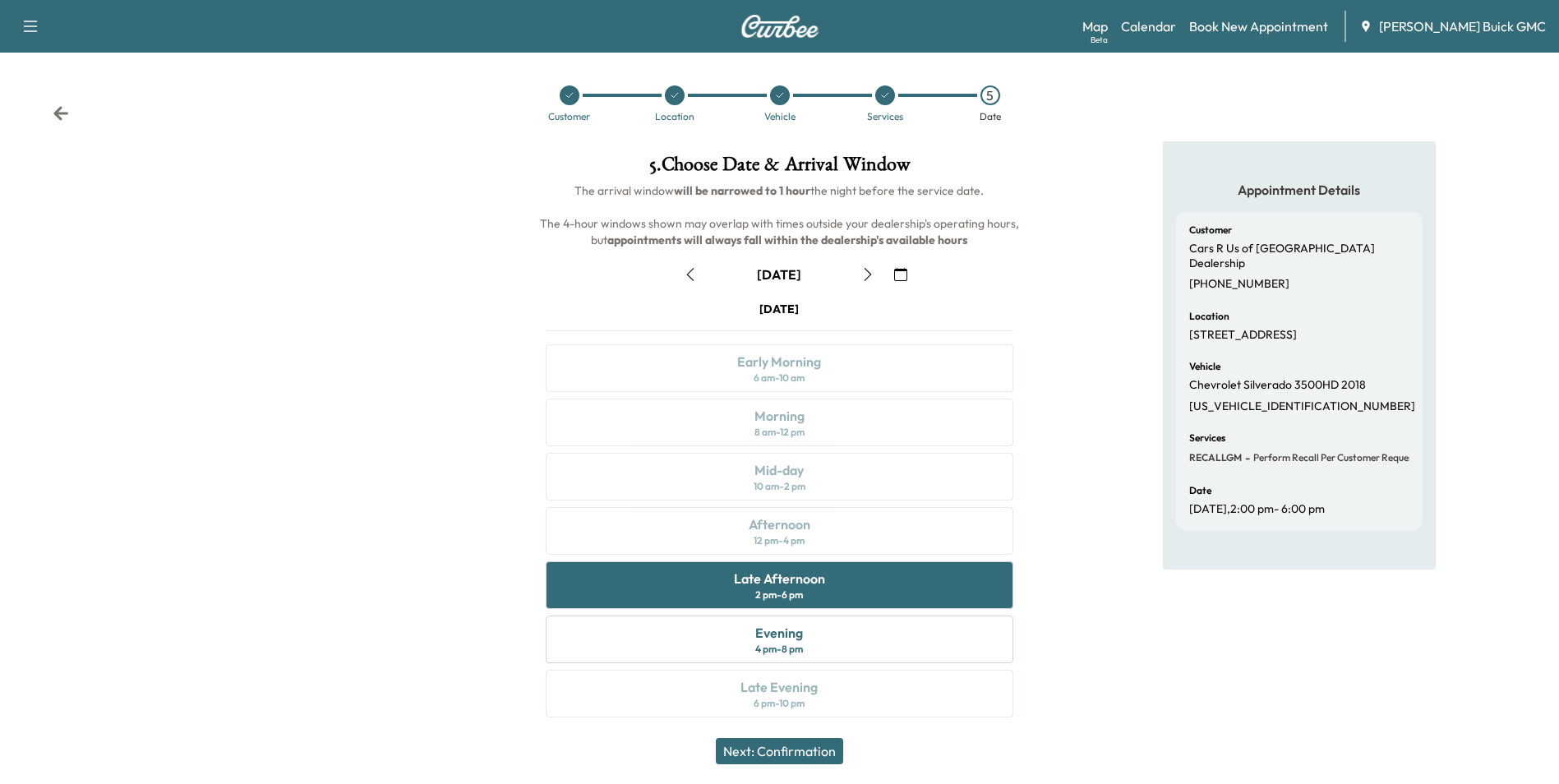
click at [810, 749] on button "Next: Confirmation" at bounding box center [779, 751] width 127 height 27
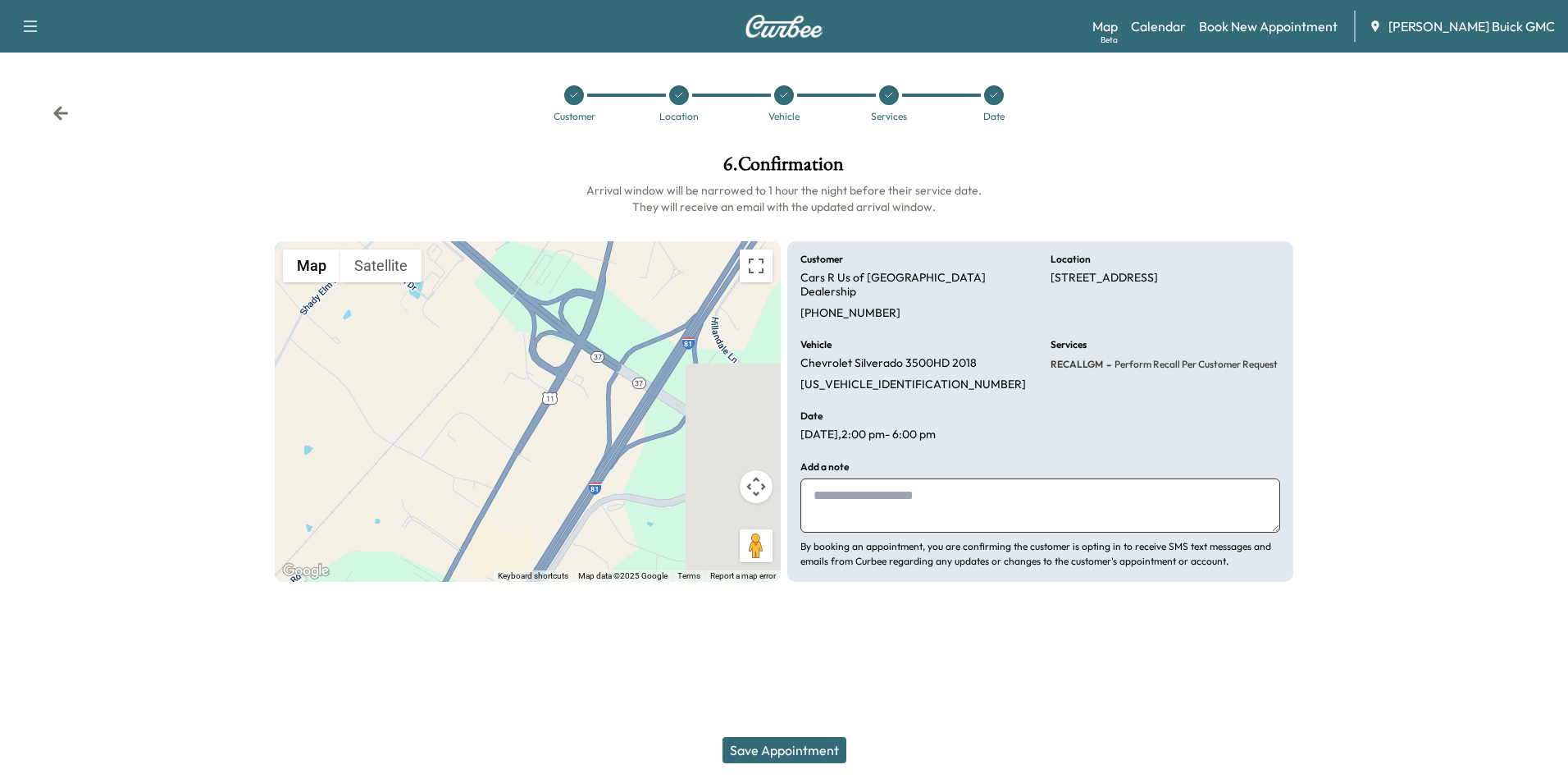
click at [887, 489] on textarea at bounding box center [1040, 505] width 480 height 54
type textarea "**********"
click at [823, 746] on button "Save Appointment" at bounding box center [784, 750] width 124 height 27
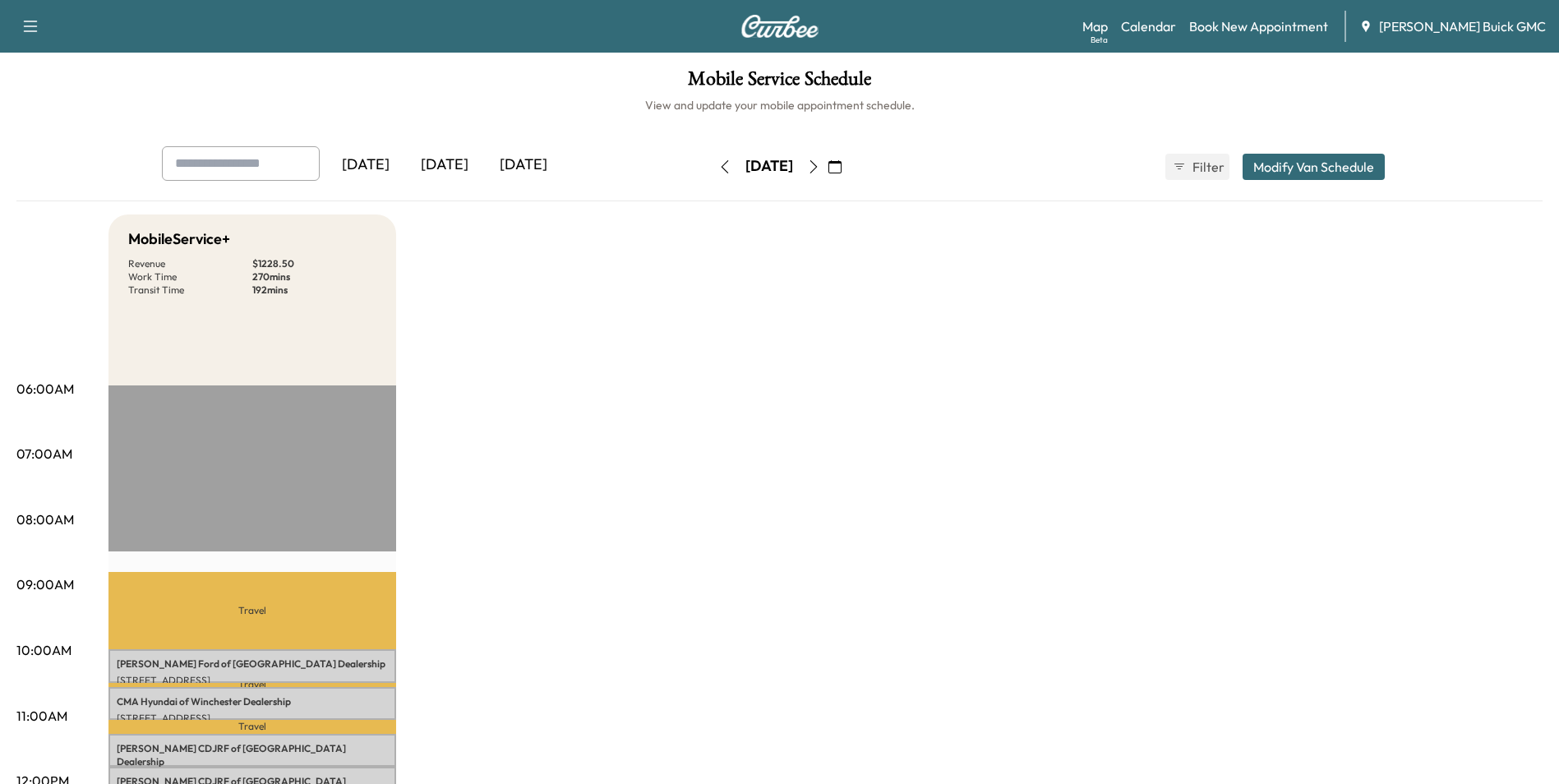
click at [1300, 23] on link "Book New Appointment" at bounding box center [1258, 27] width 139 height 20
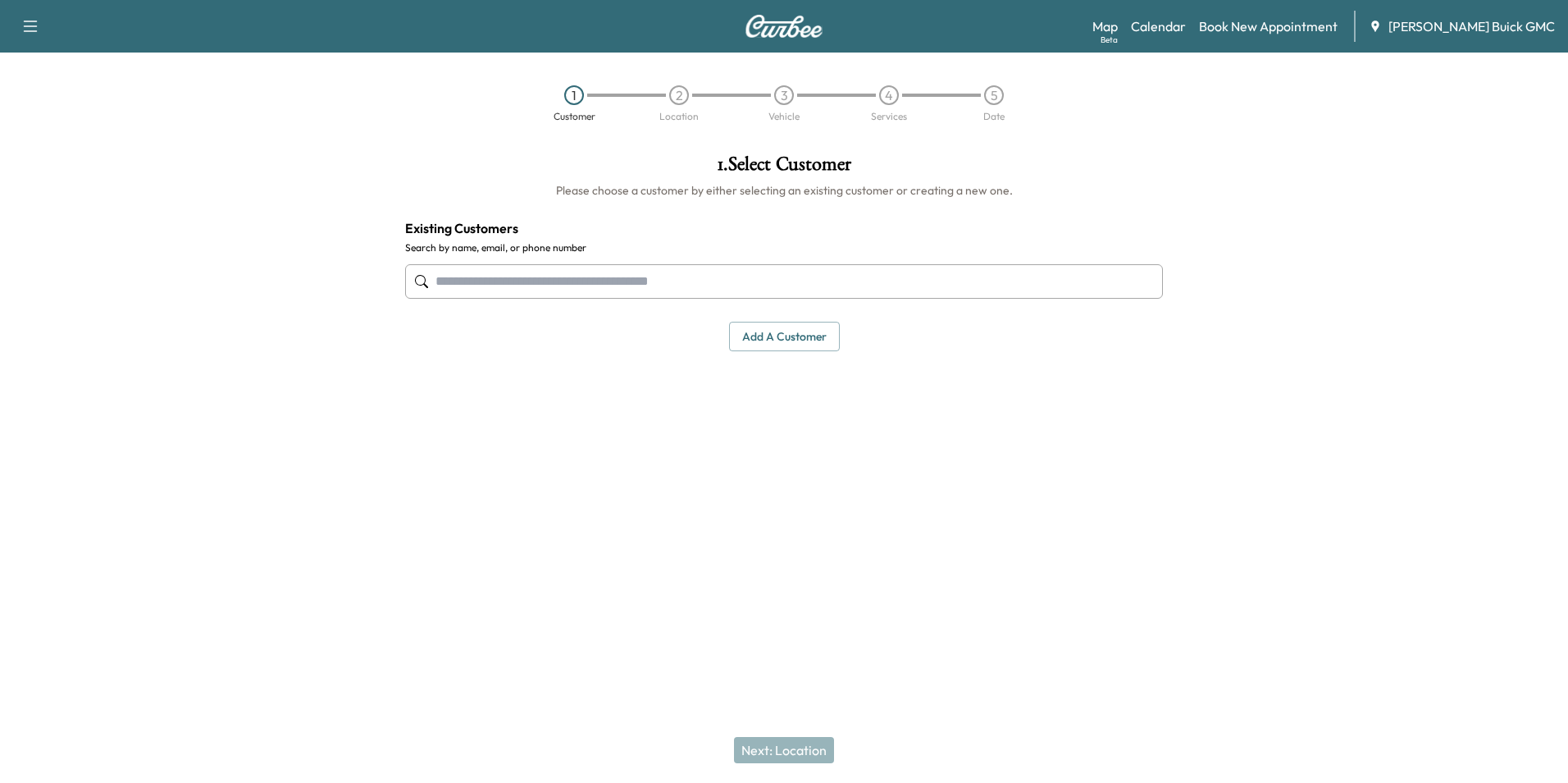
click at [532, 279] on input "text" at bounding box center [784, 281] width 758 height 34
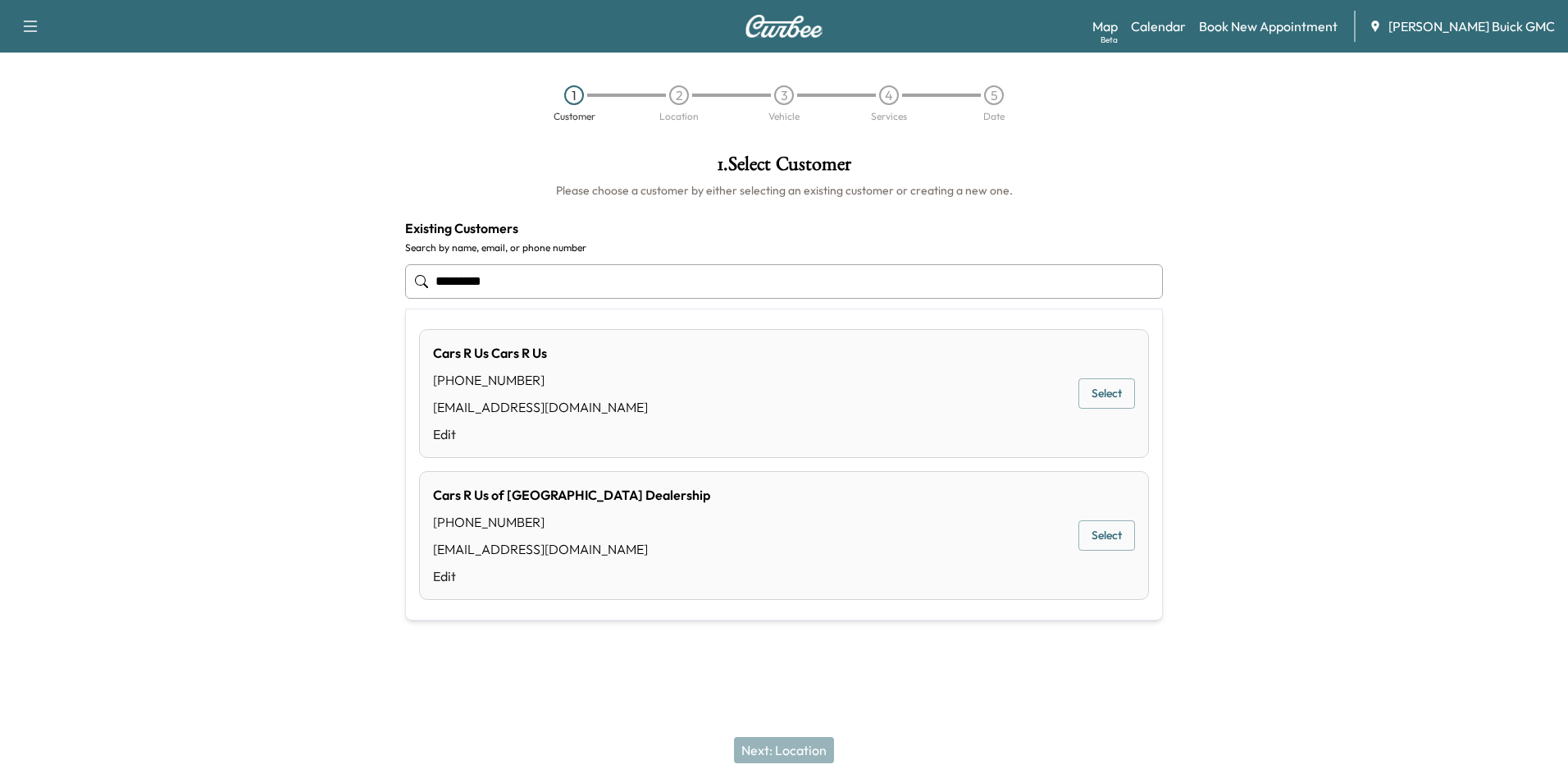
click at [1104, 544] on button "Select" at bounding box center [1107, 535] width 57 height 30
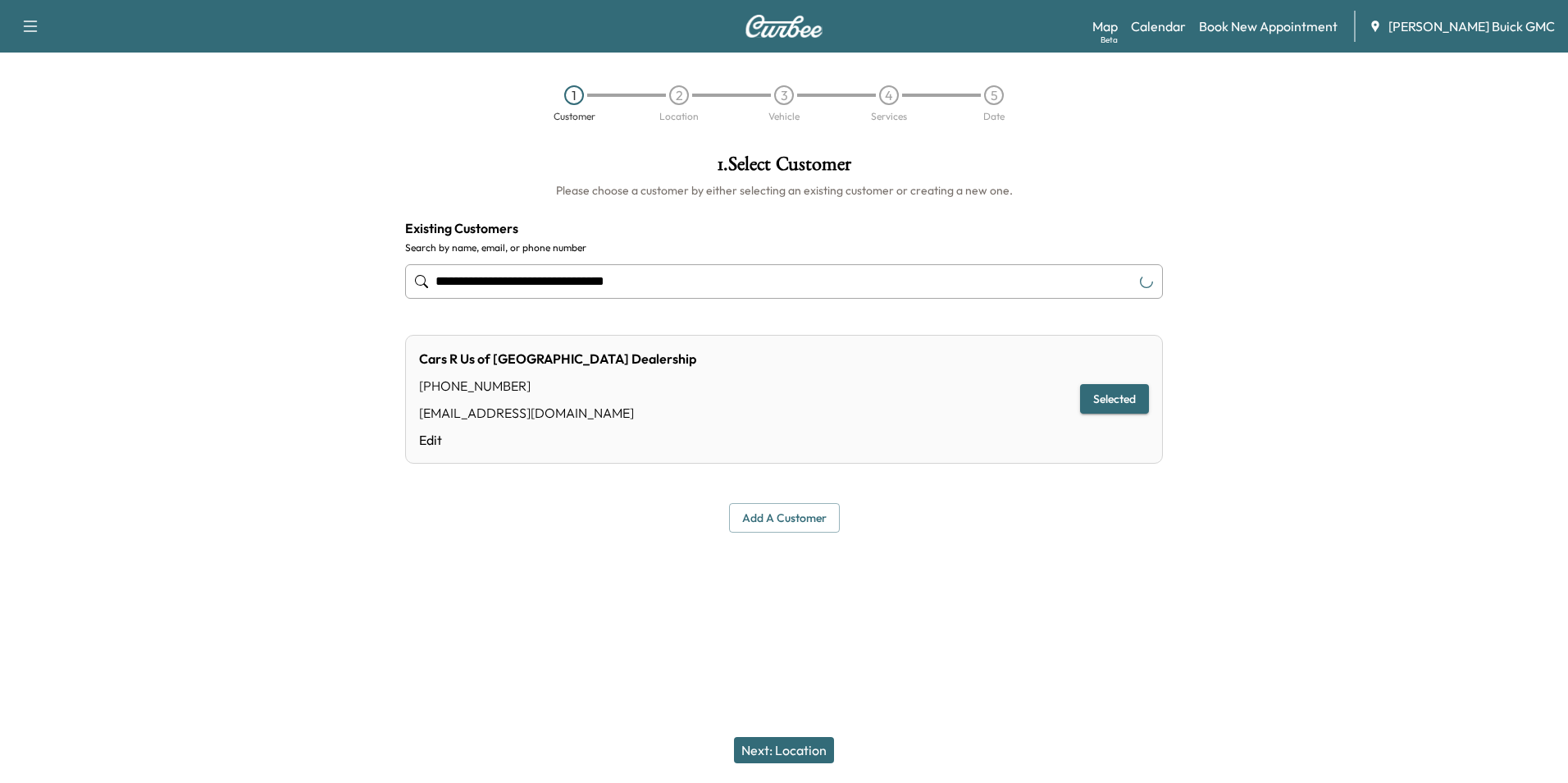
type input "**********"
click at [810, 747] on button "Next: Location" at bounding box center [784, 750] width 100 height 27
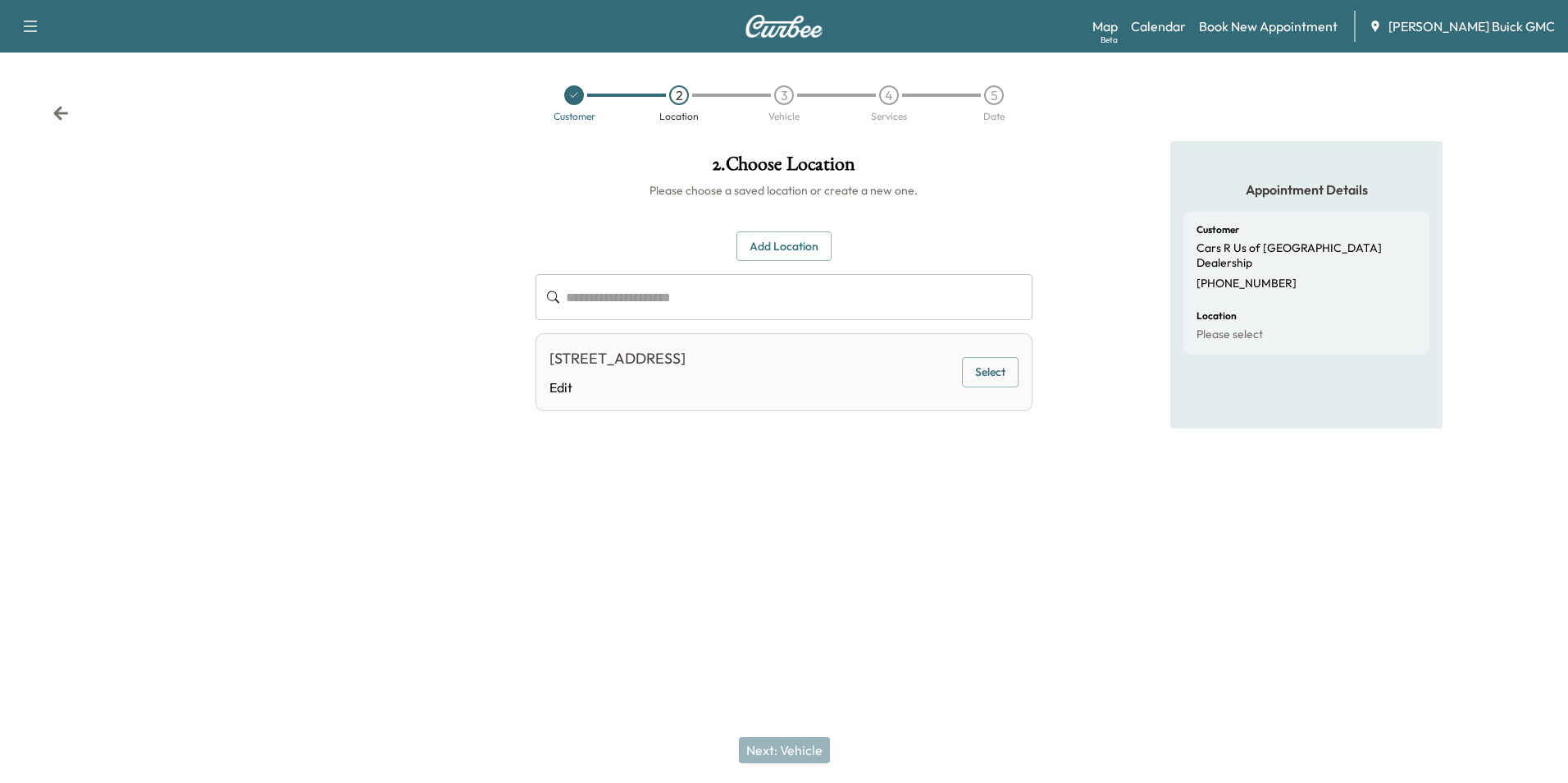
click at [1002, 377] on button "Select" at bounding box center [990, 372] width 57 height 30
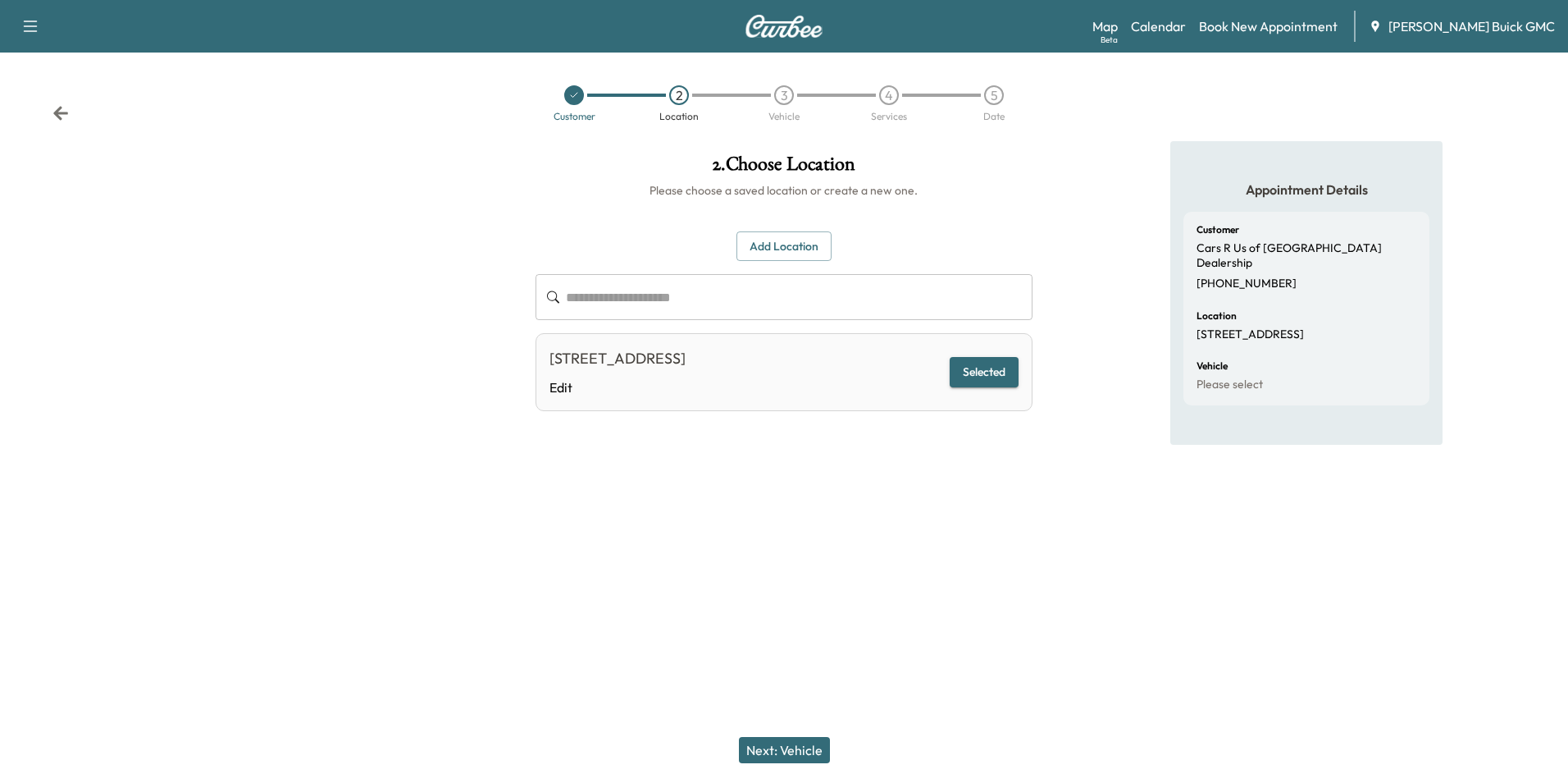
click at [816, 745] on button "Next: Vehicle" at bounding box center [784, 750] width 91 height 27
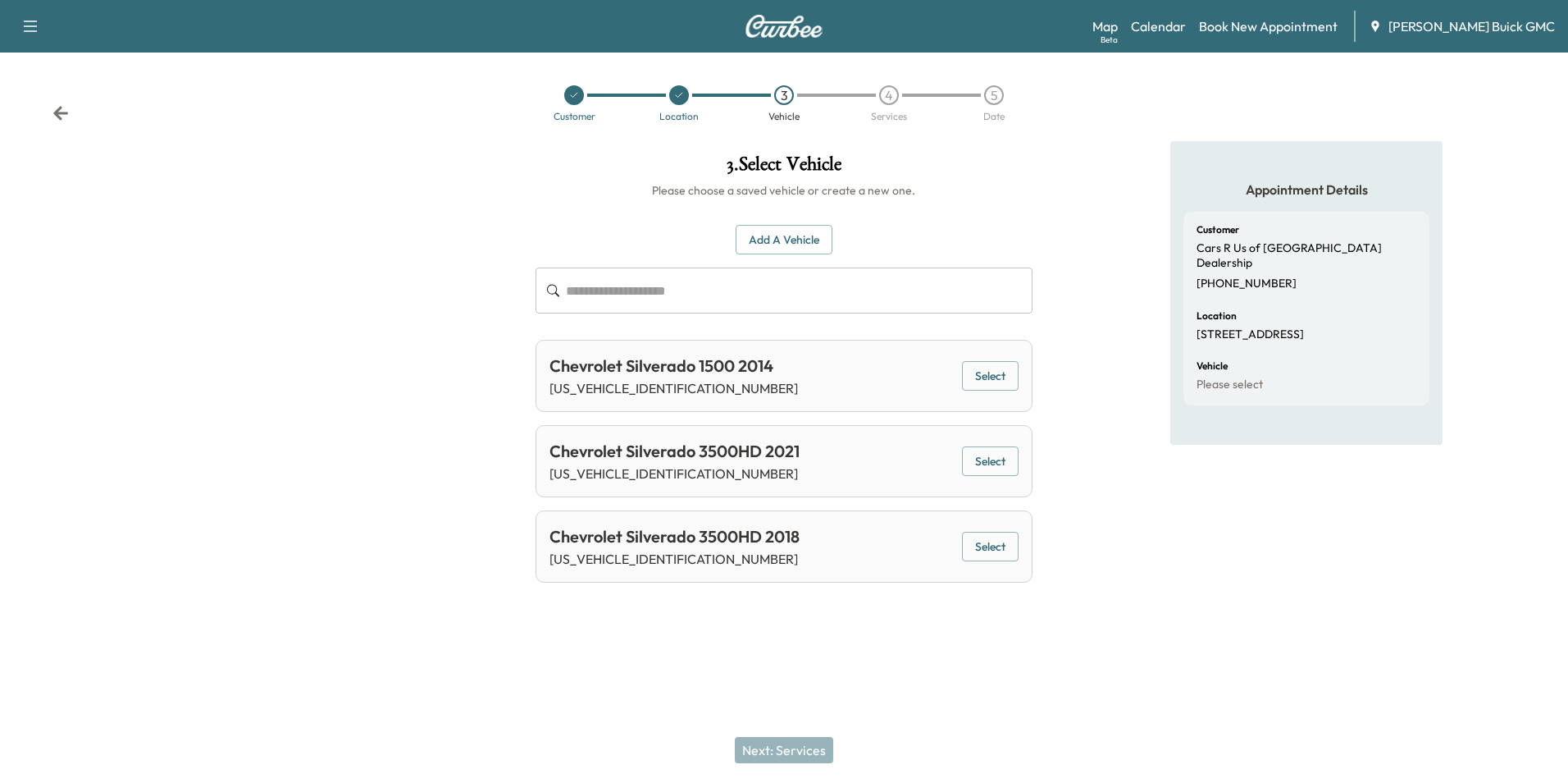
click at [808, 234] on button "Add a Vehicle" at bounding box center [784, 240] width 96 height 30
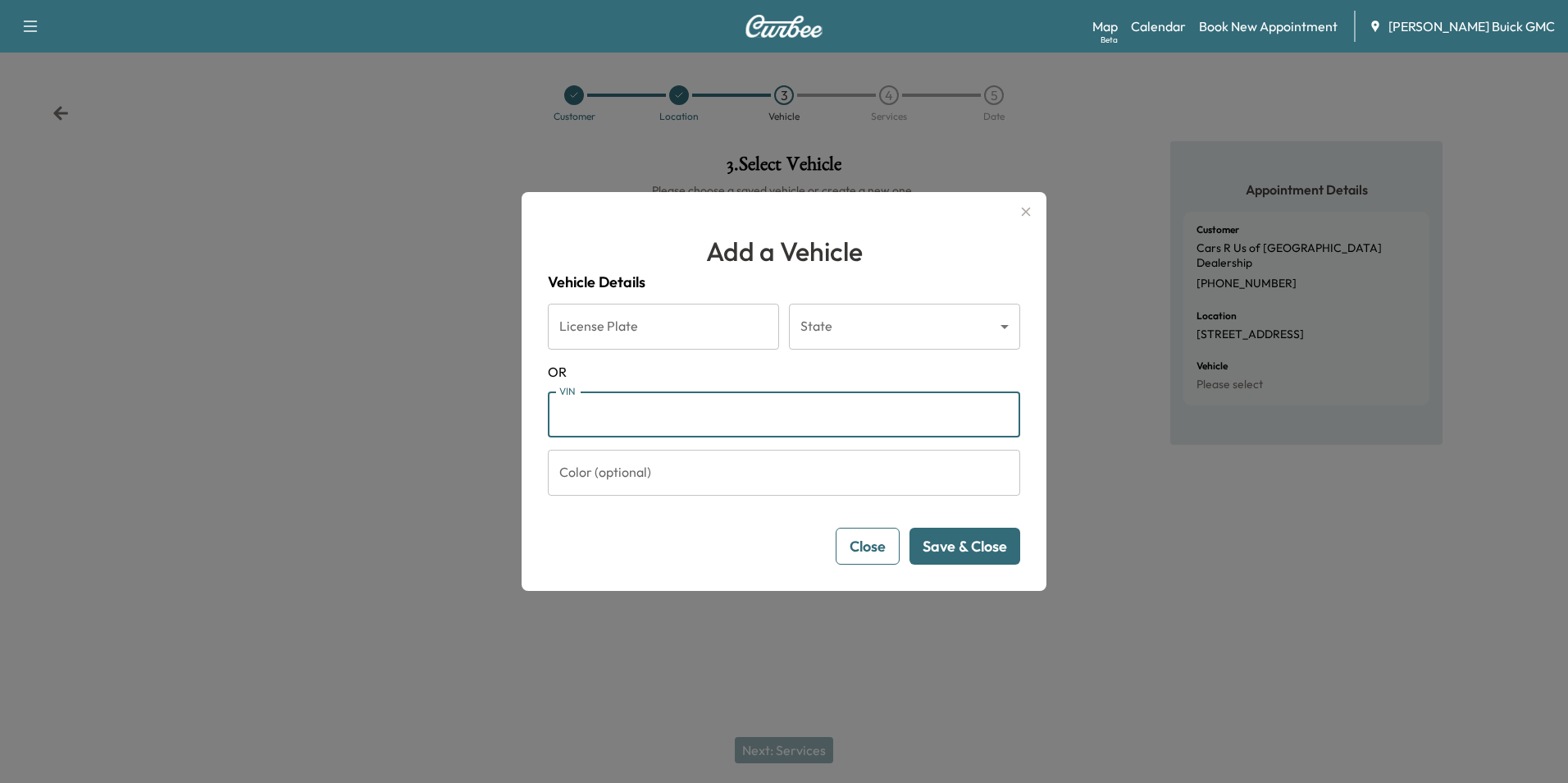
click at [725, 409] on input "VIN" at bounding box center [784, 414] width 472 height 46
type input "**********"
click at [962, 541] on button "Save & Close" at bounding box center [964, 546] width 111 height 37
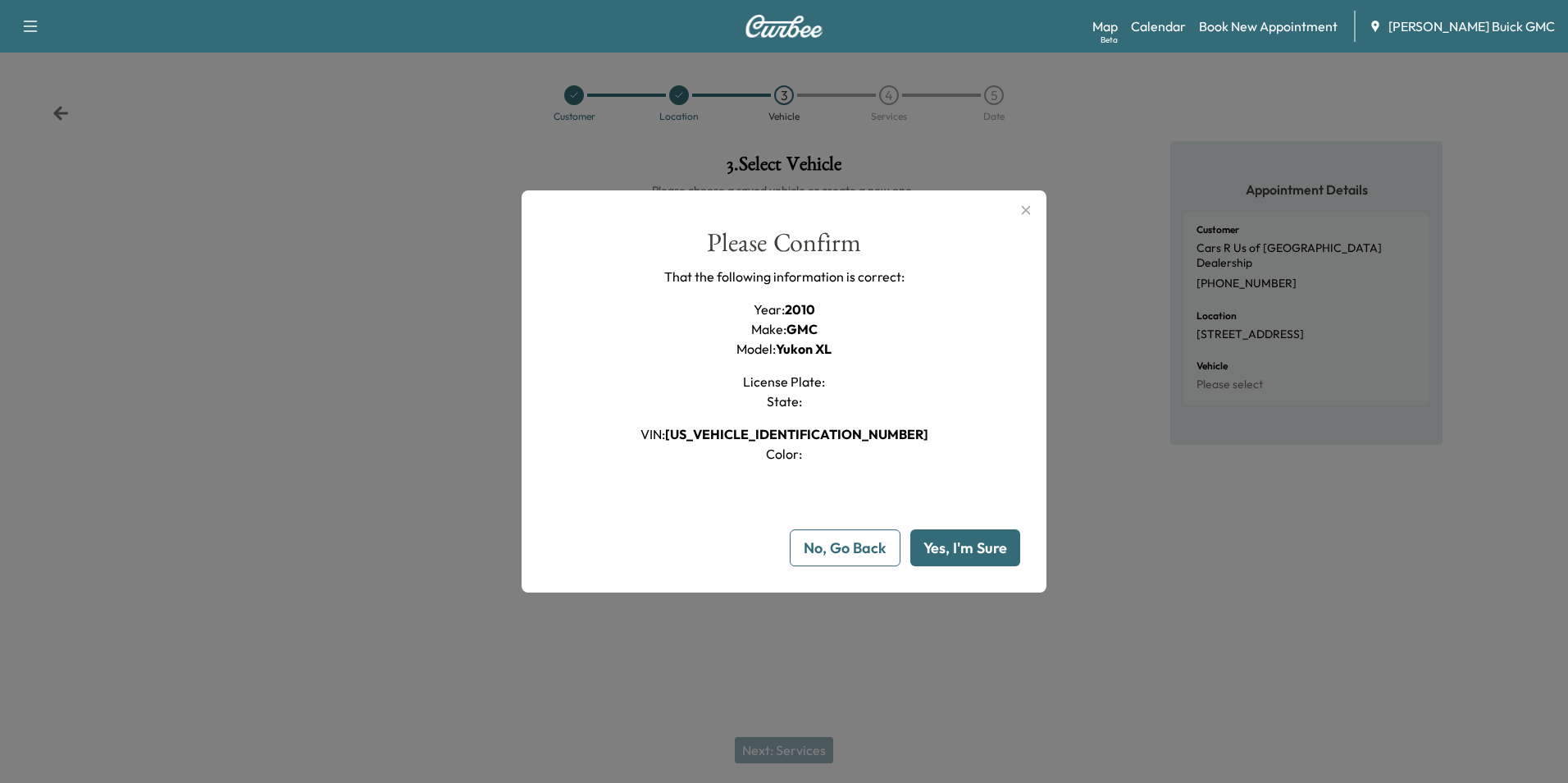
click at [964, 544] on button "Yes, I'm Sure" at bounding box center [965, 548] width 110 height 37
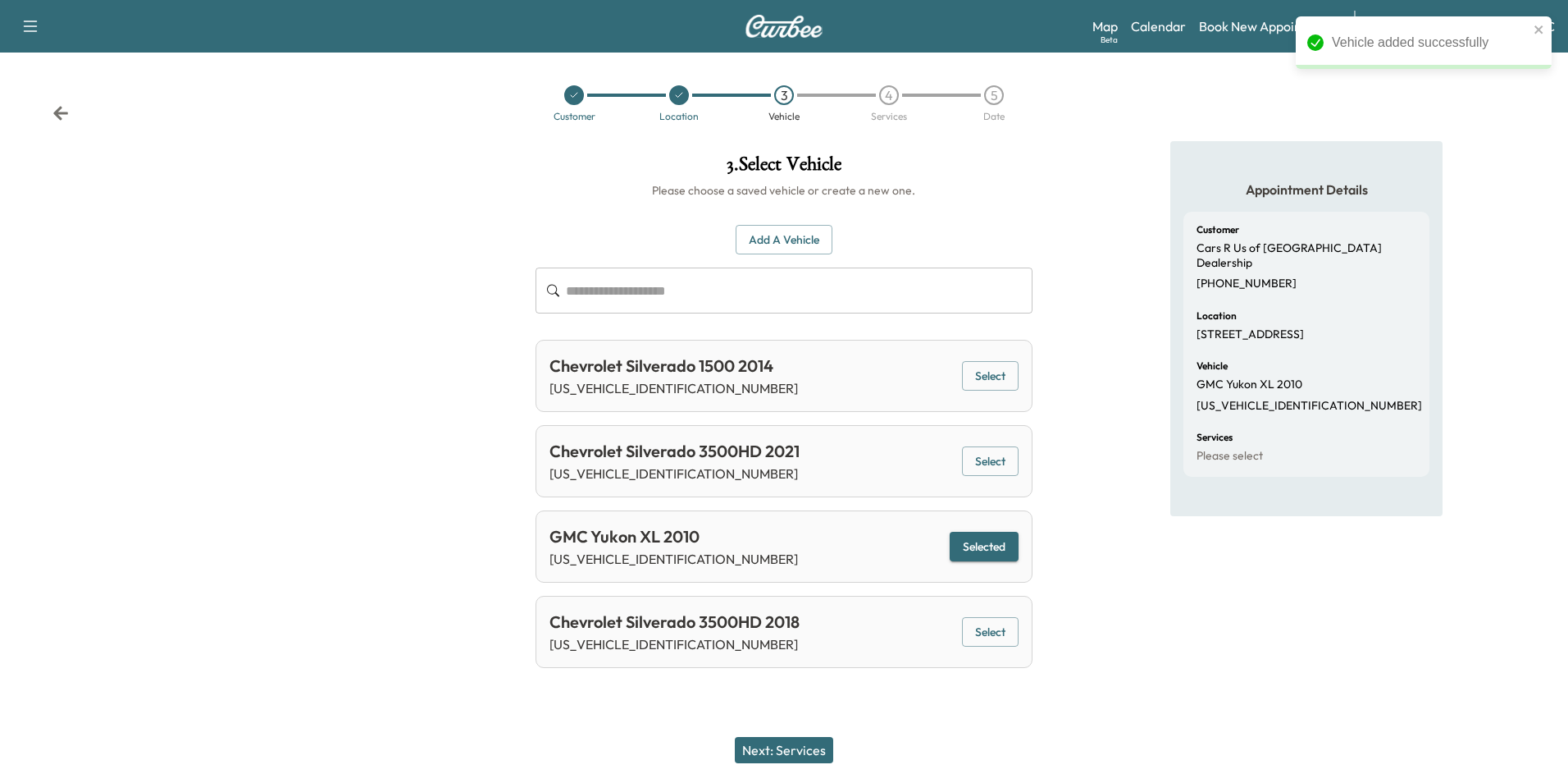
click at [794, 749] on button "Next: Services" at bounding box center [784, 750] width 98 height 27
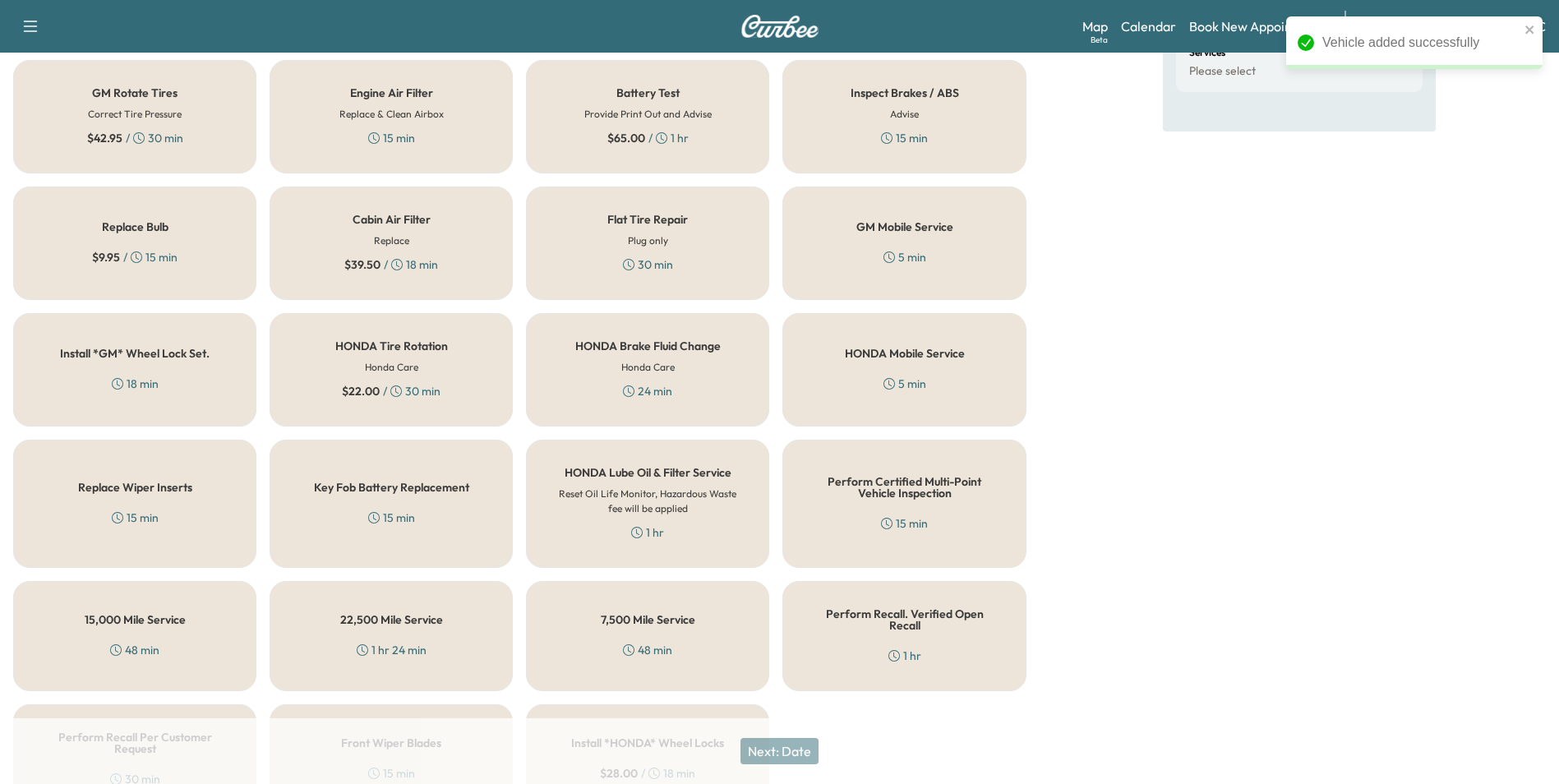
scroll to position [470, 0]
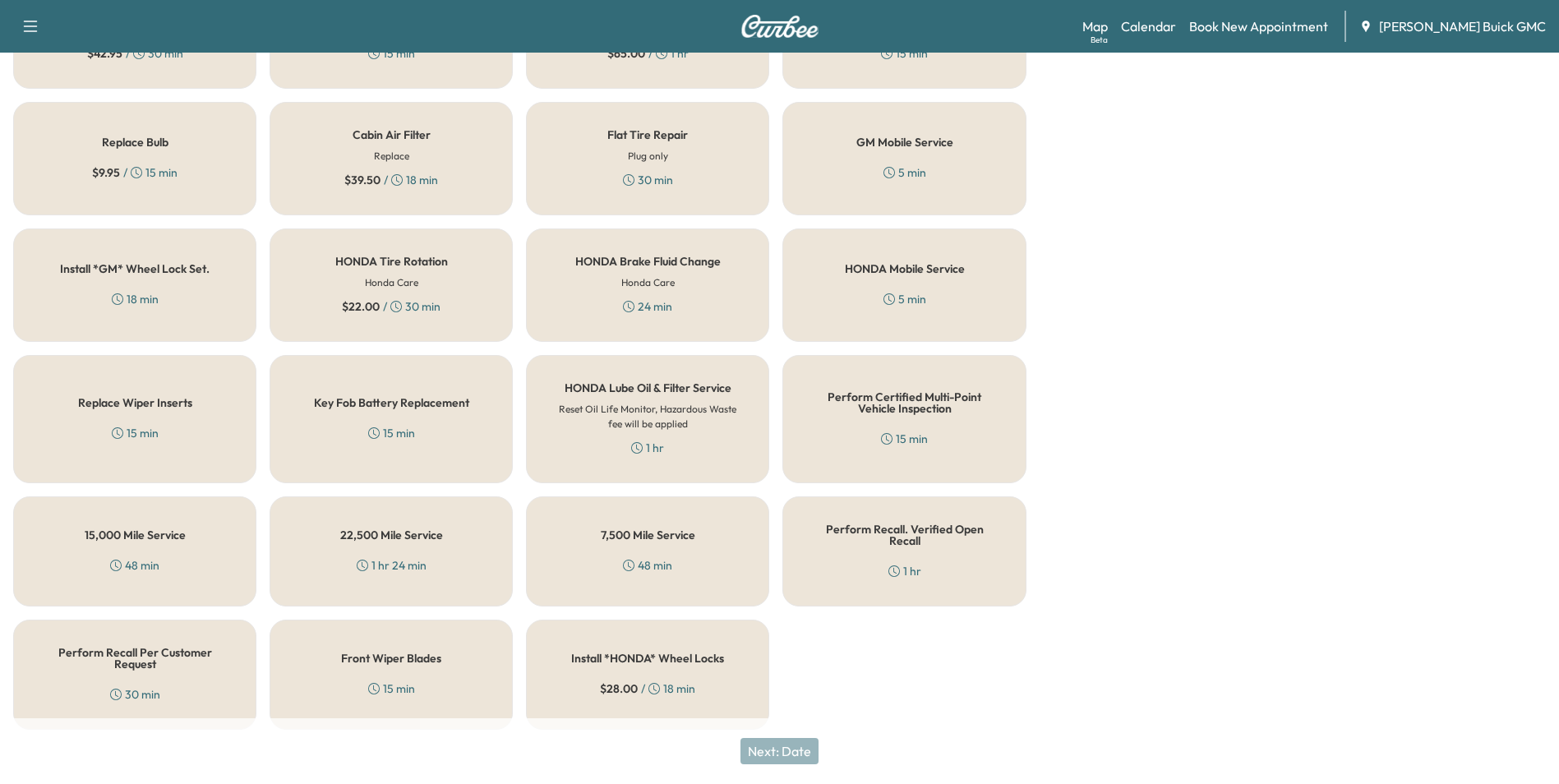
click at [97, 650] on h5 "Perform Recall Per Customer Request" at bounding box center [135, 657] width 189 height 23
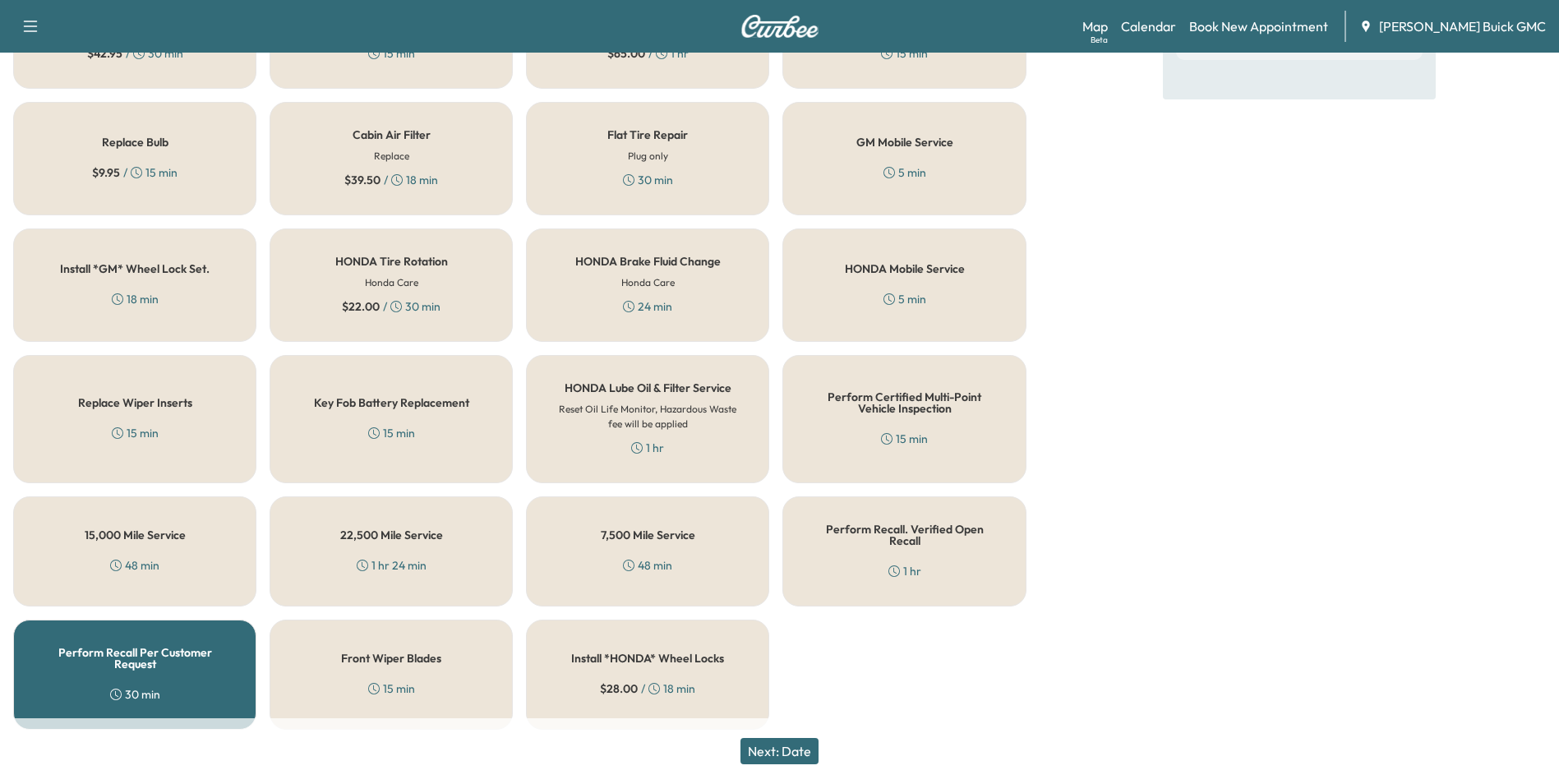
click at [795, 746] on button "Next: Date" at bounding box center [779, 751] width 78 height 27
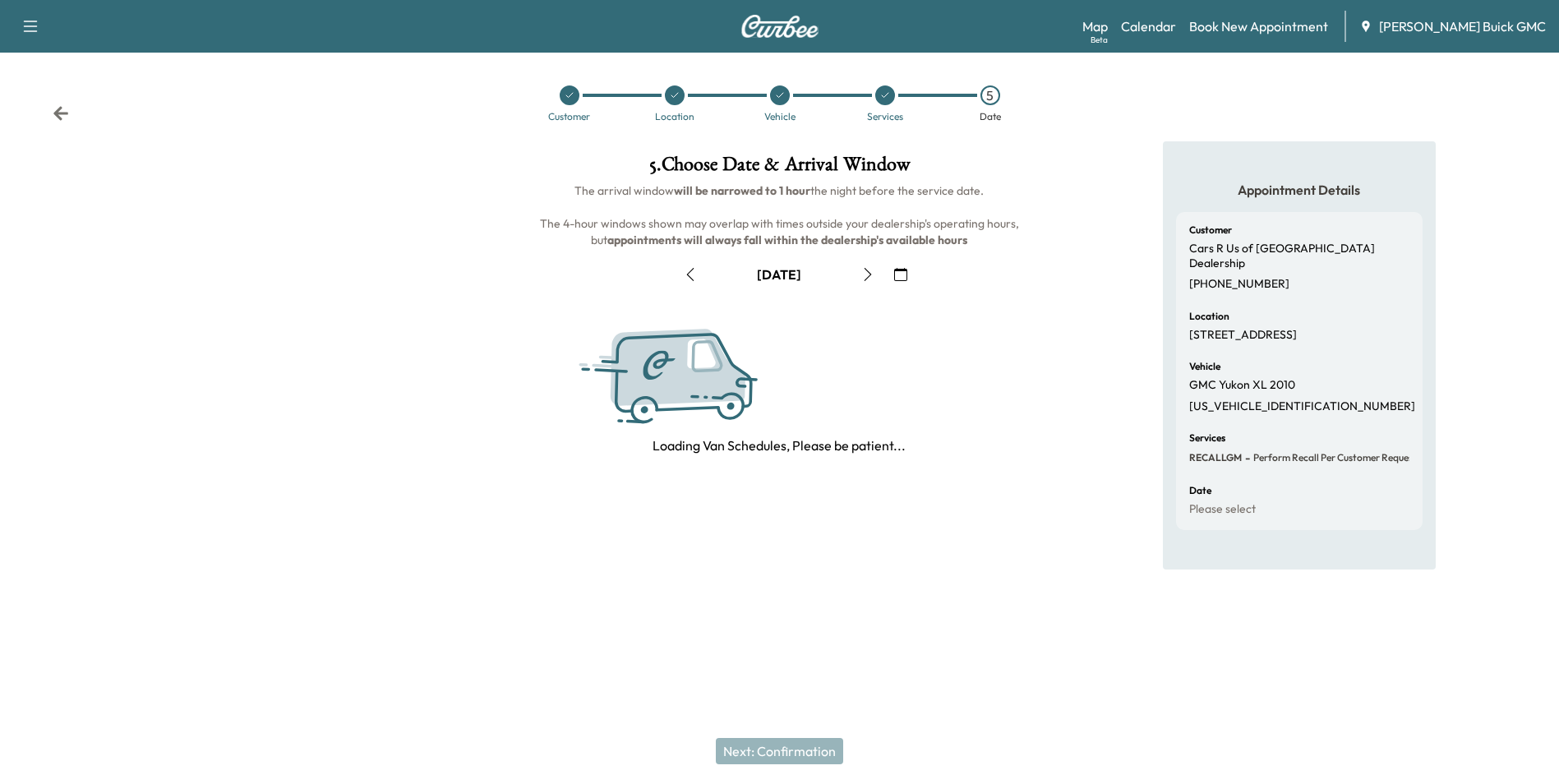
scroll to position [0, 0]
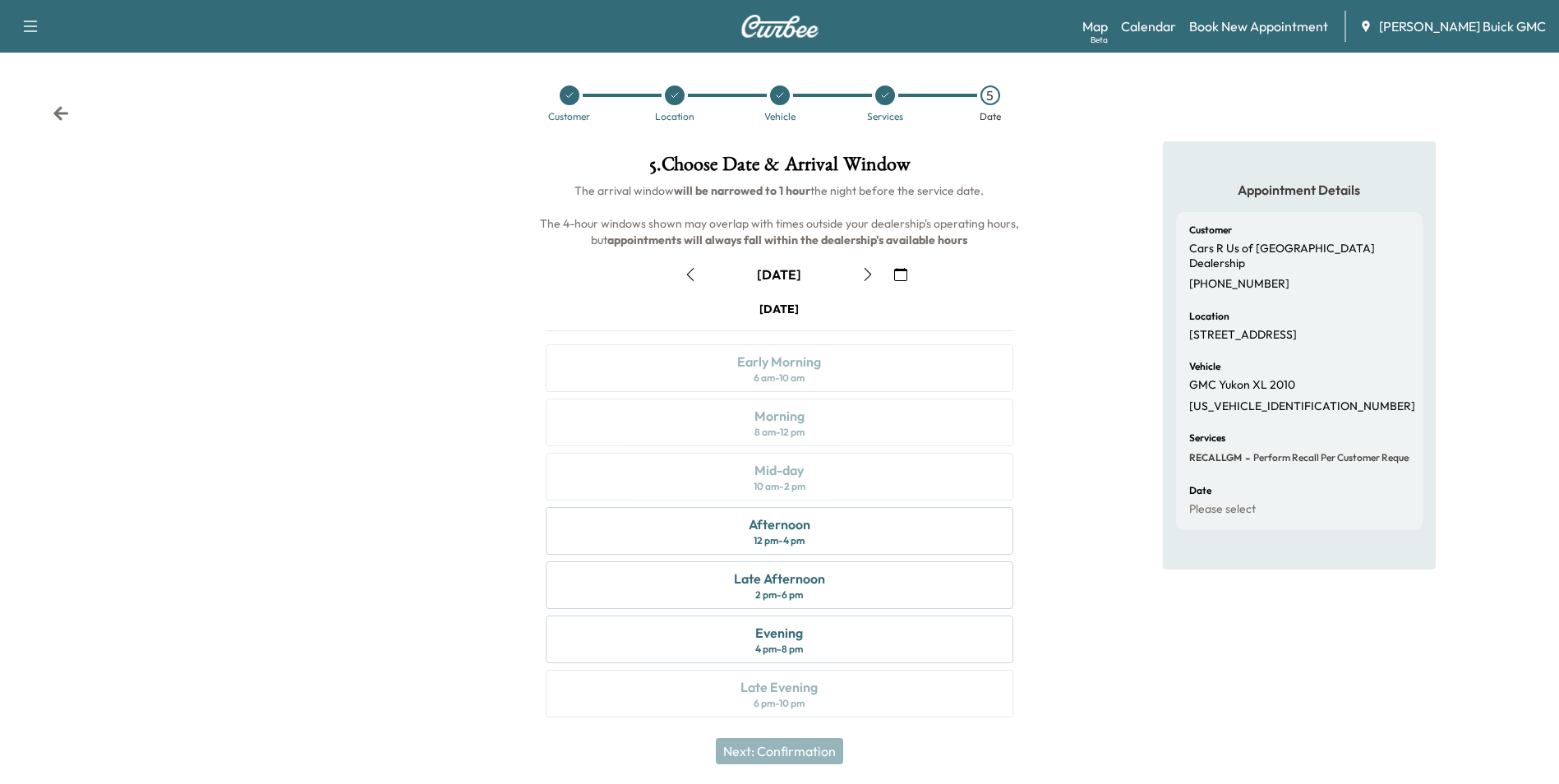
click at [904, 272] on icon "button" at bounding box center [900, 274] width 13 height 13
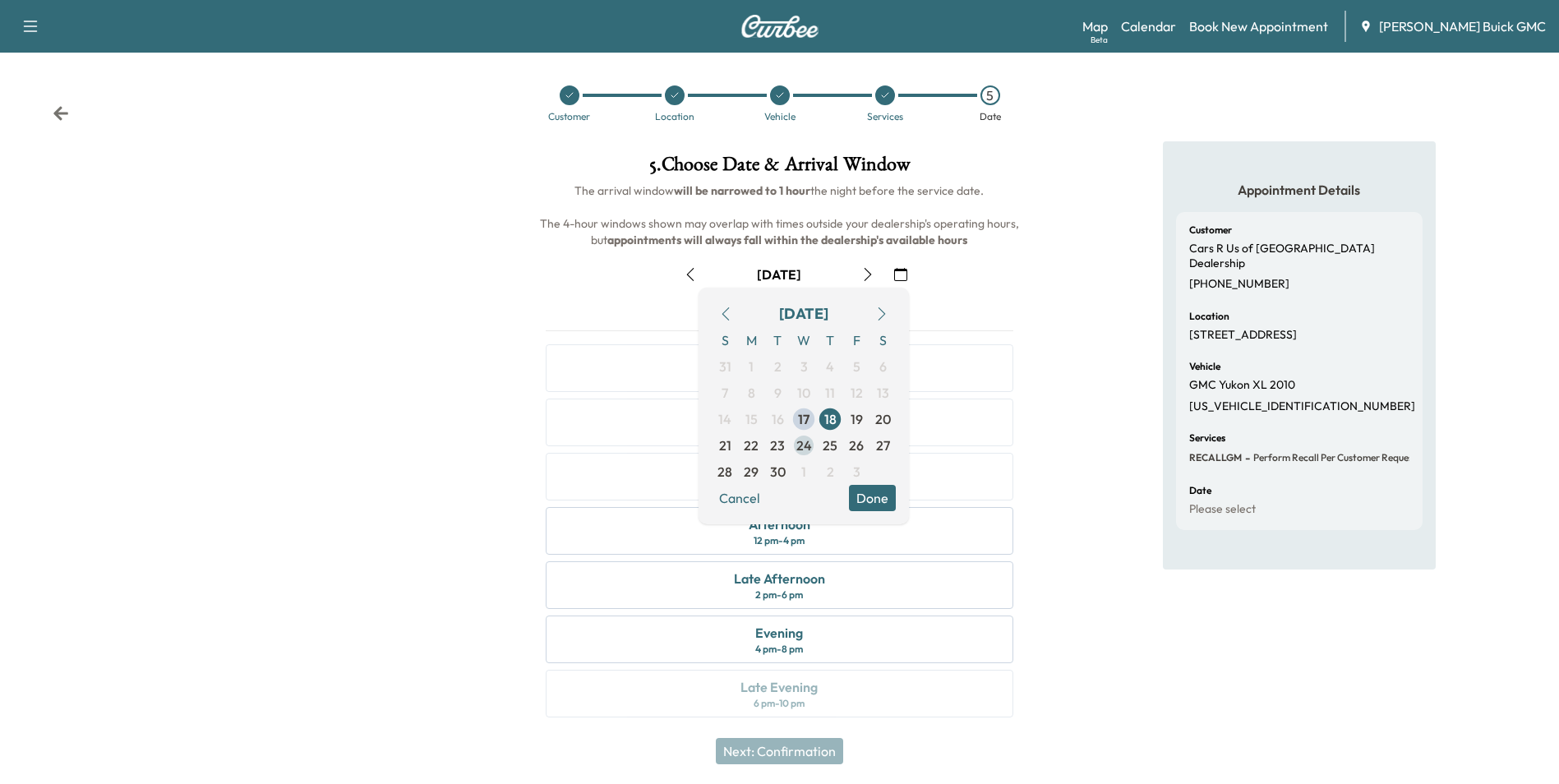
click at [801, 443] on span "24" at bounding box center [804, 445] width 16 height 20
click at [872, 495] on button "Done" at bounding box center [873, 497] width 47 height 27
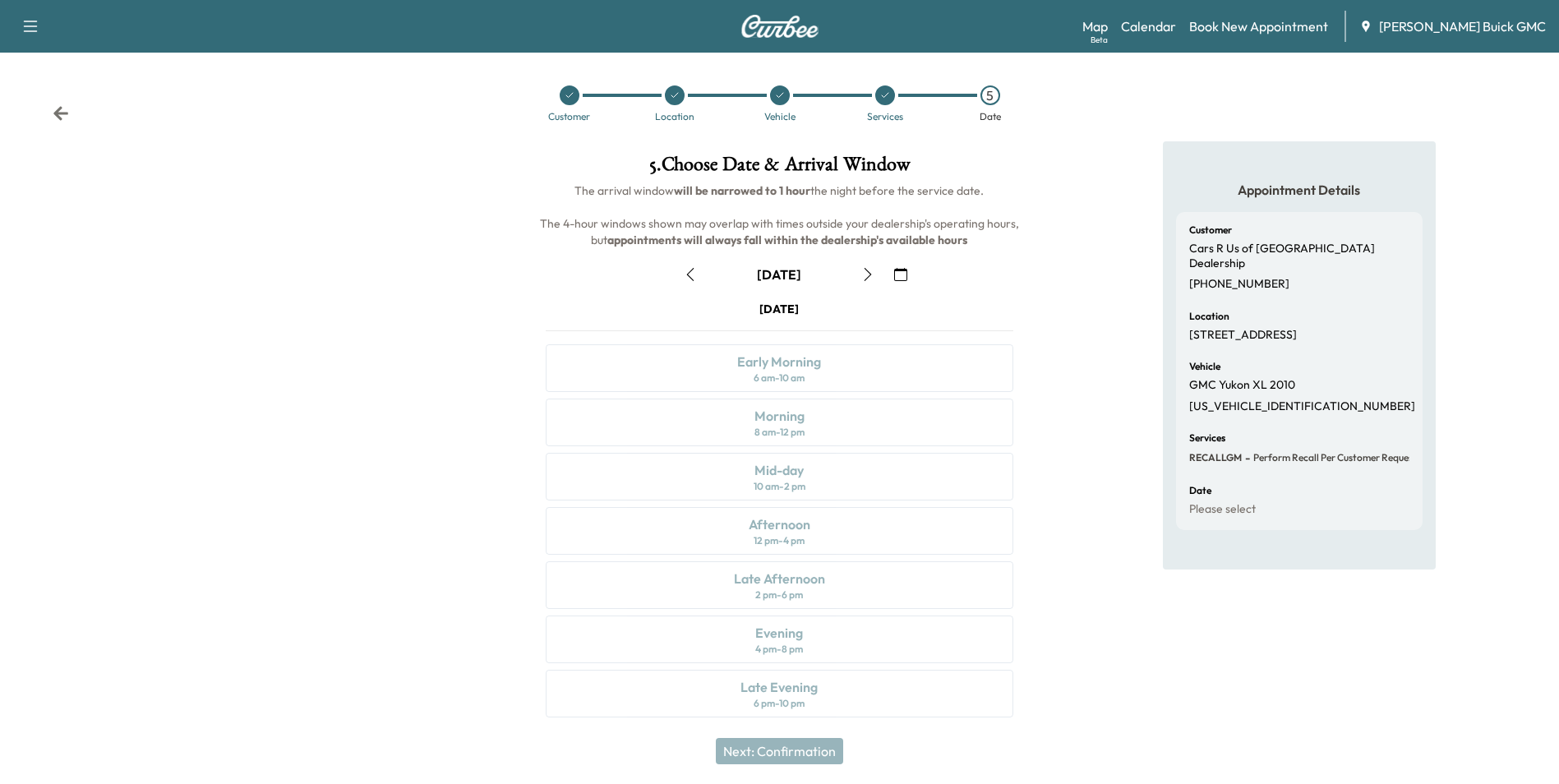
click at [883, 92] on icon at bounding box center [885, 96] width 10 height 10
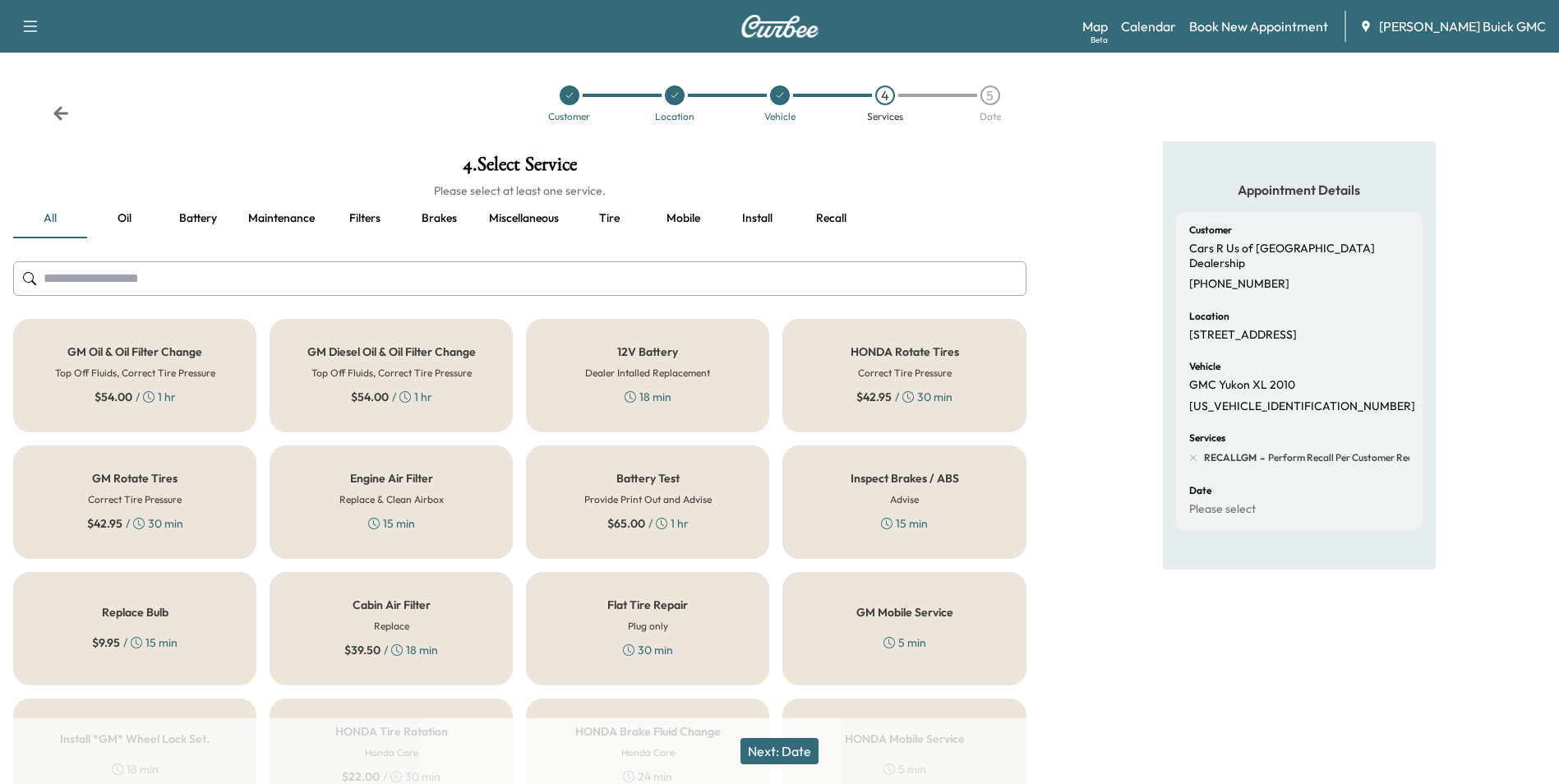
click at [1075, 175] on div "Appointment Details Customer Cars R Us of Winchester Dealership [PHONE_NUMBER] …" at bounding box center [1299, 677] width 519 height 1072
click at [1087, 192] on div "Appointment Details Customer Cars R Us of Winchester Dealership [PHONE_NUMBER] …" at bounding box center [1299, 677] width 519 height 1072
click at [1117, 196] on div "Appointment Details Customer Cars R Us of Winchester Dealership [PHONE_NUMBER] …" at bounding box center [1299, 677] width 519 height 1072
click at [671, 92] on icon at bounding box center [675, 96] width 10 height 10
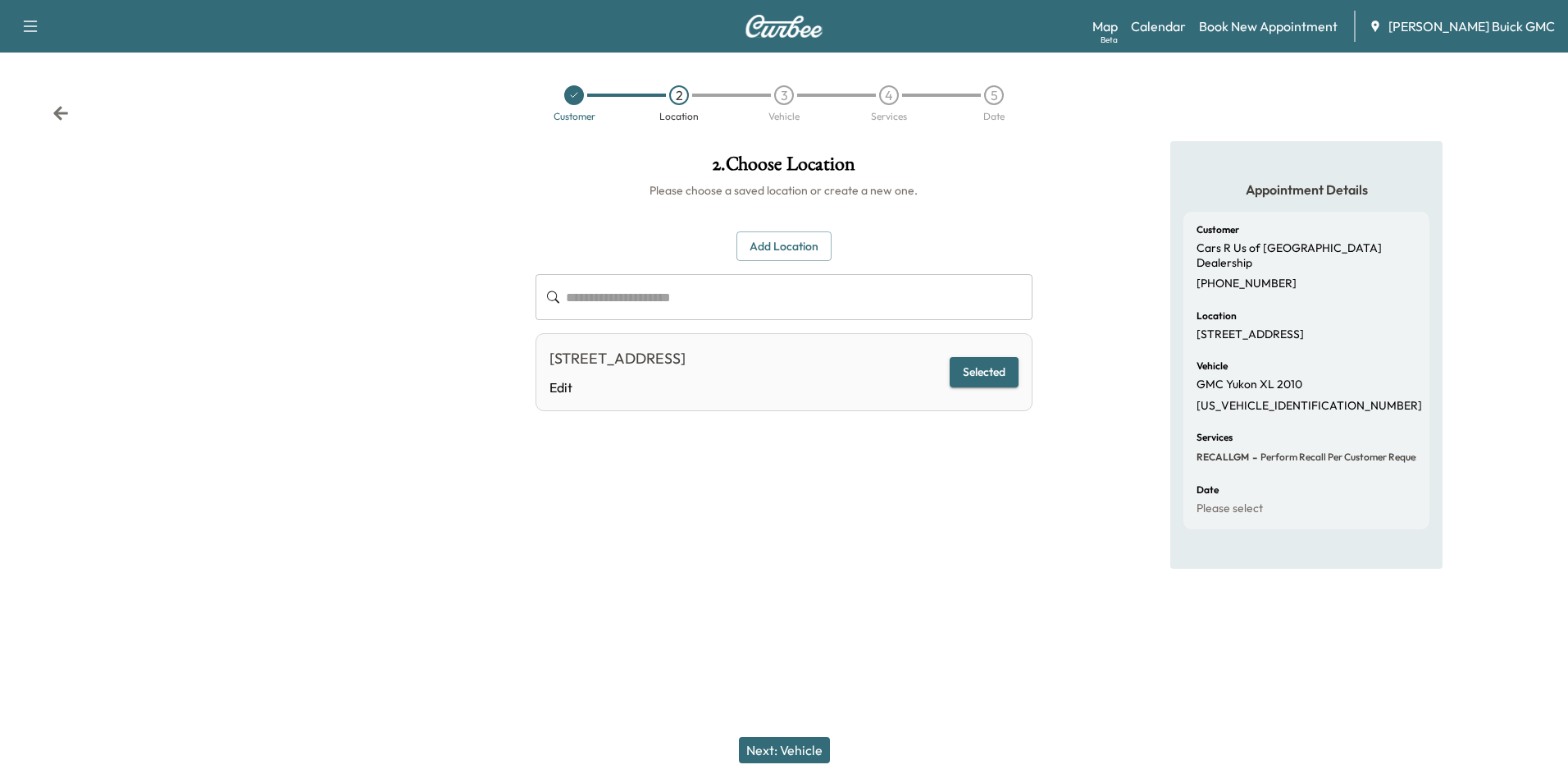
click at [1119, 310] on div "Appointment Details Customer Cars R Us of Winchester Dealership [PHONE_NUMBER] …" at bounding box center [1306, 354] width 522 height 428
click at [680, 93] on div "2" at bounding box center [679, 95] width 20 height 20
click at [1126, 211] on div "Appointment Details Customer Cars R Us of Winchester Dealership [PHONE_NUMBER] …" at bounding box center [1306, 354] width 522 height 428
click at [1091, 360] on div "Appointment Details Customer Cars R Us of Winchester Dealership [PHONE_NUMBER] …" at bounding box center [1306, 354] width 522 height 428
click at [1098, 475] on div "Appointment Details Customer Cars R Us of Winchester Dealership [PHONE_NUMBER] …" at bounding box center [1306, 354] width 522 height 428
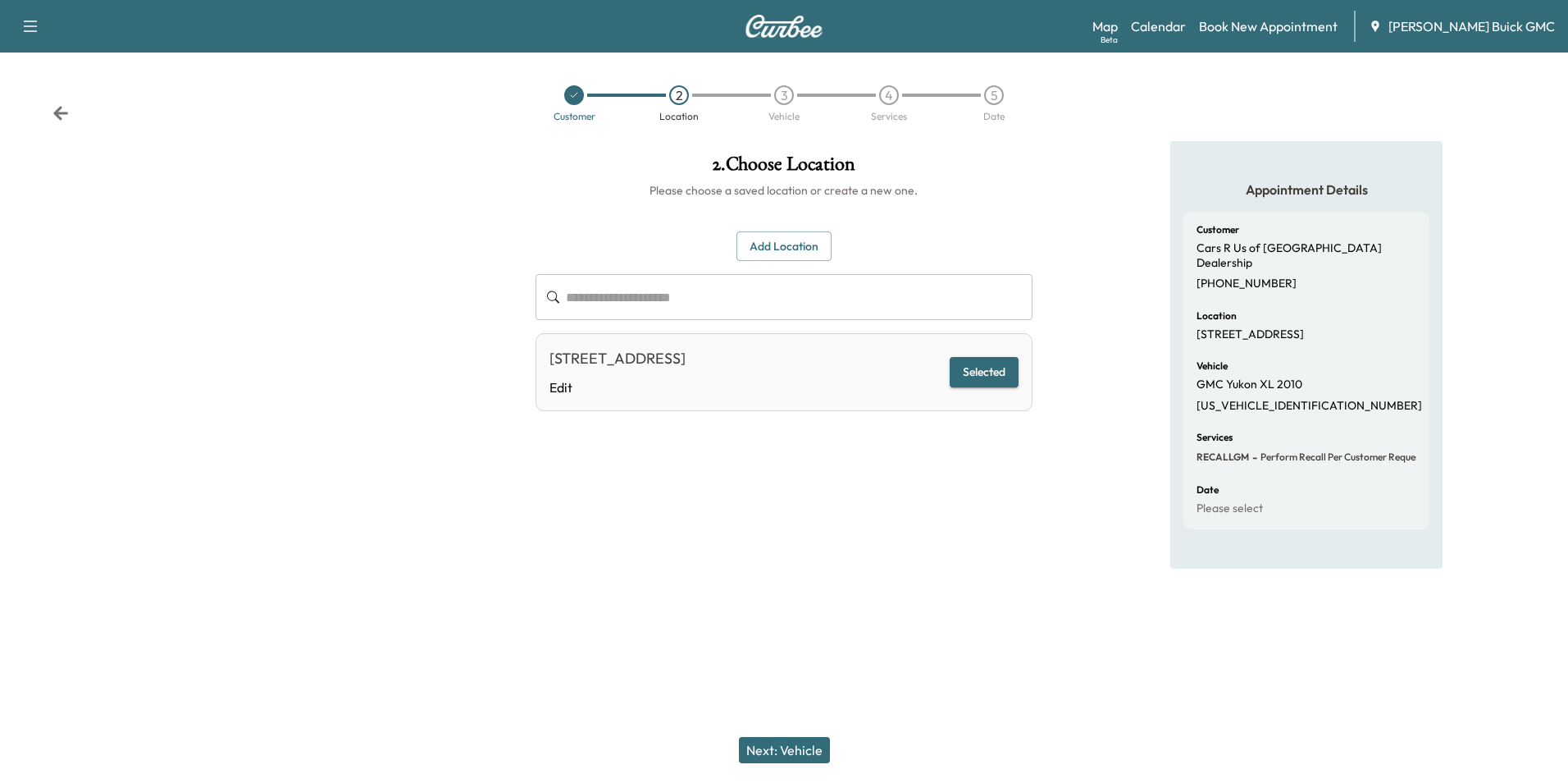
click at [1088, 488] on div "Appointment Details Customer Cars R Us of Winchester Dealership [PHONE_NUMBER] …" at bounding box center [1306, 354] width 522 height 428
click at [1103, 178] on div "Appointment Details Customer Cars R Us of Winchester Dealership [PHONE_NUMBER] …" at bounding box center [1306, 354] width 522 height 428
click at [1186, 27] on link "Calendar" at bounding box center [1158, 27] width 55 height 20
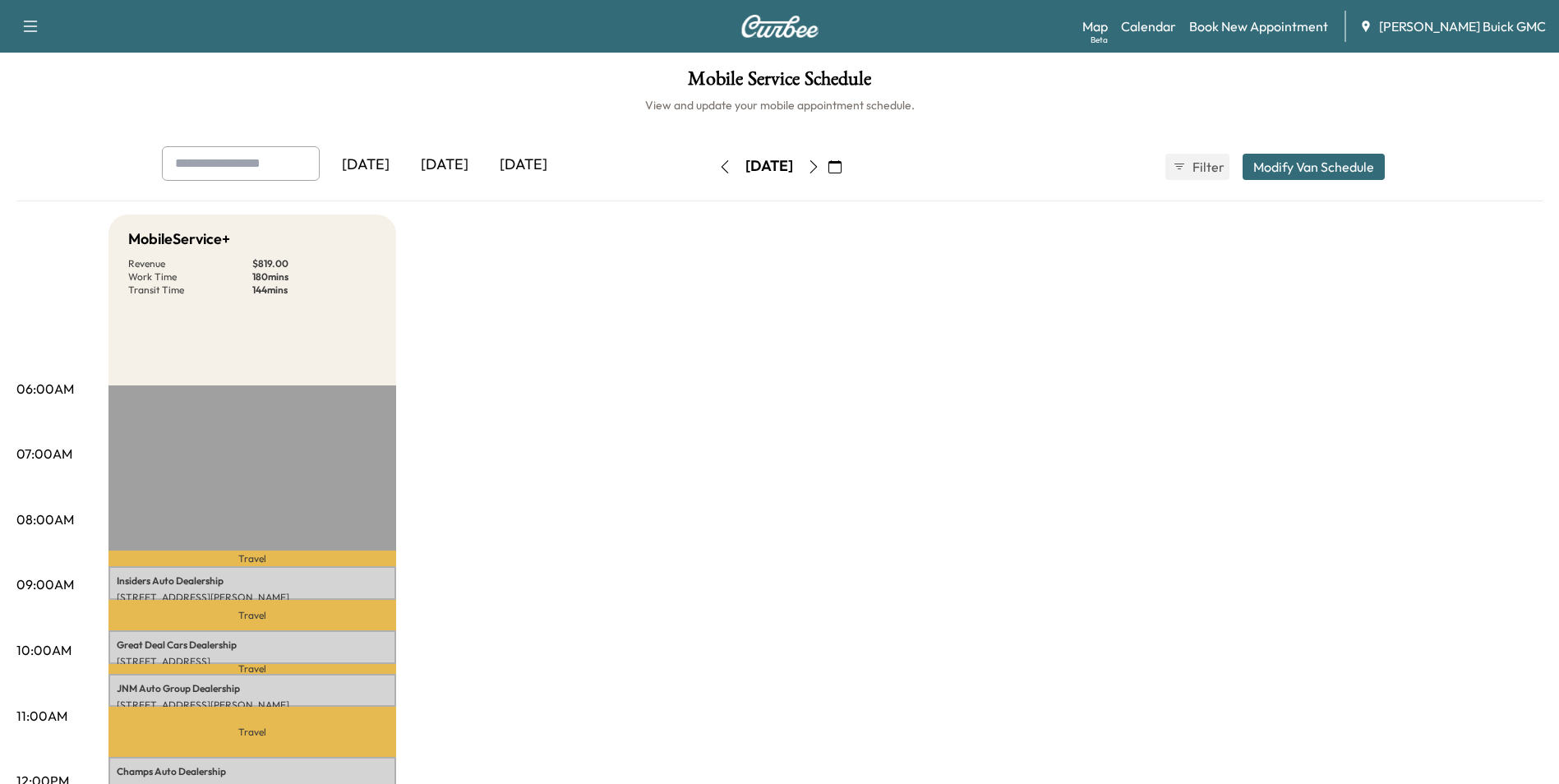
click at [820, 163] on icon "button" at bounding box center [813, 166] width 13 height 13
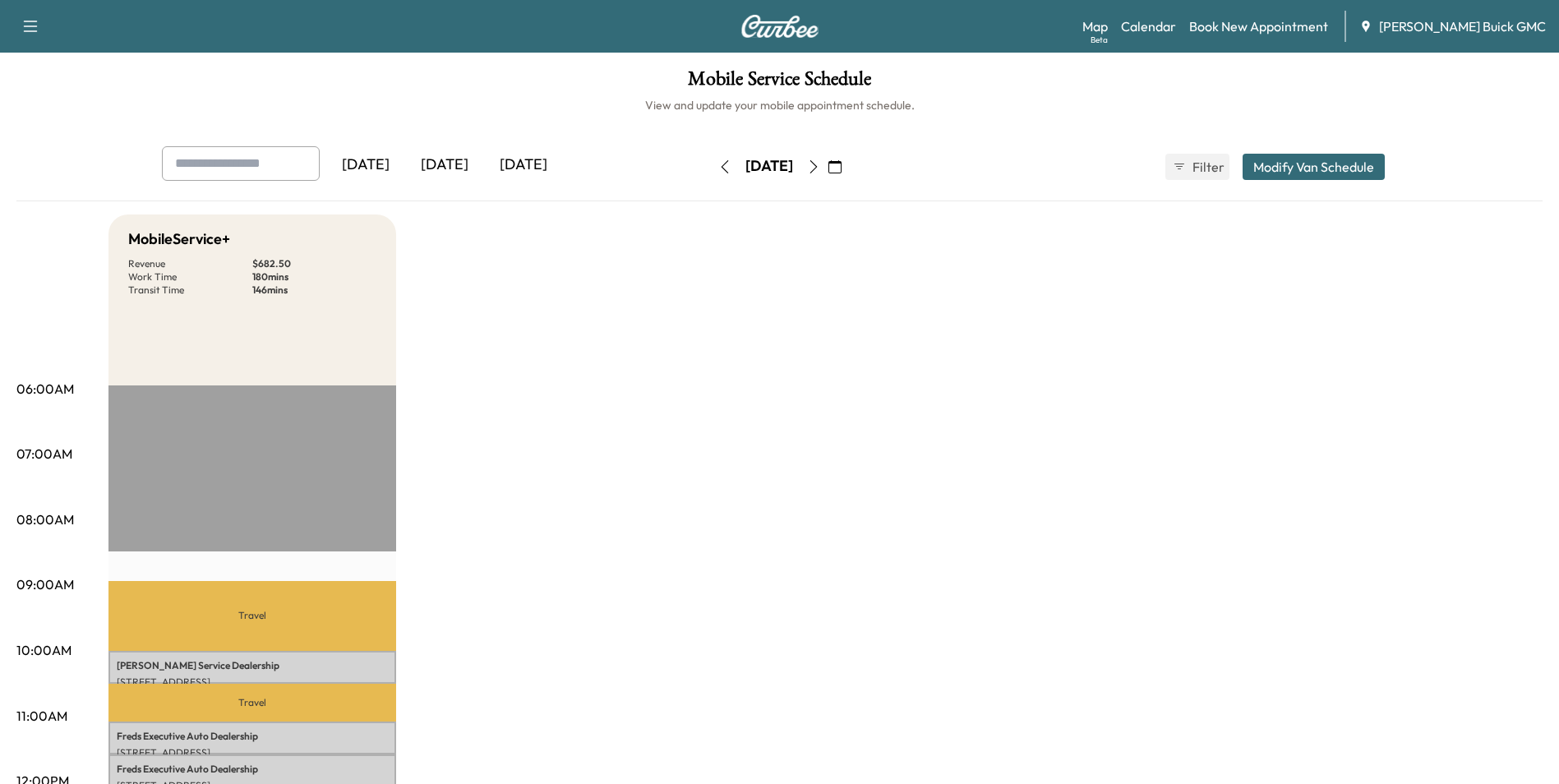
click at [820, 165] on icon "button" at bounding box center [813, 166] width 13 height 13
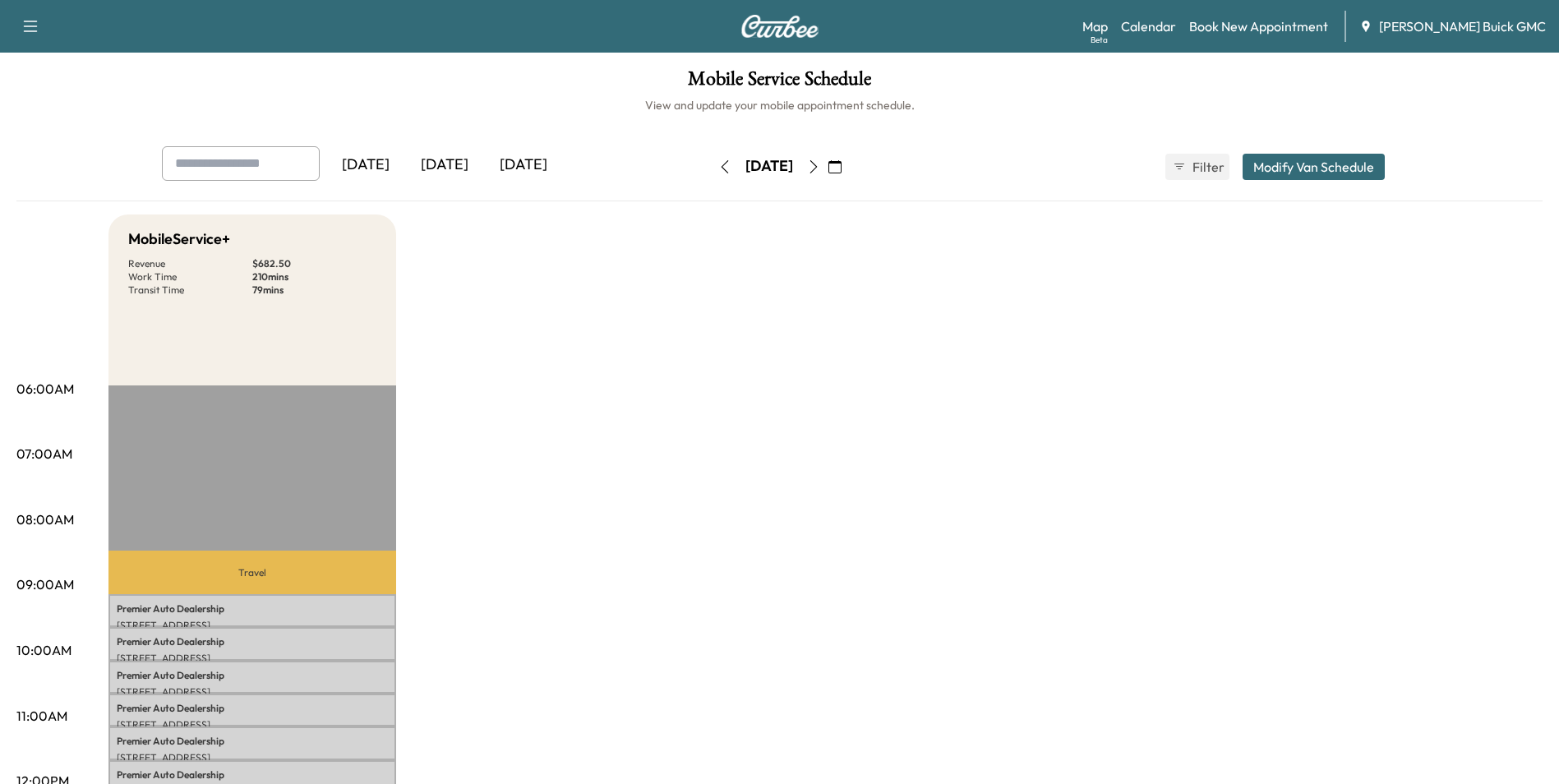
click at [820, 165] on icon "button" at bounding box center [813, 166] width 13 height 13
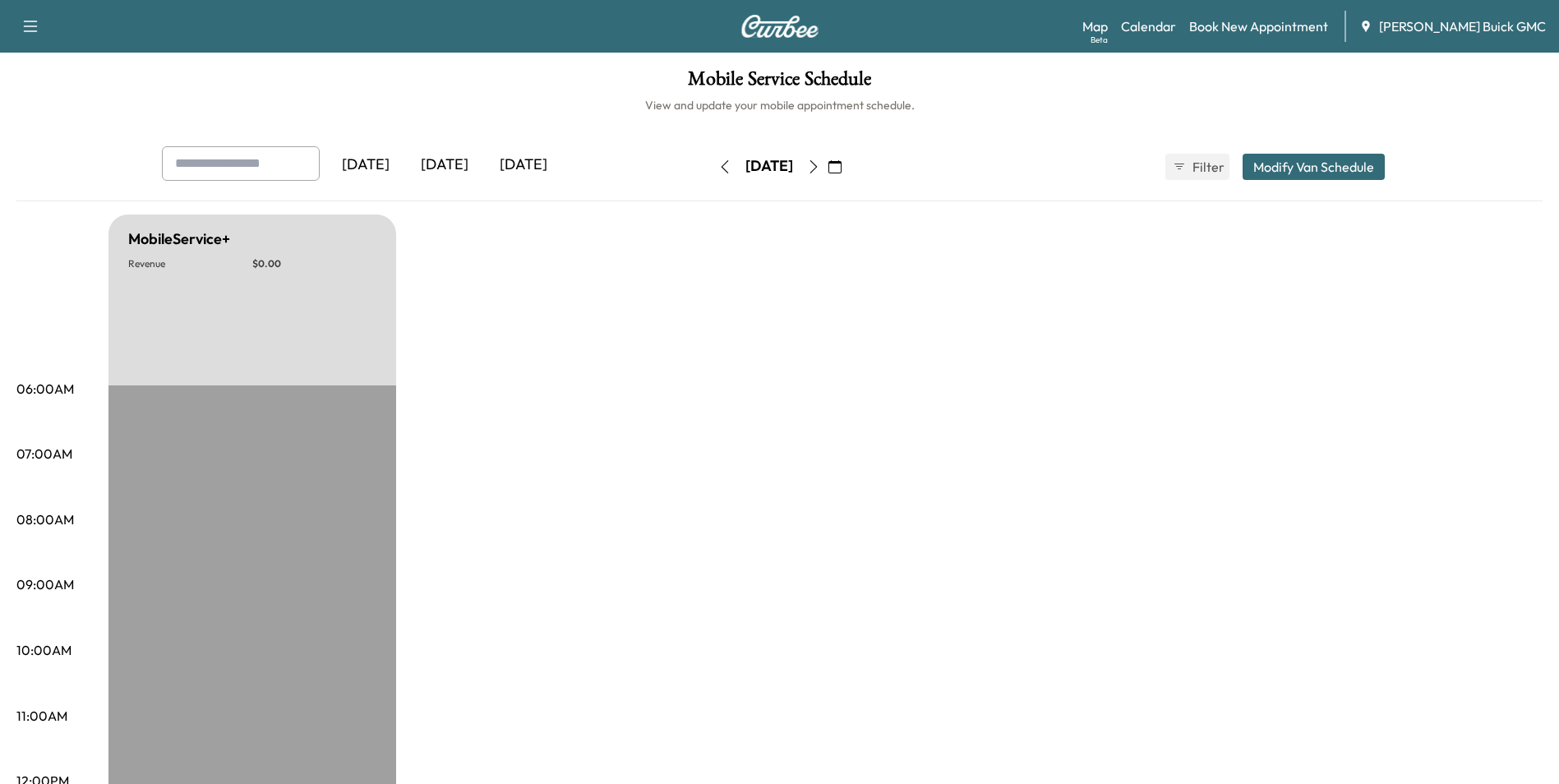
click at [842, 165] on icon "button" at bounding box center [835, 166] width 13 height 13
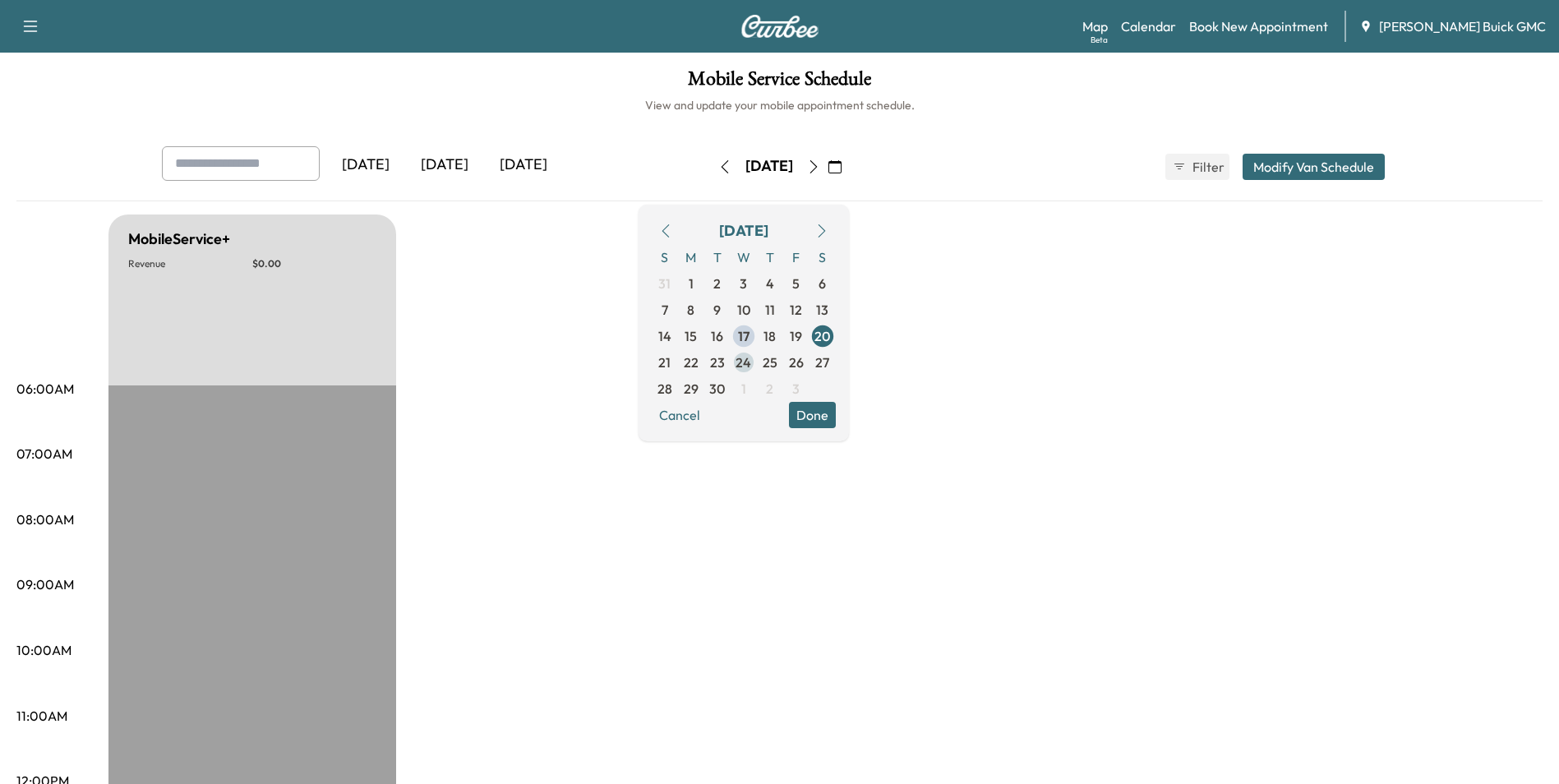
click at [751, 358] on span "24" at bounding box center [743, 362] width 16 height 20
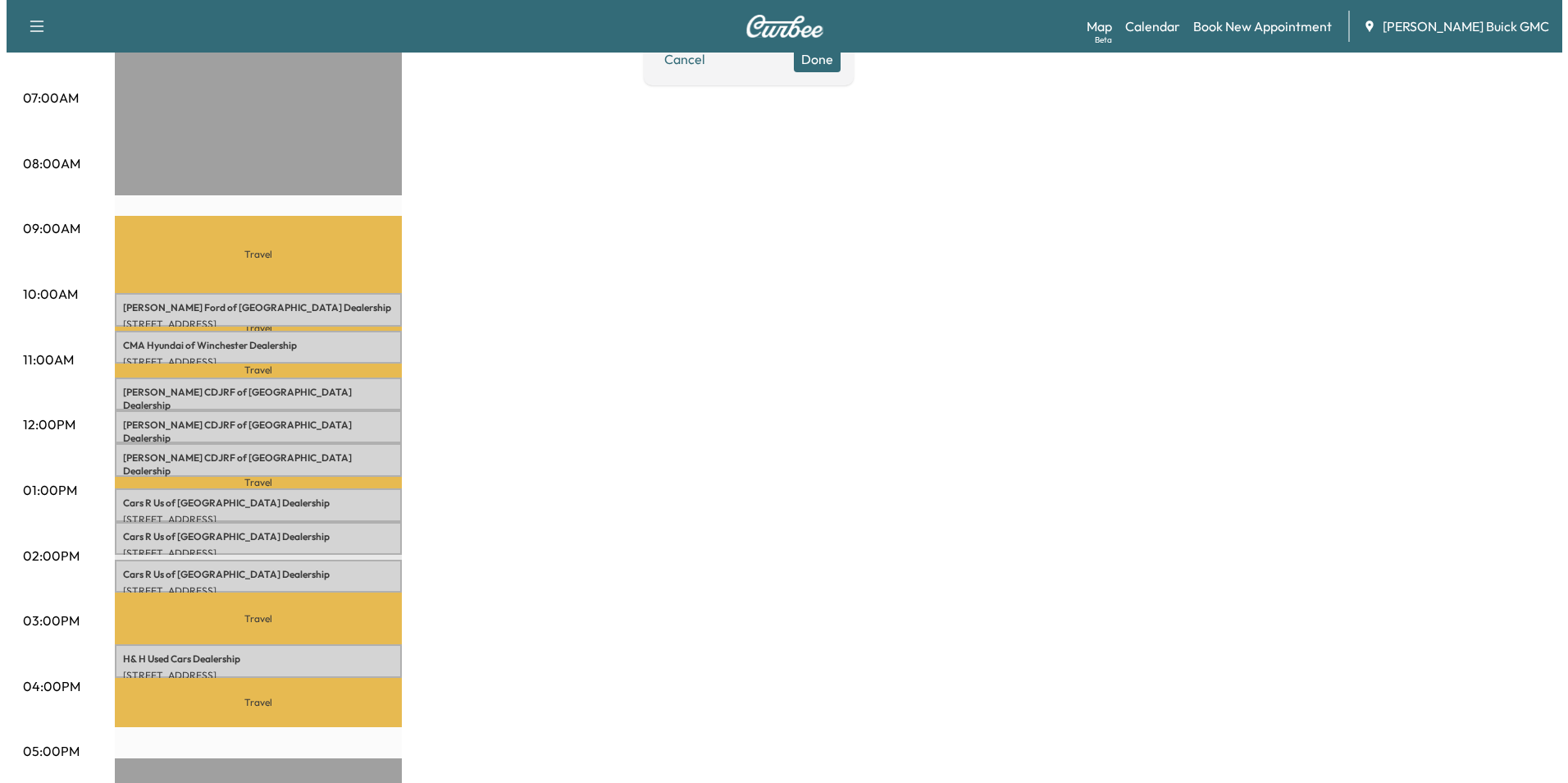
scroll to position [492, 0]
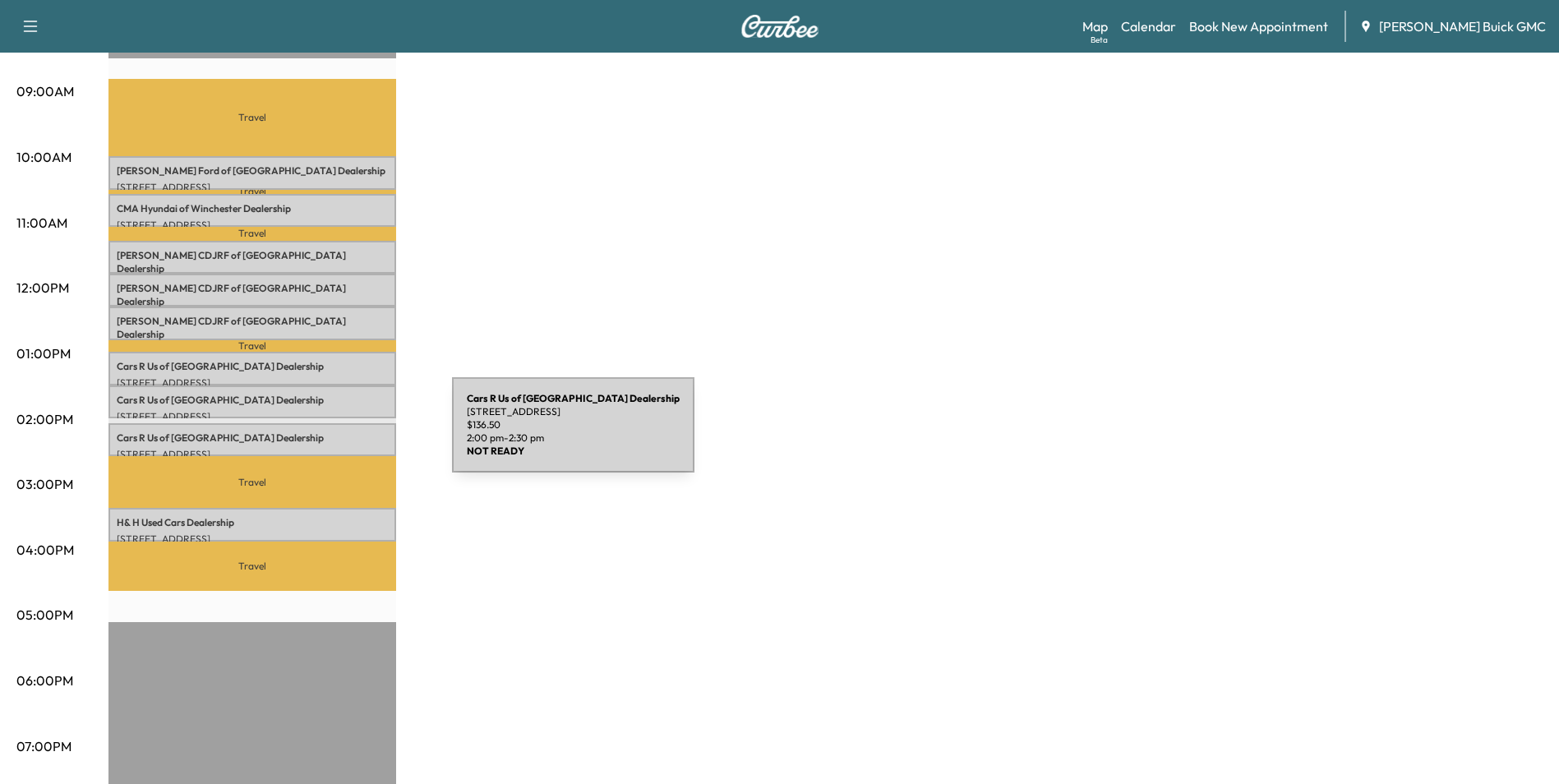
click at [329, 434] on p "Cars R Us of Winchester Dealership" at bounding box center [251, 437] width 271 height 13
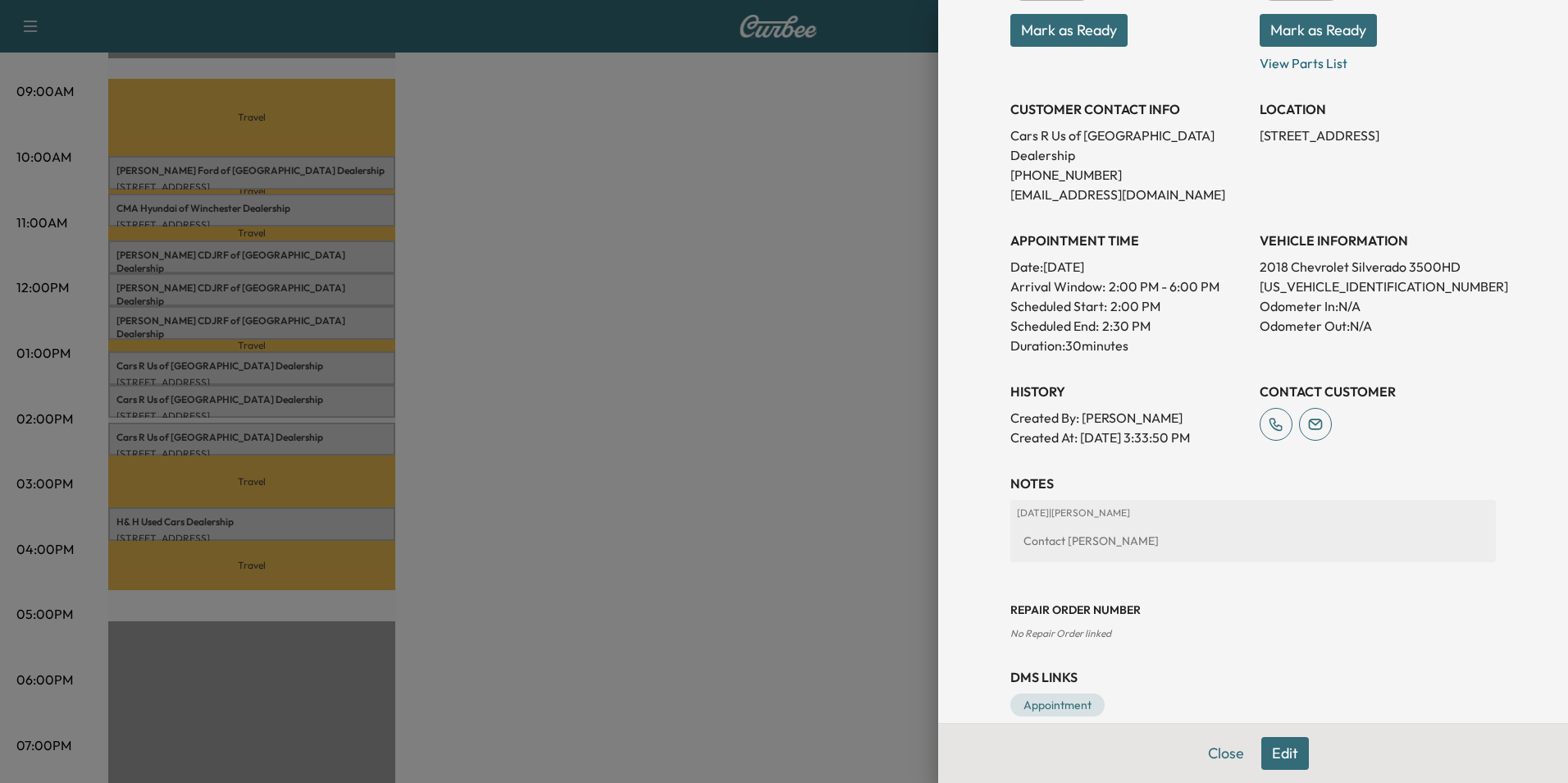
scroll to position [265, 0]
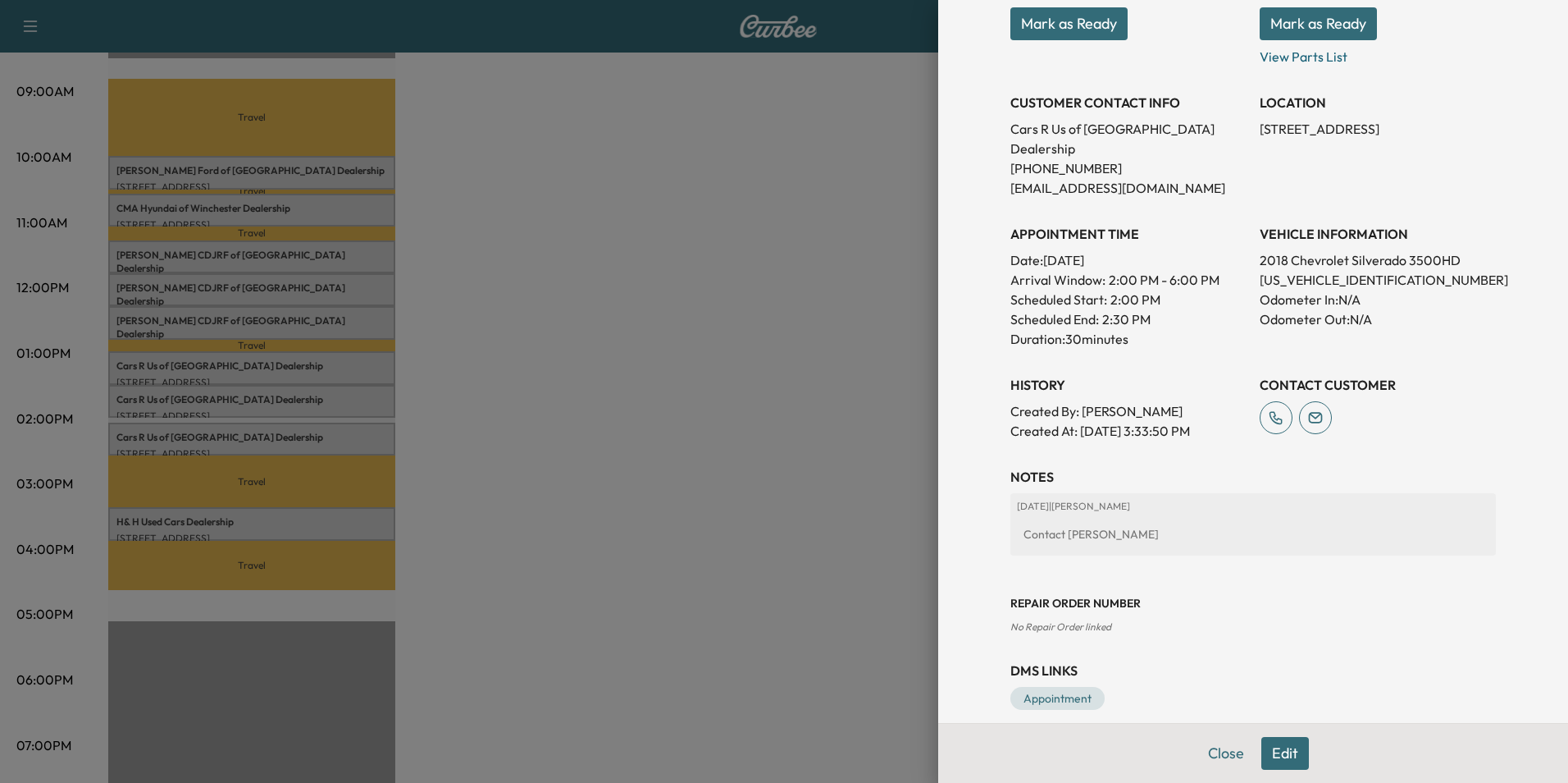
click at [1271, 754] on button "Edit" at bounding box center [1285, 753] width 47 height 32
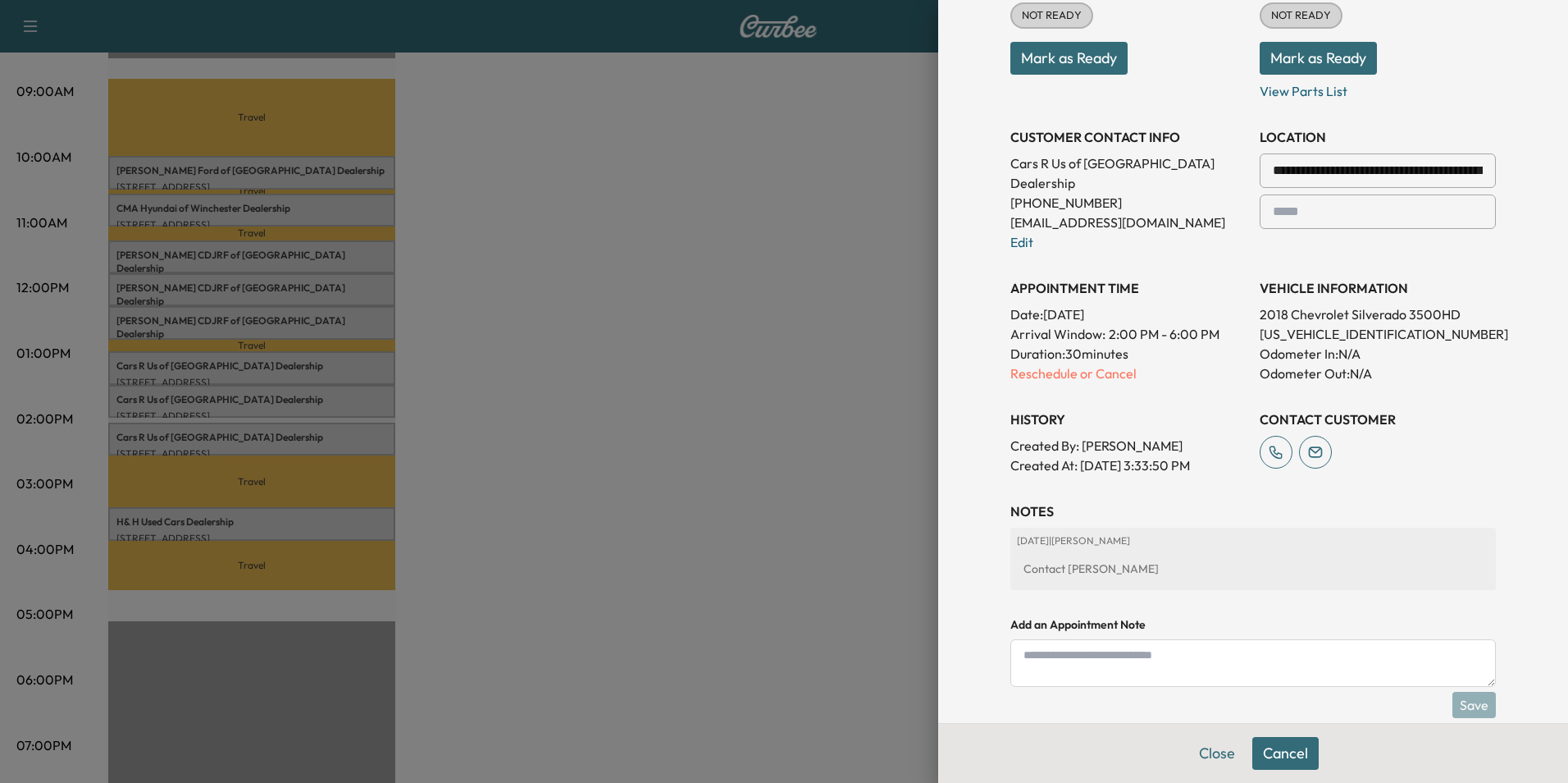
scroll to position [299, 0]
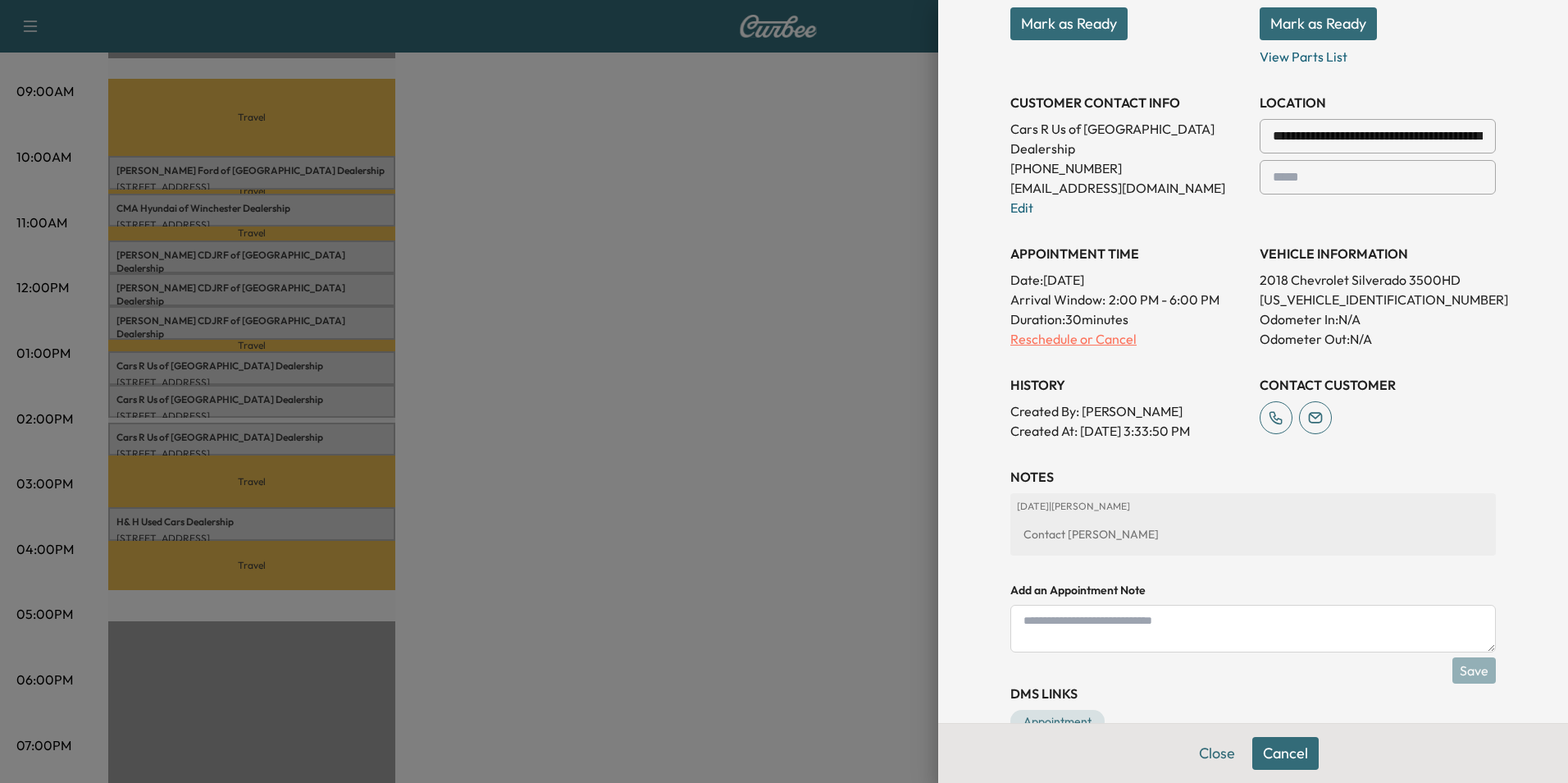
click at [1109, 329] on p "Reschedule or Cancel" at bounding box center [1129, 338] width 236 height 20
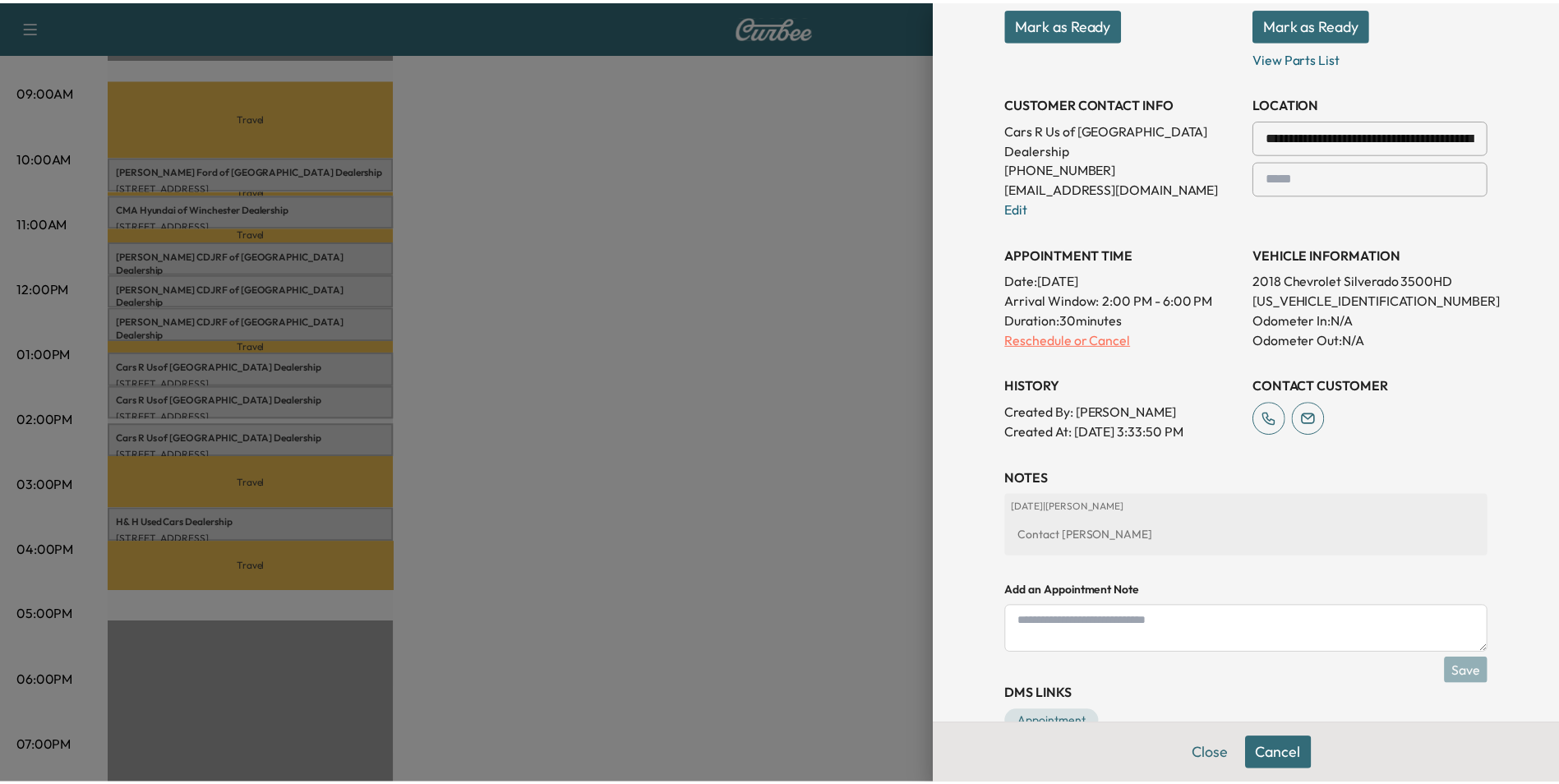
scroll to position [0, 0]
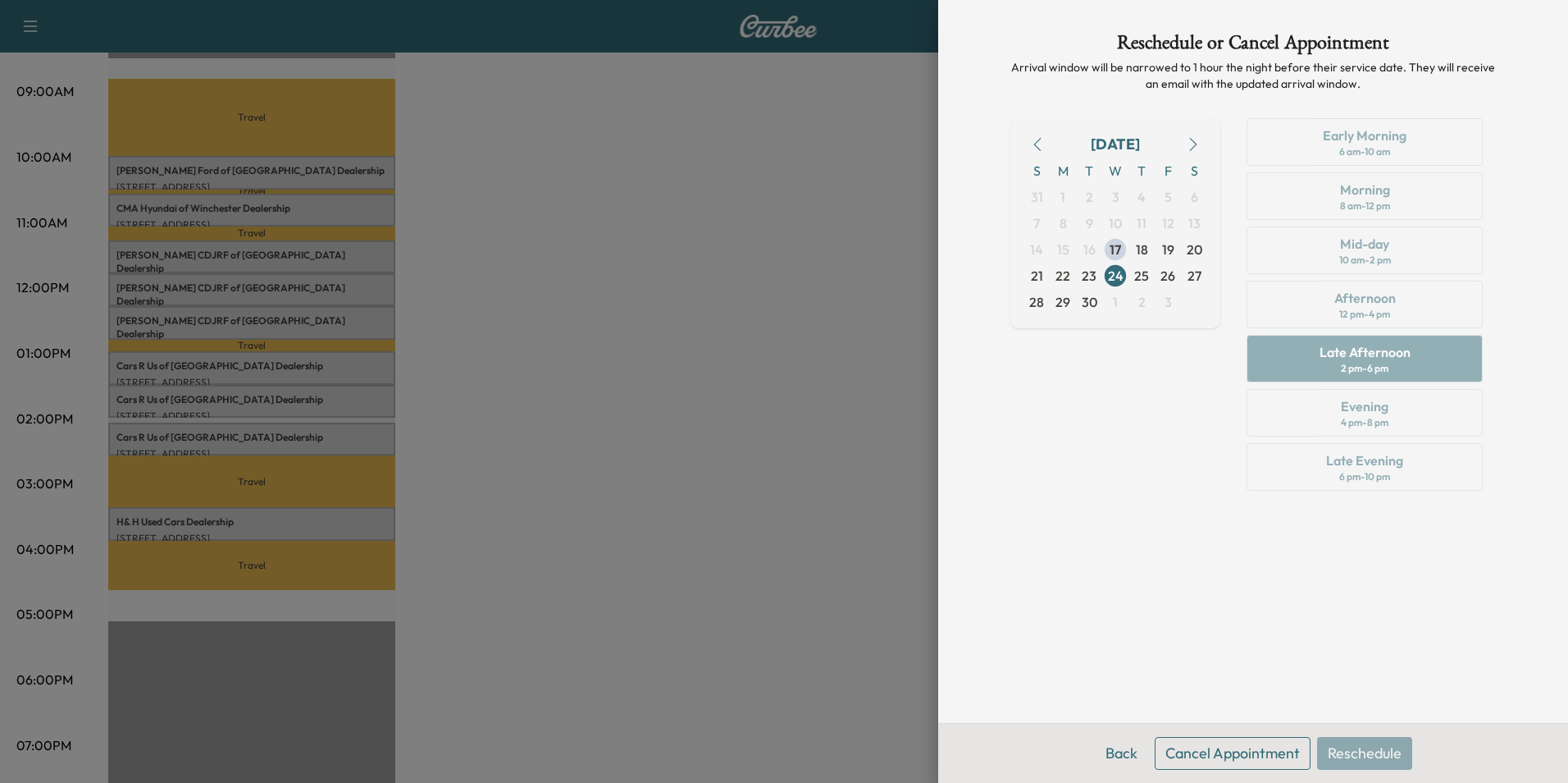
click at [1222, 749] on button "Cancel Appointment" at bounding box center [1232, 753] width 155 height 32
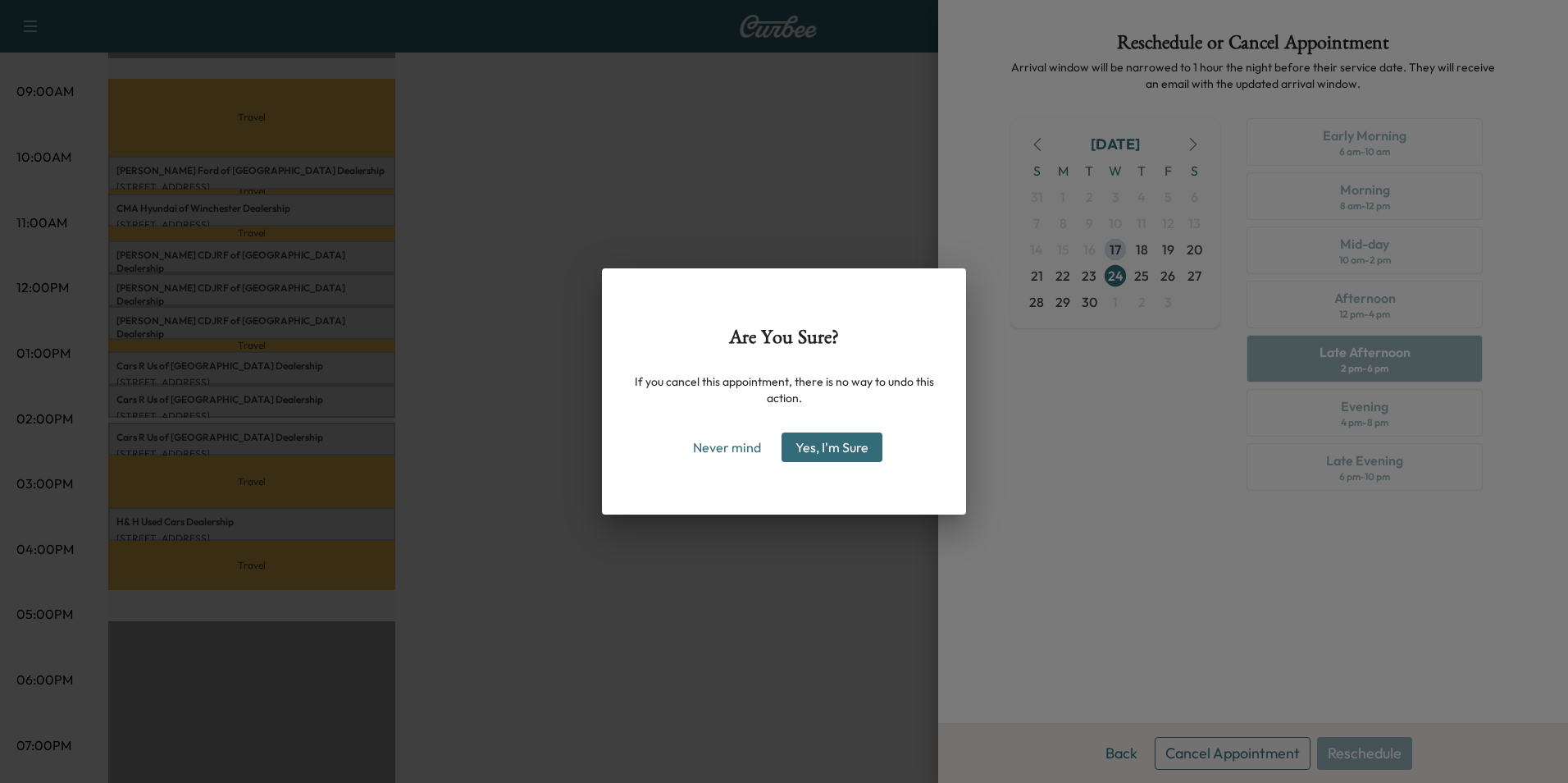
click at [853, 439] on button "Yes, I'm Sure" at bounding box center [832, 448] width 101 height 30
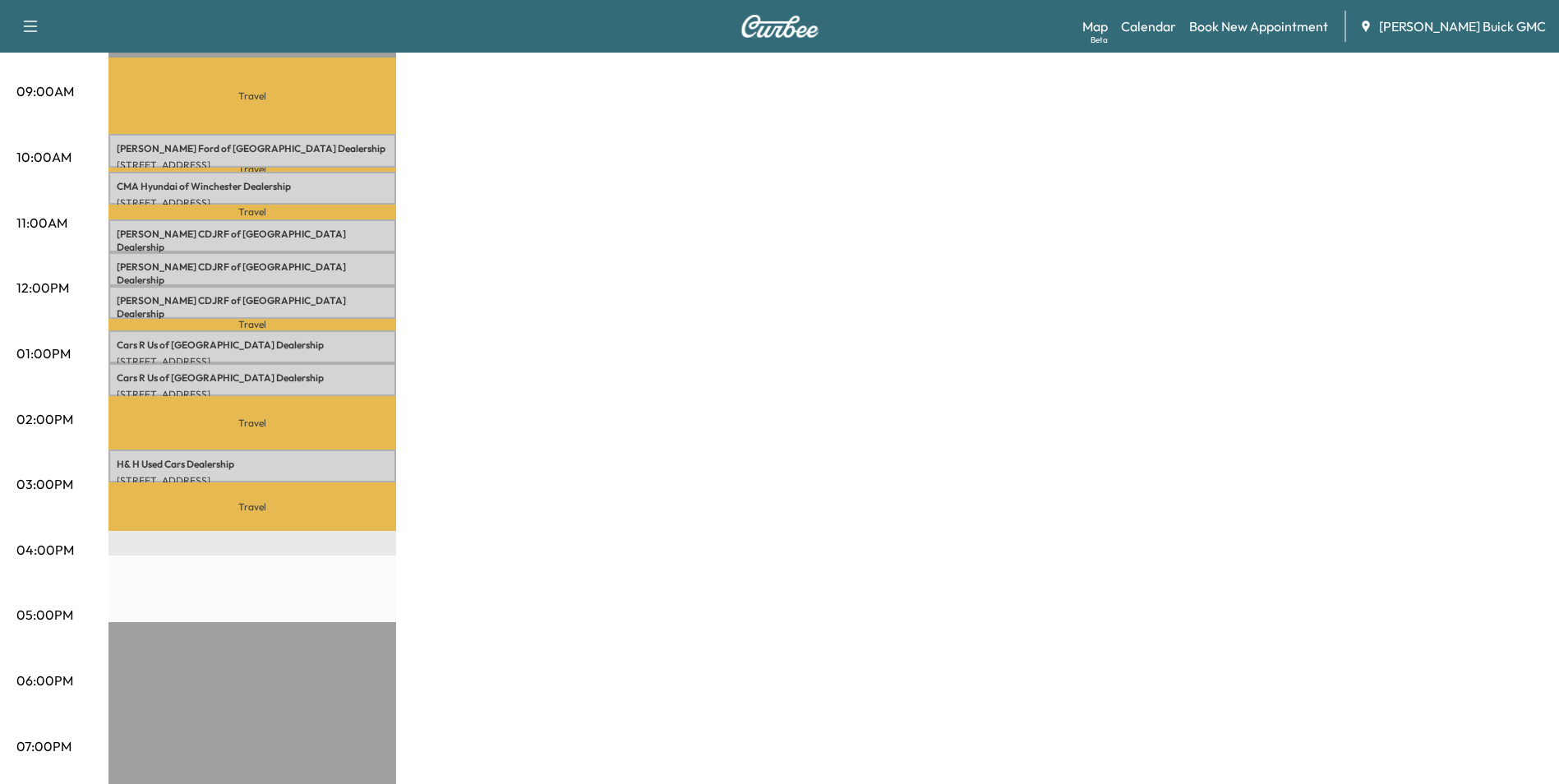
click at [1459, 125] on div "MobileService+ Revenue $ 1092.00 Work Time 240 mins Transit Time 192 mins Trave…" at bounding box center [825, 337] width 1434 height 1232
click at [1302, 26] on link "Book New Appointment" at bounding box center [1258, 27] width 139 height 20
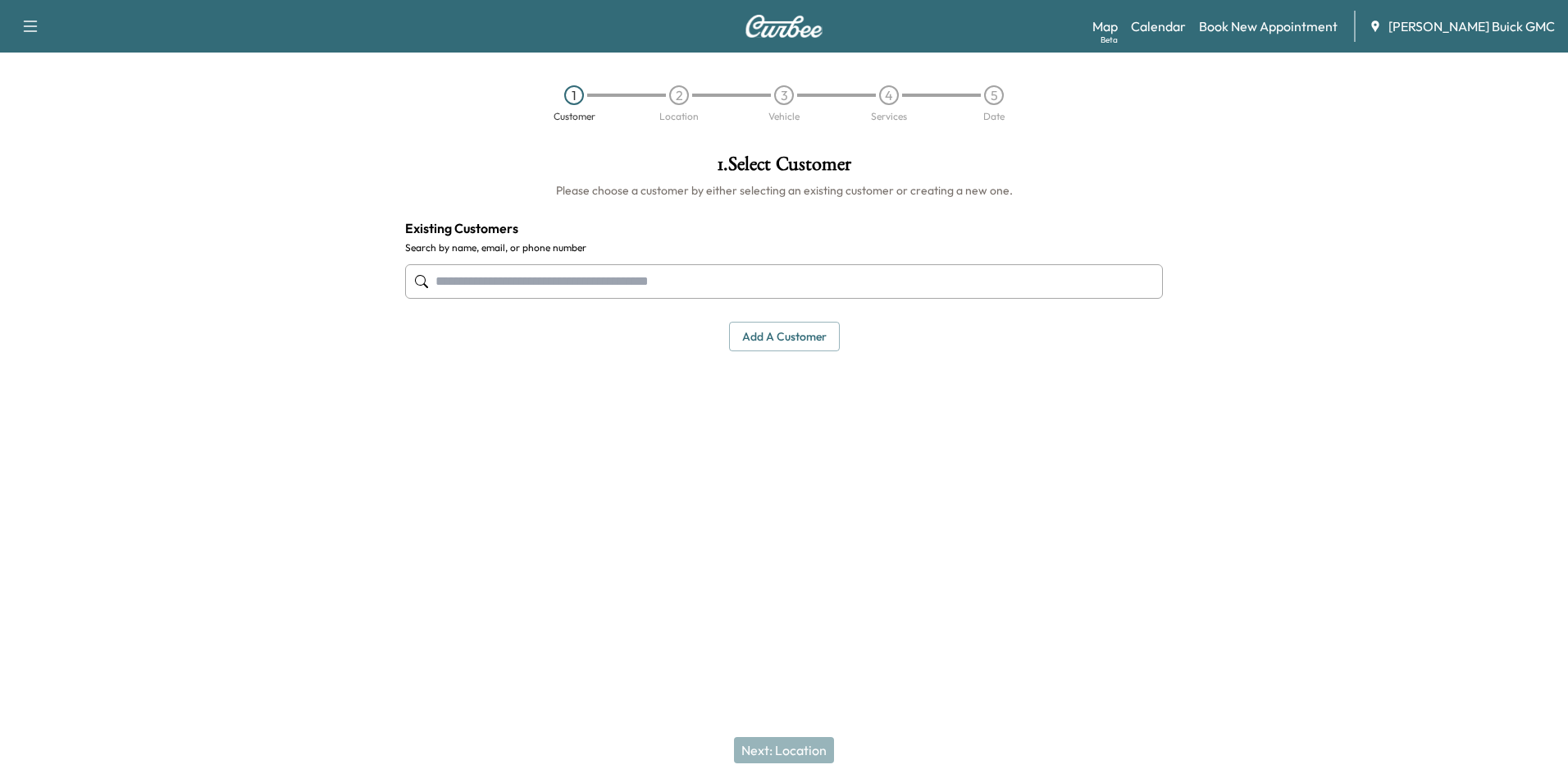
click at [665, 268] on input "text" at bounding box center [784, 281] width 758 height 34
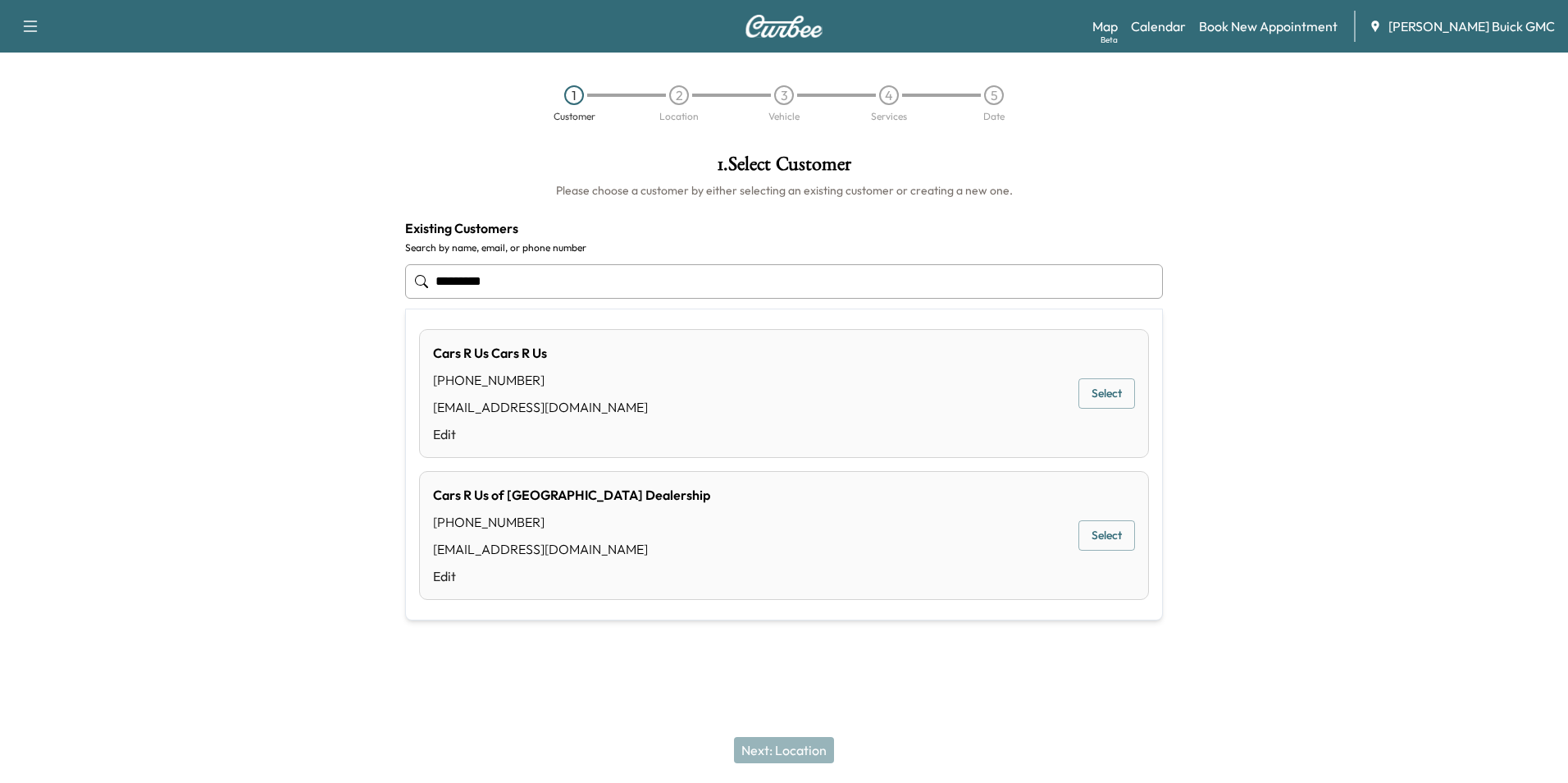
click at [1107, 533] on button "Select" at bounding box center [1107, 535] width 57 height 30
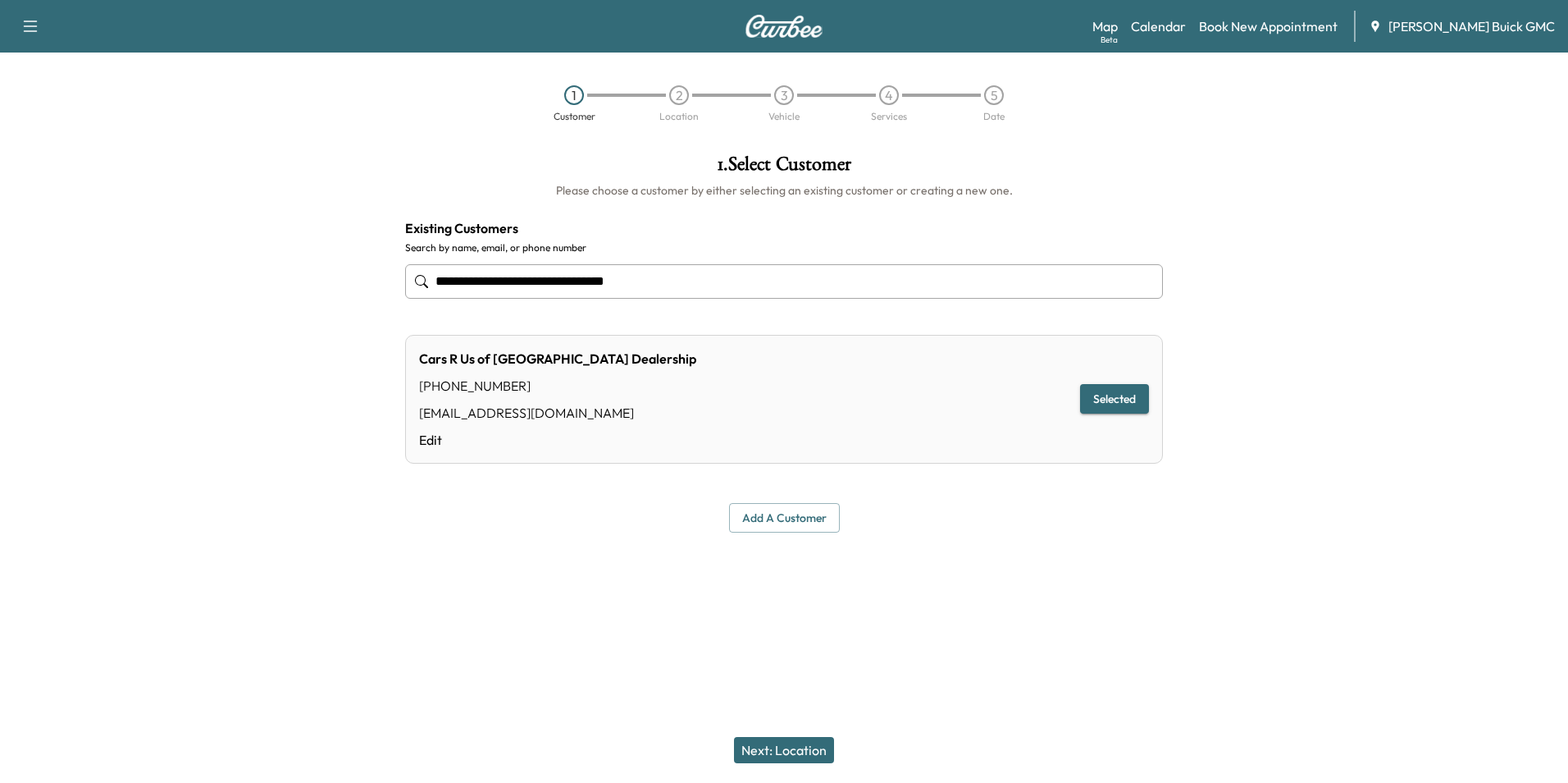
type input "**********"
click at [787, 746] on button "Next: Location" at bounding box center [784, 750] width 100 height 27
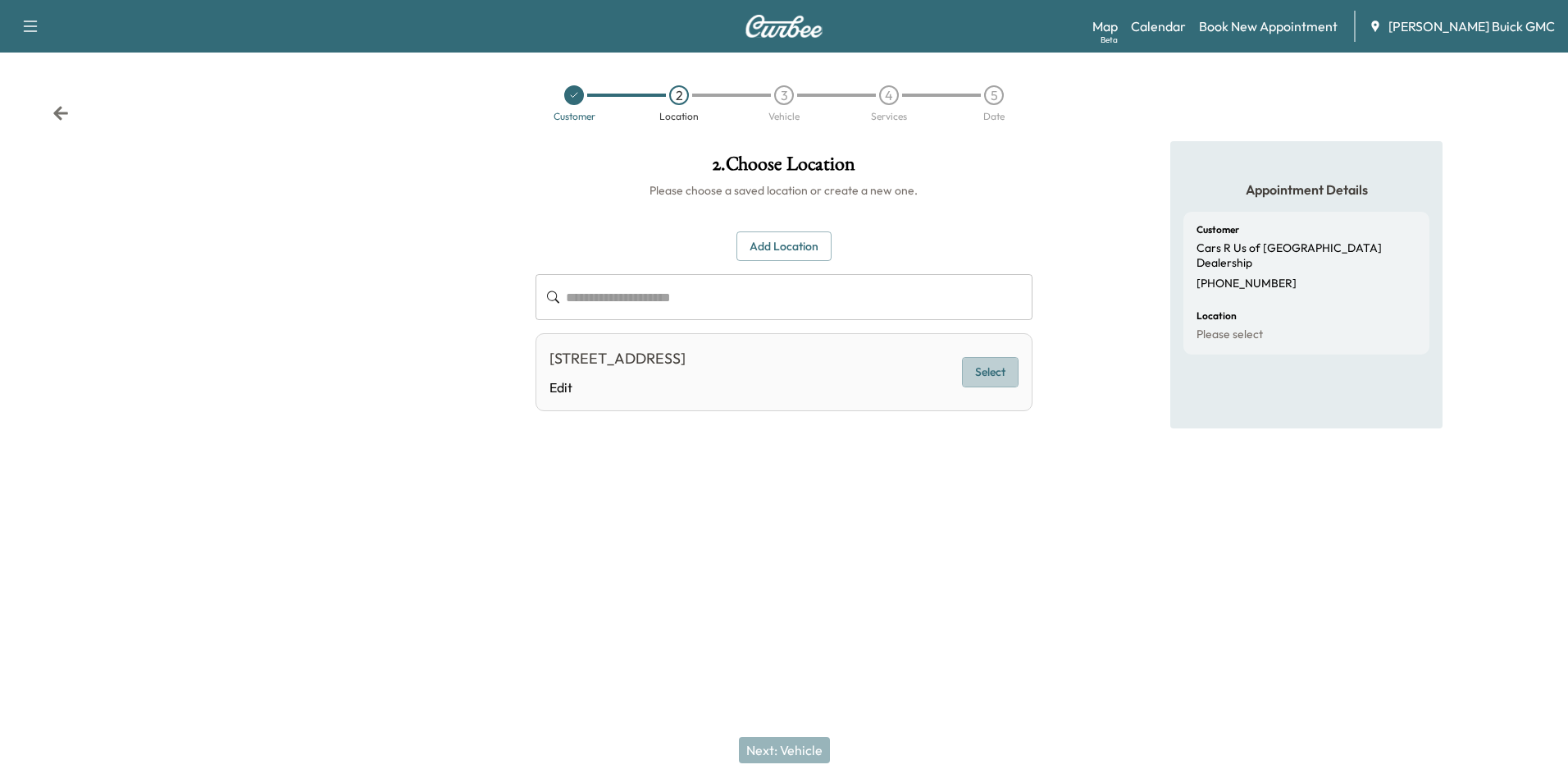
click at [988, 368] on button "Select" at bounding box center [990, 372] width 57 height 30
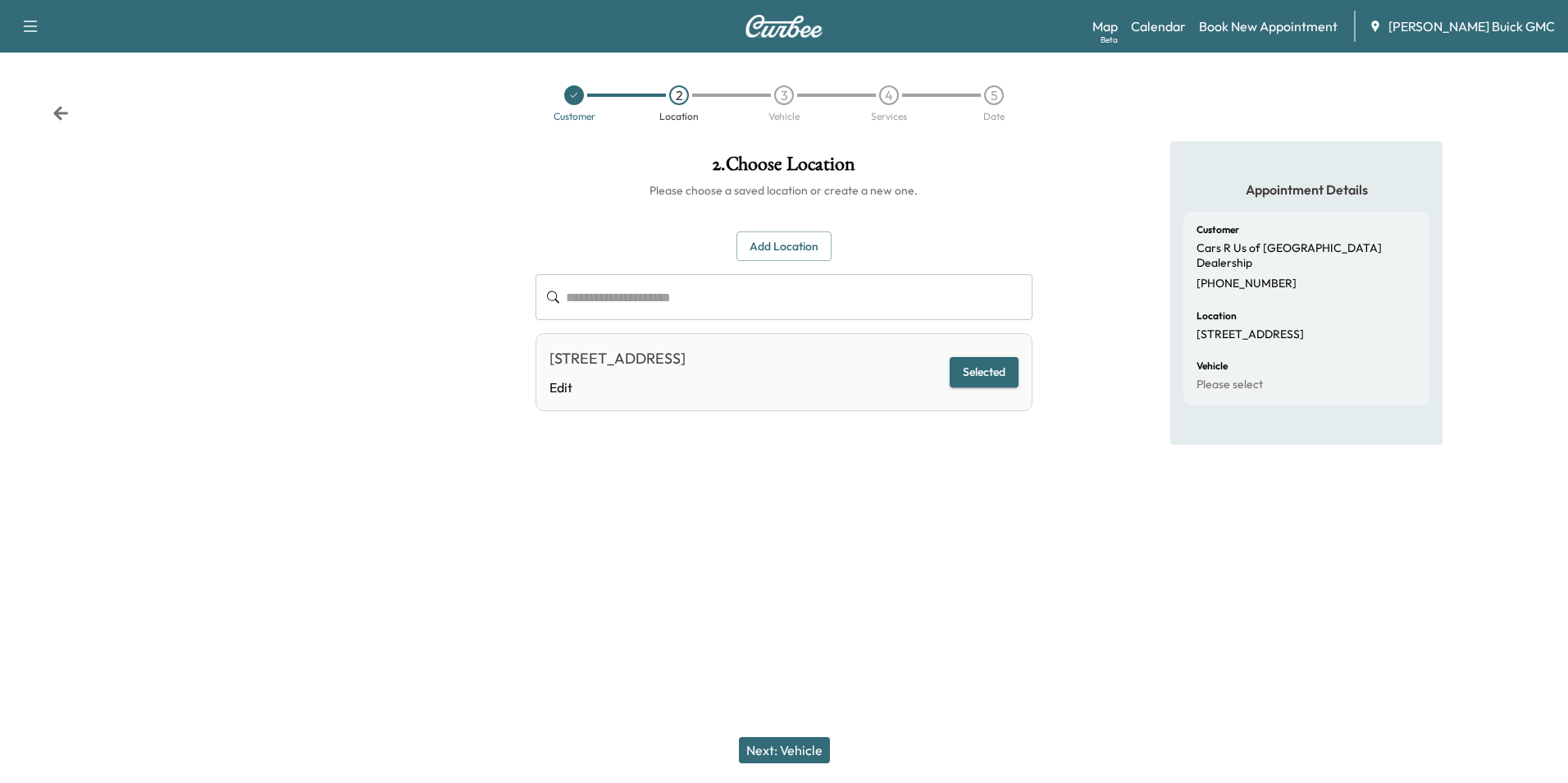
click at [785, 743] on button "Next: Vehicle" at bounding box center [784, 750] width 91 height 27
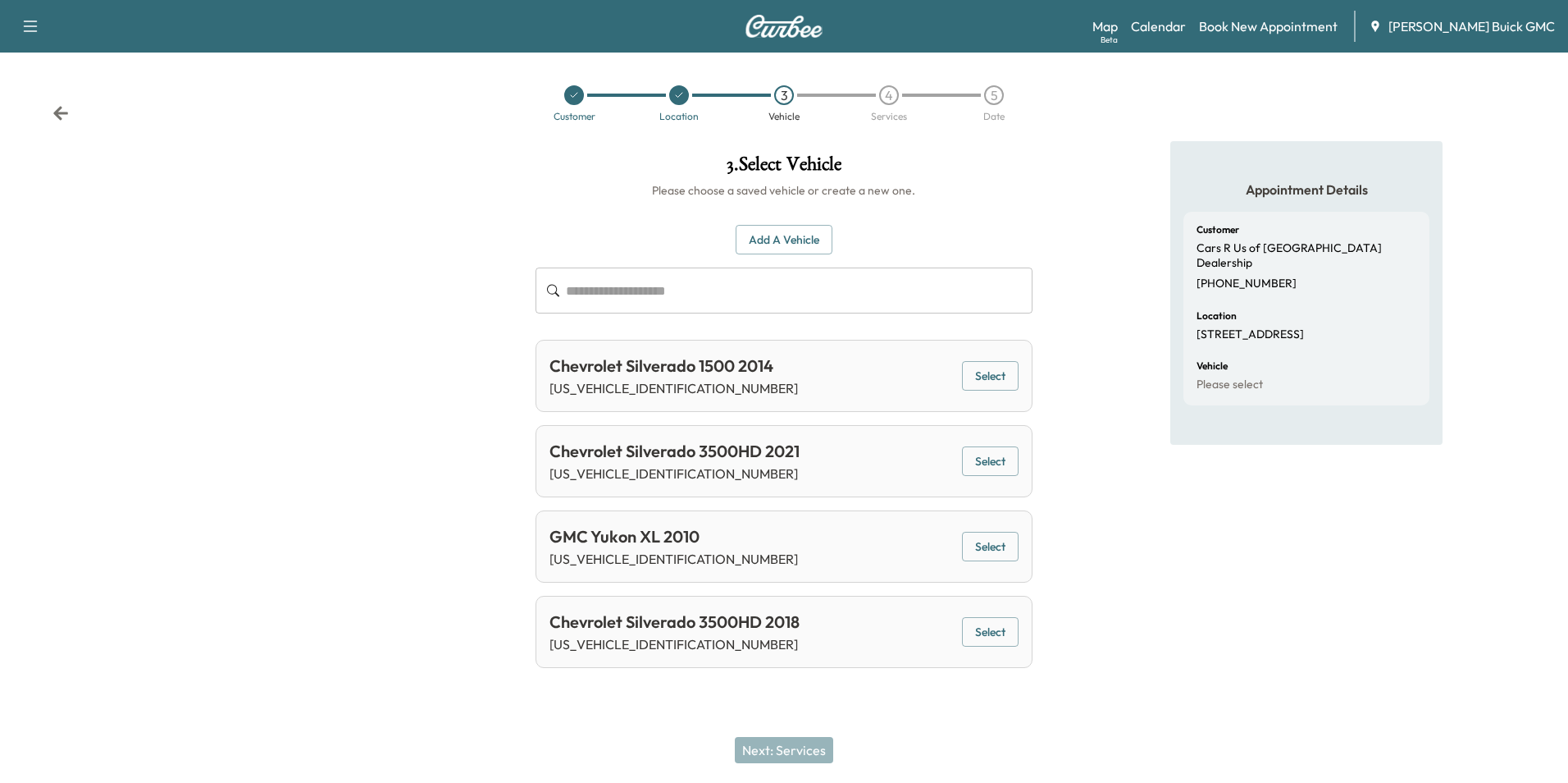
click at [990, 630] on button "Select" at bounding box center [990, 632] width 57 height 30
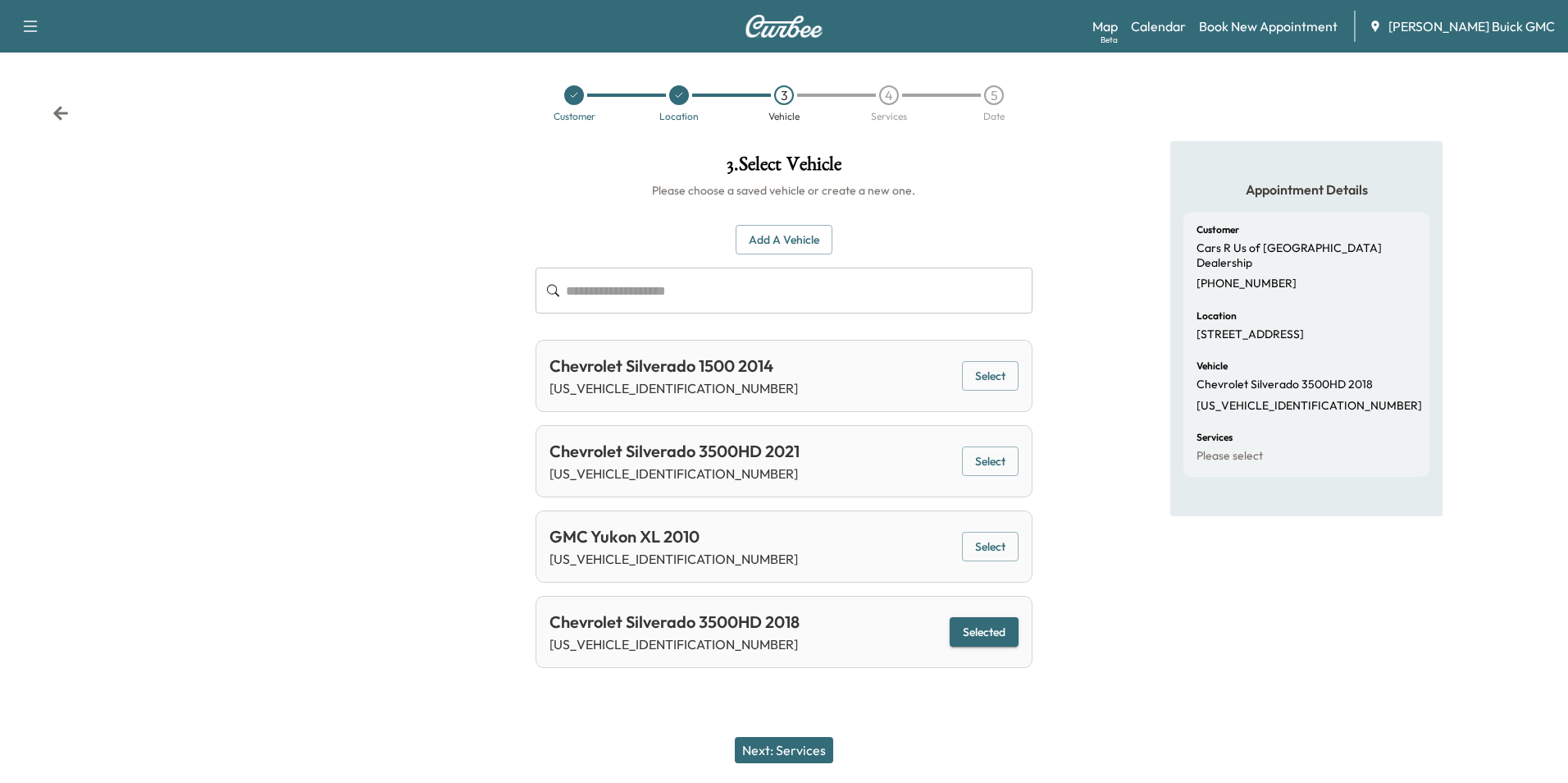
click at [800, 749] on button "Next: Services" at bounding box center [784, 750] width 98 height 27
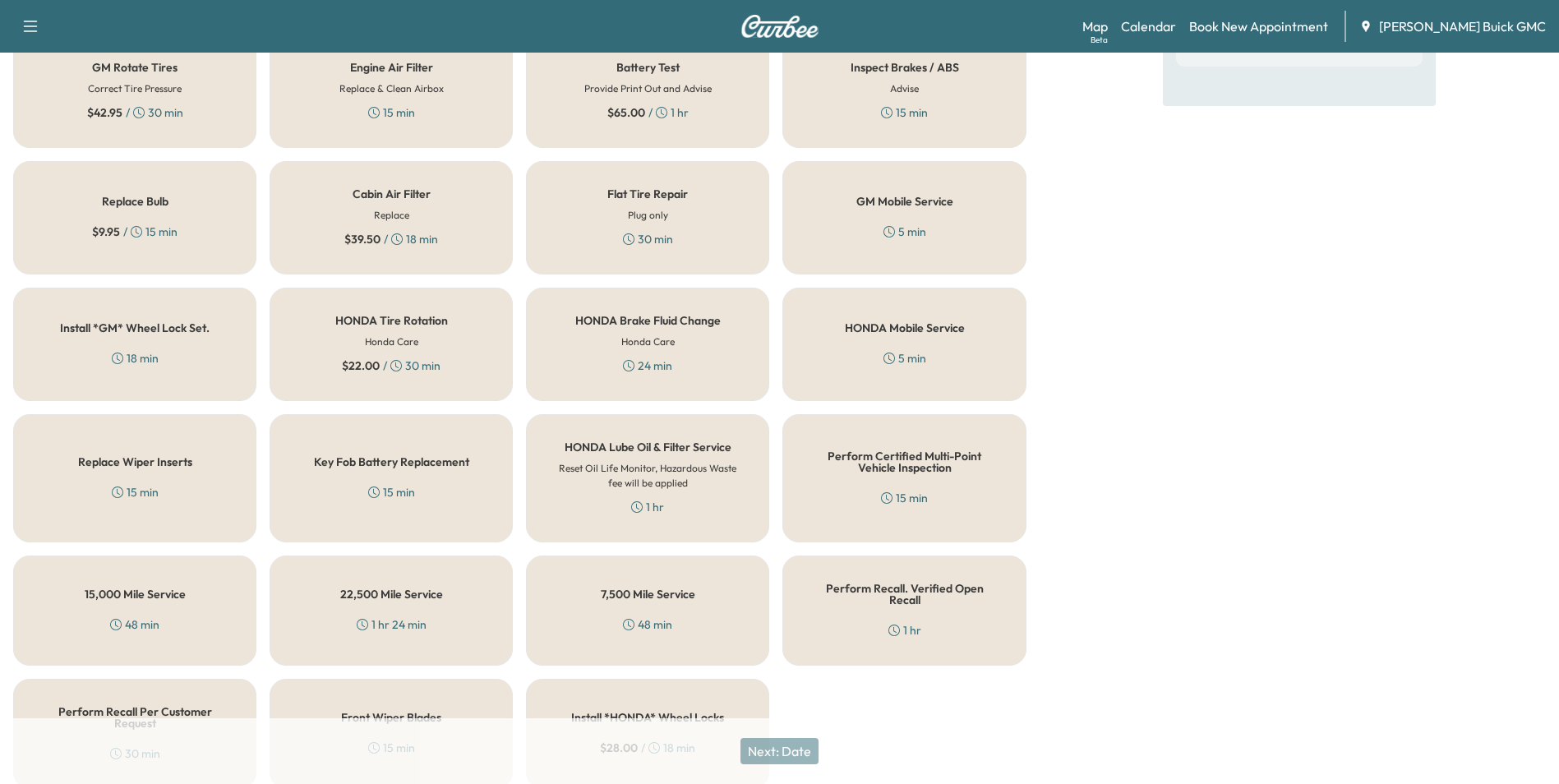
scroll to position [470, 0]
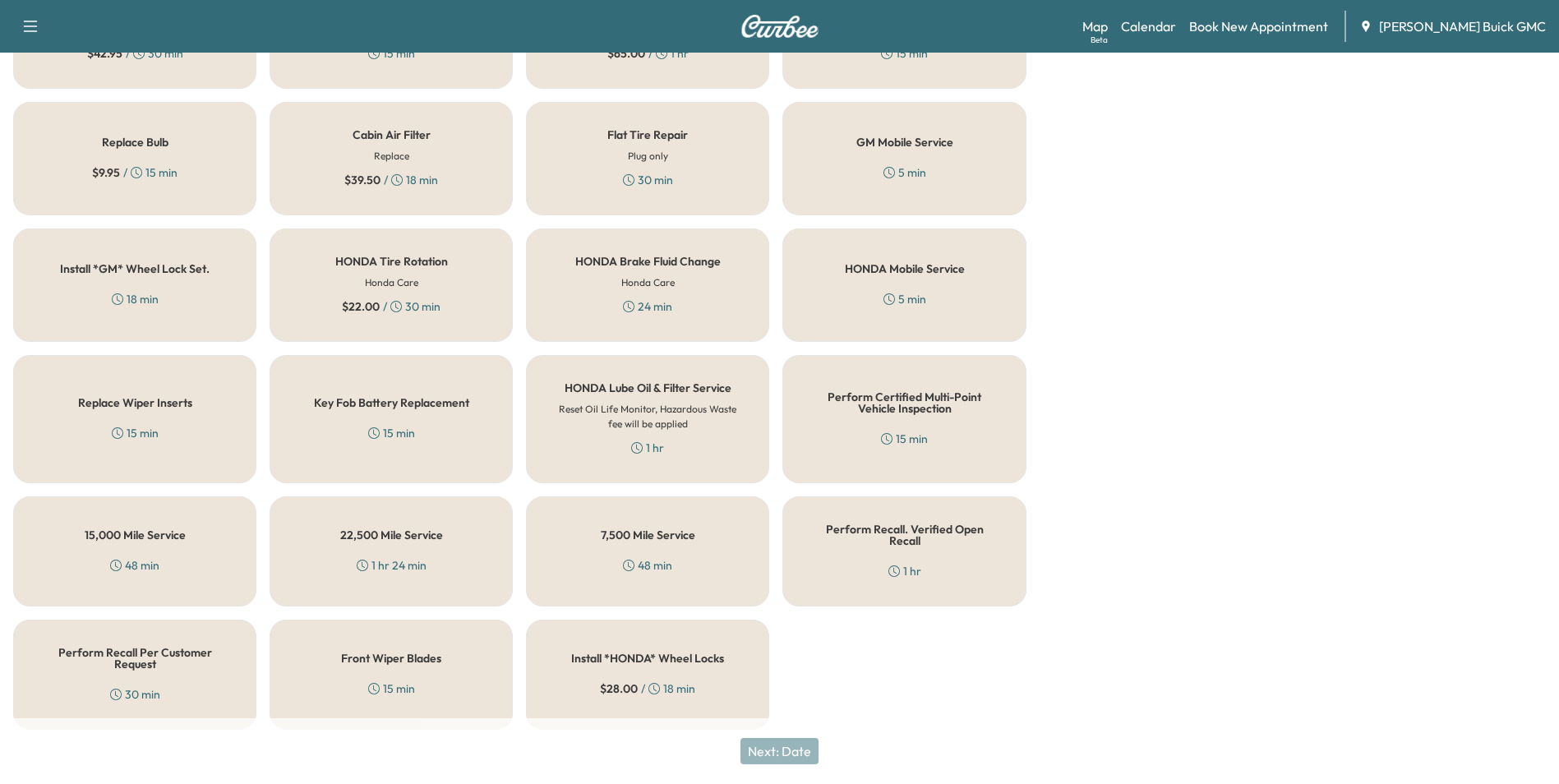
click at [924, 278] on div "HONDA Mobile Service 5 min" at bounding box center [904, 285] width 243 height 113
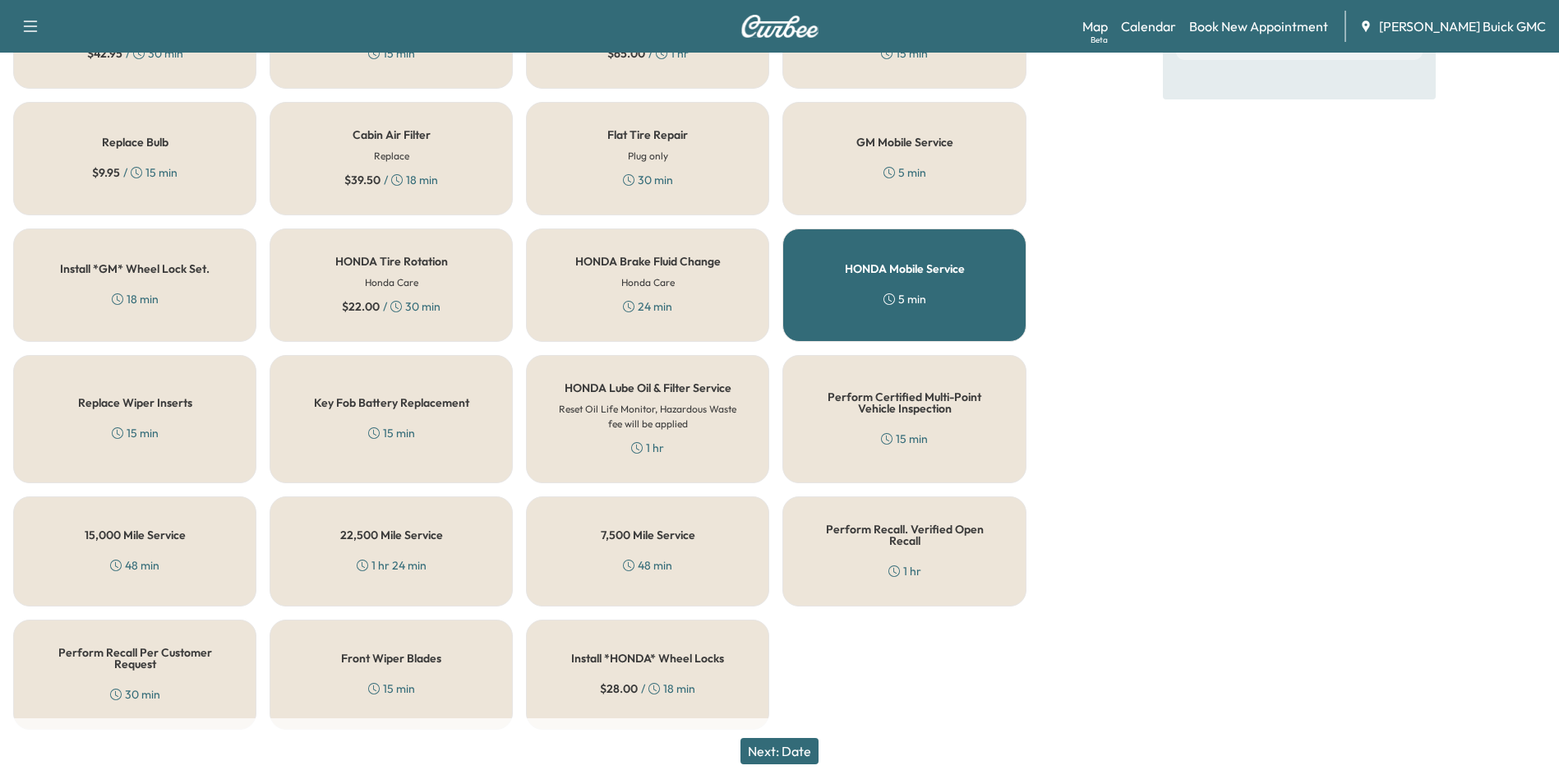
click at [805, 750] on button "Next: Date" at bounding box center [779, 751] width 78 height 27
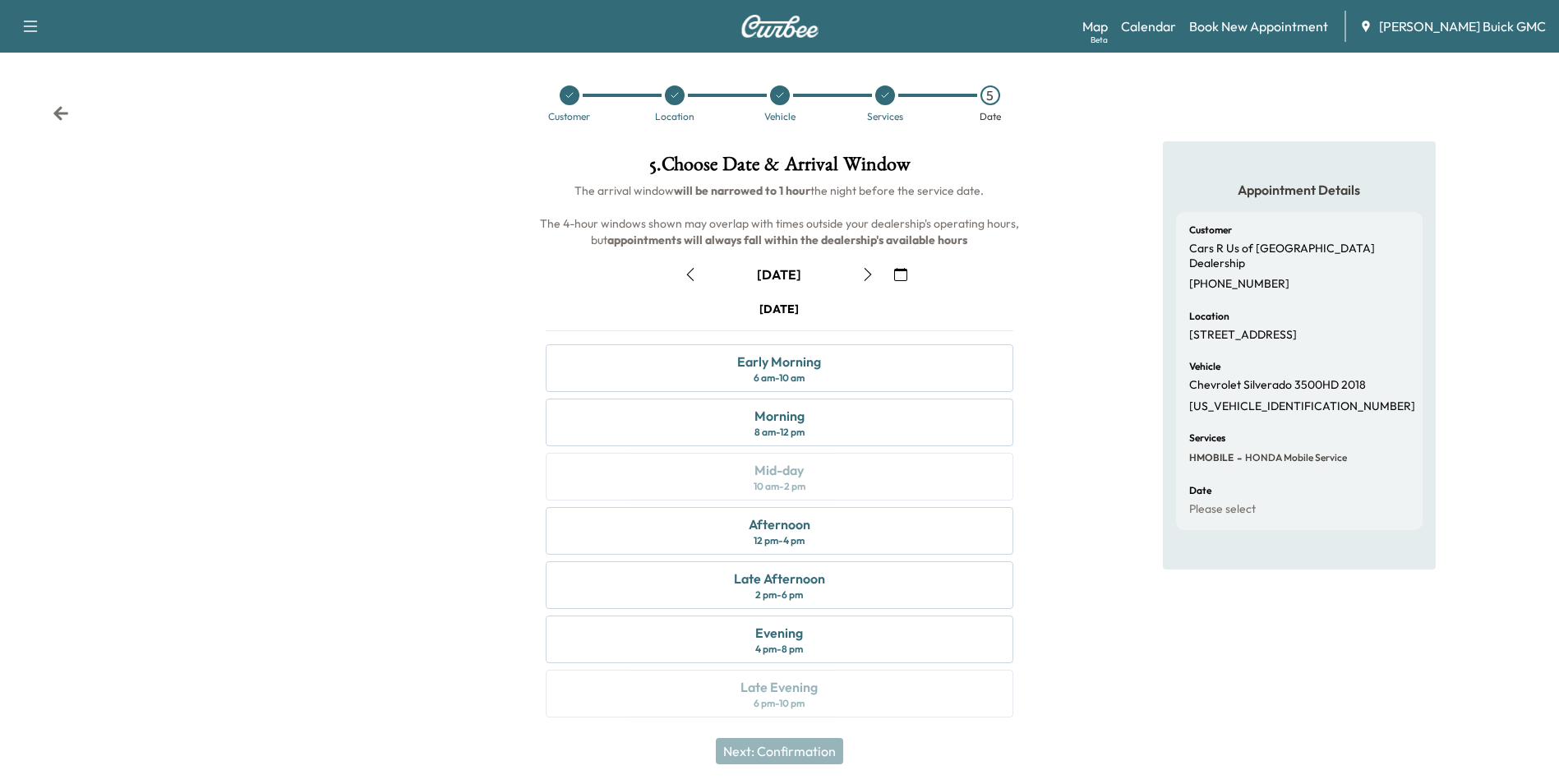
click at [900, 276] on icon "button" at bounding box center [900, 274] width 13 height 13
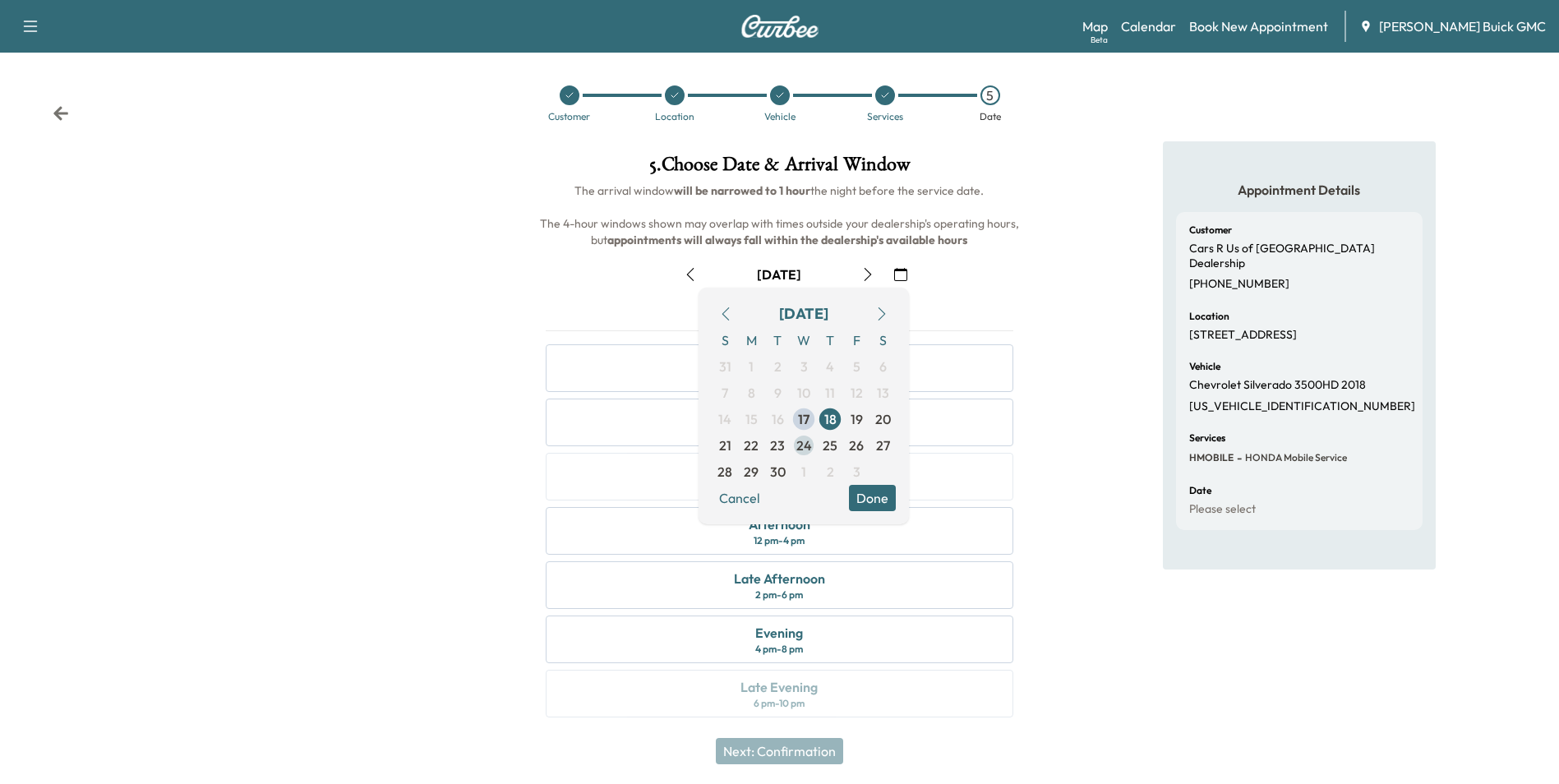
click at [805, 442] on span "24" at bounding box center [804, 445] width 16 height 20
click at [1058, 418] on div "Appointment Details Customer Cars R Us of Winchester Dealership [PHONE_NUMBER] …" at bounding box center [1299, 438] width 519 height 596
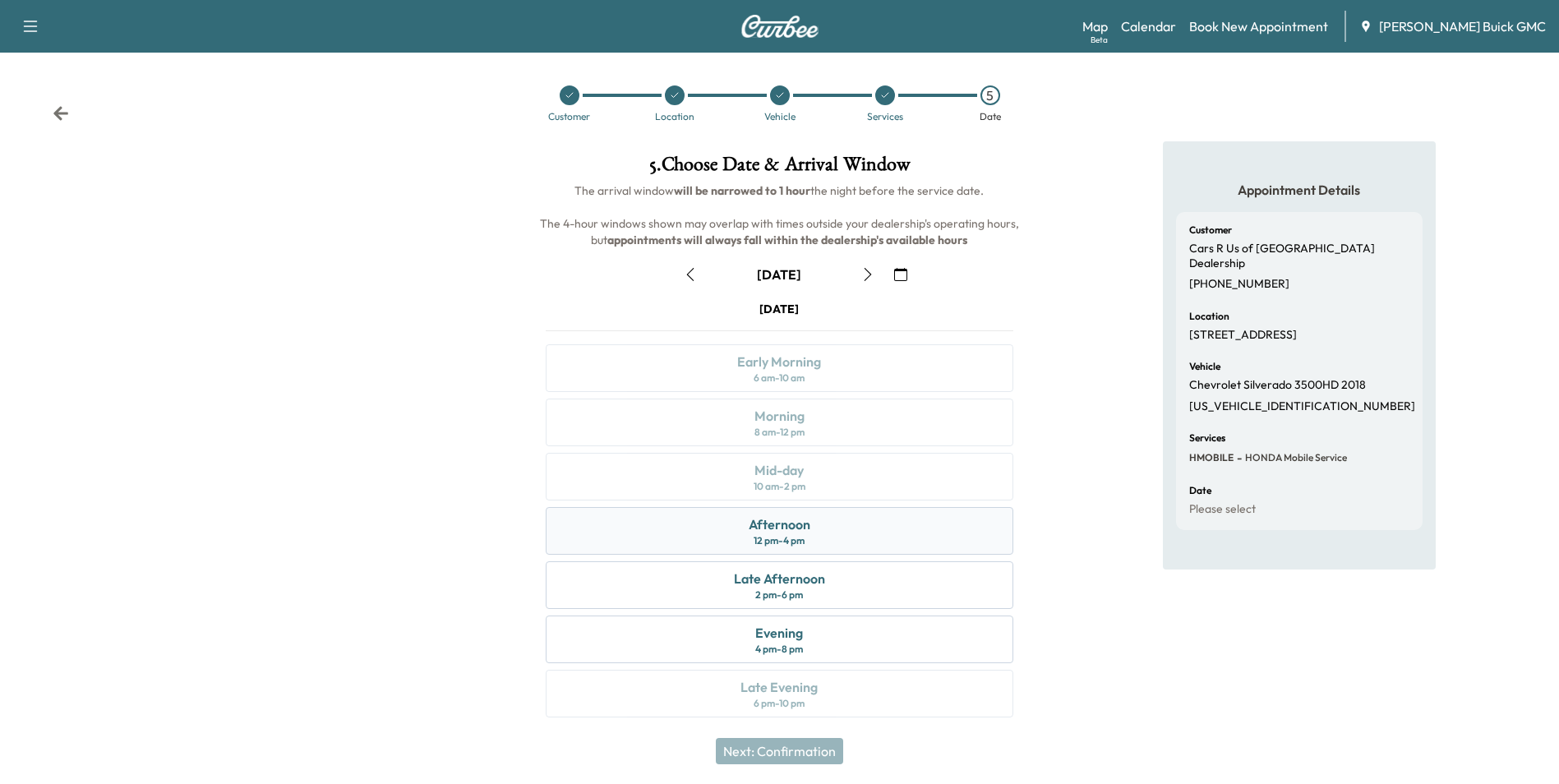
click at [784, 532] on div "Afternoon" at bounding box center [780, 524] width 62 height 20
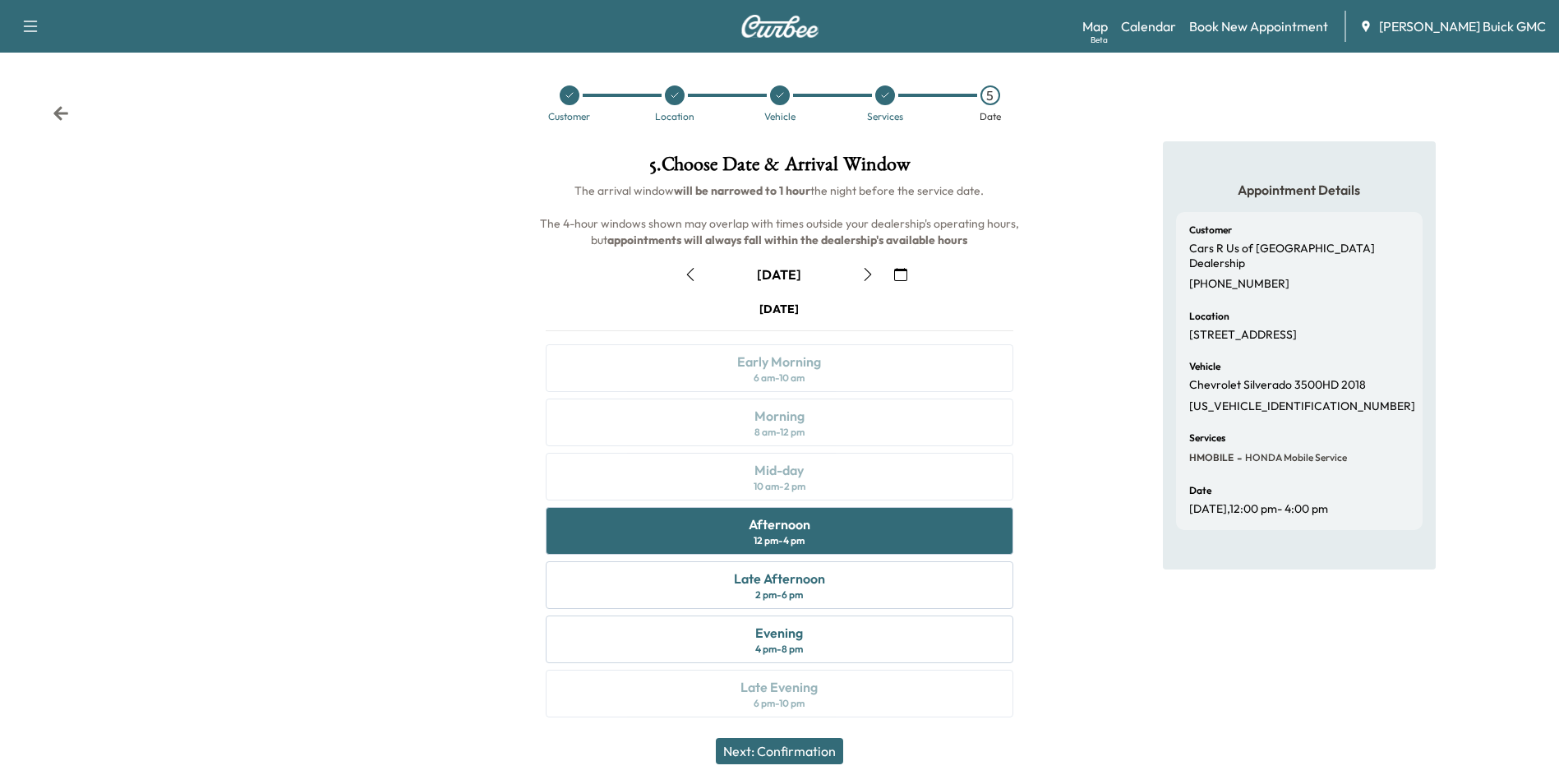
click at [813, 748] on button "Next: Confirmation" at bounding box center [779, 751] width 127 height 27
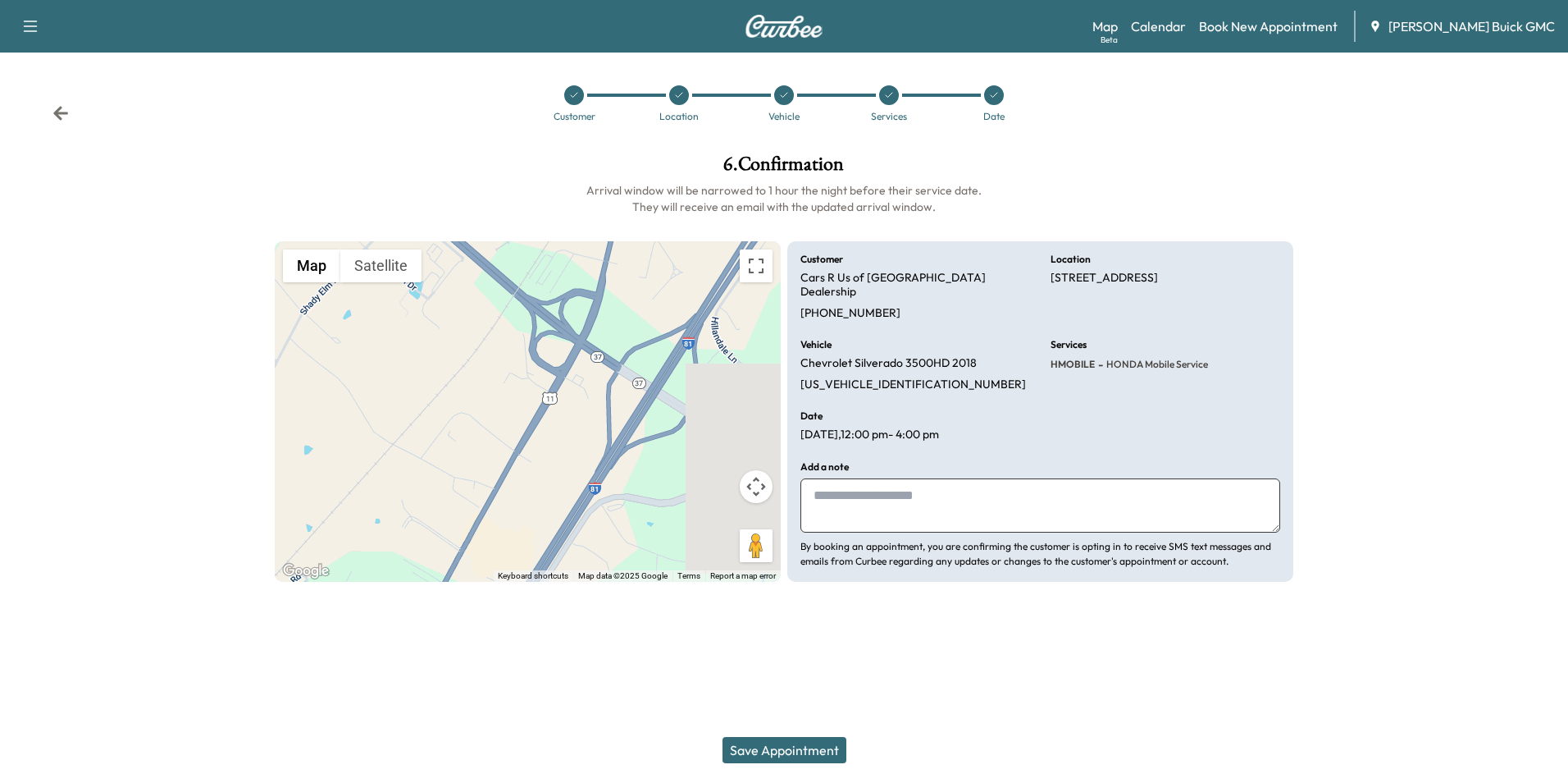
click at [893, 478] on textarea at bounding box center [1040, 505] width 480 height 54
type textarea "**********"
click at [813, 745] on button "Save Appointment" at bounding box center [784, 750] width 124 height 27
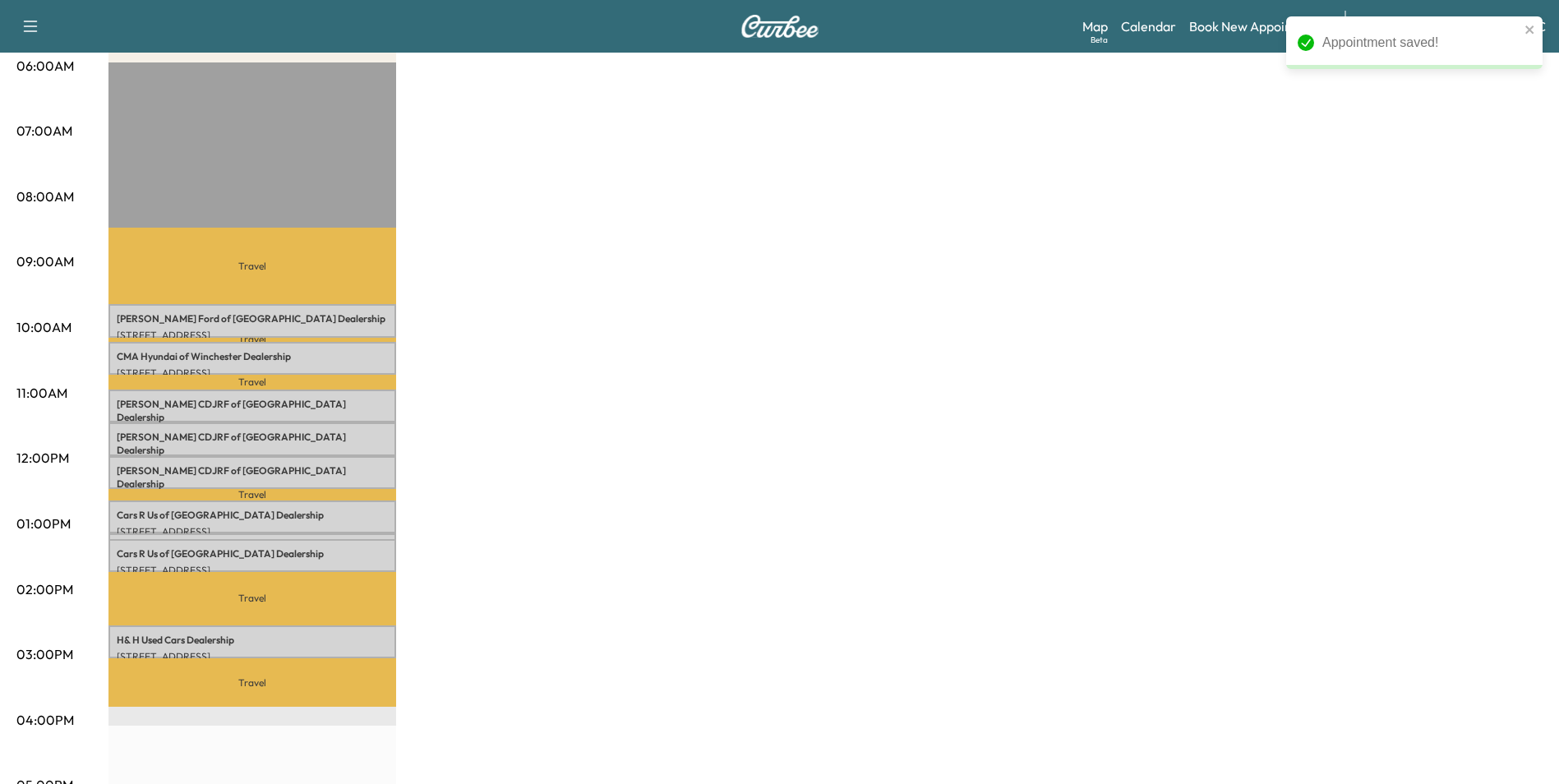
scroll to position [329, 0]
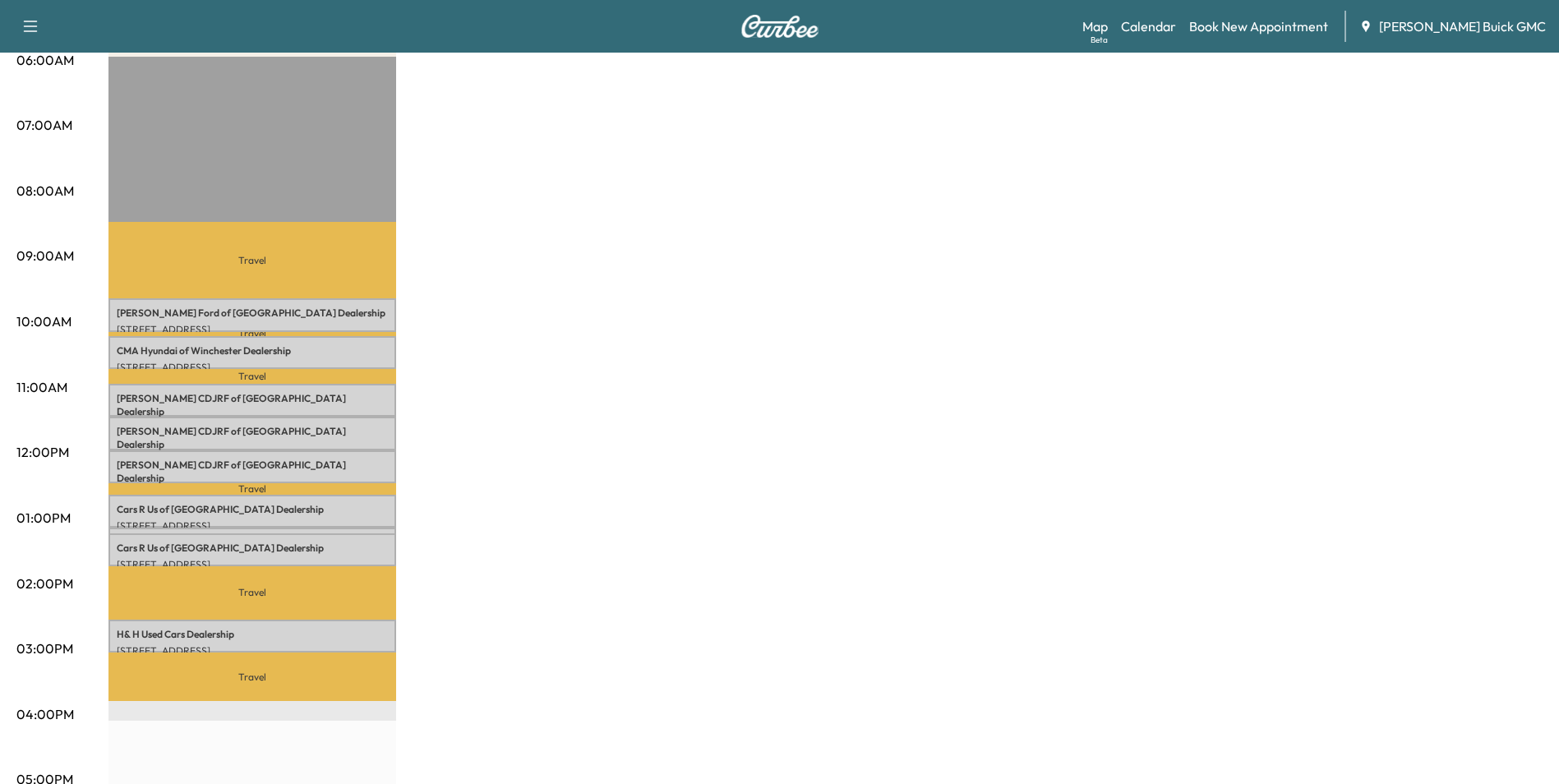
click at [841, 309] on div "MobileService+ Revenue $ 1092.00 Work Time 245 mins Transit Time 192 mins Trave…" at bounding box center [825, 501] width 1434 height 1232
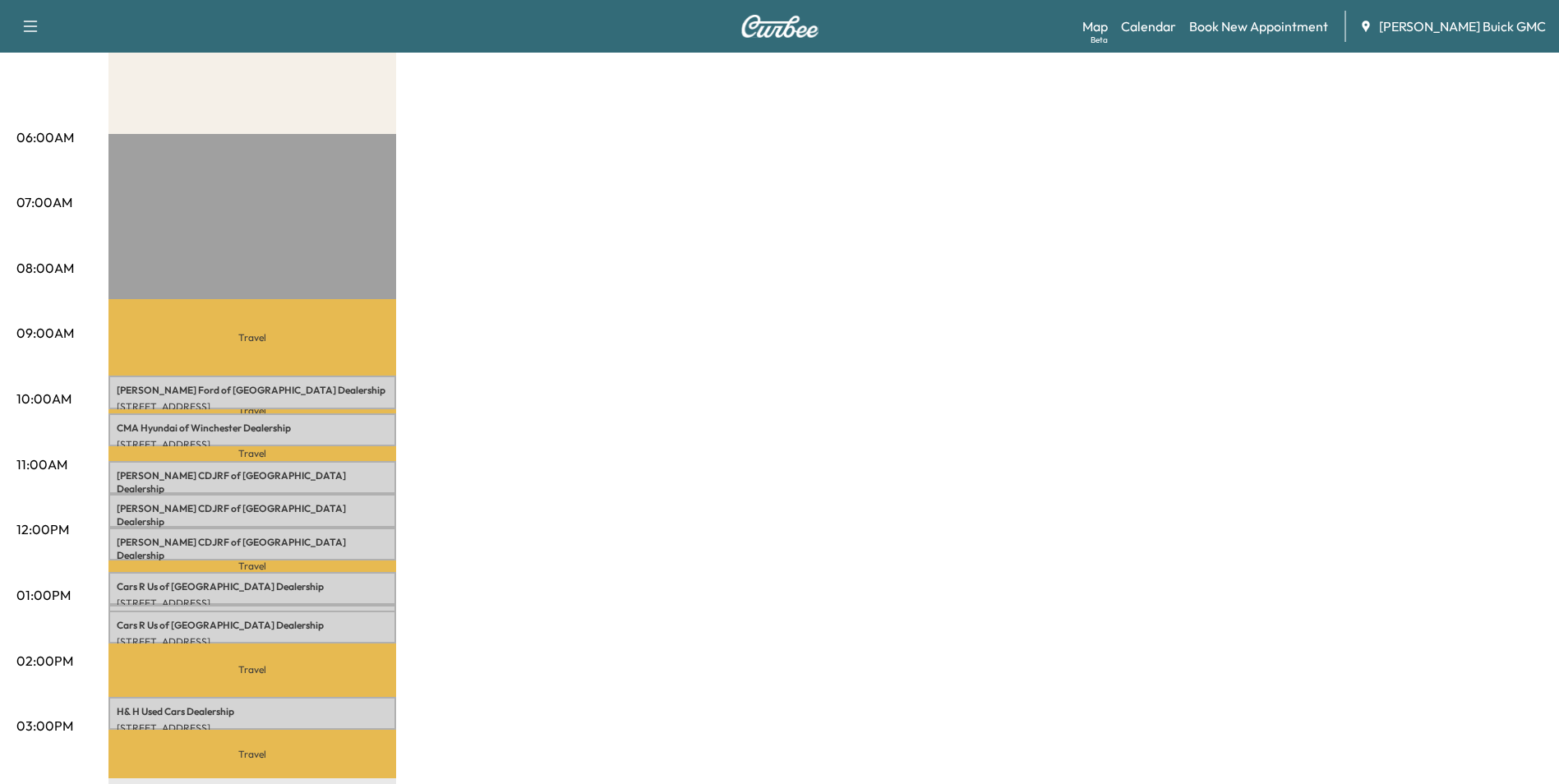
scroll to position [0, 0]
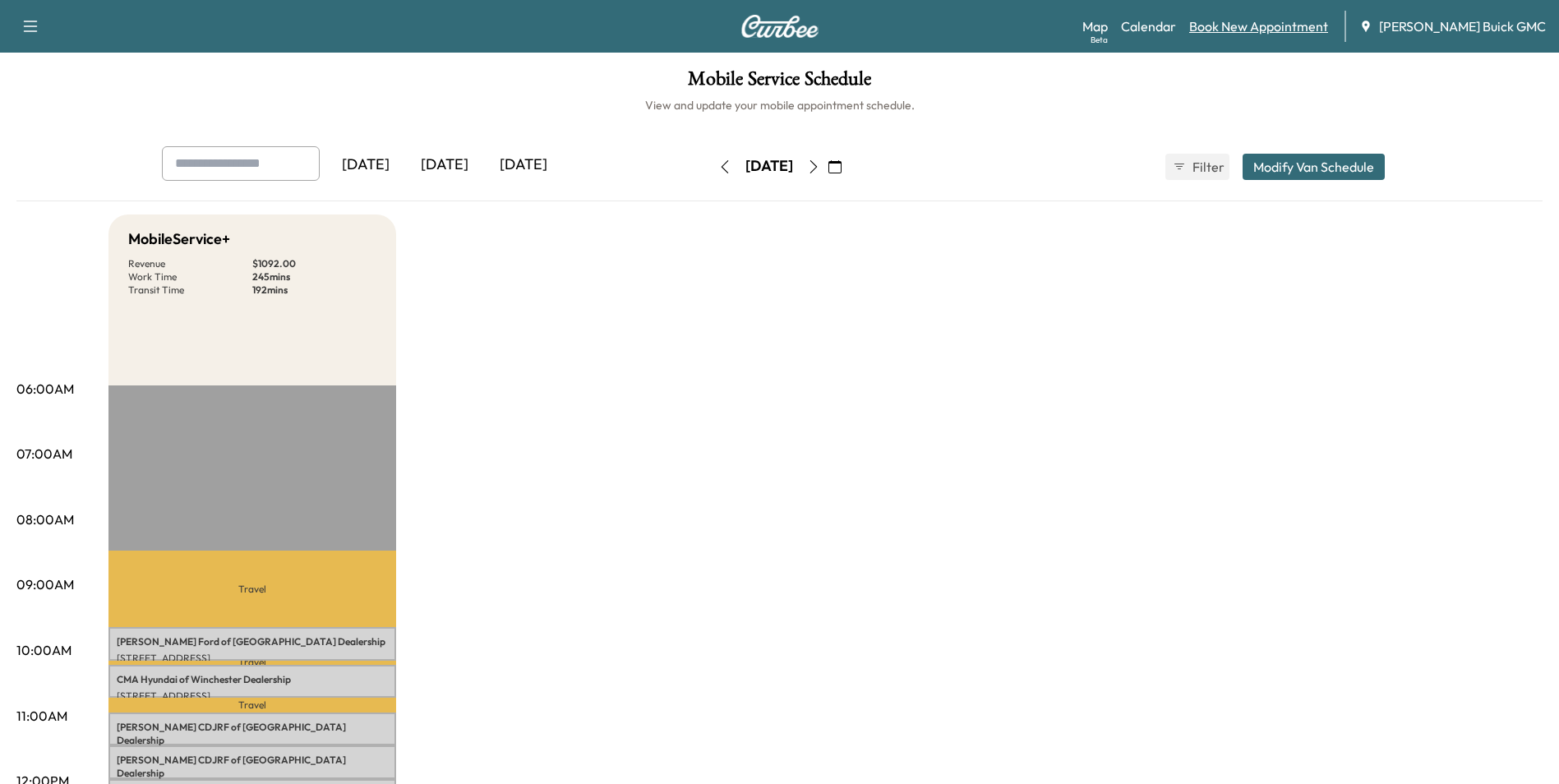
click at [1287, 23] on link "Book New Appointment" at bounding box center [1258, 27] width 139 height 20
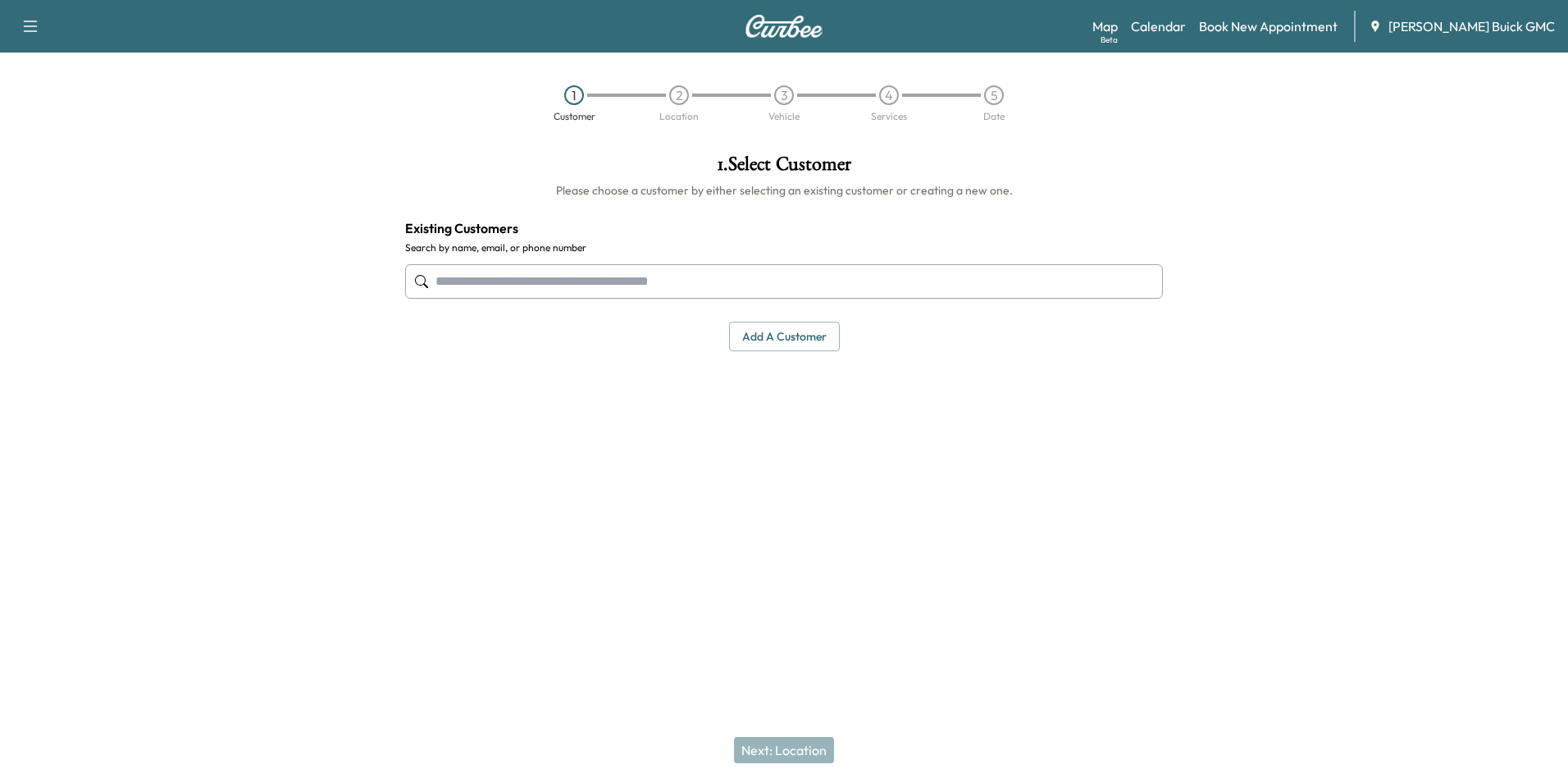
click at [689, 283] on input "text" at bounding box center [784, 281] width 758 height 34
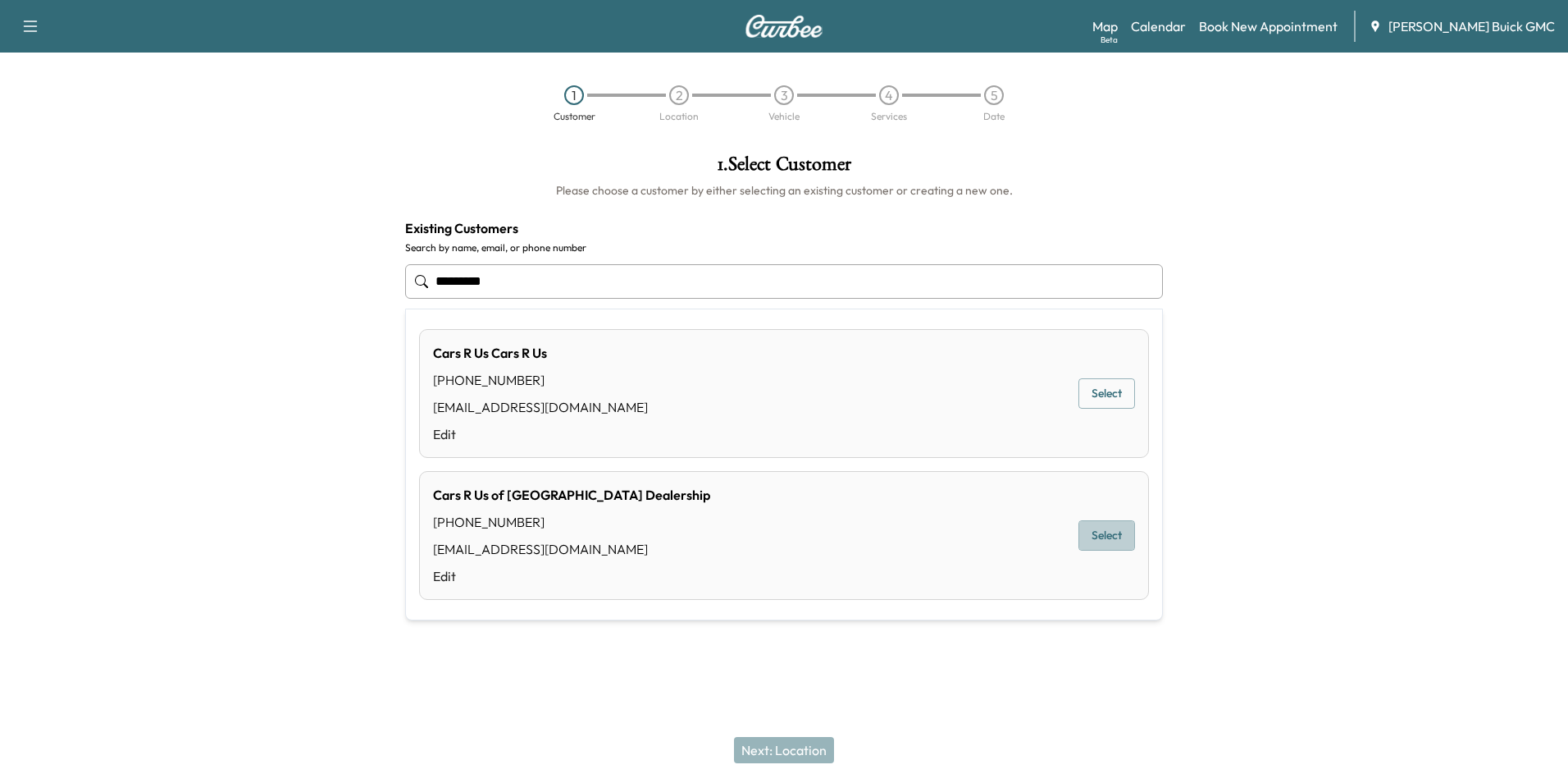
click at [1110, 528] on button "Select" at bounding box center [1107, 535] width 57 height 30
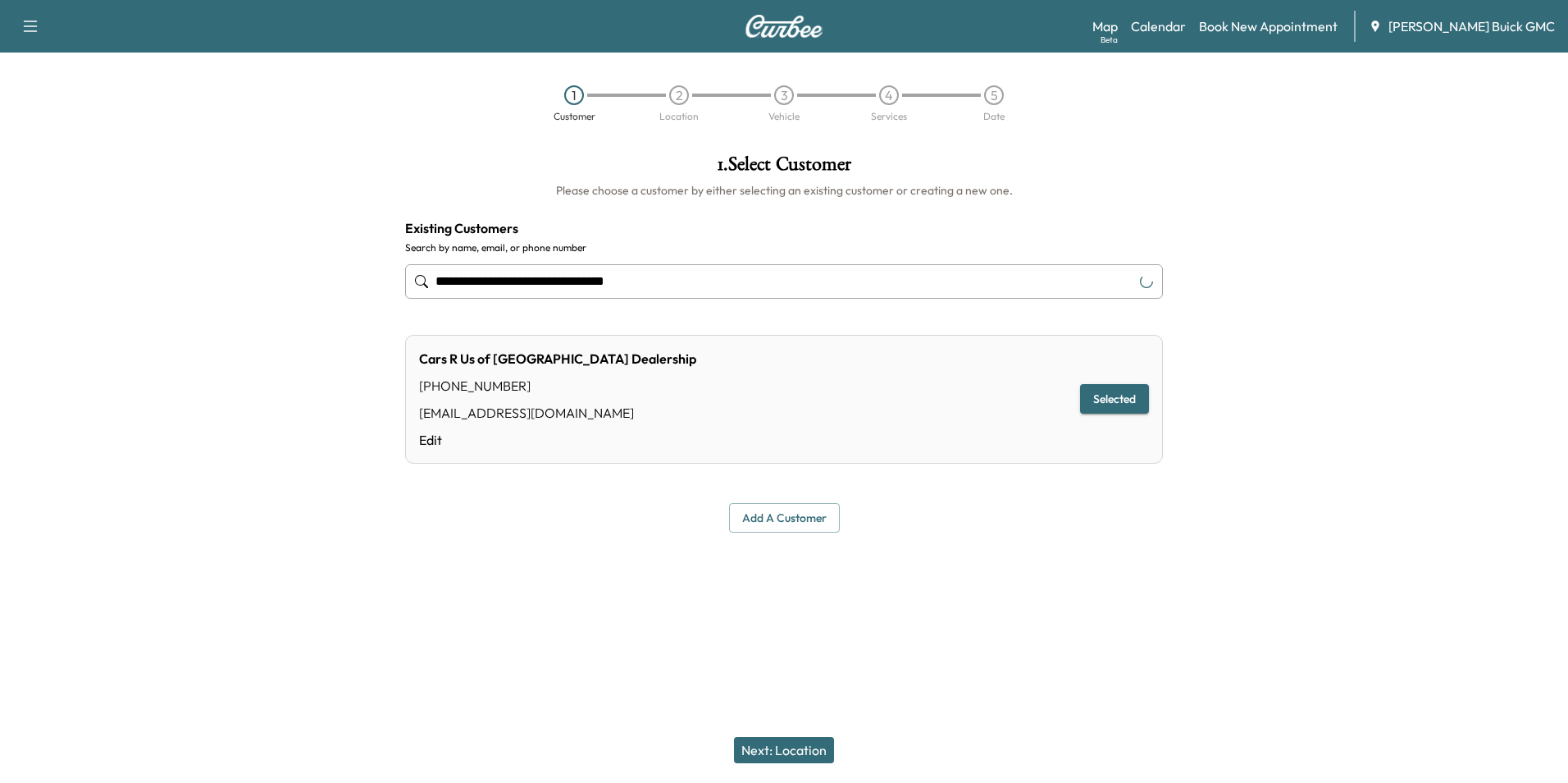
type input "**********"
click at [803, 749] on button "Next: Location" at bounding box center [784, 750] width 100 height 27
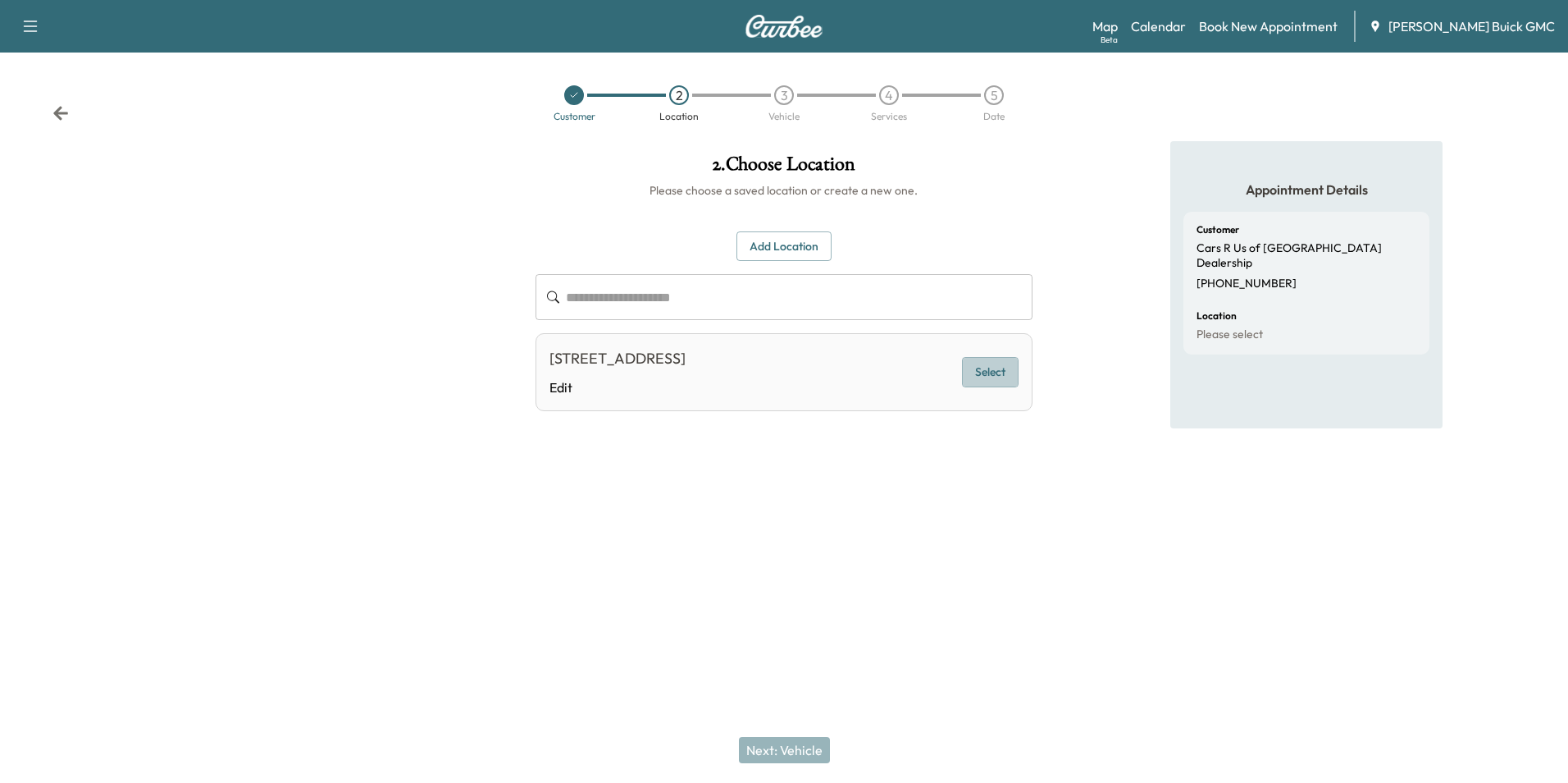
click at [996, 368] on button "Select" at bounding box center [990, 372] width 57 height 30
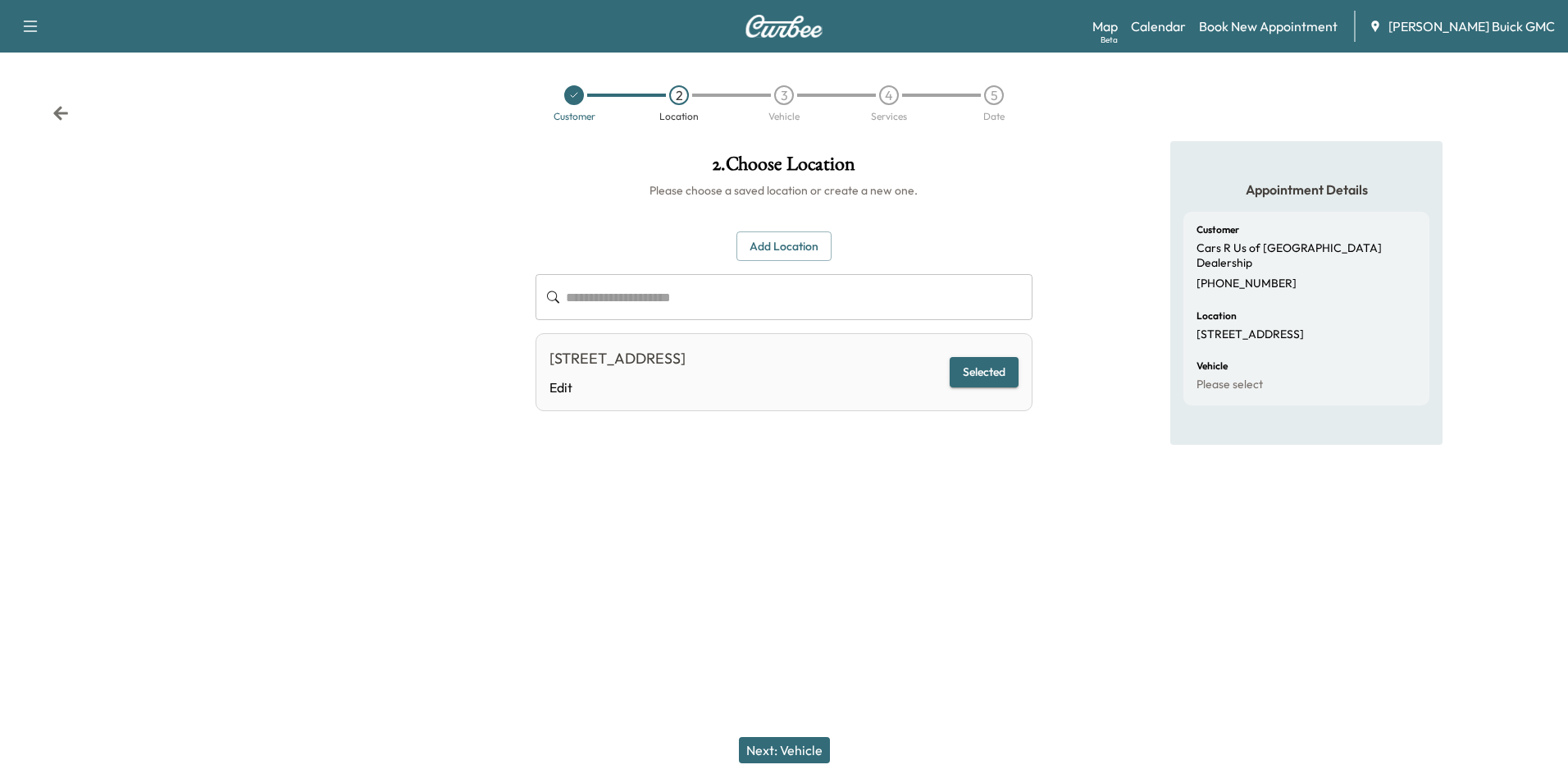
click at [804, 748] on button "Next: Vehicle" at bounding box center [784, 750] width 91 height 27
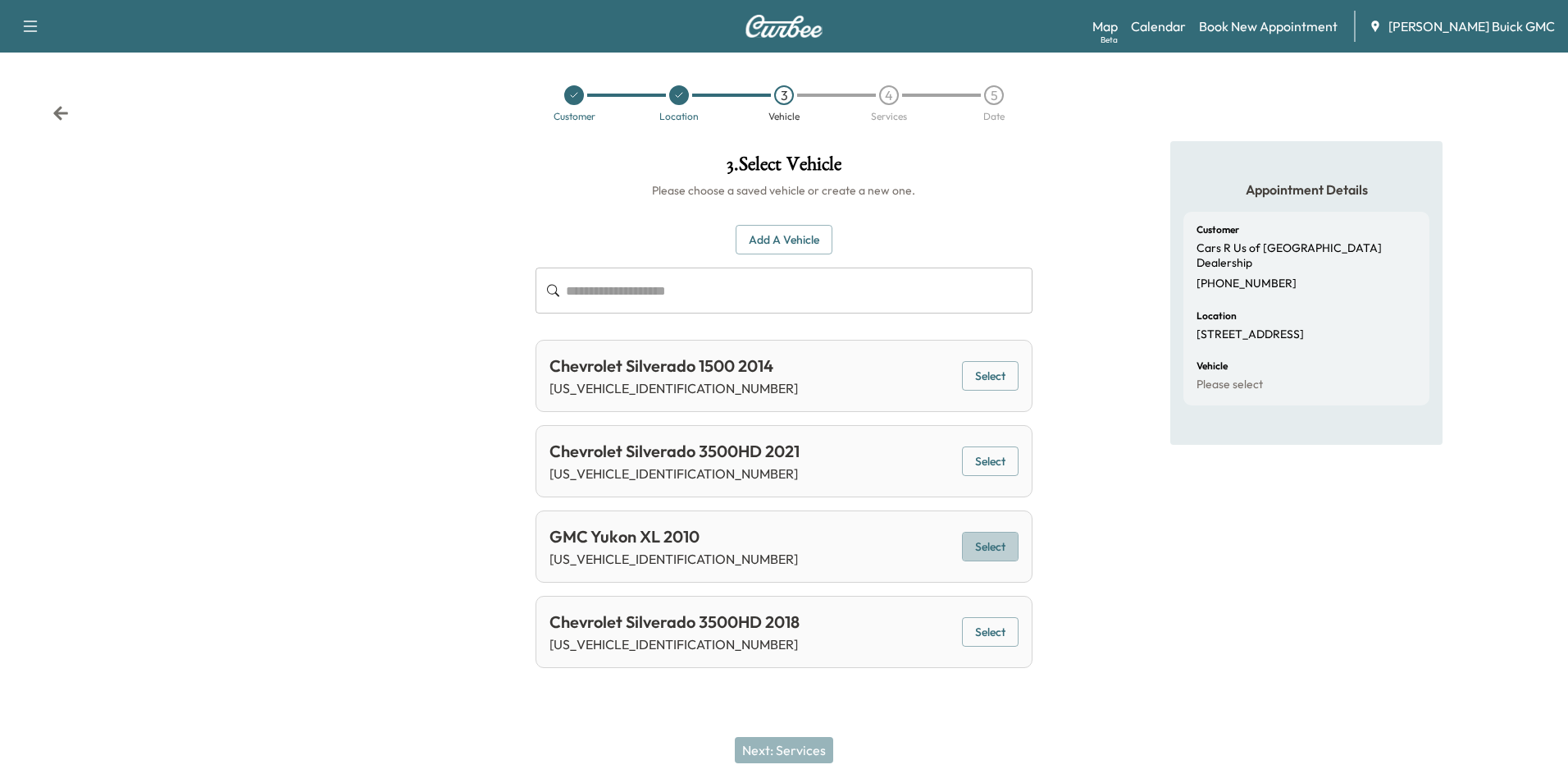
click at [986, 541] on button "Select" at bounding box center [990, 546] width 57 height 30
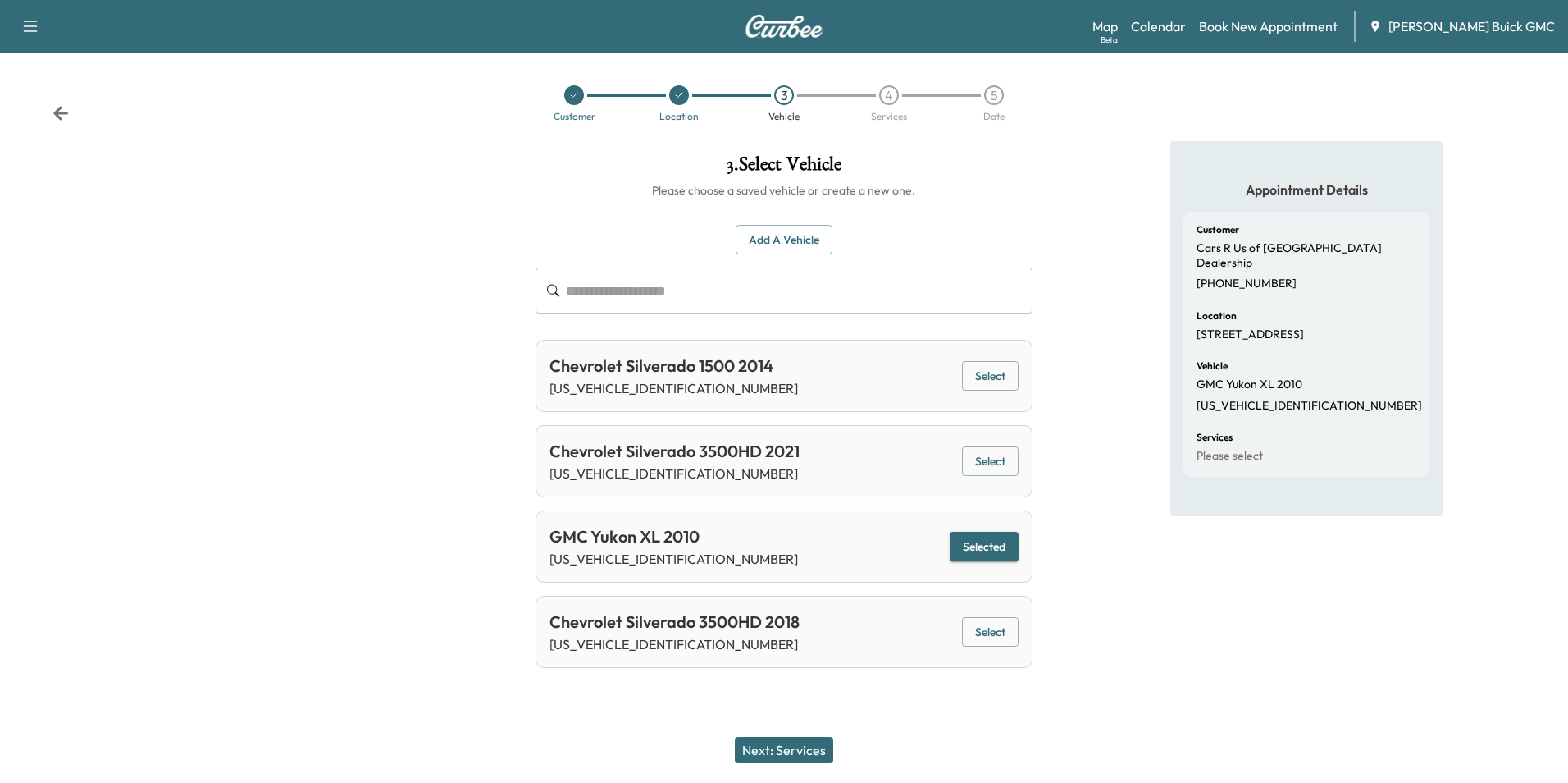
click at [798, 744] on button "Next: Services" at bounding box center [784, 750] width 98 height 27
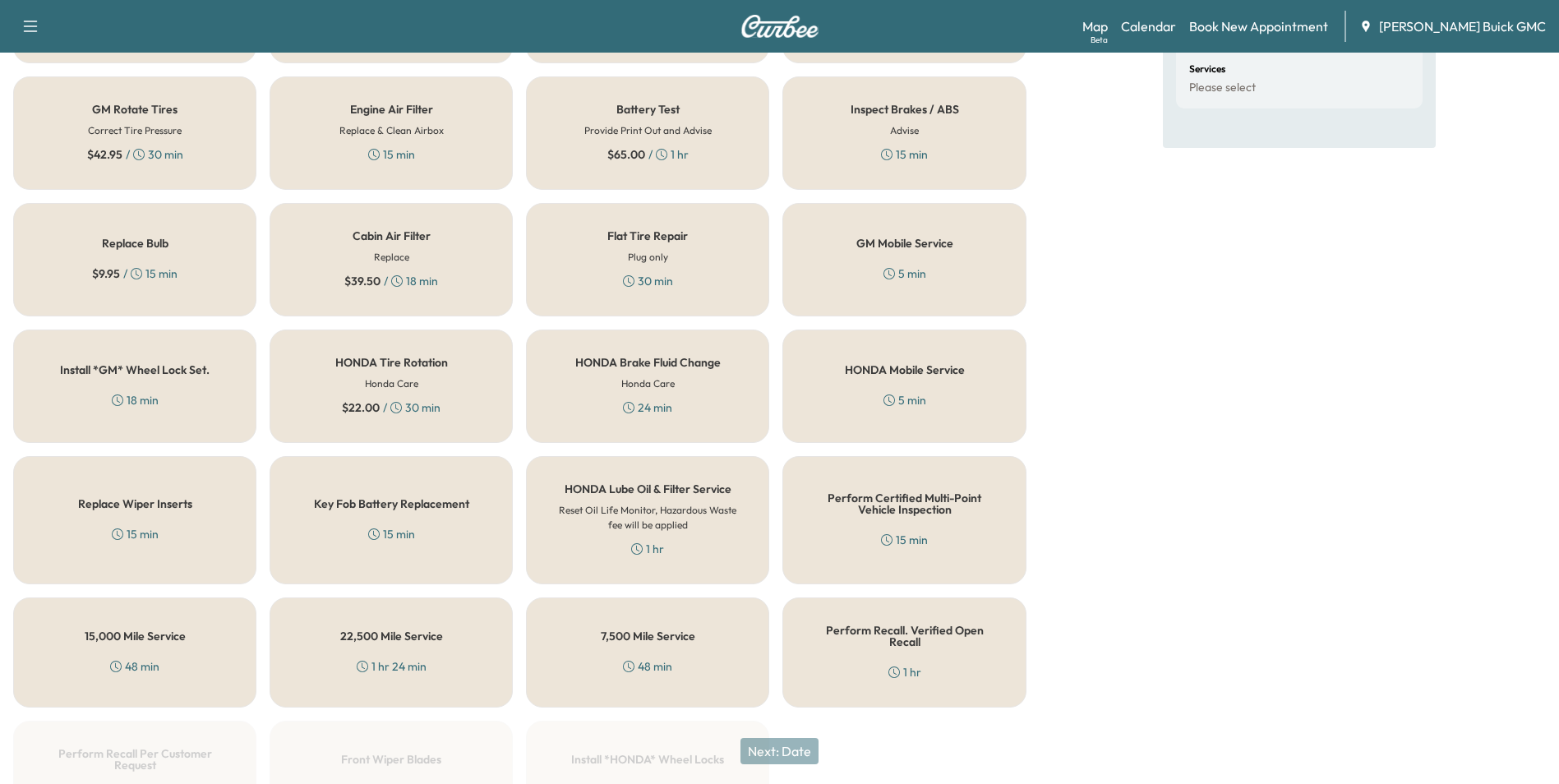
scroll to position [470, 0]
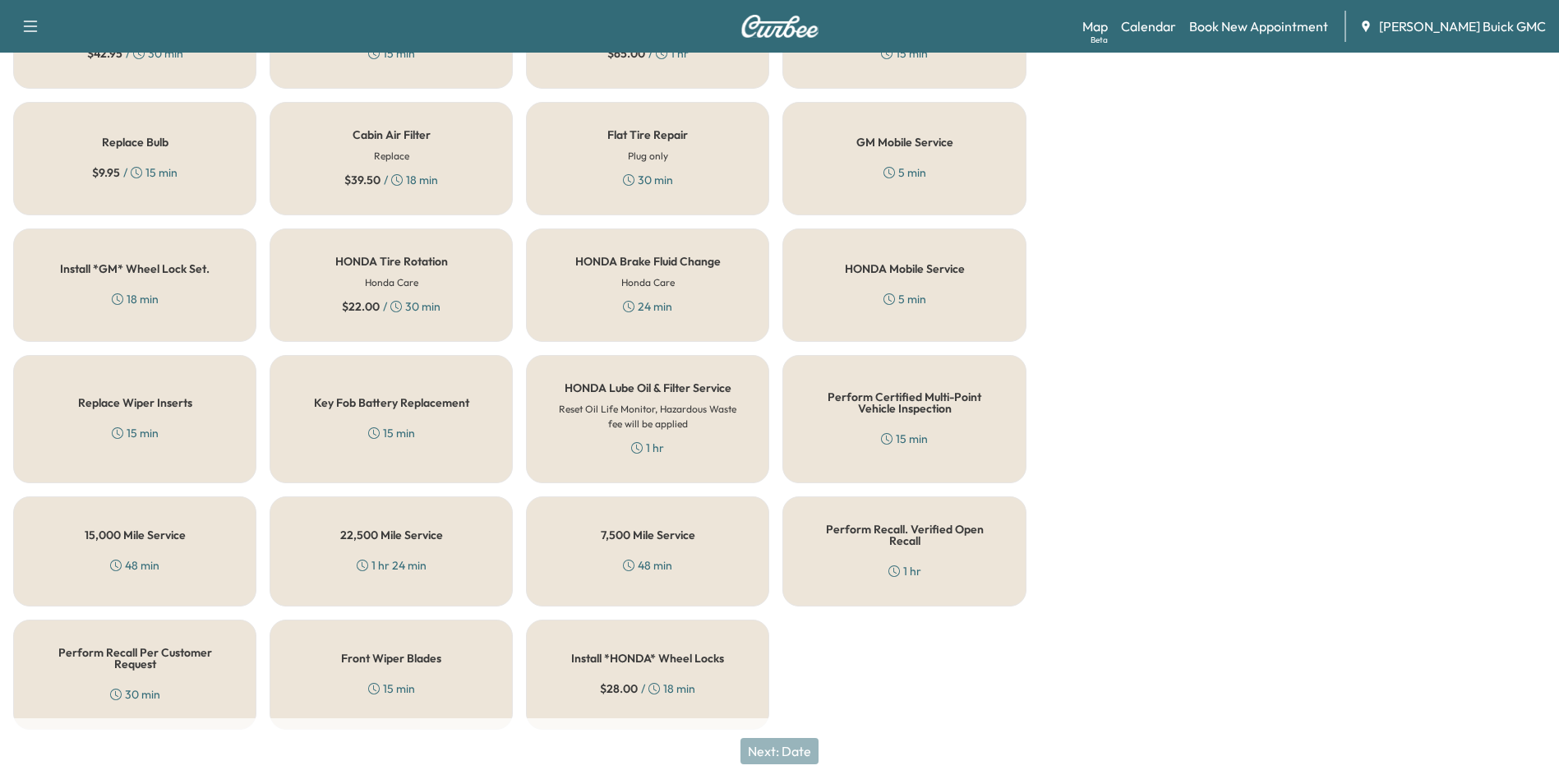
click at [904, 284] on div "HONDA Mobile Service 5 min" at bounding box center [904, 285] width 243 height 113
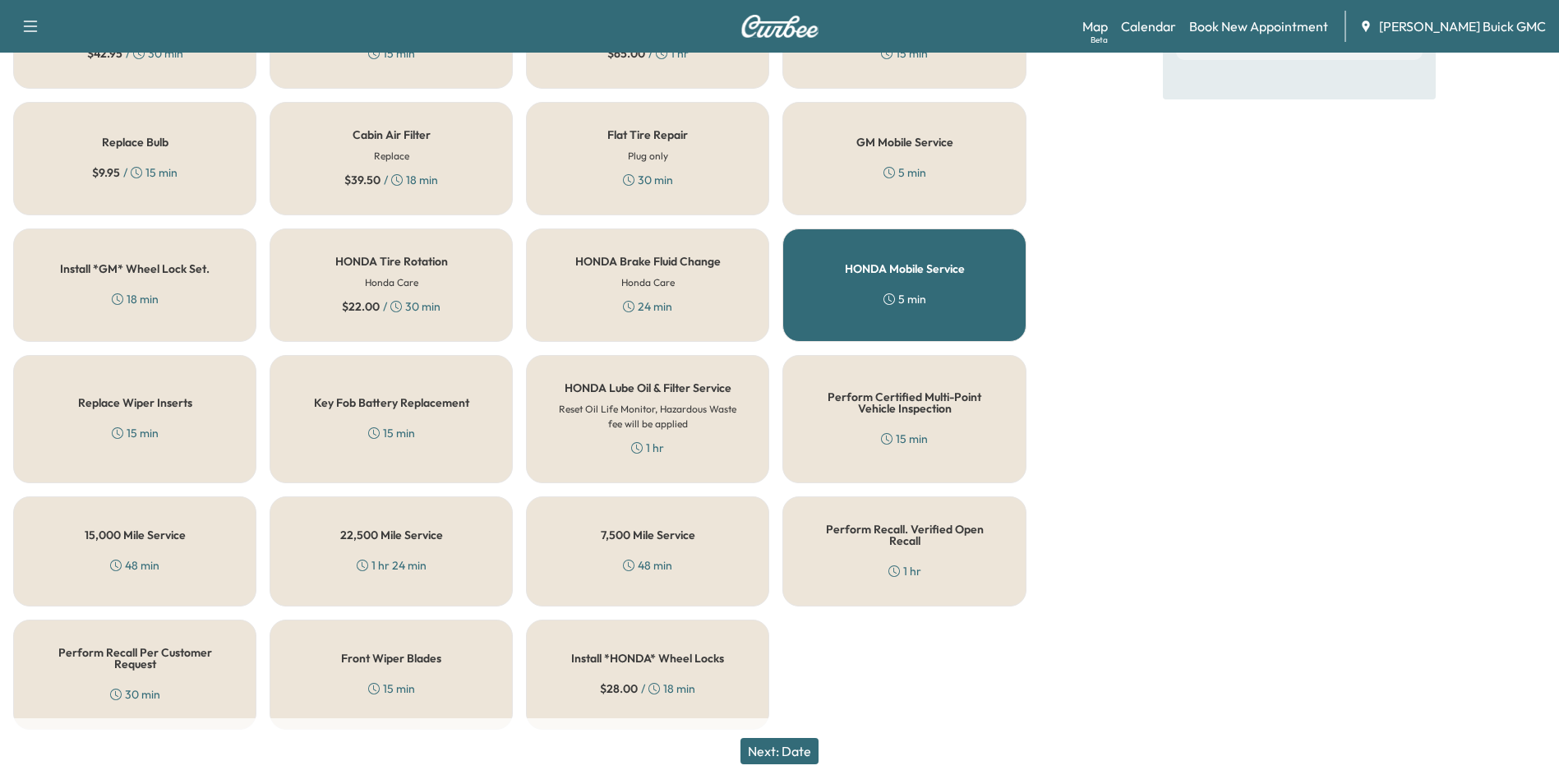
click at [796, 749] on button "Next: Date" at bounding box center [779, 751] width 78 height 27
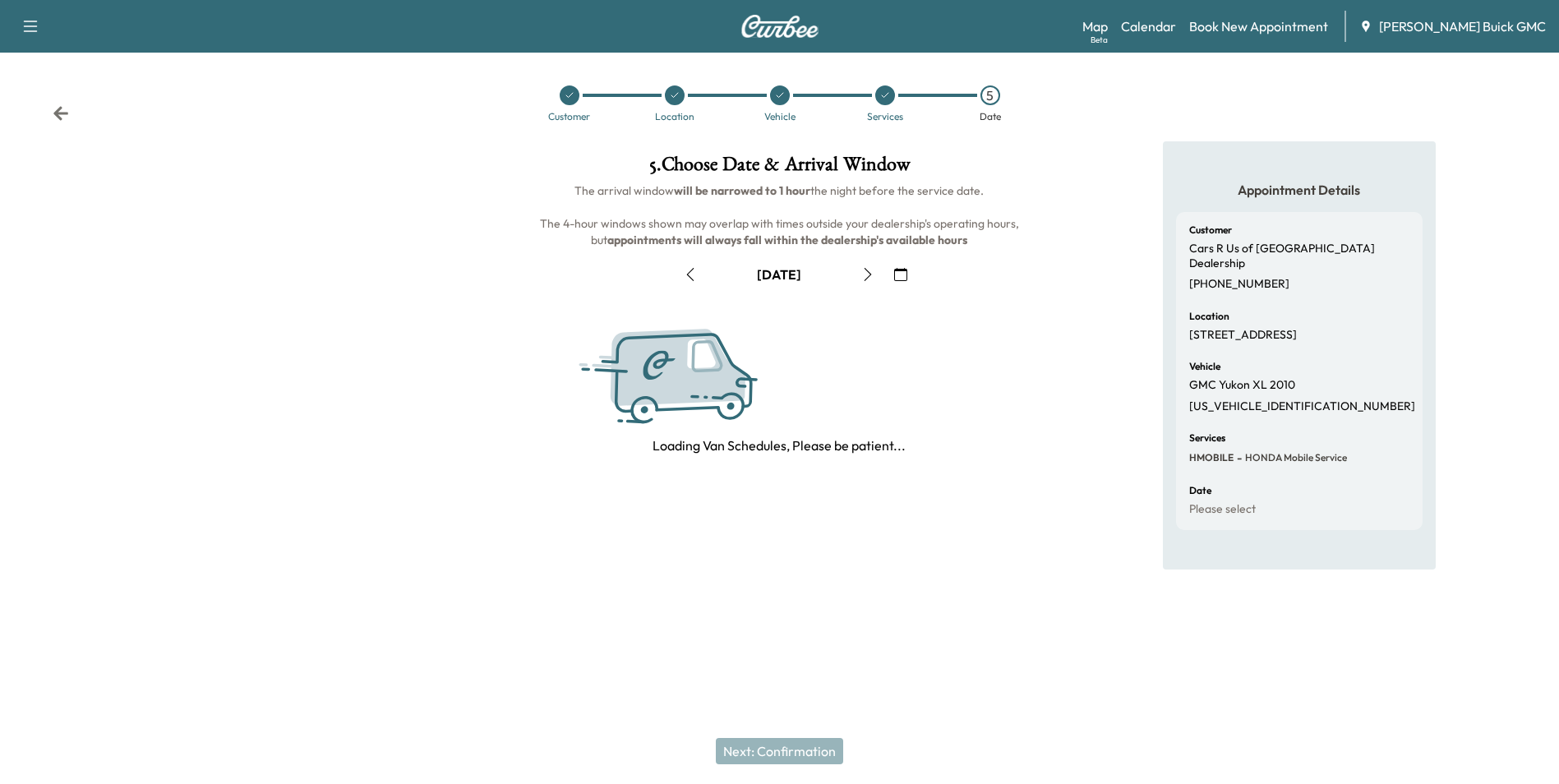
scroll to position [0, 0]
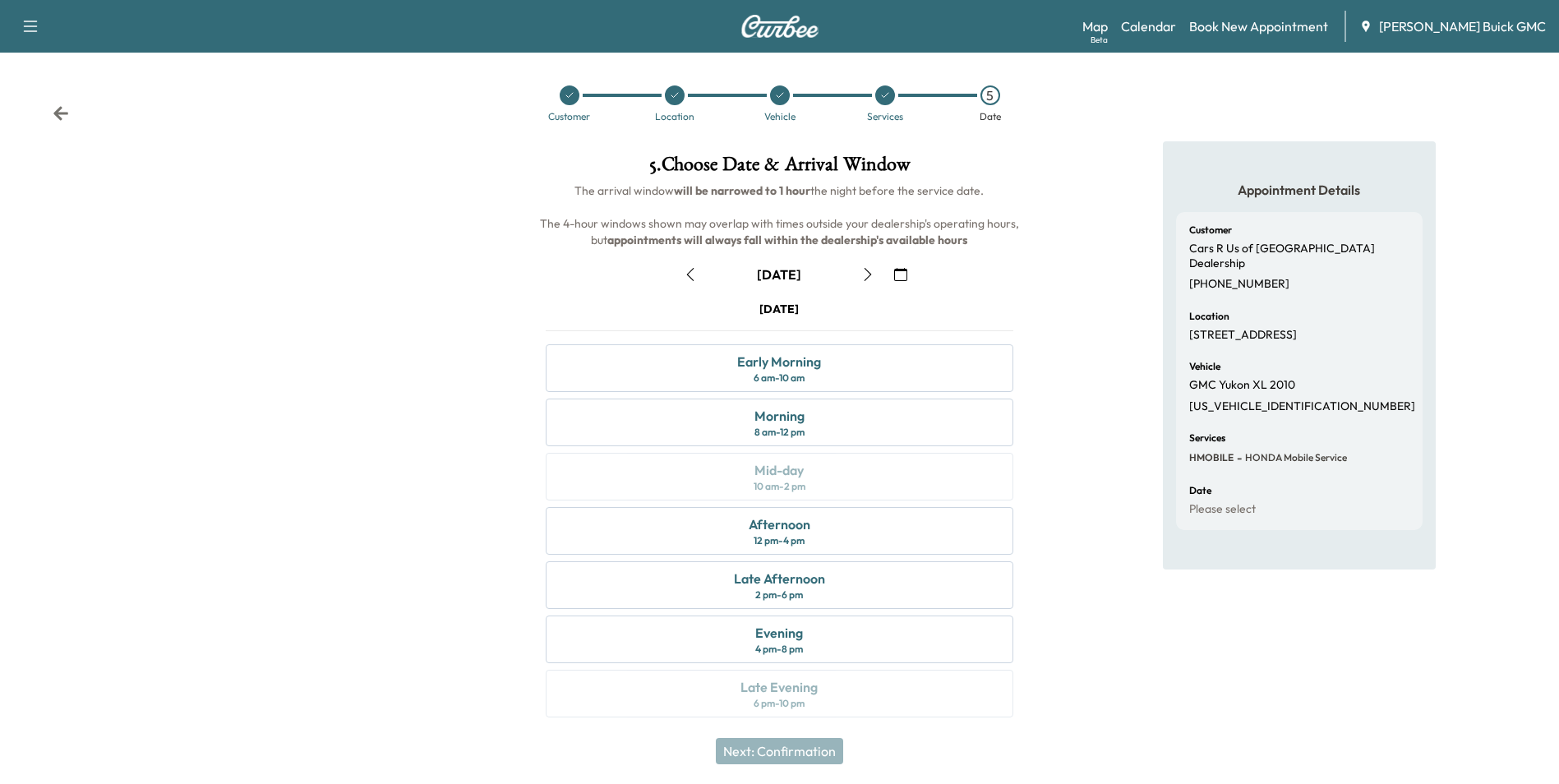
click at [900, 273] on icon "button" at bounding box center [900, 274] width 13 height 13
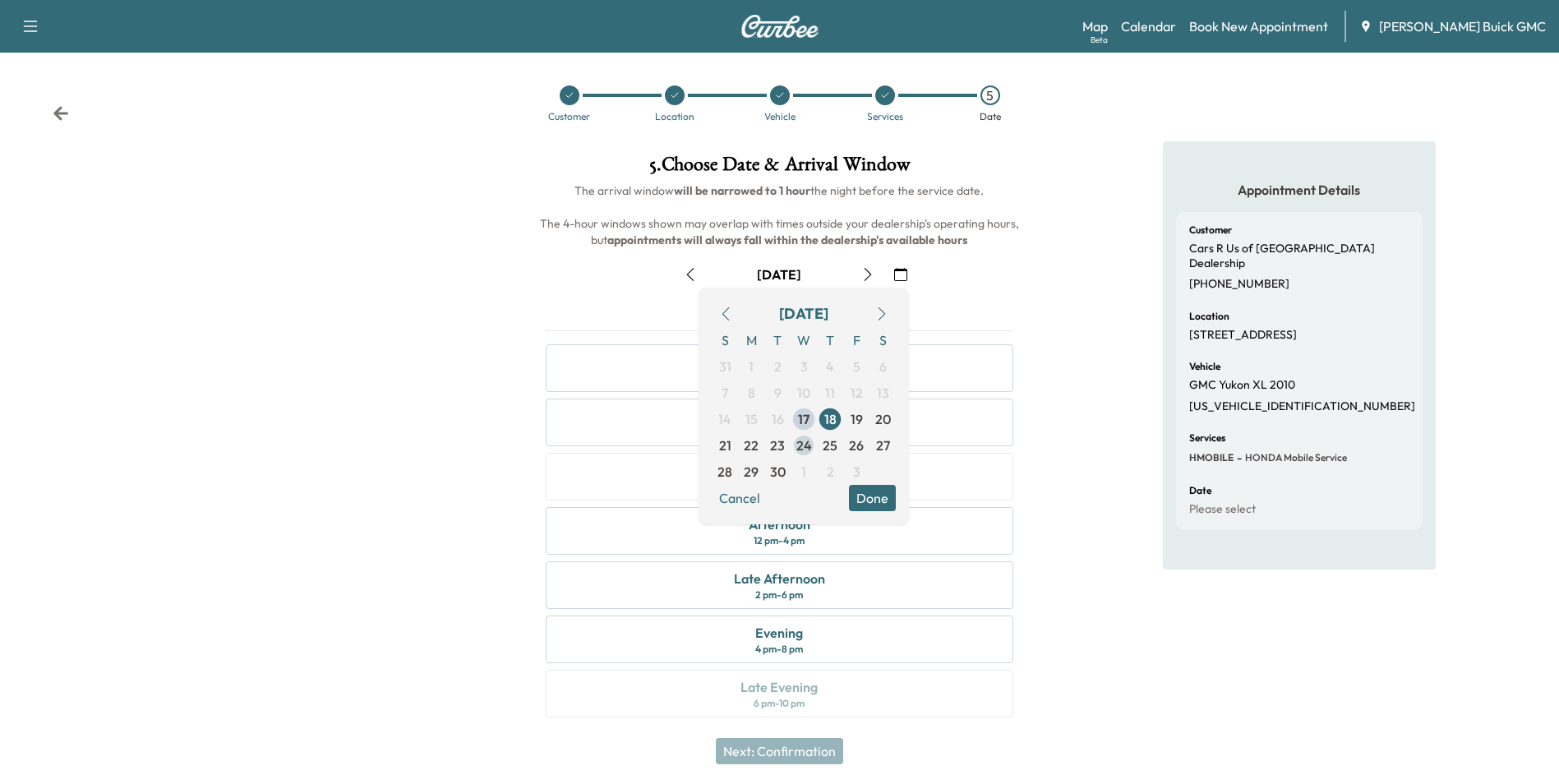
click at [807, 443] on span "24" at bounding box center [804, 445] width 16 height 20
click at [873, 497] on button "Done" at bounding box center [873, 497] width 47 height 27
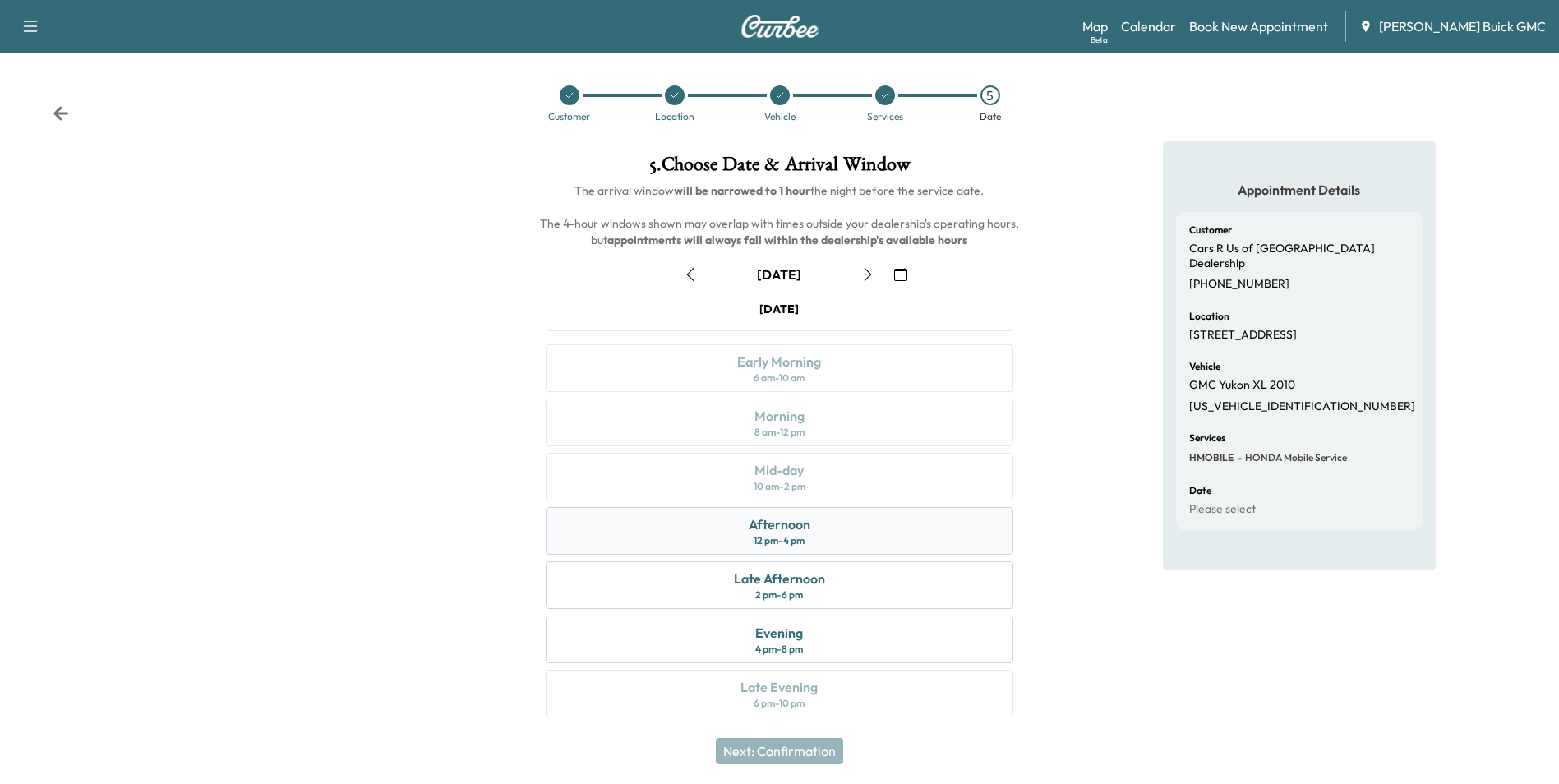
click at [912, 531] on div "Afternoon 12 pm - 4 pm" at bounding box center [780, 531] width 467 height 47
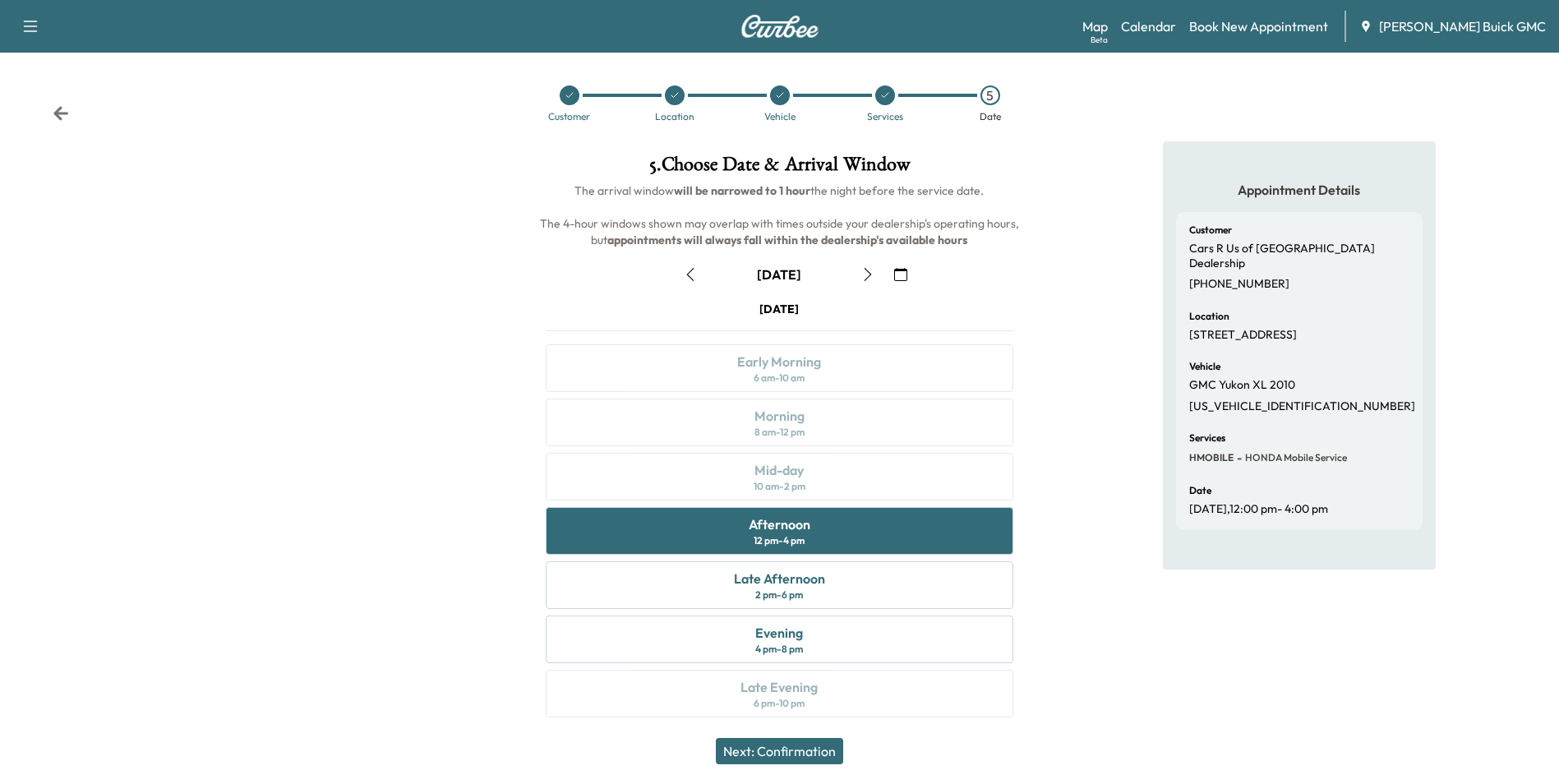
click at [805, 749] on button "Next: Confirmation" at bounding box center [779, 751] width 127 height 27
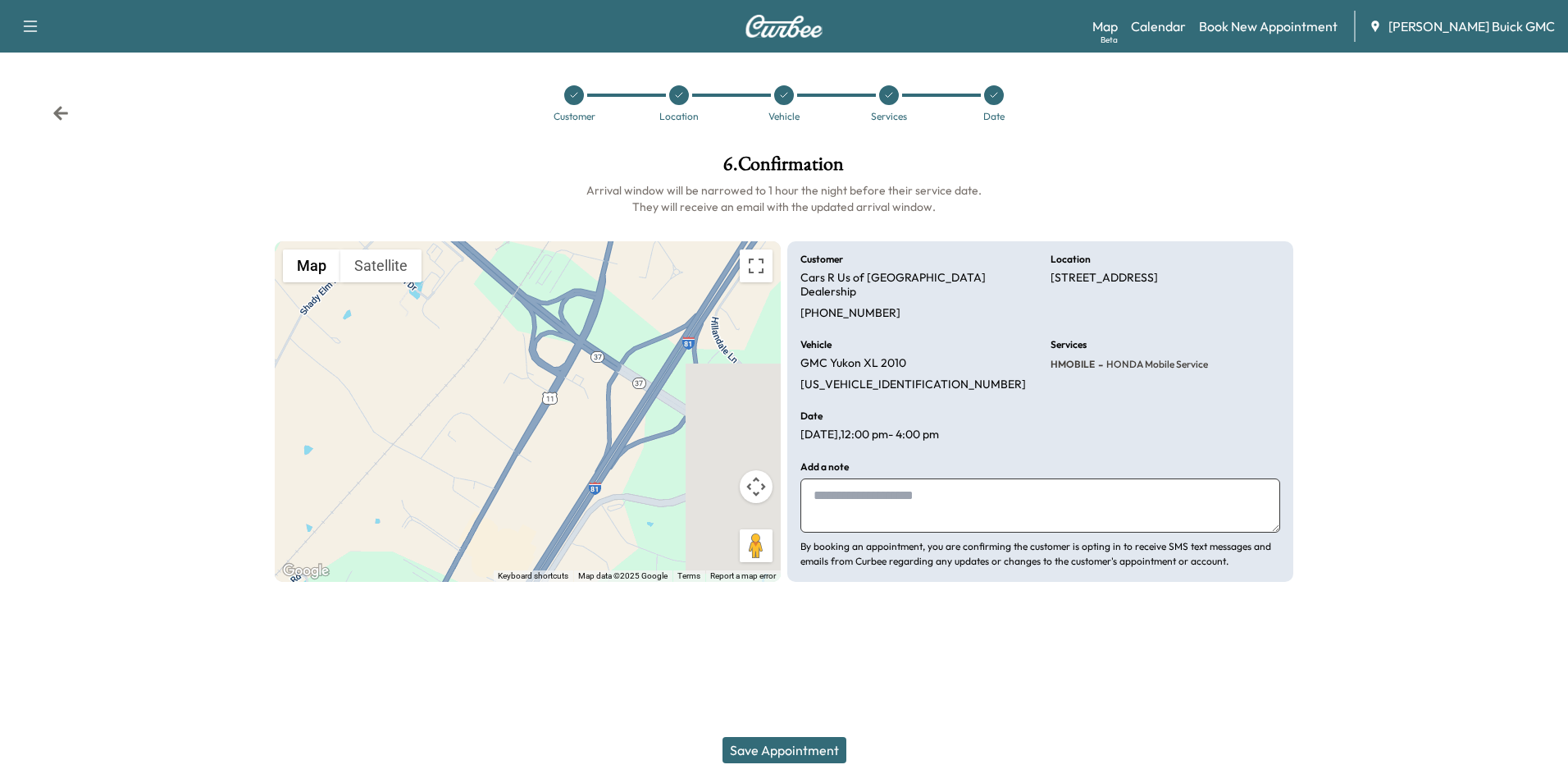
click at [892, 478] on textarea at bounding box center [1040, 505] width 480 height 54
type textarea "**********"
click at [816, 746] on button "Save Appointment" at bounding box center [784, 750] width 124 height 27
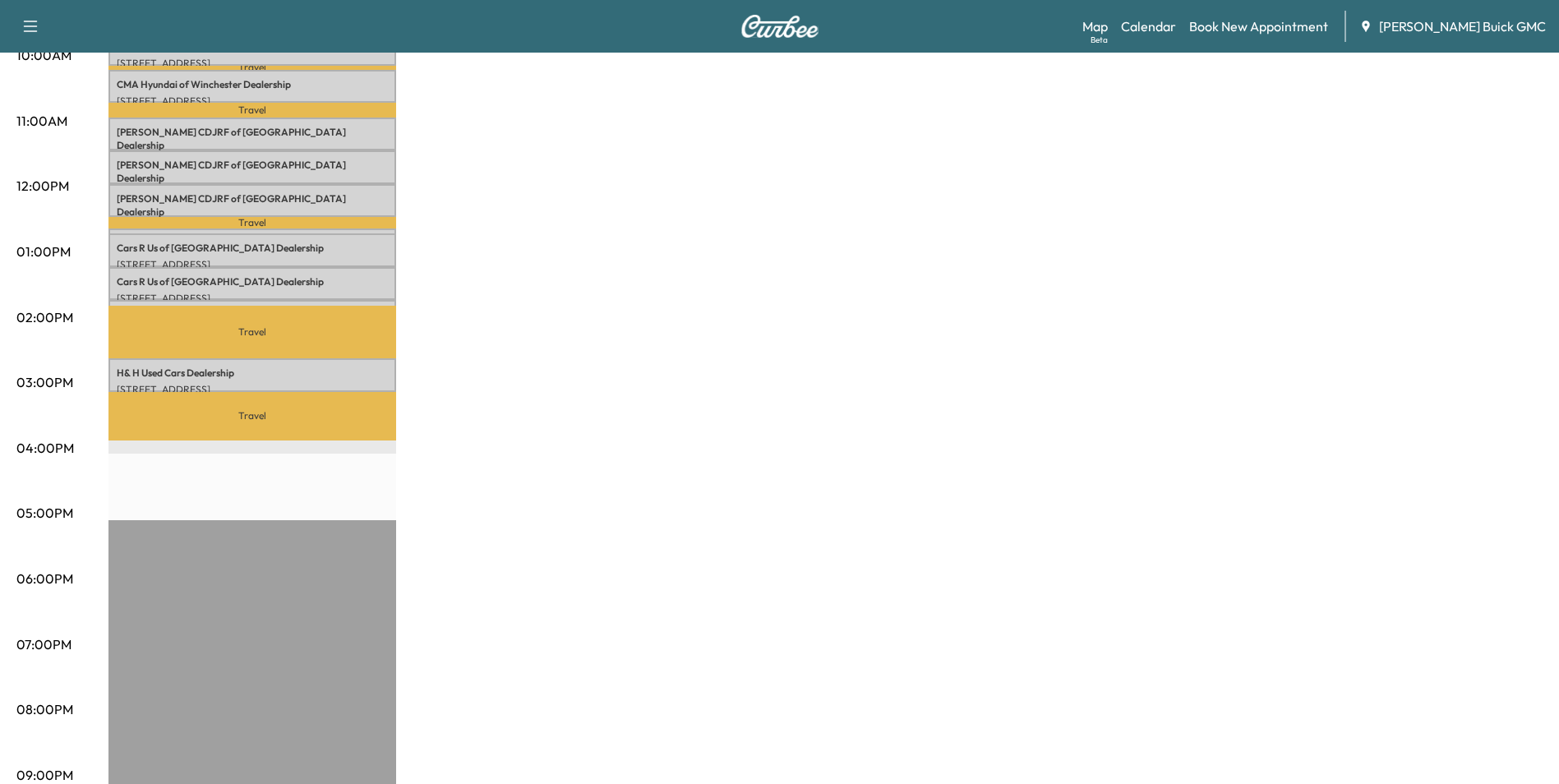
scroll to position [680, 0]
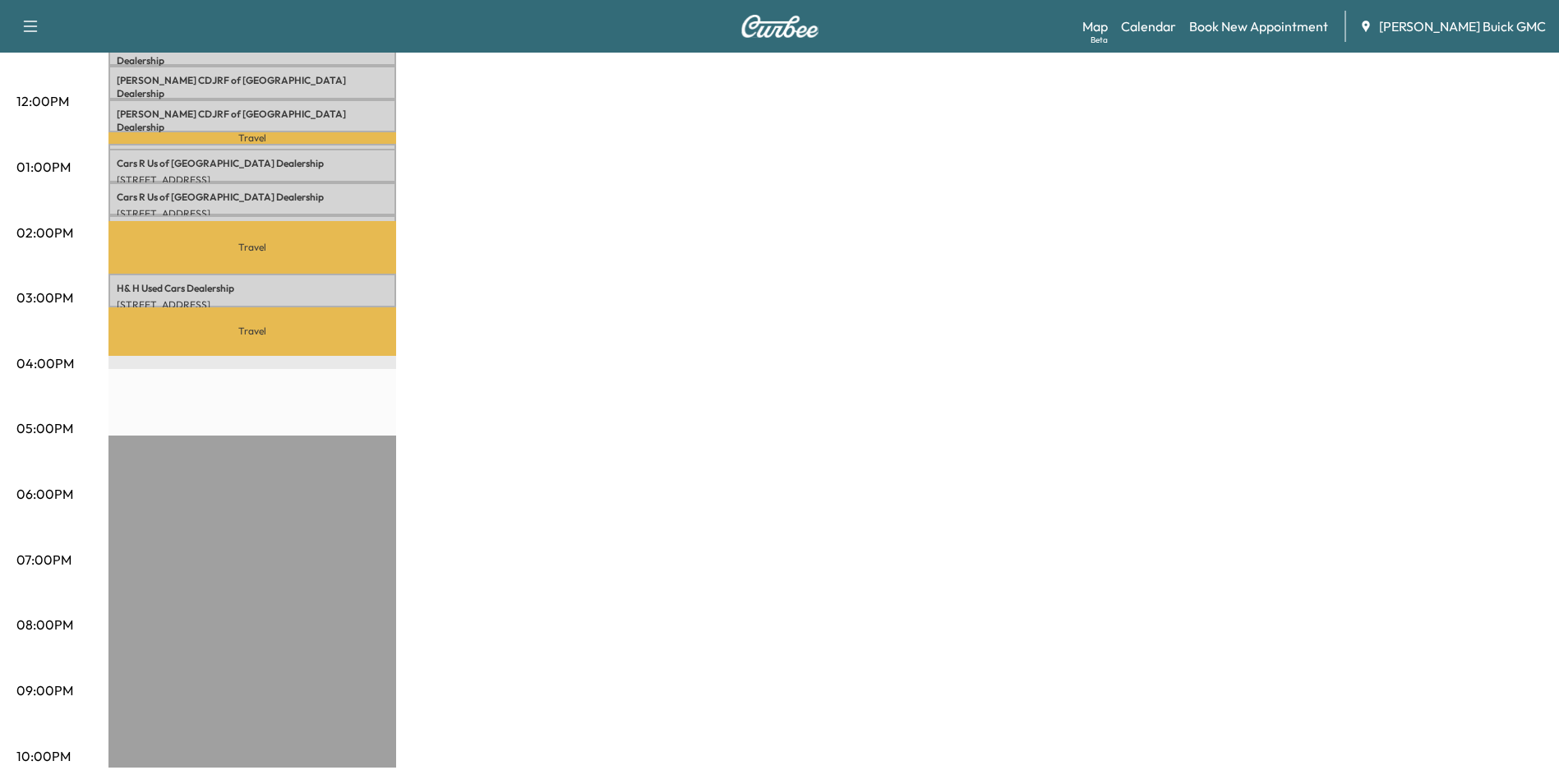
click at [794, 211] on div "MobileService+ Revenue $ 1092.00 Work Time 250 mins Transit Time 192 mins Trave…" at bounding box center [825, 151] width 1434 height 1232
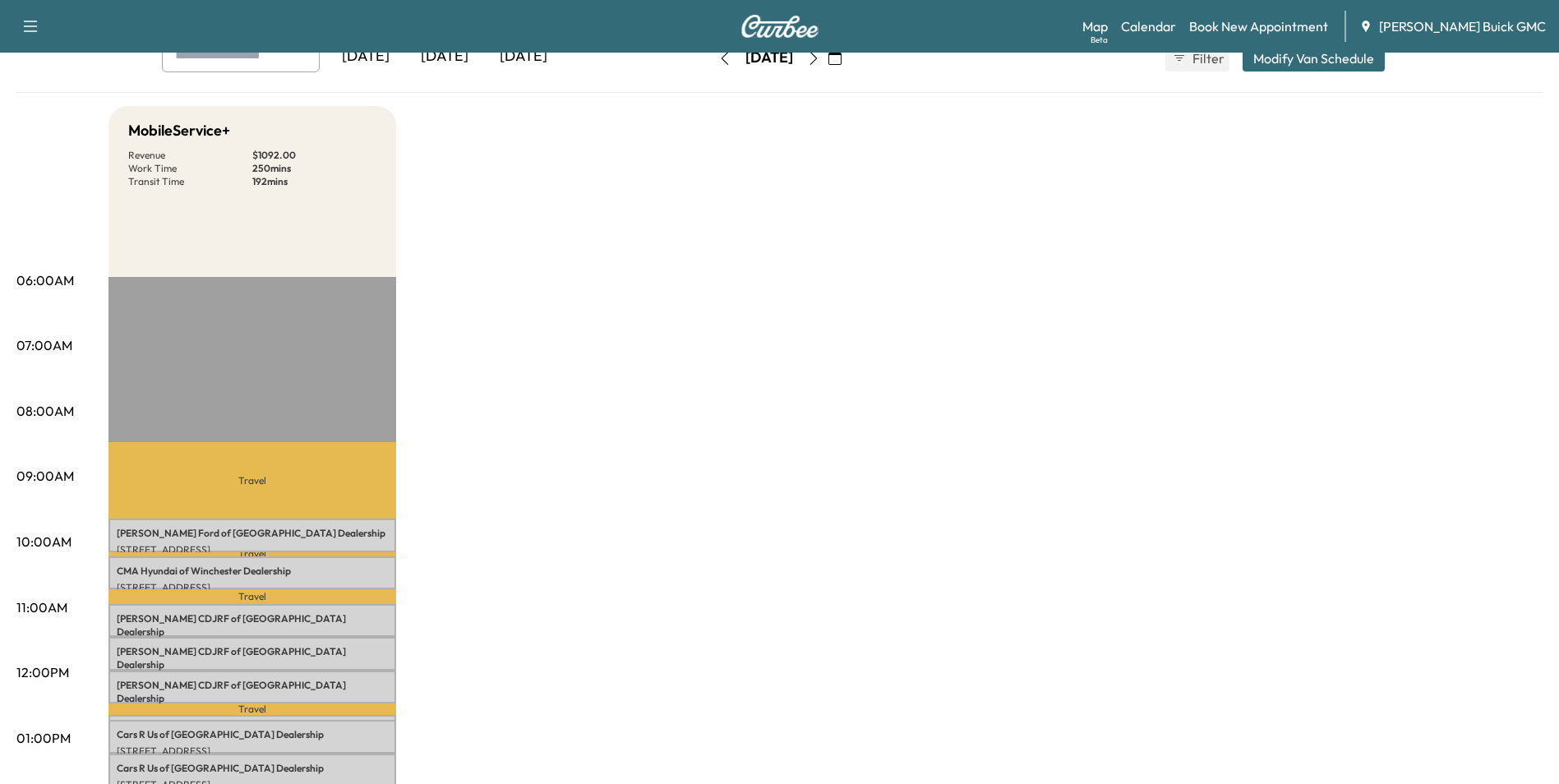
scroll to position [329, 0]
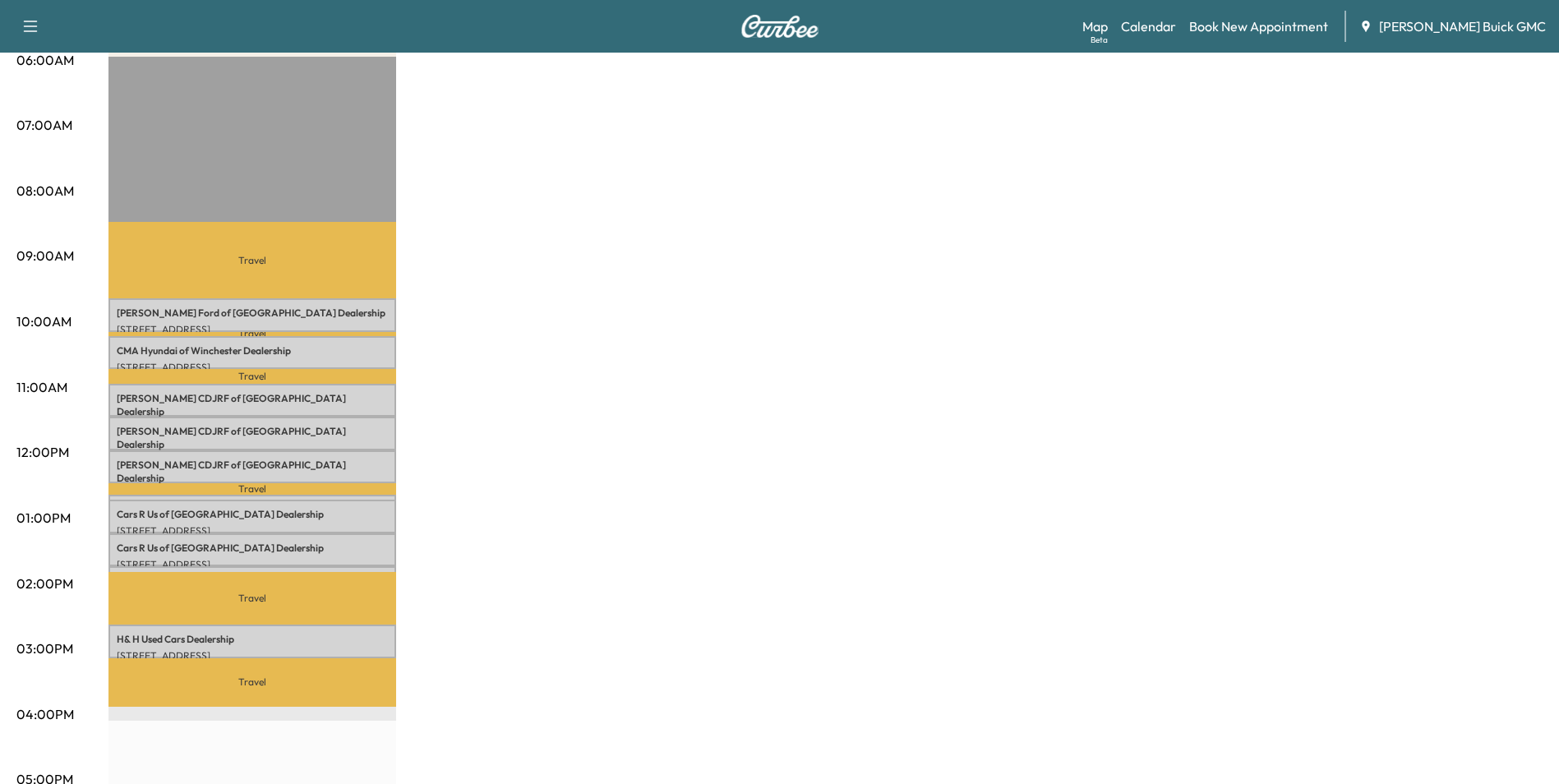
click at [810, 383] on div "MobileService+ Revenue $ 1092.00 Work Time 250 mins Transit Time 192 mins Trave…" at bounding box center [825, 501] width 1434 height 1232
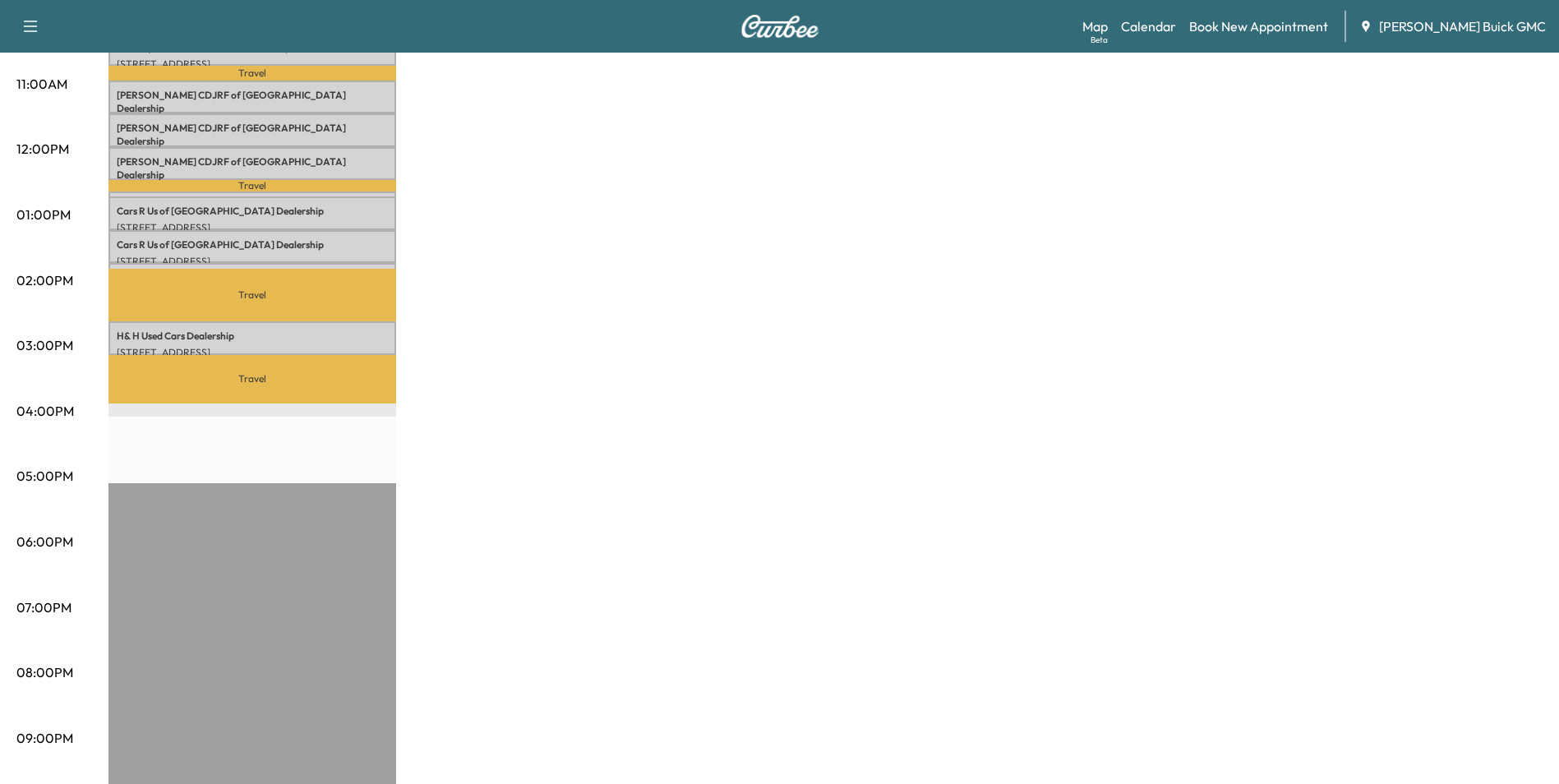
scroll to position [680, 0]
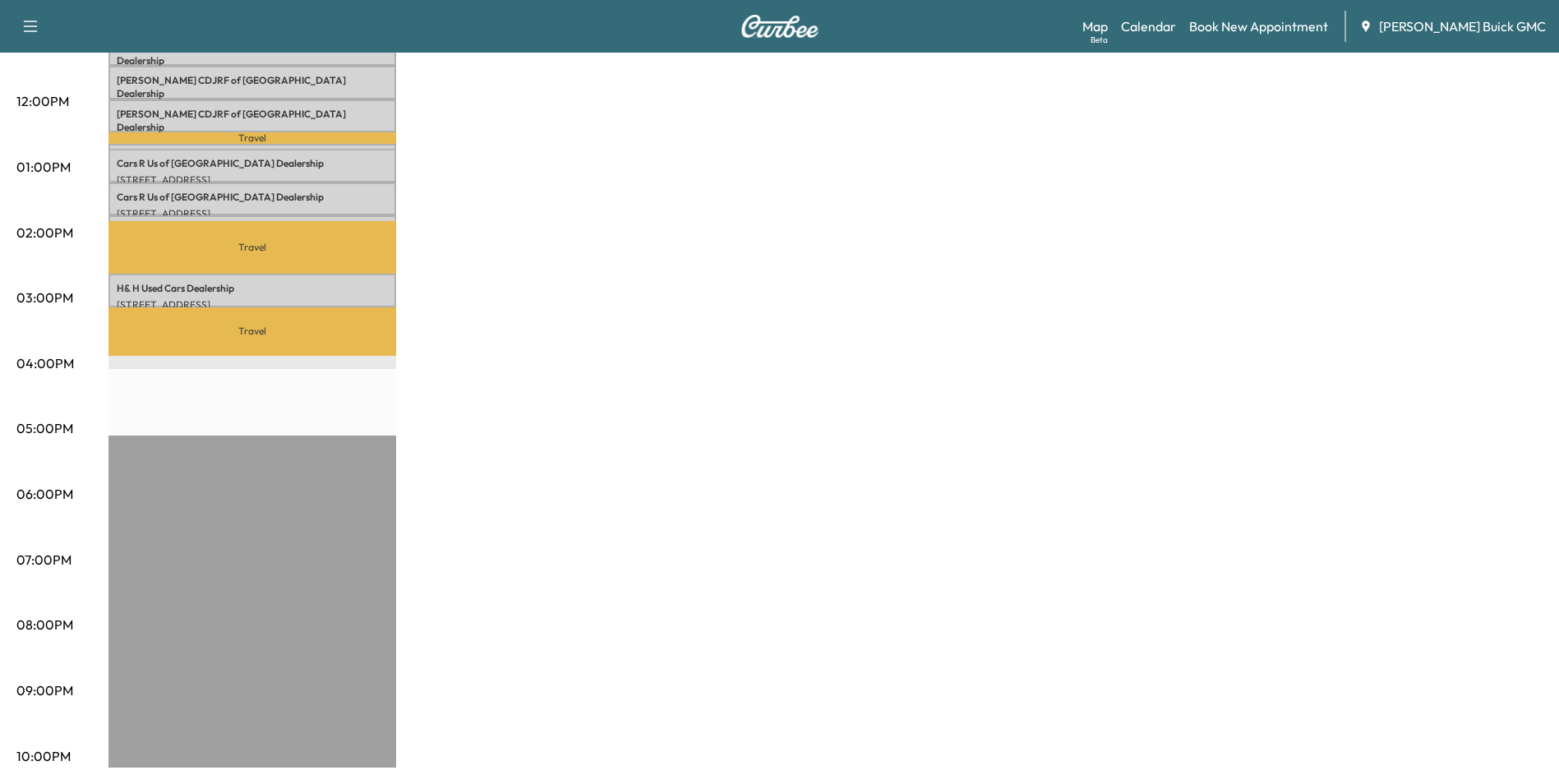
click at [754, 388] on div "MobileService+ Revenue $ 1092.00 Work Time 250 mins Transit Time 192 mins Trave…" at bounding box center [825, 151] width 1434 height 1232
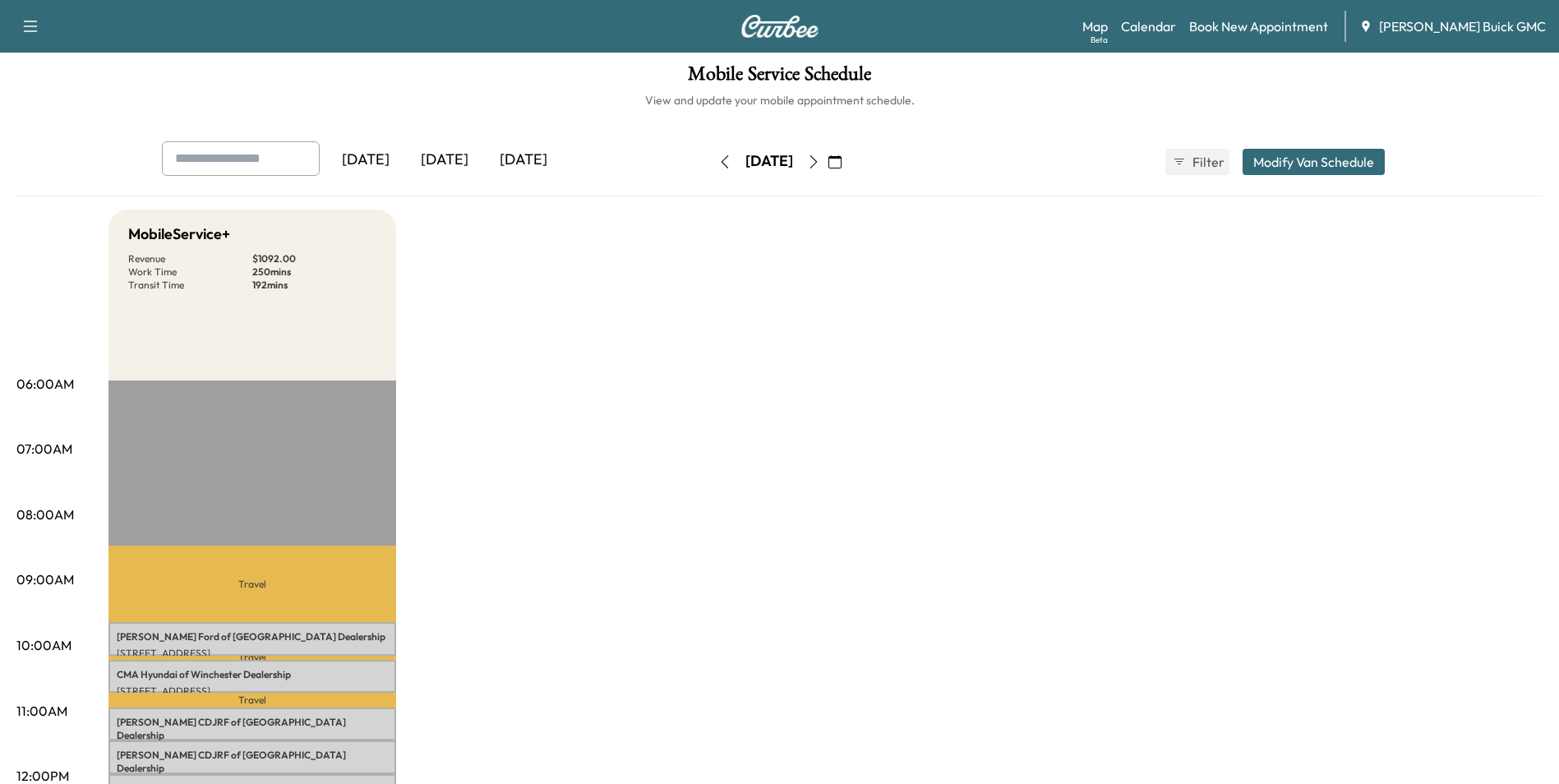
scroll to position [0, 0]
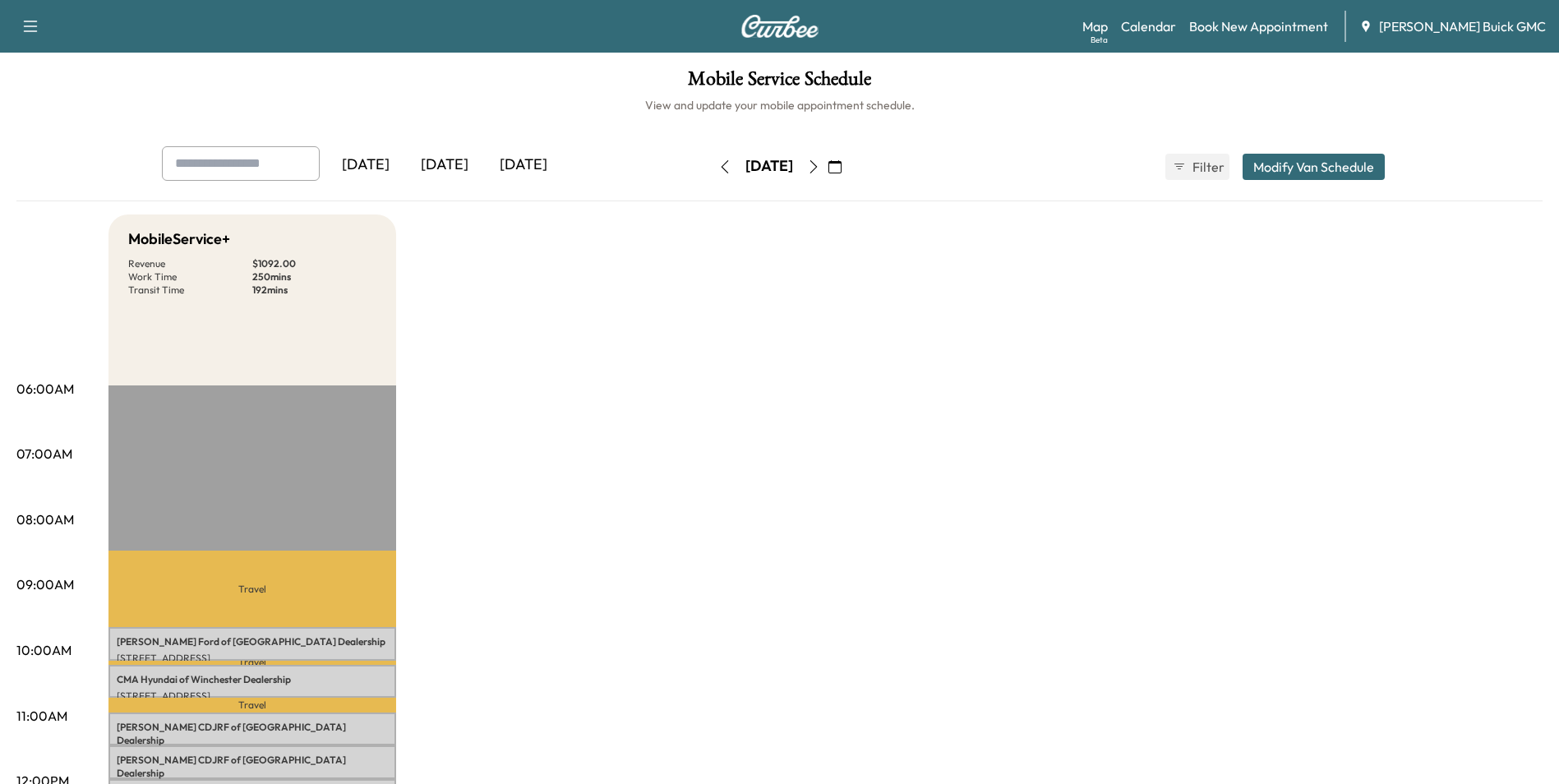
click at [450, 162] on div "[DATE]" at bounding box center [444, 164] width 79 height 37
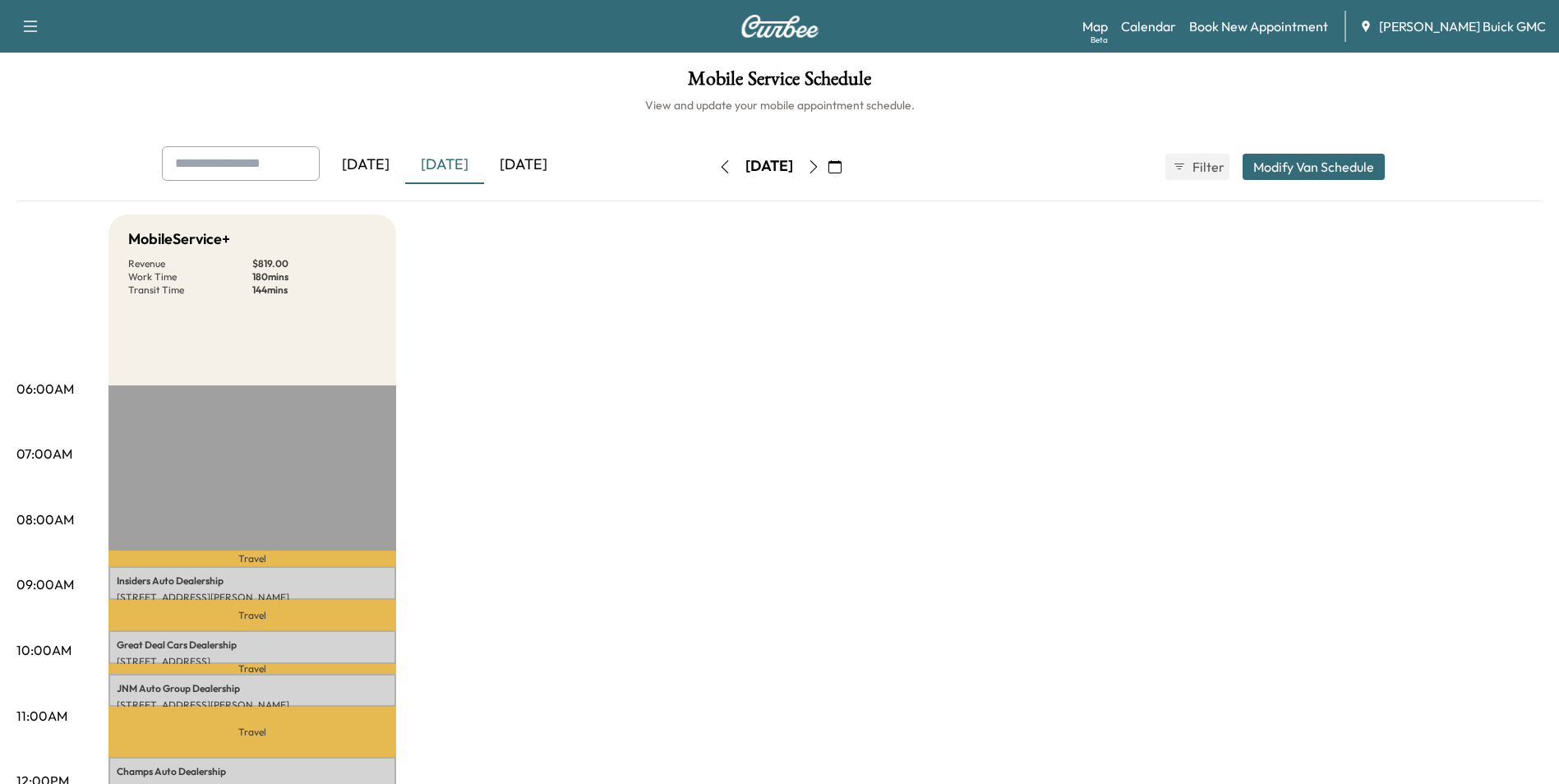
click at [820, 165] on icon "button" at bounding box center [813, 166] width 13 height 13
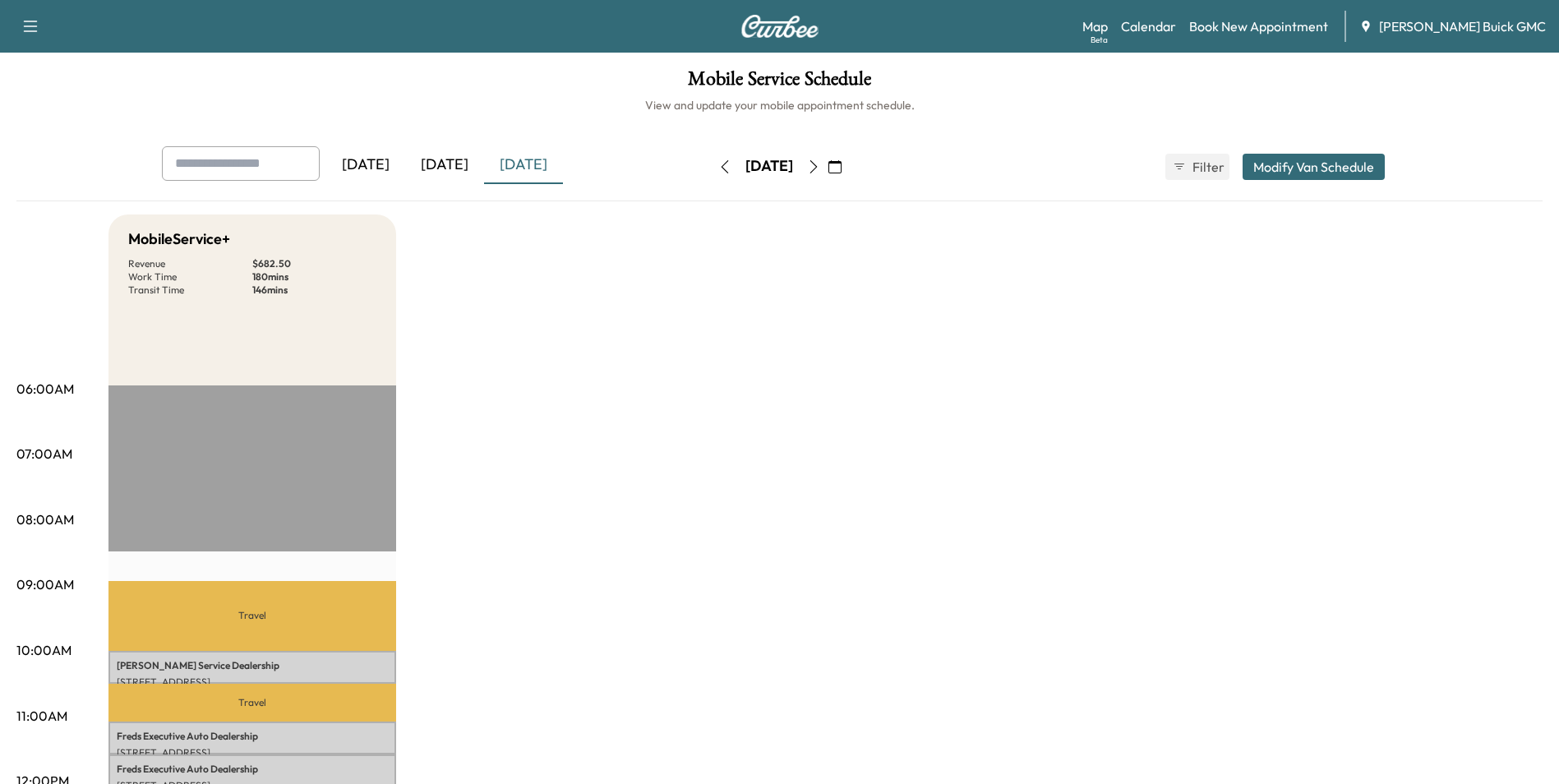
click at [820, 163] on icon "button" at bounding box center [813, 166] width 13 height 13
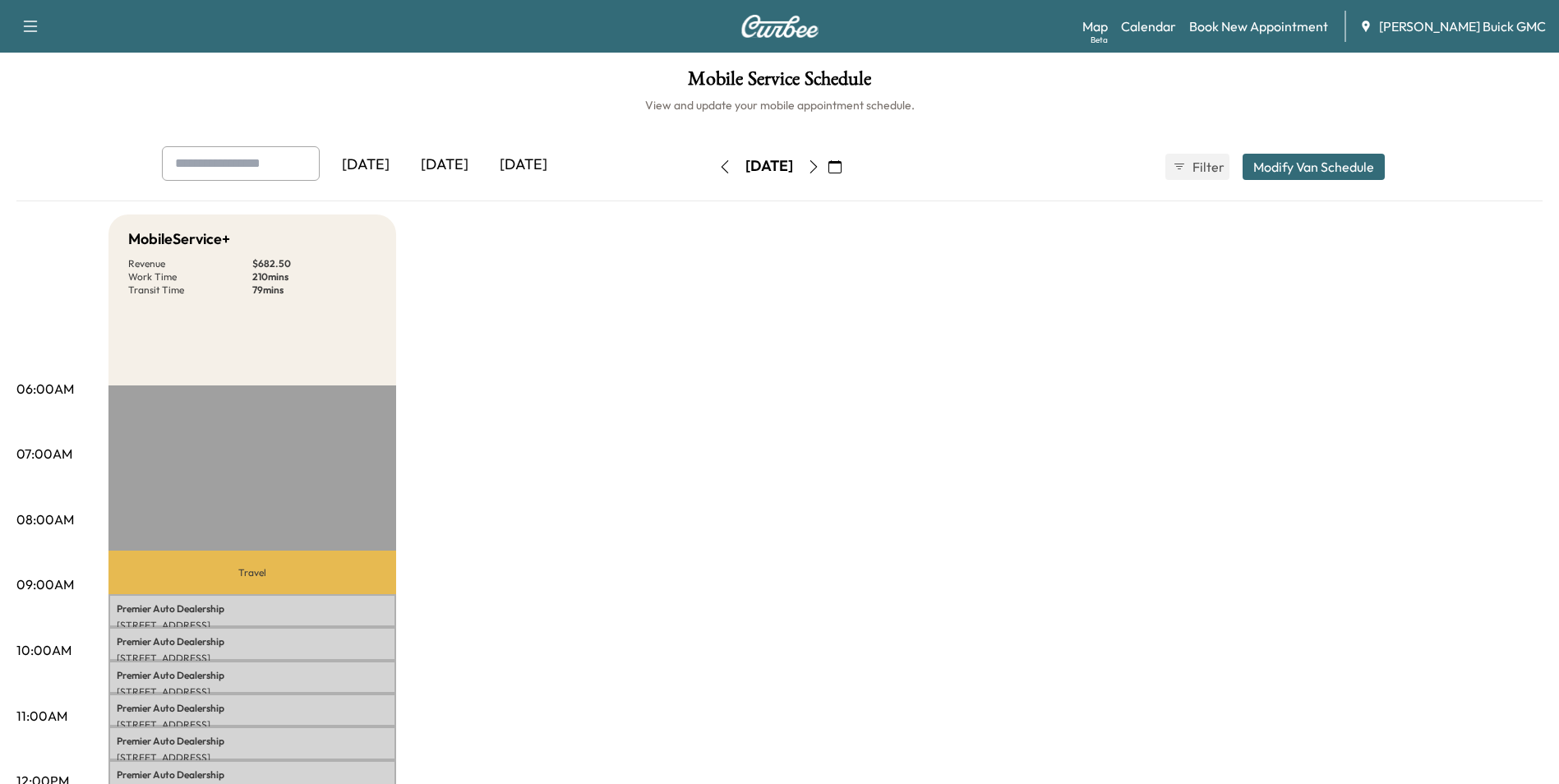
click at [817, 164] on icon "button" at bounding box center [814, 166] width 8 height 13
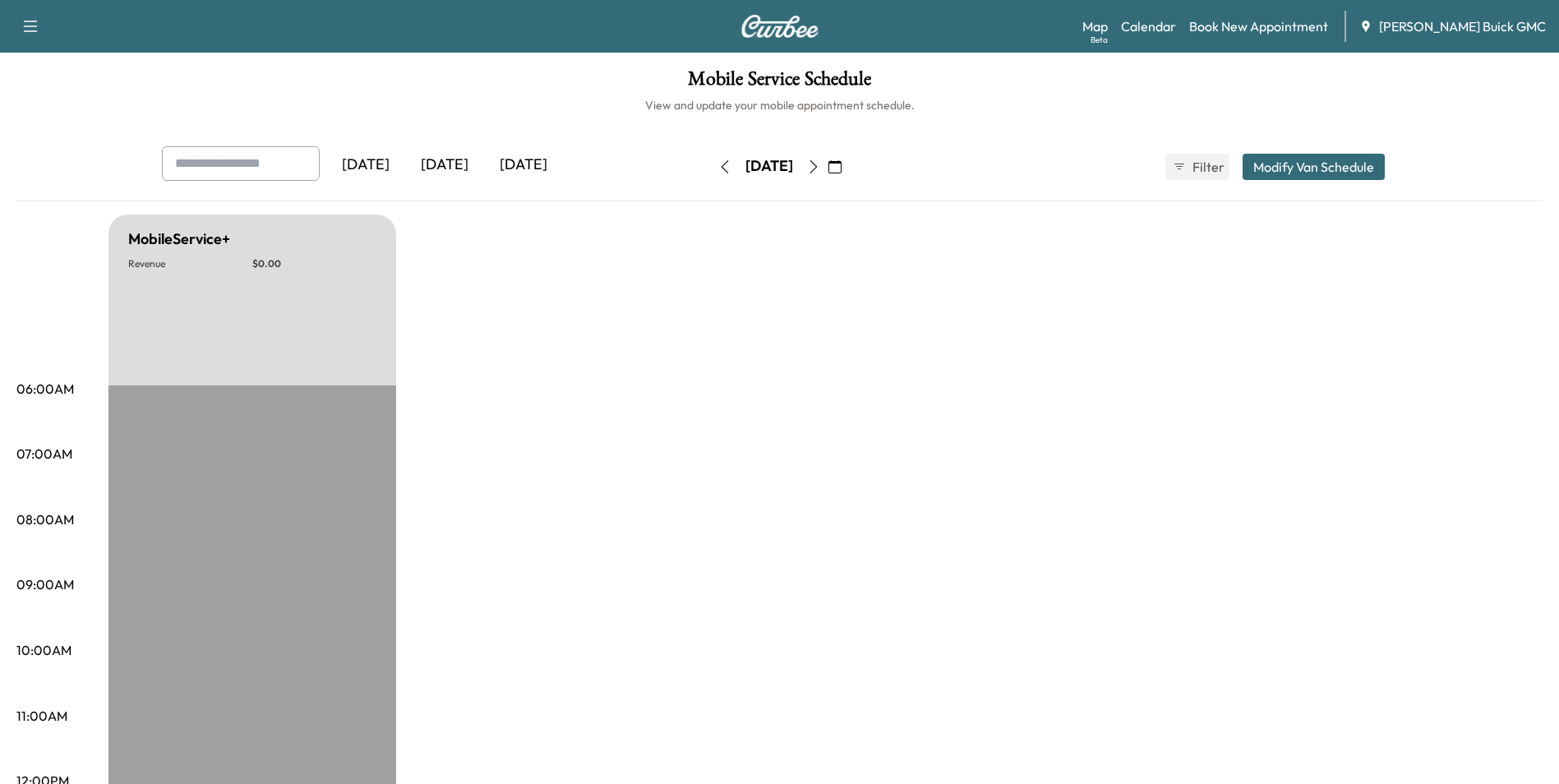
click at [820, 163] on icon "button" at bounding box center [813, 166] width 13 height 13
click at [820, 165] on icon "button" at bounding box center [813, 166] width 13 height 13
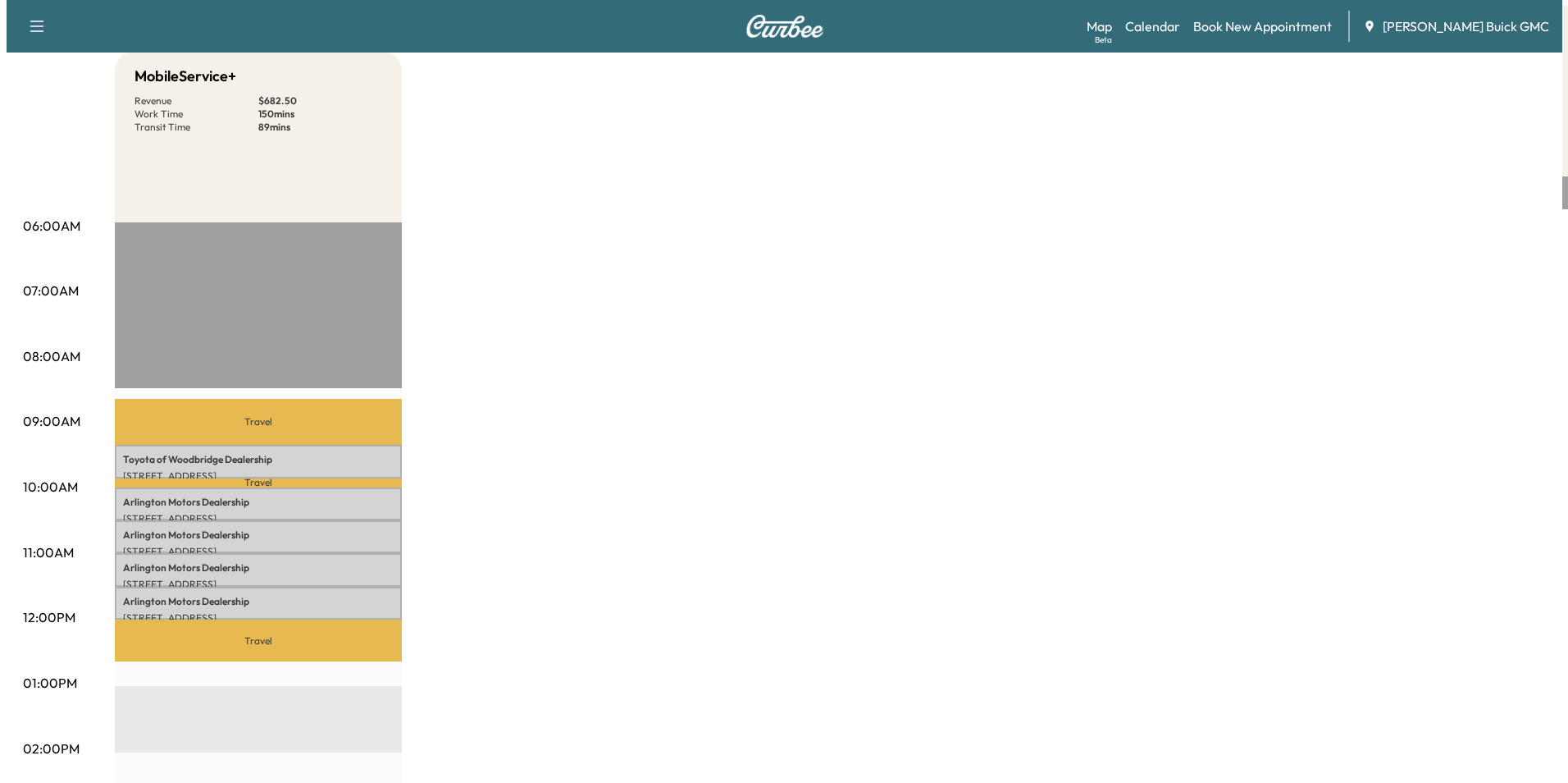
scroll to position [164, 0]
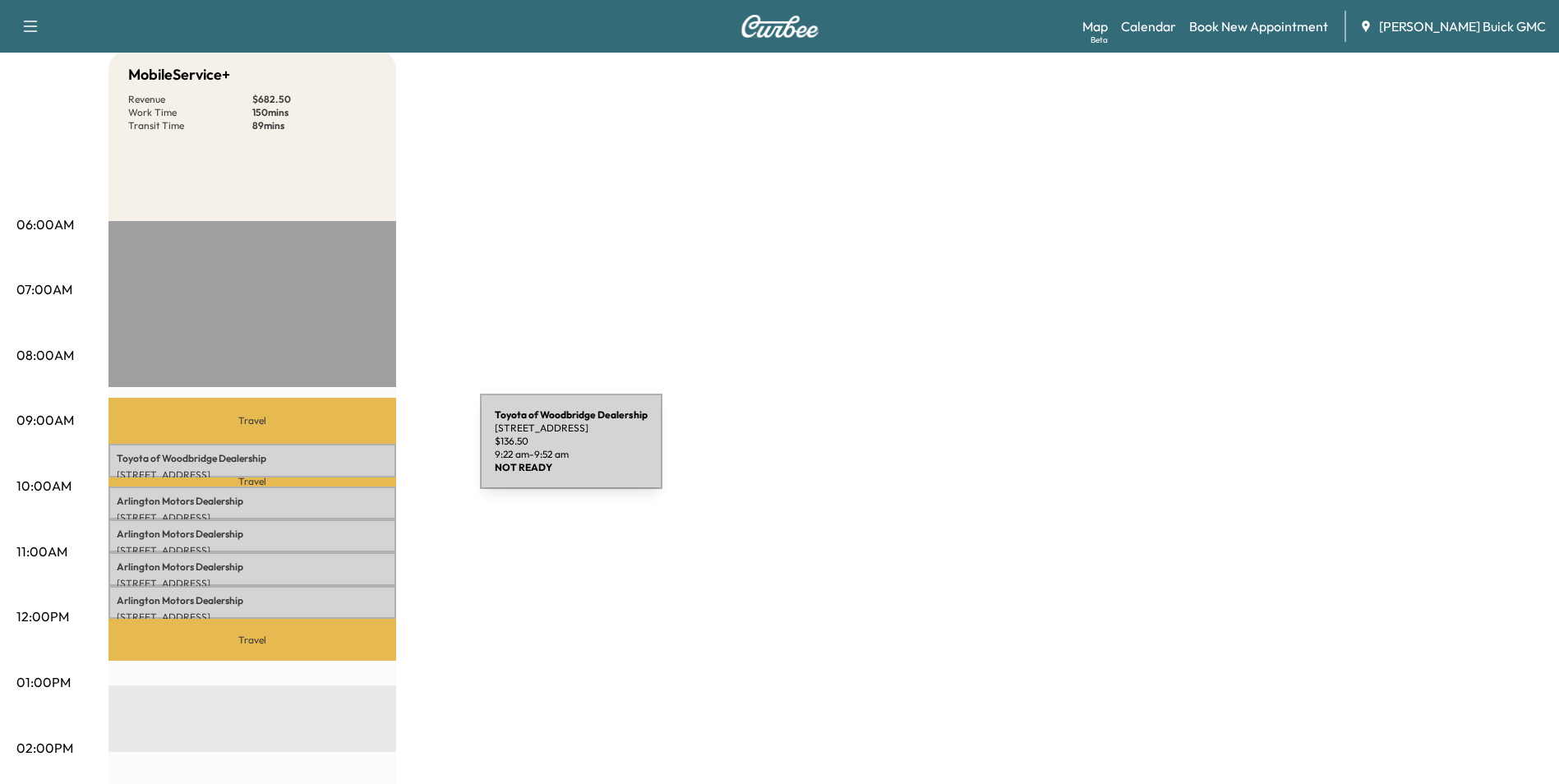
click at [357, 452] on p "Toyota of Woodbridge Dealership" at bounding box center [251, 458] width 271 height 13
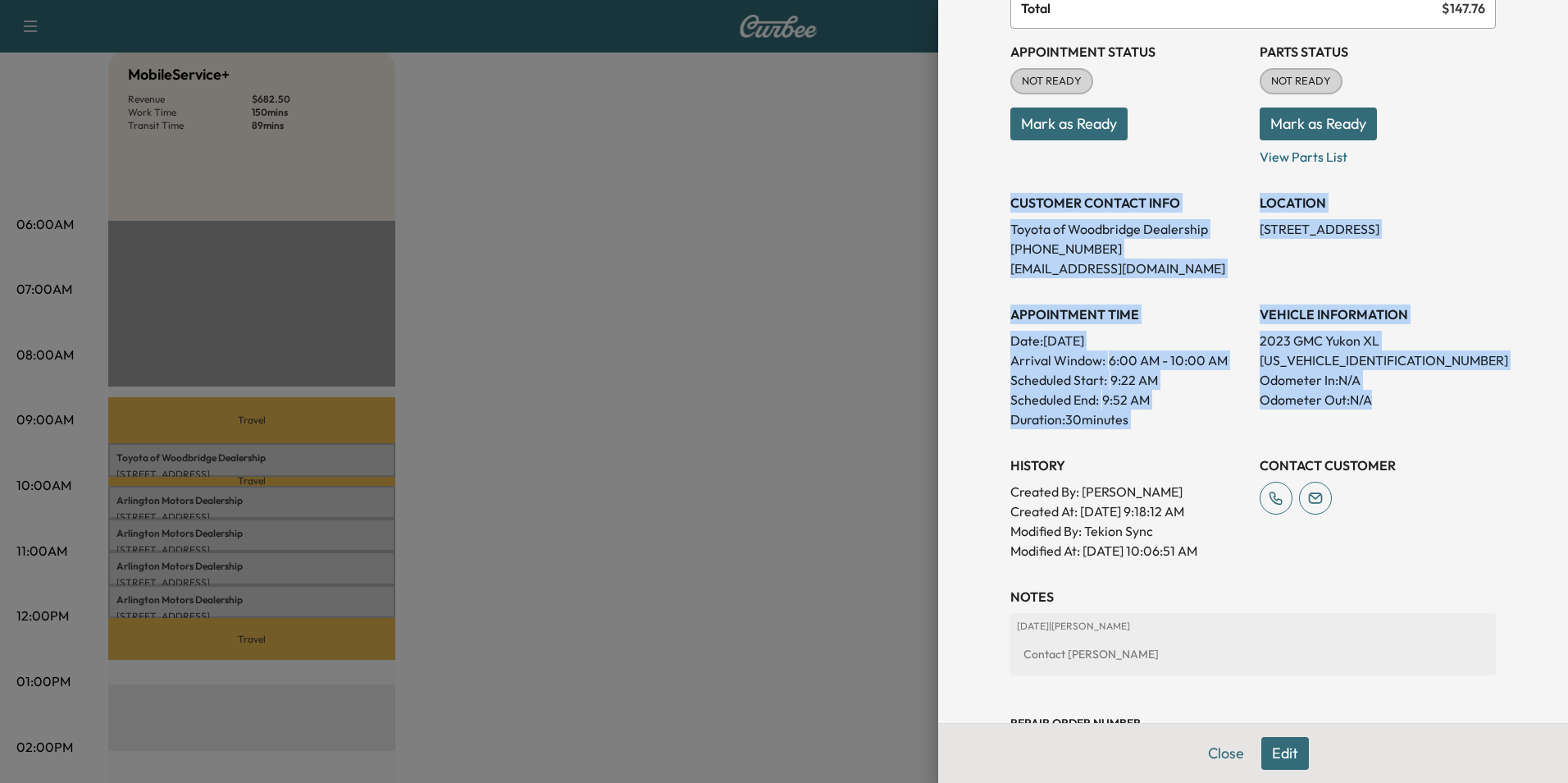
drag, startPoint x: 998, startPoint y: 202, endPoint x: 1418, endPoint y: 414, distance: 470.5
click at [1418, 414] on div "Appointment Status NOT READY Mark as Ready Parts Status NOT READY Mark as Ready…" at bounding box center [1253, 294] width 486 height 531
copy div "CUSTOMER CONTACT INFO Toyota of Woodbridge Dealership [PHONE_NUMBER] [EMAIL_ADD…"
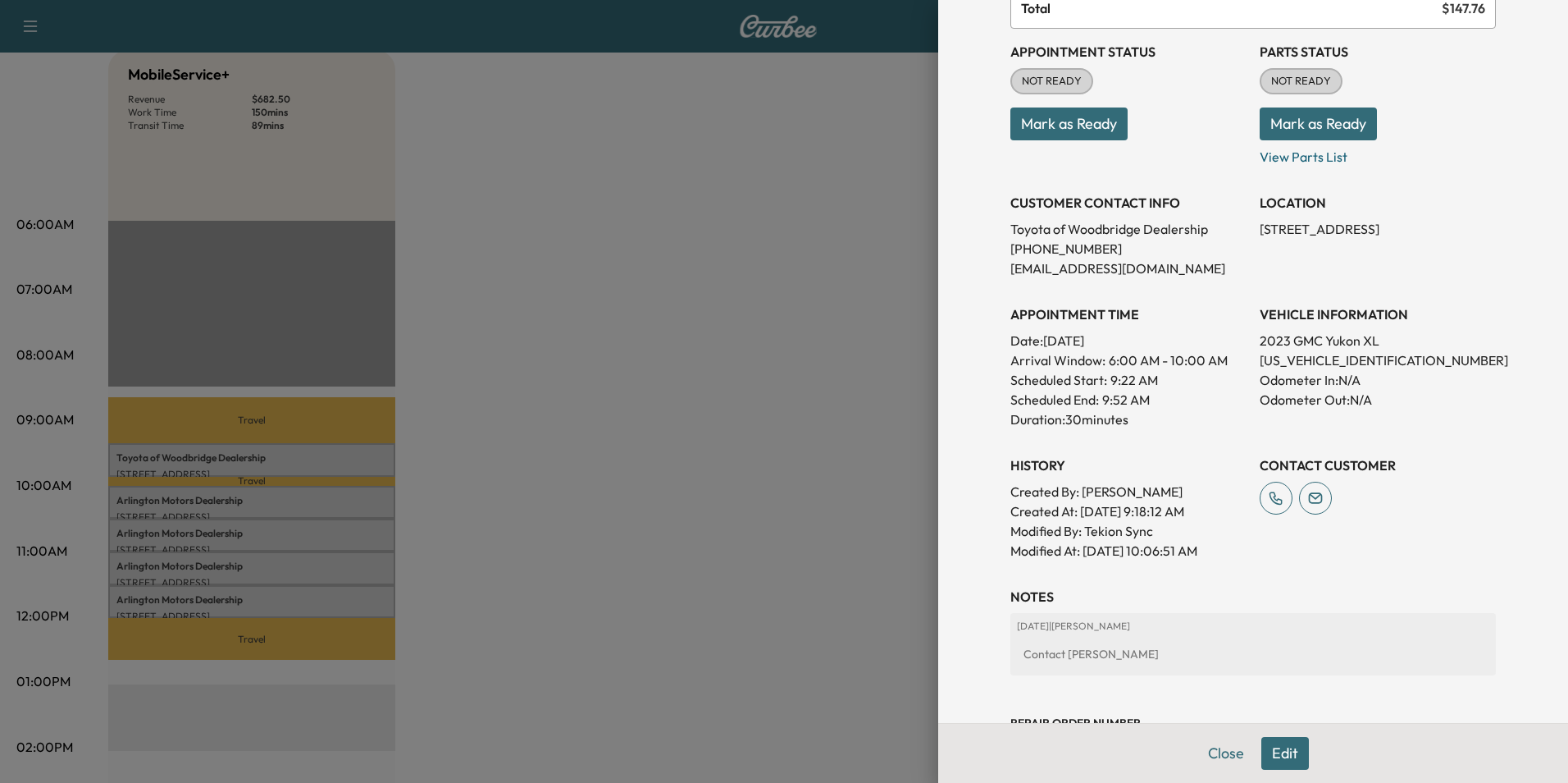
click at [557, 158] on div at bounding box center [784, 392] width 1568 height 783
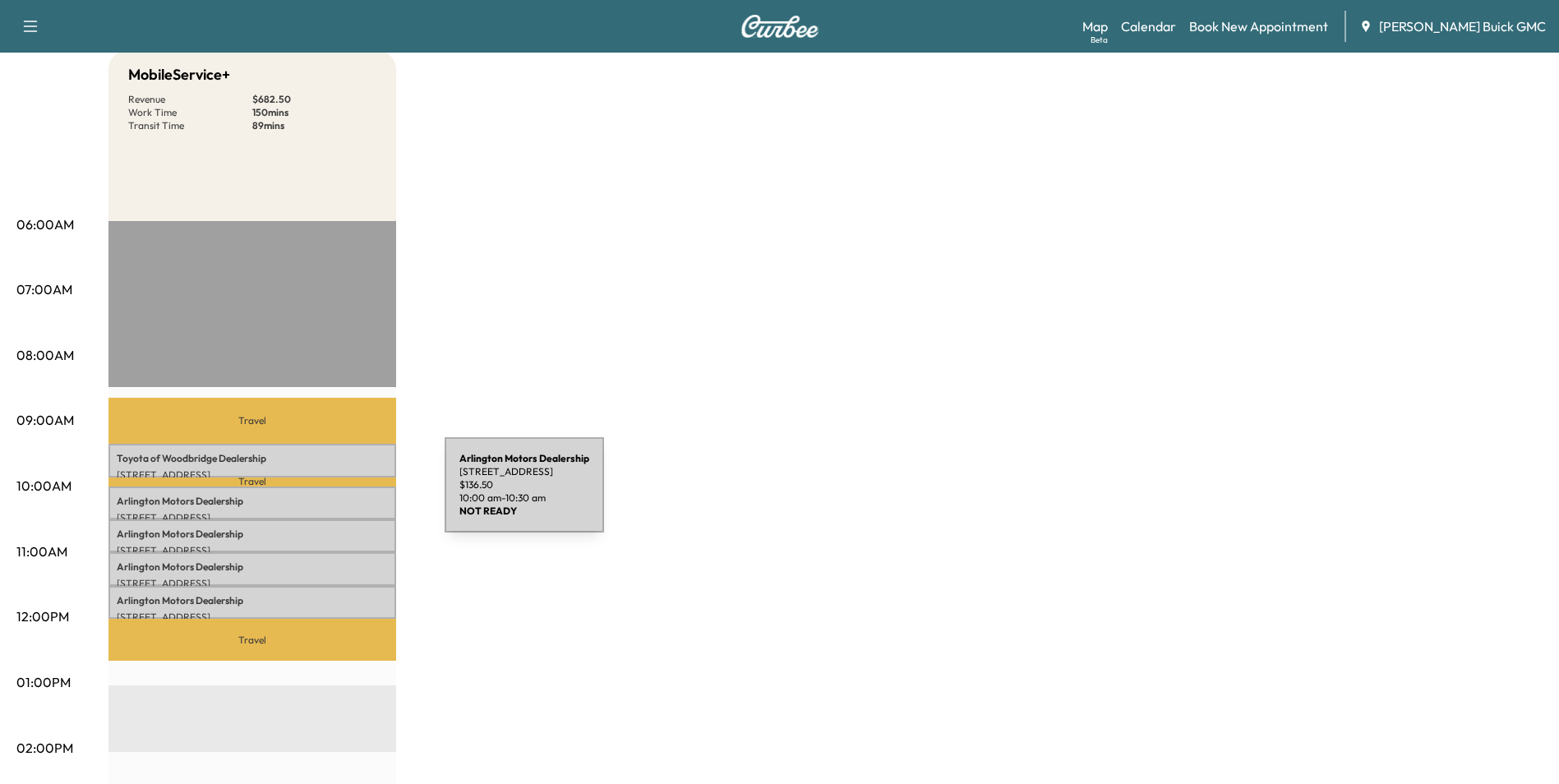
click at [321, 494] on p "Arlington Motors Dealership" at bounding box center [251, 500] width 271 height 13
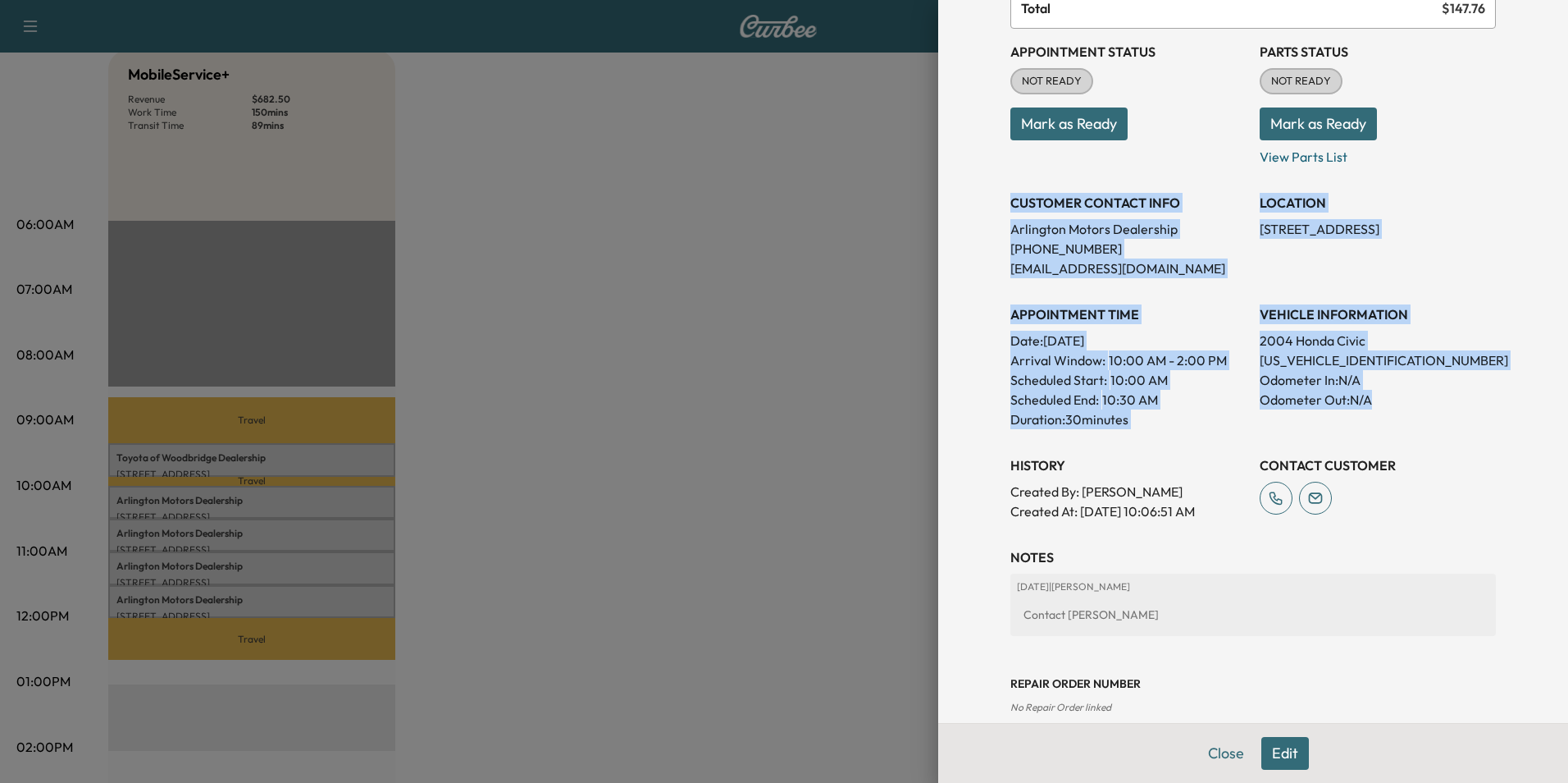
drag, startPoint x: 999, startPoint y: 200, endPoint x: 1421, endPoint y: 423, distance: 477.3
click at [1421, 423] on div "Appointment Status NOT READY Mark as Ready Parts Status NOT READY Mark as Ready…" at bounding box center [1253, 274] width 486 height 492
copy div "CUSTOMER CONTACT INFO Arlington Motors Dealership [PHONE_NUMBER] [EMAIL_ADDRESS…"
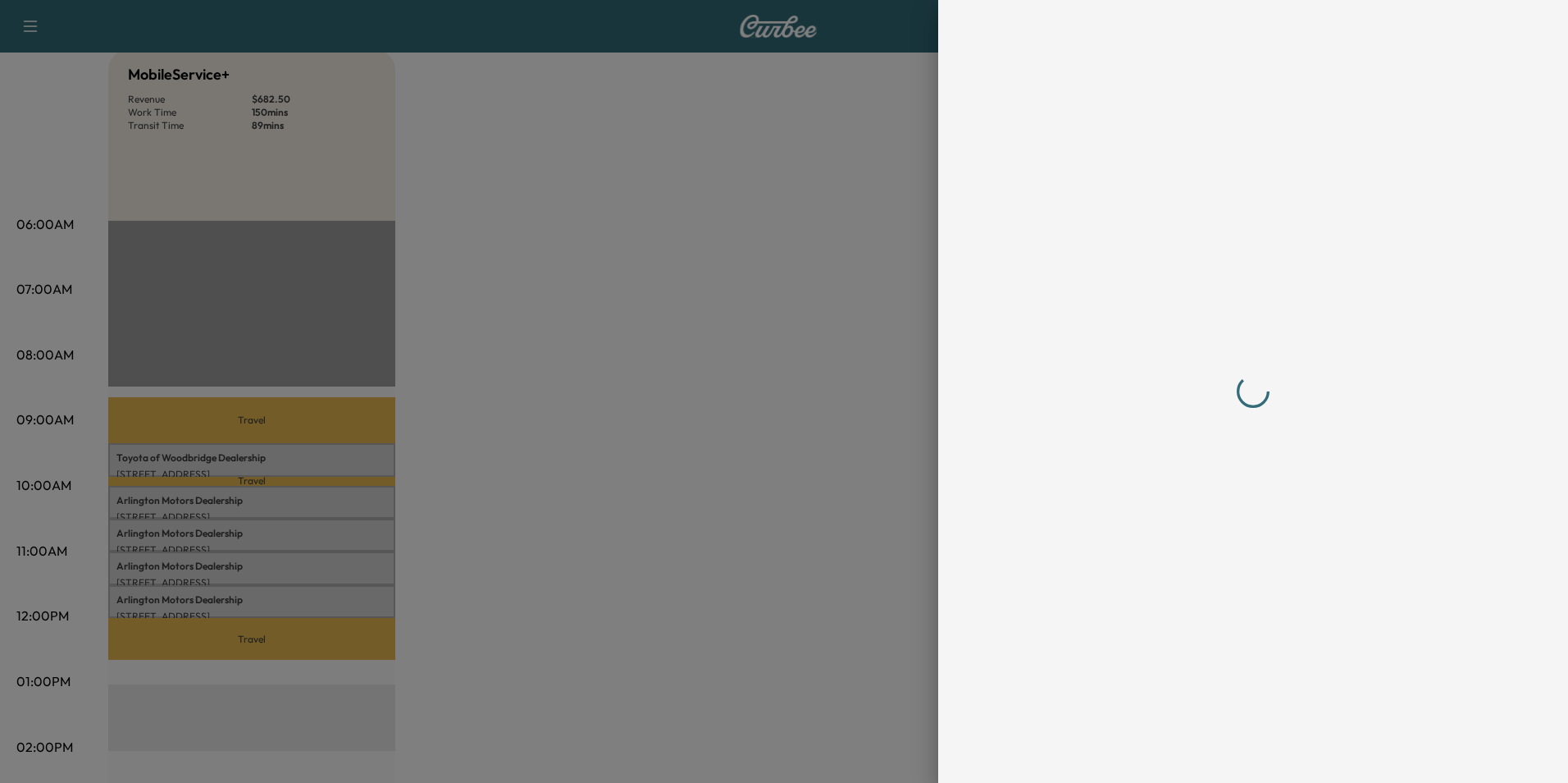
scroll to position [0, 0]
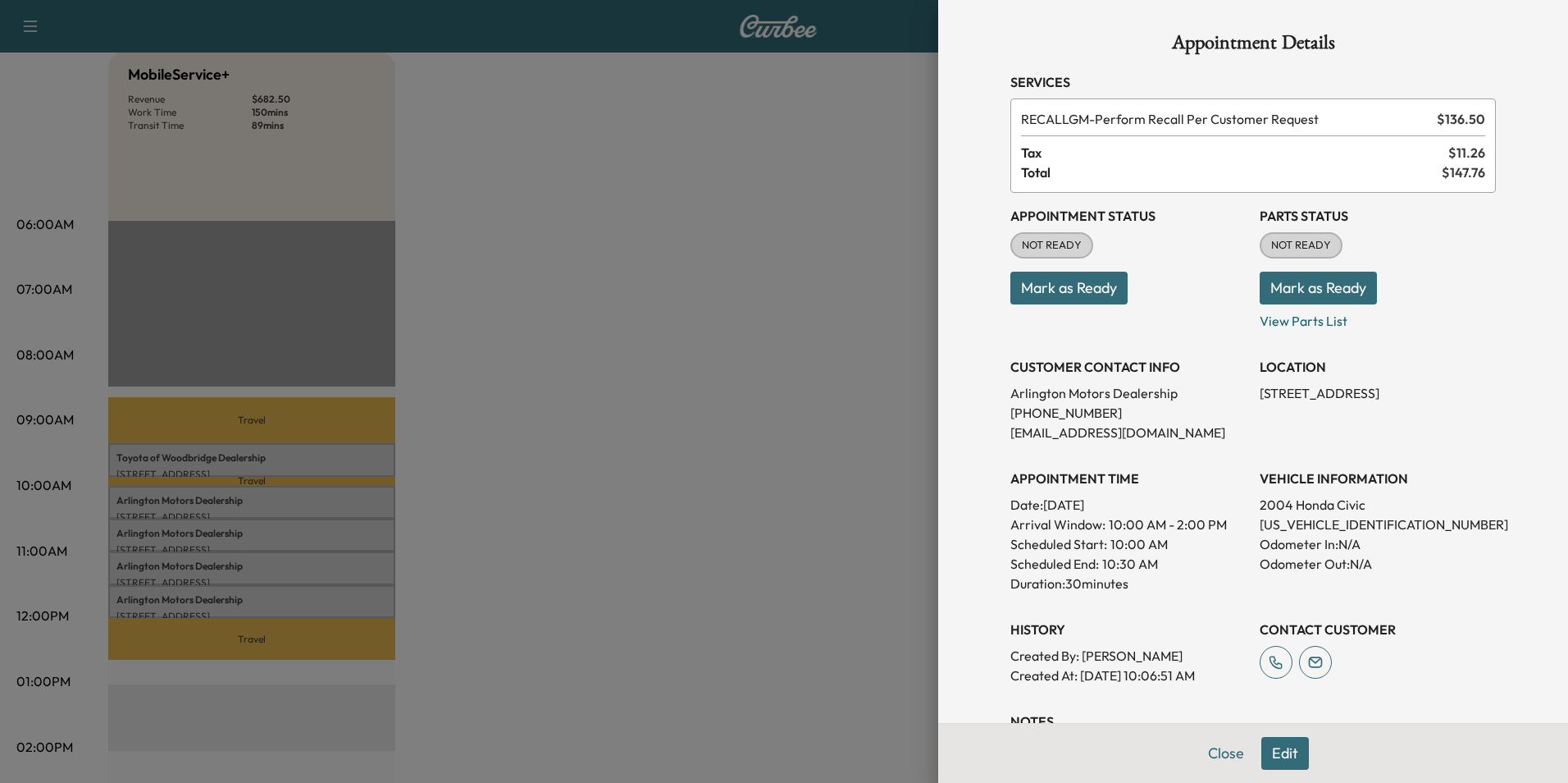
click at [671, 501] on div at bounding box center [784, 392] width 1568 height 783
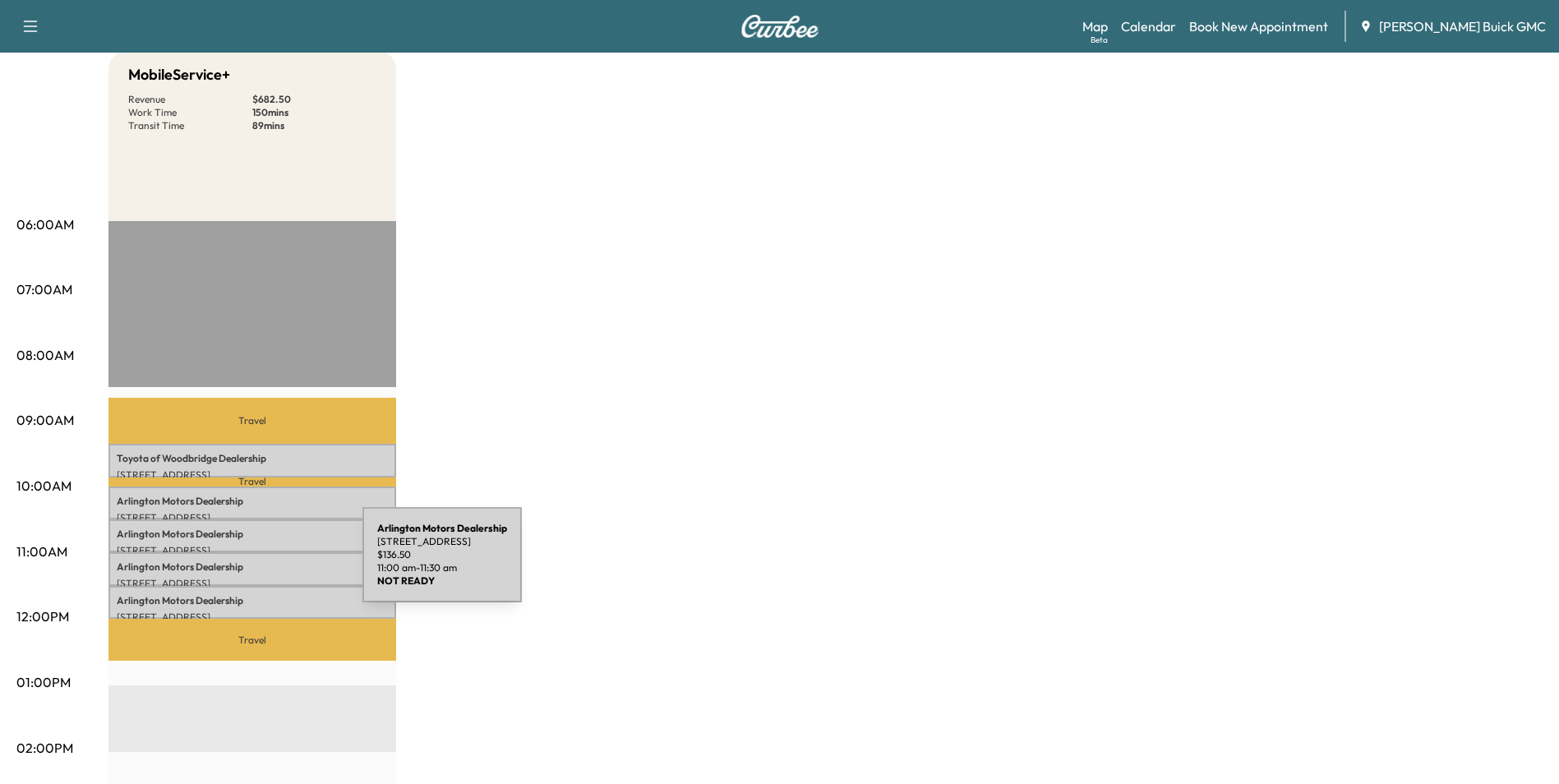
click at [239, 564] on p "Arlington Motors Dealership" at bounding box center [251, 566] width 271 height 13
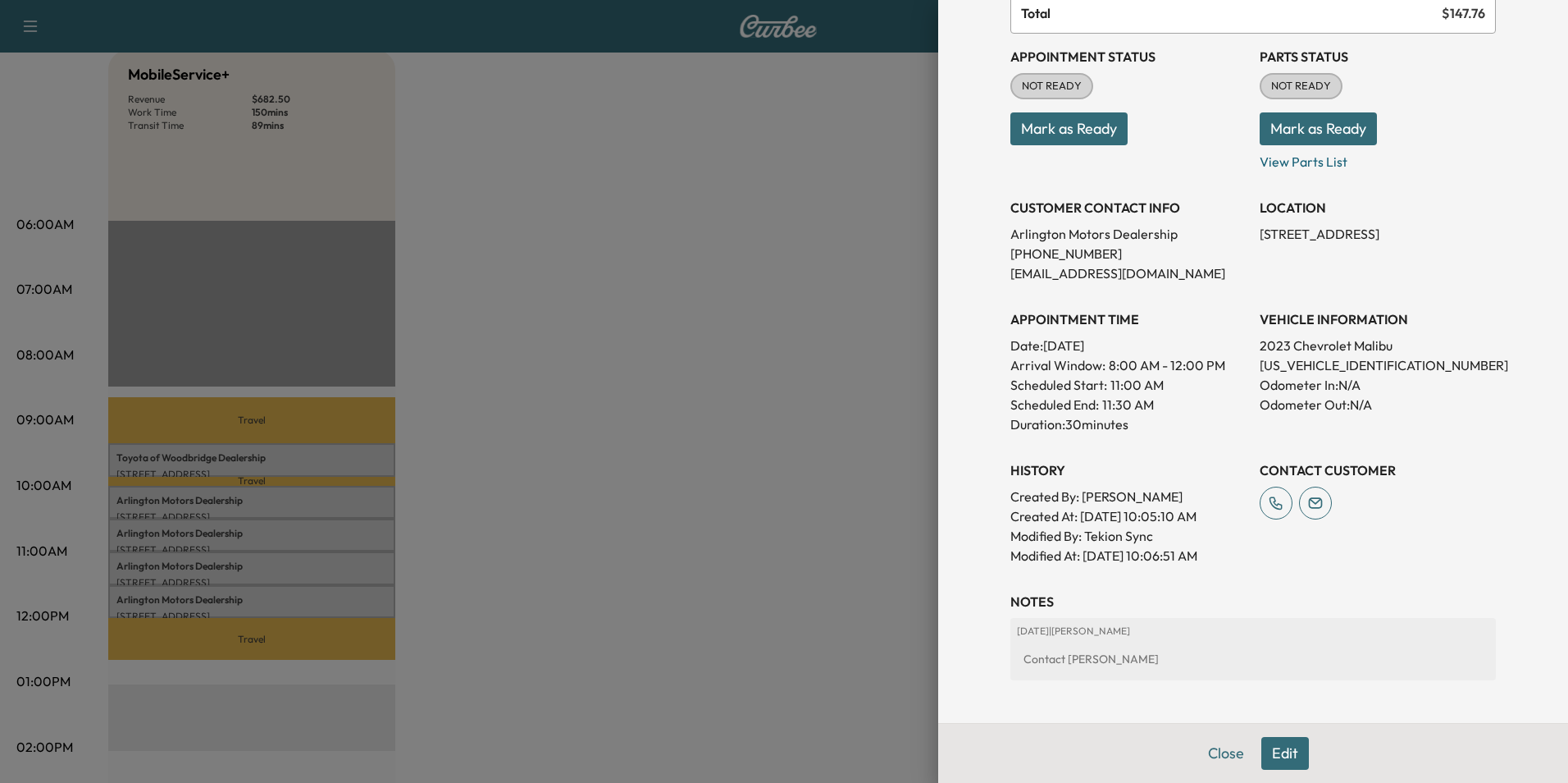
scroll to position [164, 0]
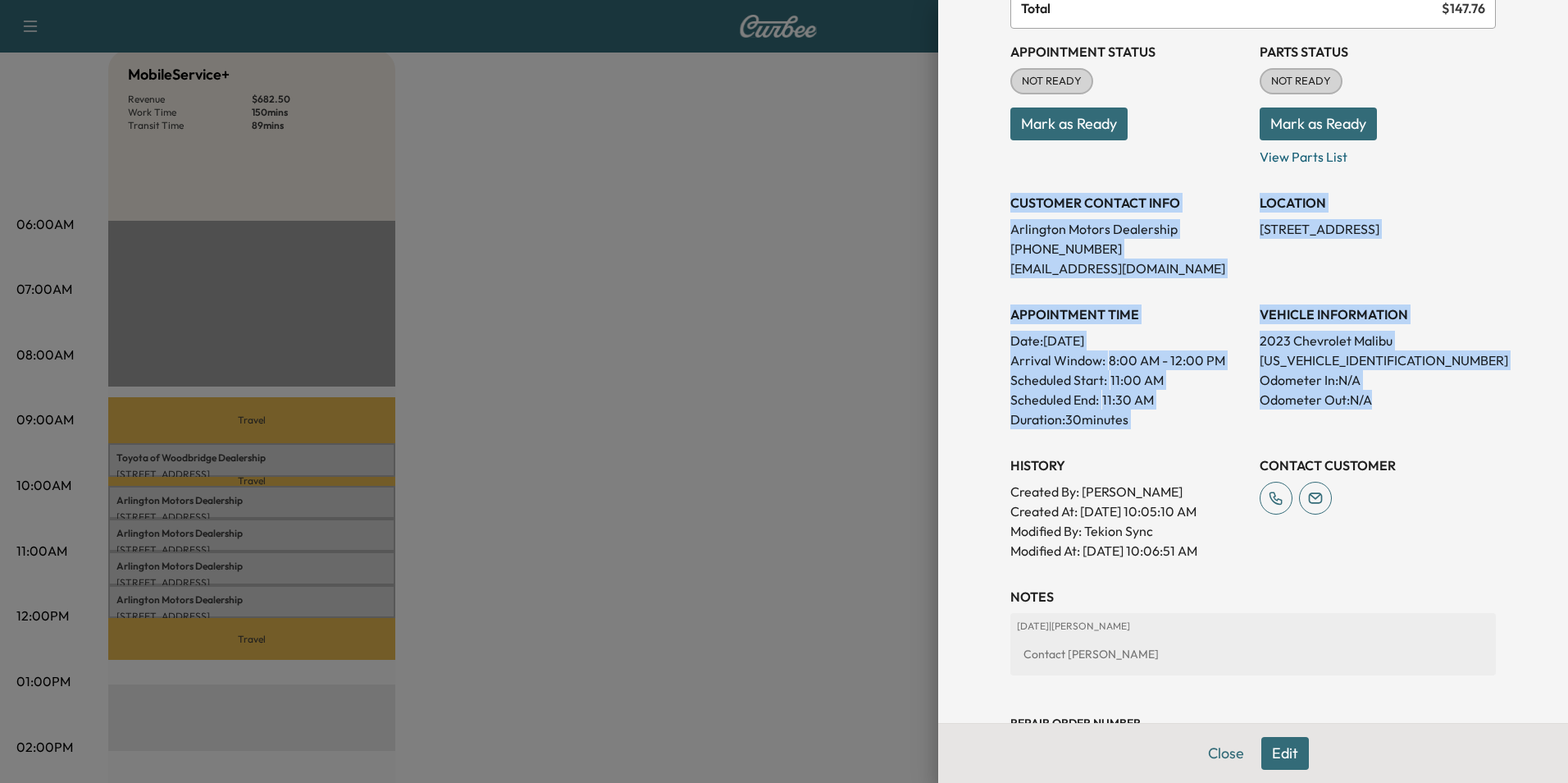
drag, startPoint x: 998, startPoint y: 198, endPoint x: 1381, endPoint y: 395, distance: 430.7
click at [1381, 395] on div "Appointment Status NOT READY Mark as Ready Parts Status NOT READY Mark as Ready…" at bounding box center [1253, 294] width 486 height 531
copy div "CUSTOMER CONTACT INFO Arlington Motors Dealership [PHONE_NUMBER] [EMAIL_ADDRESS…"
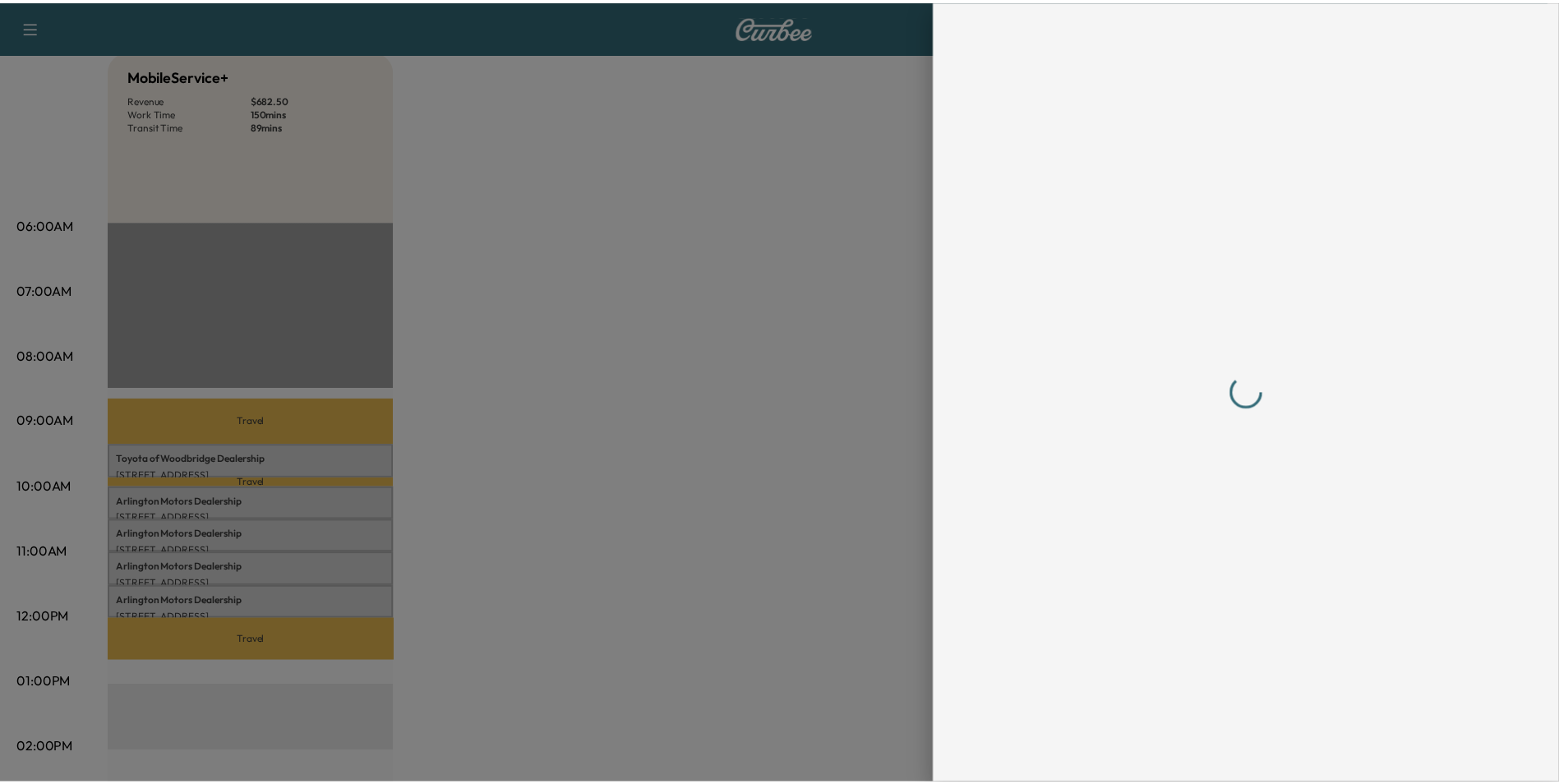
scroll to position [0, 0]
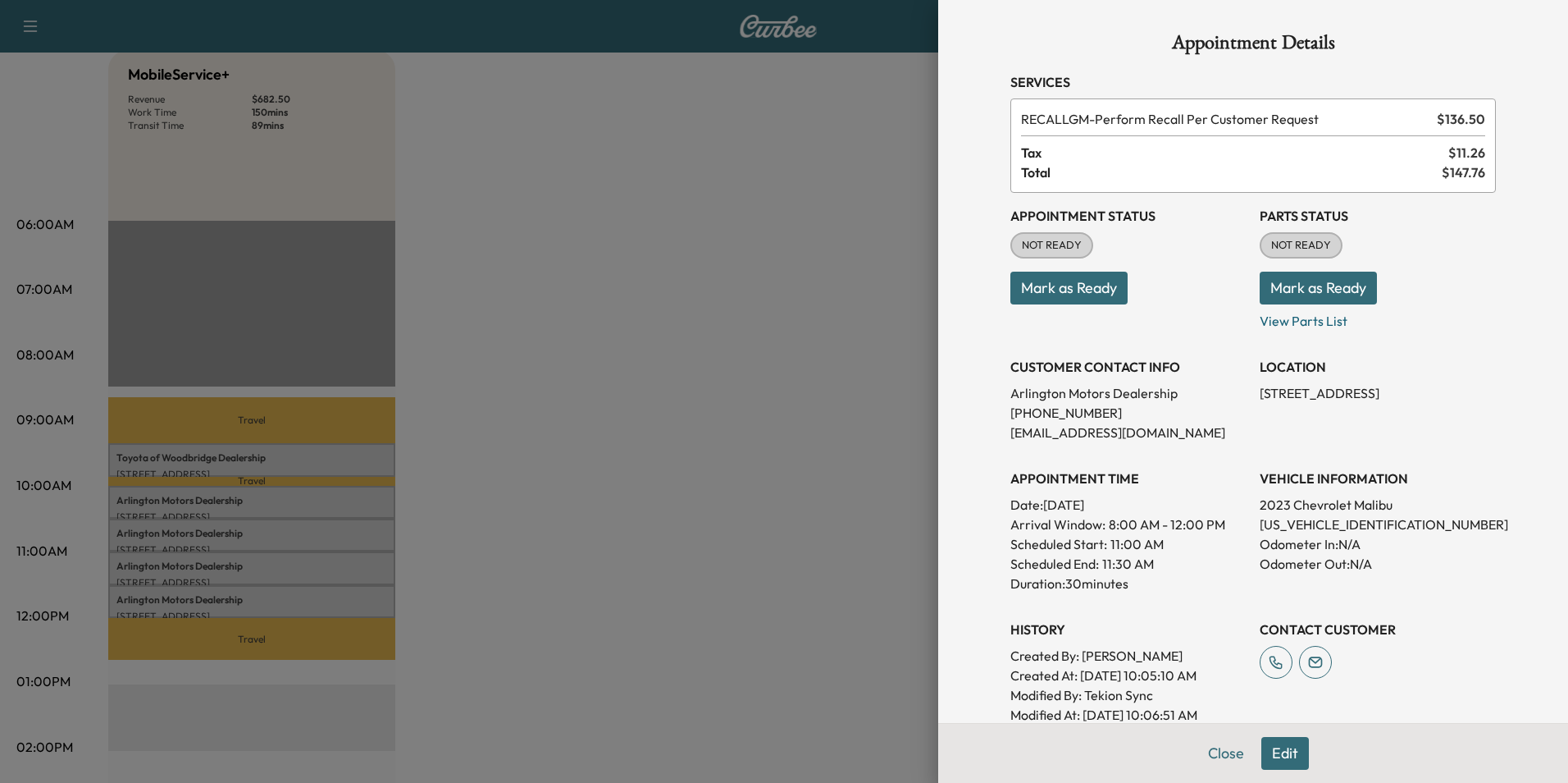
click at [536, 389] on div at bounding box center [784, 392] width 1568 height 783
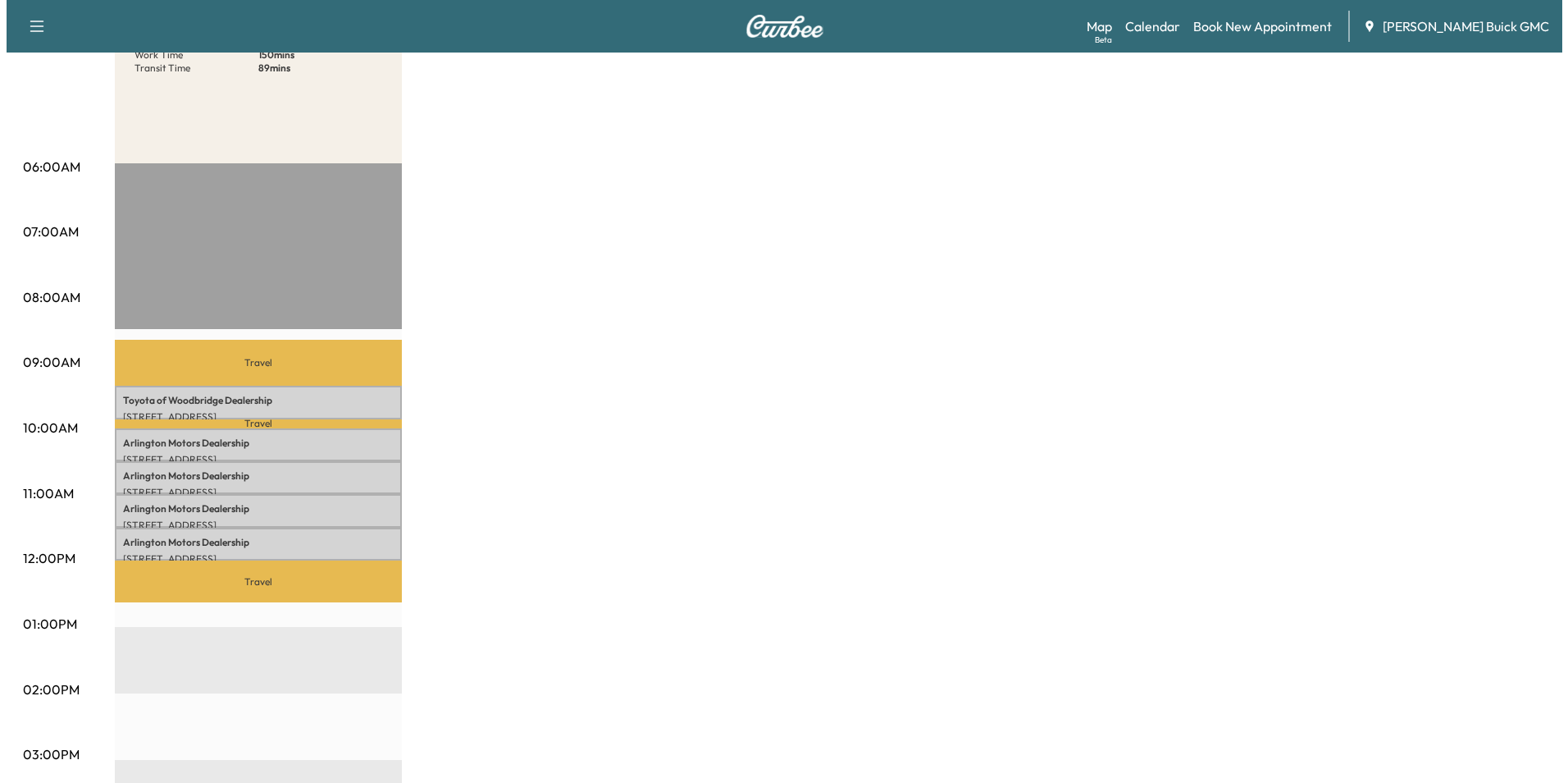
scroll to position [246, 0]
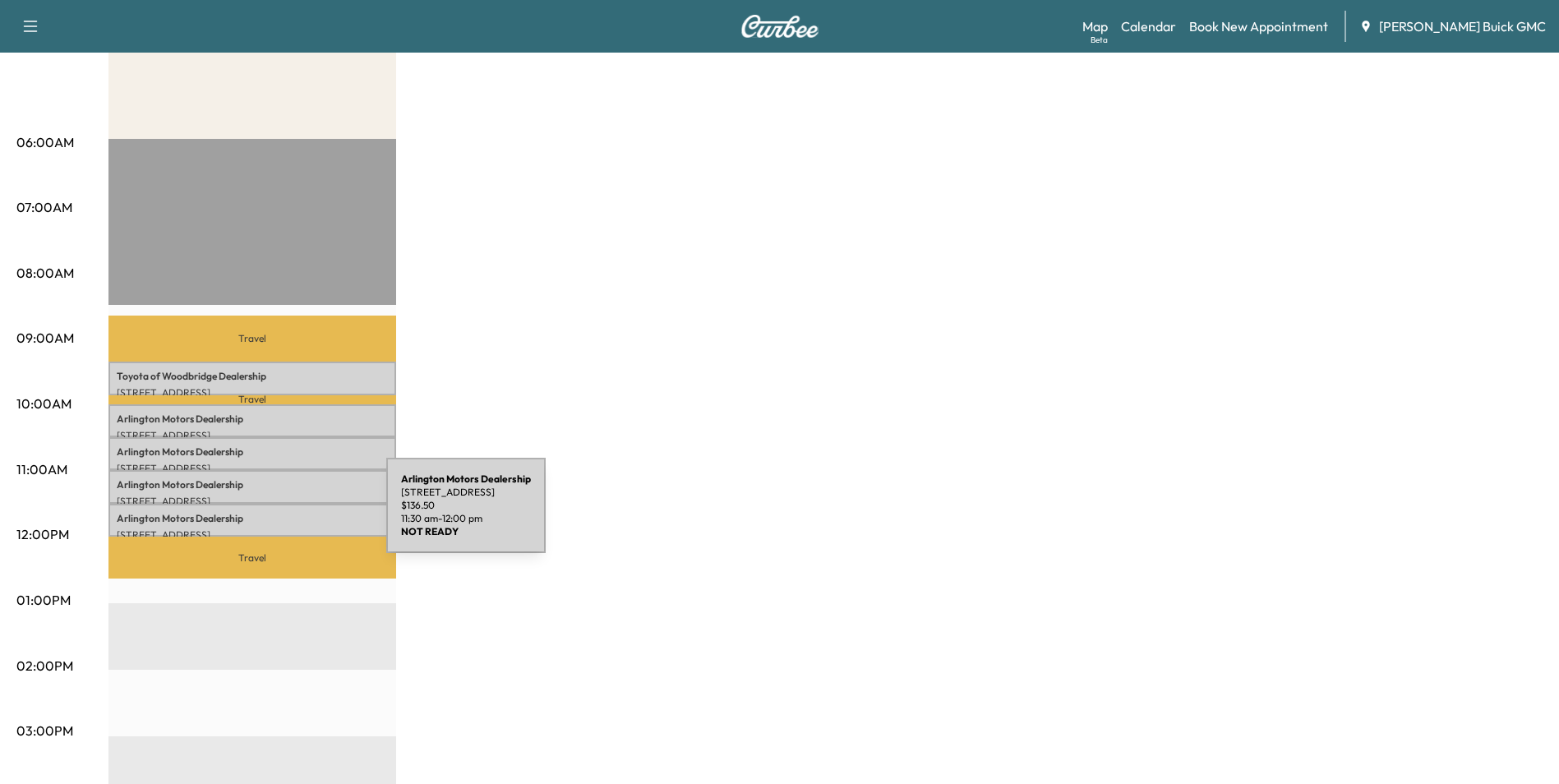
click at [263, 515] on p "Arlington Motors Dealership" at bounding box center [251, 518] width 271 height 13
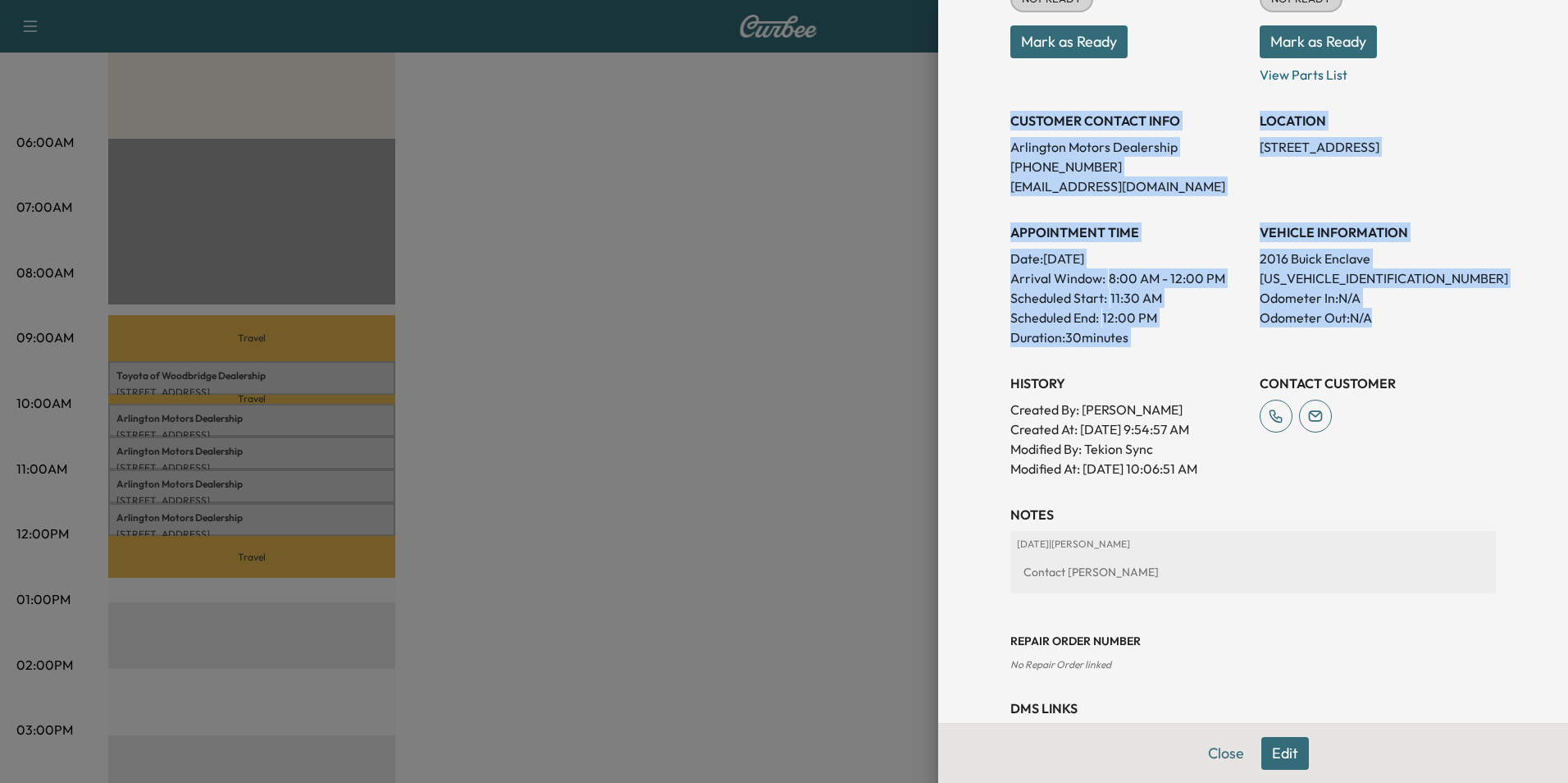
drag, startPoint x: 1001, startPoint y: 117, endPoint x: 1430, endPoint y: 322, distance: 475.5
click at [1430, 322] on div "Appointment Status NOT READY Mark as Ready Parts Status NOT READY Mark as Ready…" at bounding box center [1253, 212] width 486 height 531
copy div "CUSTOMER CONTACT INFO Arlington Motors Dealership [PHONE_NUMBER] [EMAIL_ADDRESS…"
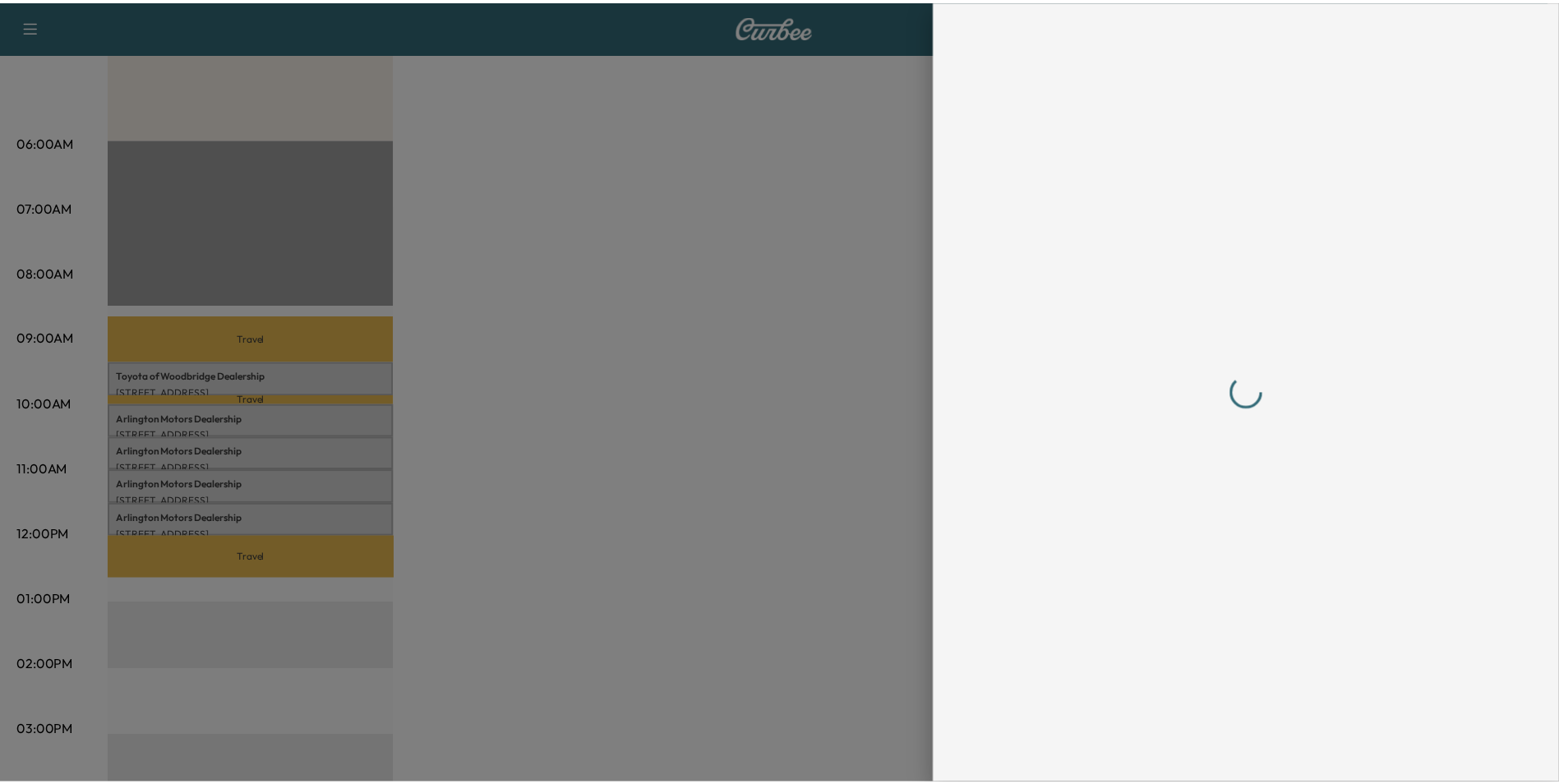
scroll to position [0, 0]
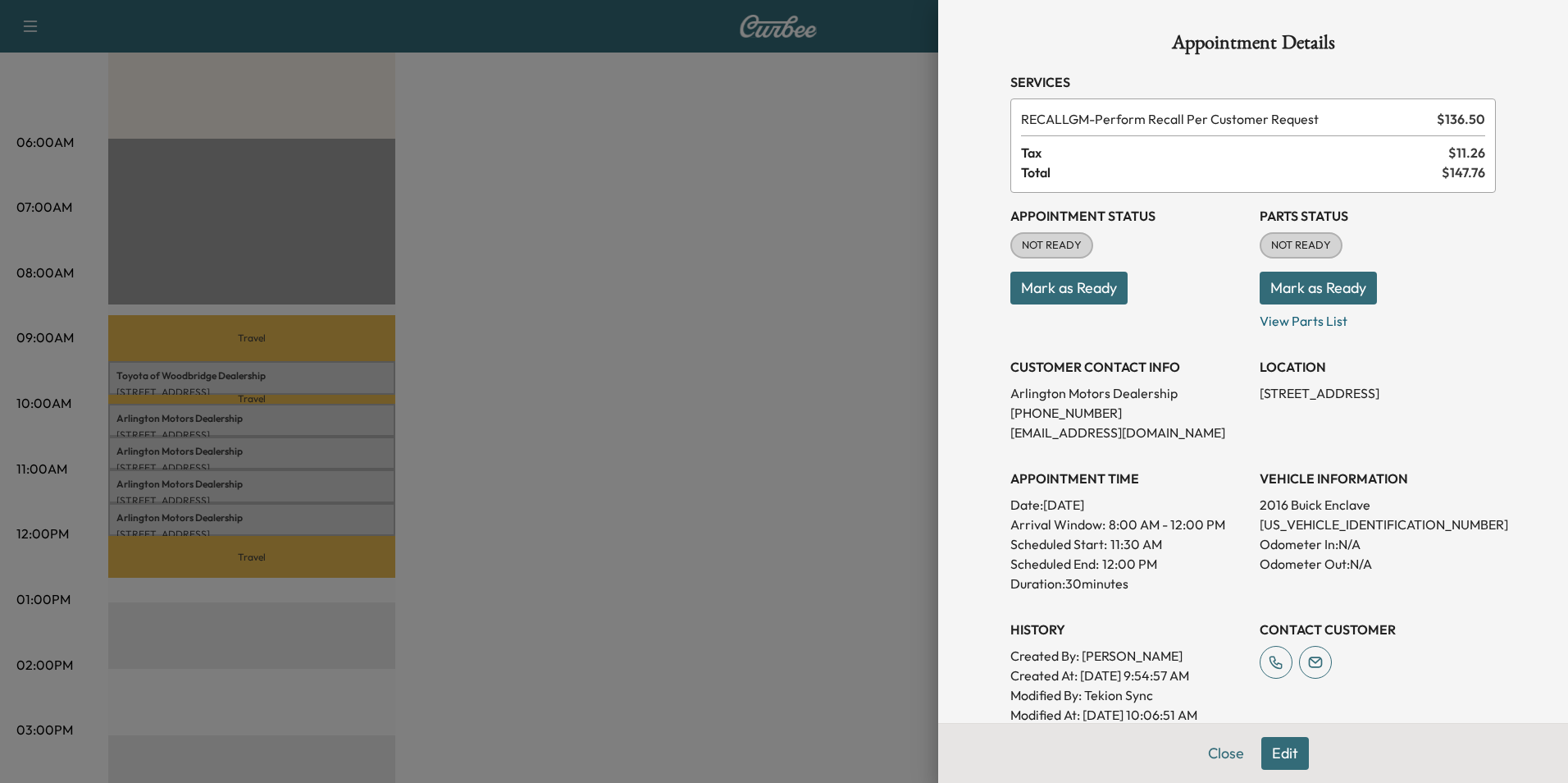
click at [726, 507] on div at bounding box center [784, 392] width 1568 height 783
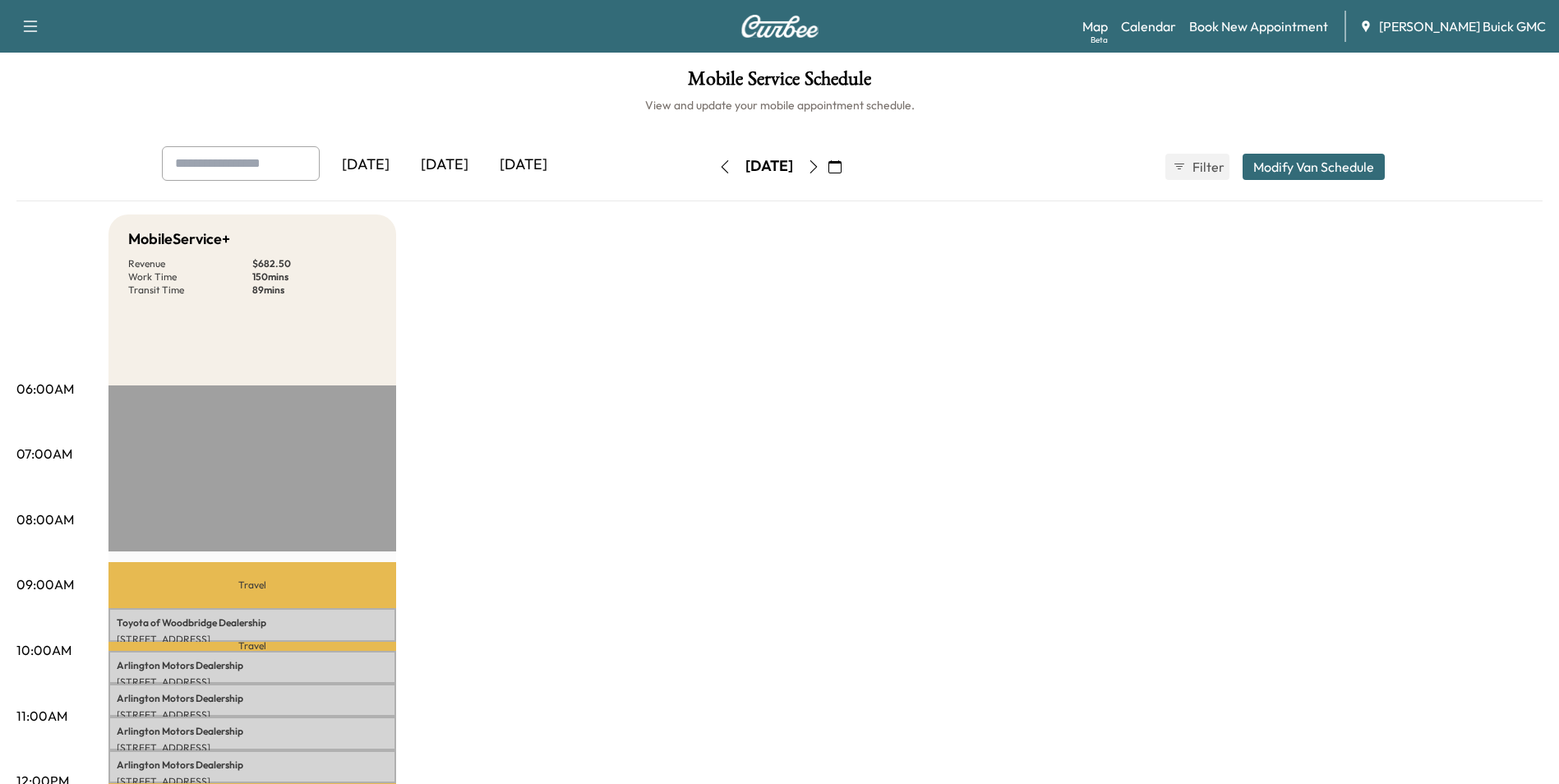
click at [817, 163] on icon "button" at bounding box center [814, 166] width 8 height 13
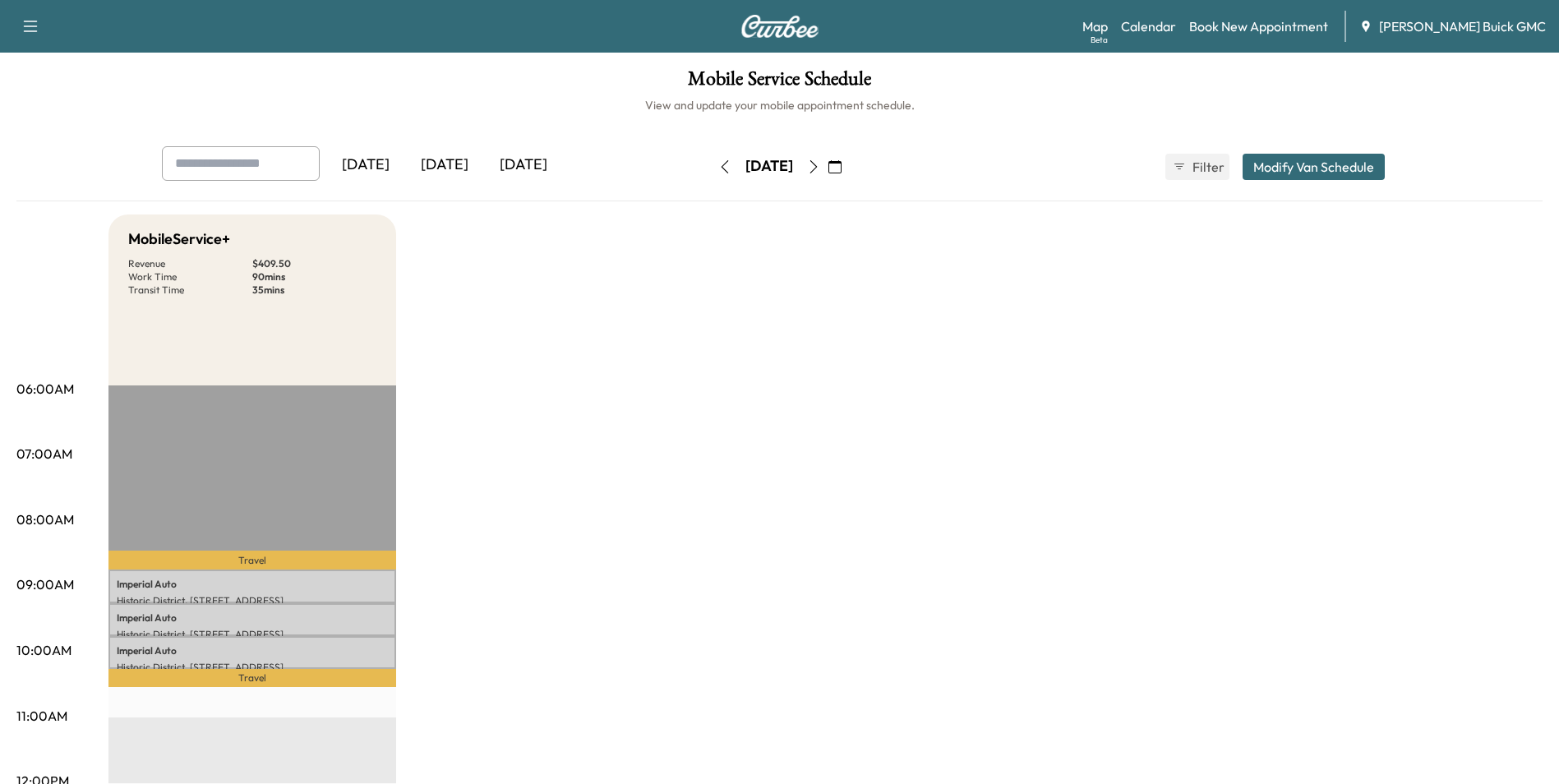
click at [820, 163] on icon "button" at bounding box center [813, 166] width 13 height 13
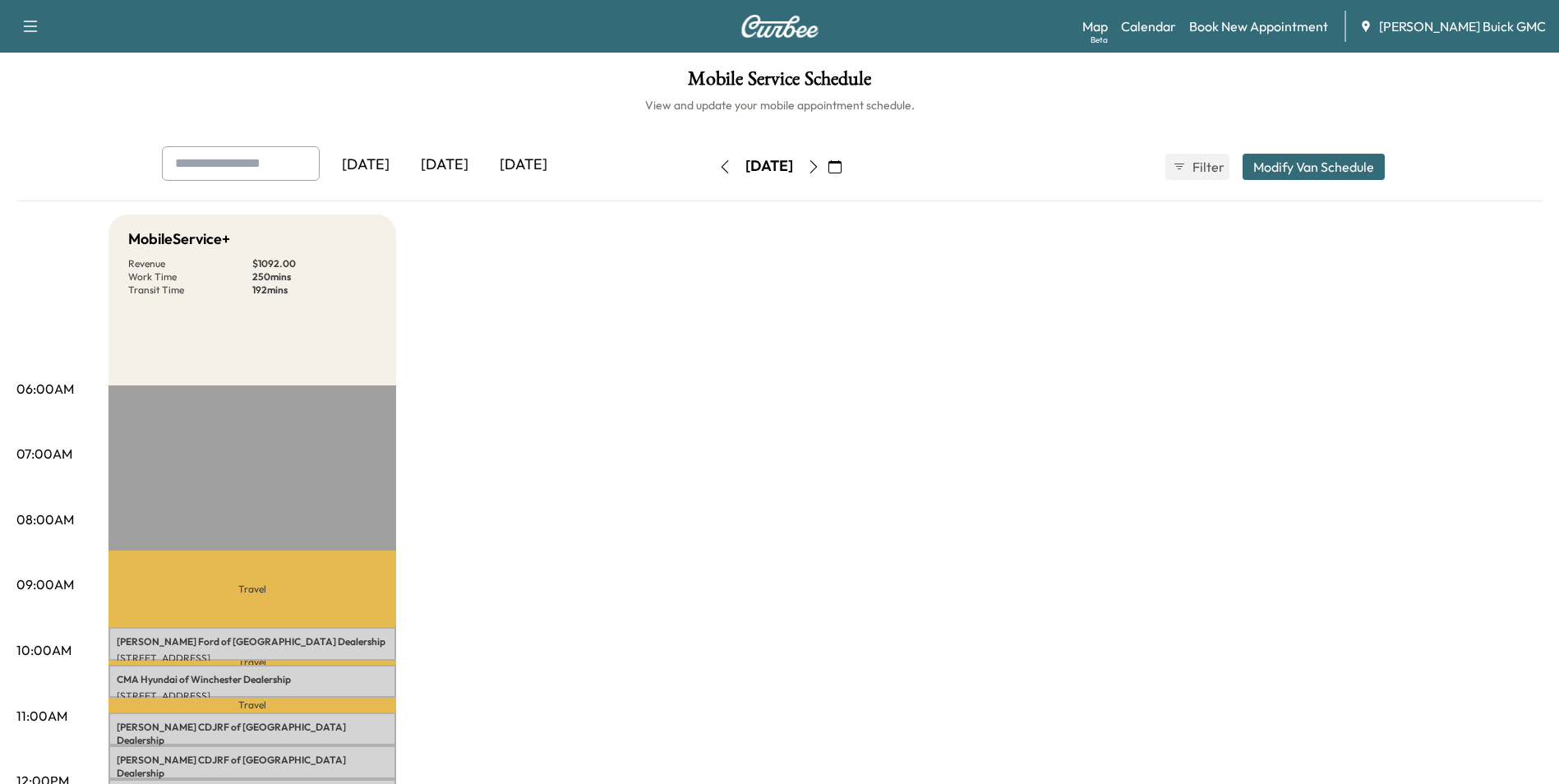
click at [364, 161] on div "[DATE]" at bounding box center [366, 164] width 79 height 37
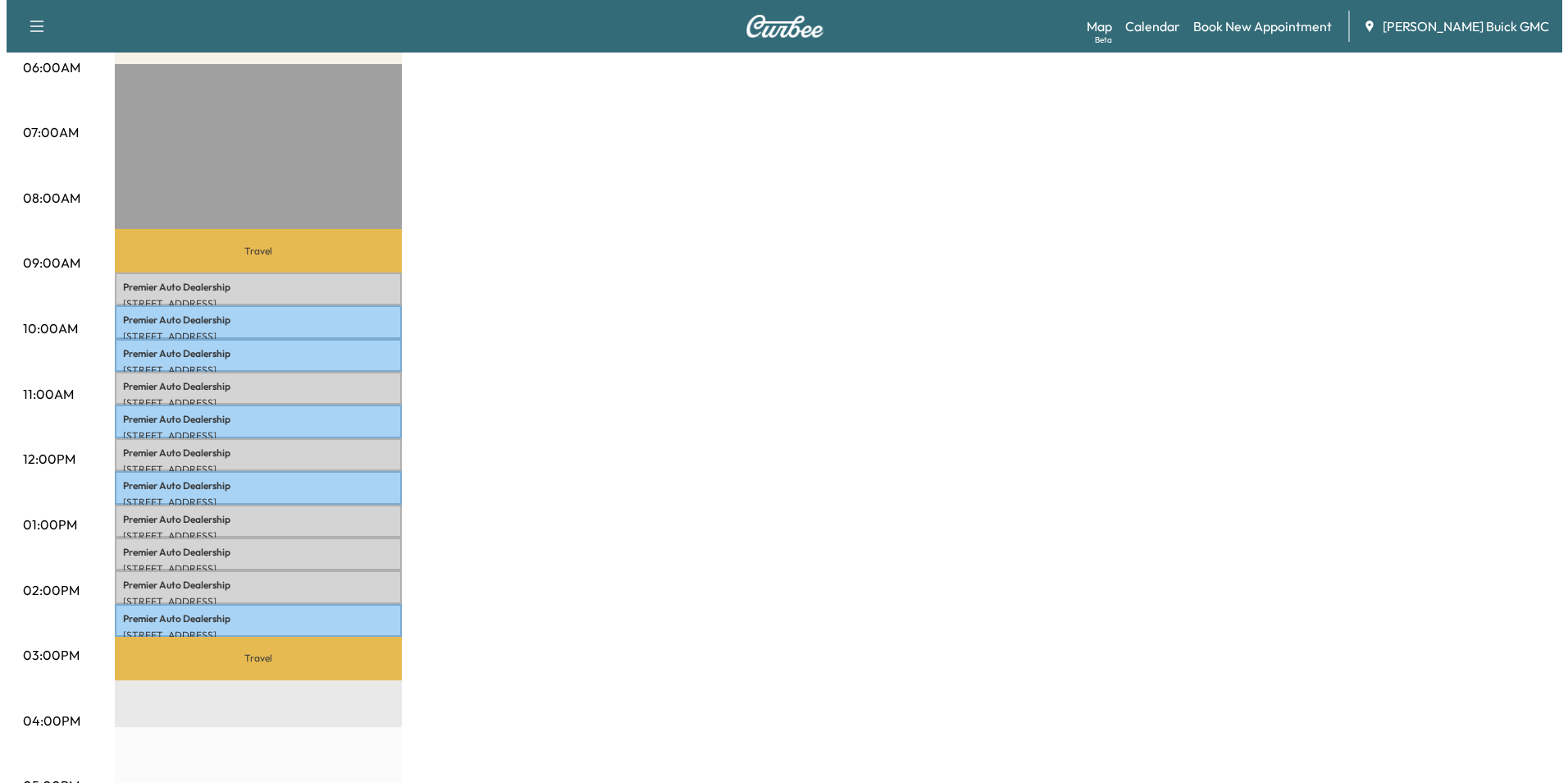
scroll to position [329, 0]
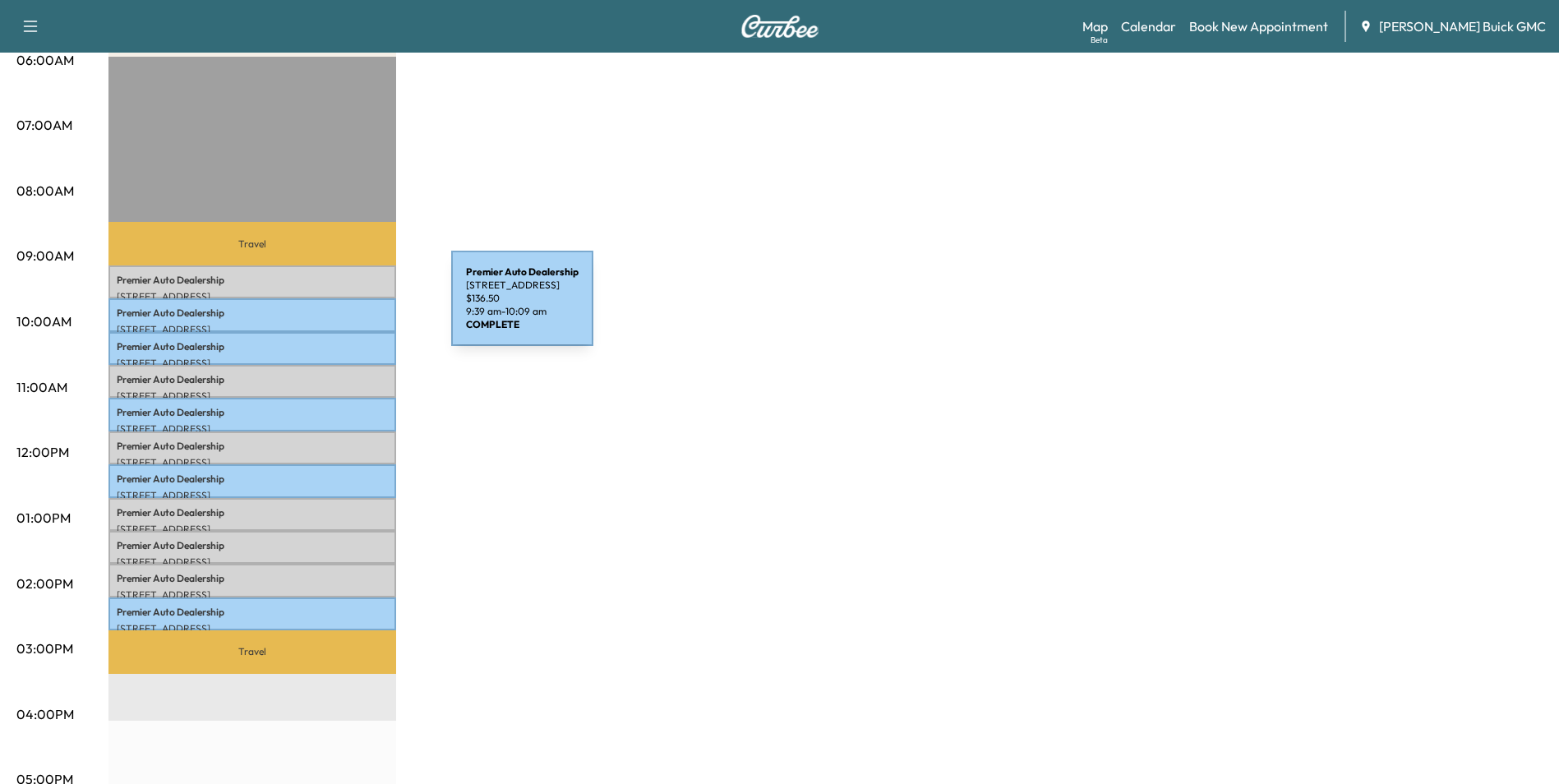
click at [328, 308] on p "Premier Auto Dealership" at bounding box center [251, 312] width 271 height 13
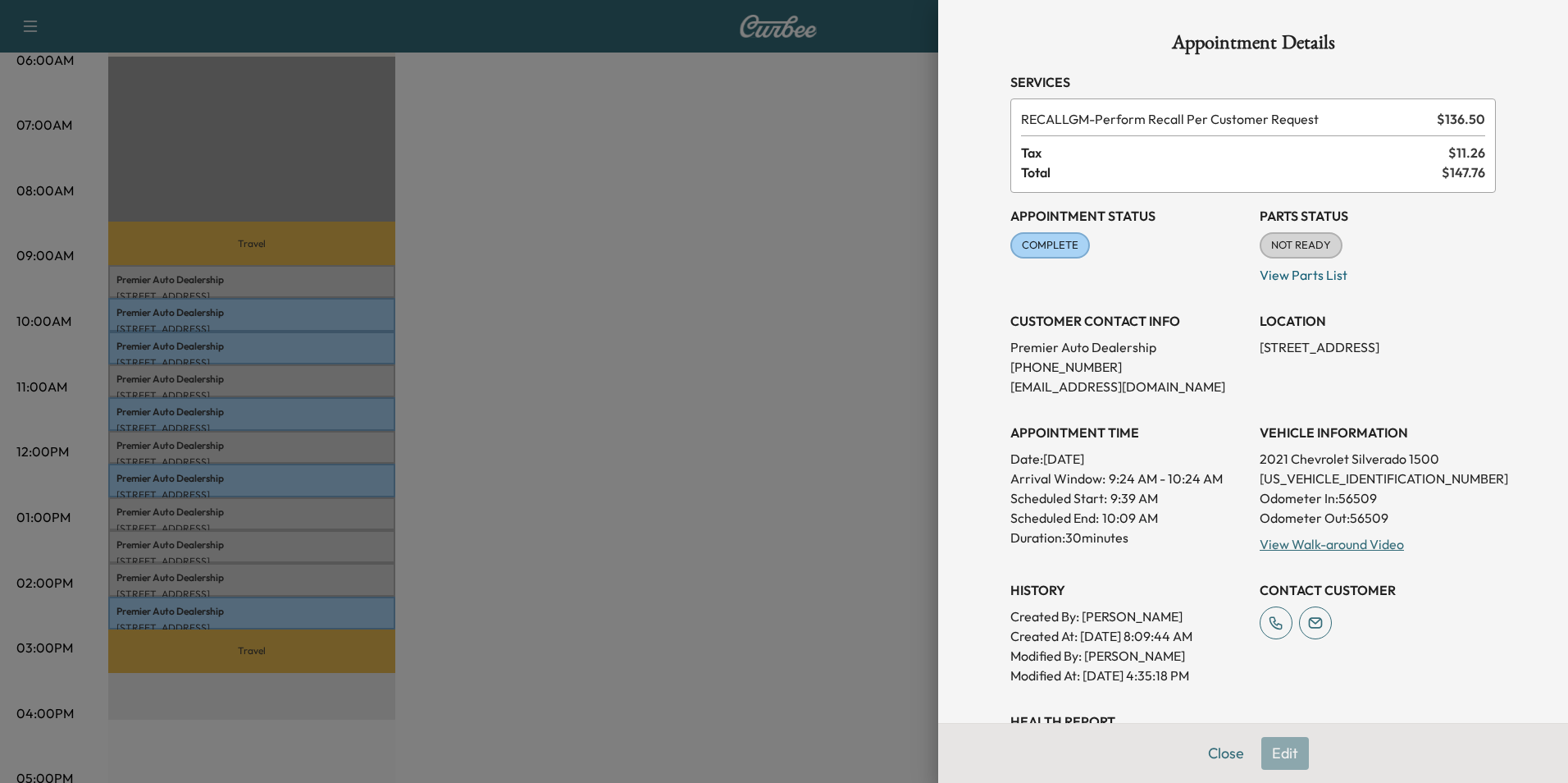
click at [466, 340] on div at bounding box center [784, 392] width 1568 height 783
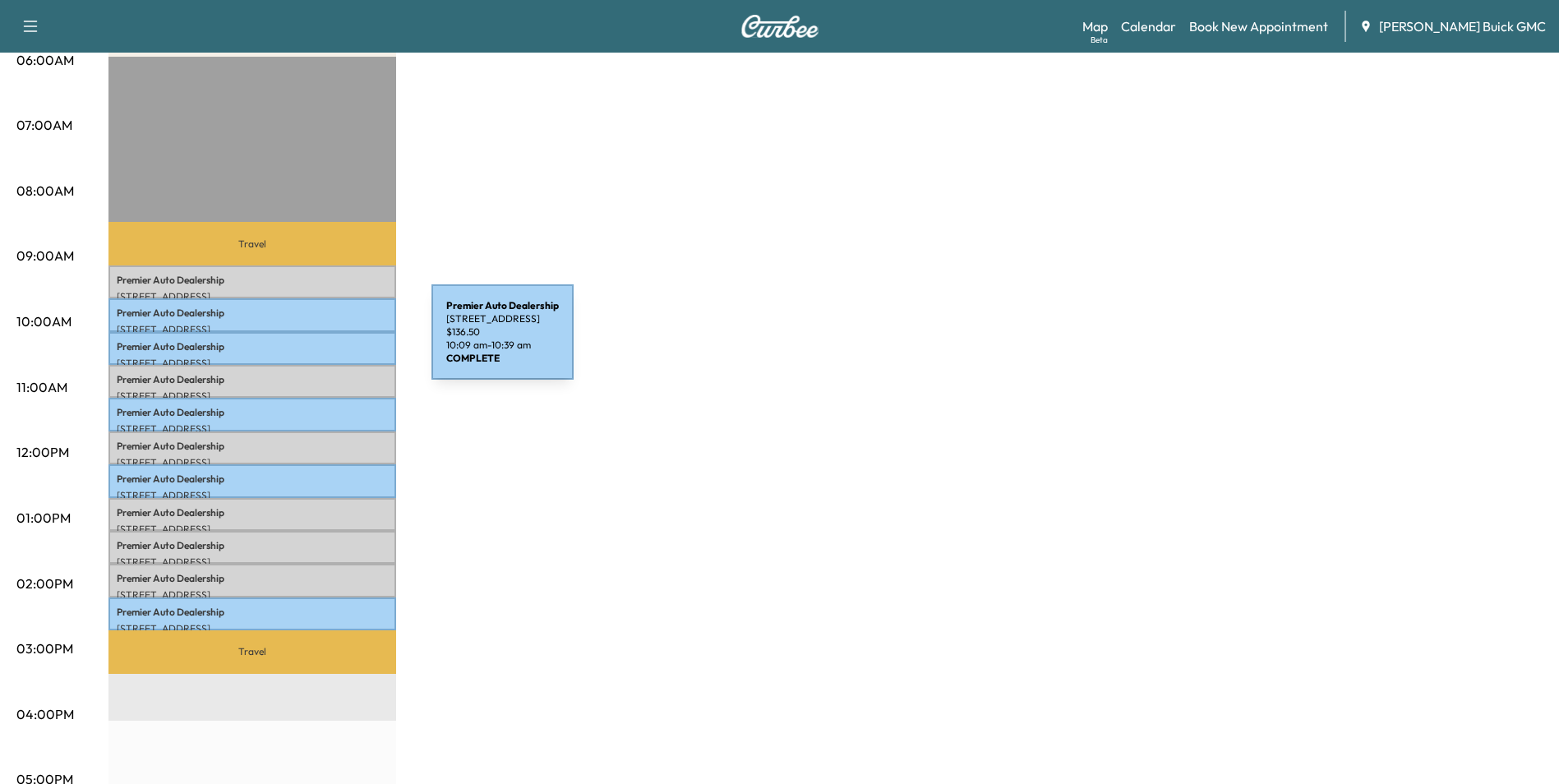
click at [308, 342] on p "Premier Auto Dealership" at bounding box center [251, 346] width 271 height 13
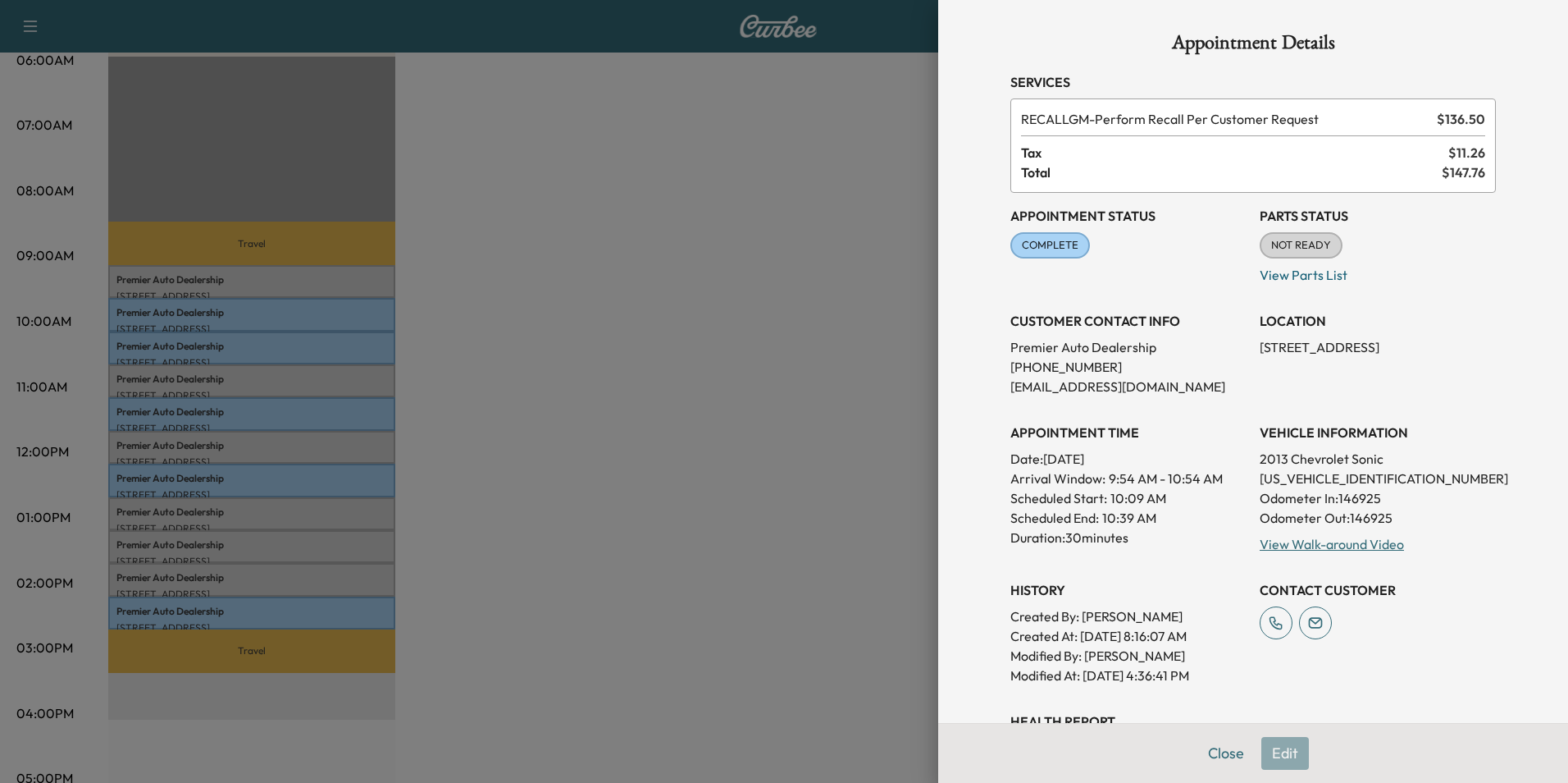
click at [555, 317] on div at bounding box center [784, 392] width 1568 height 783
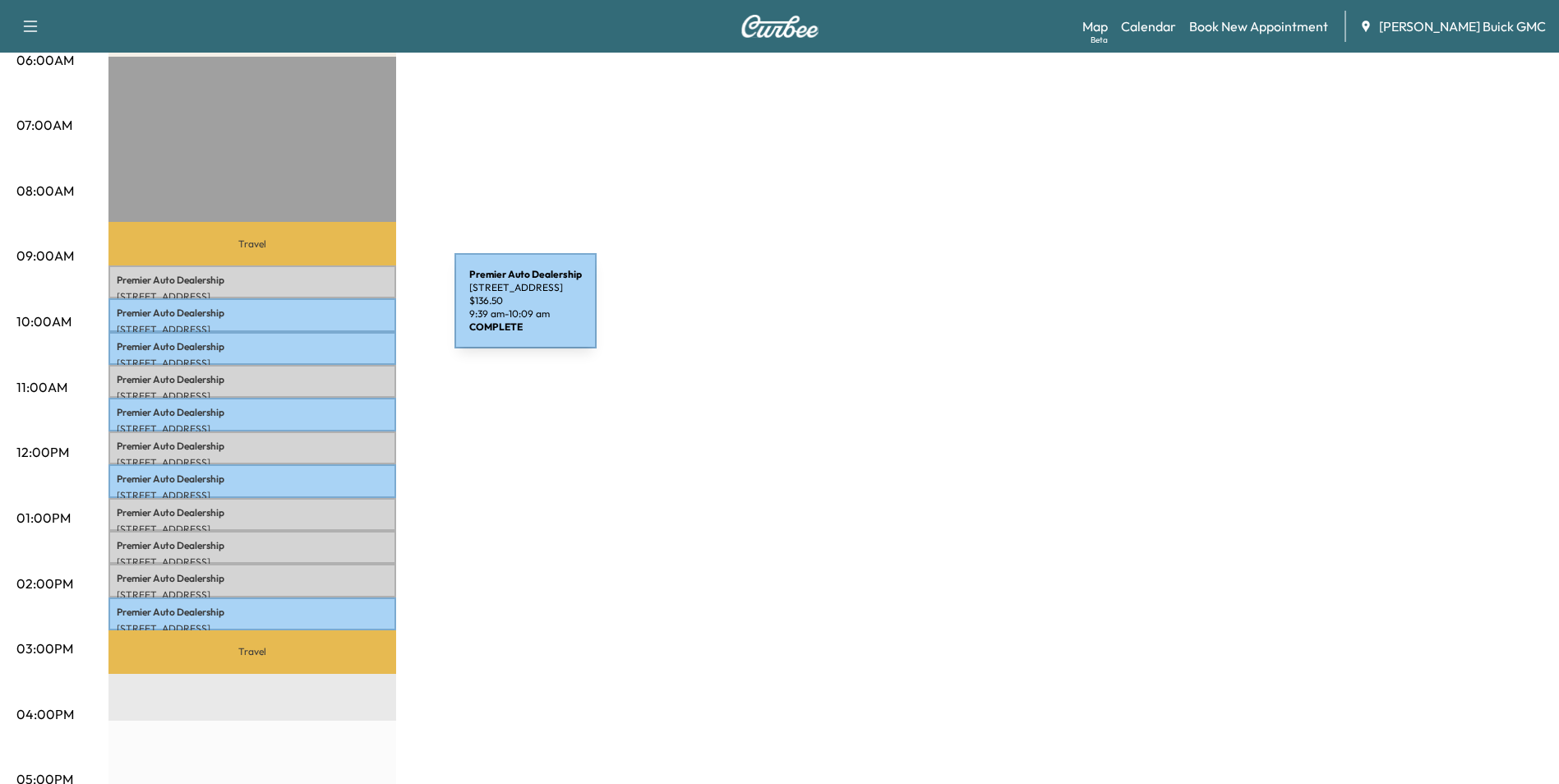
click at [331, 310] on p "Premier Auto Dealership" at bounding box center [251, 312] width 271 height 13
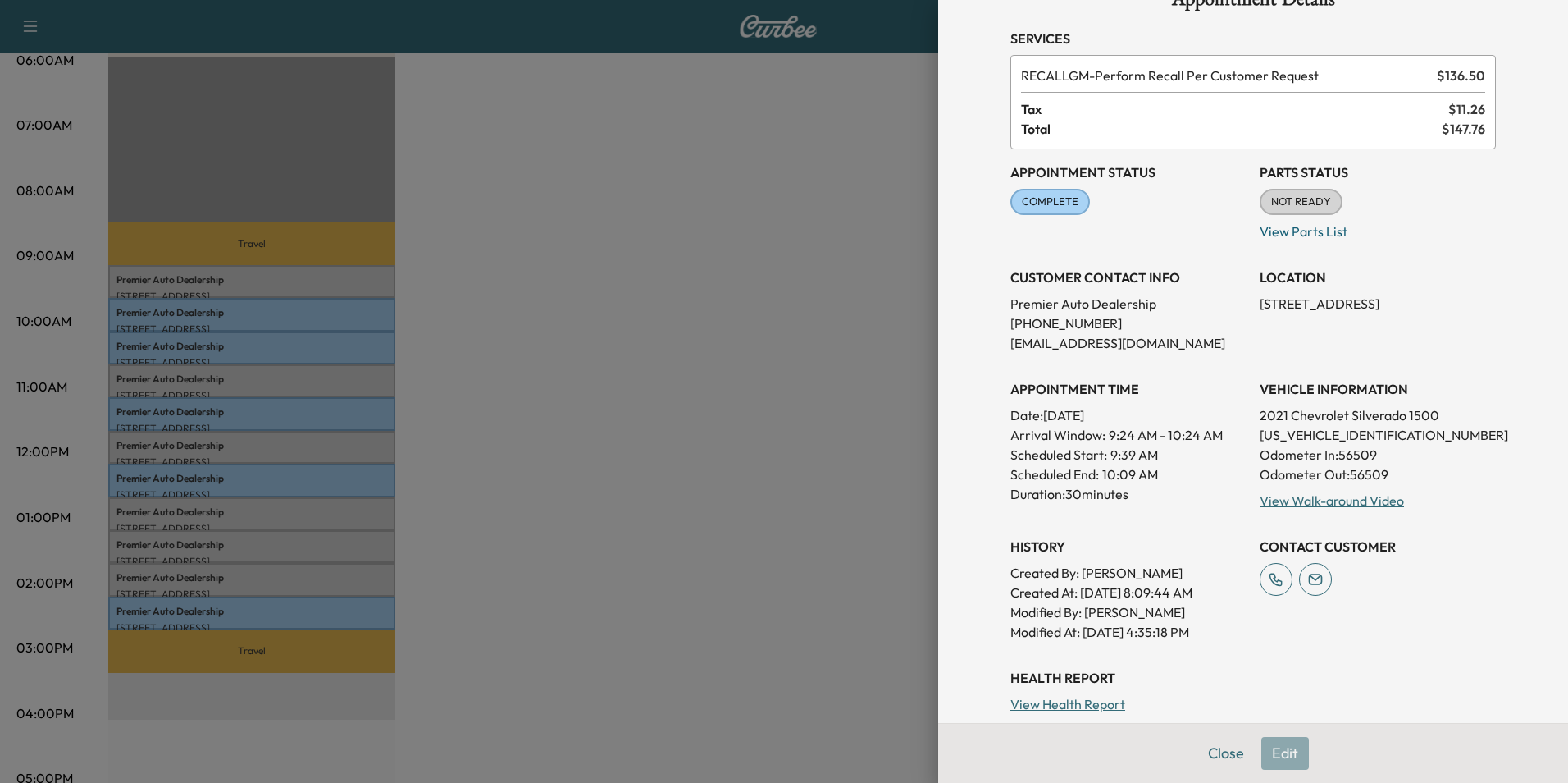
scroll to position [164, 0]
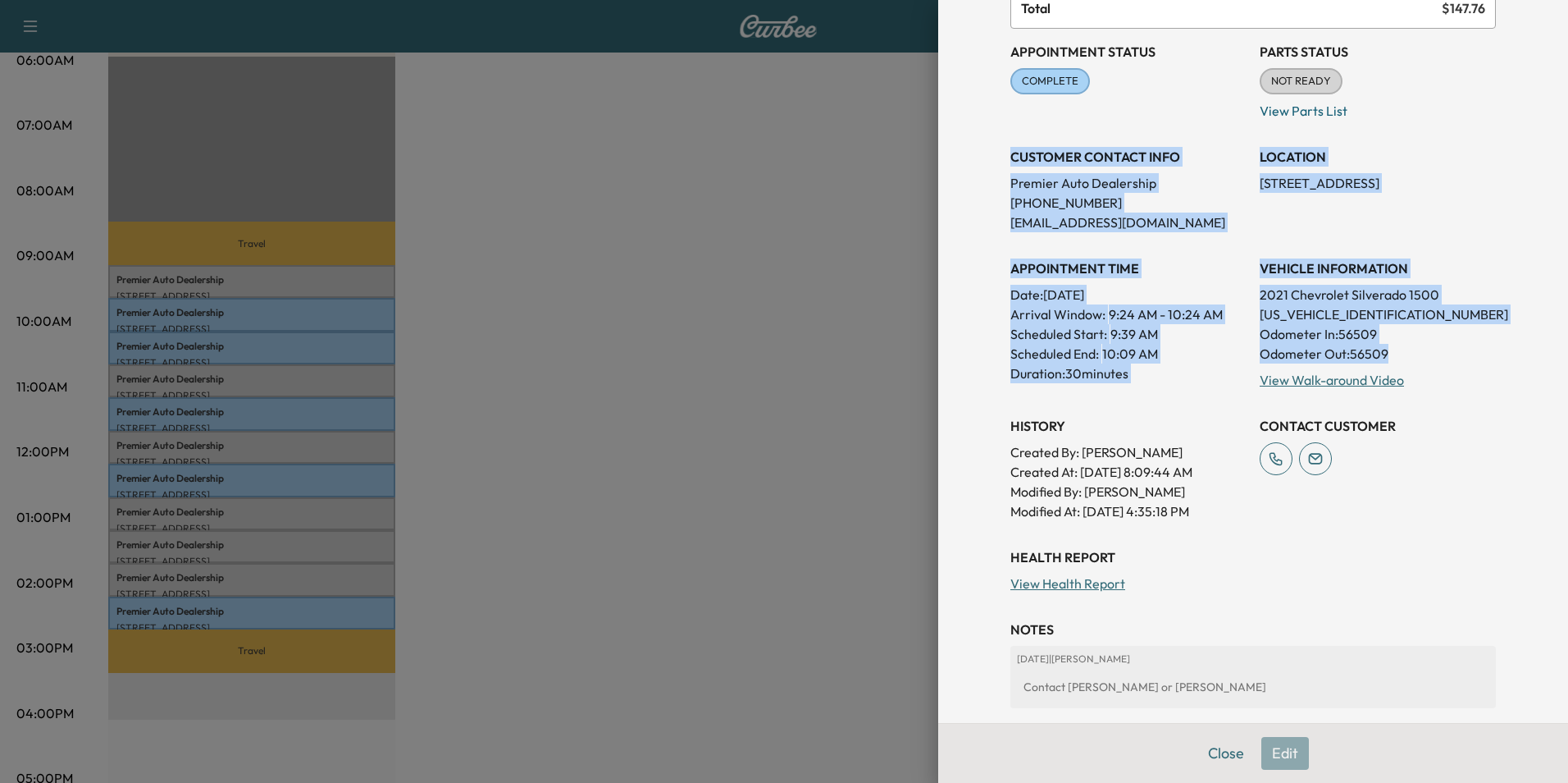
drag, startPoint x: 999, startPoint y: 152, endPoint x: 1418, endPoint y: 363, distance: 469.1
click at [1418, 363] on div "Appointment Status COMPLETE Mark as Not Ready Parts Status NOT READY Mark as Re…" at bounding box center [1253, 274] width 486 height 492
copy div "CUSTOMER CONTACT INFO Premier Auto Dealership [PHONE_NUMBER] [EMAIL_ADDRESS][DO…"
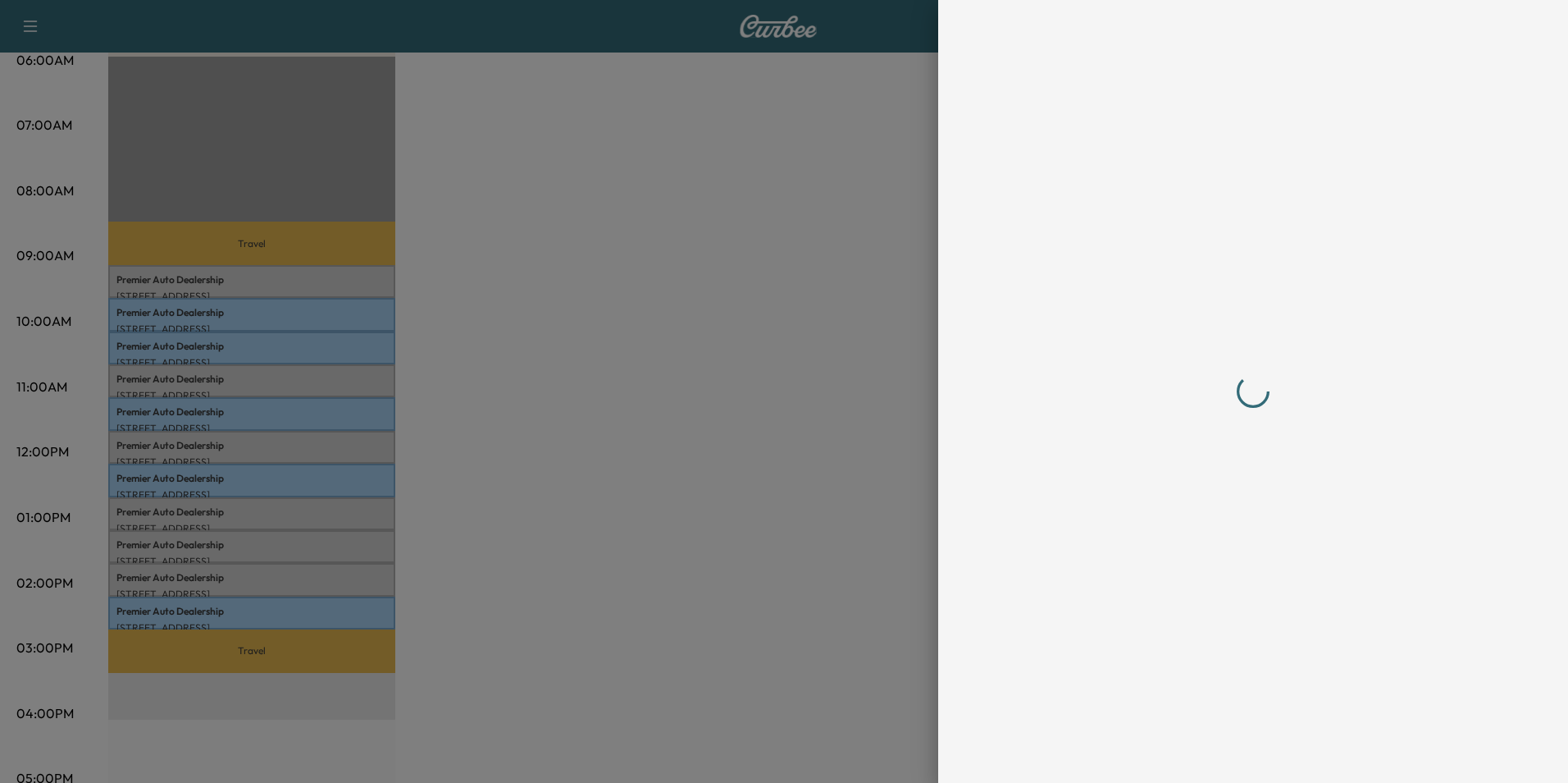
scroll to position [0, 0]
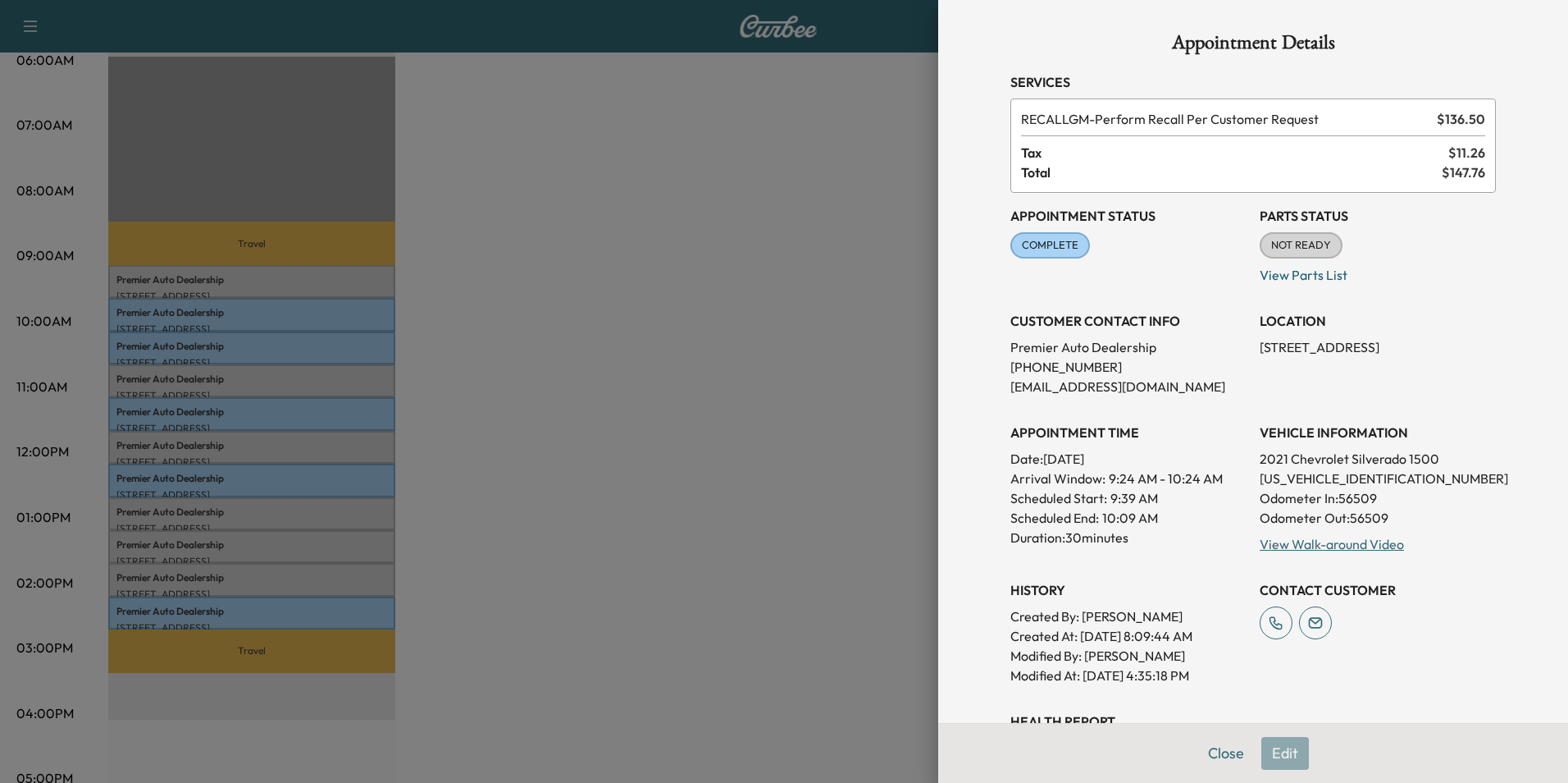
click at [595, 403] on div at bounding box center [784, 392] width 1568 height 783
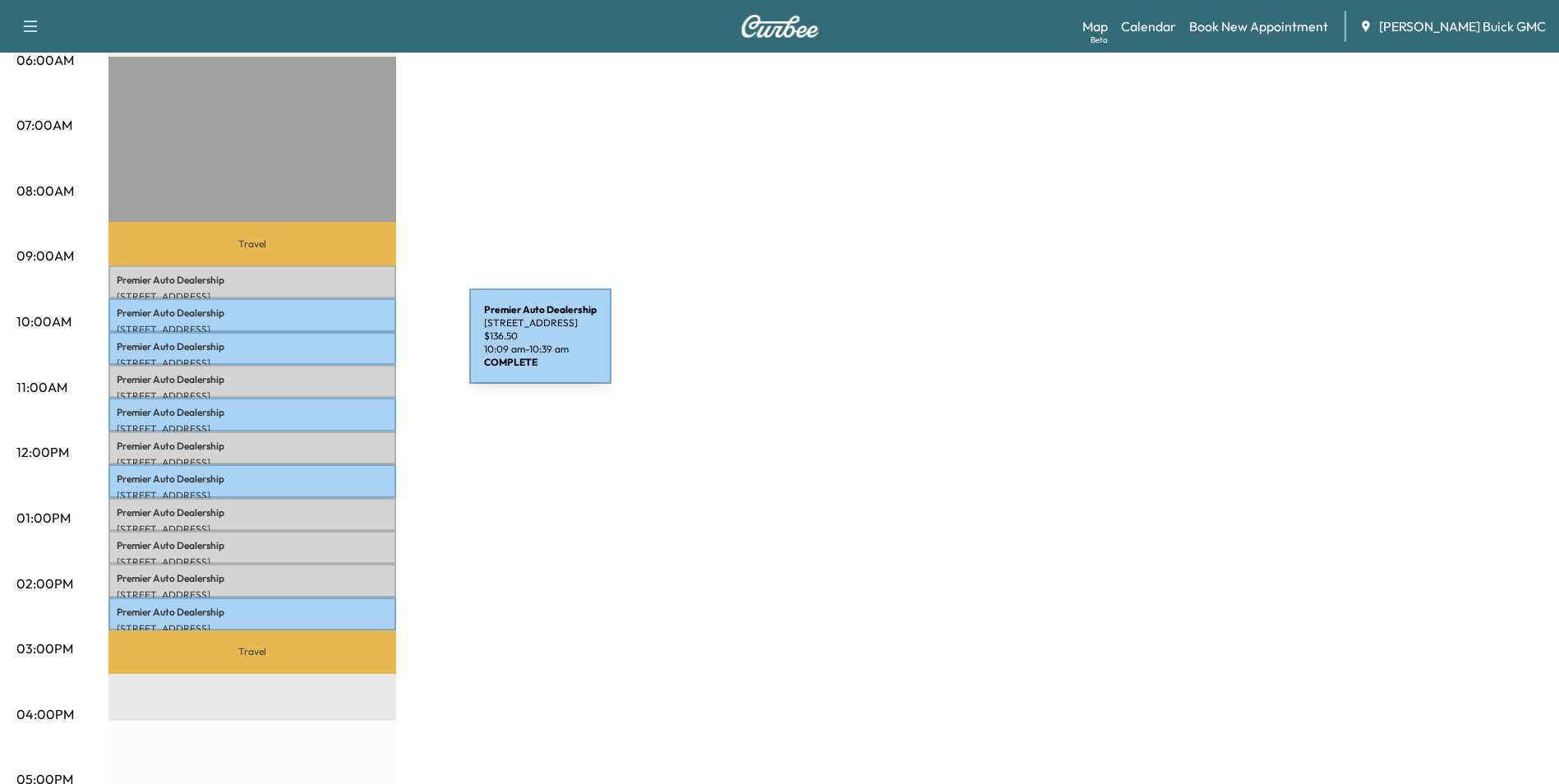
click at [346, 346] on p "Premier Auto Dealership" at bounding box center [251, 346] width 271 height 13
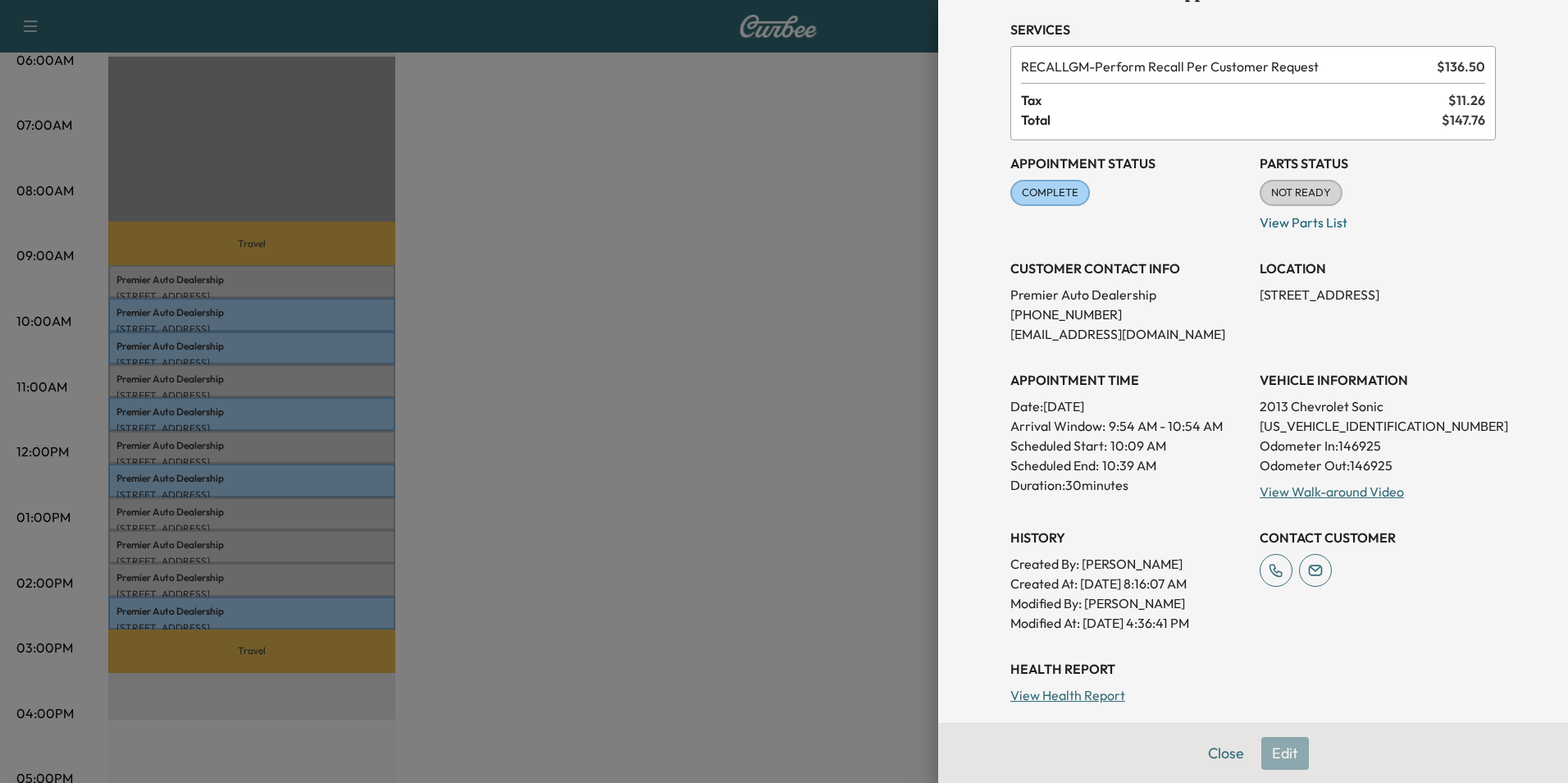
scroll to position [164, 0]
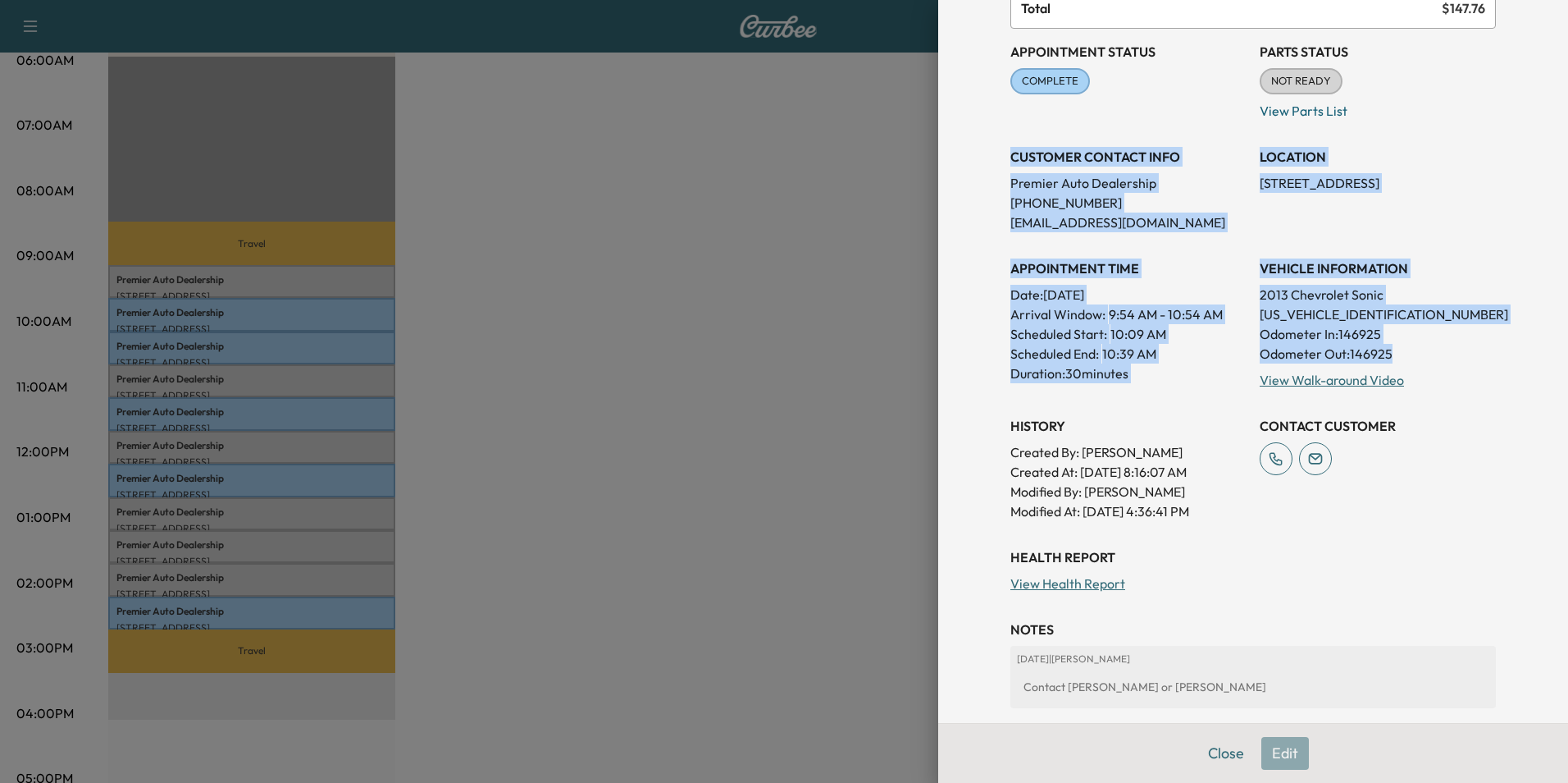
drag, startPoint x: 998, startPoint y: 151, endPoint x: 1422, endPoint y: 357, distance: 471.4
click at [1422, 357] on div "Appointment Status COMPLETE Mark as Not Ready Parts Status NOT READY Mark as Re…" at bounding box center [1253, 274] width 486 height 492
copy div "CUSTOMER CONTACT INFO Premier Auto Dealership [PHONE_NUMBER] [EMAIL_ADDRESS][DO…"
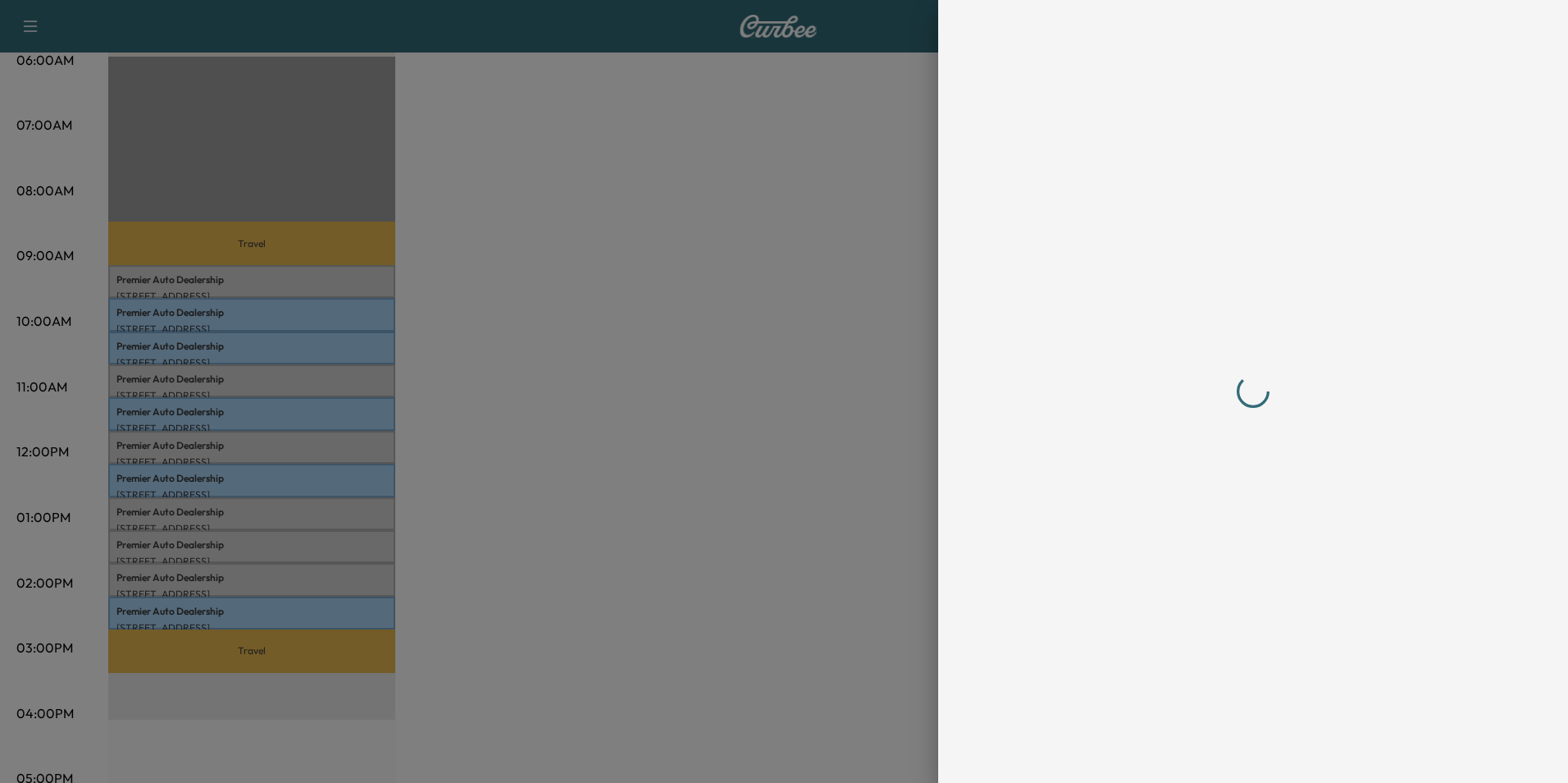
scroll to position [0, 0]
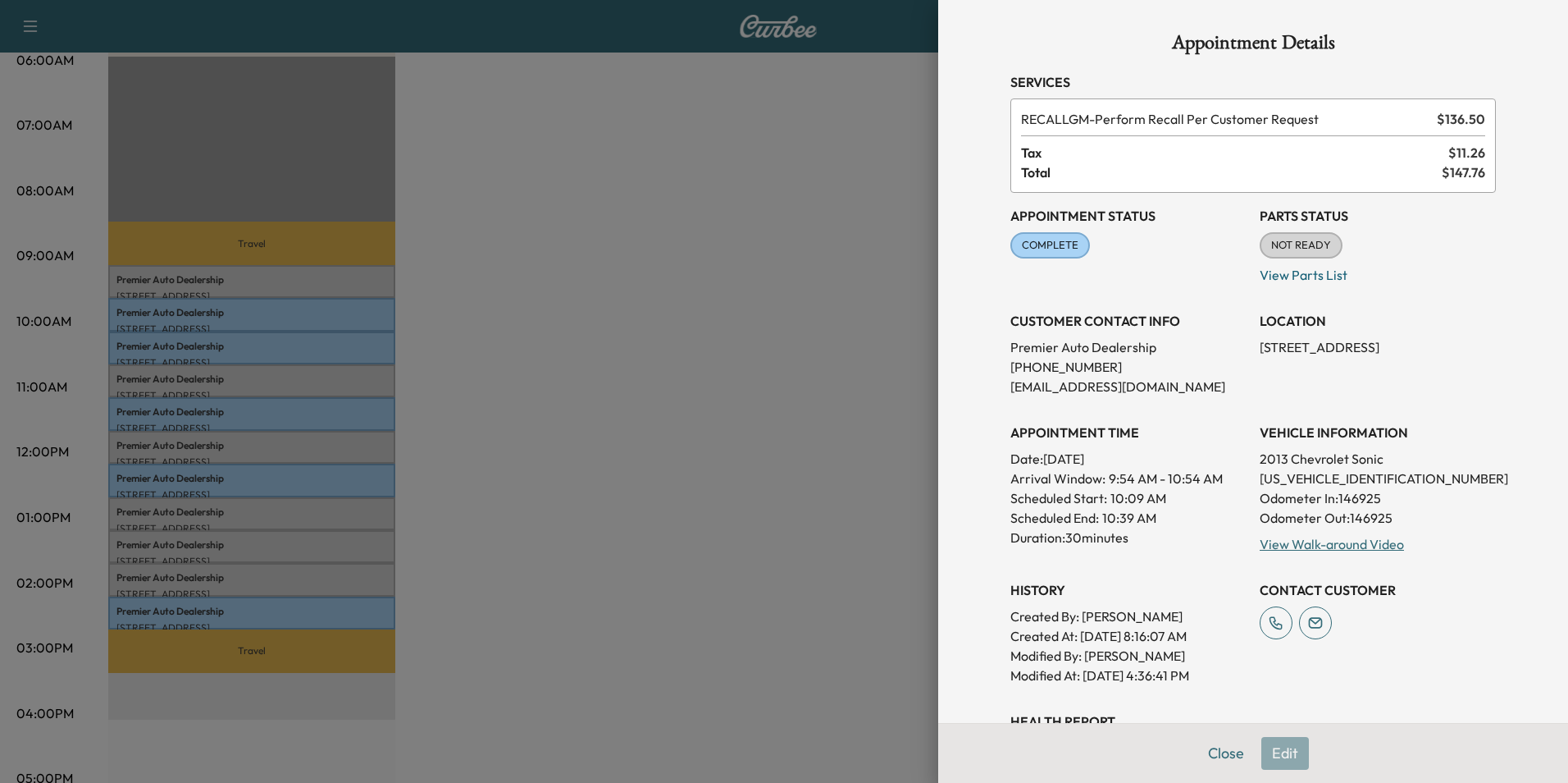
click at [610, 289] on div at bounding box center [784, 392] width 1568 height 783
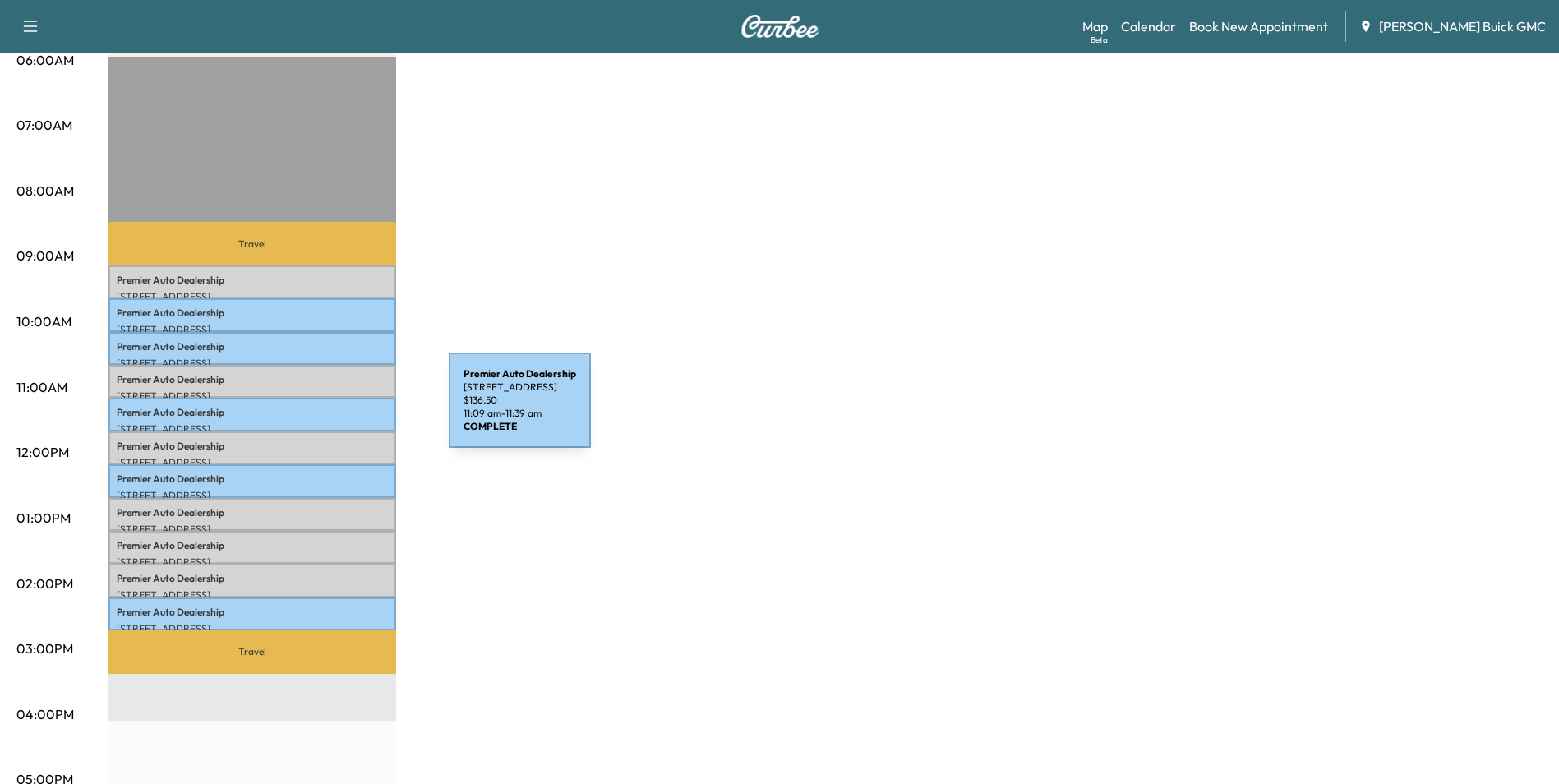
click at [325, 410] on p "Premier Auto Dealership" at bounding box center [251, 412] width 271 height 13
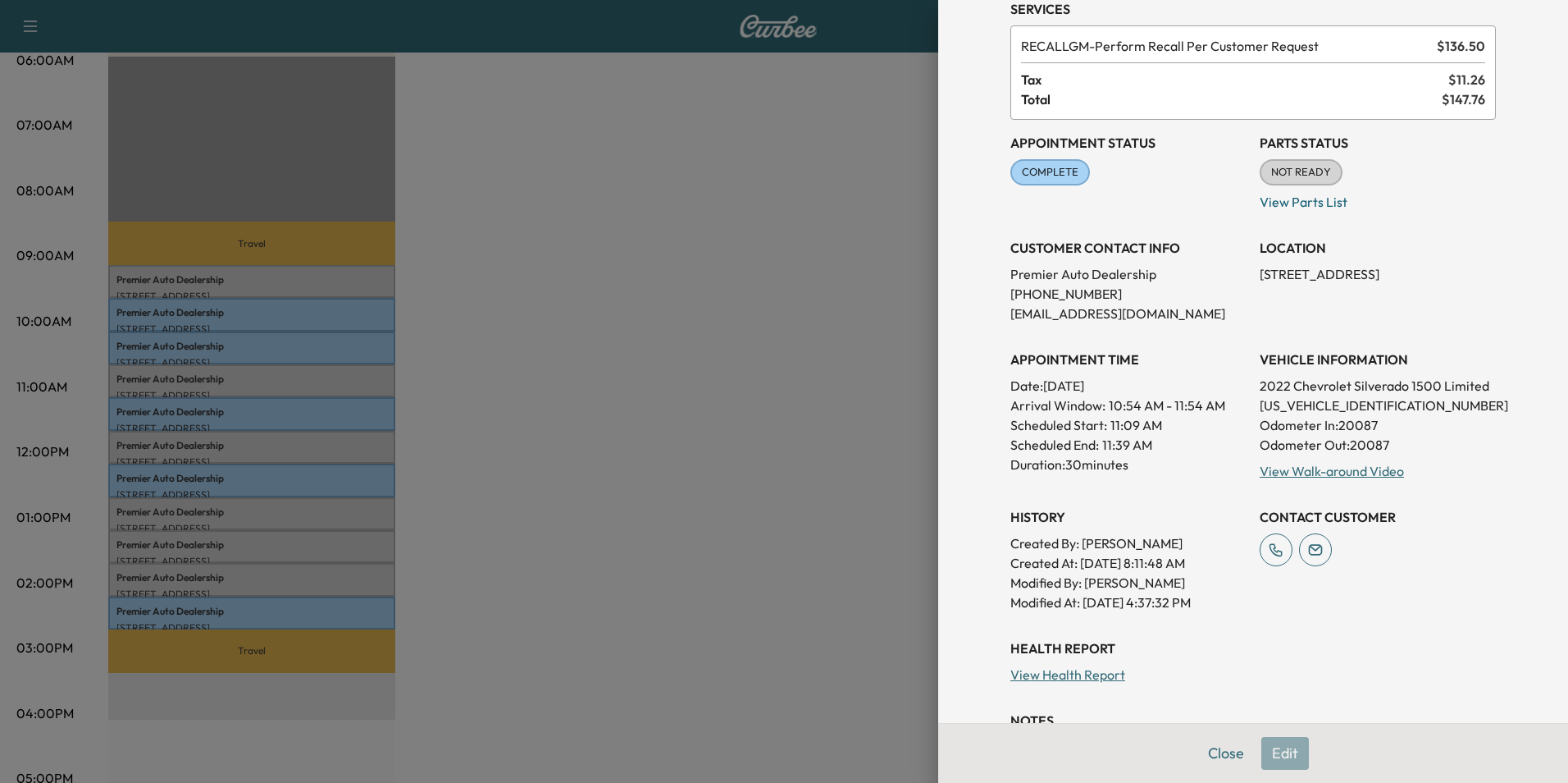
scroll to position [164, 0]
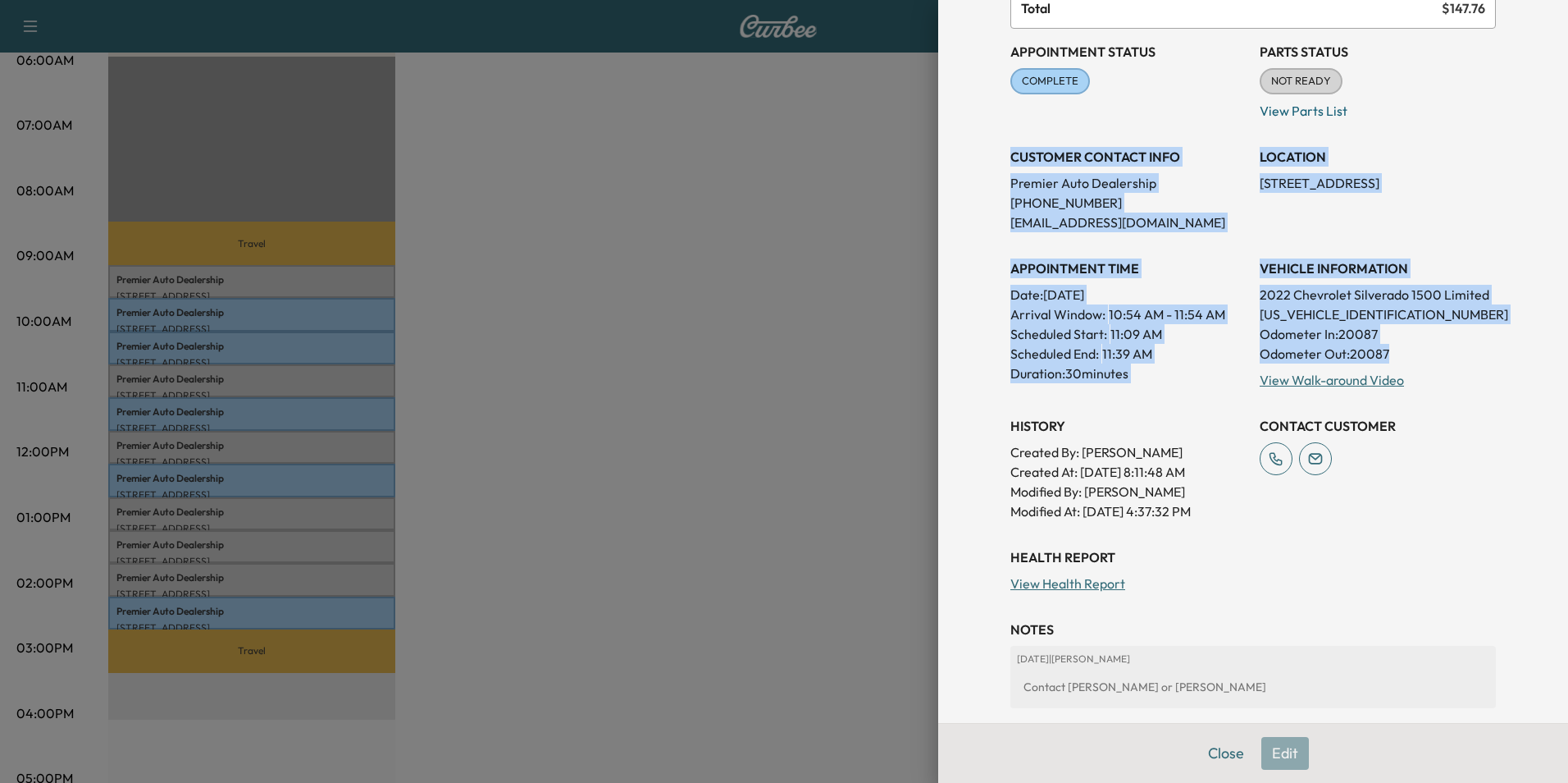
drag, startPoint x: 1001, startPoint y: 153, endPoint x: 1405, endPoint y: 353, distance: 450.8
click at [1405, 353] on div "Appointment Status COMPLETE Mark as Not Ready Parts Status NOT READY Mark as Re…" at bounding box center [1253, 274] width 486 height 492
copy div "CUSTOMER CONTACT INFO Premier Auto Dealership [PHONE_NUMBER] [EMAIL_ADDRESS][DO…"
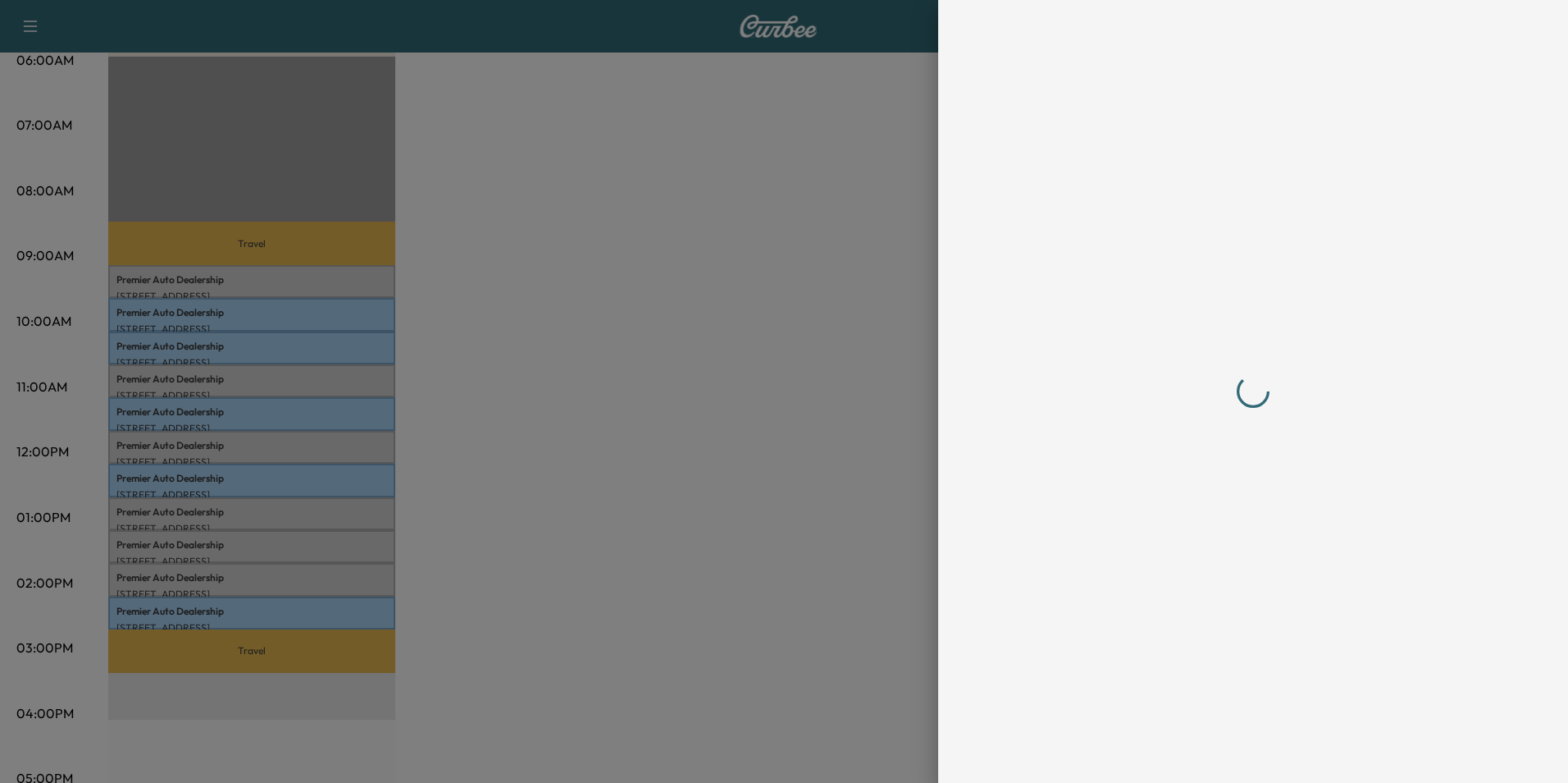
scroll to position [0, 0]
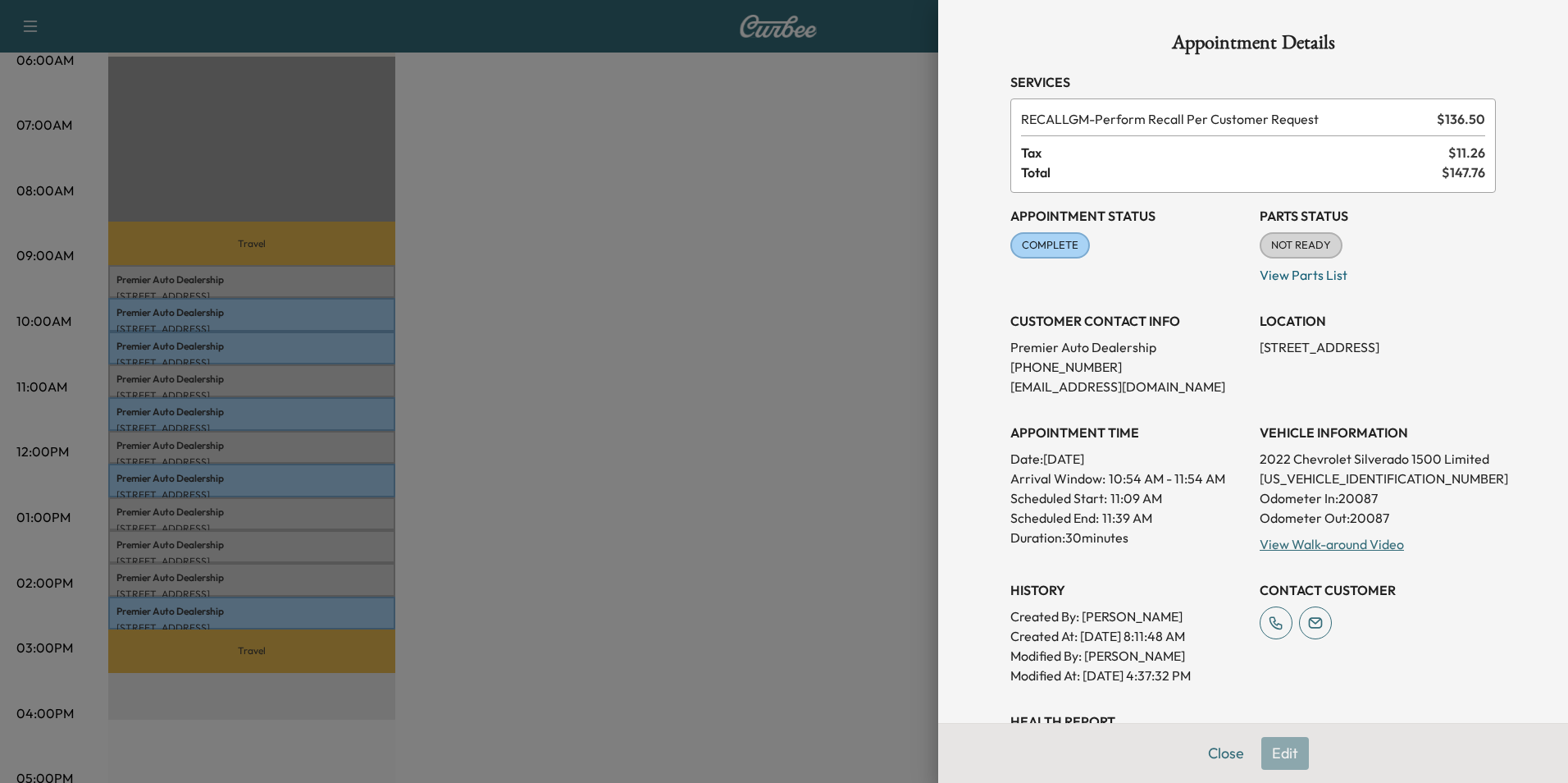
click at [516, 336] on div at bounding box center [784, 392] width 1568 height 783
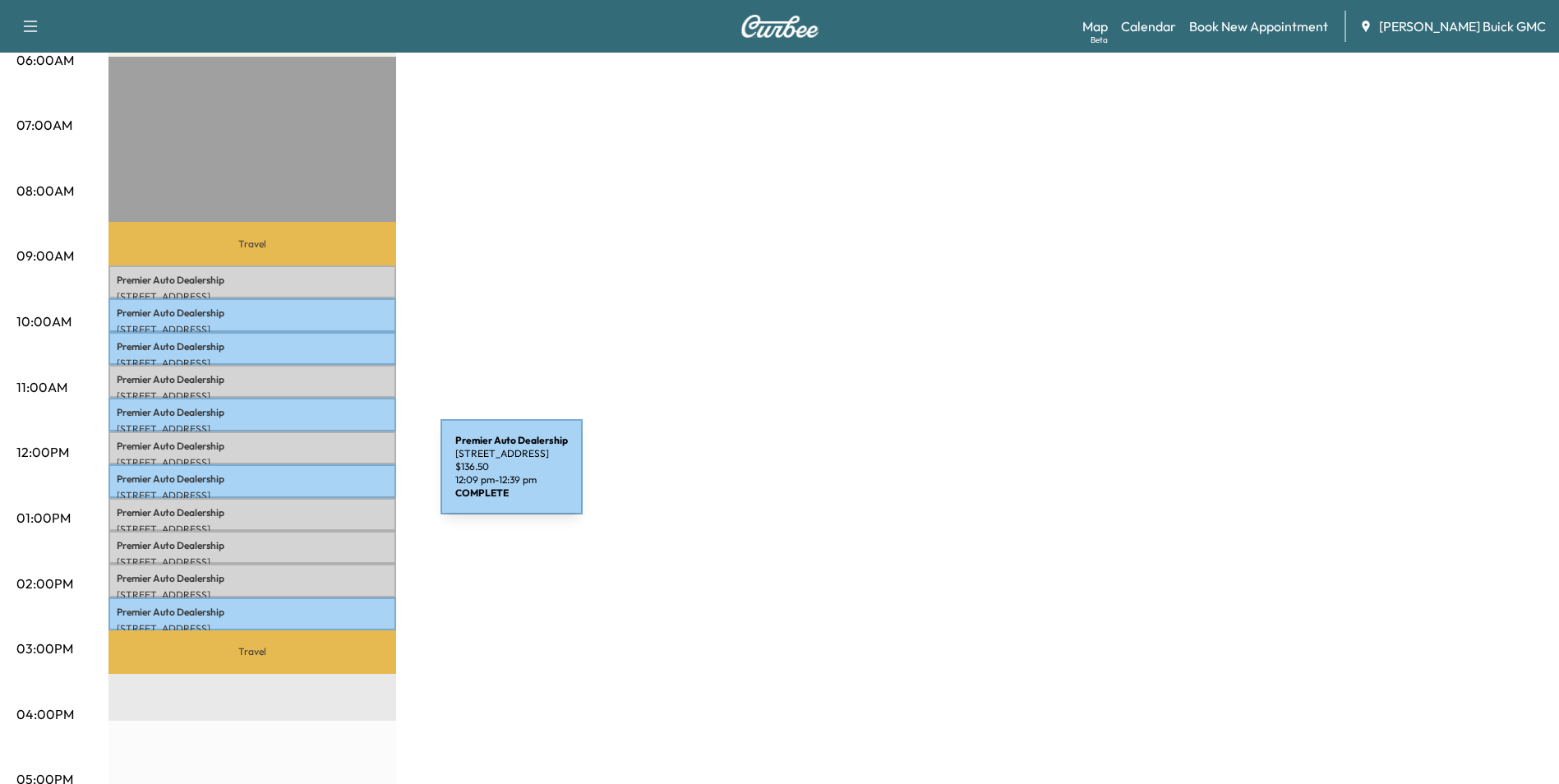
click at [317, 477] on p "Premier Auto Dealership" at bounding box center [251, 479] width 271 height 13
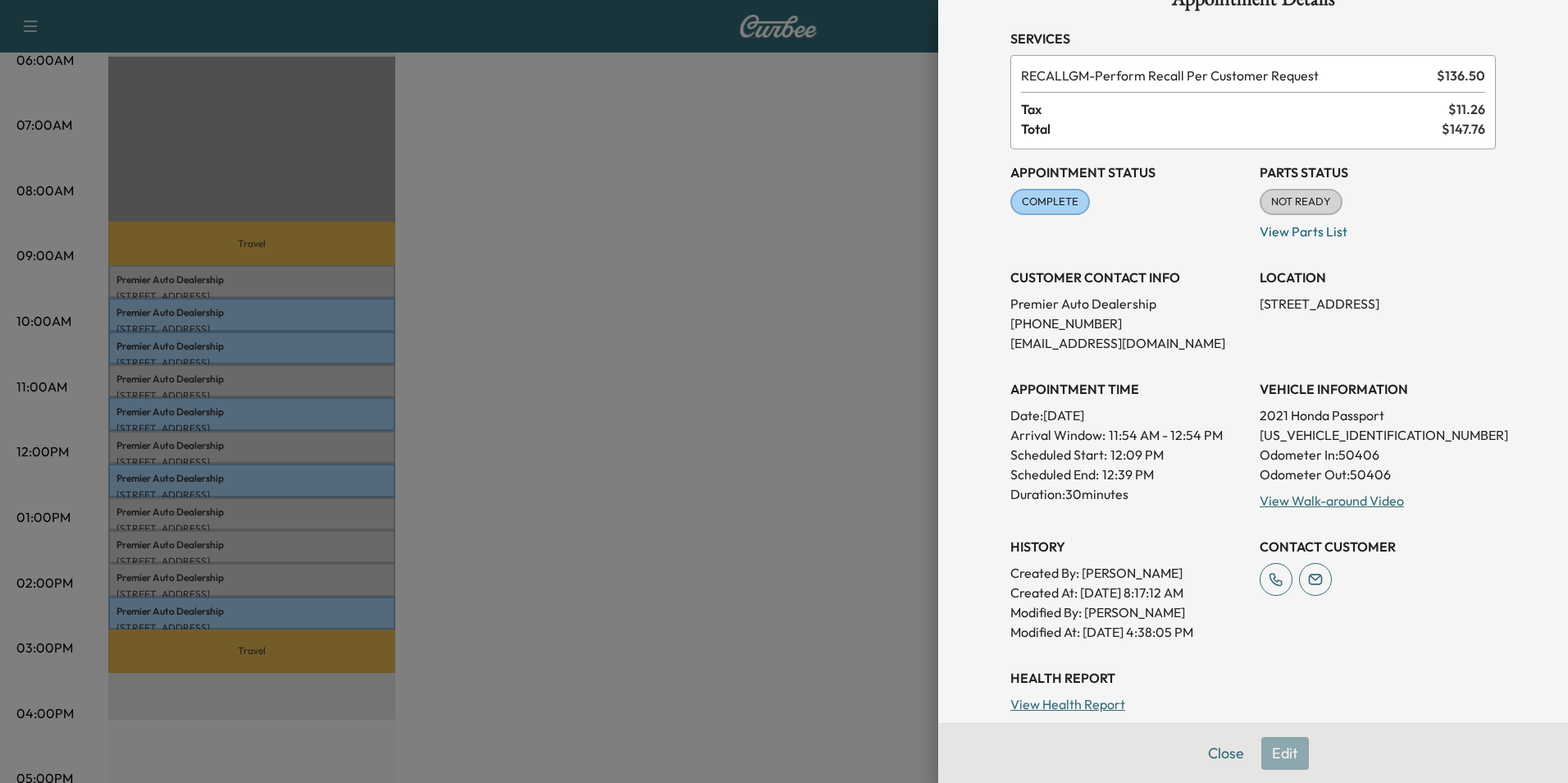
scroll to position [82, 0]
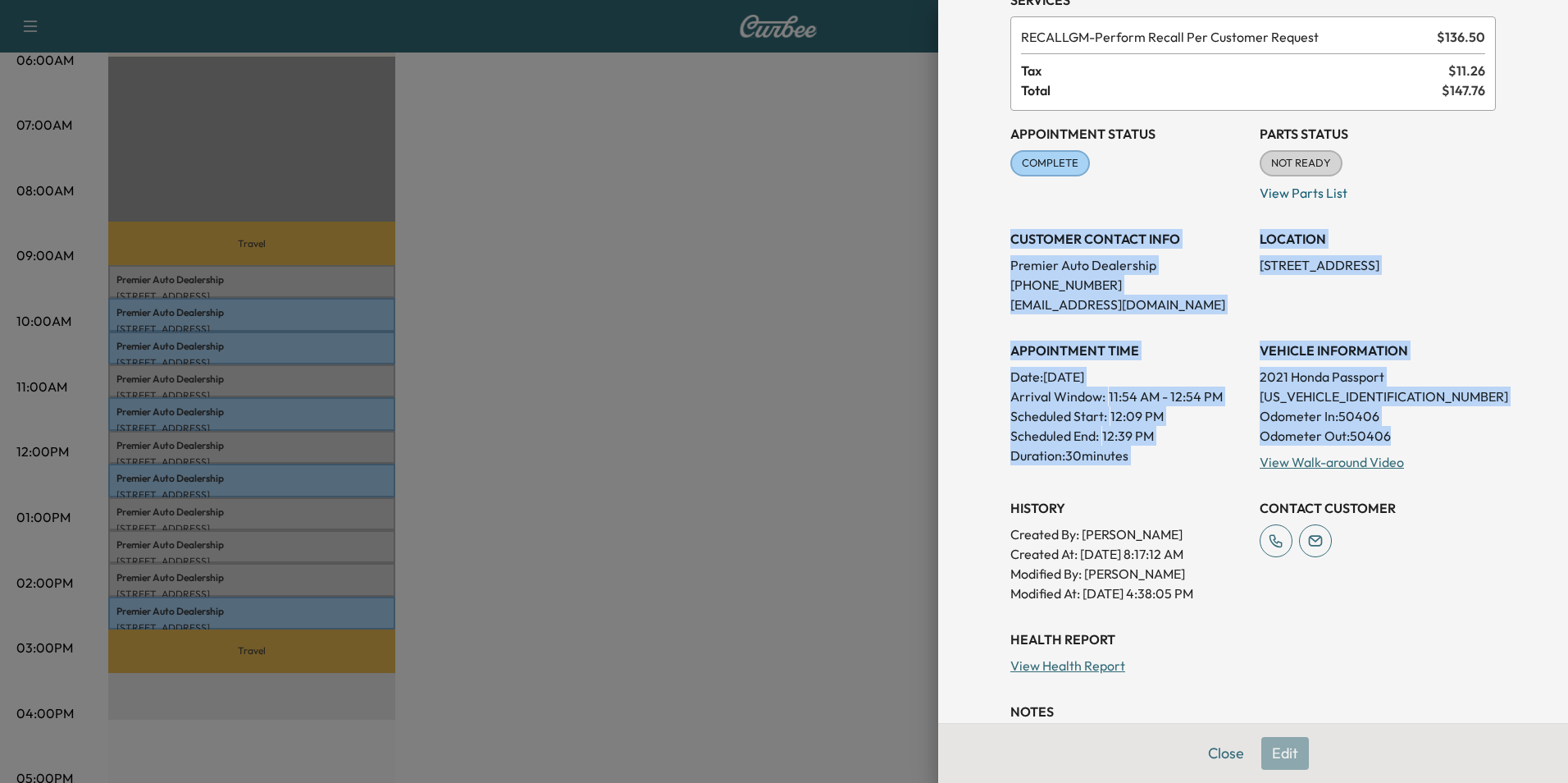
drag, startPoint x: 1001, startPoint y: 235, endPoint x: 1406, endPoint y: 433, distance: 450.8
click at [1406, 433] on div "Appointment Status COMPLETE Mark as Not Ready Parts Status NOT READY Mark as Re…" at bounding box center [1253, 357] width 486 height 492
copy div "CUSTOMER CONTACT INFO Premier Auto Dealership [PHONE_NUMBER] [EMAIL_ADDRESS][DO…"
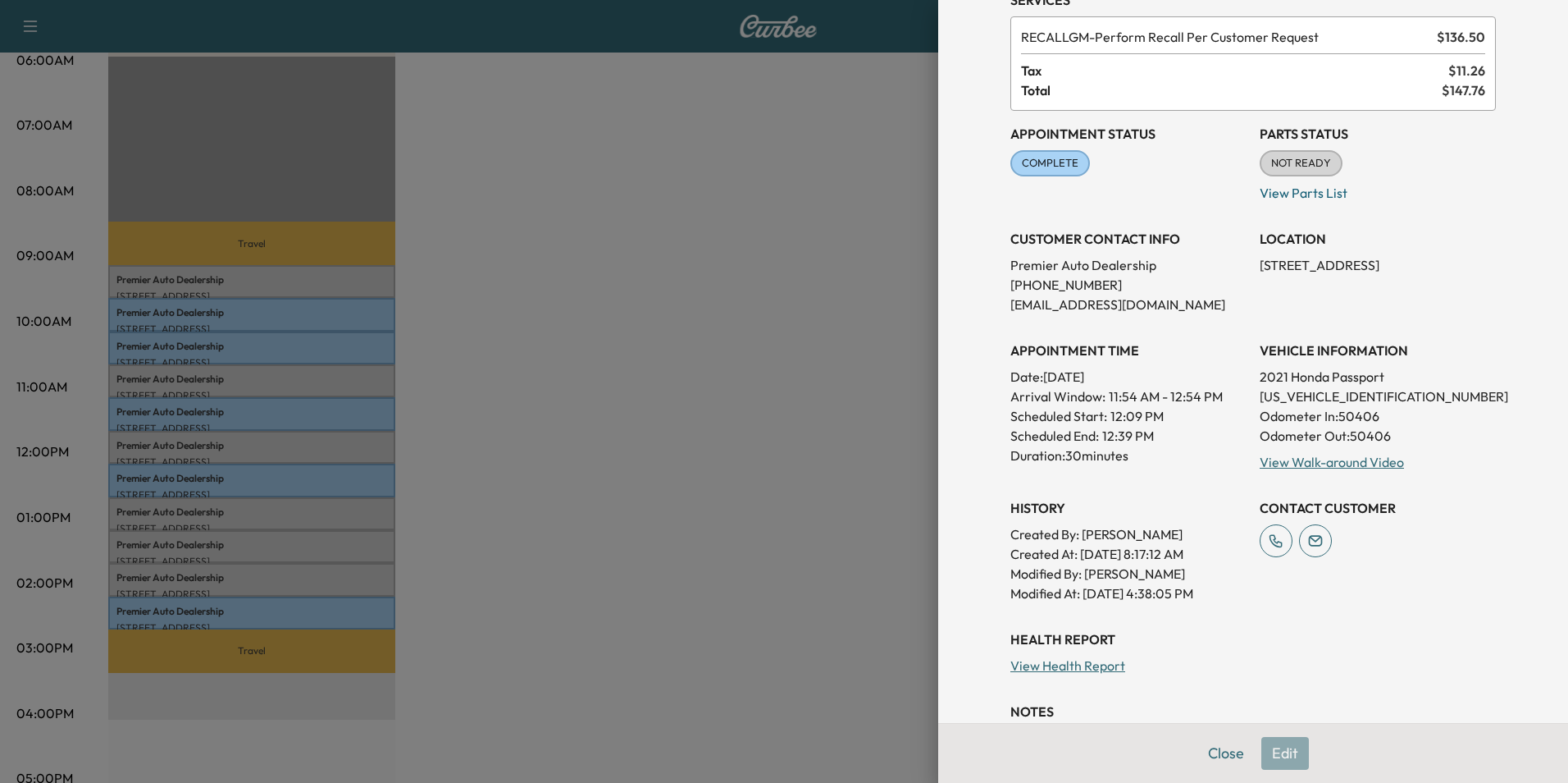
click at [742, 126] on div at bounding box center [784, 392] width 1568 height 783
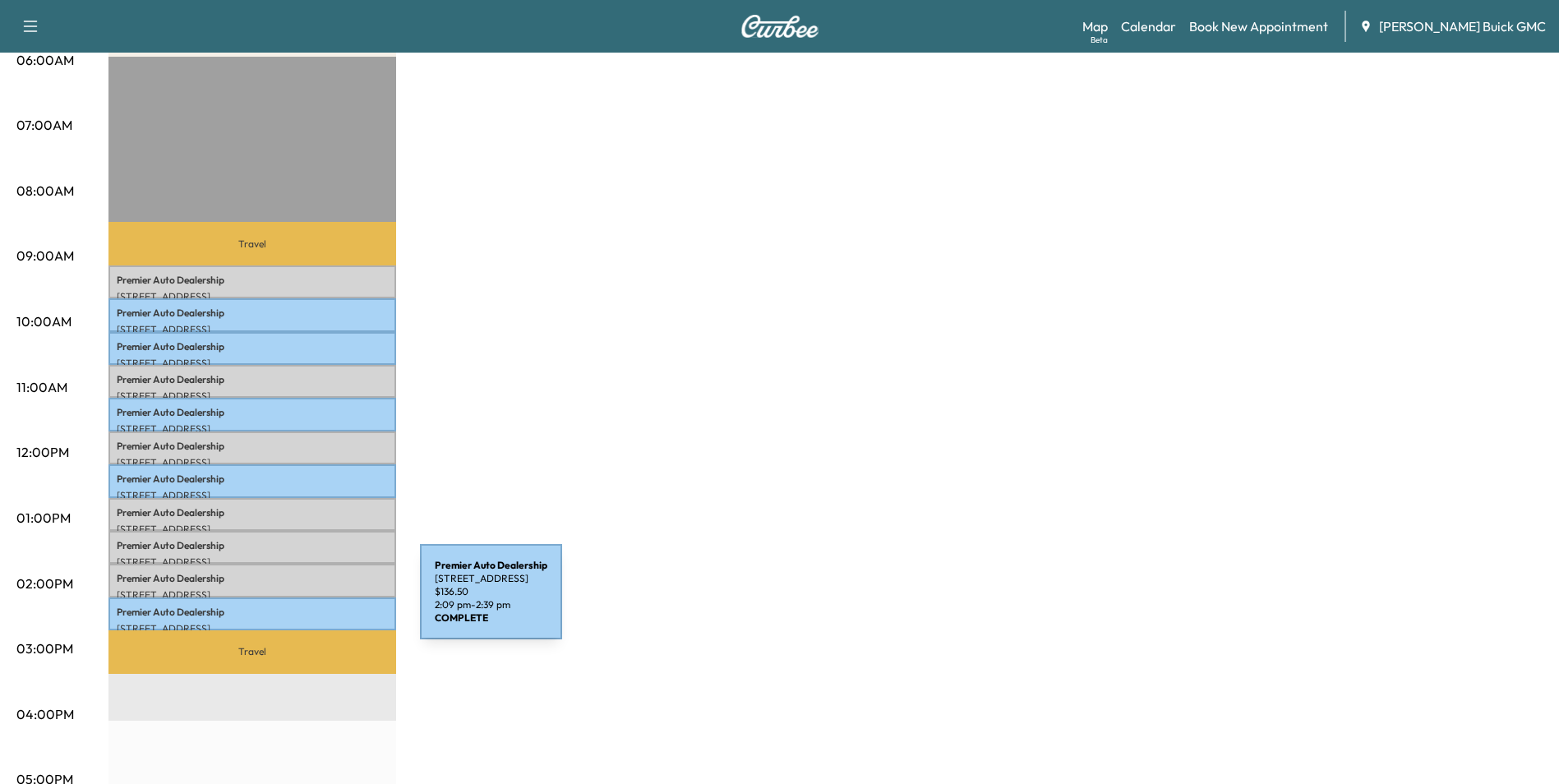
click at [297, 606] on p "Premier Auto Dealership" at bounding box center [251, 612] width 271 height 13
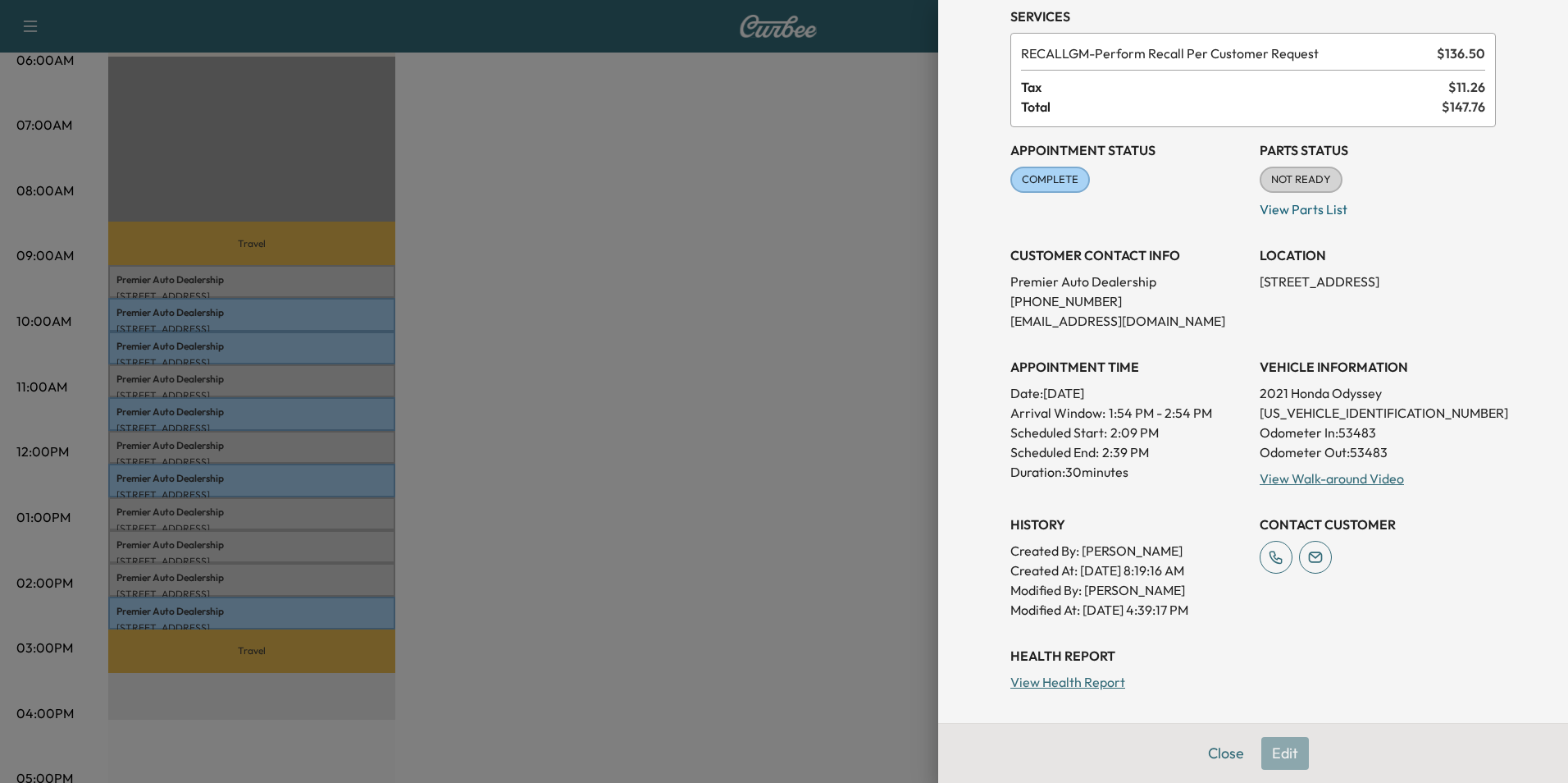
scroll to position [164, 0]
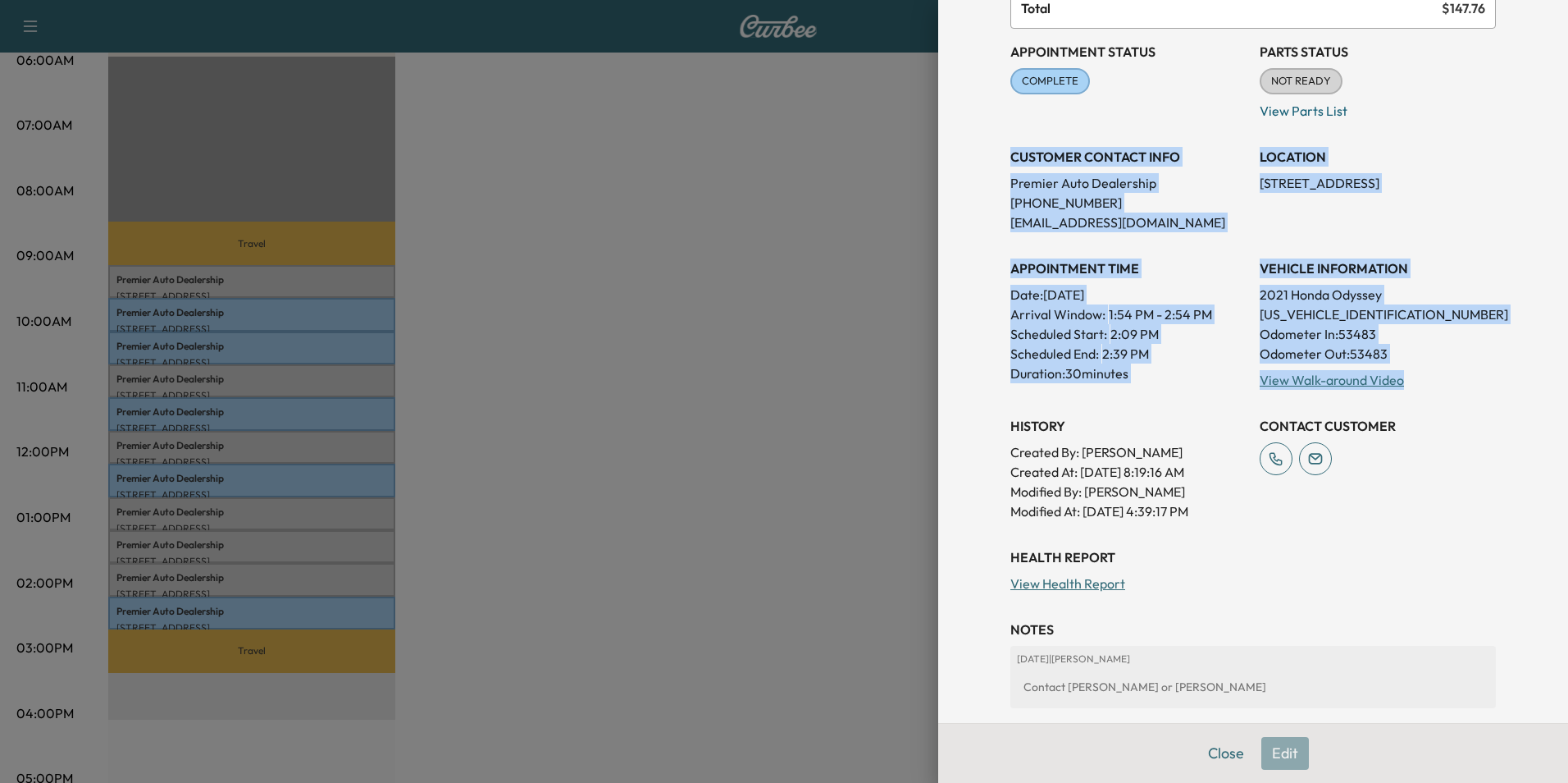
drag, startPoint x: 999, startPoint y: 152, endPoint x: 1415, endPoint y: 379, distance: 473.9
click at [1415, 379] on div "Appointment Status COMPLETE Mark as Not Ready Parts Status NOT READY Mark as Re…" at bounding box center [1253, 274] width 486 height 492
drag, startPoint x: 1415, startPoint y: 379, endPoint x: 1393, endPoint y: 348, distance: 38.0
click at [1393, 347] on p "Odometer Out: 53483" at bounding box center [1377, 353] width 236 height 20
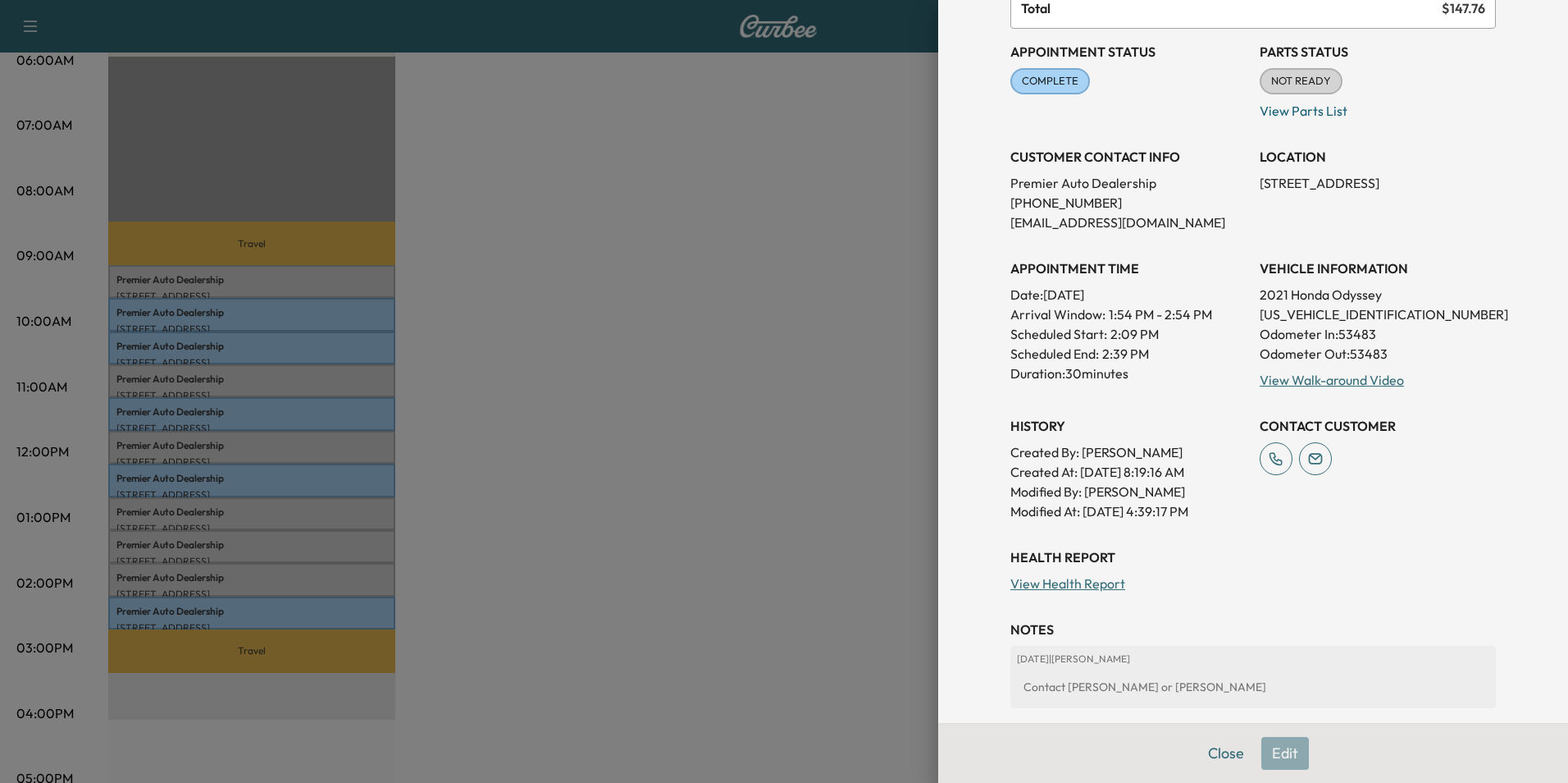
click at [950, 124] on div "Appointment Details Services RECALLGM - Perform Recall Per Customer Request $ 1…" at bounding box center [1252, 392] width 630 height 783
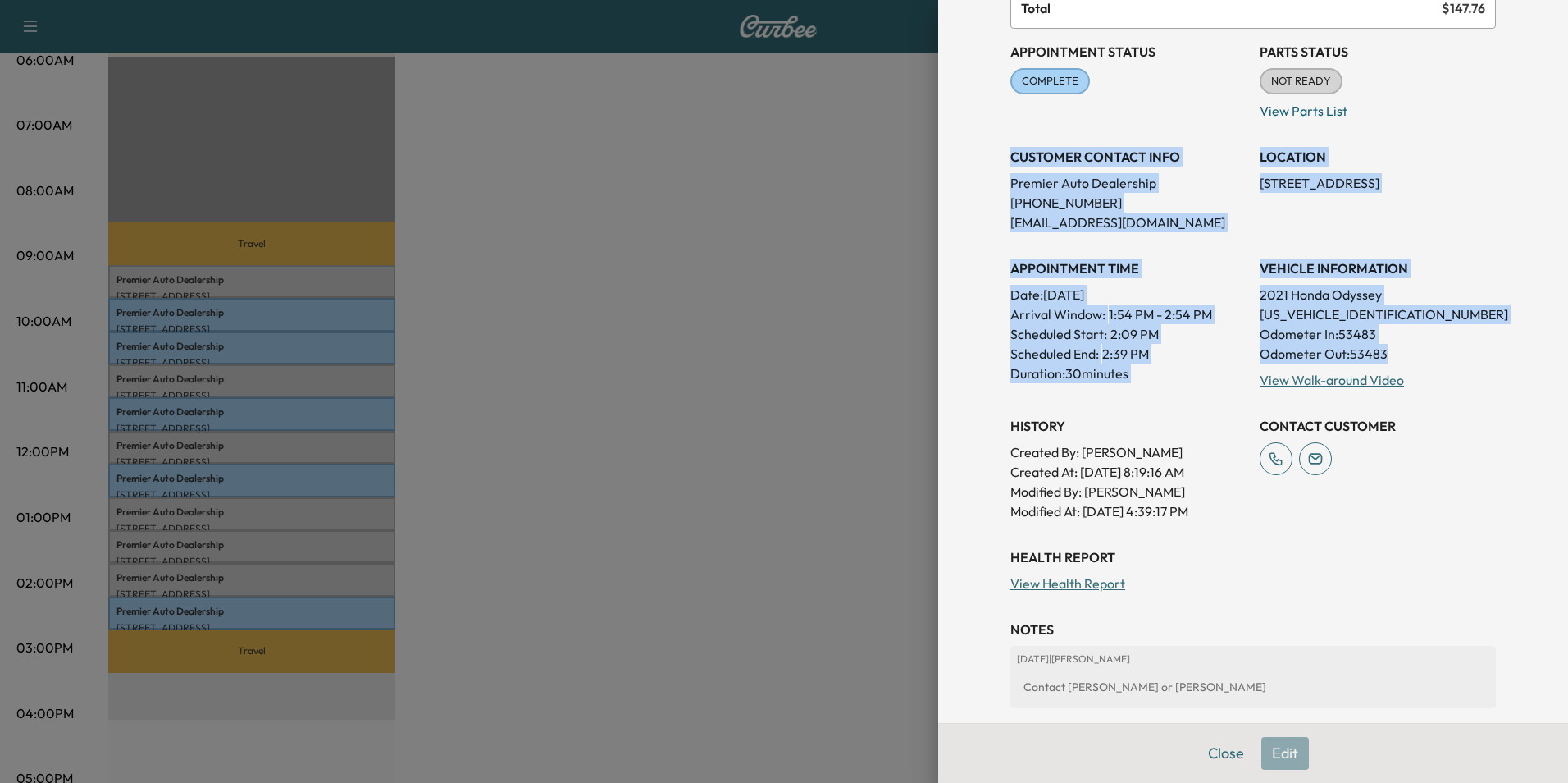
drag, startPoint x: 998, startPoint y: 151, endPoint x: 1411, endPoint y: 353, distance: 459.8
click at [1411, 353] on div "Appointment Status COMPLETE Mark as Not Ready Parts Status NOT READY Mark as Re…" at bounding box center [1253, 274] width 486 height 492
copy div "CUSTOMER CONTACT INFO Premier Auto Dealership [PHONE_NUMBER] [EMAIL_ADDRESS][DO…"
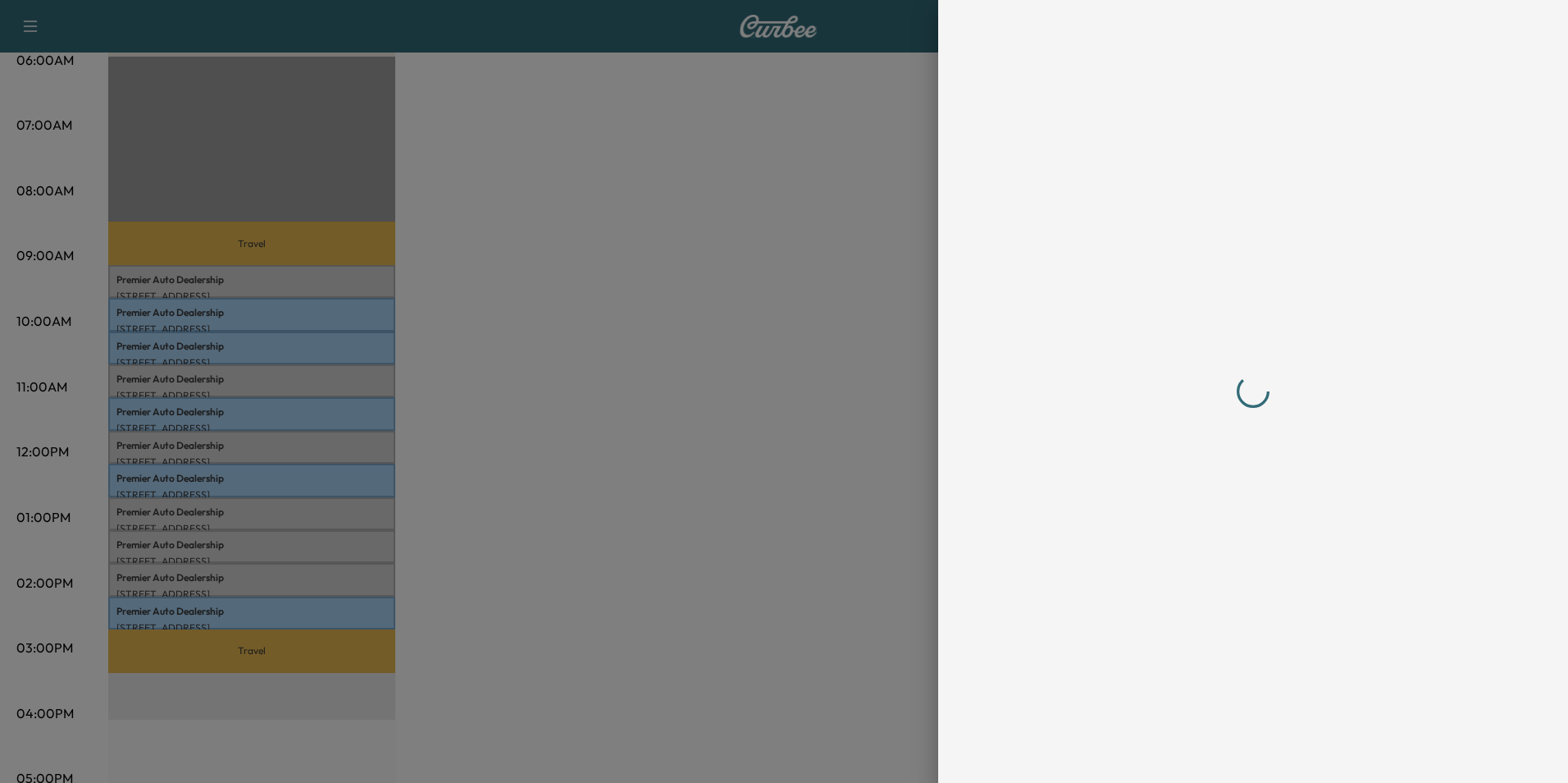
scroll to position [0, 0]
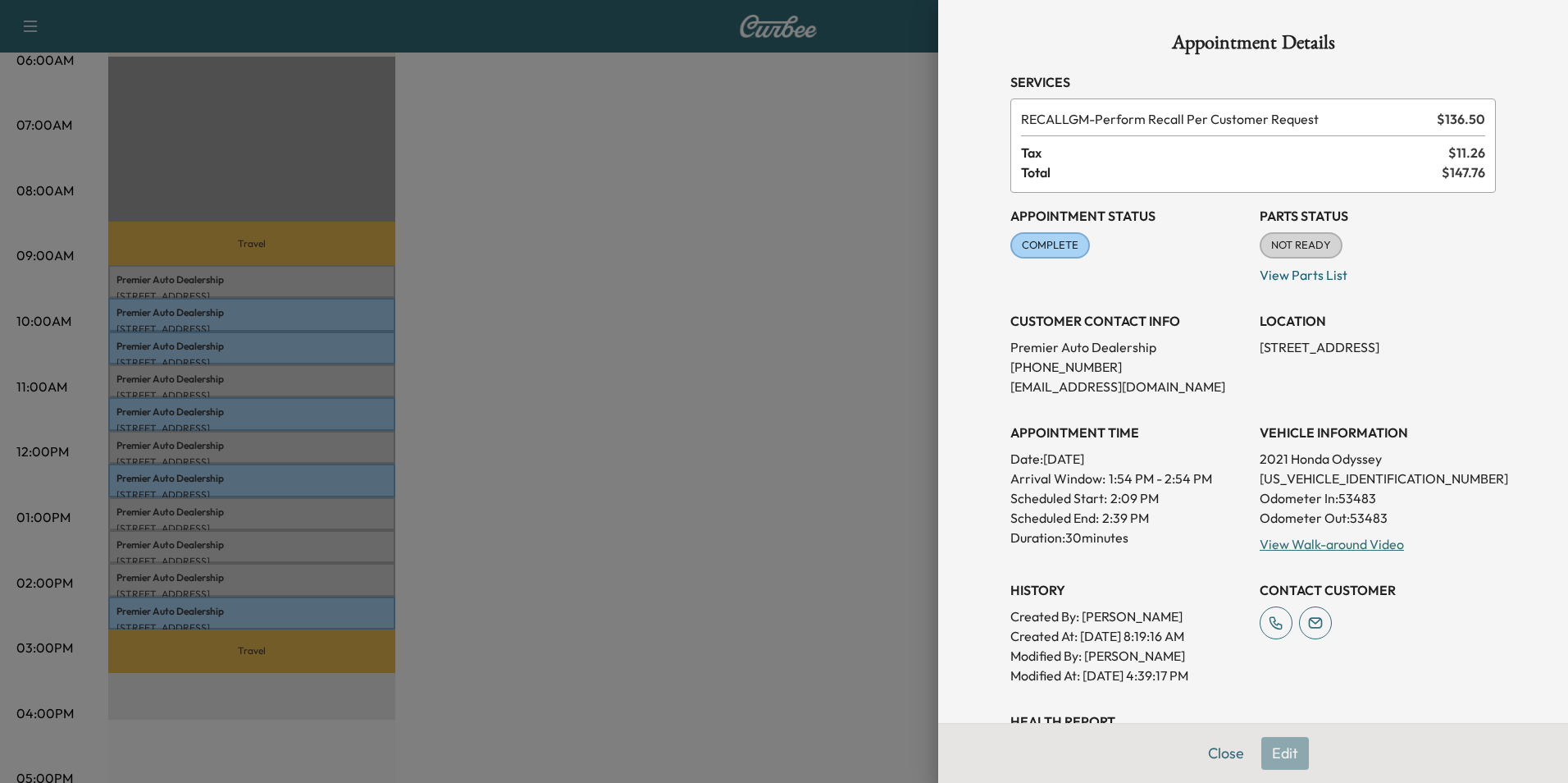
click at [610, 472] on div at bounding box center [784, 392] width 1568 height 783
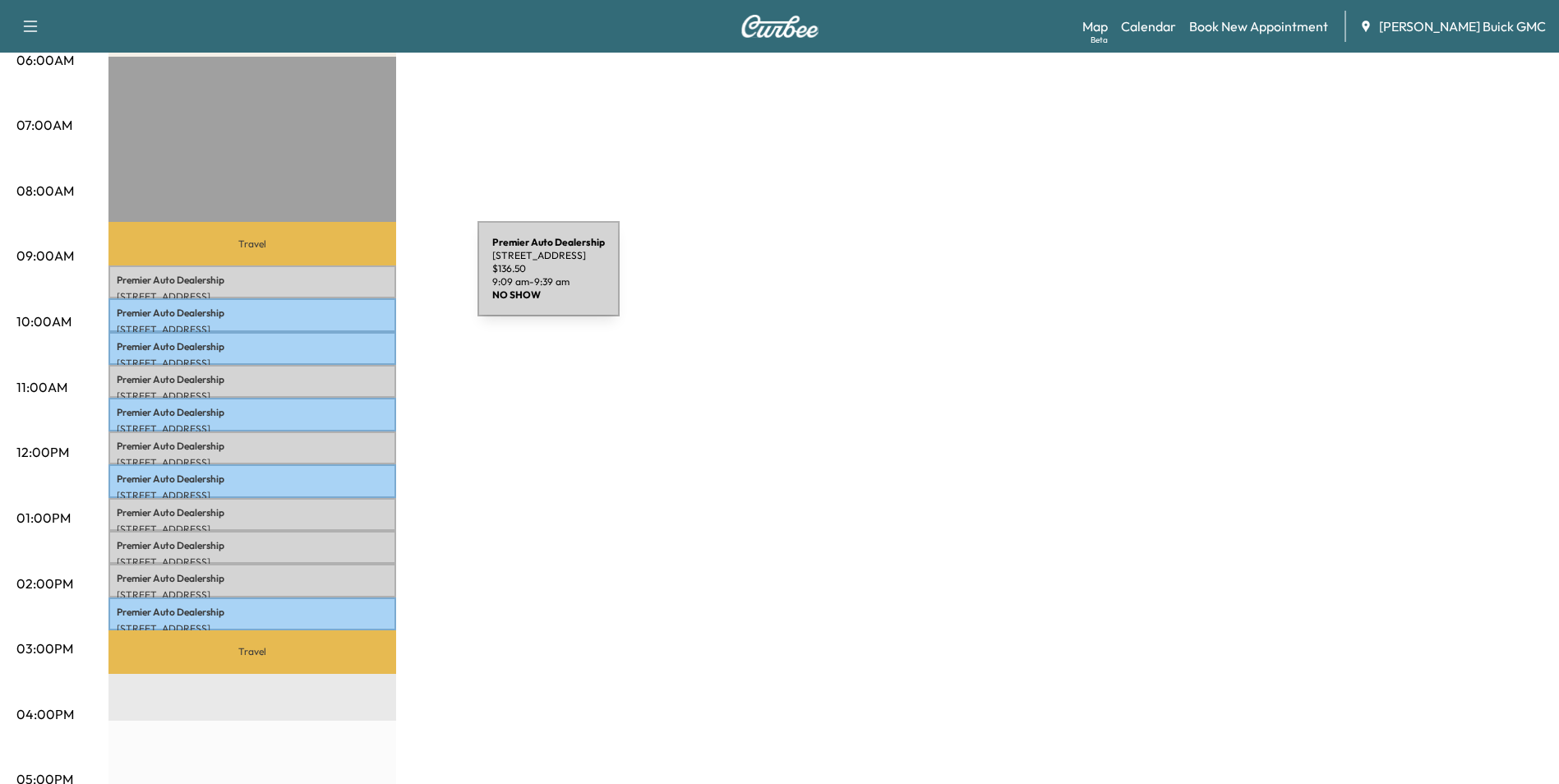
click at [354, 279] on p "Premier Auto Dealership" at bounding box center [251, 280] width 271 height 13
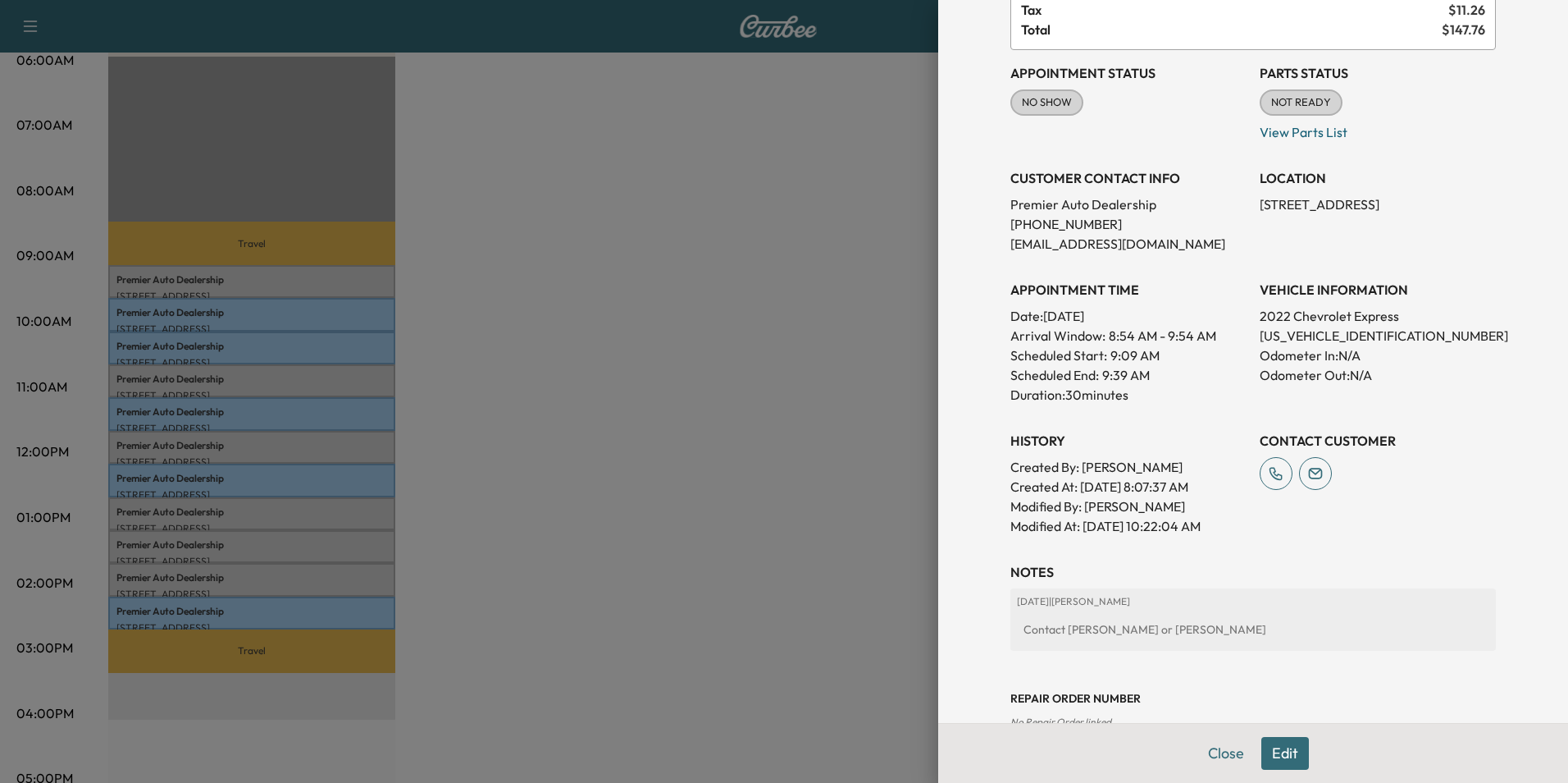
scroll to position [82, 0]
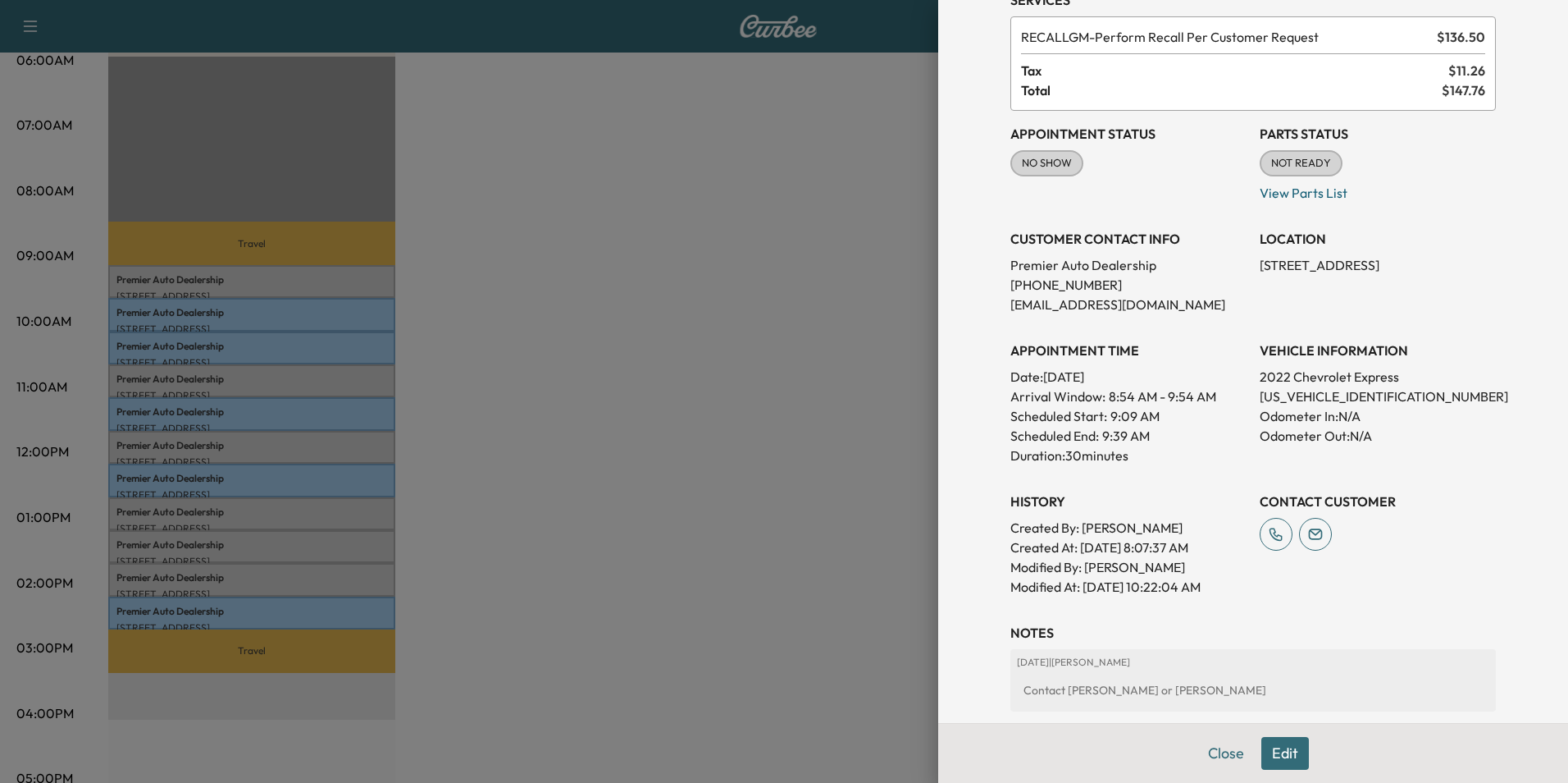
click at [649, 358] on div at bounding box center [784, 392] width 1568 height 783
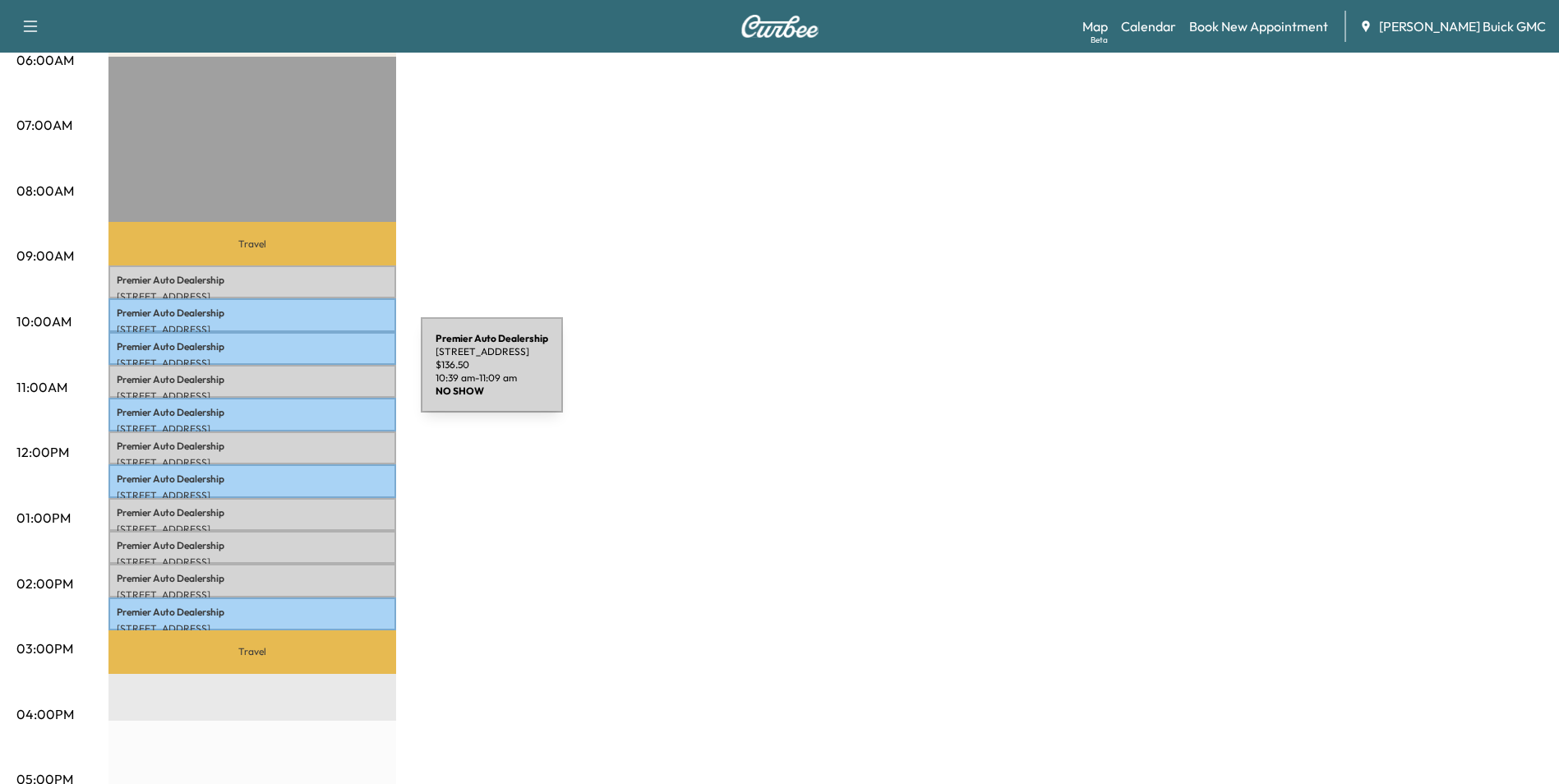
click at [298, 374] on p "Premier Auto Dealership" at bounding box center [251, 379] width 271 height 13
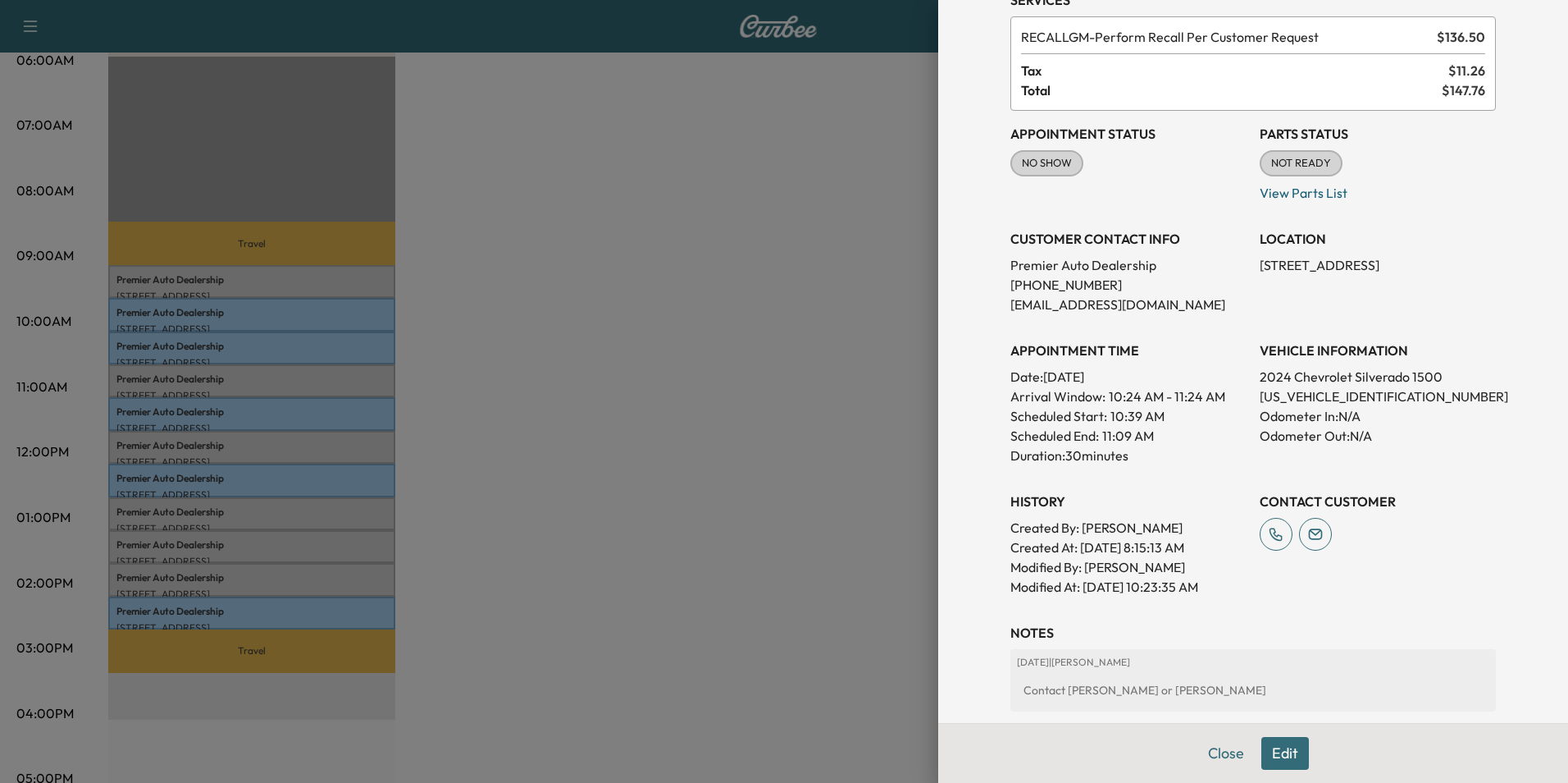
click at [734, 385] on div at bounding box center [784, 392] width 1568 height 783
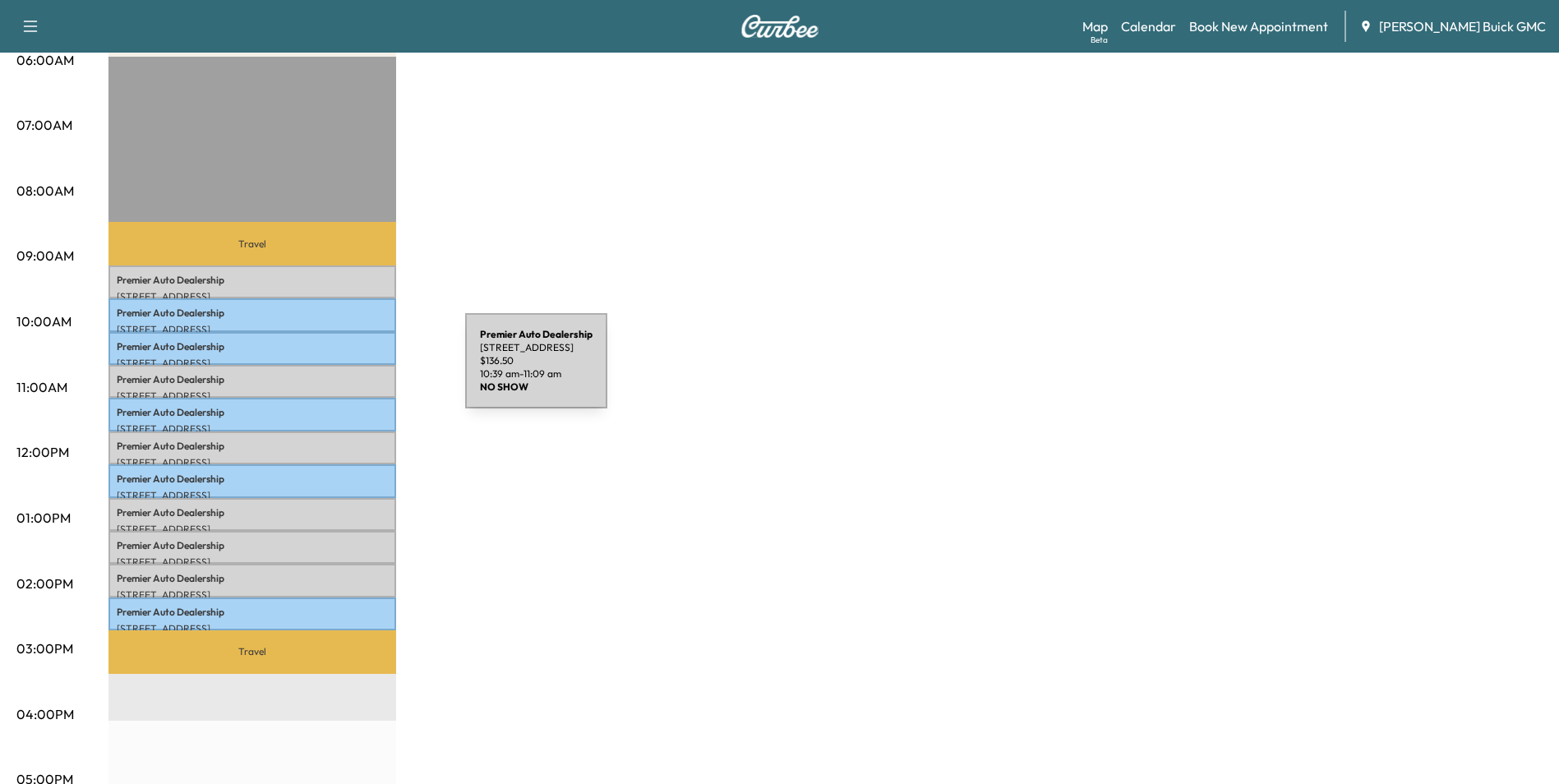
click at [342, 373] on p "Premier Auto Dealership" at bounding box center [251, 379] width 271 height 13
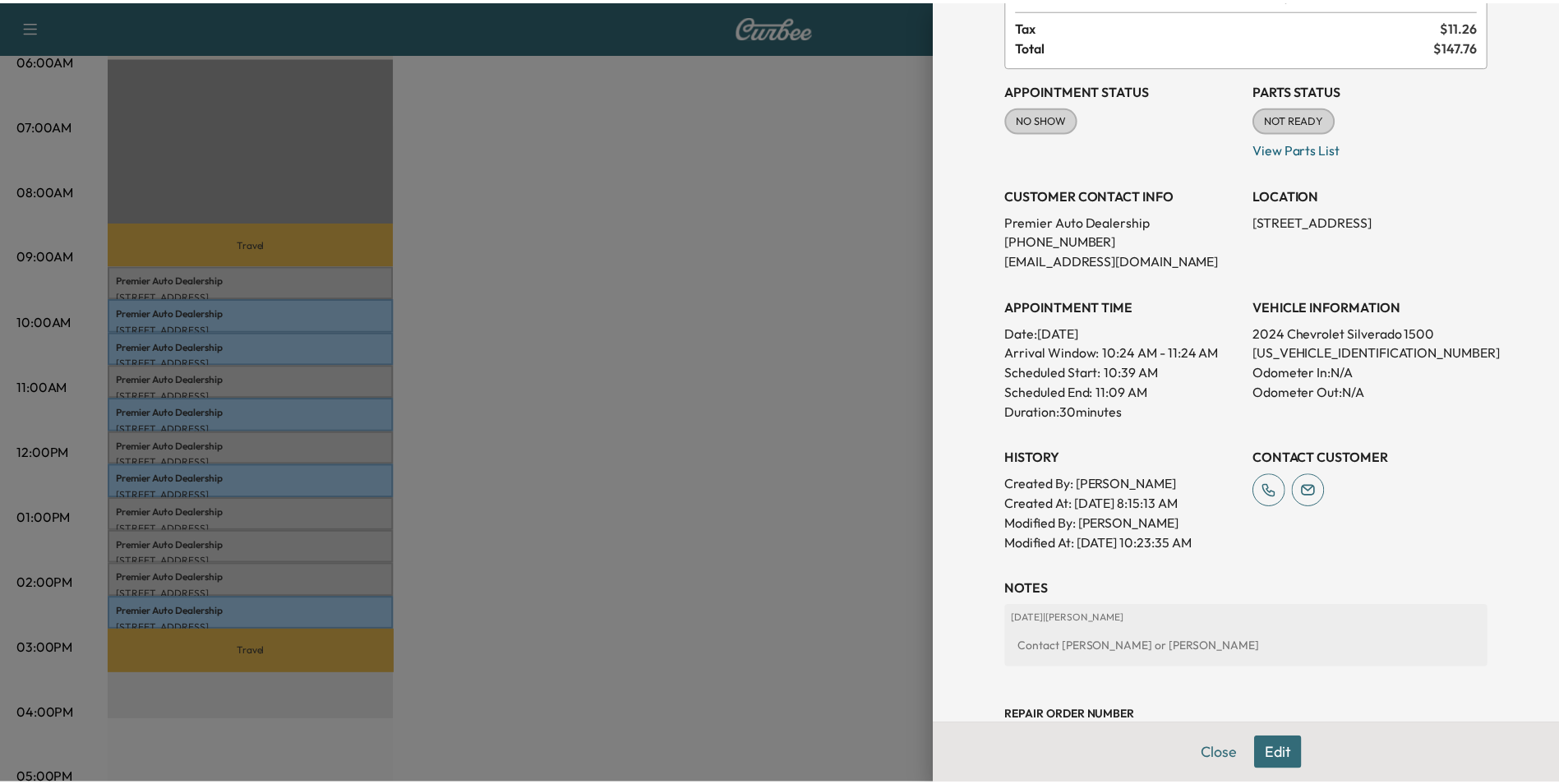
scroll to position [164, 0]
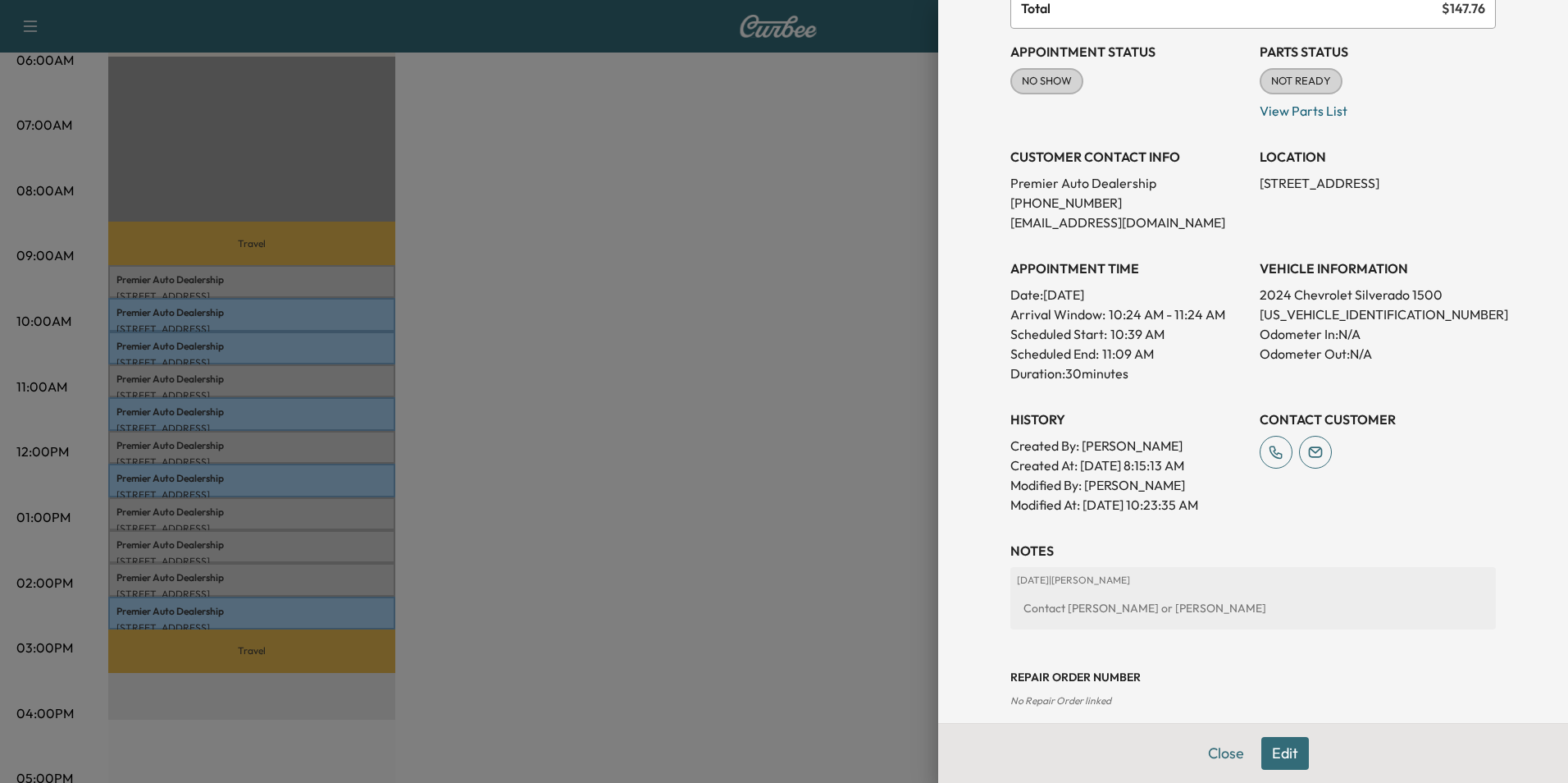
click at [549, 442] on div at bounding box center [784, 392] width 1568 height 783
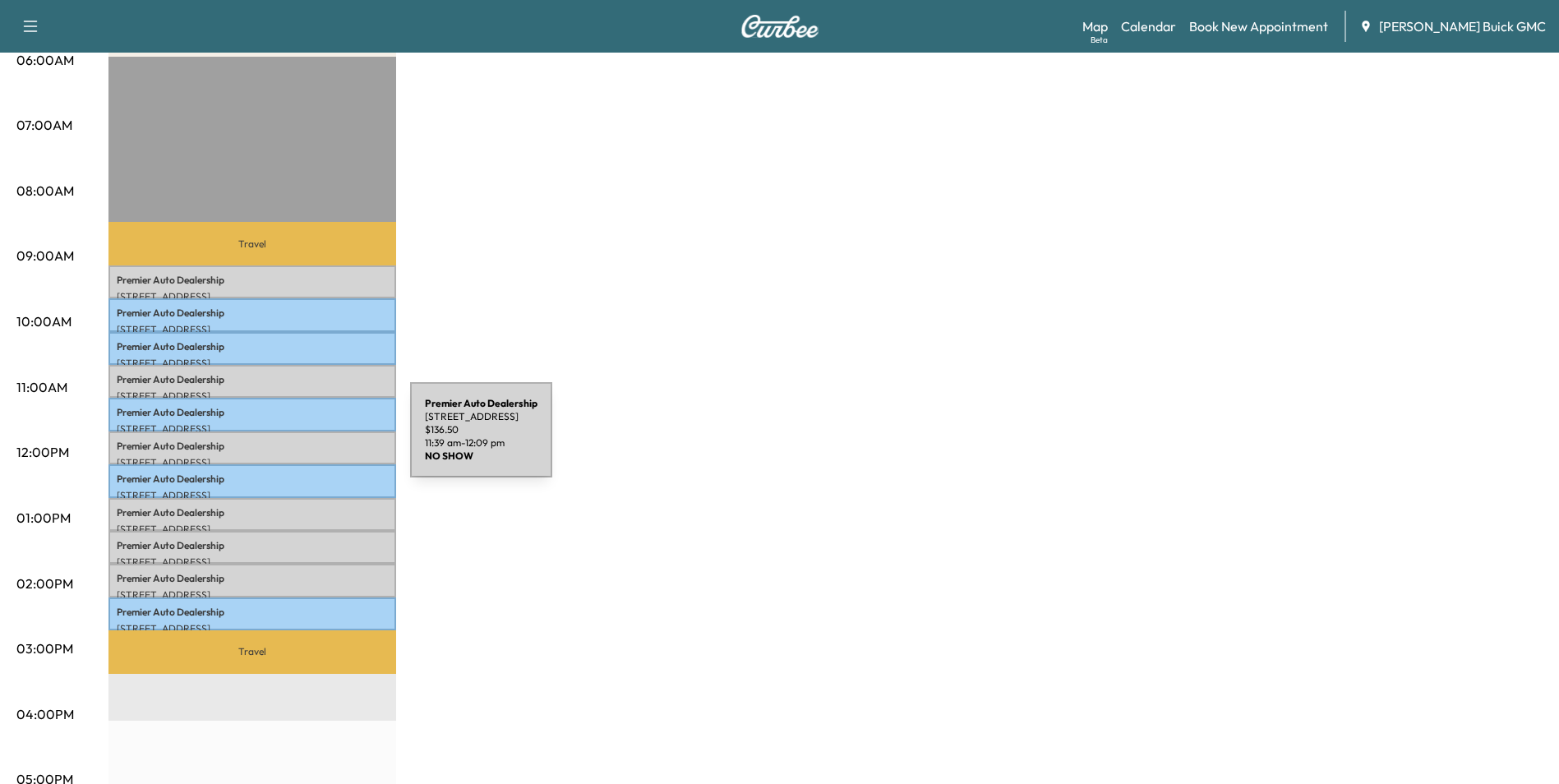
click at [287, 439] on p "Premier Auto Dealership" at bounding box center [251, 445] width 271 height 13
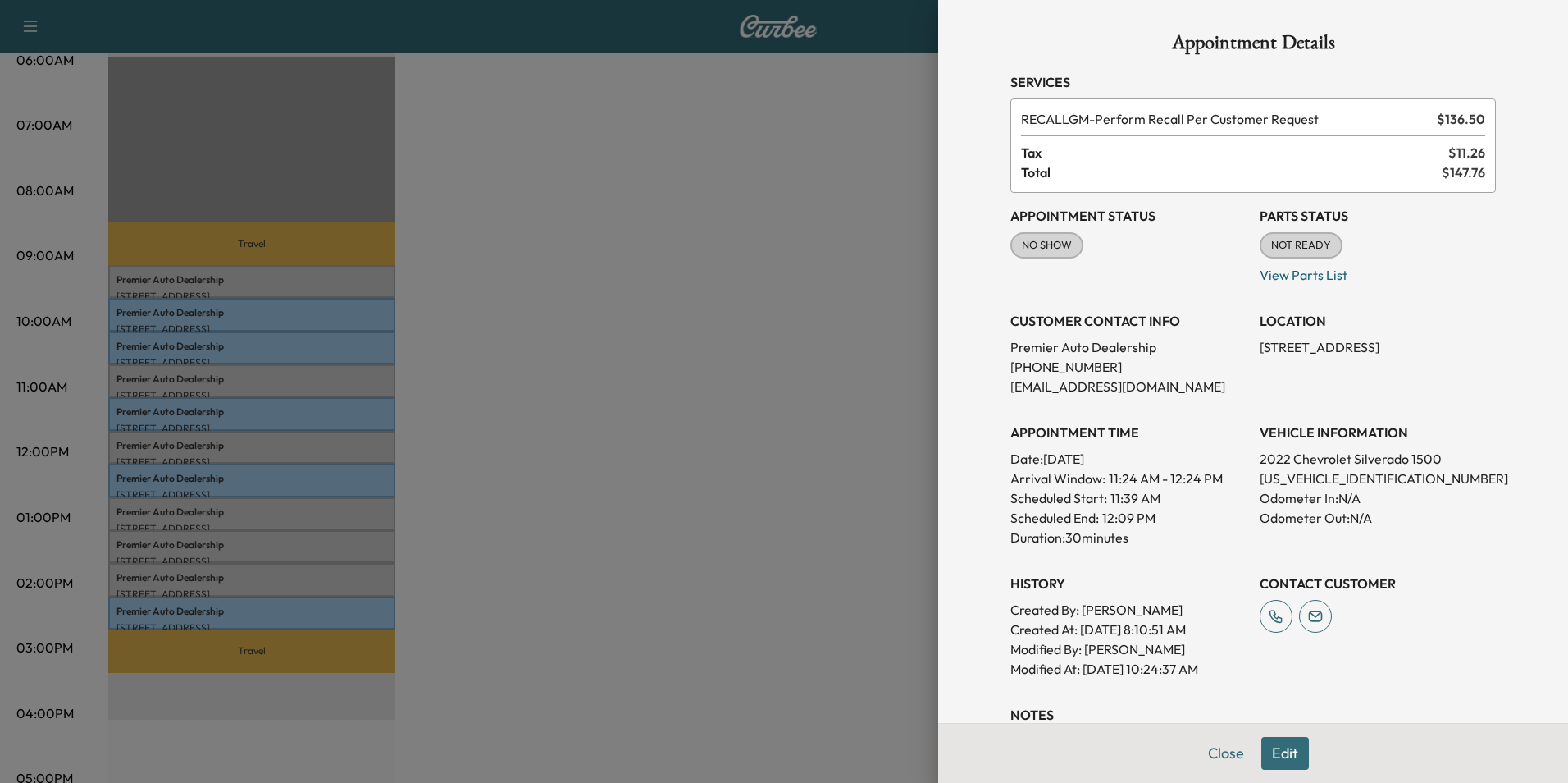
click at [738, 403] on div at bounding box center [784, 392] width 1568 height 783
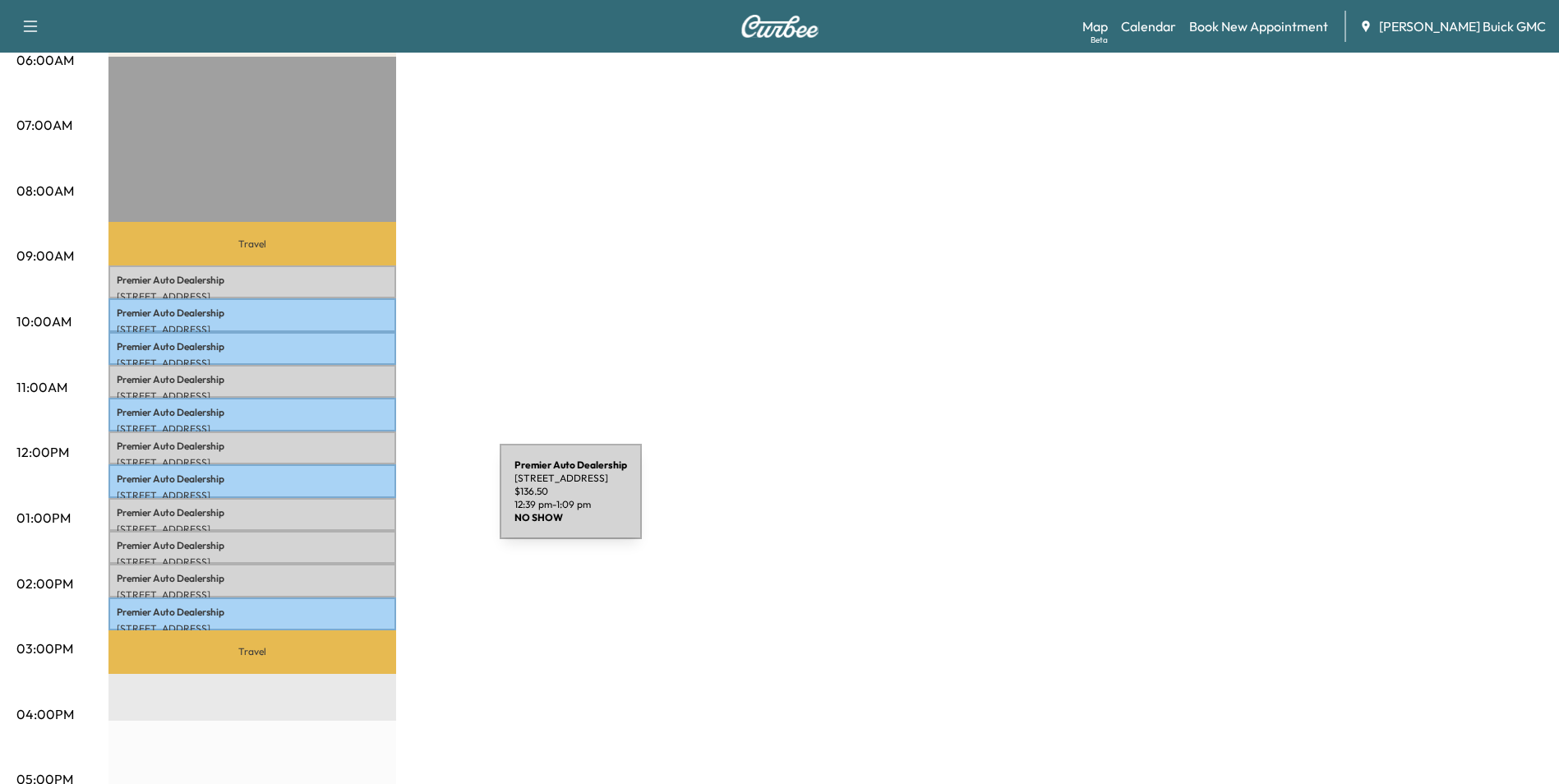
click at [376, 506] on p "Premier Auto Dealership" at bounding box center [251, 512] width 271 height 13
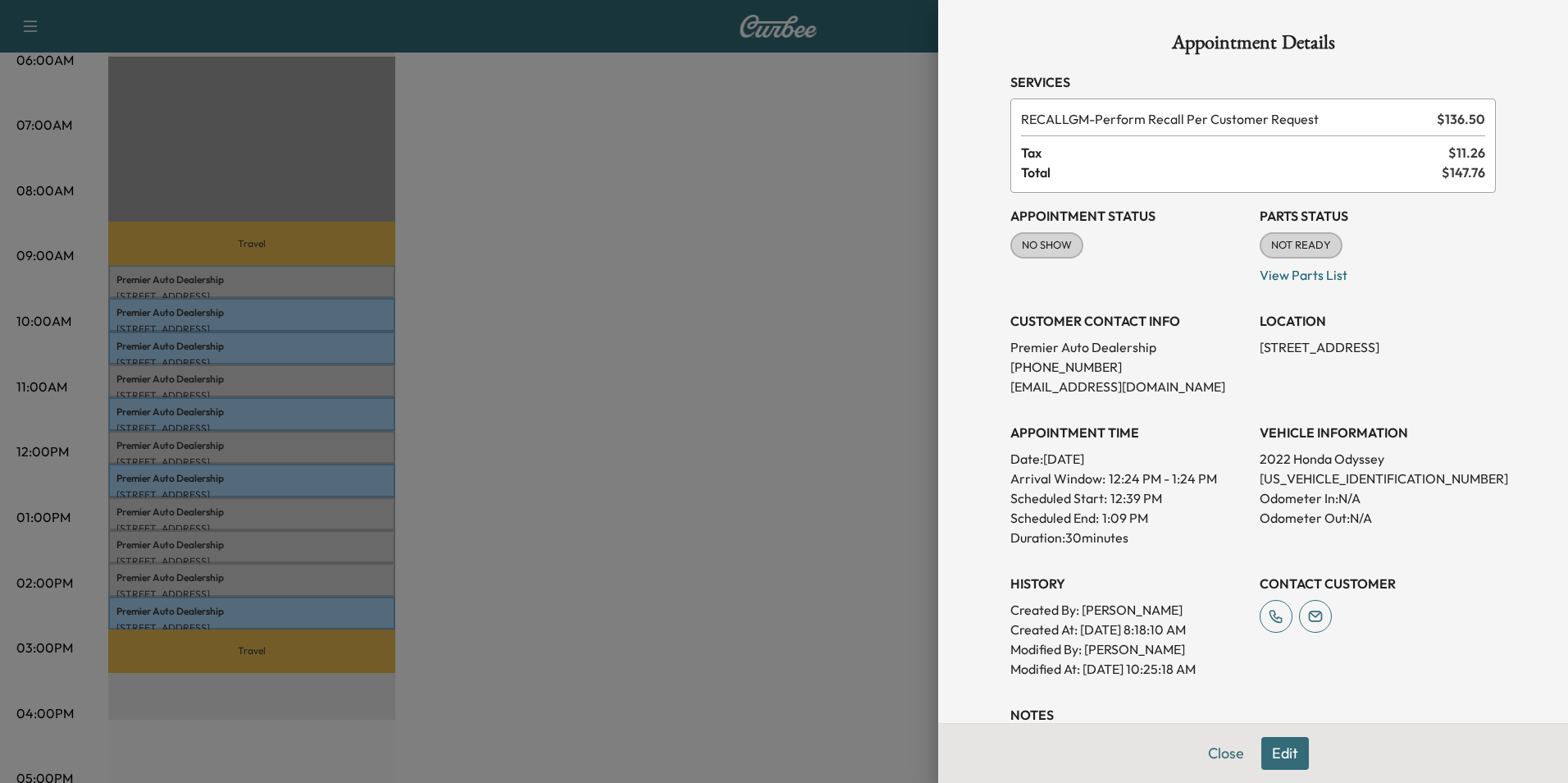
click at [679, 507] on div at bounding box center [784, 392] width 1568 height 783
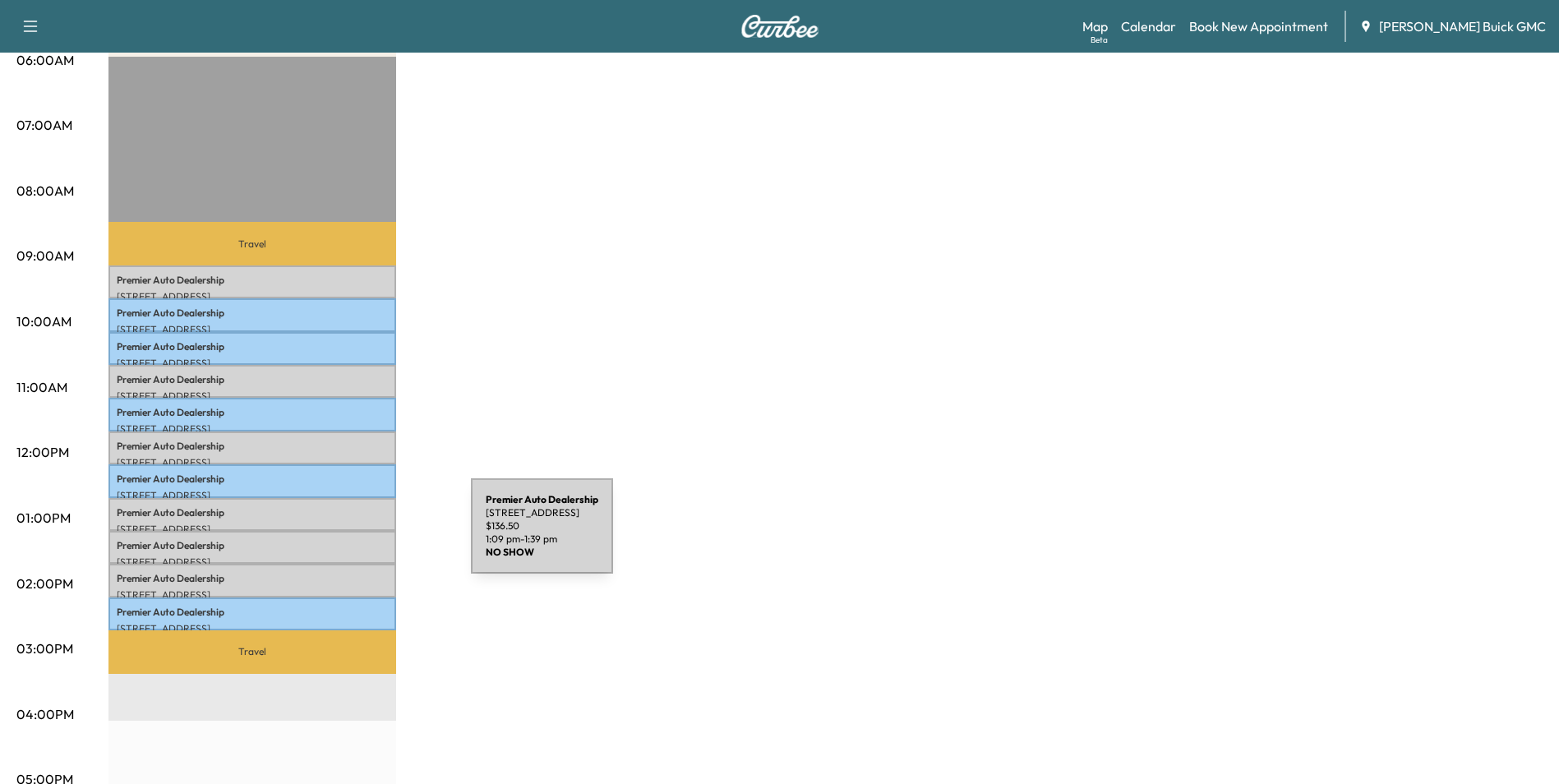
click at [348, 539] on p "Premier Auto Dealership" at bounding box center [251, 545] width 271 height 13
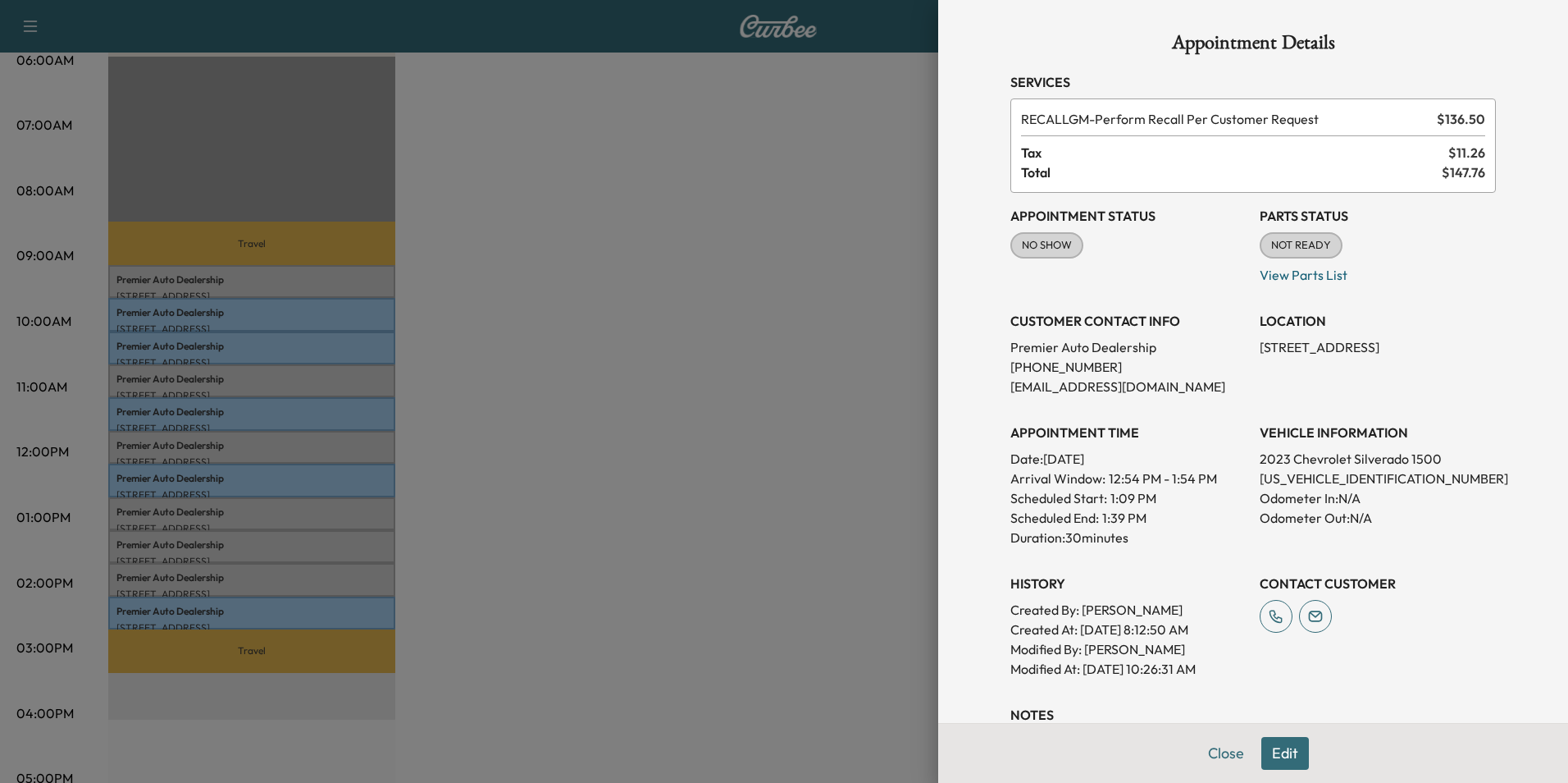
click at [655, 511] on div at bounding box center [784, 392] width 1568 height 783
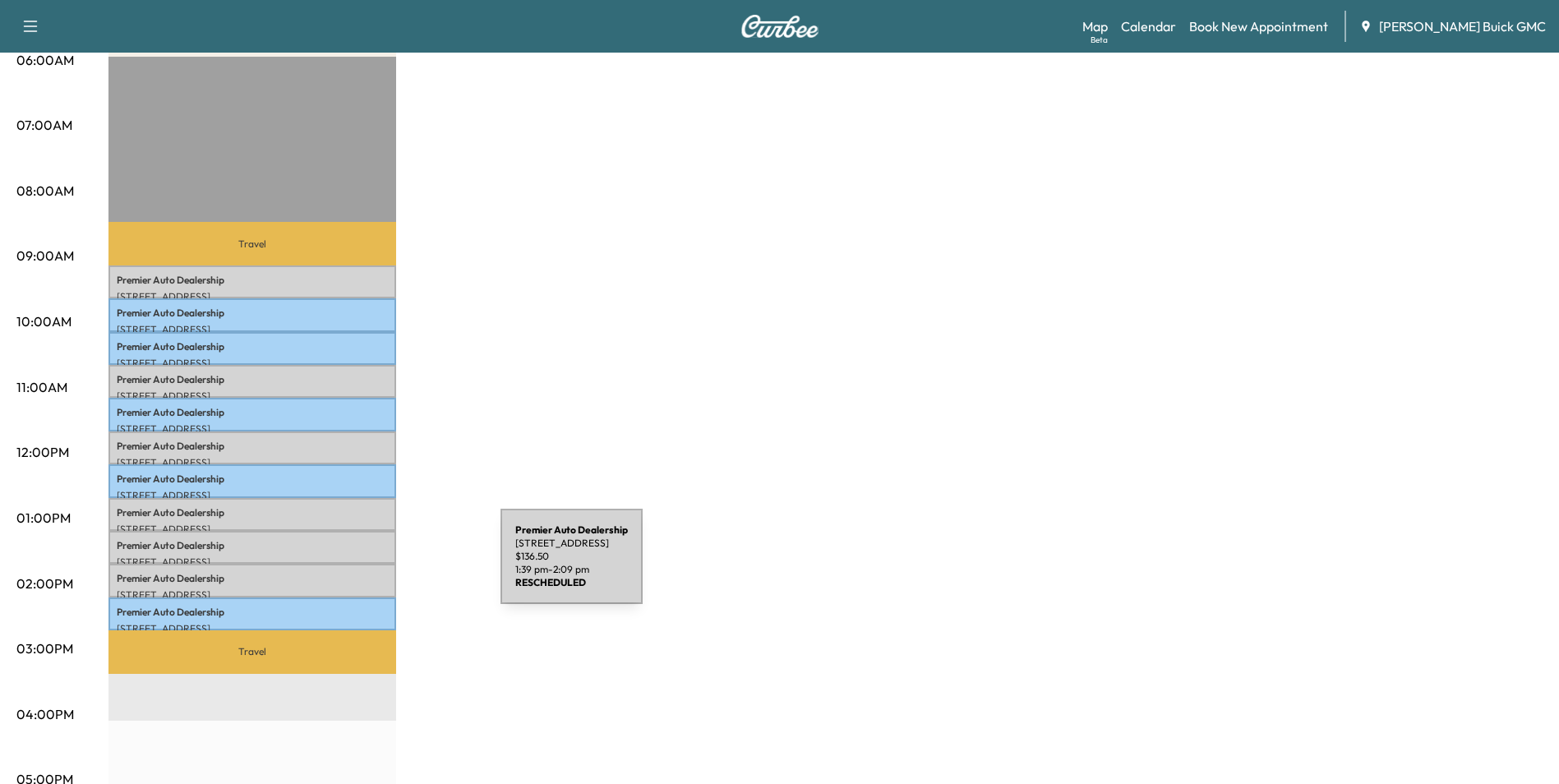
click at [377, 572] on p "Premier Auto Dealership" at bounding box center [251, 578] width 271 height 13
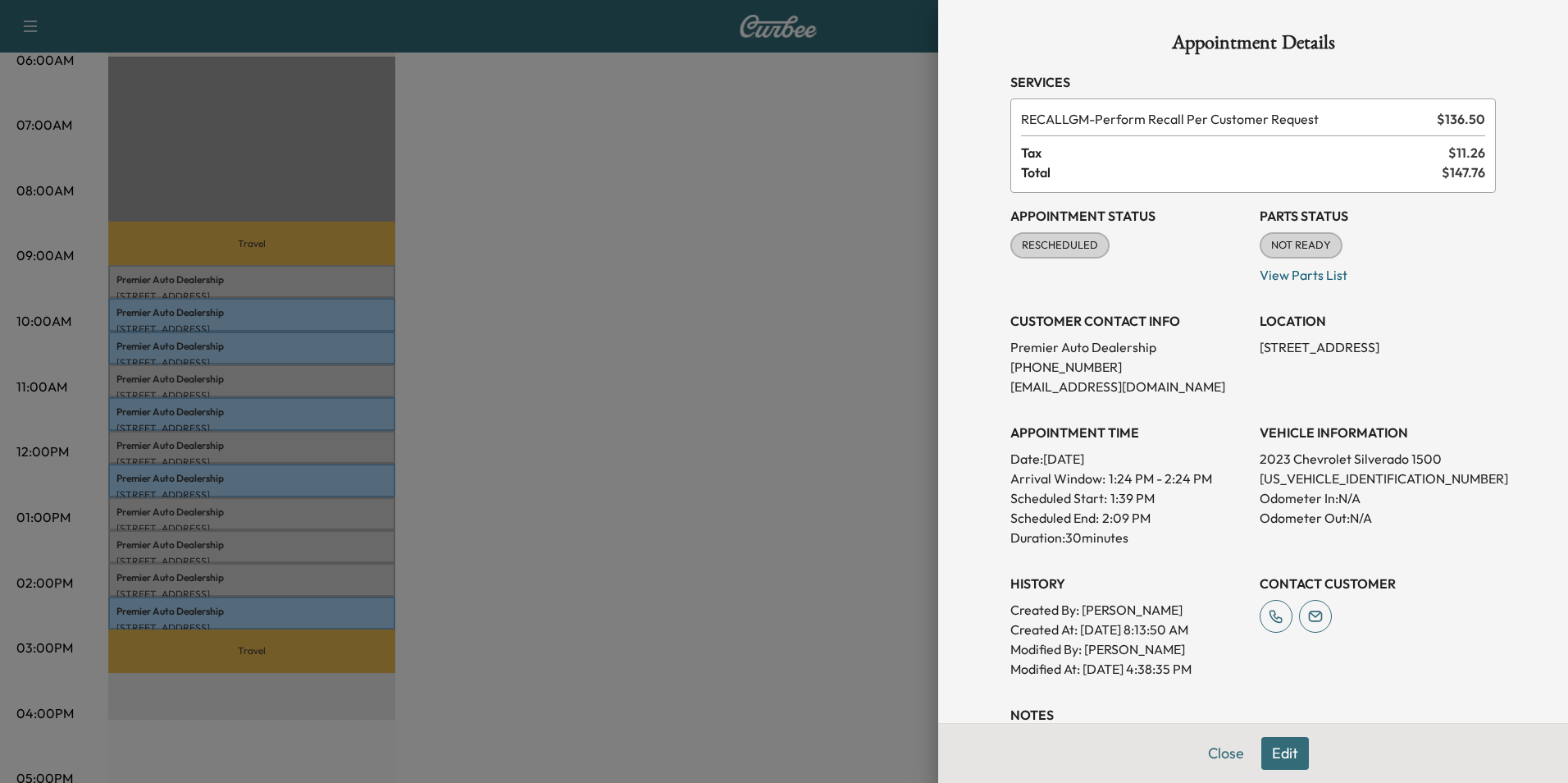
click at [497, 574] on div at bounding box center [784, 392] width 1568 height 783
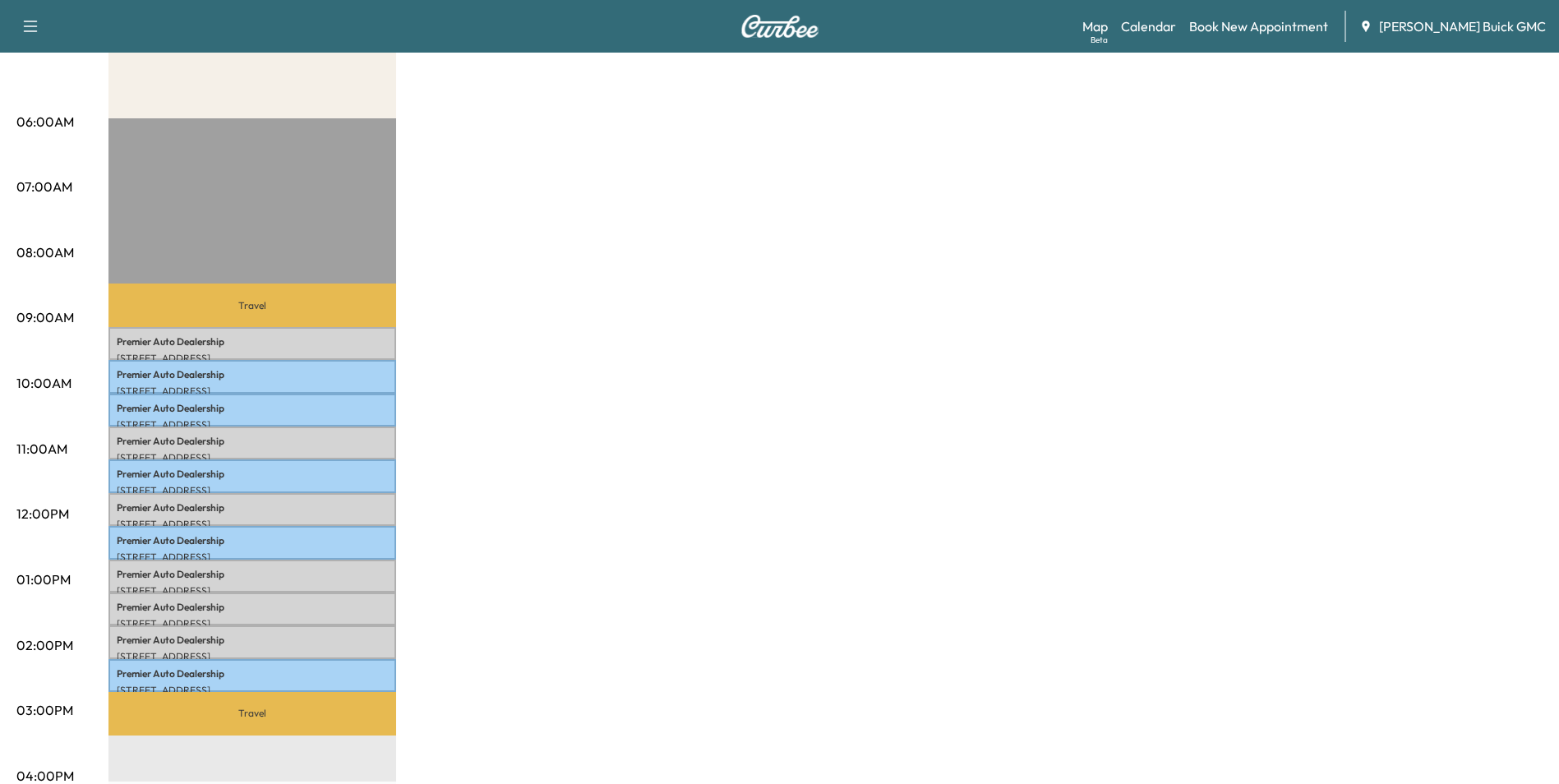
scroll to position [0, 0]
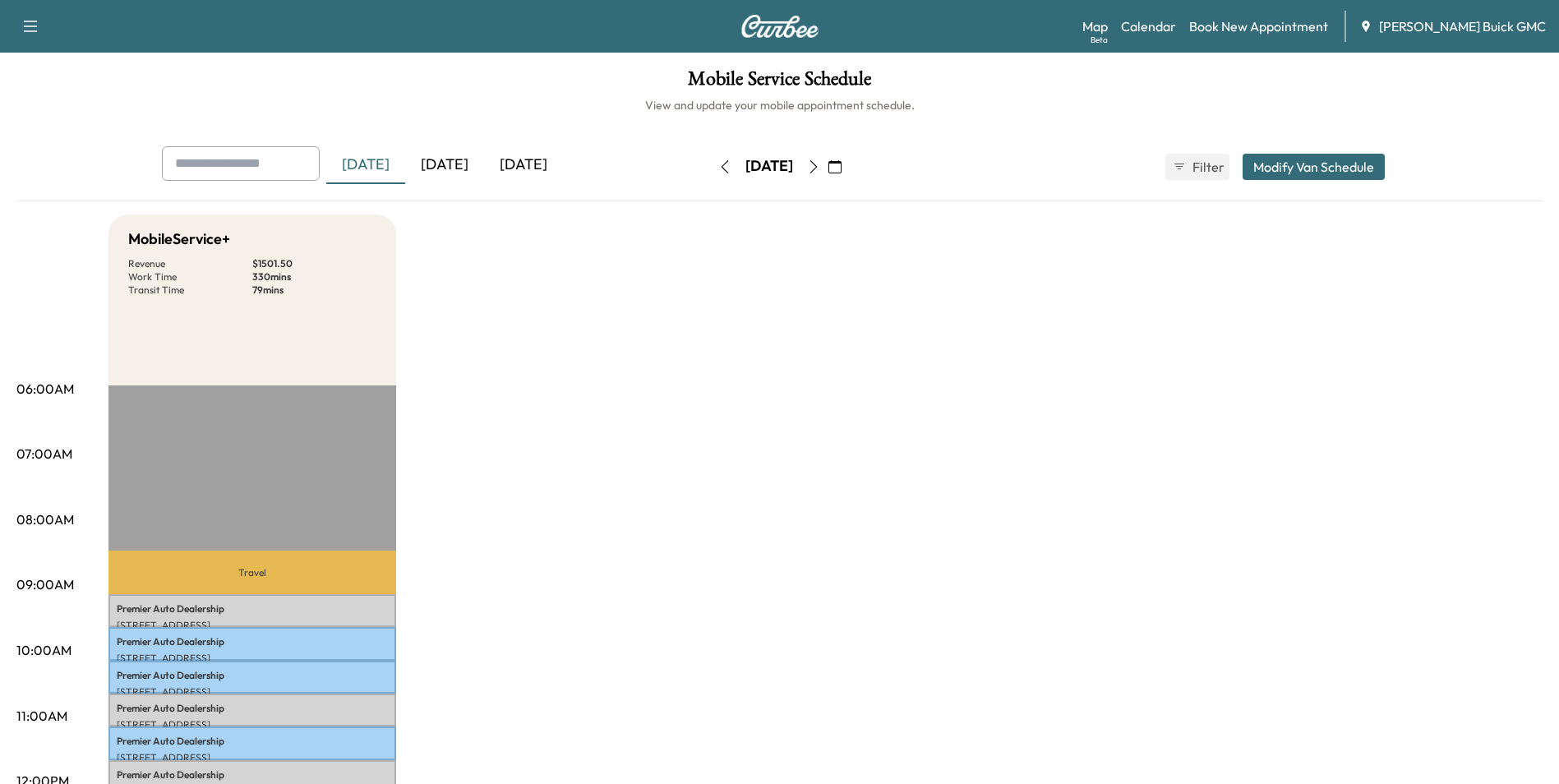
click at [720, 163] on icon "button" at bounding box center [724, 166] width 8 height 13
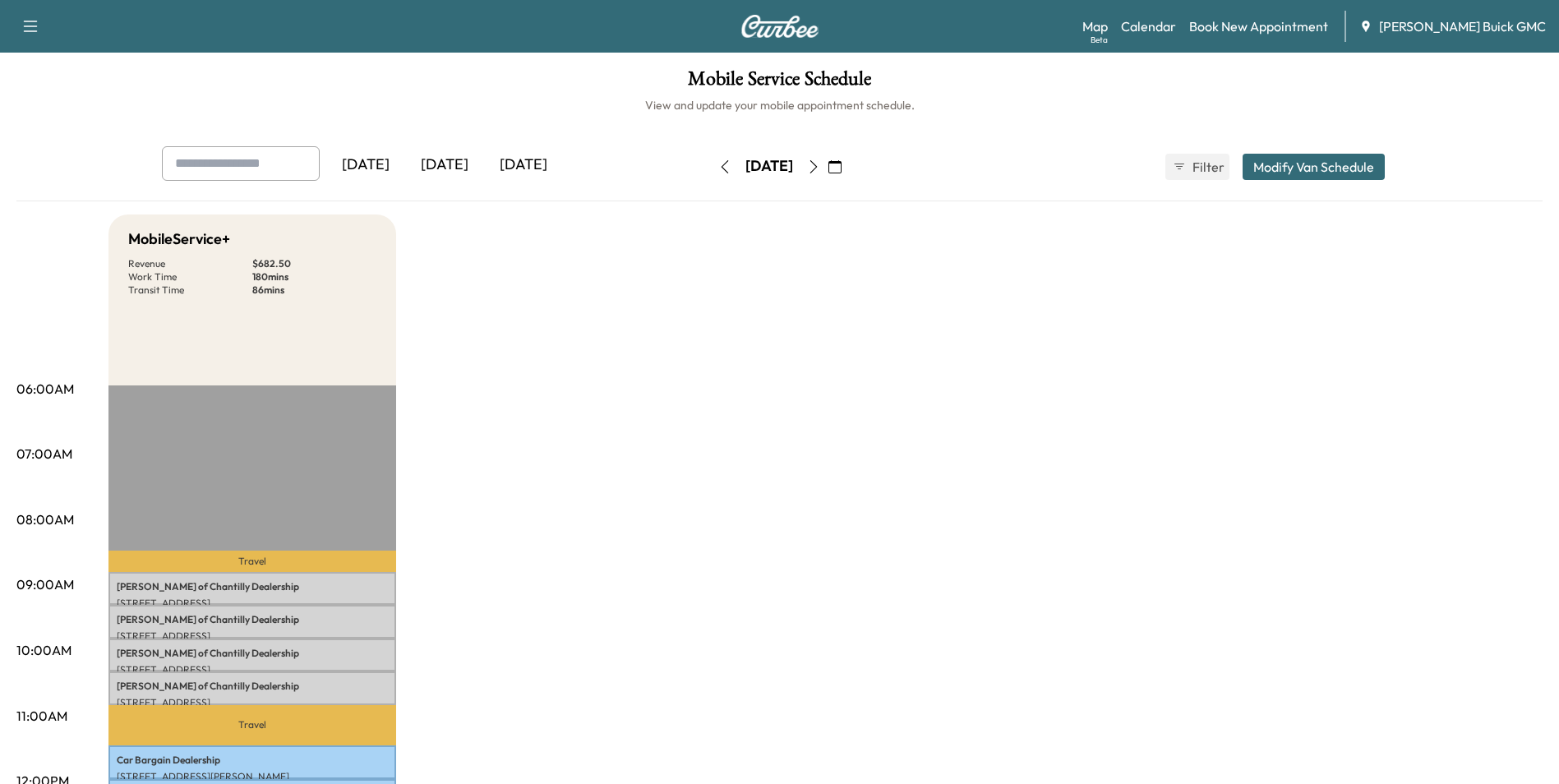
click at [817, 164] on icon "button" at bounding box center [814, 166] width 8 height 13
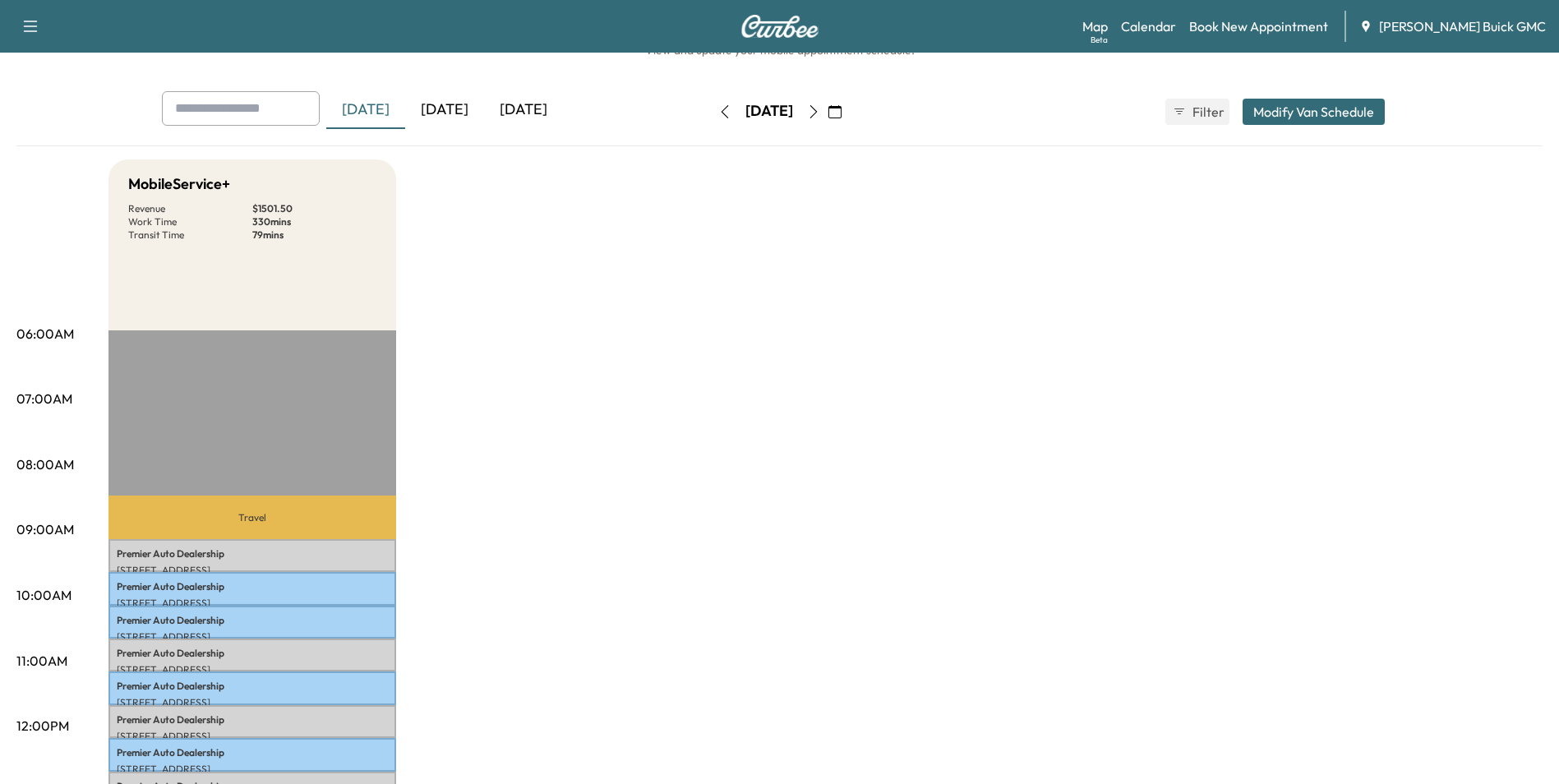
scroll to position [246, 0]
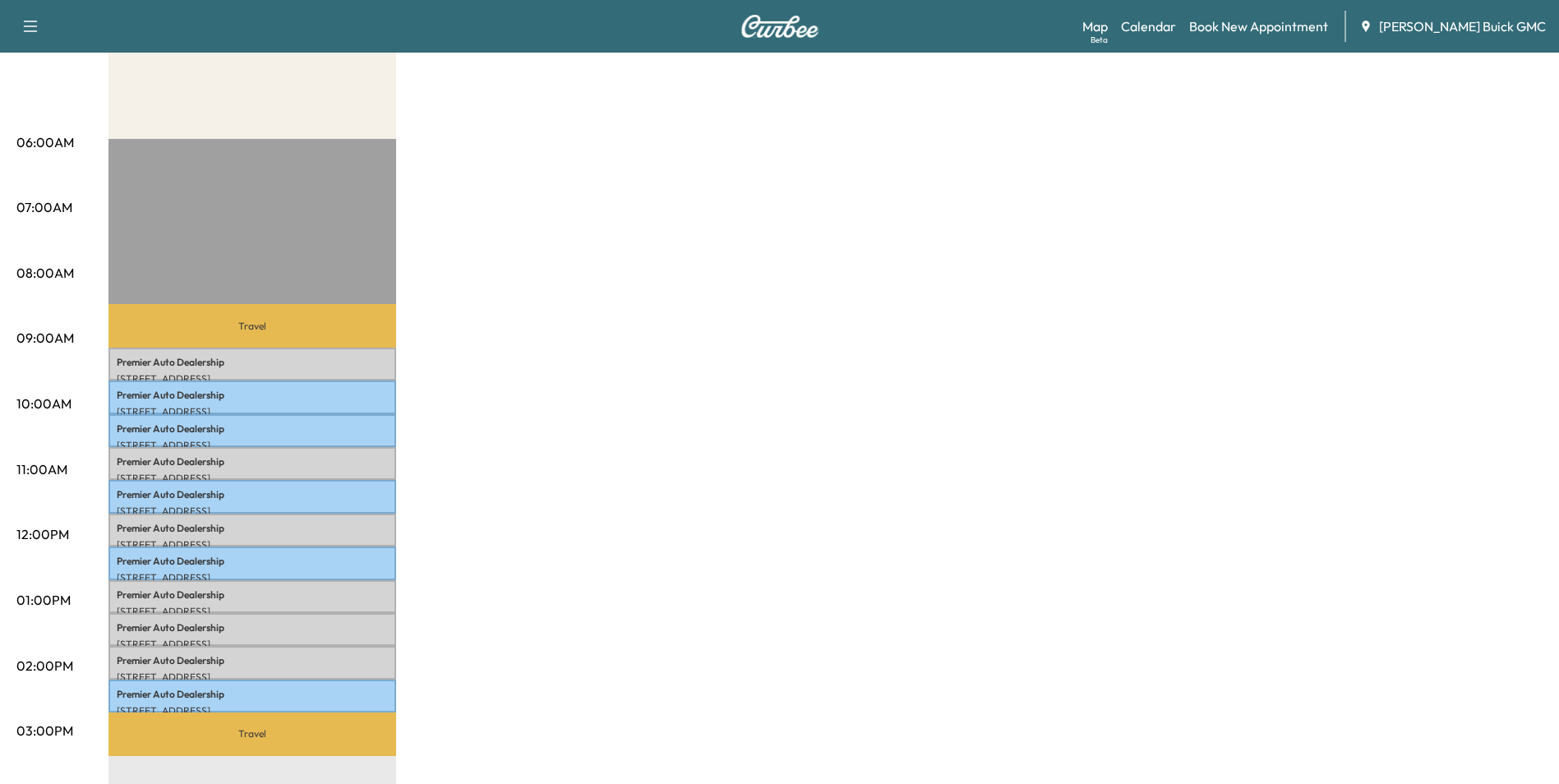
click at [791, 406] on div "MobileService+ Revenue $ 1501.50 Work Time 330 mins Transit Time 79 mins Travel…" at bounding box center [825, 583] width 1434 height 1232
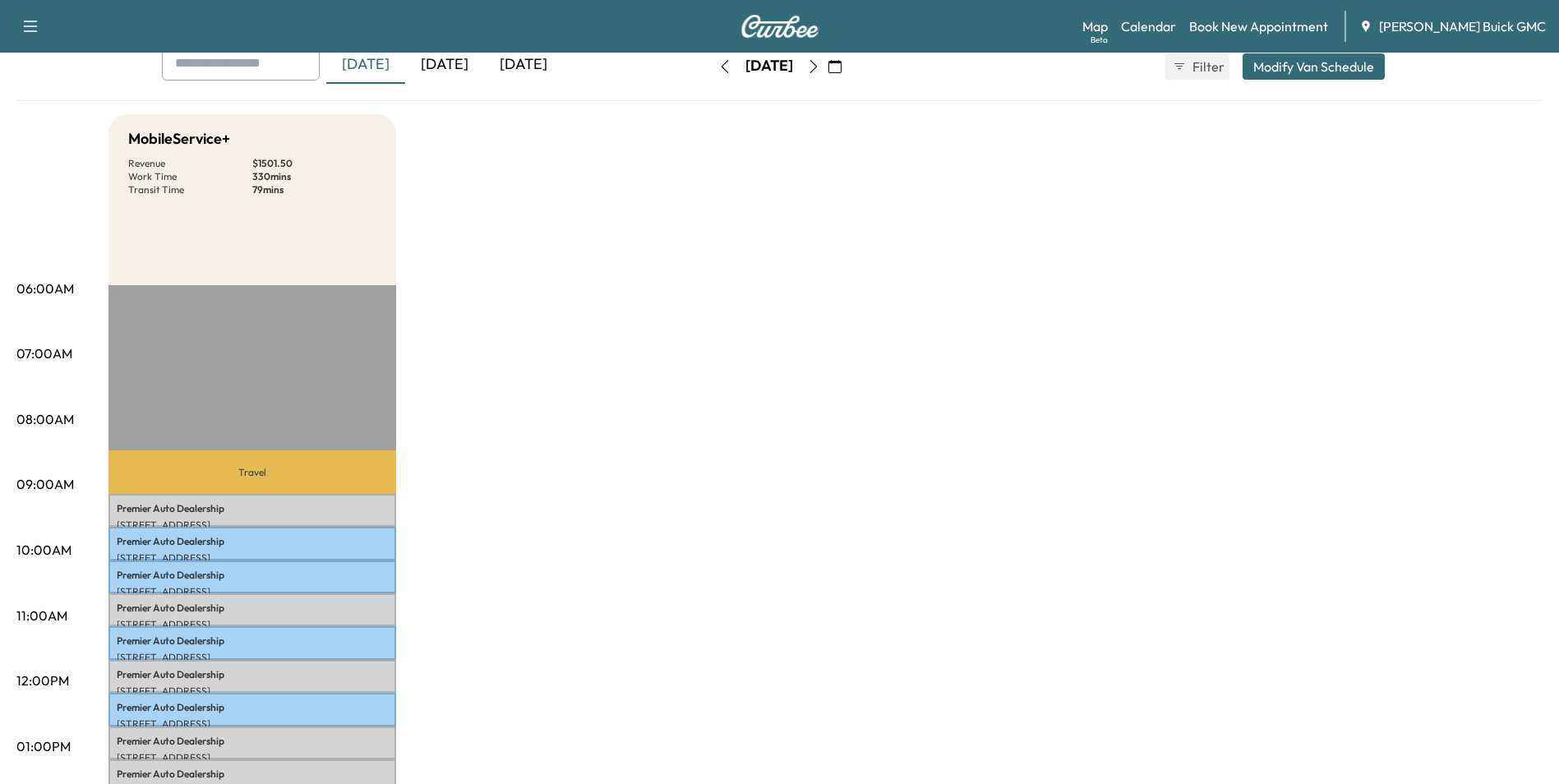
scroll to position [0, 0]
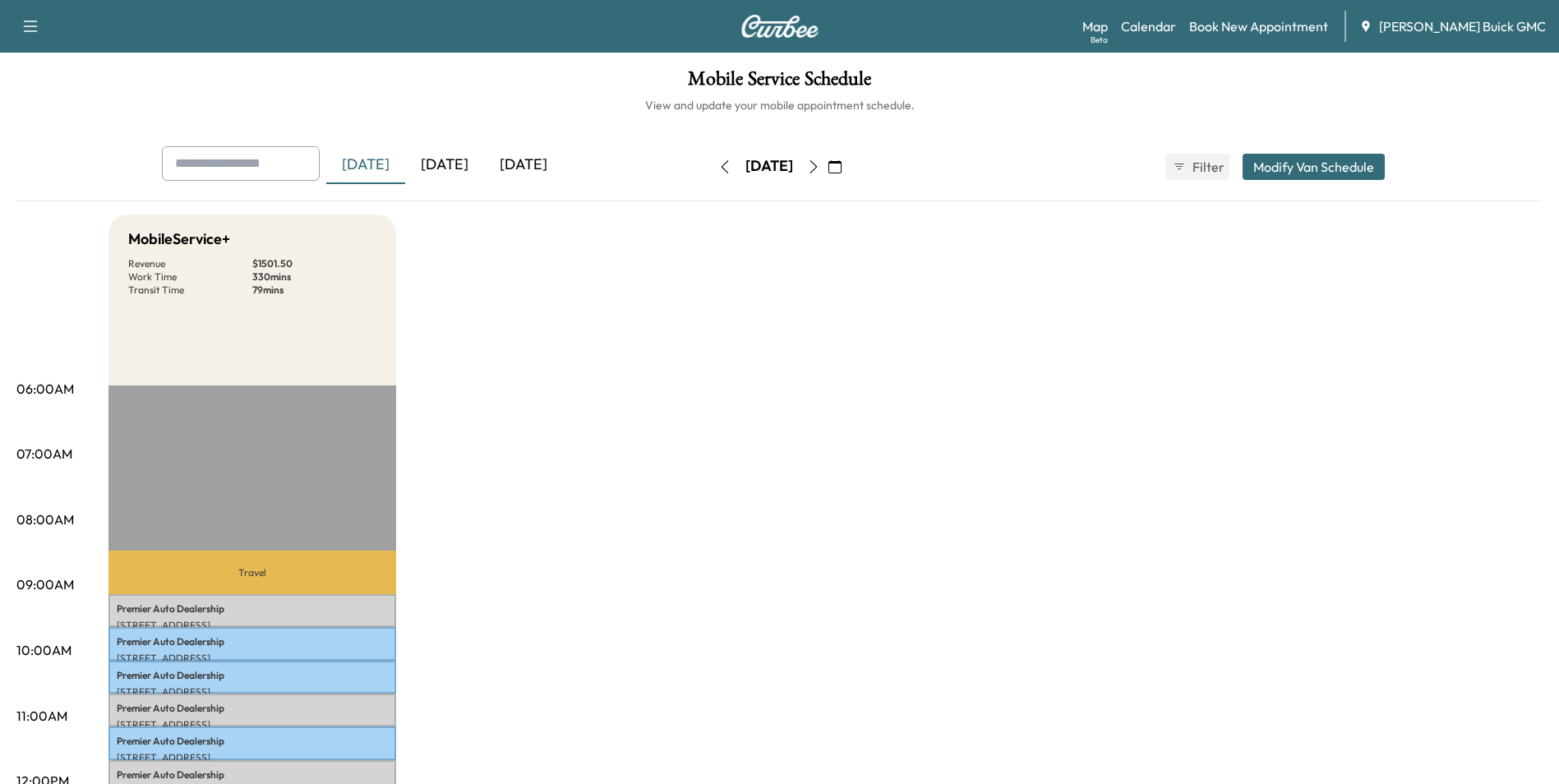
click at [820, 163] on icon "button" at bounding box center [813, 166] width 13 height 13
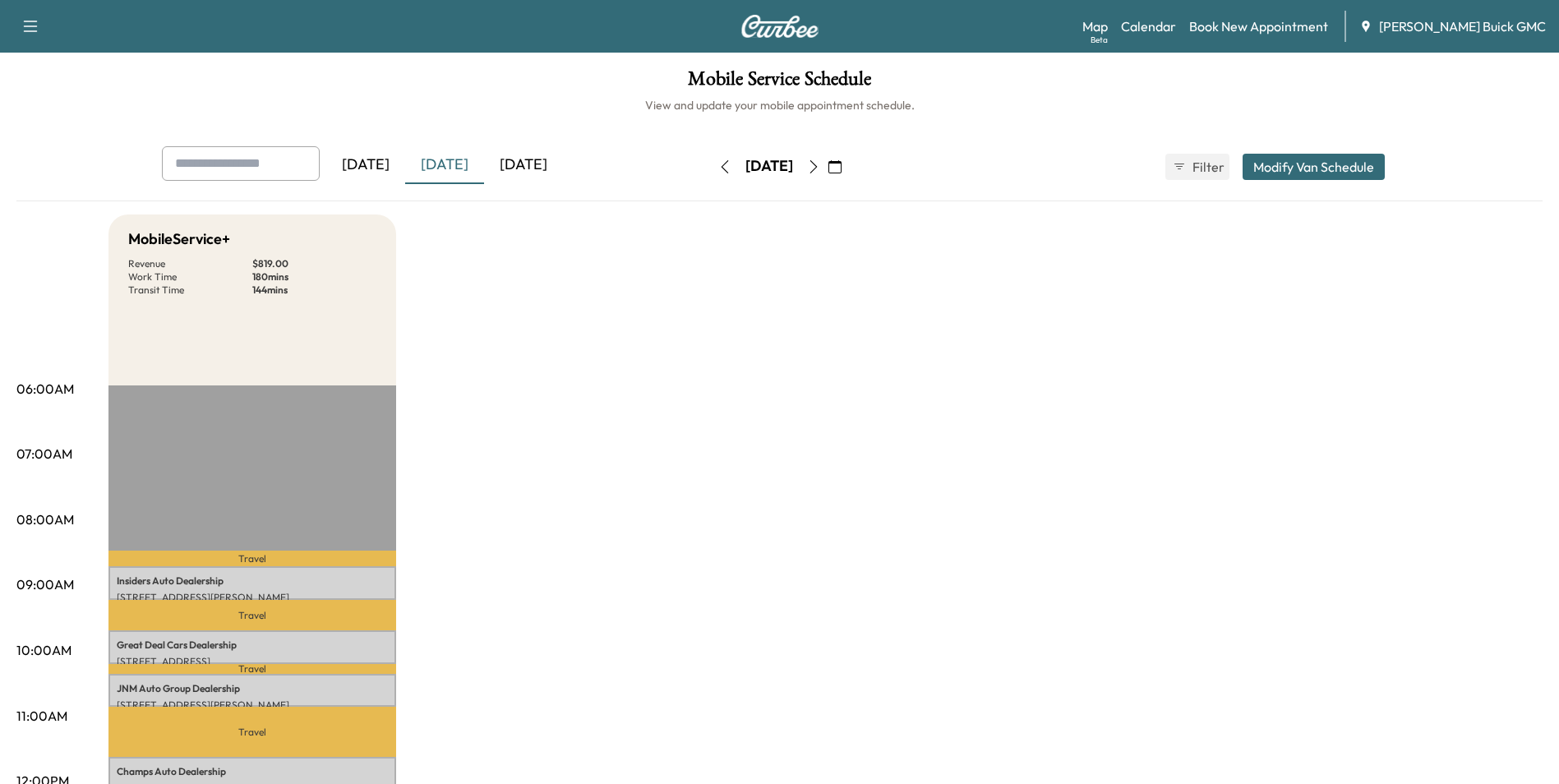
click at [820, 164] on icon "button" at bounding box center [813, 166] width 13 height 13
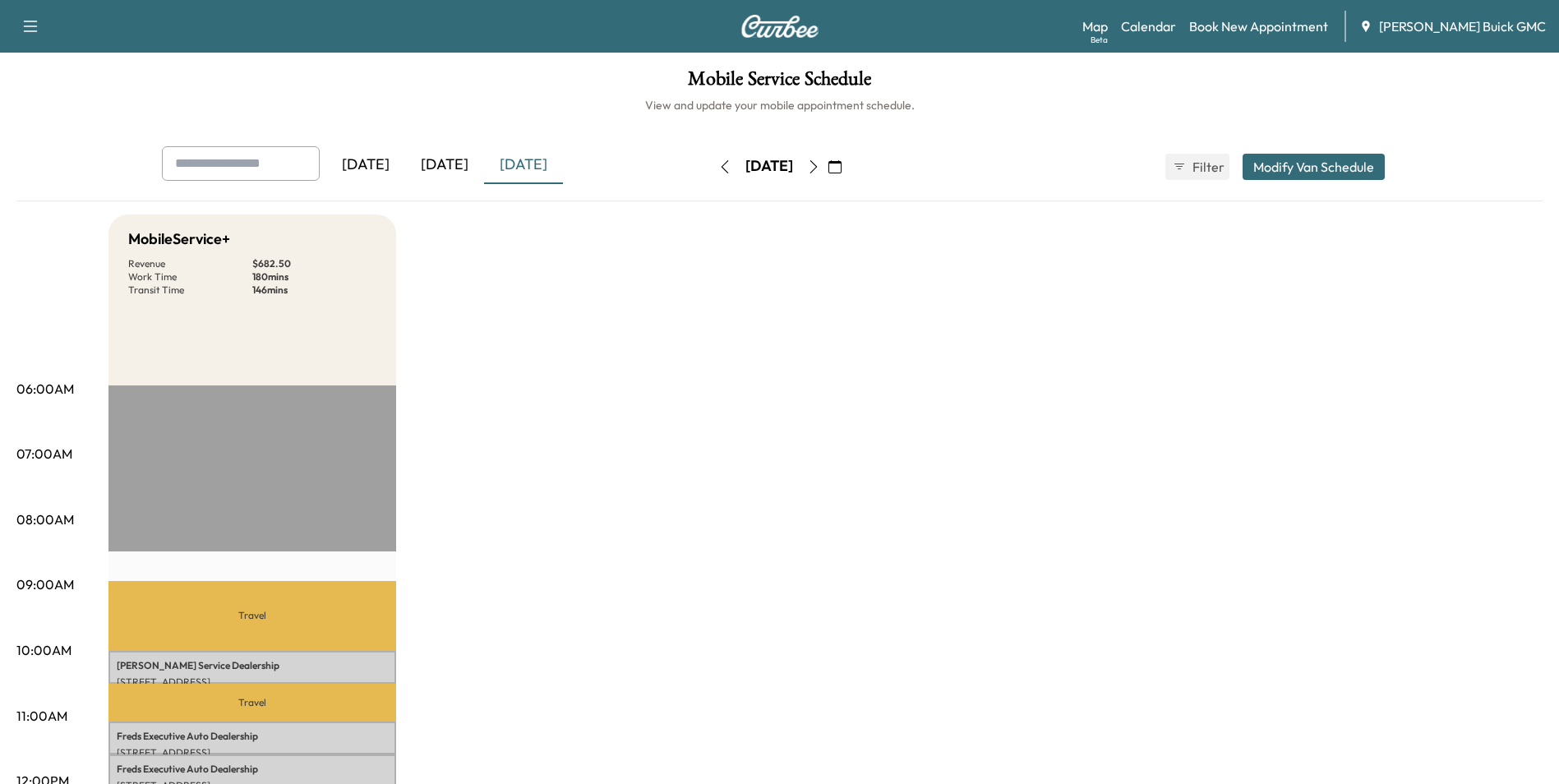
click at [817, 163] on icon "button" at bounding box center [814, 166] width 8 height 13
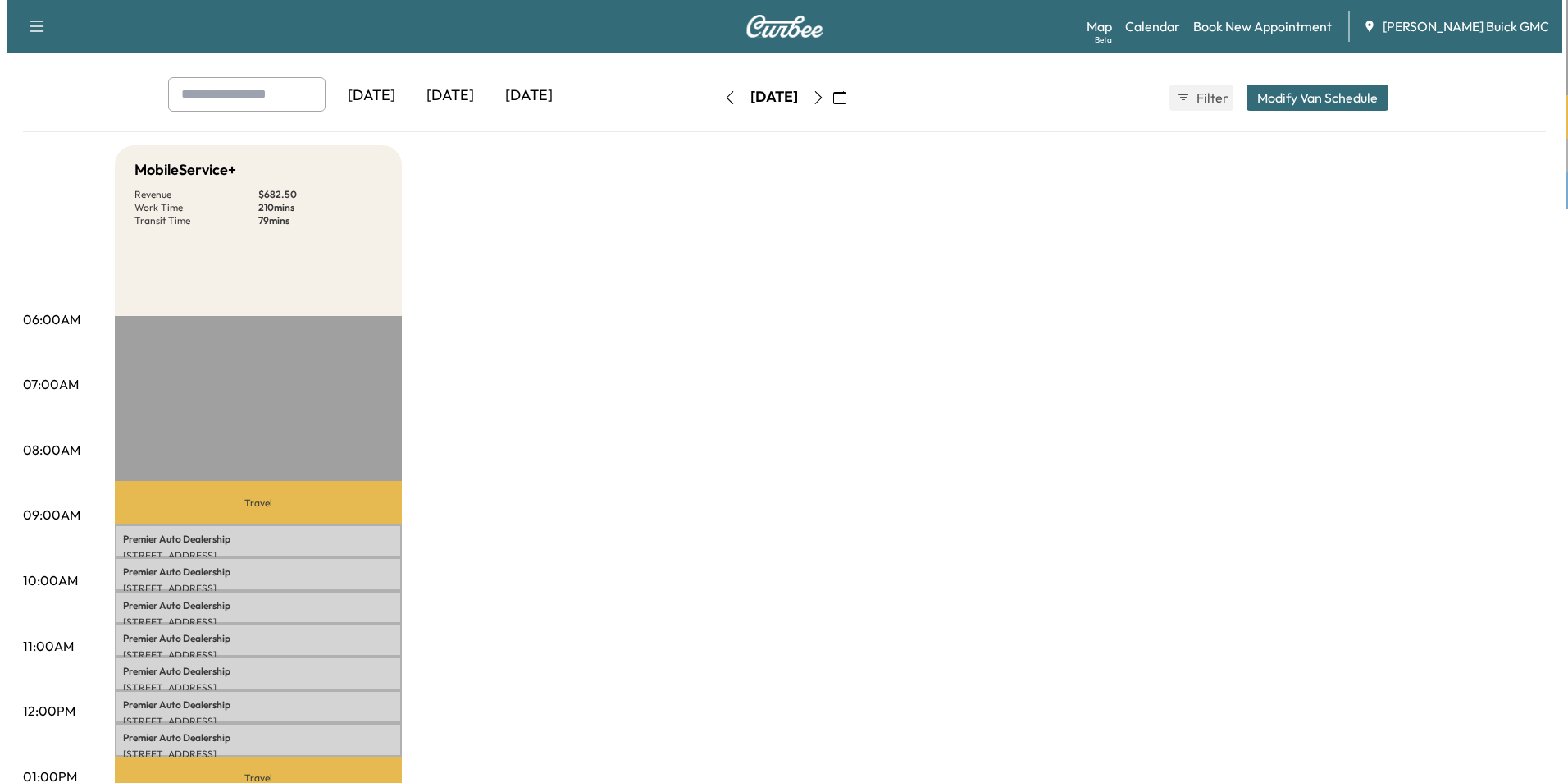
scroll to position [164, 0]
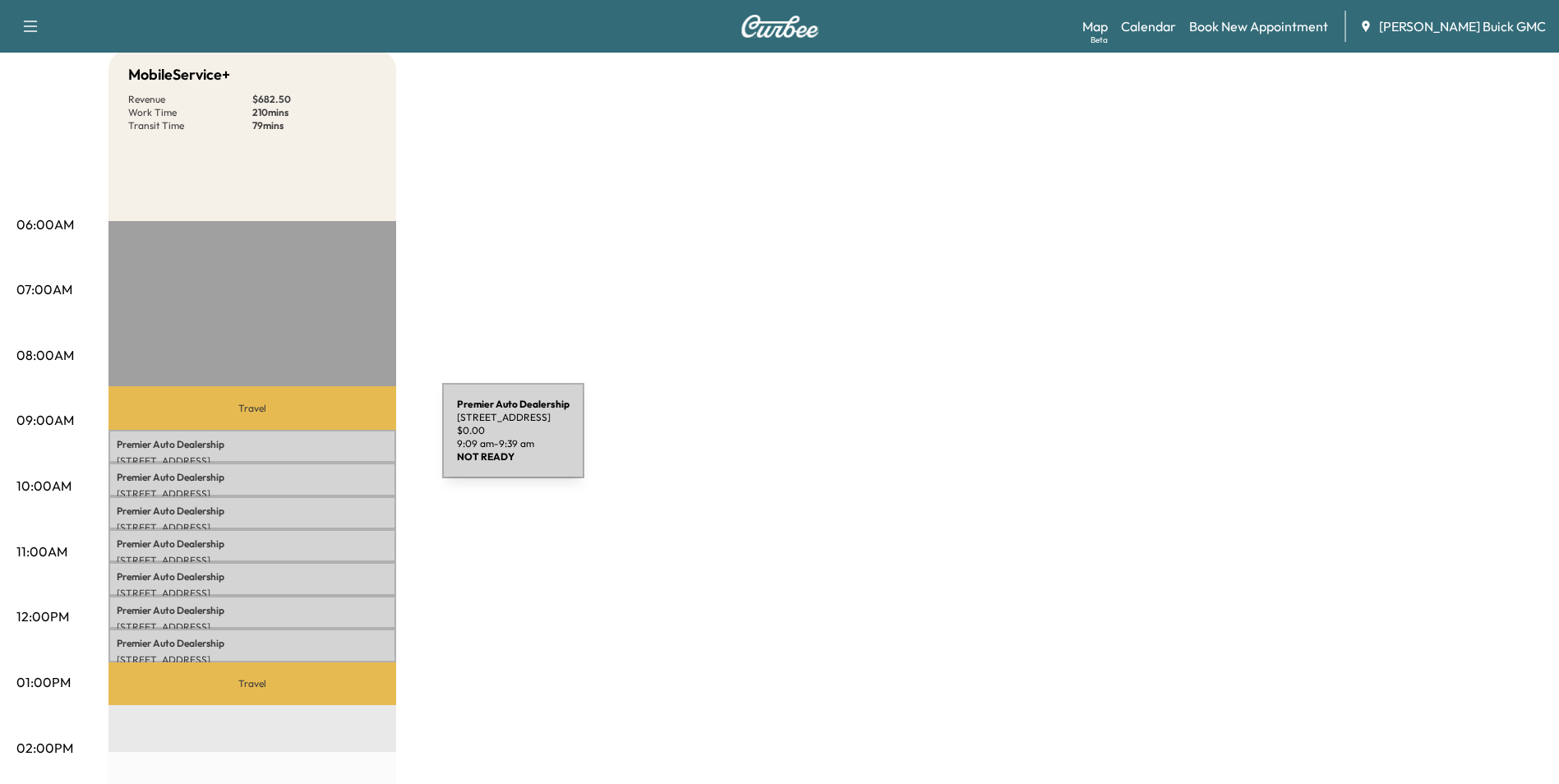
click at [319, 440] on p "Premier Auto Dealership" at bounding box center [251, 444] width 271 height 13
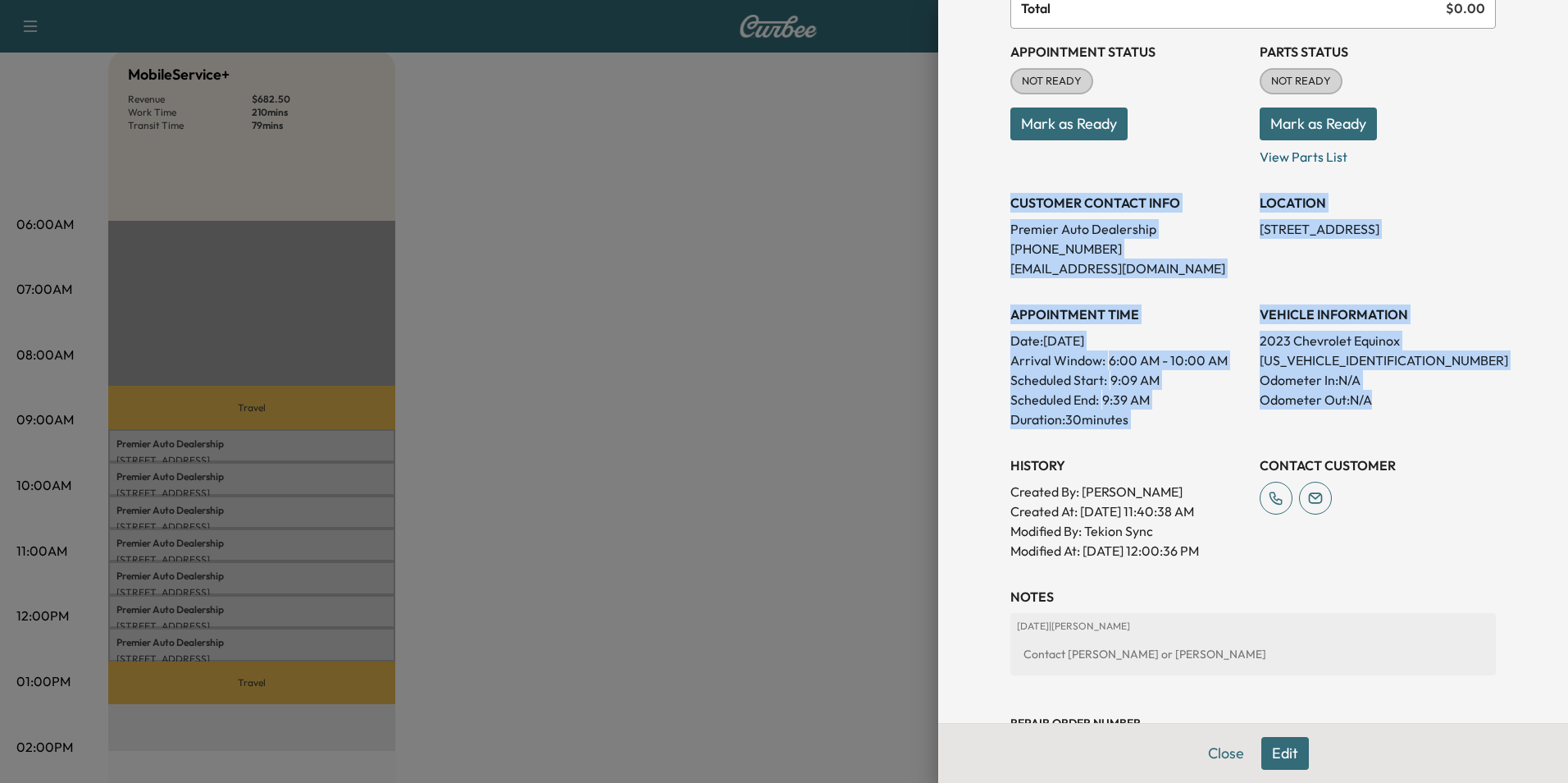
drag, startPoint x: 1000, startPoint y: 199, endPoint x: 1420, endPoint y: 398, distance: 464.8
click at [1420, 398] on div "Appointment Status NOT READY Mark as Ready Parts Status NOT READY Mark as Ready…" at bounding box center [1253, 294] width 486 height 531
copy div "CUSTOMER CONTACT INFO Premier Auto Dealership [PHONE_NUMBER] [EMAIL_ADDRESS][DO…"
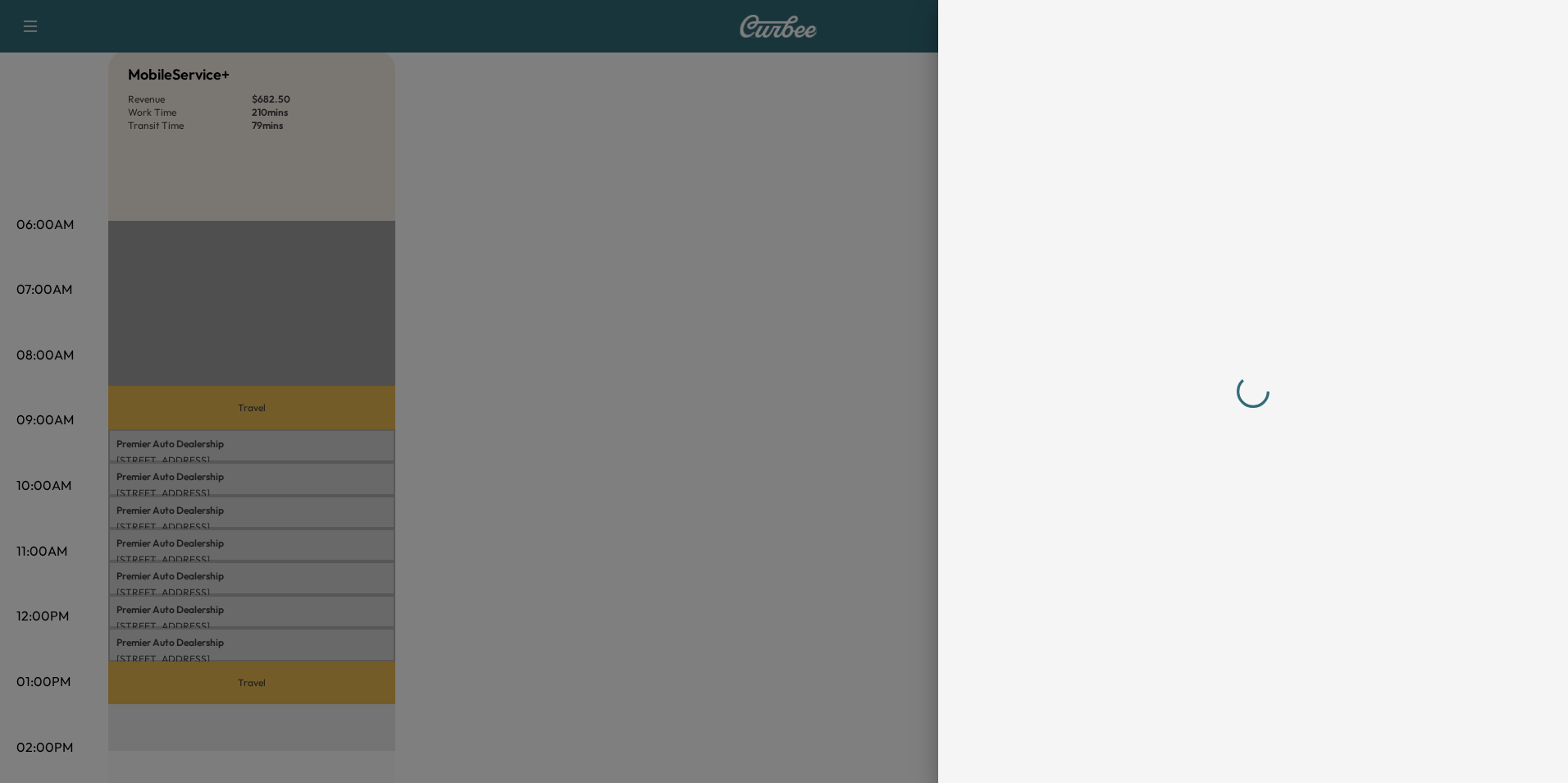
scroll to position [0, 0]
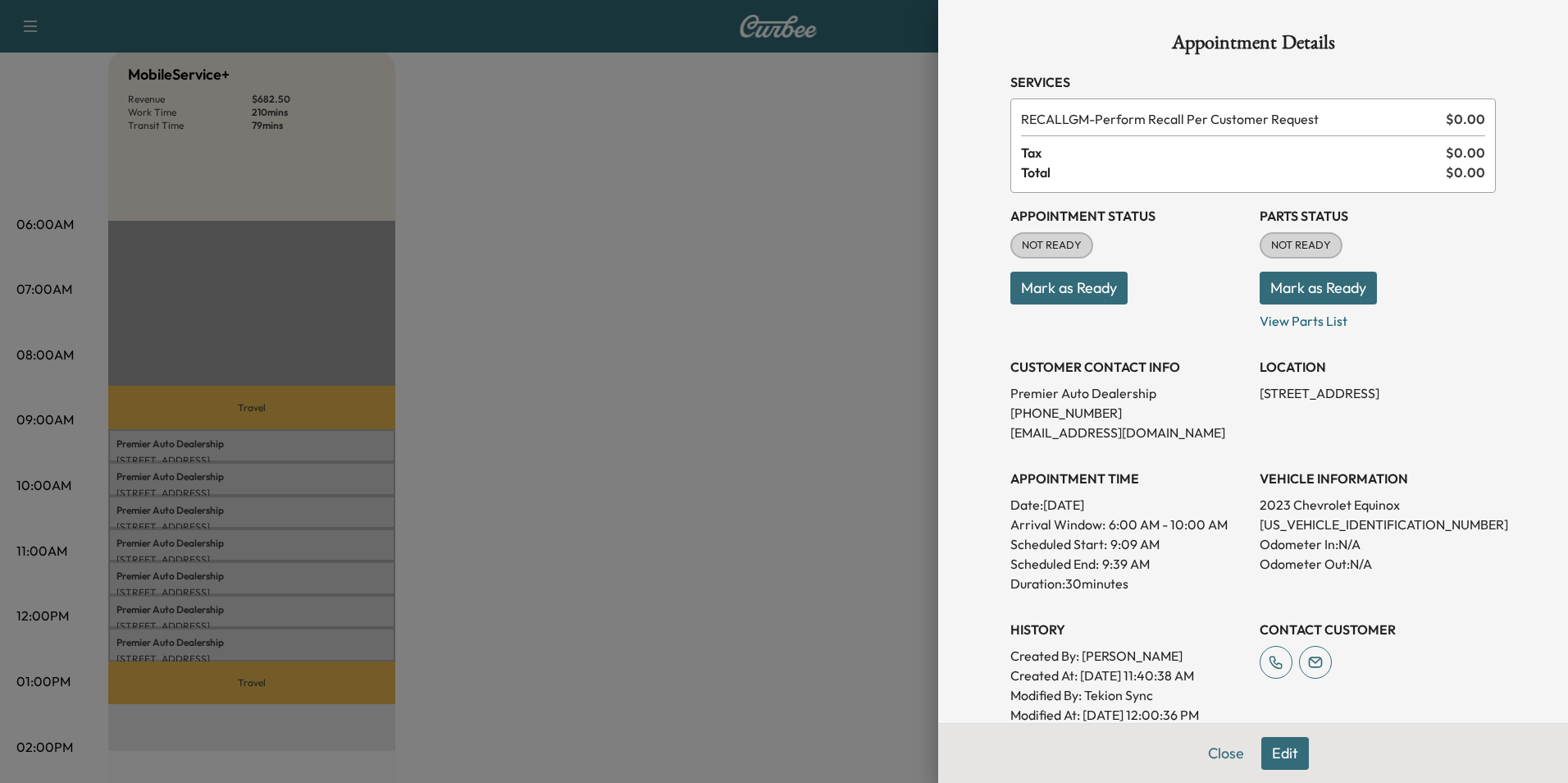
click at [649, 438] on div at bounding box center [784, 392] width 1568 height 783
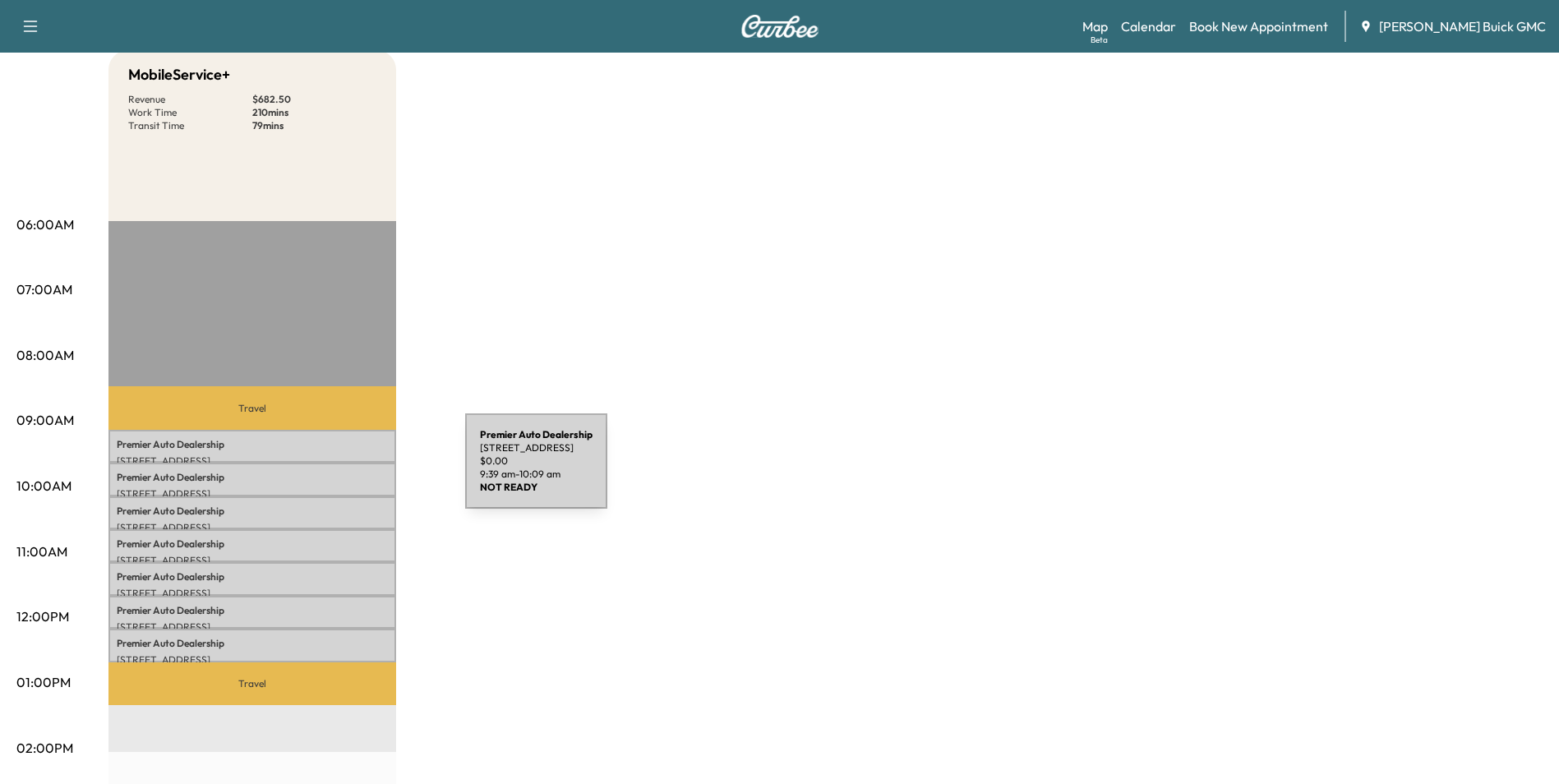
click at [342, 471] on p "Premier Auto Dealership" at bounding box center [251, 477] width 271 height 13
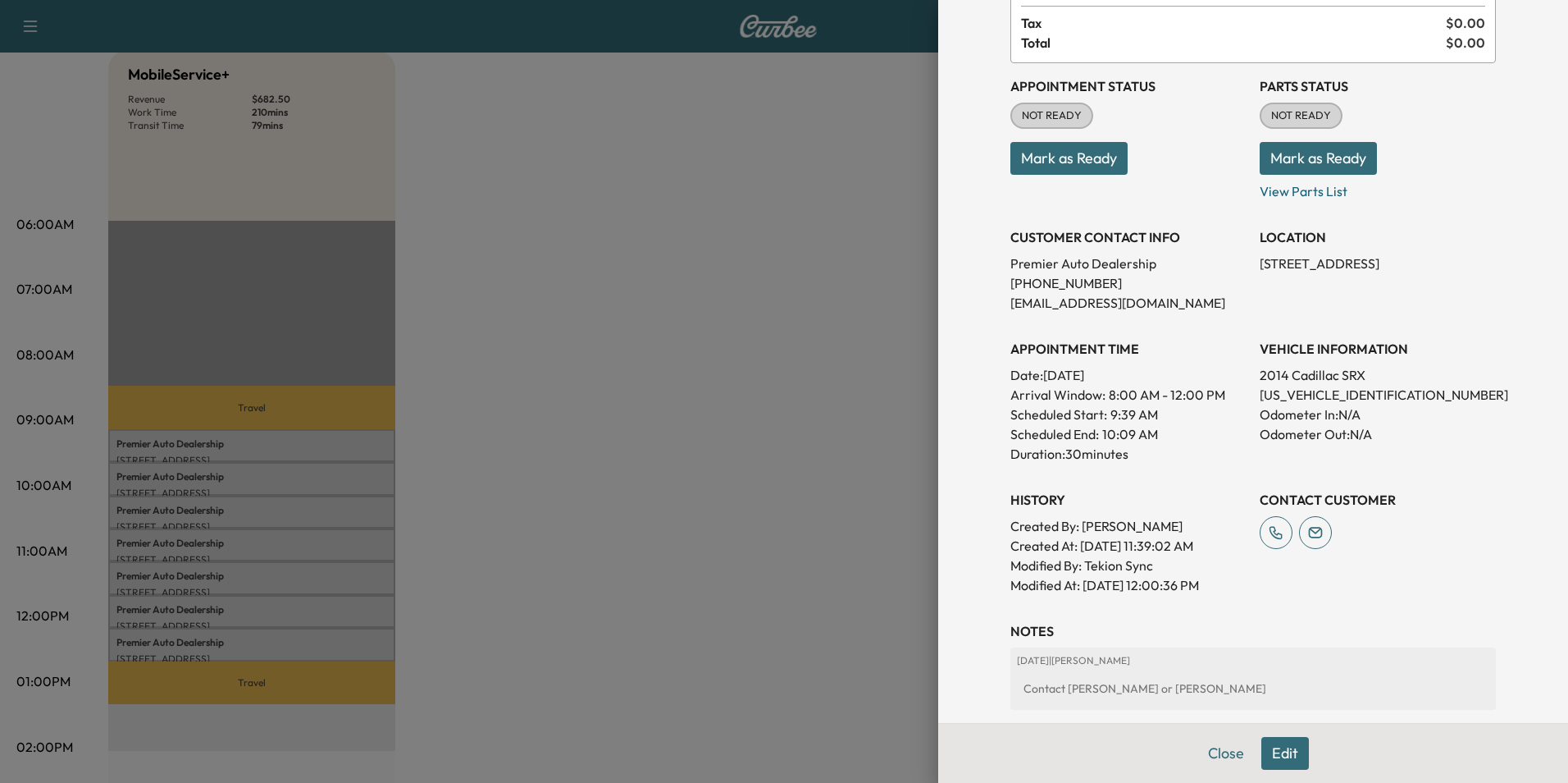
scroll to position [164, 0]
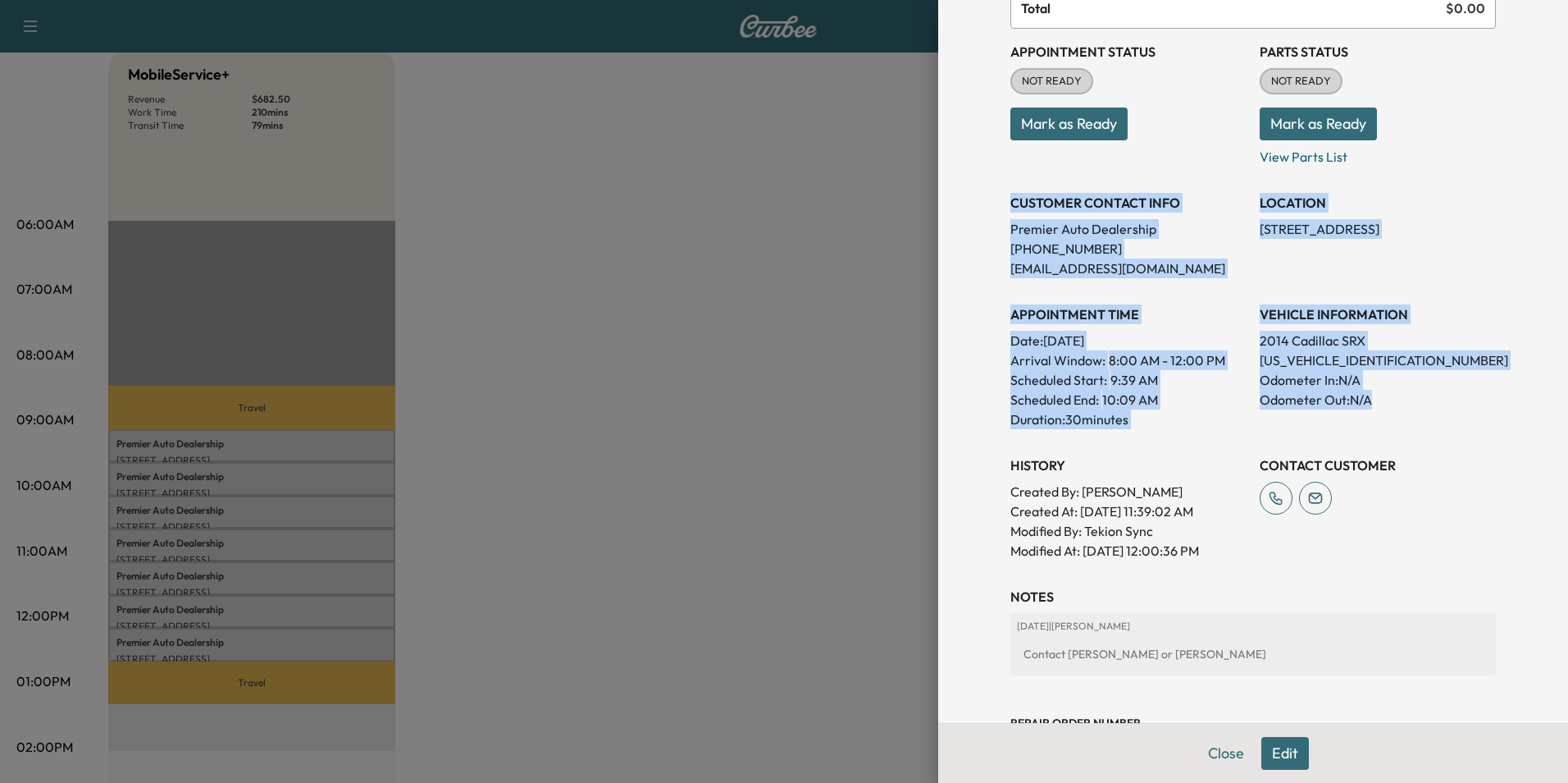
drag, startPoint x: 1000, startPoint y: 202, endPoint x: 1407, endPoint y: 407, distance: 455.7
click at [1407, 407] on div "Appointment Status NOT READY Mark as Ready Parts Status NOT READY Mark as Ready…" at bounding box center [1253, 294] width 486 height 531
